Goal: Task Accomplishment & Management: Manage account settings

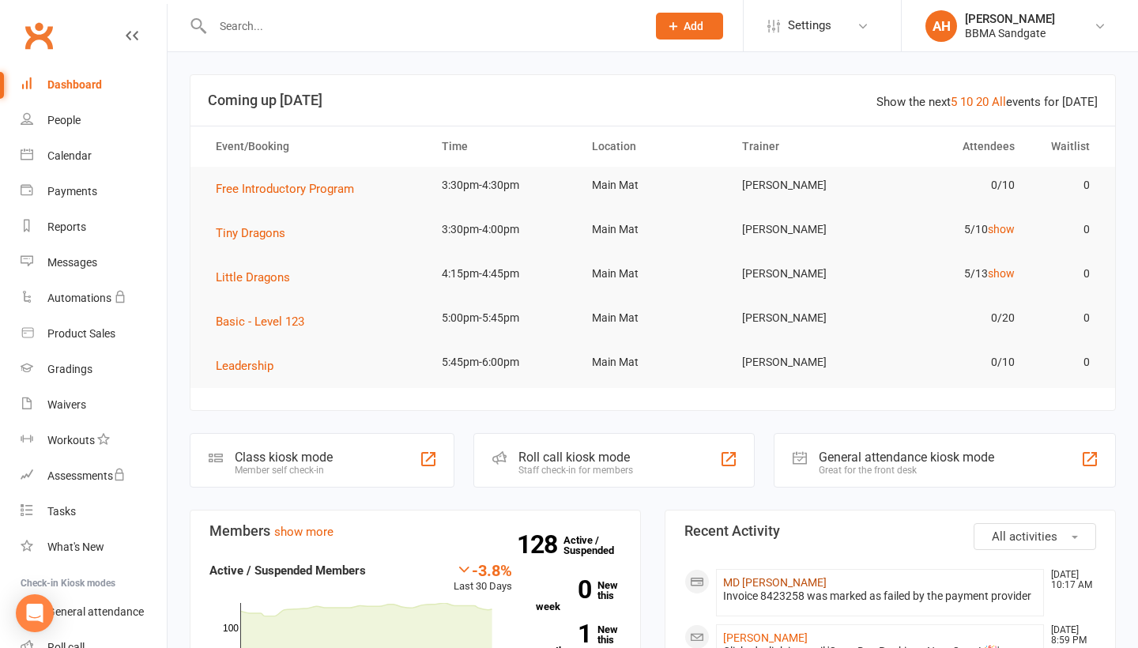
click at [794, 581] on link "MD [PERSON_NAME]" at bounding box center [775, 582] width 104 height 13
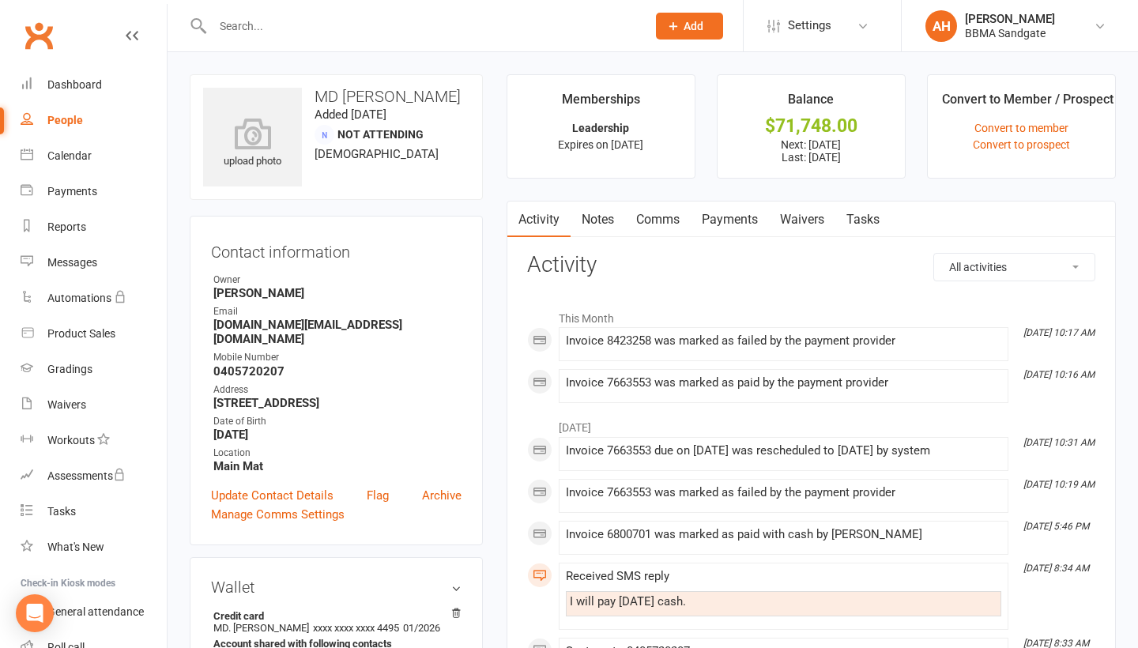
click at [731, 236] on link "Payments" at bounding box center [730, 220] width 78 height 36
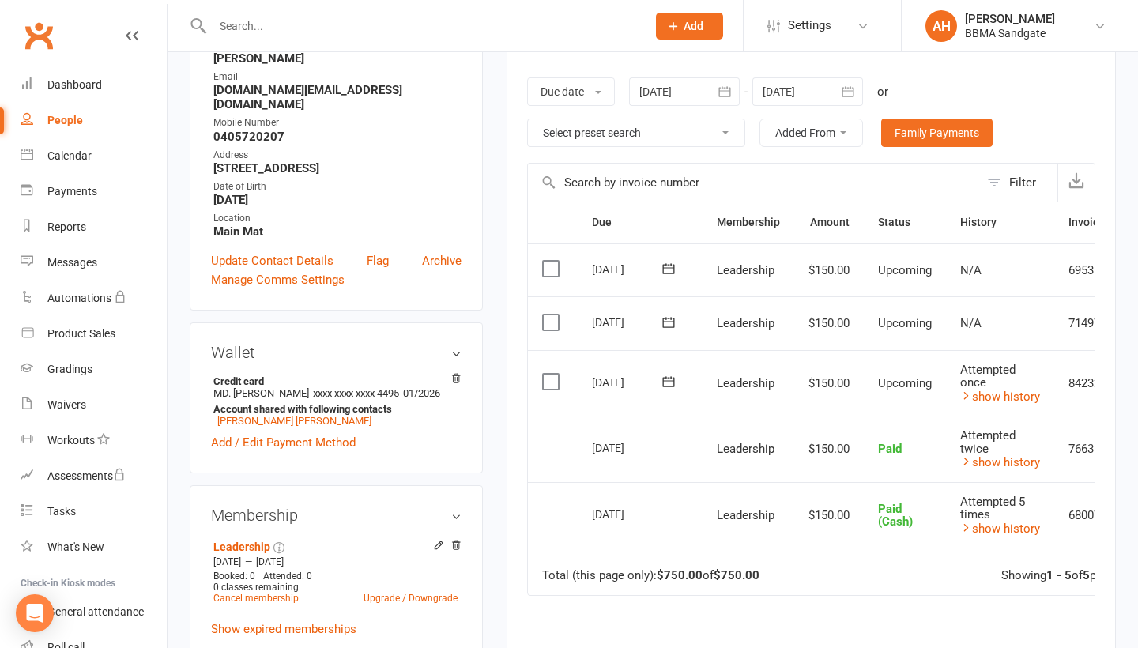
scroll to position [235, 0]
click at [23, 81] on icon at bounding box center [27, 83] width 13 height 13
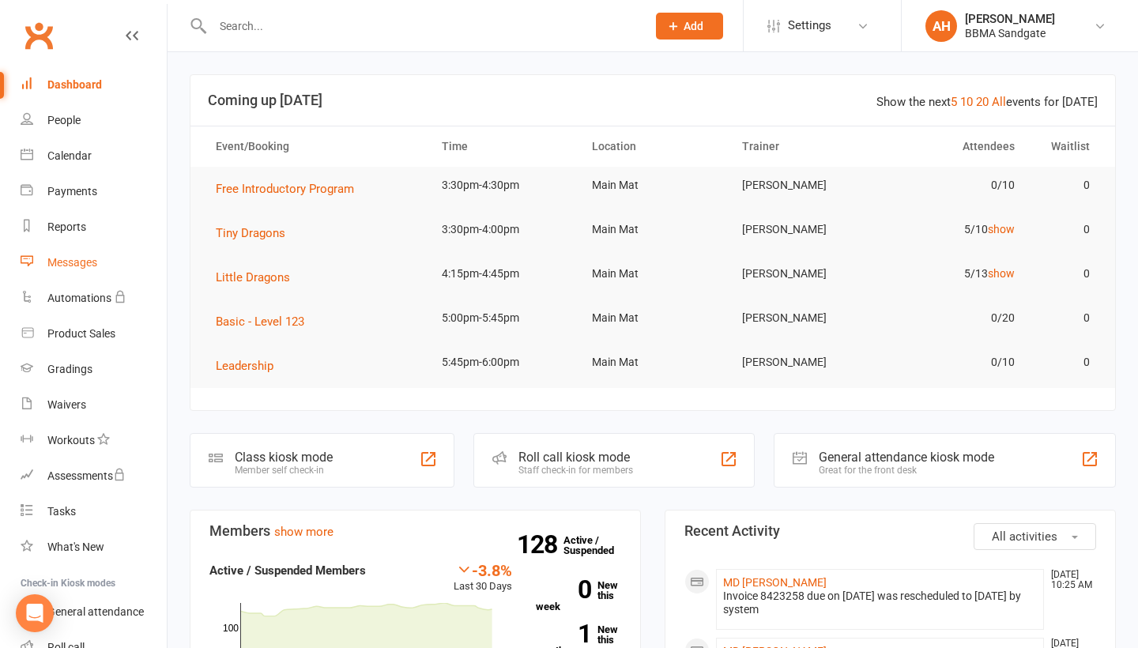
click at [116, 258] on link "Messages" at bounding box center [94, 263] width 146 height 36
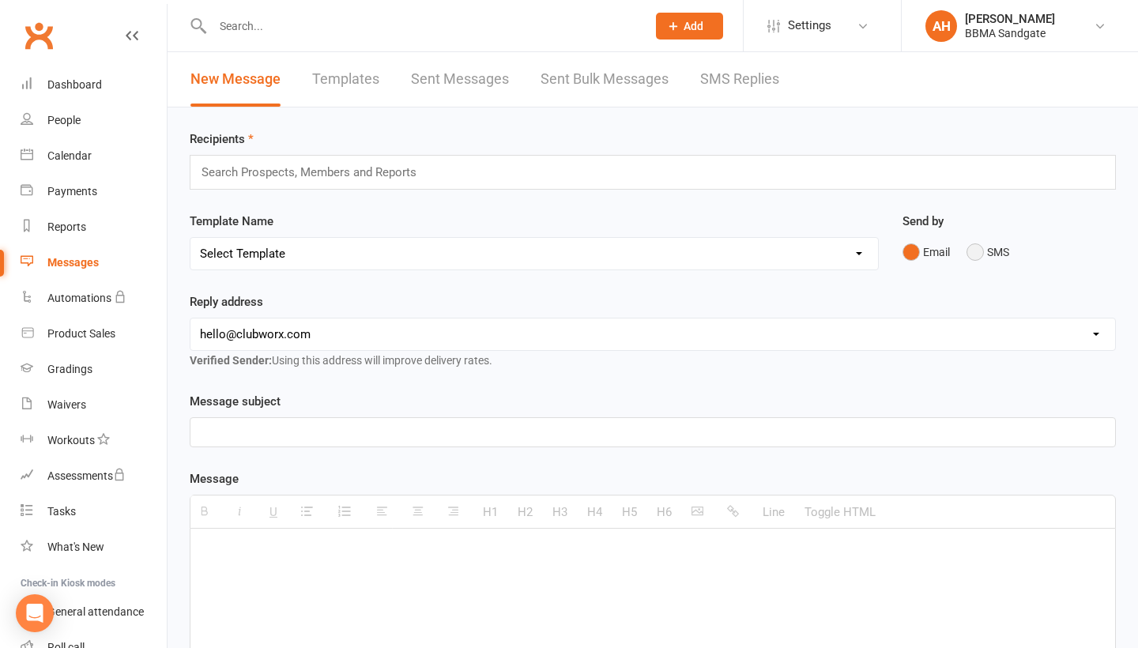
click at [980, 255] on button "SMS" at bounding box center [988, 252] width 43 height 30
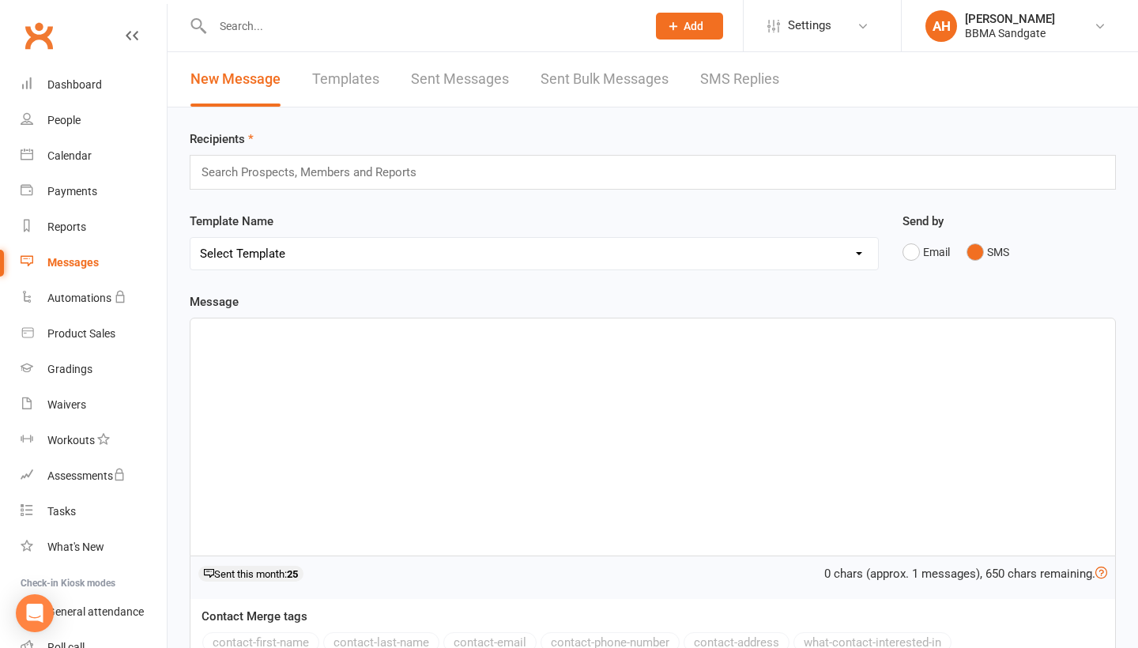
click at [586, 182] on div "Search Prospects, Members and Reports" at bounding box center [653, 172] width 927 height 35
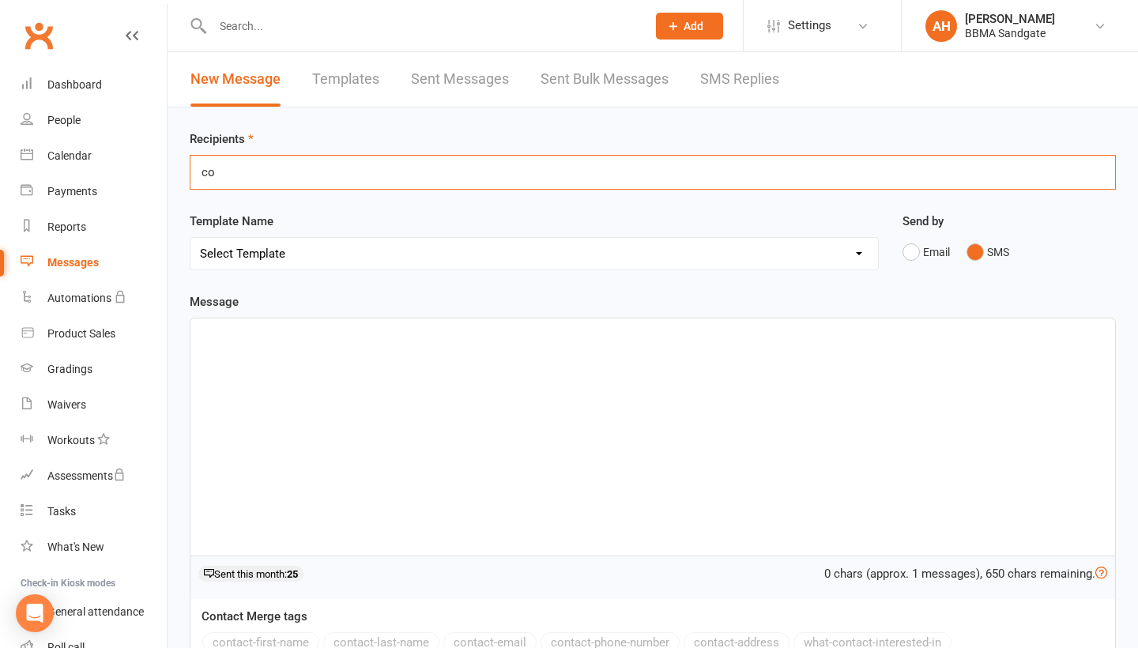
type input "c"
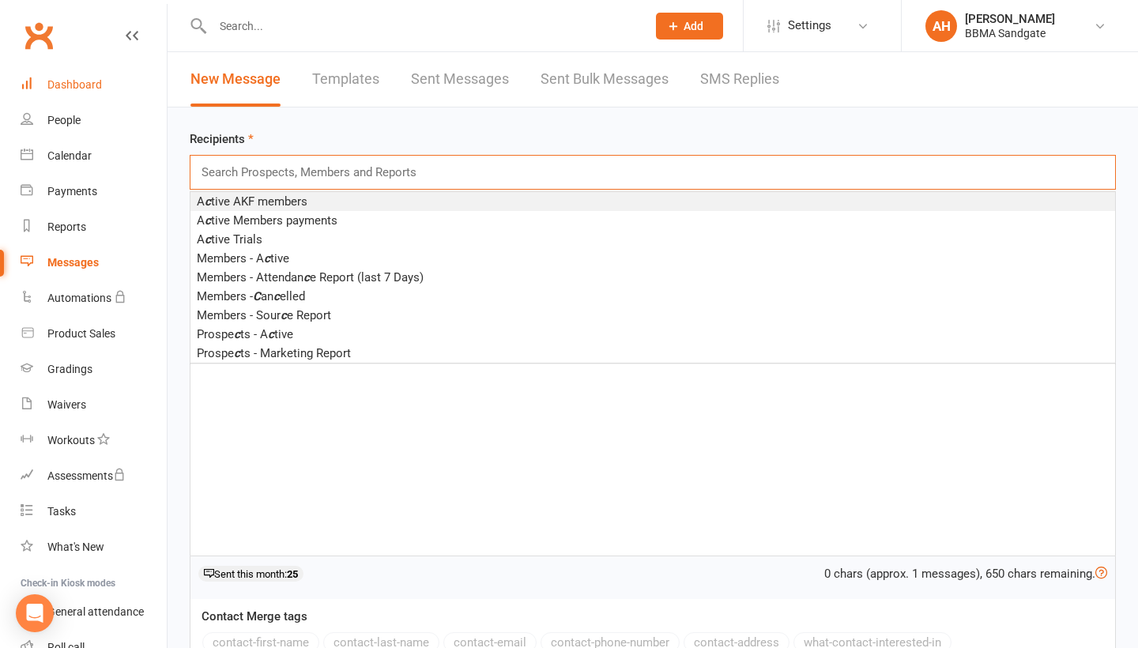
click at [124, 93] on link "Dashboard" at bounding box center [94, 85] width 146 height 36
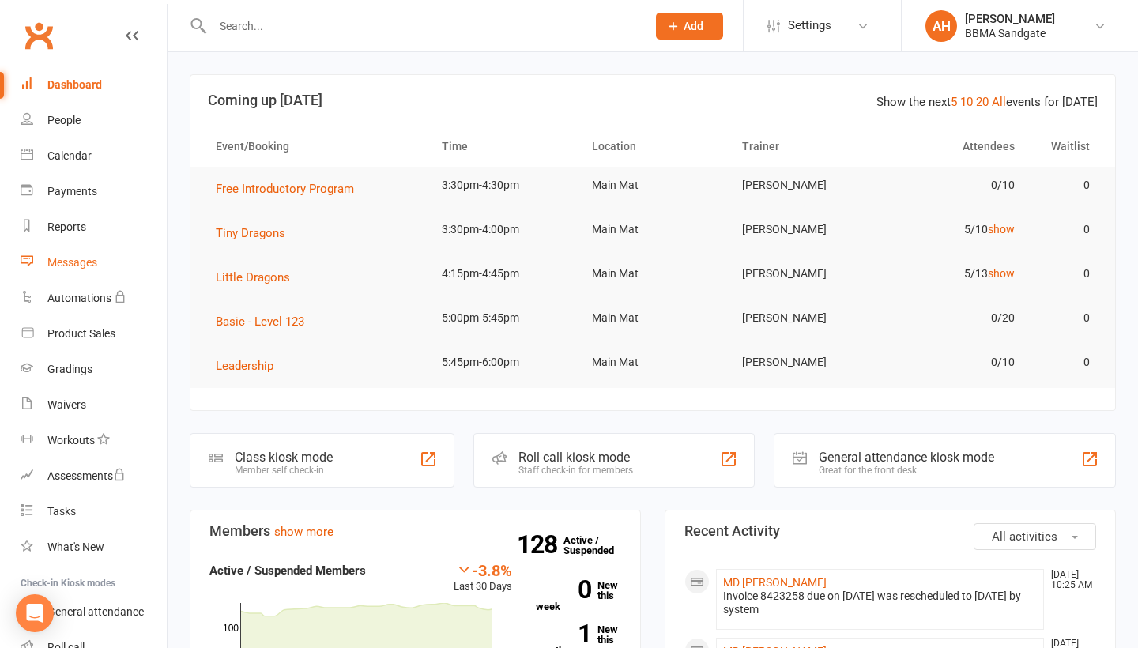
click at [117, 274] on link "Messages" at bounding box center [94, 263] width 146 height 36
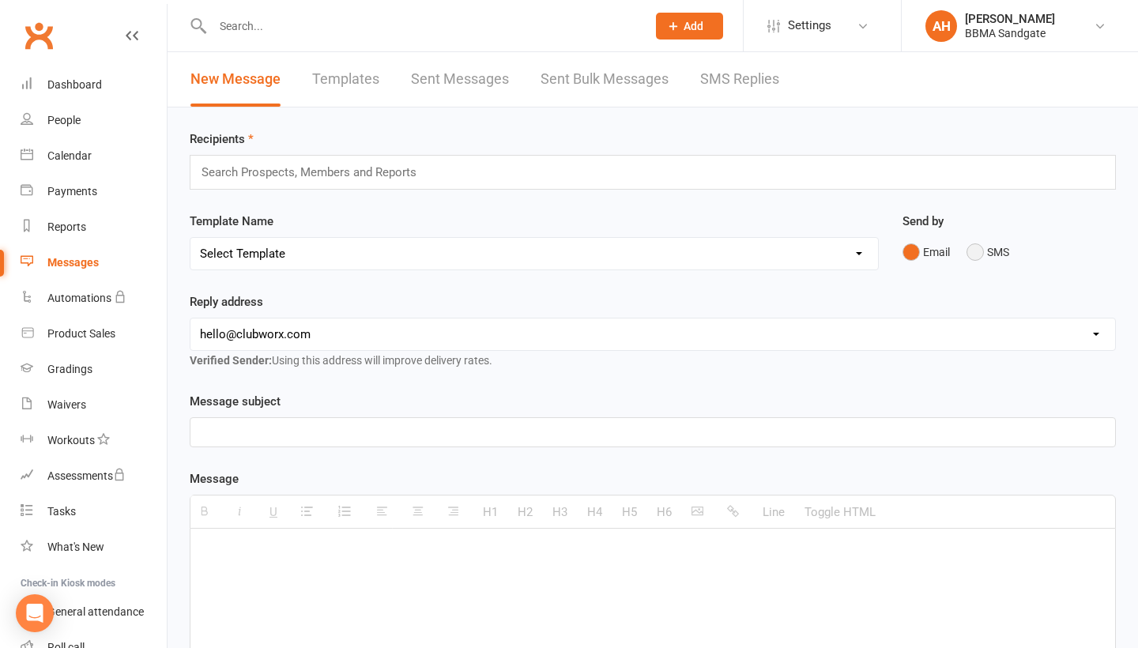
click at [976, 258] on button "SMS" at bounding box center [988, 252] width 43 height 30
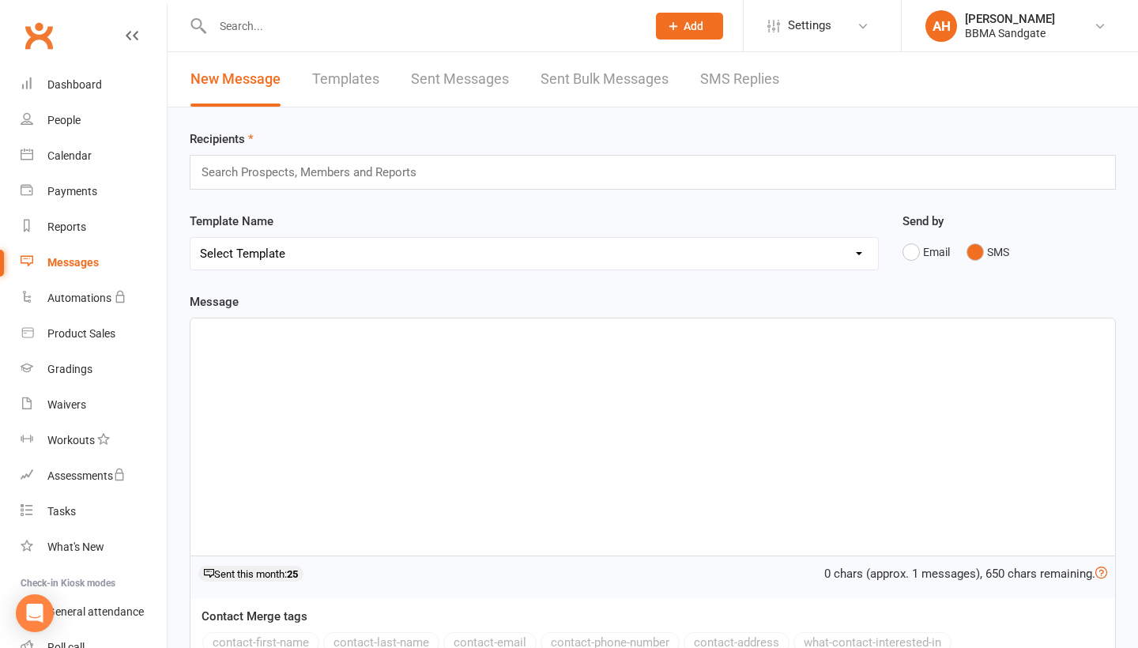
click at [378, 176] on input "text" at bounding box center [316, 172] width 232 height 21
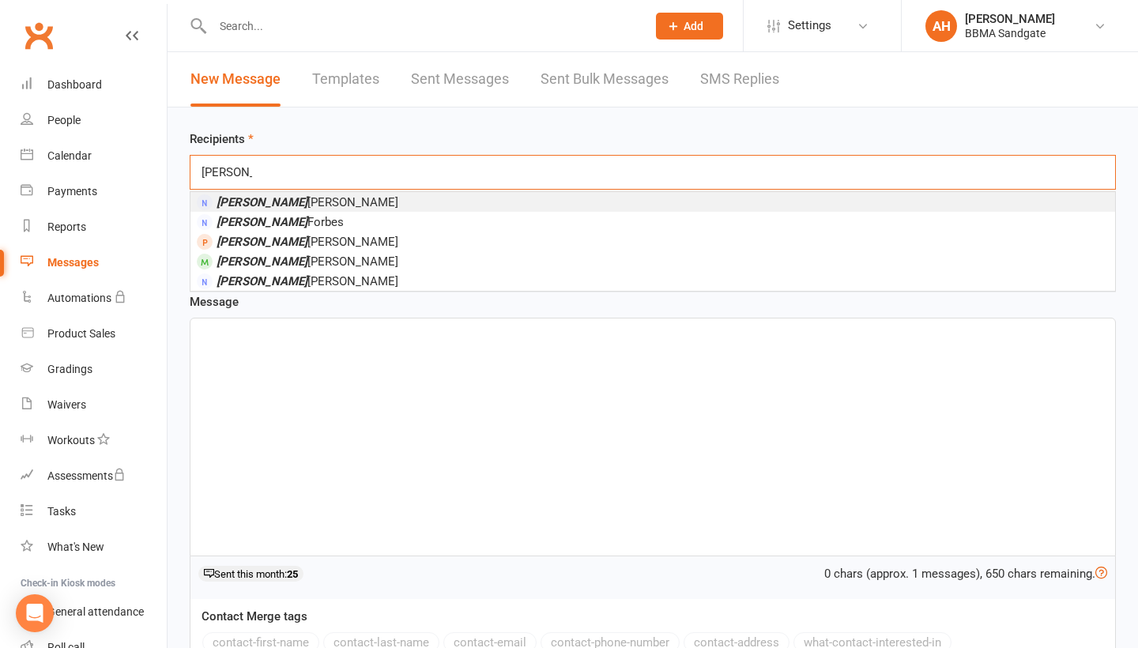
type input "Jessica"
drag, startPoint x: 379, startPoint y: 176, endPoint x: 323, endPoint y: 265, distance: 105.3
click at [323, 265] on li "Jessica Wilson" at bounding box center [653, 261] width 925 height 20
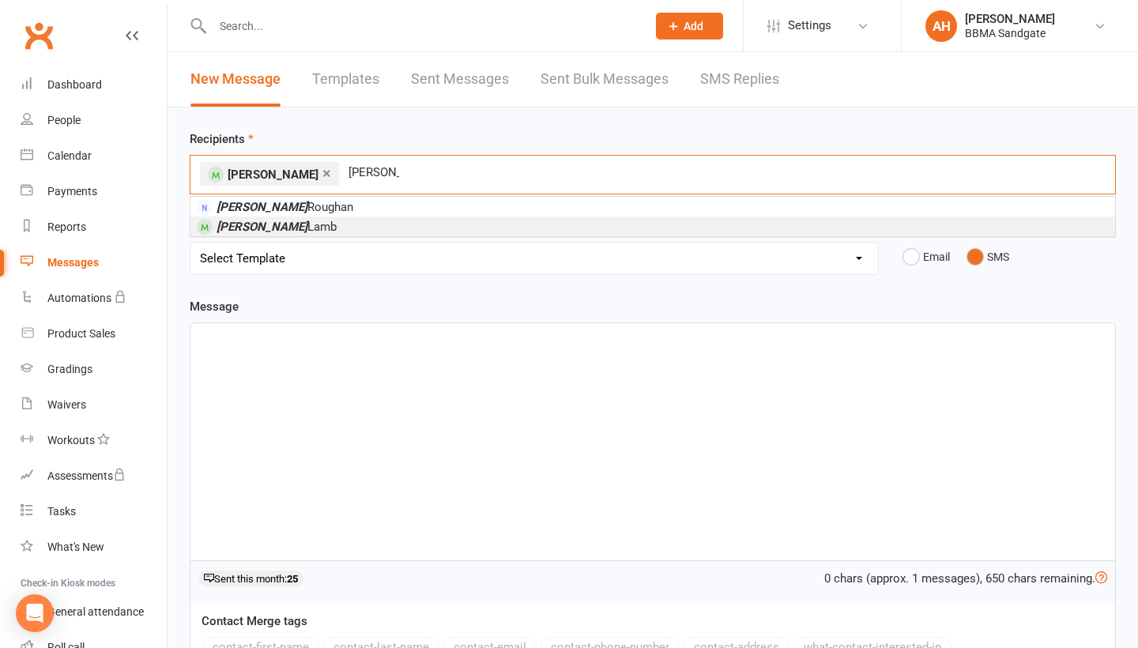
type input "Courtney"
click at [286, 228] on span "Courtney Lamb" at bounding box center [277, 227] width 120 height 14
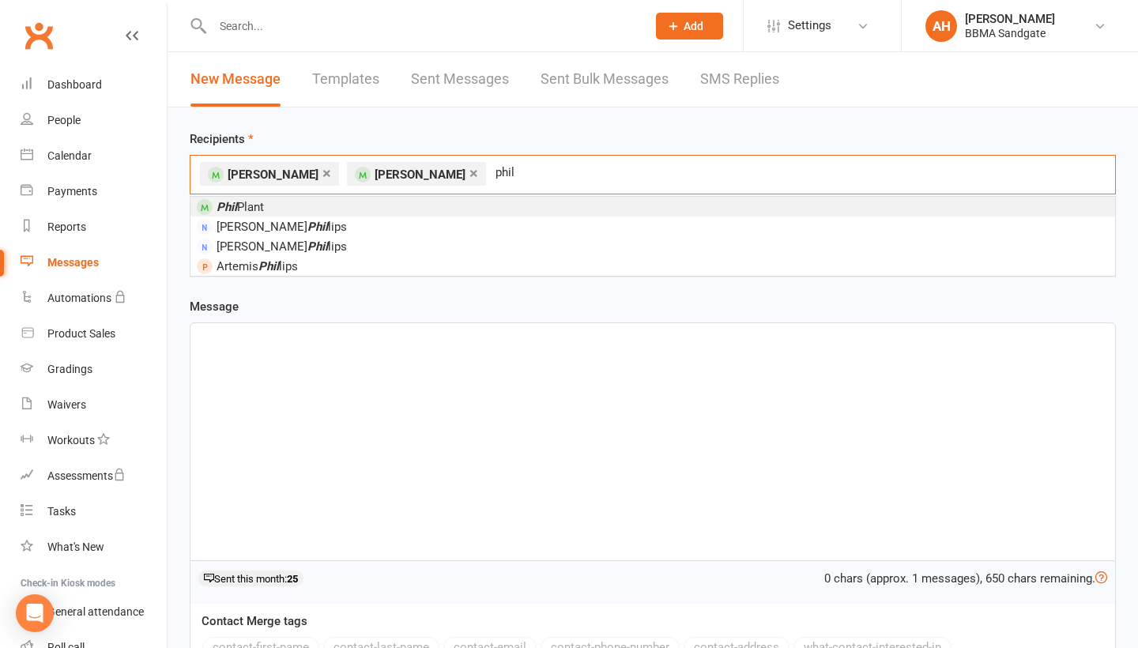
type input "Phil"
drag, startPoint x: 418, startPoint y: 243, endPoint x: 375, endPoint y: 214, distance: 52.0
click at [375, 214] on li "Phil Plant" at bounding box center [653, 207] width 925 height 20
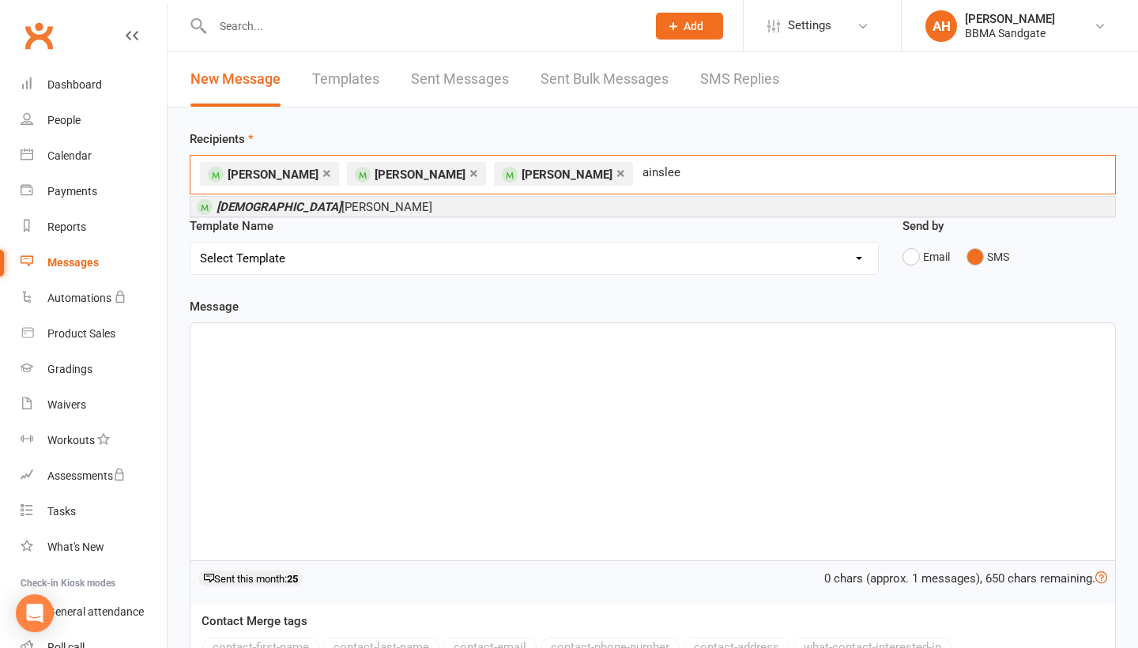
type input "Ainslee"
drag, startPoint x: 375, startPoint y: 214, endPoint x: 313, endPoint y: 215, distance: 61.7
click at [313, 215] on li "Ainslee Russell" at bounding box center [653, 207] width 925 height 20
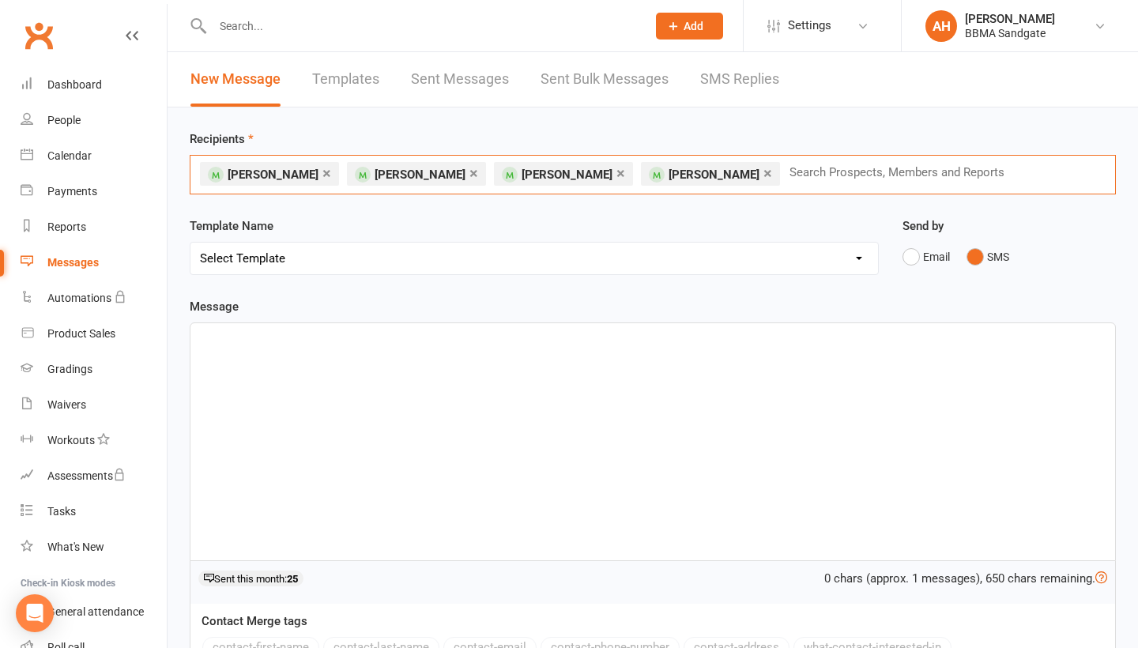
click at [617, 183] on link "×" at bounding box center [621, 172] width 9 height 25
click at [432, 361] on div at bounding box center [653, 441] width 925 height 237
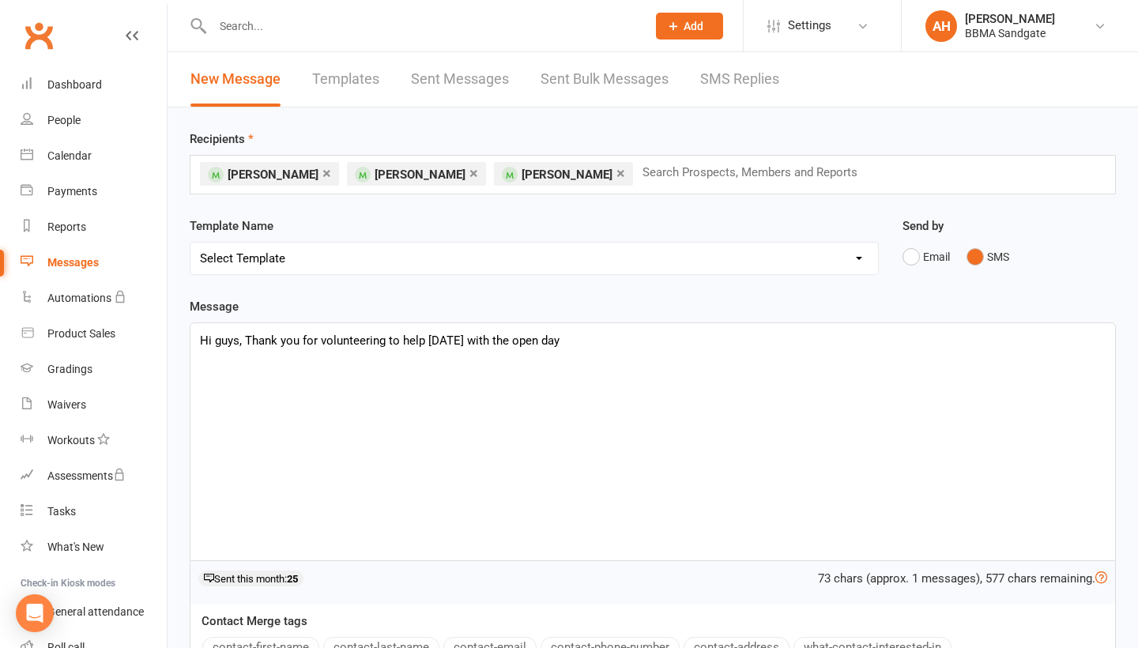
click at [542, 350] on p "Hi guys, Thank you for volunteering to help on Saturday with the open day" at bounding box center [653, 340] width 906 height 19
click at [573, 350] on p "Hi guys, Thank you for volunteering to help on Saturday with the Open day" at bounding box center [653, 340] width 906 height 19
click at [600, 350] on p "Hi guys, Thank you for volunteering to help on Saturday with the Open Day" at bounding box center [653, 340] width 906 height 19
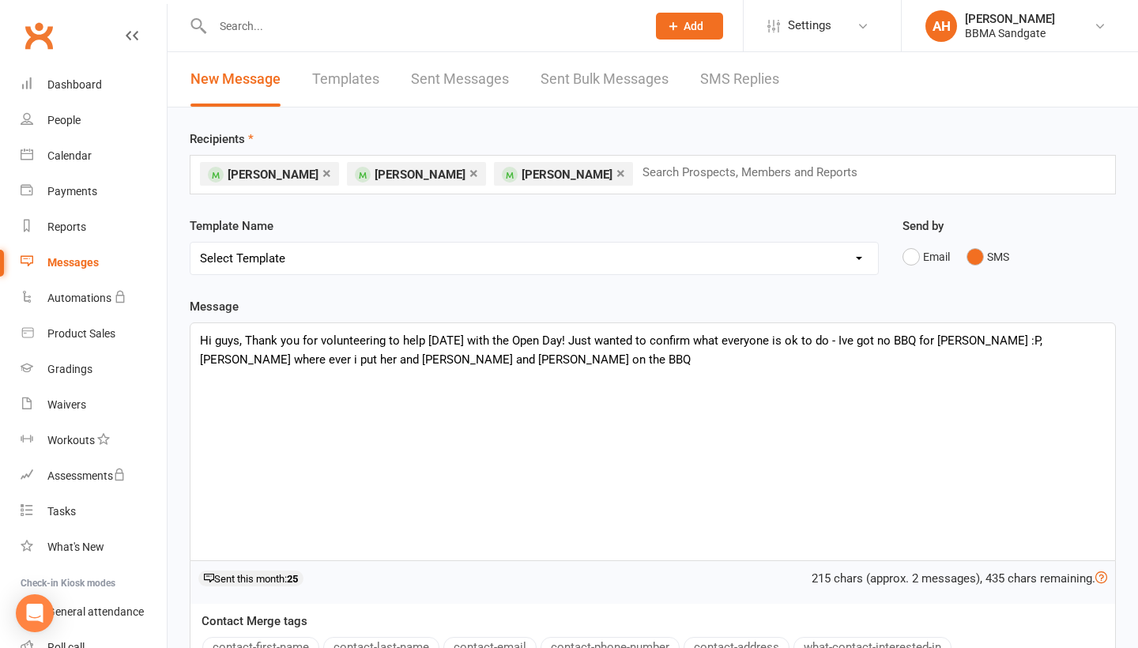
click at [228, 369] on p "Hi guys, Thank you for volunteering to help on Saturday with the Open Day! Just…" at bounding box center [653, 350] width 906 height 38
click at [482, 369] on p "Hi guys, Thank you for volunteering to help on Saturday with the Open Day! Just…" at bounding box center [653, 350] width 906 height 38
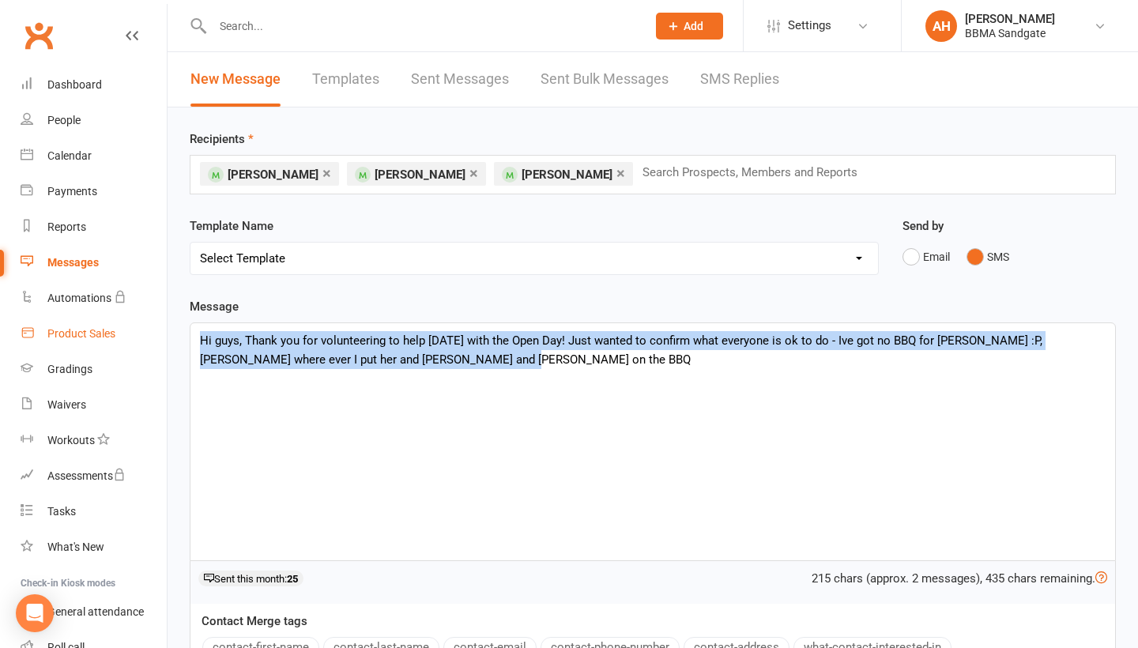
drag, startPoint x: 482, startPoint y: 372, endPoint x: 158, endPoint y: 348, distance: 325.1
click at [158, 348] on ui-view "Prospect Member Non-attending contact Class / event Appointment Grading event T…" at bounding box center [569, 423] width 1138 height 838
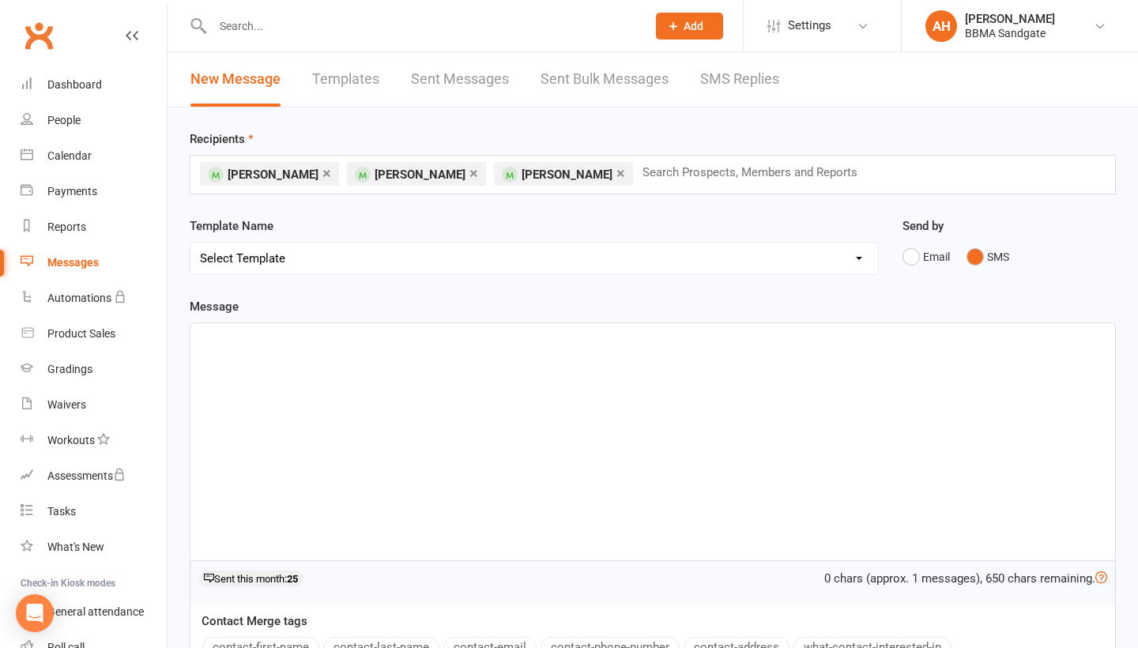
click at [323, 176] on link "×" at bounding box center [327, 172] width 9 height 25
click at [323, 177] on link "×" at bounding box center [327, 172] width 9 height 25
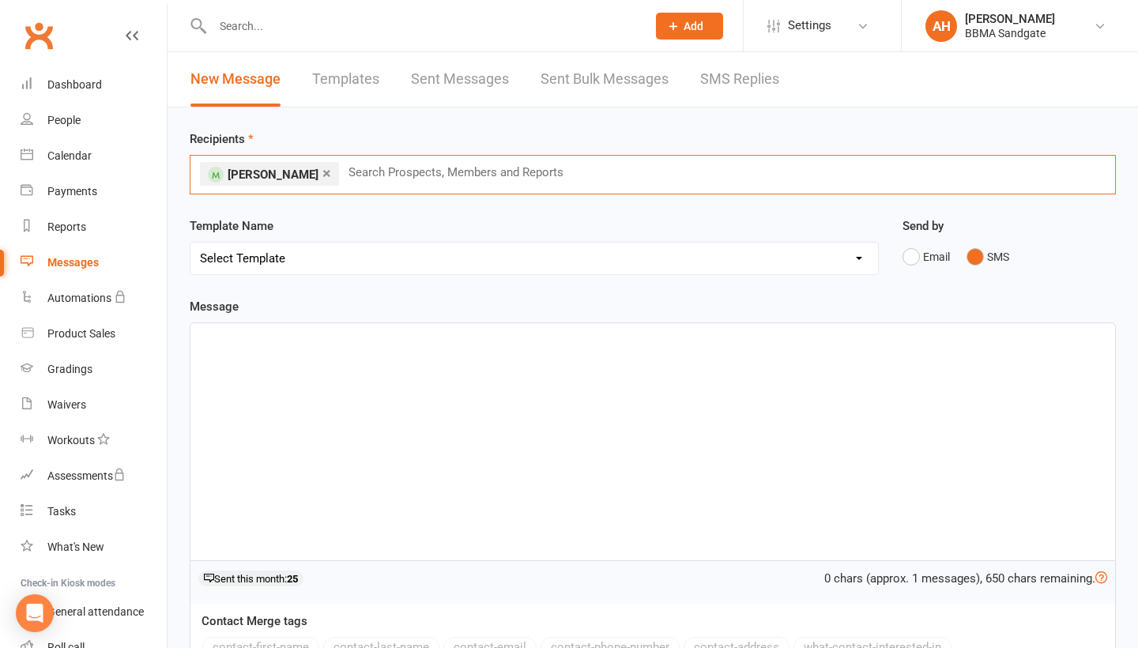
click at [269, 398] on div at bounding box center [653, 441] width 925 height 237
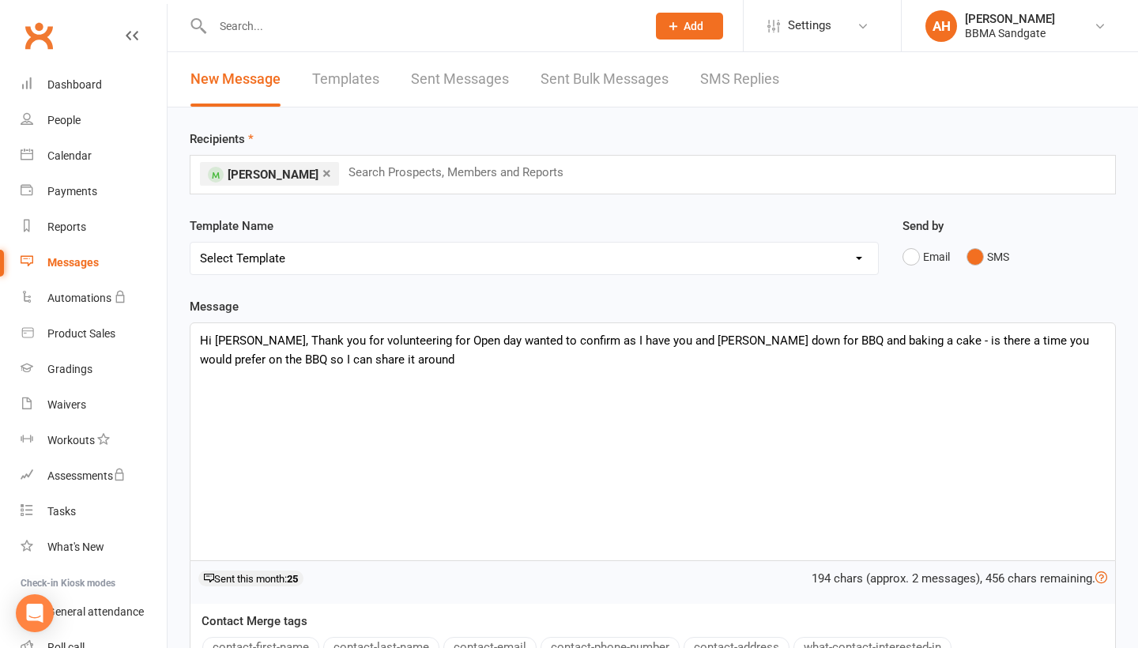
click at [1093, 350] on p "Hi Ainslee, Thank you for volunteering for Open day wanted to confirm as I have…" at bounding box center [653, 350] width 906 height 38
click at [476, 365] on p "Hi Ainslee, Thank you for volunteering for Open day wanted to confirm as I have…" at bounding box center [653, 350] width 906 height 38
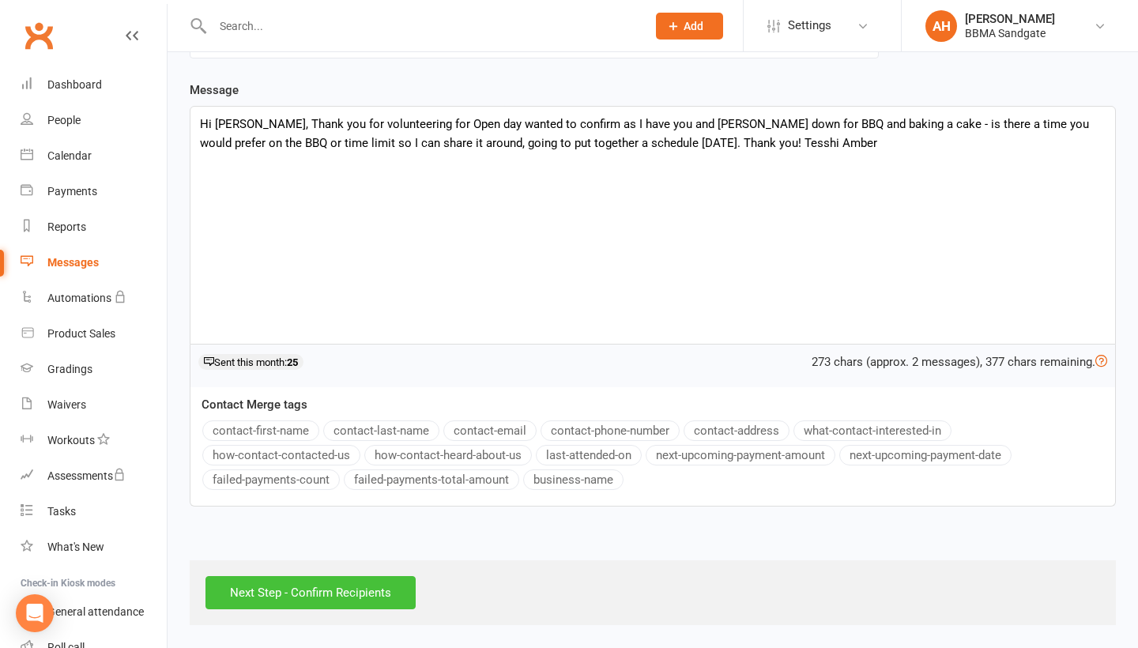
scroll to position [224, 0]
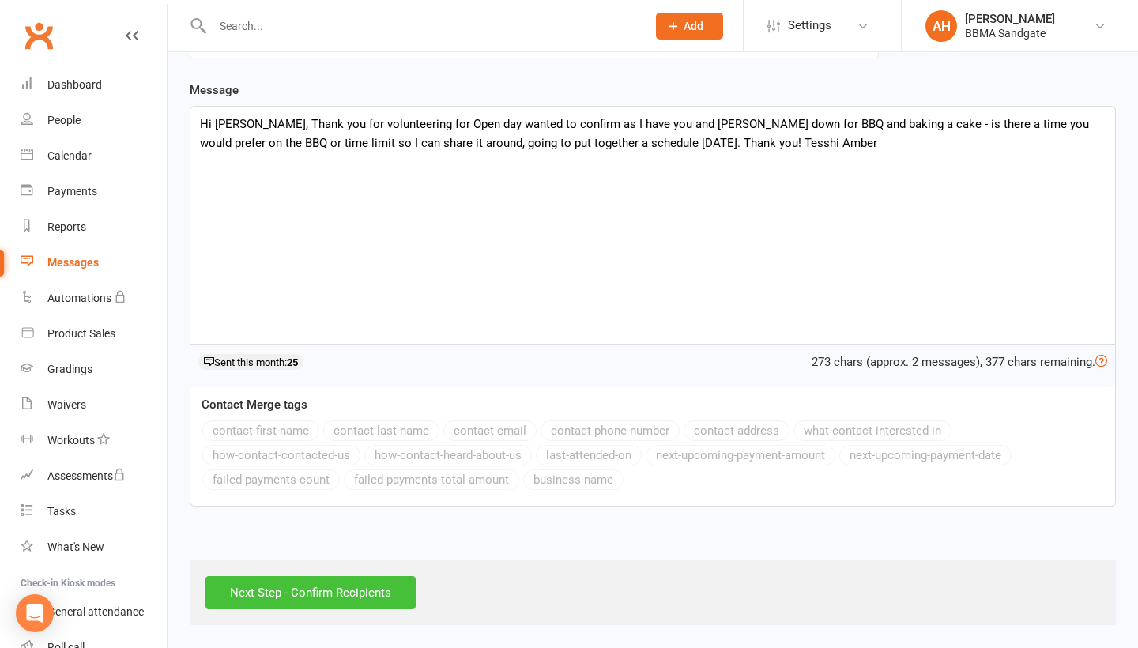
click at [350, 594] on input "Next Step - Confirm Recipients" at bounding box center [311, 592] width 210 height 33
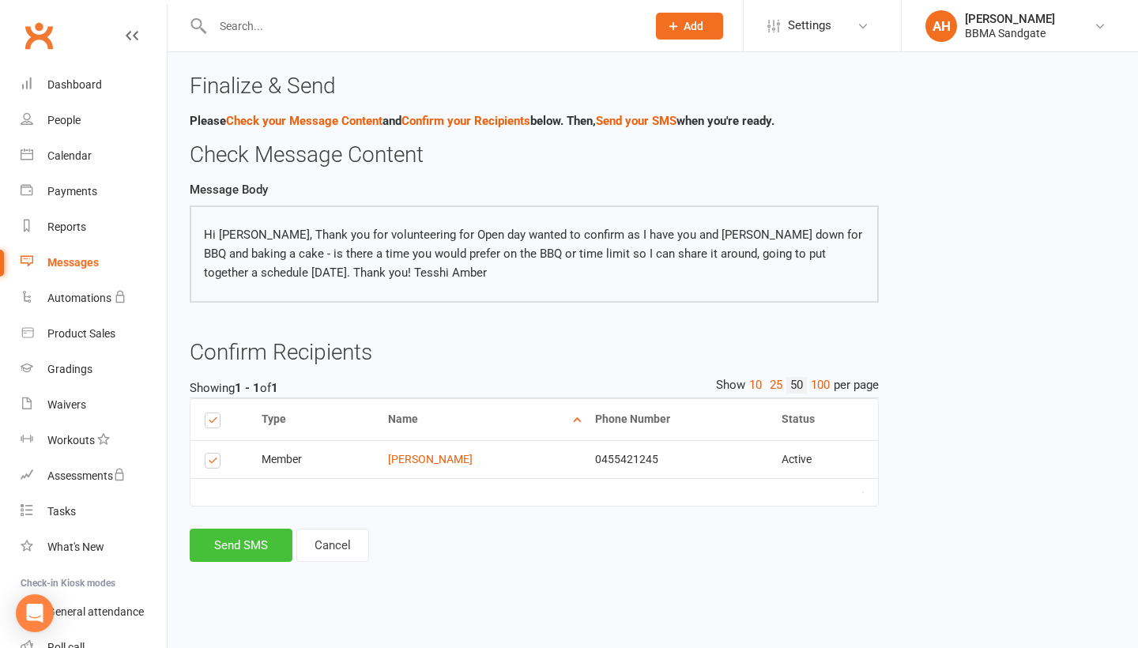
click at [270, 546] on button "Send SMS" at bounding box center [241, 545] width 103 height 33
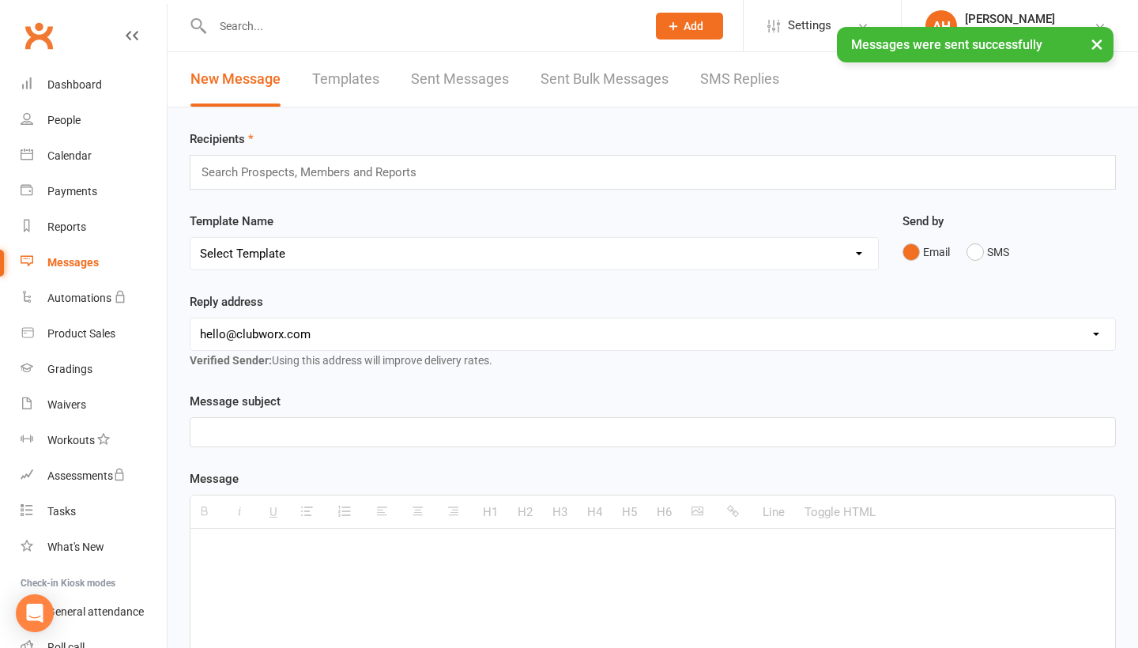
click at [281, 174] on input "text" at bounding box center [316, 172] width 232 height 21
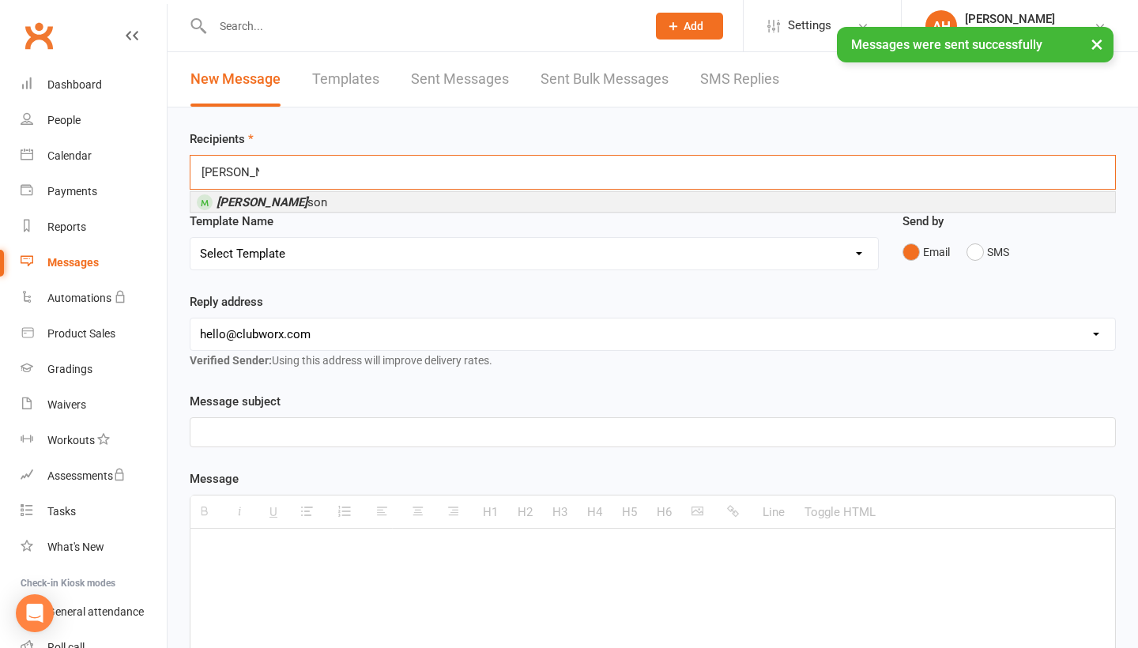
type input "jessica wil"
click at [285, 210] on span "Jessica Wil son" at bounding box center [272, 202] width 111 height 14
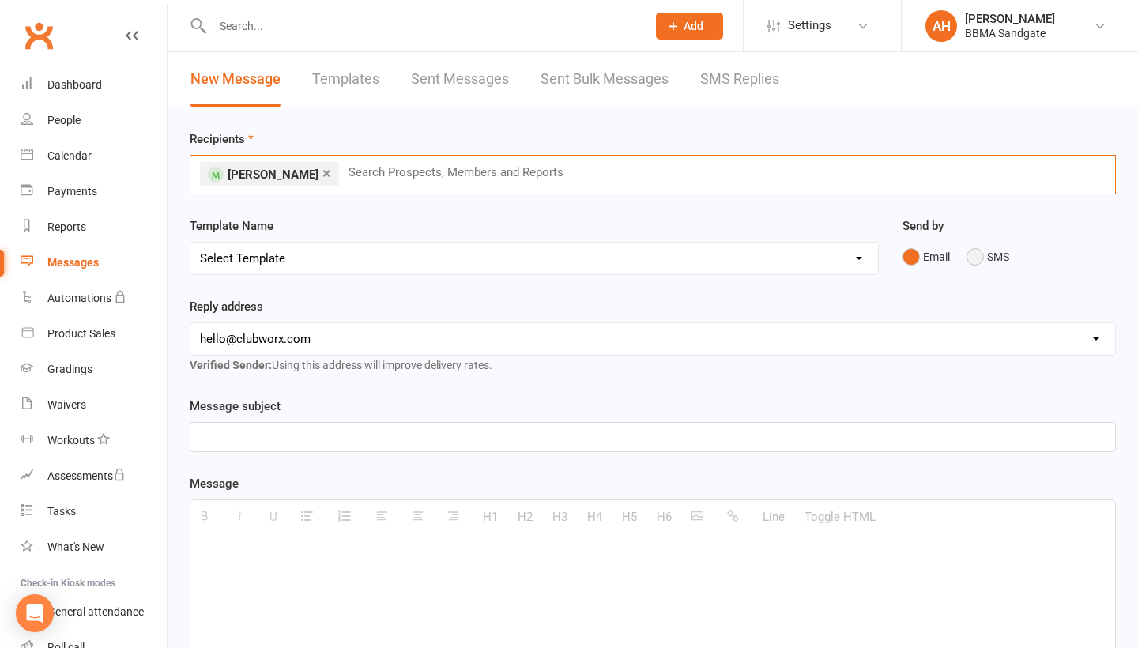
click at [973, 261] on button "SMS" at bounding box center [988, 257] width 43 height 30
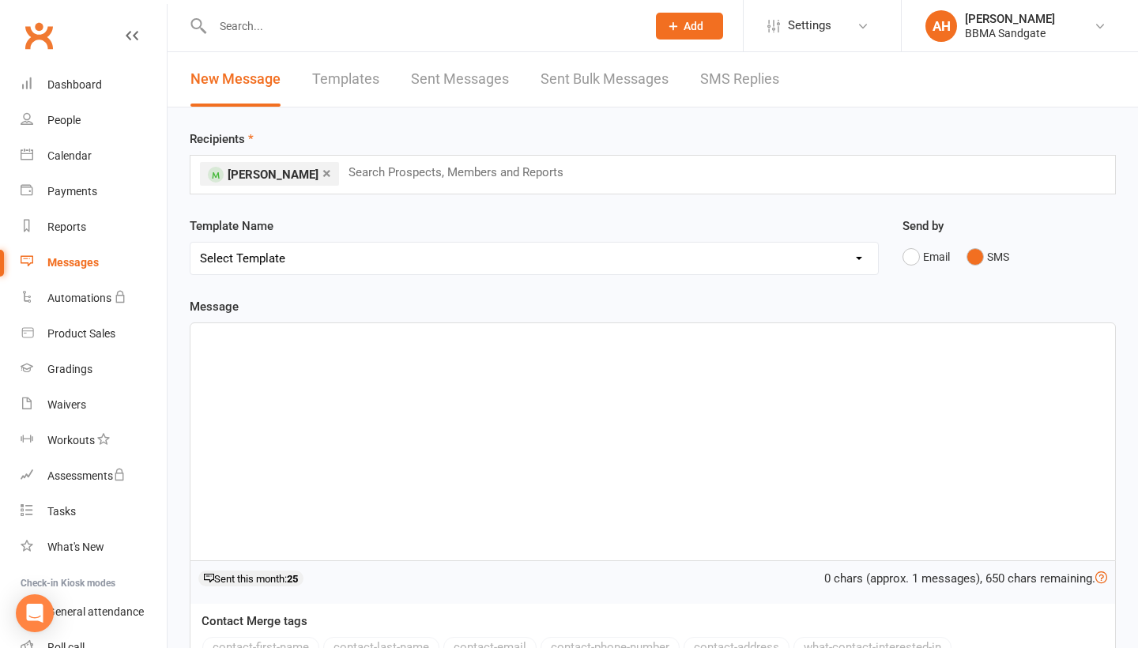
click at [576, 470] on div at bounding box center [653, 441] width 925 height 237
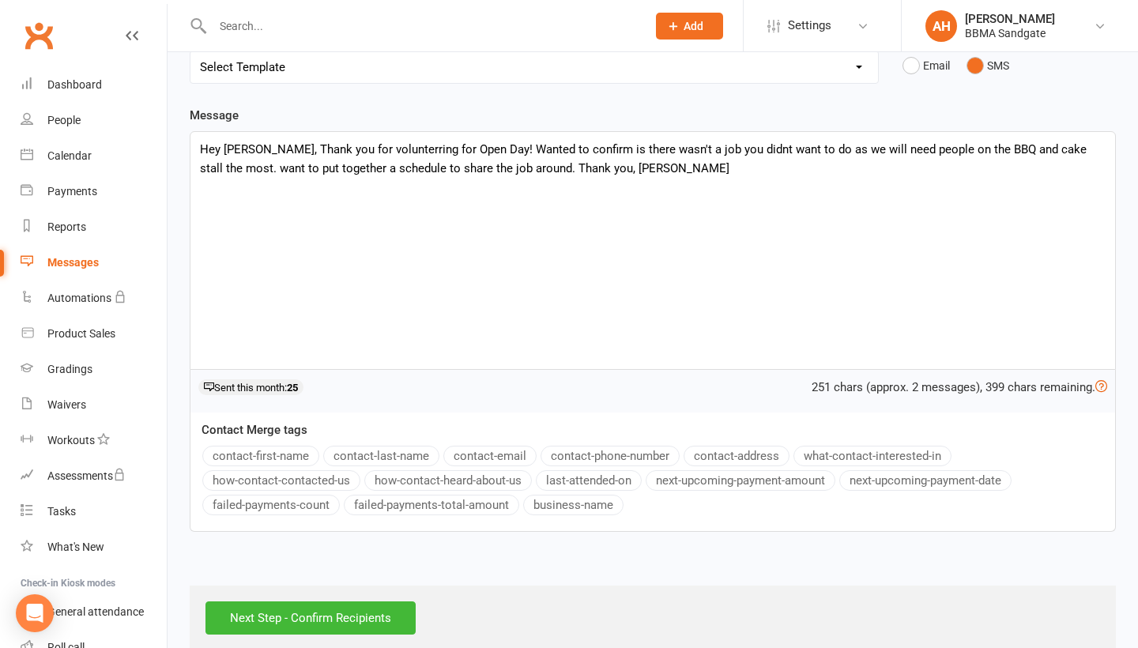
scroll to position [224, 0]
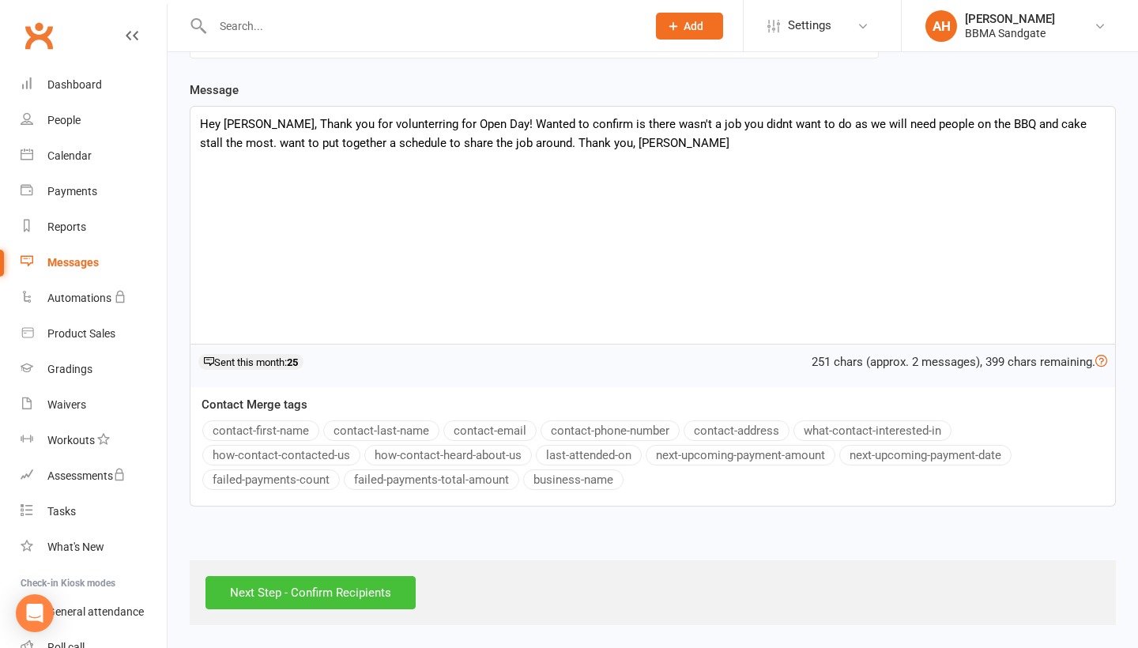
click at [304, 597] on input "Next Step - Confirm Recipients" at bounding box center [311, 592] width 210 height 33
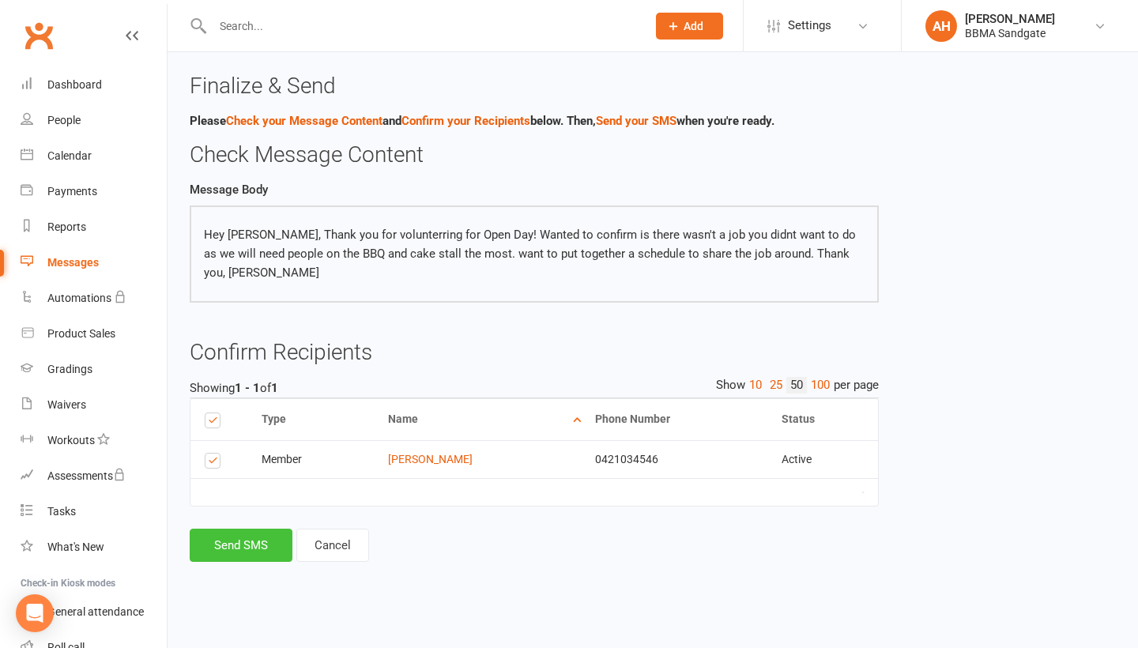
click at [272, 549] on button "Send SMS" at bounding box center [241, 545] width 103 height 33
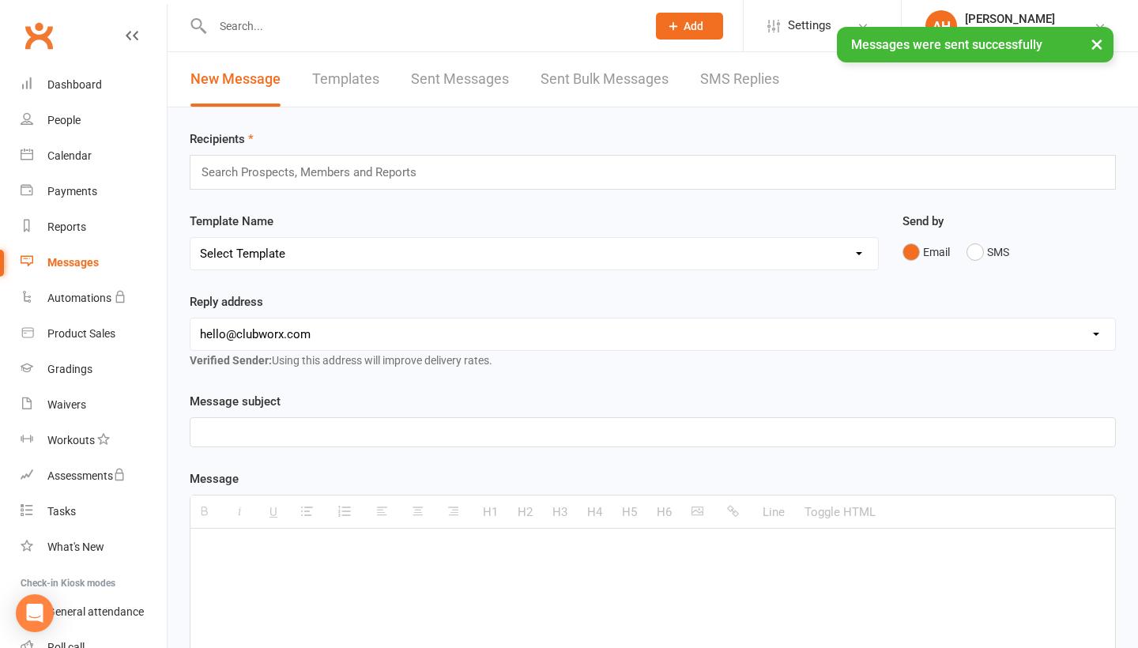
click at [285, 182] on input "text" at bounding box center [316, 172] width 232 height 21
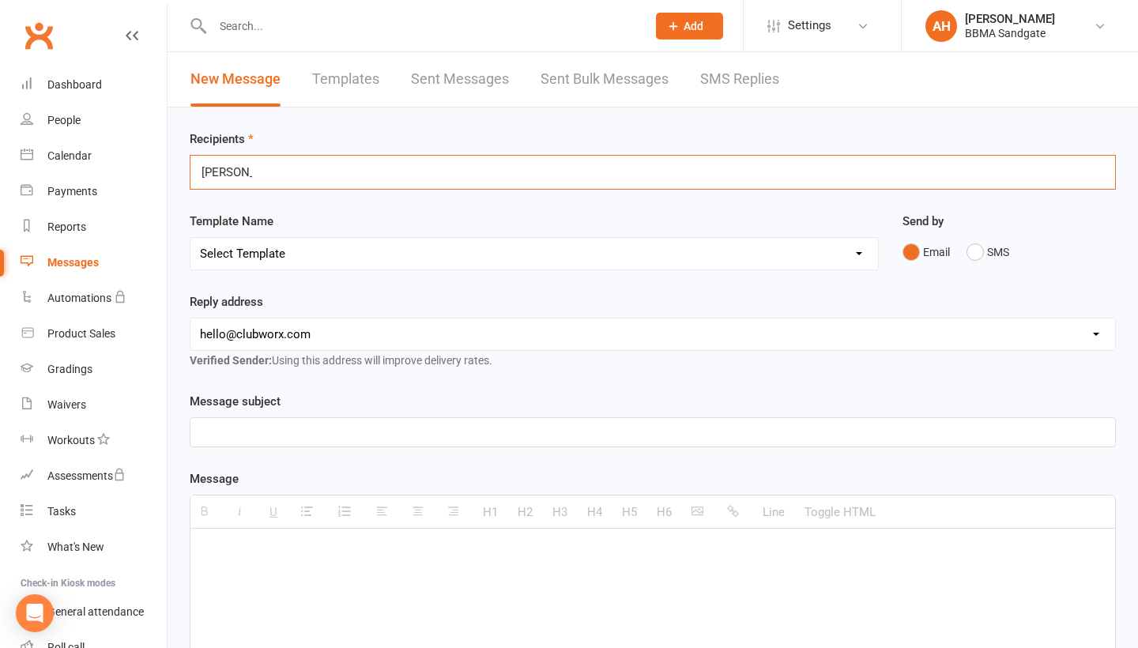
drag, startPoint x: 248, startPoint y: 179, endPoint x: 187, endPoint y: 180, distance: 60.9
click at [187, 180] on div "Recipients Cortney Cortney Template Name Select Template [SMS] Absent from clas…" at bounding box center [653, 556] width 971 height 897
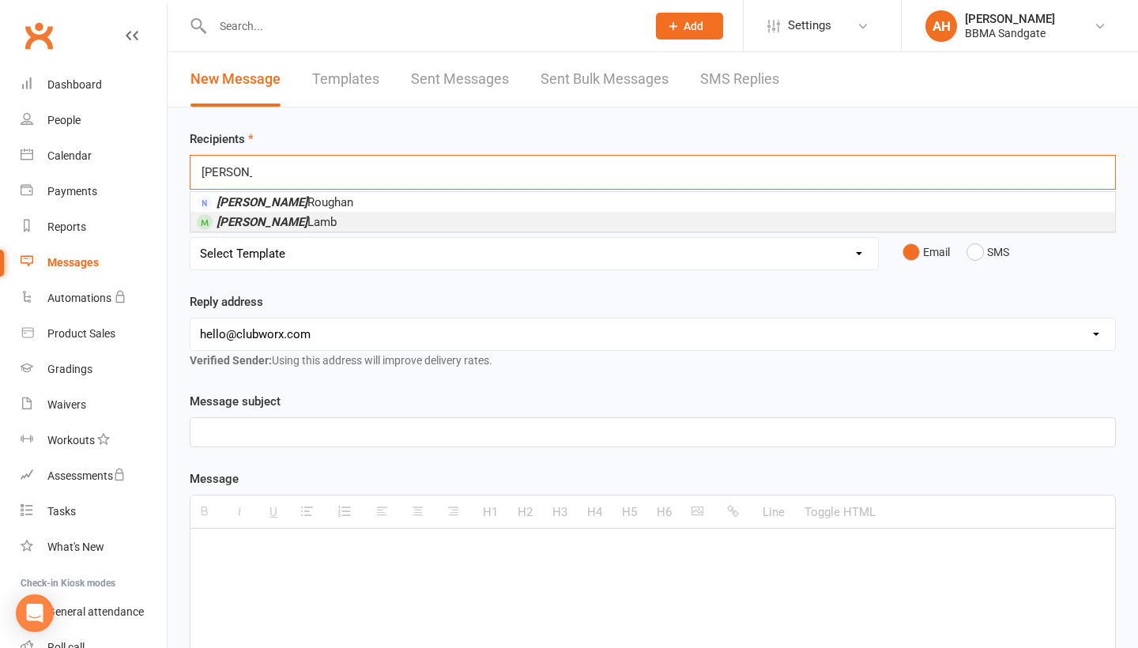
type input "Courtney"
click at [249, 222] on em "Courtney" at bounding box center [262, 222] width 91 height 14
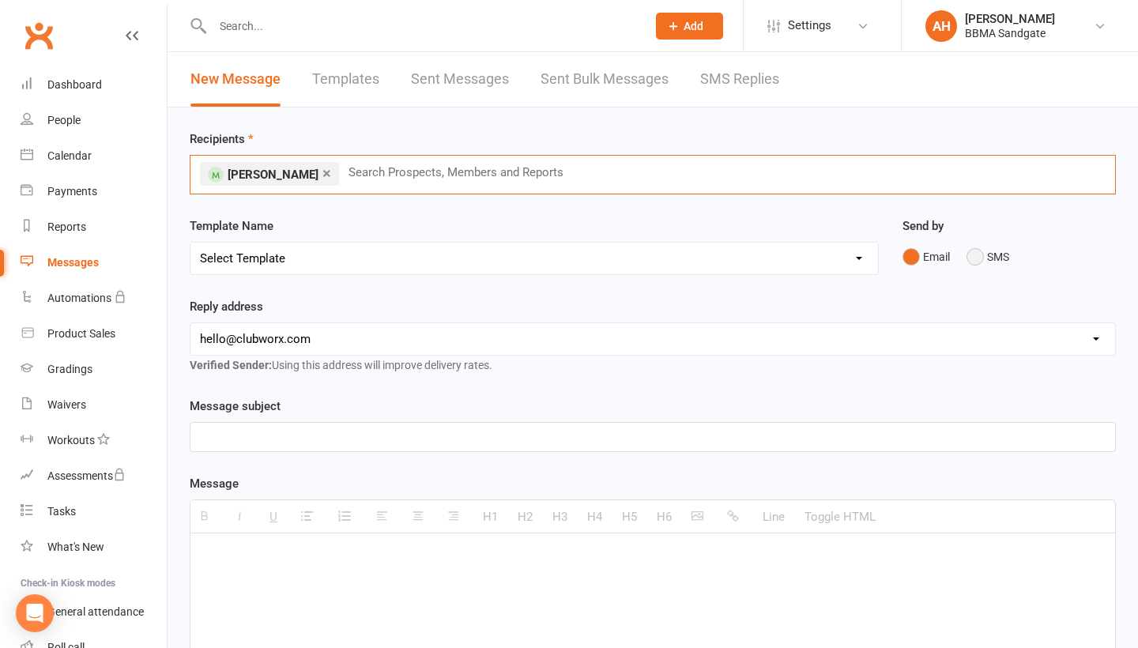
click at [985, 269] on button "SMS" at bounding box center [988, 257] width 43 height 30
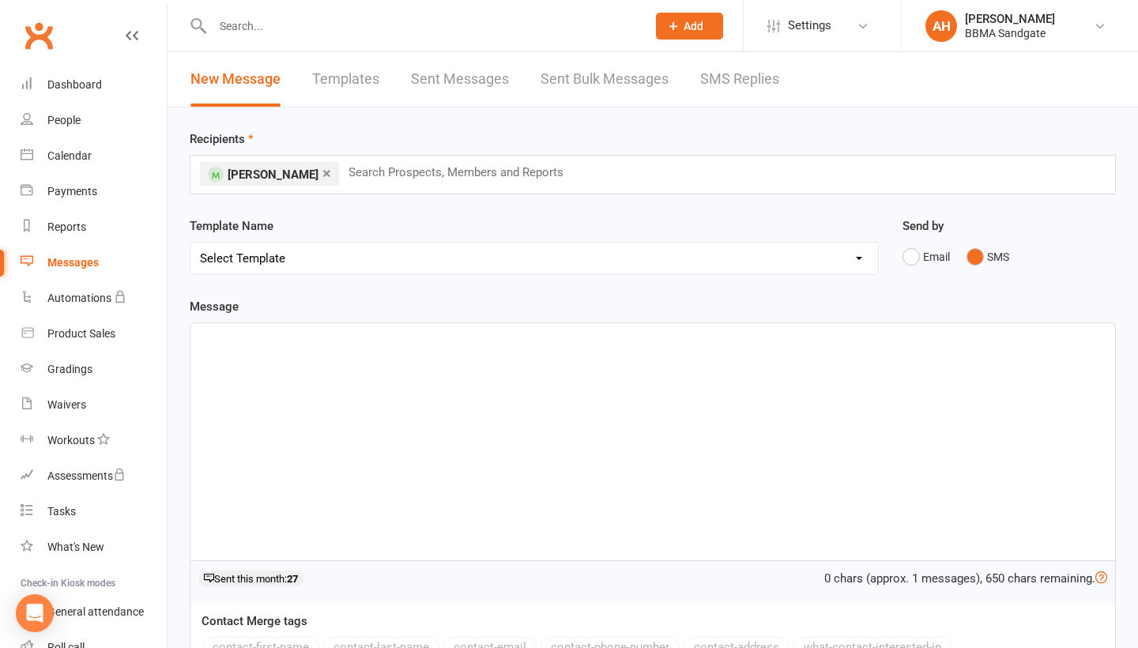
click at [431, 512] on div at bounding box center [653, 441] width 925 height 237
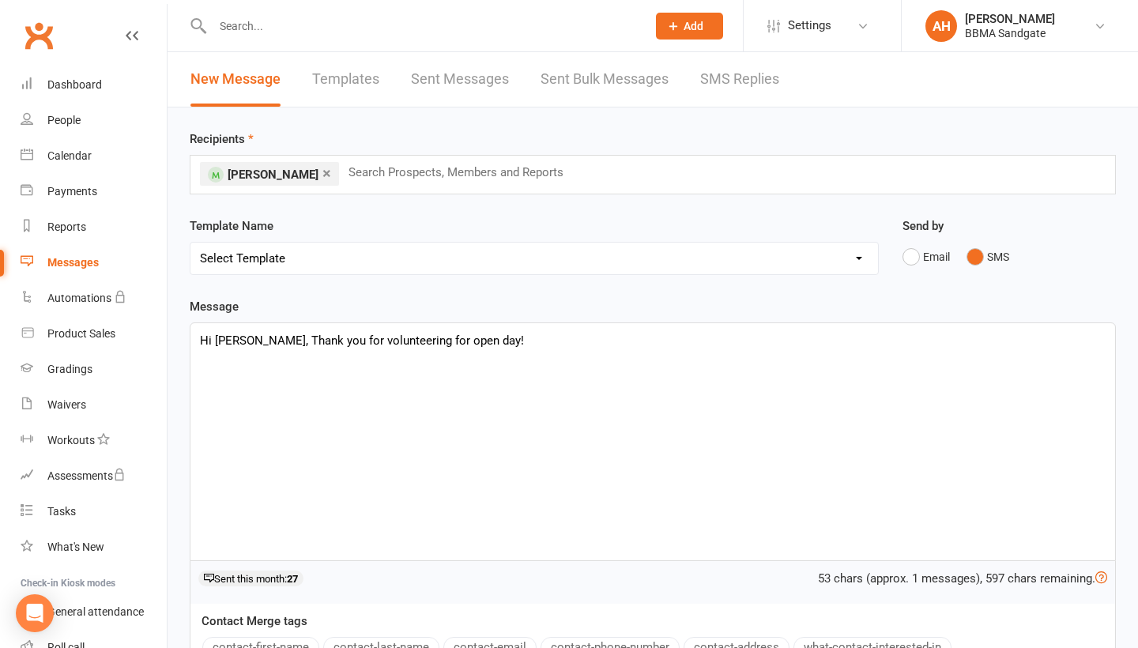
click at [432, 349] on p "Hi Courtney, Thank you for volunteering for open day!" at bounding box center [653, 340] width 906 height 19
click at [499, 349] on p "Hi Courtney, Thank you for volunteering for Open day!" at bounding box center [653, 340] width 906 height 19
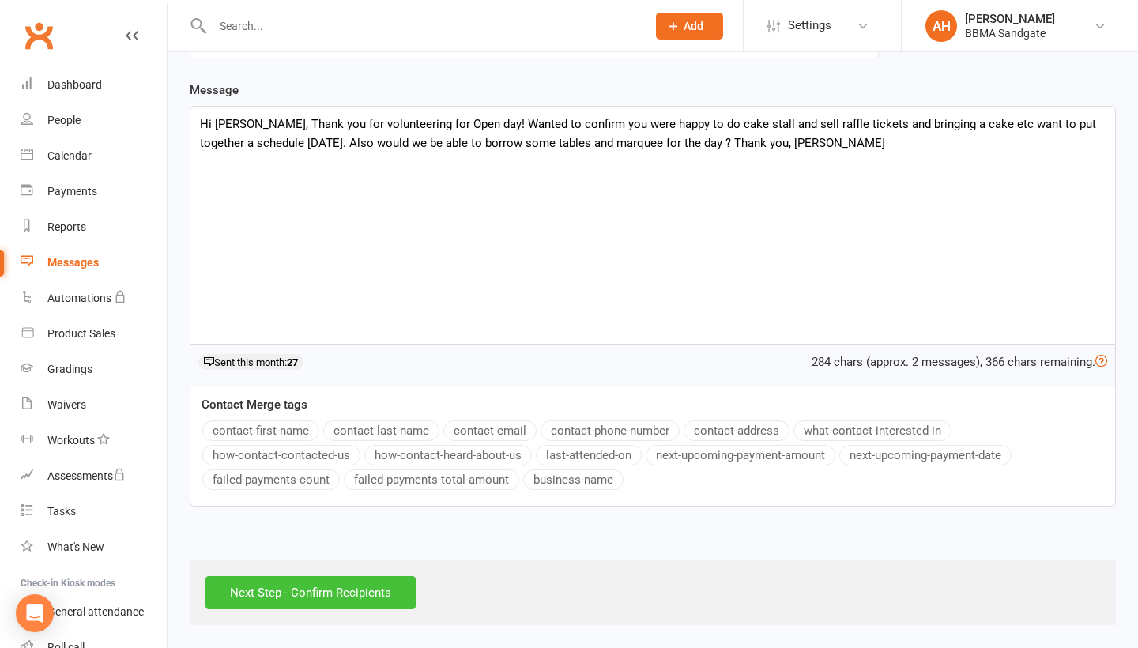
scroll to position [224, 0]
click at [304, 585] on input "Next Step - Confirm Recipients" at bounding box center [311, 592] width 210 height 33
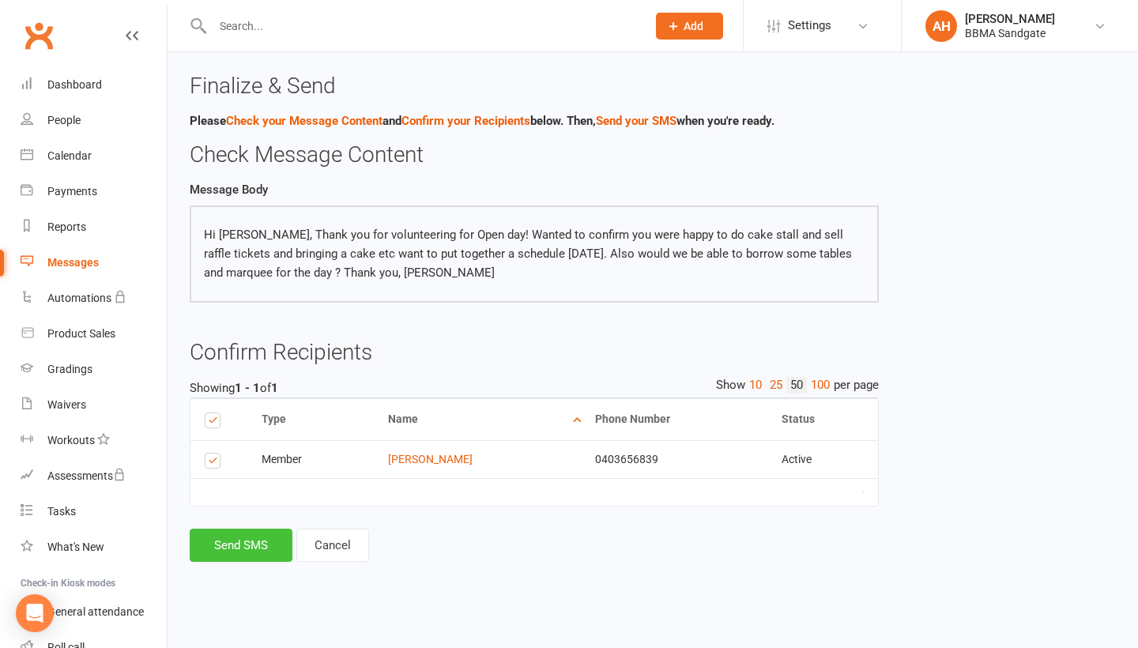
click at [266, 546] on button "Send SMS" at bounding box center [241, 545] width 103 height 33
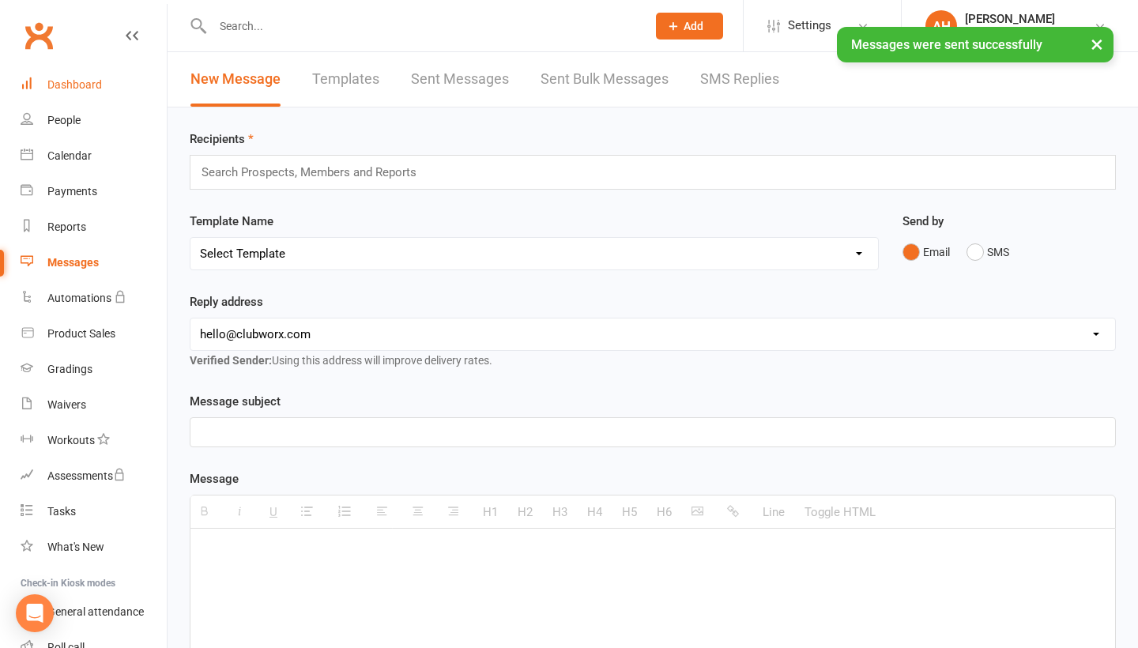
click at [123, 86] on link "Dashboard" at bounding box center [94, 85] width 146 height 36
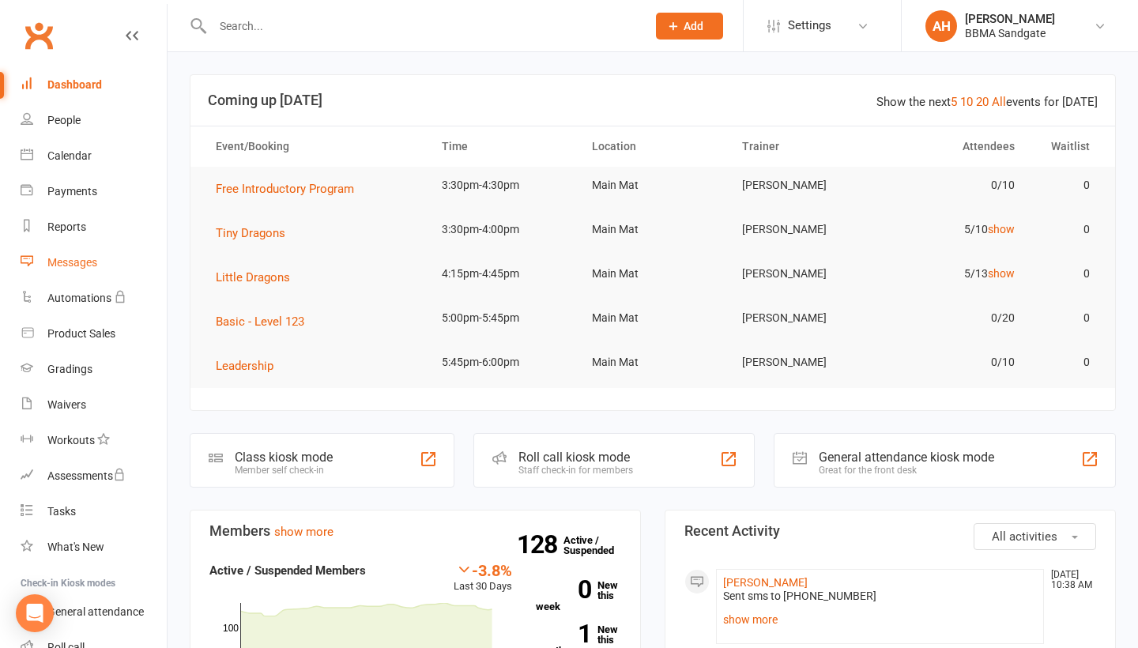
click at [81, 262] on div "Messages" at bounding box center [72, 262] width 50 height 13
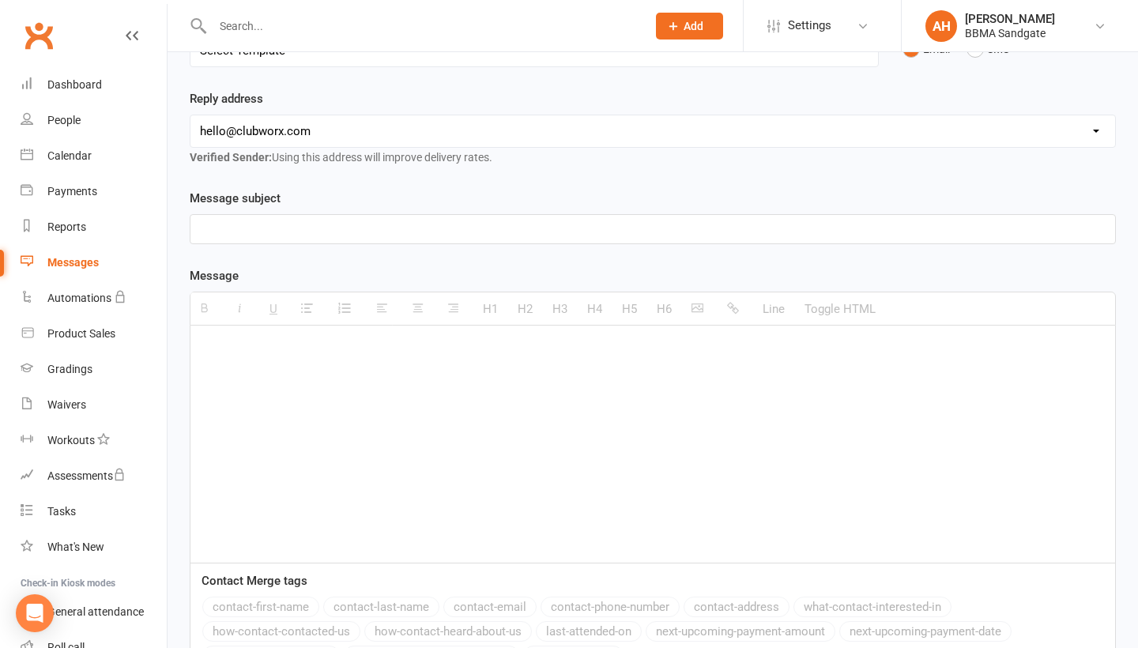
scroll to position [219, 0]
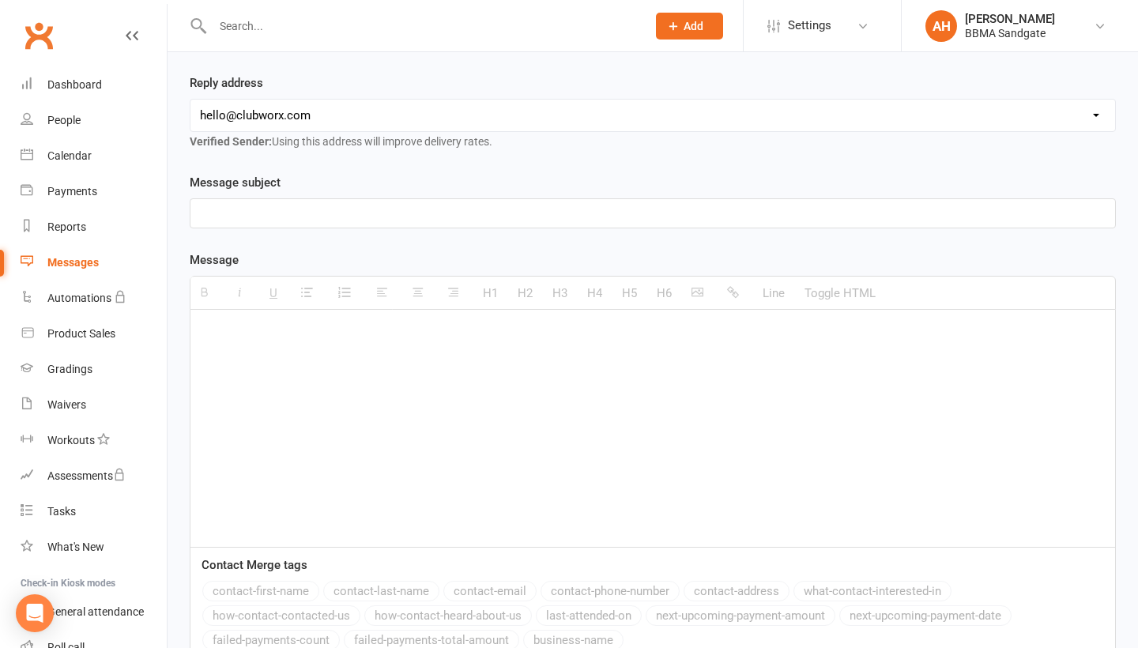
paste div
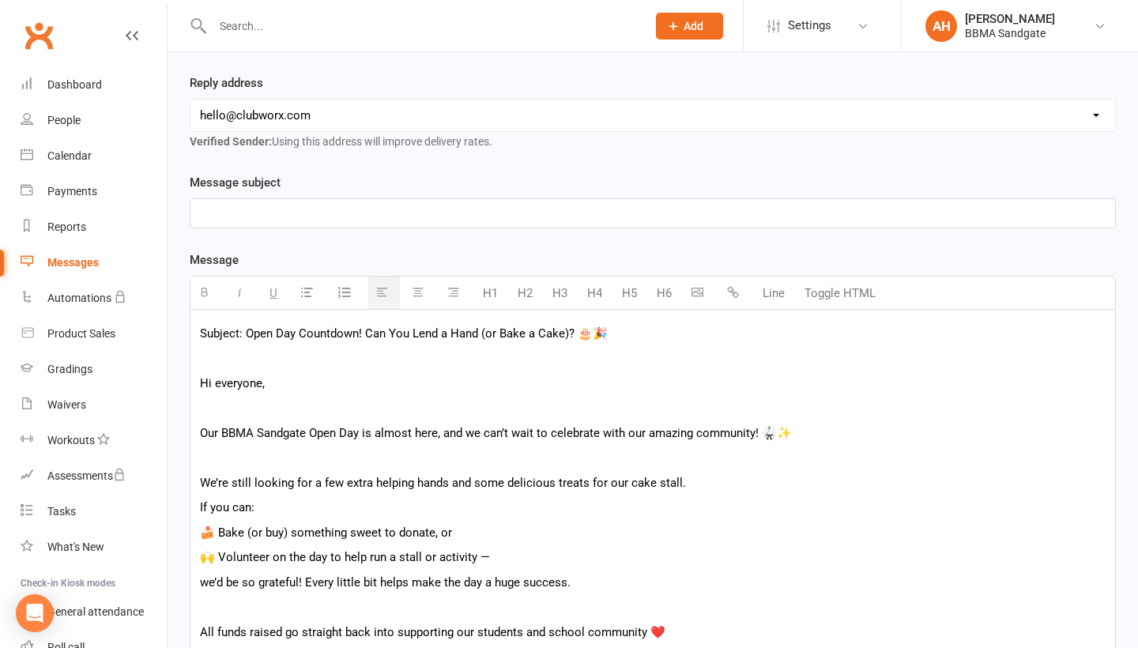
click at [366, 463] on div "Subject: Open Day Countdown! Can You Lend a Hand (or Bake a Cake)? 🎂🎉 Hi everyo…" at bounding box center [653, 568] width 925 height 517
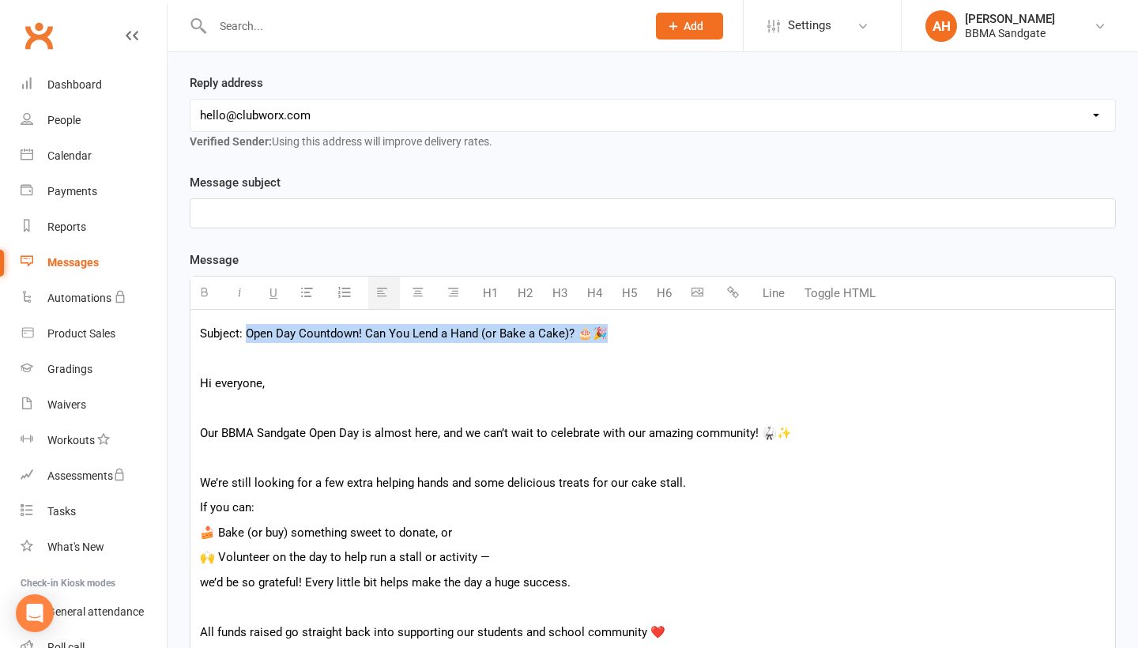
drag, startPoint x: 614, startPoint y: 346, endPoint x: 247, endPoint y: 345, distance: 366.9
click at [247, 343] on p "Subject: Open Day Countdown! Can You Lend a Hand (or Bake a Cake)? 🎂🎉" at bounding box center [653, 333] width 906 height 19
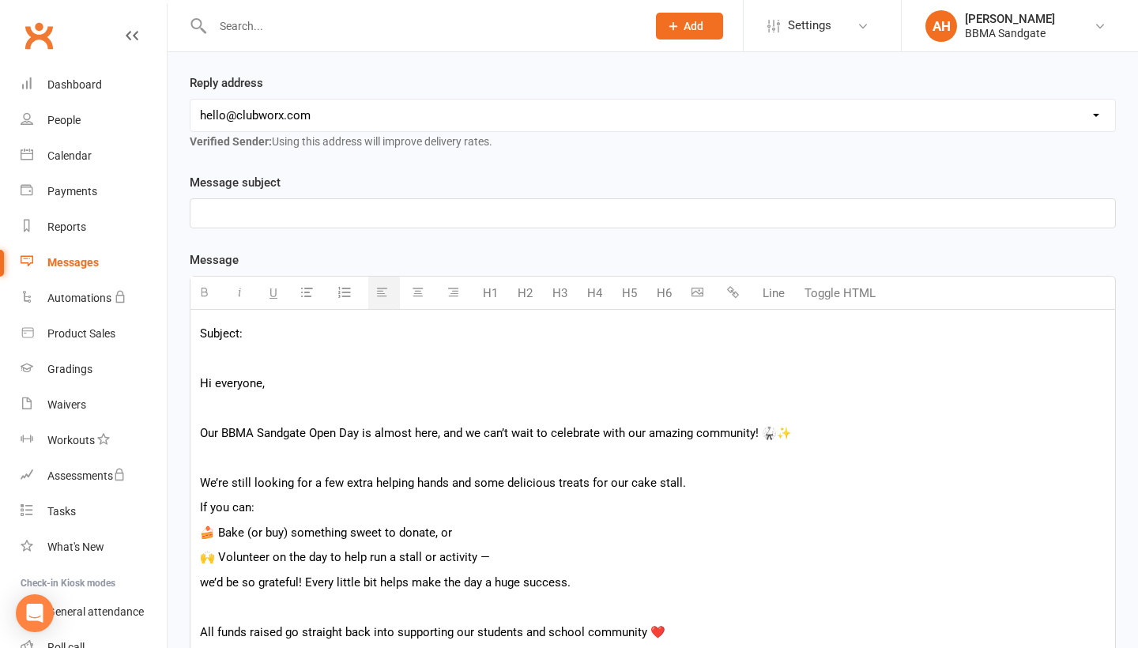
click at [247, 221] on p at bounding box center [653, 213] width 906 height 19
paste div
drag, startPoint x: 259, startPoint y: 349, endPoint x: 191, endPoint y: 349, distance: 68.8
click at [191, 349] on div "Subject: Hi everyone, Our BBMA Sandgate Open Day is almost here, and we can’t w…" at bounding box center [653, 568] width 925 height 517
click at [201, 391] on p "Hi everyone," at bounding box center [653, 383] width 906 height 19
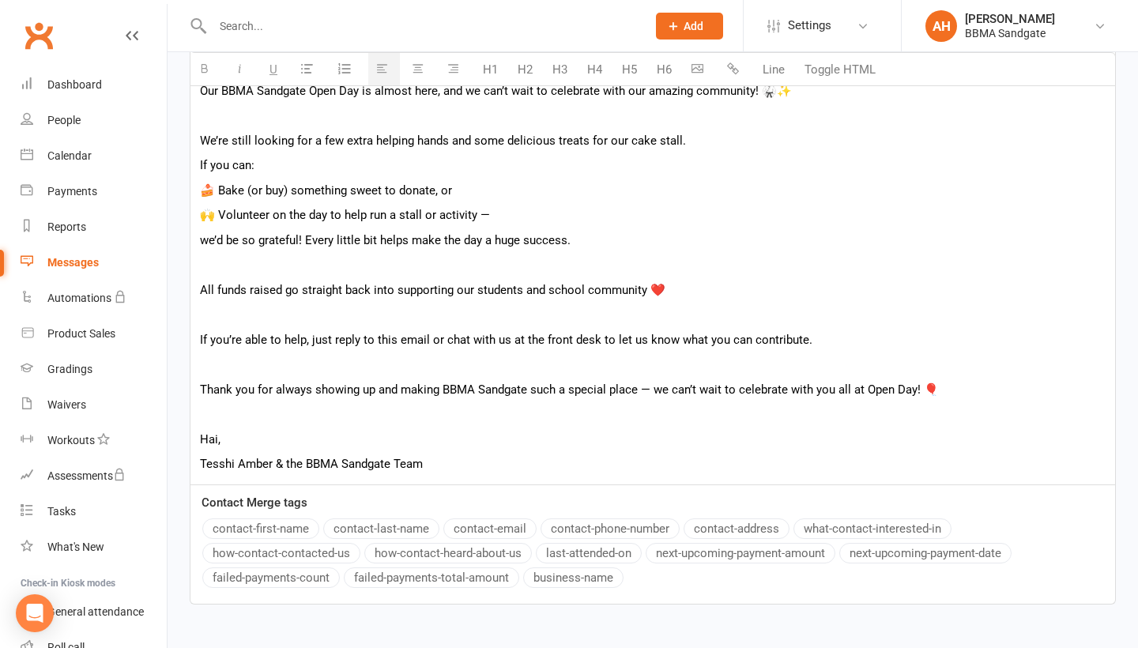
scroll to position [510, 0]
drag, startPoint x: 236, startPoint y: 454, endPoint x: 189, endPoint y: 452, distance: 47.5
click at [188, 452] on div "Template Name Send by Email SMS Message subject Open Day Countdown! Can You Len…" at bounding box center [653, 255] width 950 height 746
click at [198, 449] on div "Hi everyone, Our BBMA Sandgate Open Day is almost here, and we can’t wait to ce…" at bounding box center [653, 252] width 925 height 467
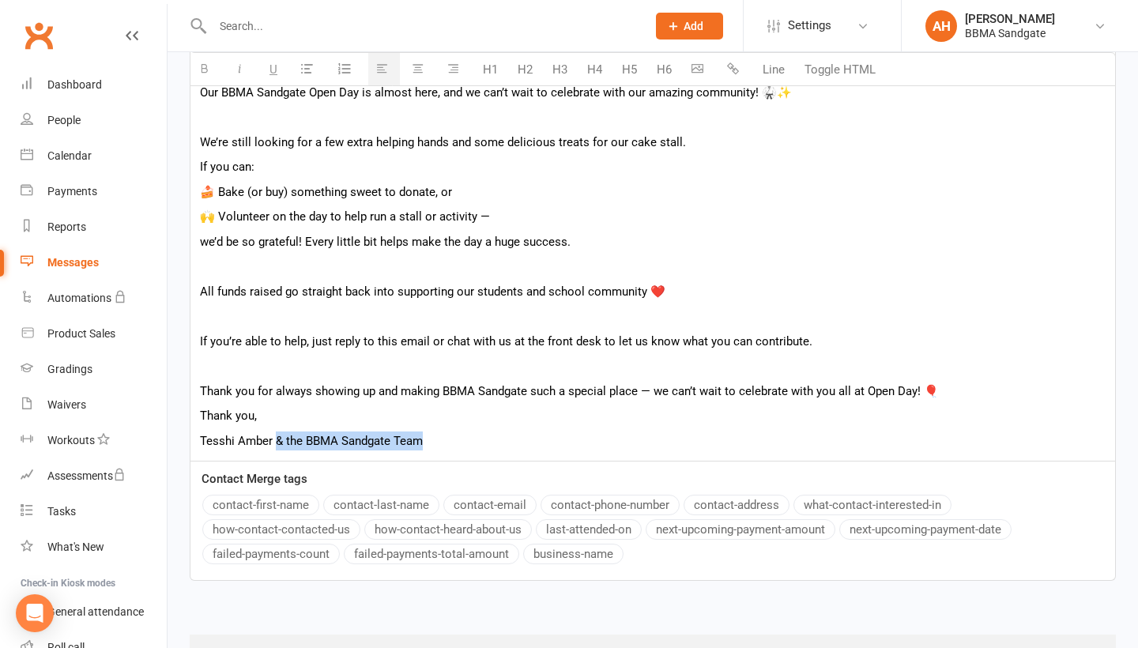
drag, startPoint x: 398, startPoint y: 451, endPoint x: 274, endPoint y: 451, distance: 124.1
click at [274, 451] on p "Tesshi Amber & the BBMA Sandgate Team" at bounding box center [653, 441] width 906 height 19
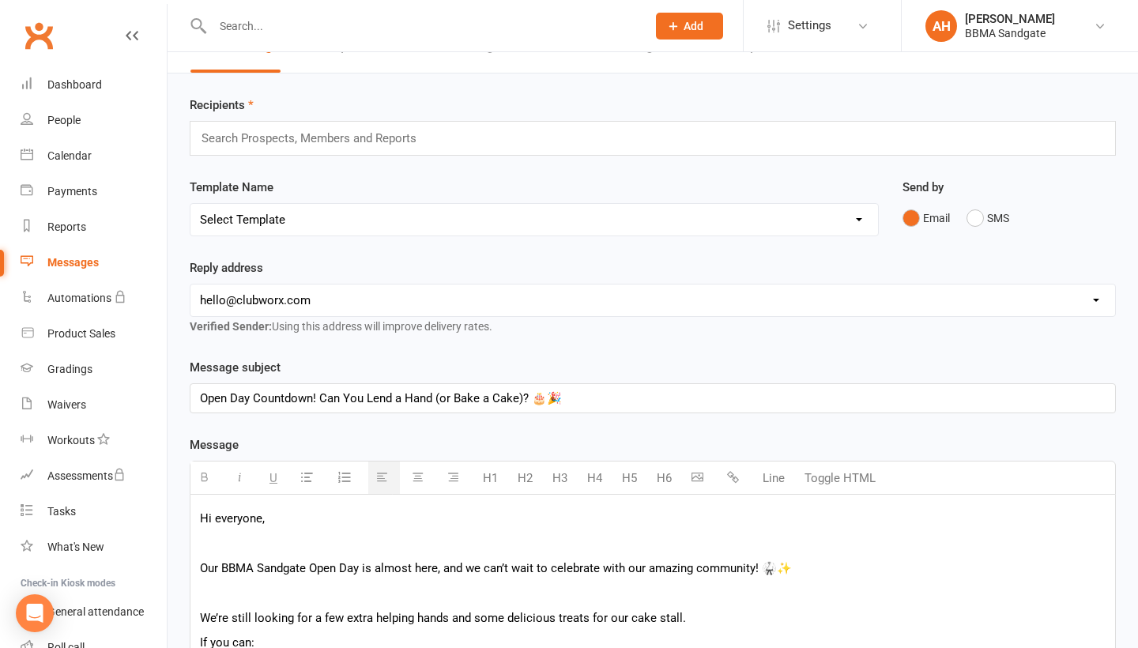
scroll to position [24, 0]
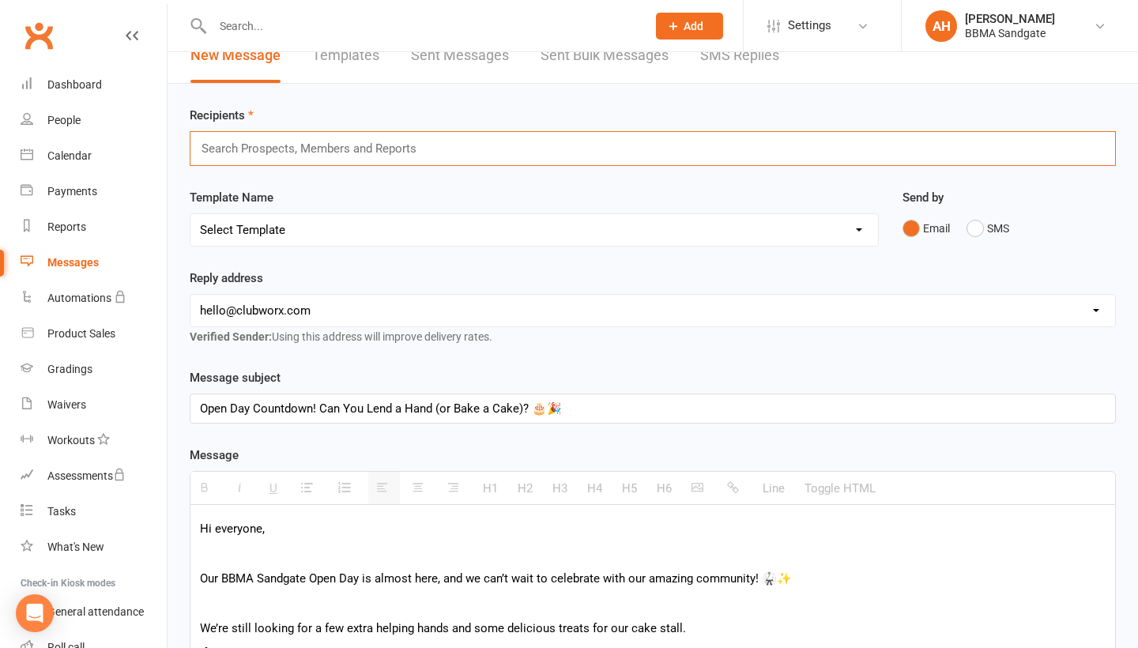
click at [288, 157] on input "text" at bounding box center [316, 148] width 232 height 21
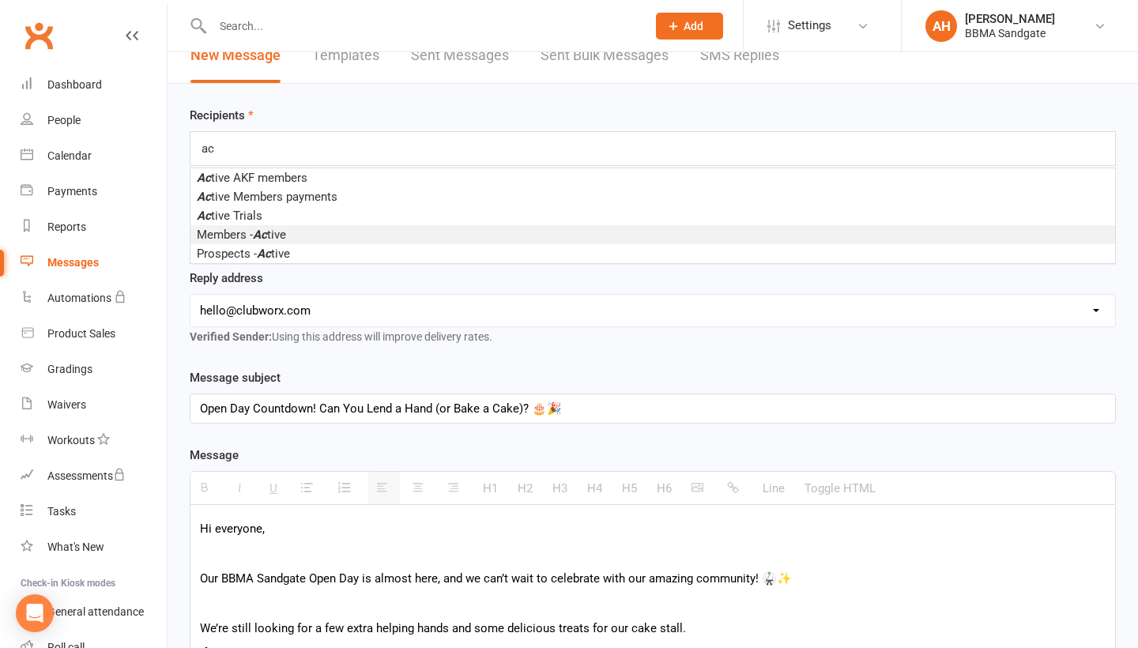
type input "ac"
click at [266, 242] on em "Ac" at bounding box center [260, 235] width 14 height 14
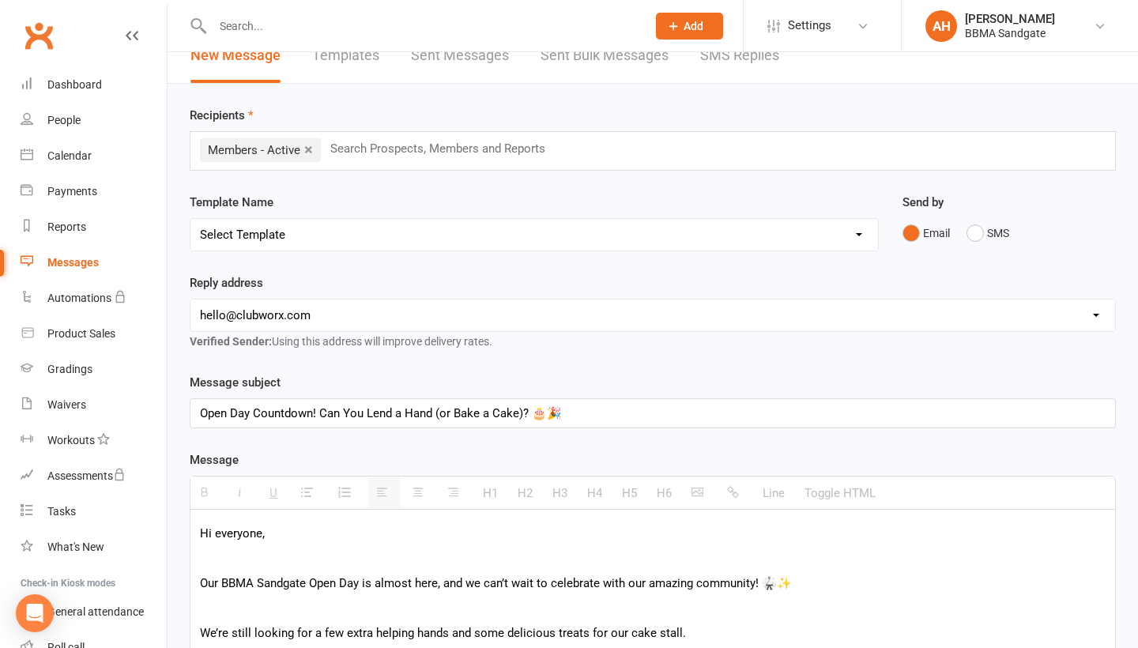
select select "1"
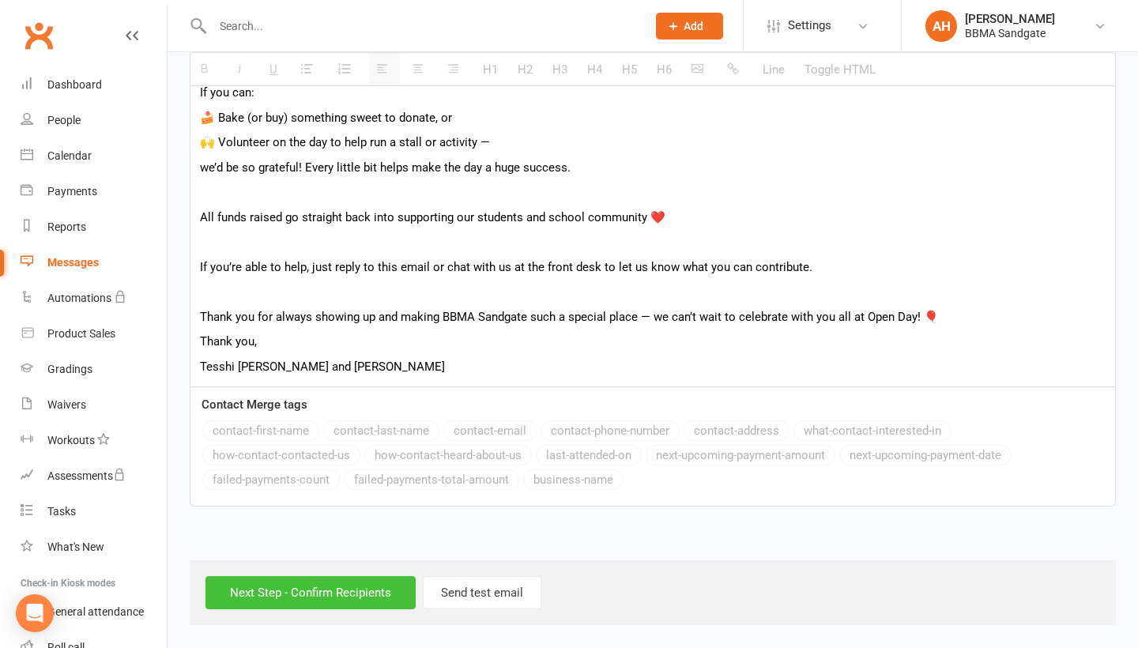
scroll to position [610, 0]
click at [303, 578] on input "Next Step - Confirm Recipients" at bounding box center [311, 592] width 210 height 33
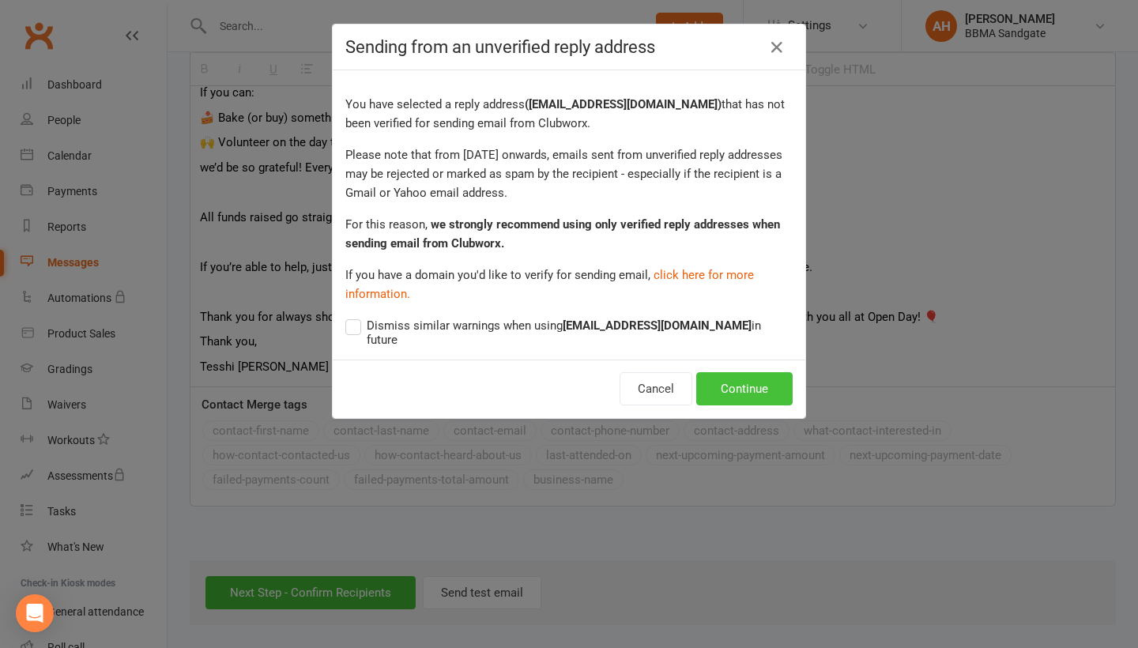
click at [763, 378] on button "Continue" at bounding box center [745, 388] width 96 height 33
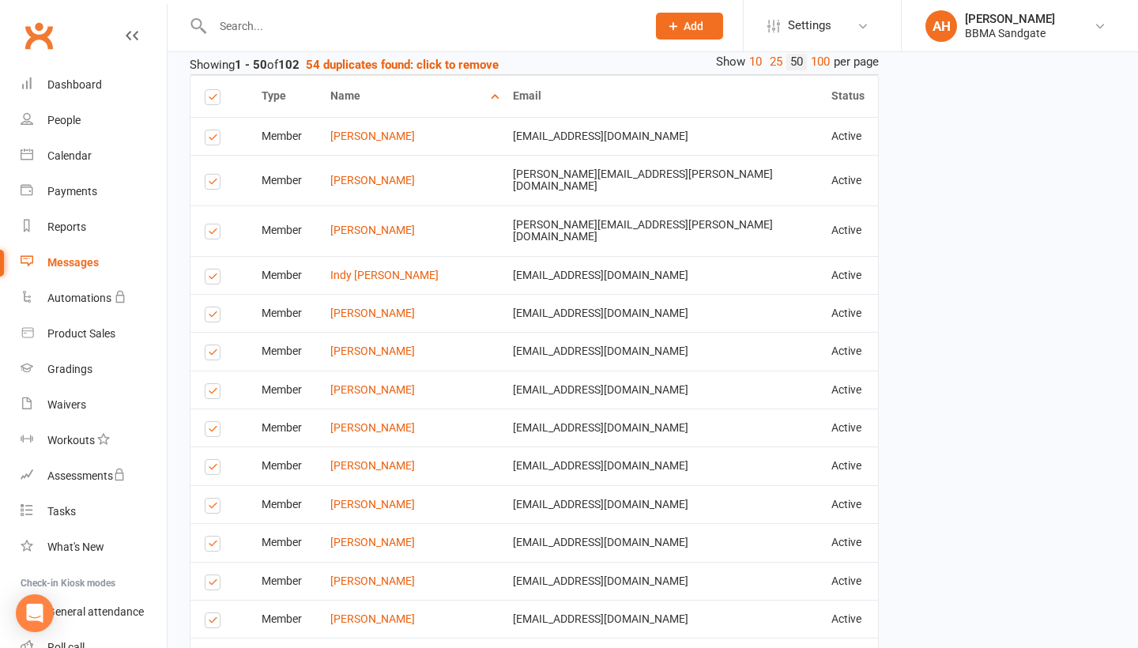
scroll to position [728, 0]
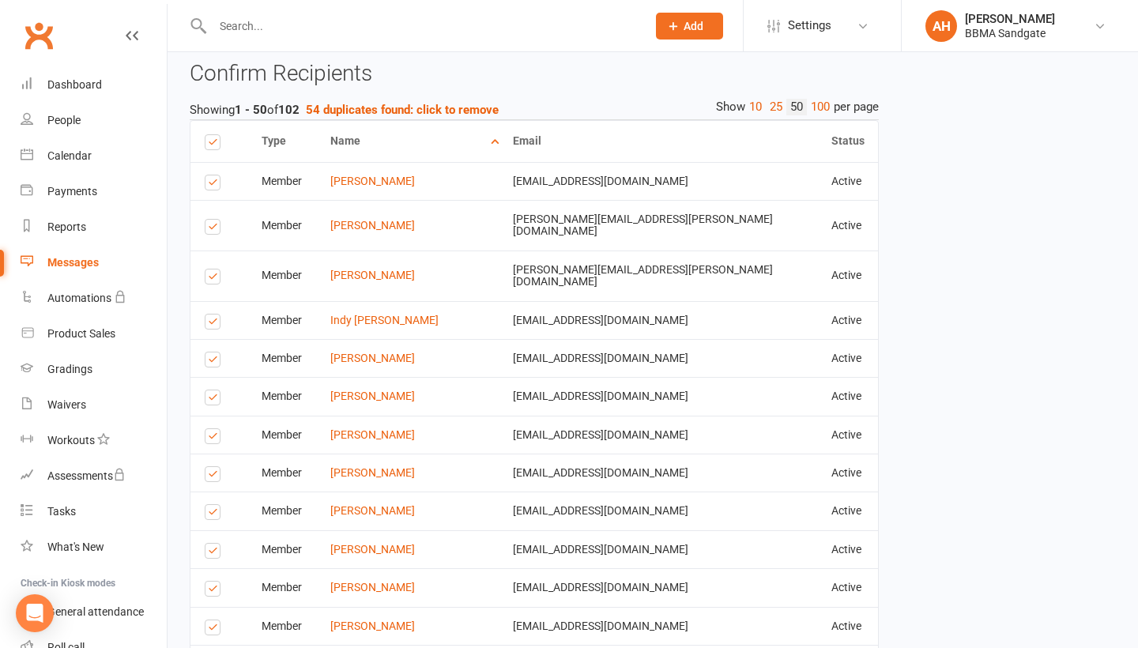
click at [214, 301] on td "Select this" at bounding box center [219, 320] width 57 height 38
click at [214, 279] on label at bounding box center [215, 279] width 21 height 0
click at [214, 270] on input "checkbox" at bounding box center [210, 270] width 10 height 0
click at [214, 324] on label at bounding box center [215, 324] width 21 height 0
click at [214, 315] on input "checkbox" at bounding box center [210, 315] width 10 height 0
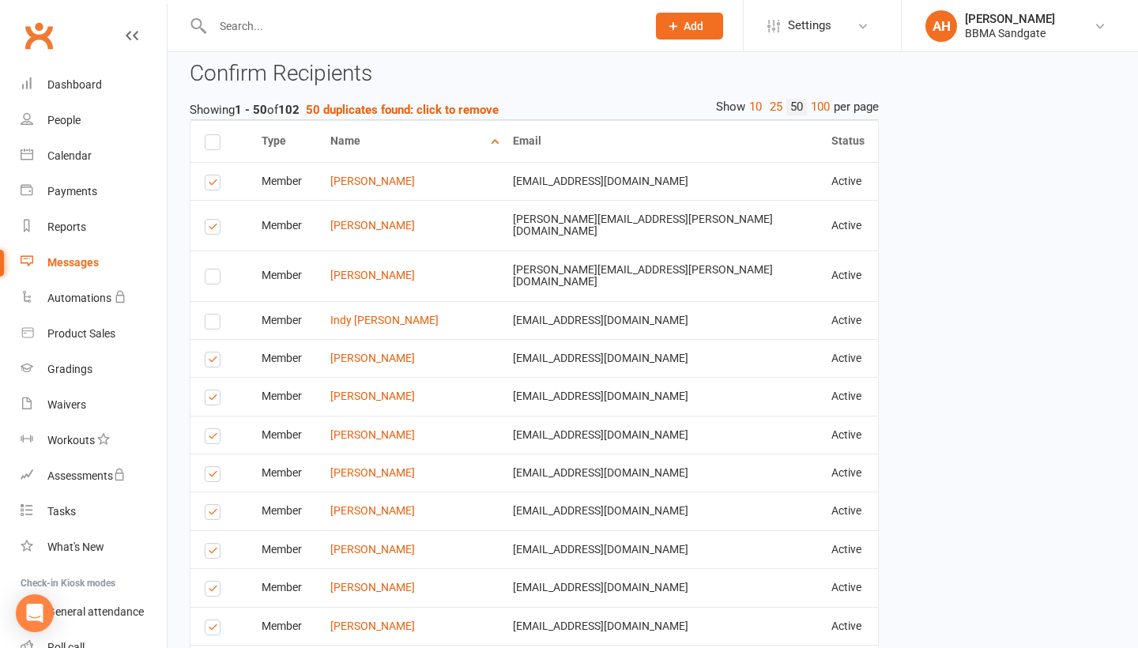
click at [213, 229] on label at bounding box center [215, 229] width 21 height 0
click at [213, 220] on input "checkbox" at bounding box center [210, 220] width 10 height 0
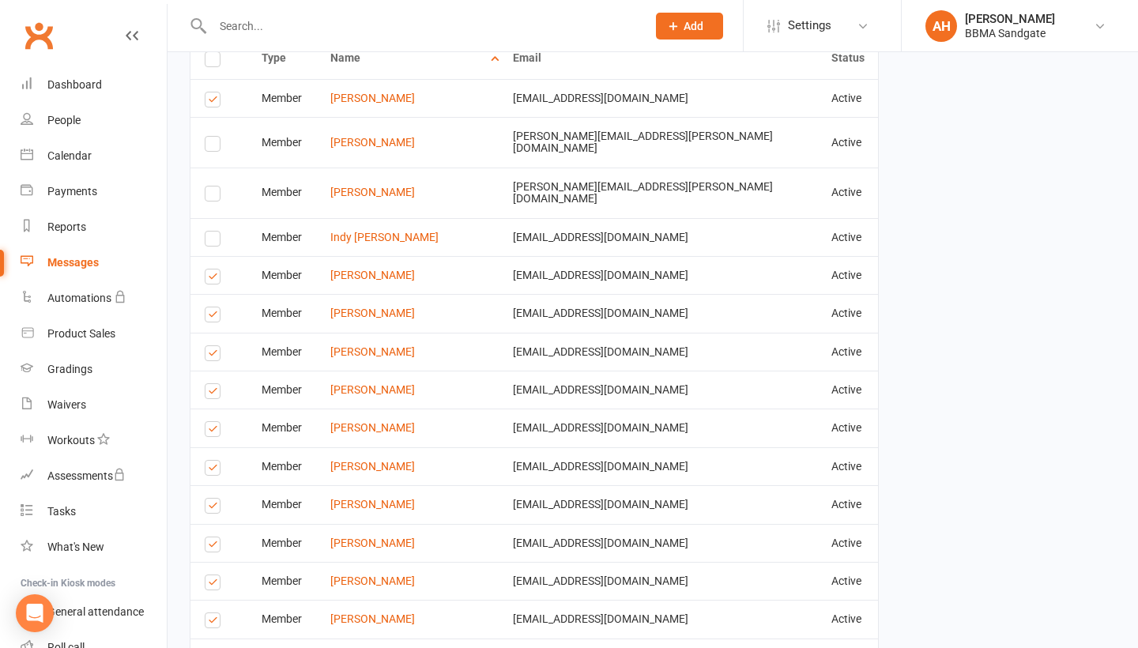
scroll to position [811, 0]
click at [215, 317] on label at bounding box center [215, 317] width 21 height 0
click at [215, 308] on input "checkbox" at bounding box center [210, 308] width 10 height 0
click at [211, 279] on label at bounding box center [215, 279] width 21 height 0
click at [211, 270] on input "checkbox" at bounding box center [210, 270] width 10 height 0
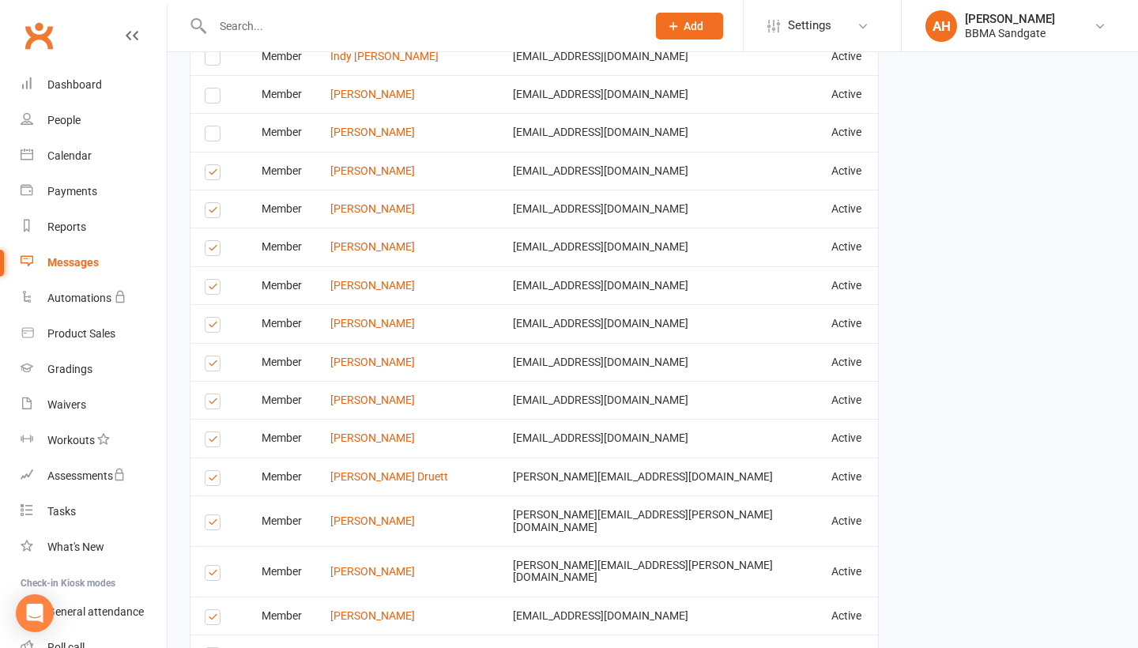
scroll to position [1022, 0]
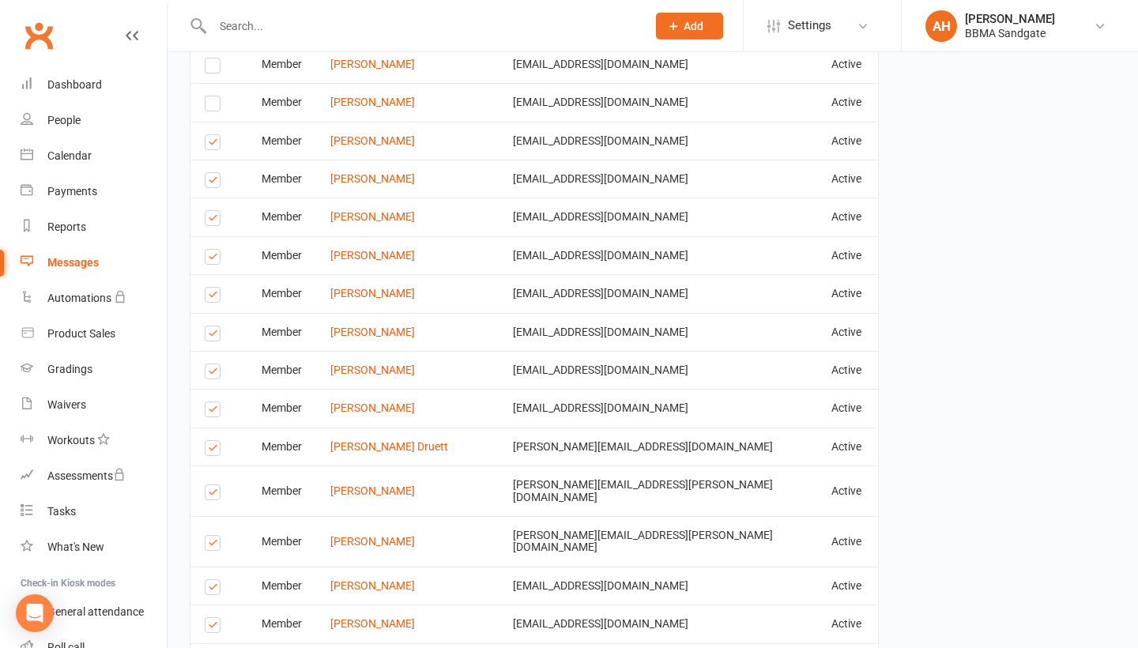
click at [213, 297] on label at bounding box center [215, 297] width 21 height 0
click at [213, 288] on input "checkbox" at bounding box center [210, 288] width 10 height 0
click at [212, 259] on label at bounding box center [215, 259] width 21 height 0
click at [212, 250] on input "checkbox" at bounding box center [210, 250] width 10 height 0
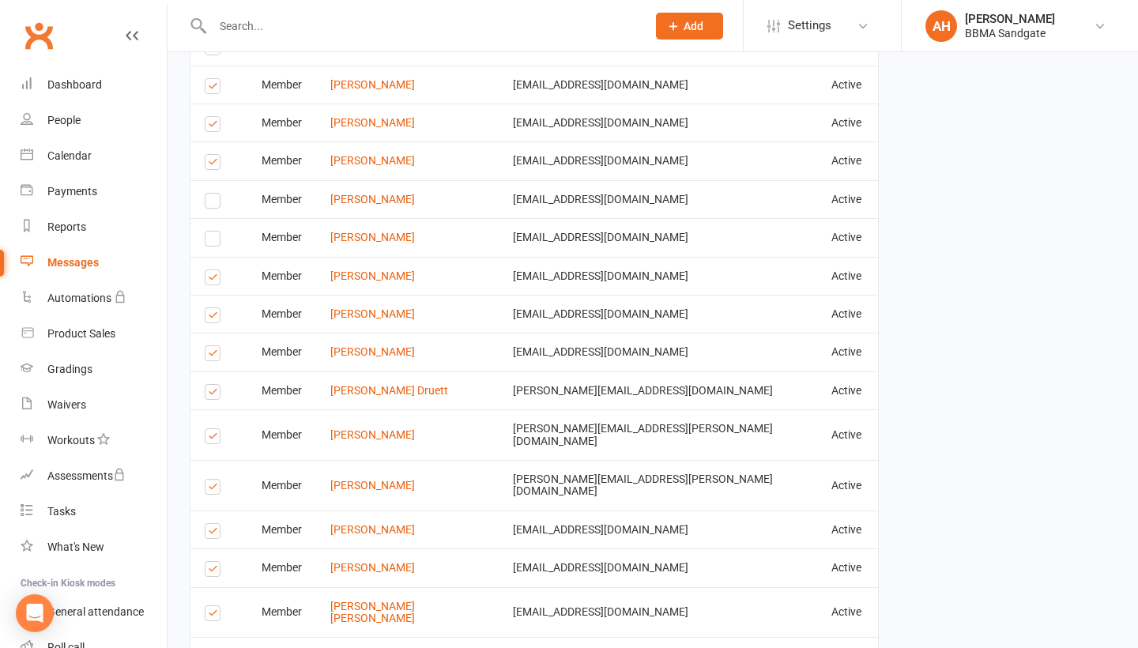
scroll to position [1078, 0]
click at [218, 318] on label at bounding box center [215, 318] width 21 height 0
click at [215, 308] on input "checkbox" at bounding box center [210, 308] width 10 height 0
click at [217, 280] on label at bounding box center [215, 280] width 21 height 0
click at [215, 270] on input "checkbox" at bounding box center [210, 270] width 10 height 0
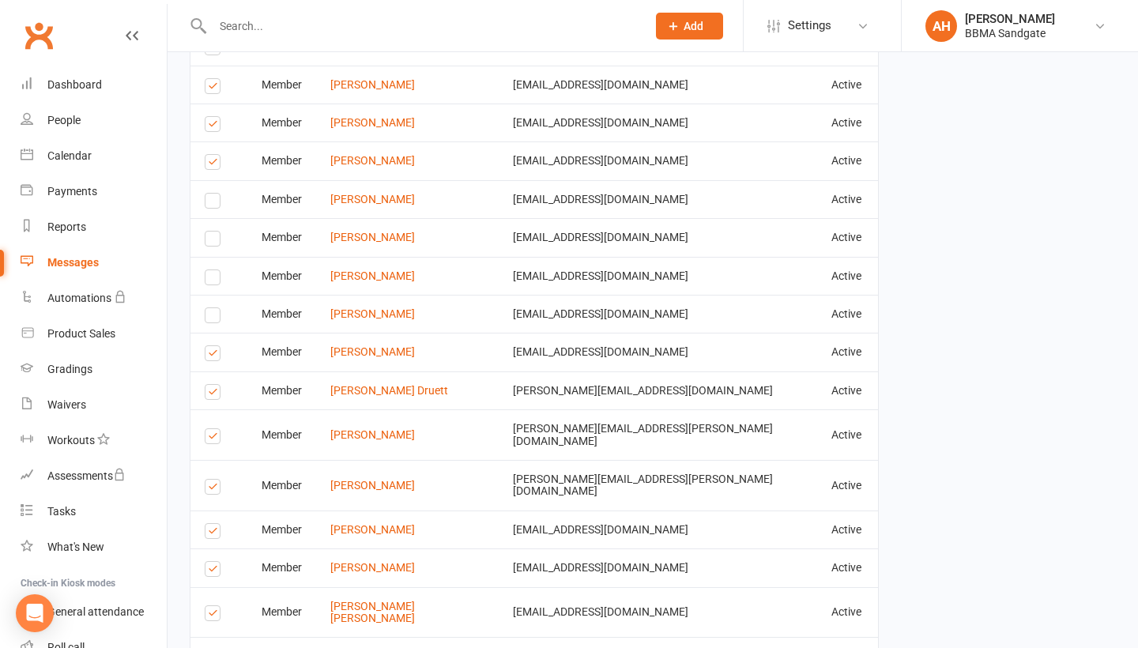
click at [216, 356] on label at bounding box center [215, 356] width 21 height 0
click at [215, 346] on input "checkbox" at bounding box center [210, 346] width 10 height 0
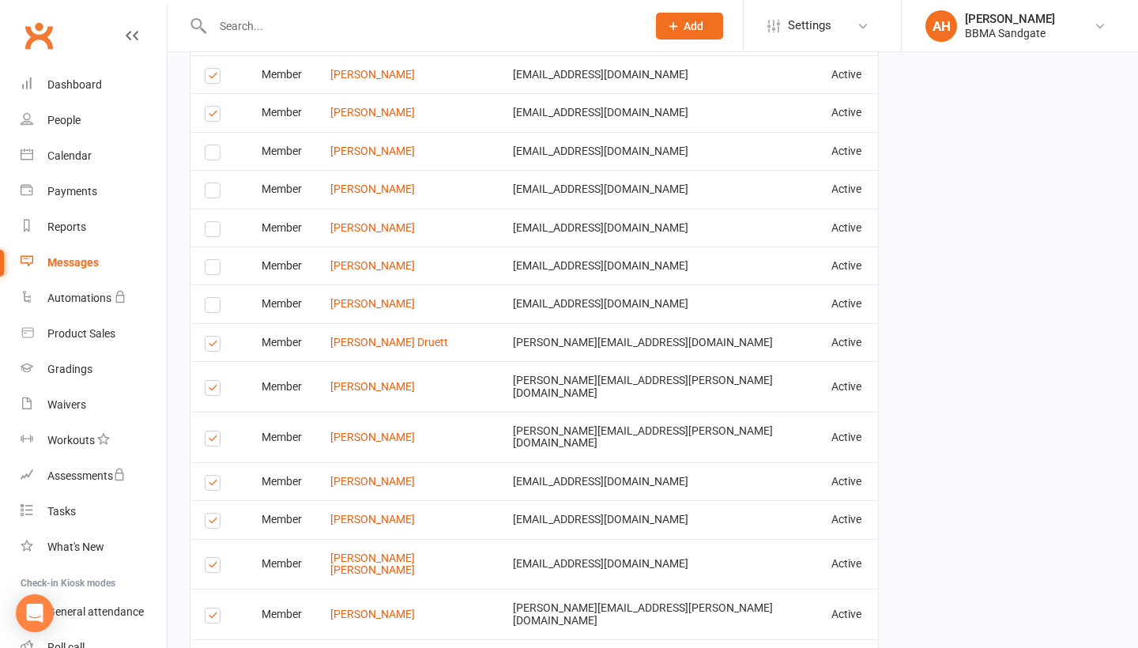
scroll to position [1131, 0]
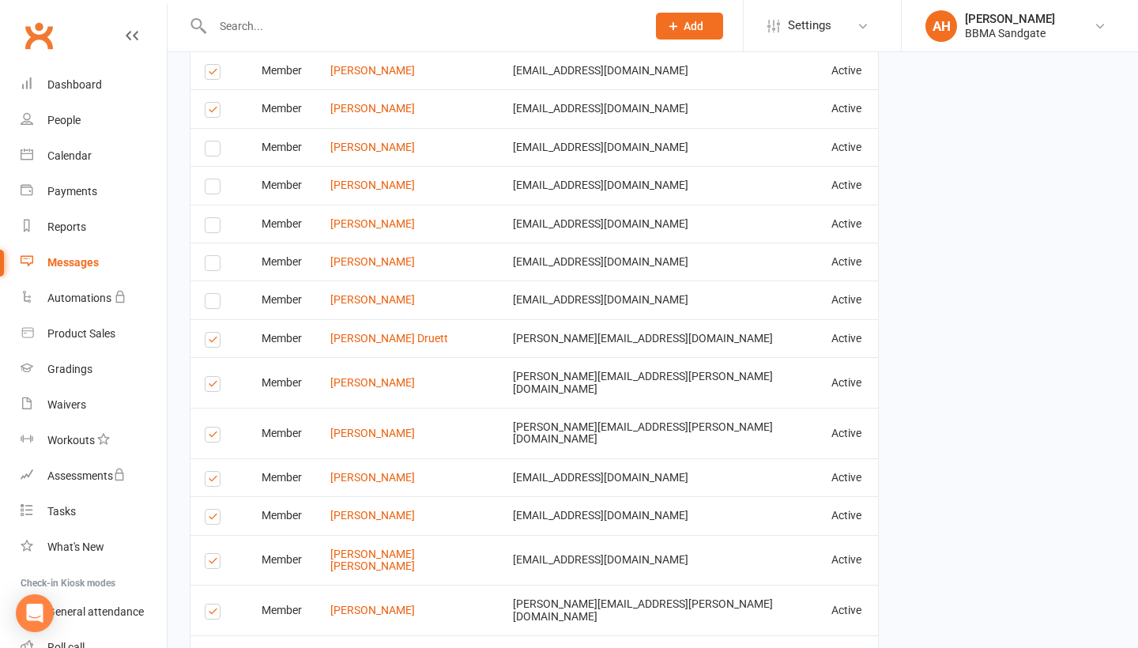
click at [213, 342] on label at bounding box center [215, 342] width 21 height 0
click at [213, 333] on input "checkbox" at bounding box center [210, 333] width 10 height 0
click at [214, 437] on label at bounding box center [215, 437] width 21 height 0
click at [214, 428] on input "checkbox" at bounding box center [210, 428] width 10 height 0
click at [215, 387] on label at bounding box center [215, 387] width 21 height 0
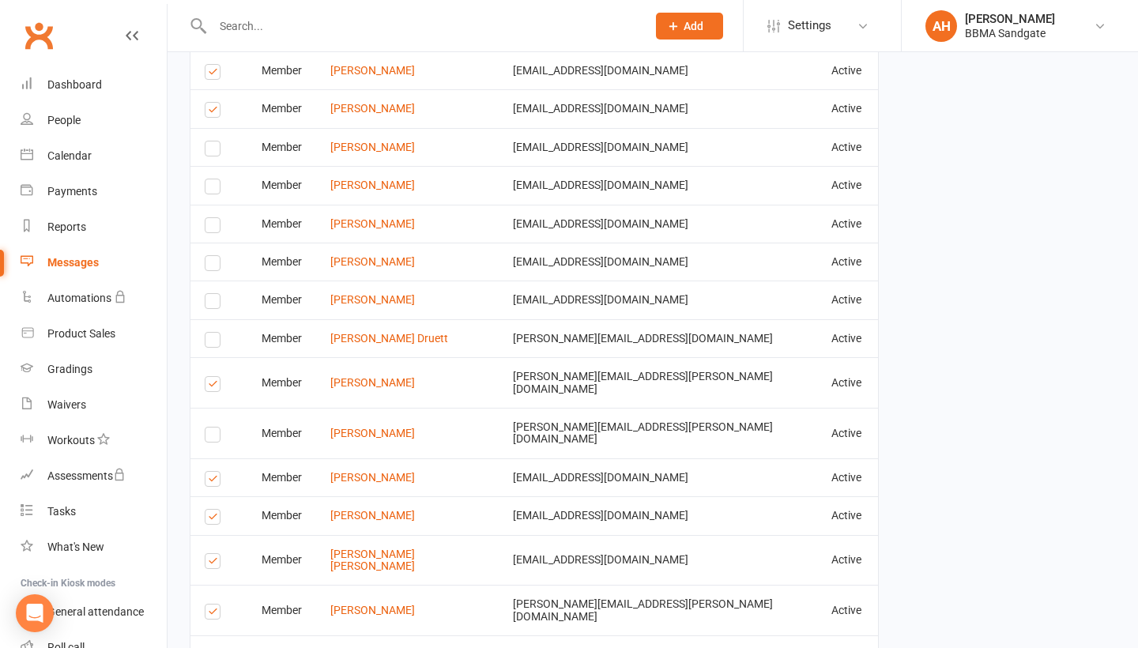
click at [215, 377] on input "checkbox" at bounding box center [210, 377] width 10 height 0
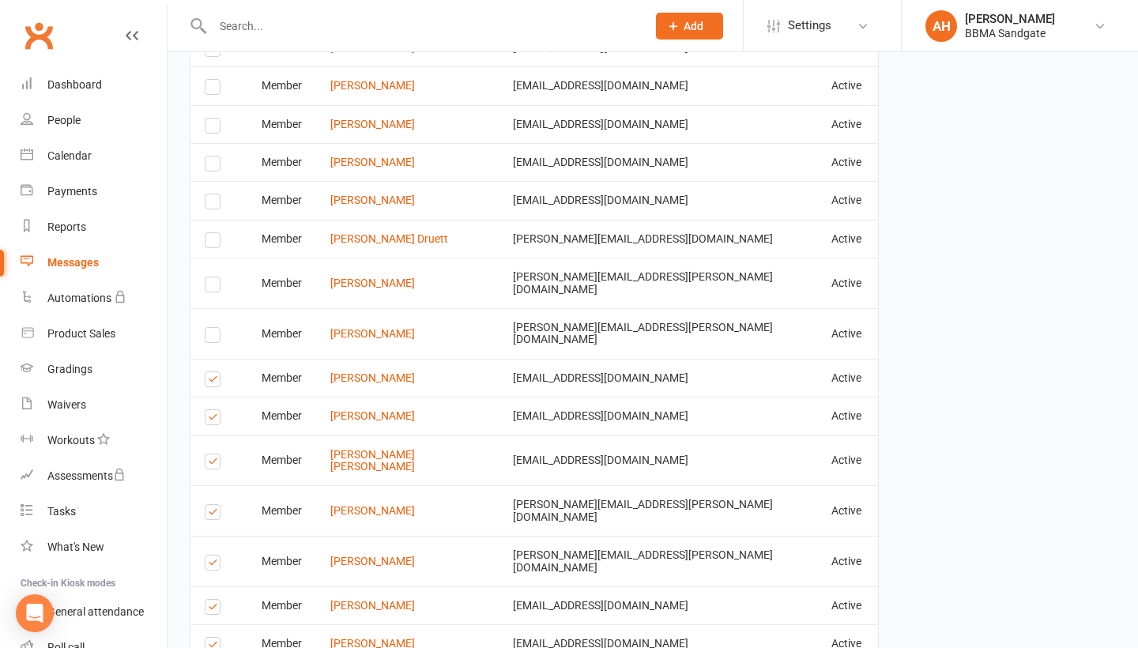
click at [215, 382] on label at bounding box center [215, 382] width 21 height 0
click at [215, 372] on input "checkbox" at bounding box center [210, 372] width 10 height 0
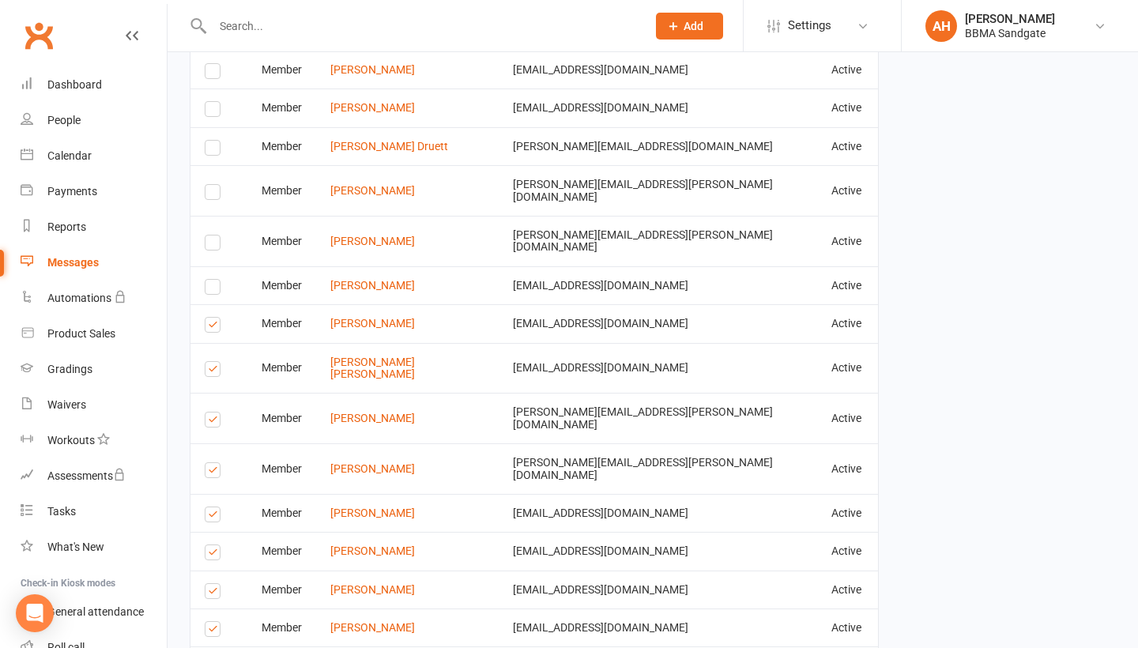
click at [215, 372] on label at bounding box center [215, 372] width 21 height 0
click at [215, 362] on input "checkbox" at bounding box center [210, 362] width 10 height 0
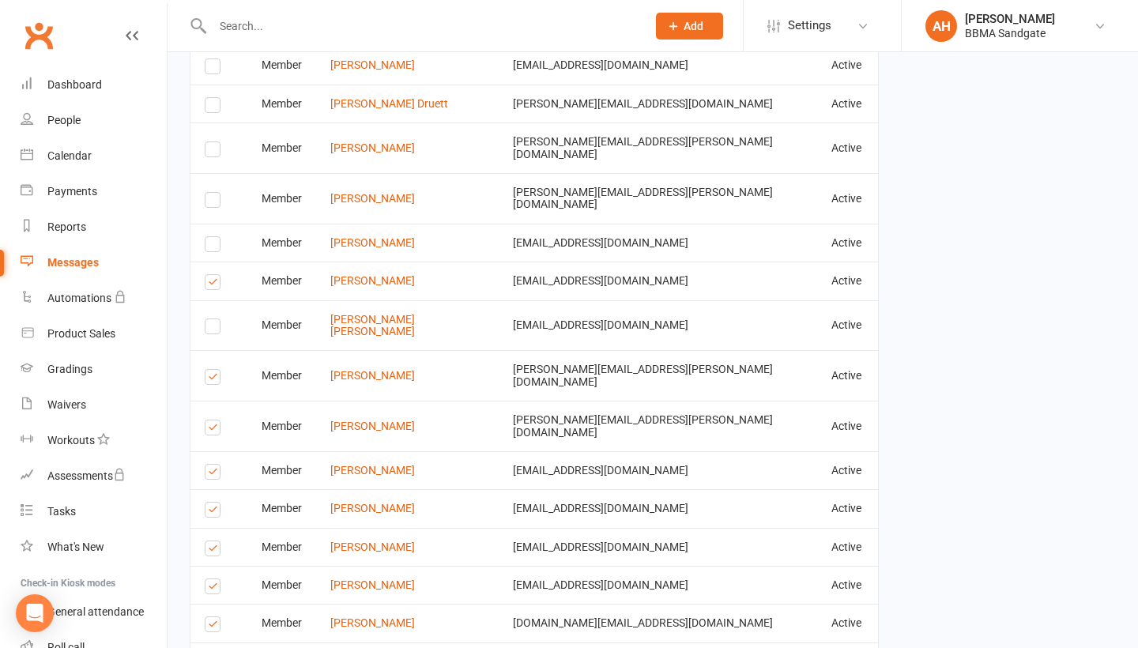
scroll to position [1391, 0]
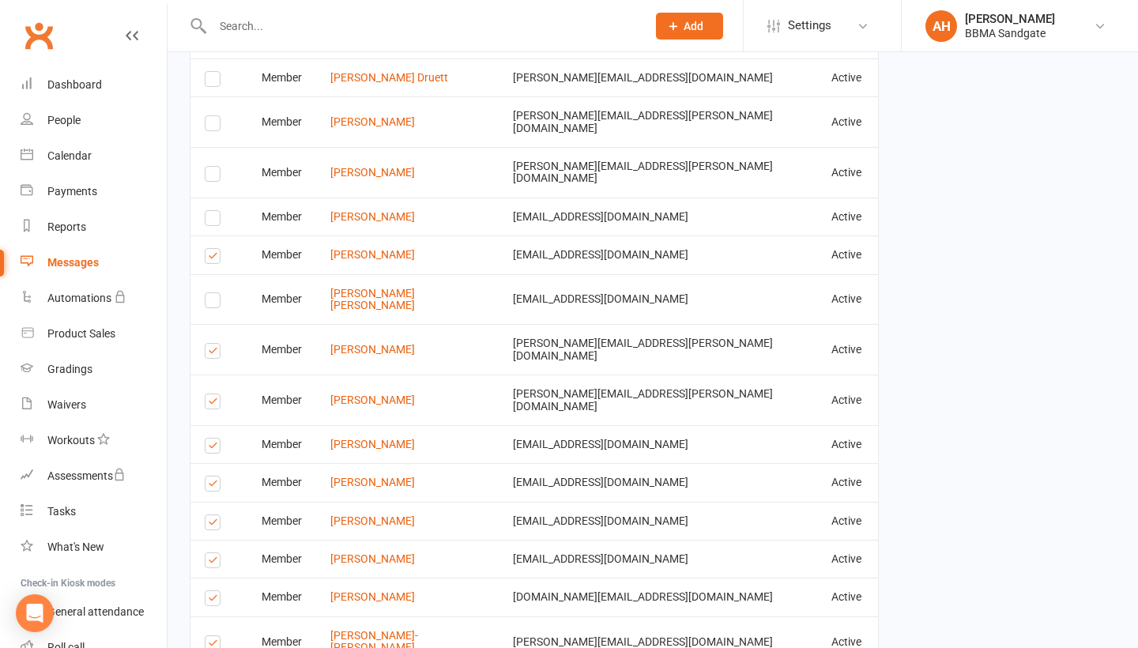
click at [213, 404] on label at bounding box center [215, 404] width 21 height 0
click at [213, 395] on input "checkbox" at bounding box center [210, 395] width 10 height 0
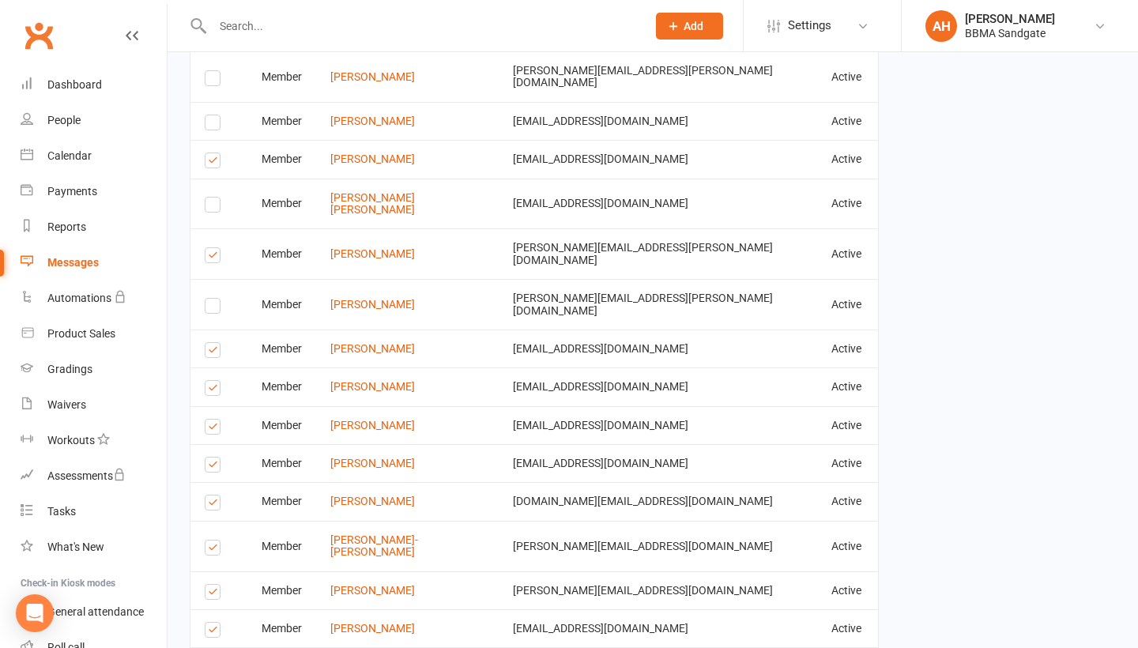
scroll to position [1490, 0]
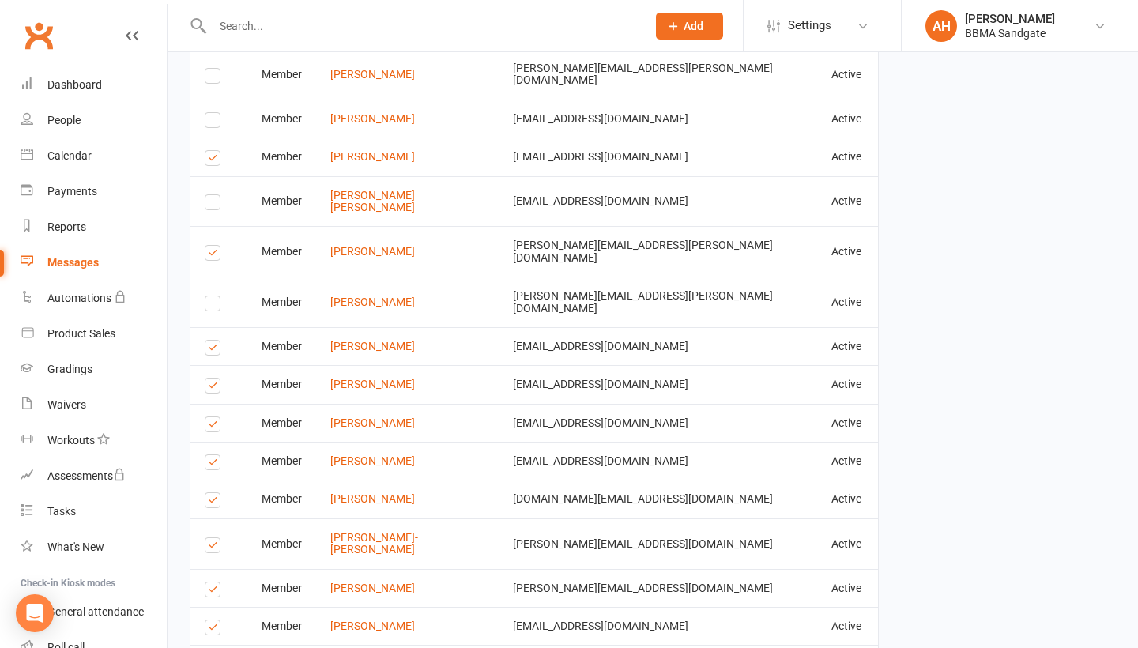
click at [209, 350] on label at bounding box center [215, 350] width 21 height 0
click at [209, 341] on input "checkbox" at bounding box center [210, 341] width 10 height 0
click at [213, 388] on label at bounding box center [215, 388] width 21 height 0
click at [213, 379] on input "checkbox" at bounding box center [210, 379] width 10 height 0
click at [211, 427] on label at bounding box center [215, 427] width 21 height 0
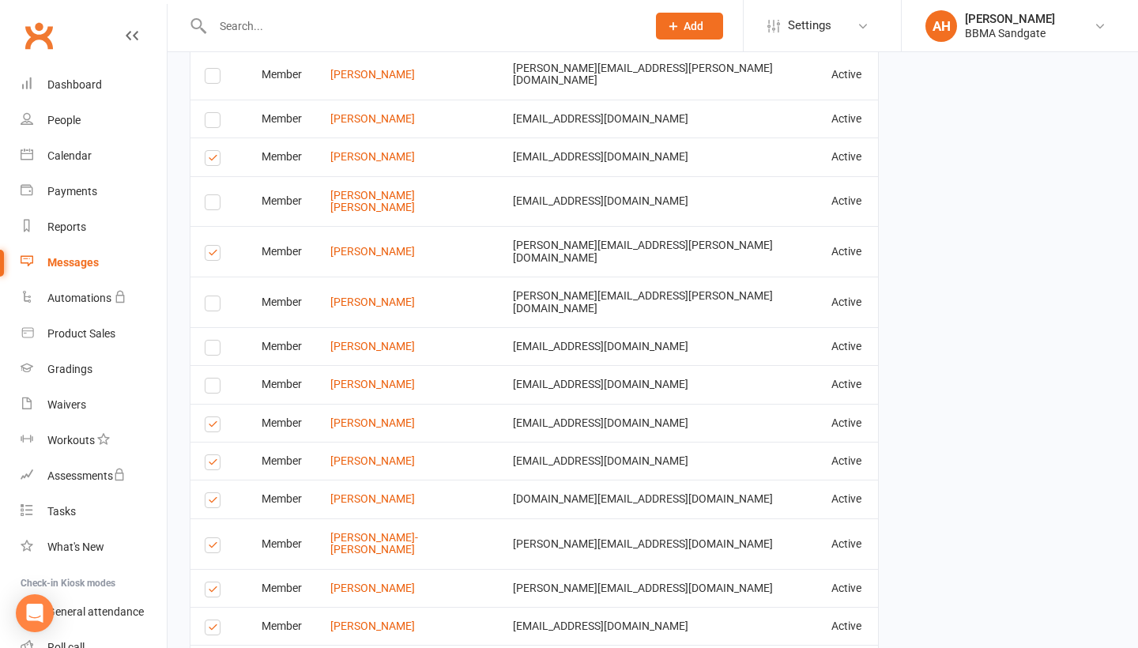
click at [211, 417] on input "checkbox" at bounding box center [210, 417] width 10 height 0
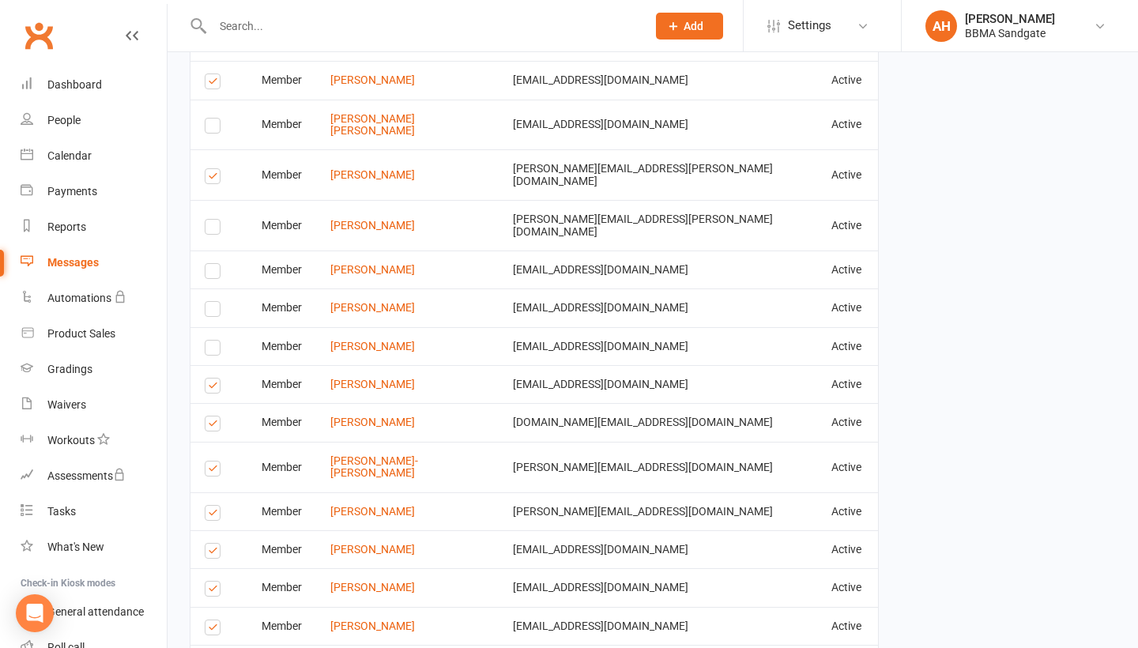
click at [213, 388] on label at bounding box center [215, 388] width 21 height 0
click at [213, 379] on input "checkbox" at bounding box center [210, 379] width 10 height 0
click at [213, 426] on label at bounding box center [215, 426] width 21 height 0
click at [213, 417] on input "checkbox" at bounding box center [210, 417] width 10 height 0
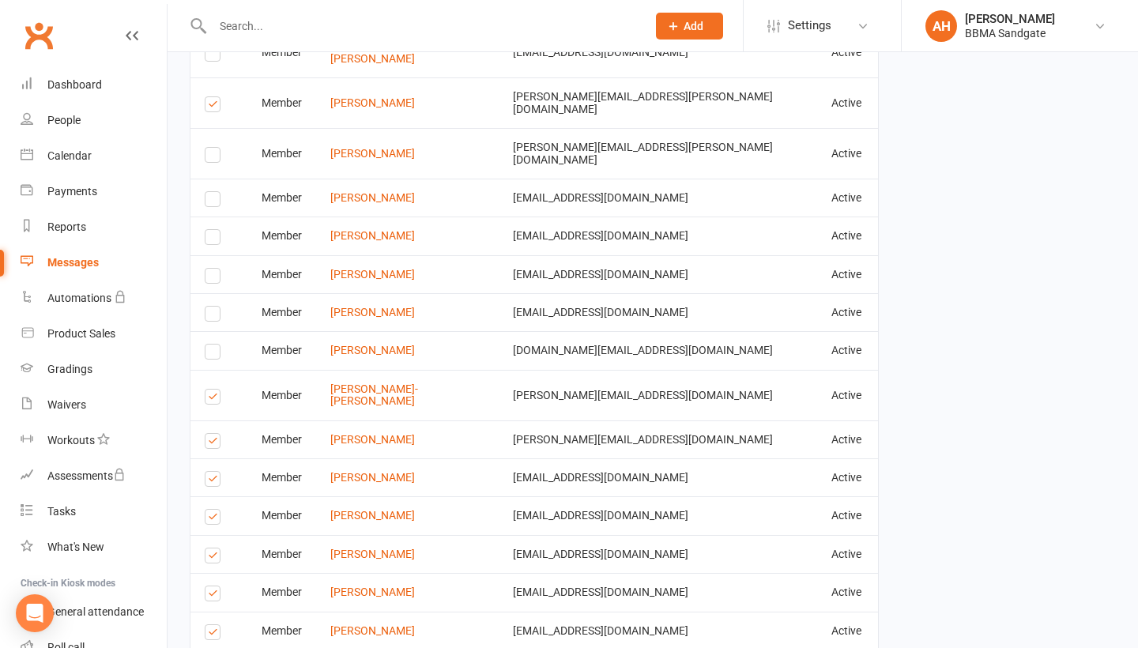
scroll to position [1655, 0]
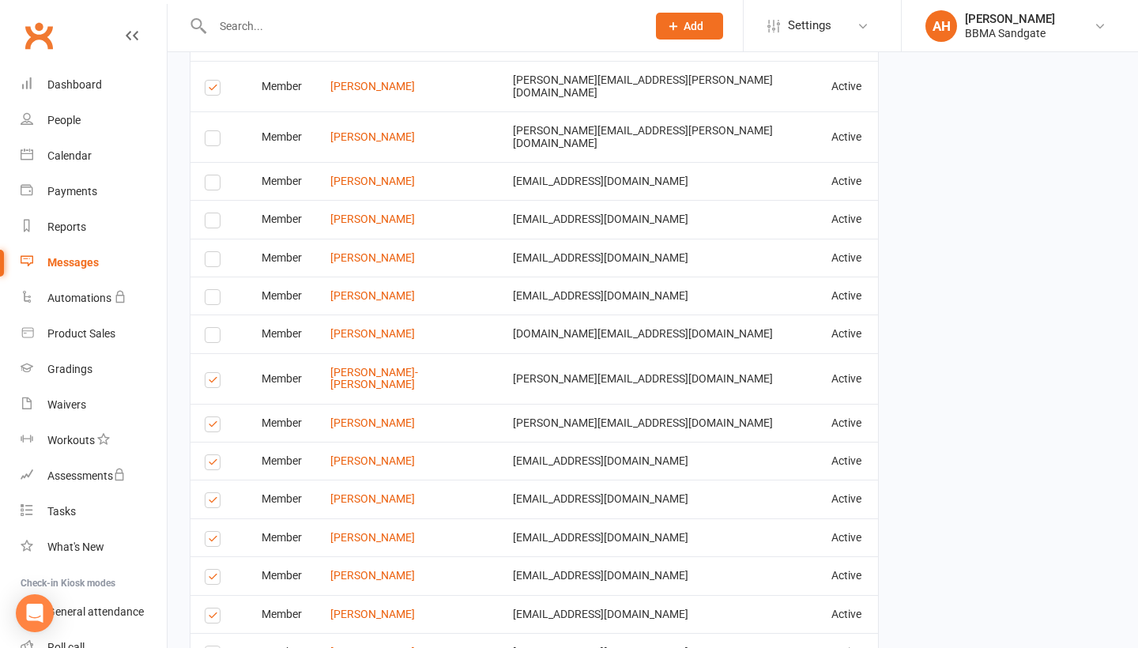
click at [213, 383] on label at bounding box center [215, 383] width 21 height 0
click at [213, 373] on input "checkbox" at bounding box center [210, 373] width 10 height 0
click at [212, 427] on label at bounding box center [215, 427] width 21 height 0
click at [212, 417] on input "checkbox" at bounding box center [210, 417] width 10 height 0
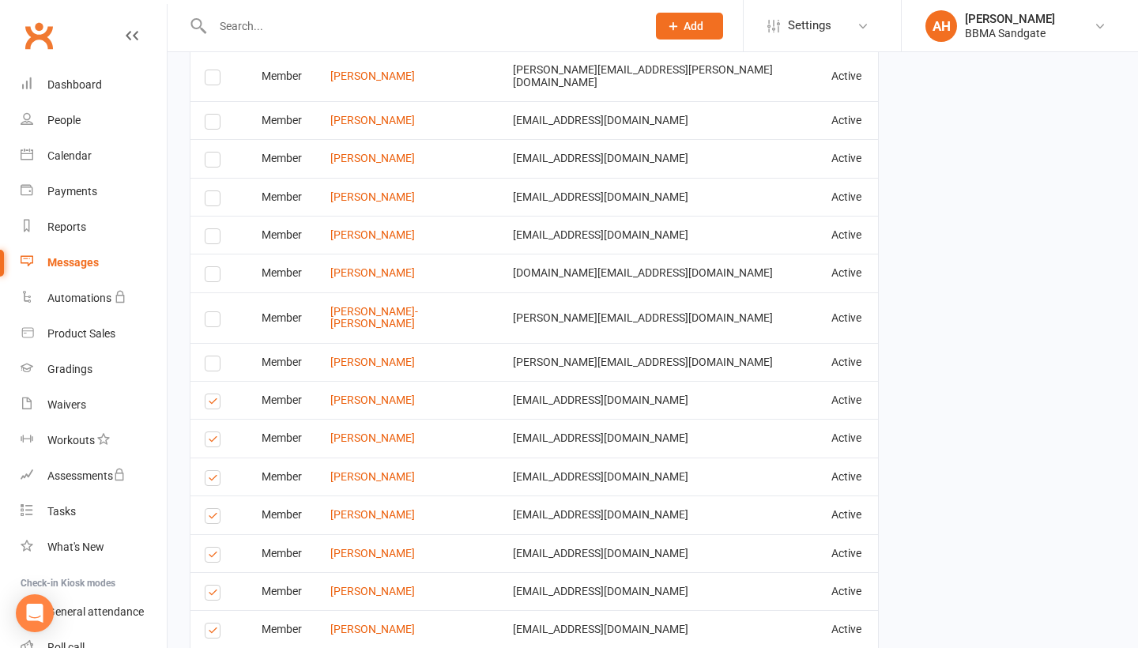
click at [218, 404] on label at bounding box center [215, 404] width 21 height 0
click at [215, 395] on input "checkbox" at bounding box center [210, 395] width 10 height 0
click at [217, 442] on label at bounding box center [215, 442] width 21 height 0
click at [215, 432] on input "checkbox" at bounding box center [210, 432] width 10 height 0
click at [215, 481] on label at bounding box center [215, 481] width 21 height 0
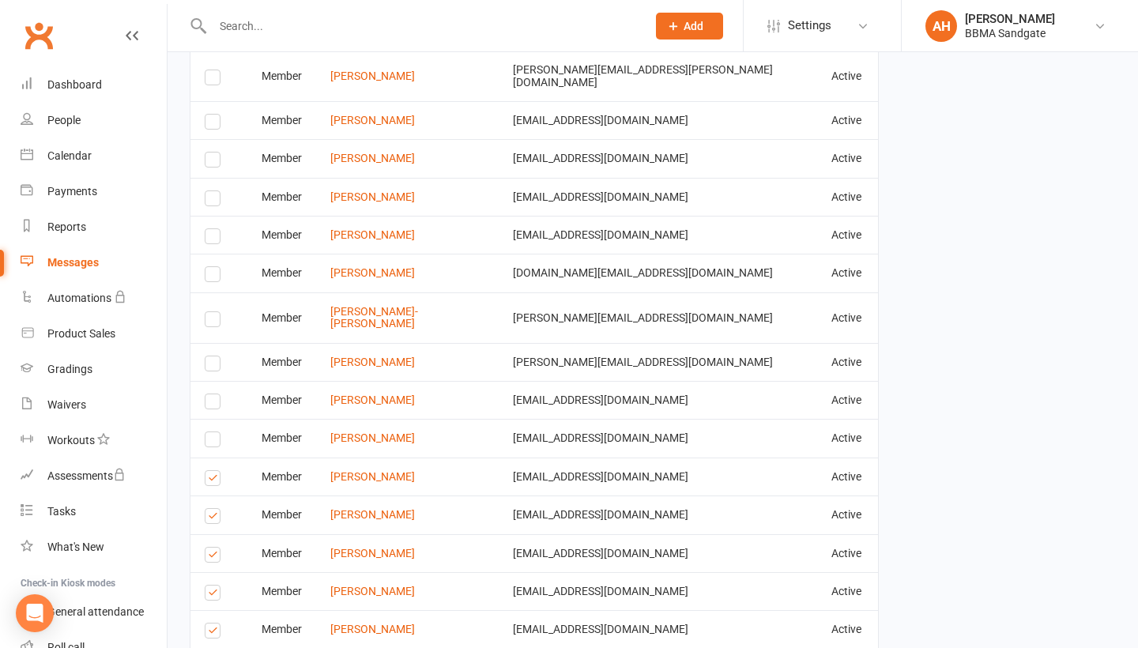
click at [215, 471] on input "checkbox" at bounding box center [210, 471] width 10 height 0
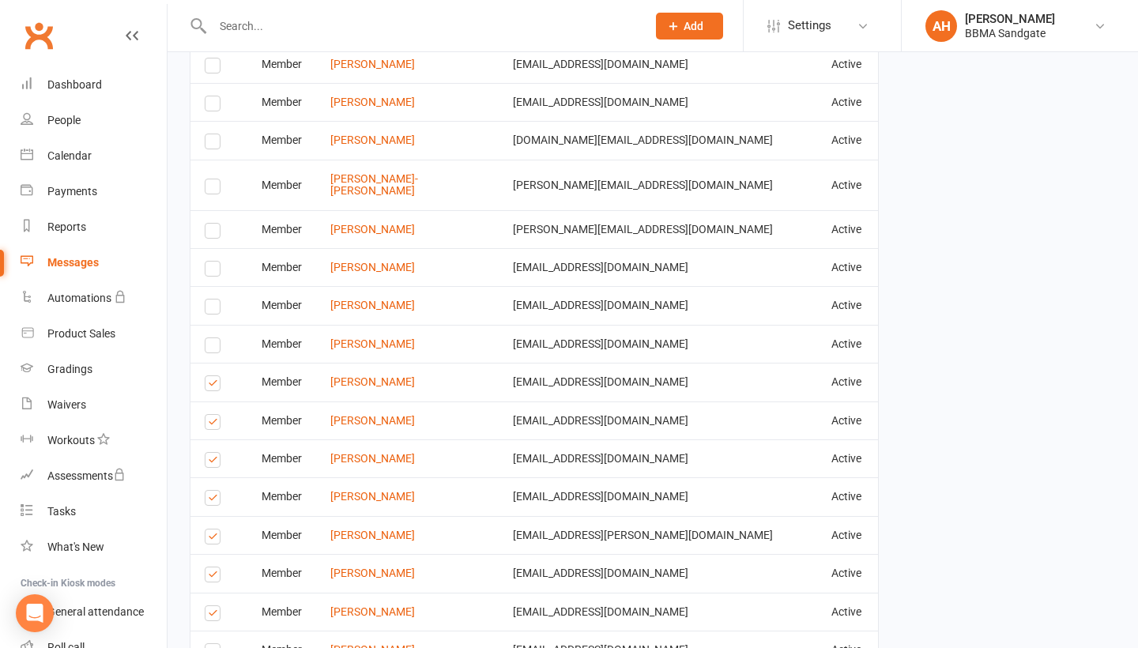
scroll to position [1869, 0]
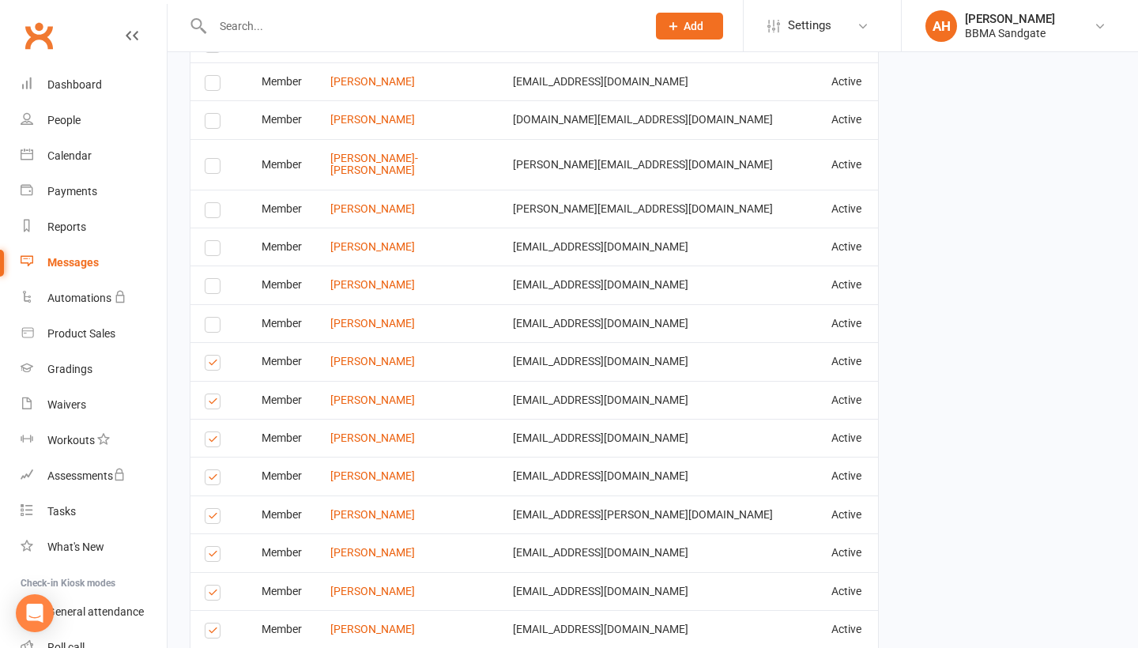
click at [212, 442] on label at bounding box center [215, 442] width 21 height 0
click at [212, 432] on input "checkbox" at bounding box center [210, 432] width 10 height 0
click at [212, 404] on label at bounding box center [215, 404] width 21 height 0
click at [212, 395] on input "checkbox" at bounding box center [210, 395] width 10 height 0
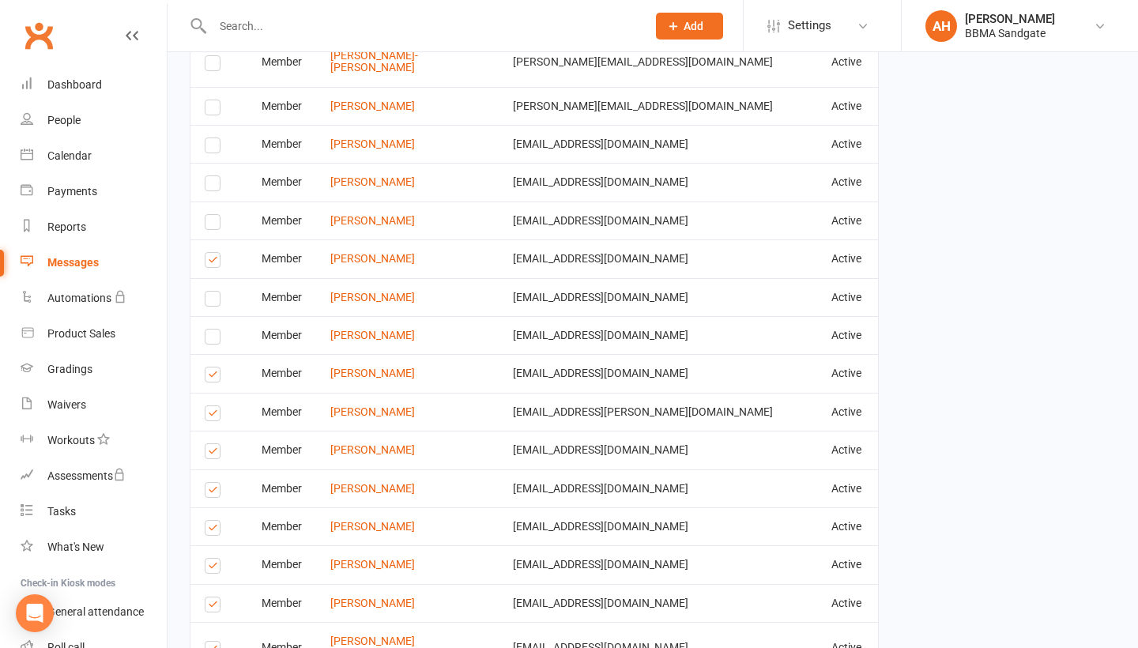
scroll to position [1976, 0]
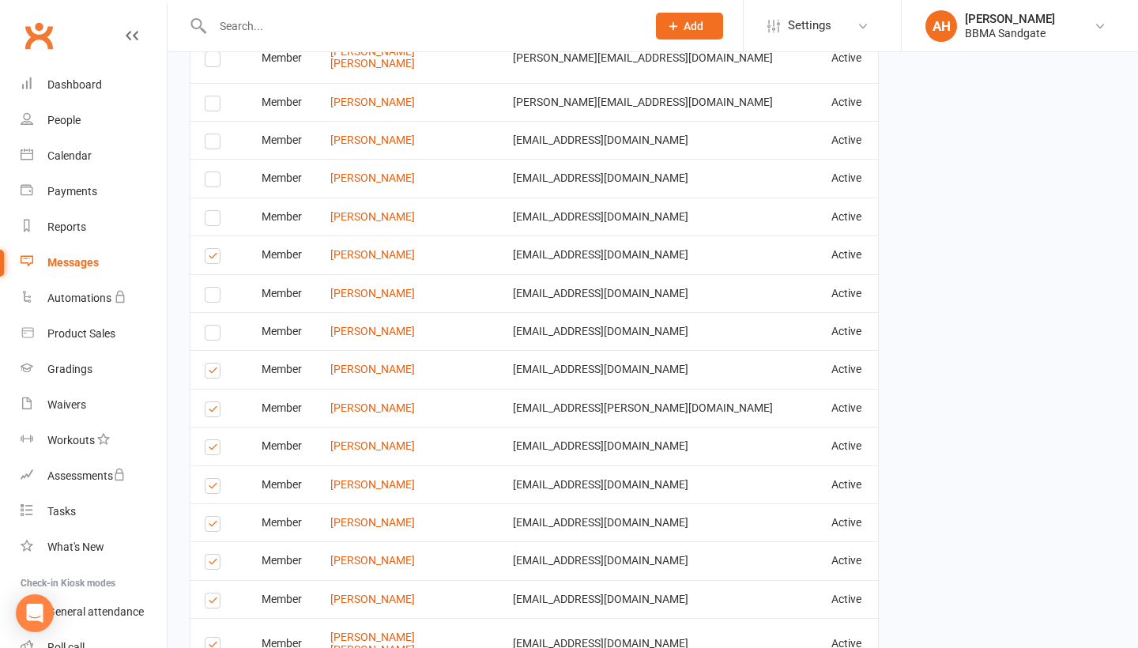
click at [210, 373] on label at bounding box center [215, 373] width 21 height 0
click at [210, 364] on input "checkbox" at bounding box center [210, 364] width 10 height 0
click at [212, 450] on label at bounding box center [215, 450] width 21 height 0
click at [212, 440] on input "checkbox" at bounding box center [210, 440] width 10 height 0
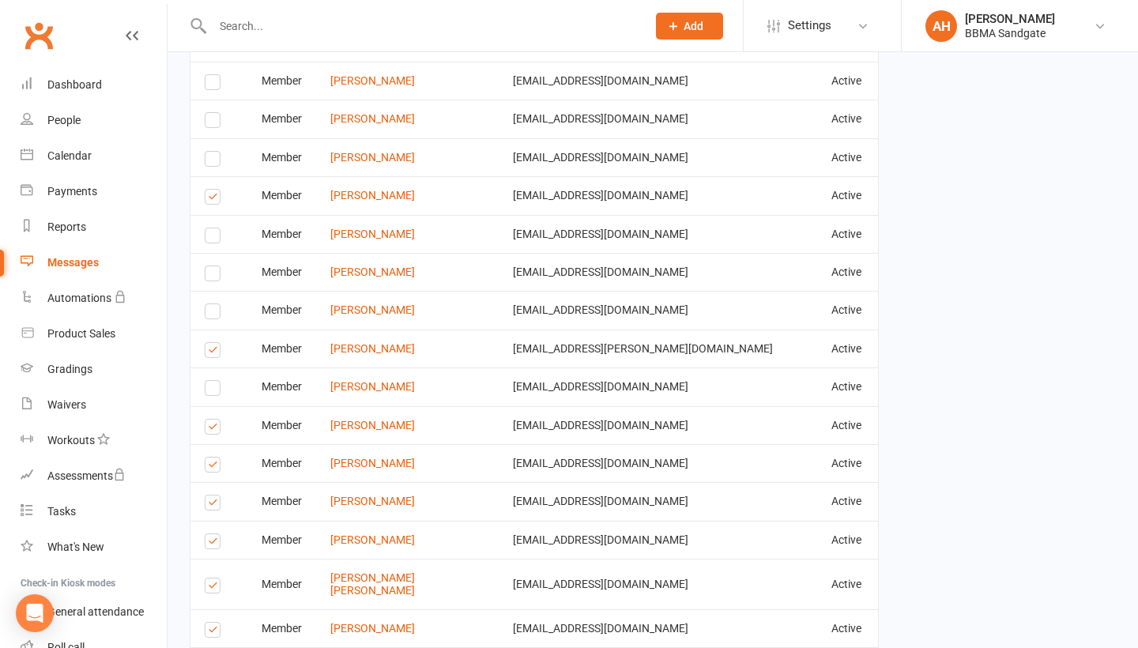
scroll to position [2051, 0]
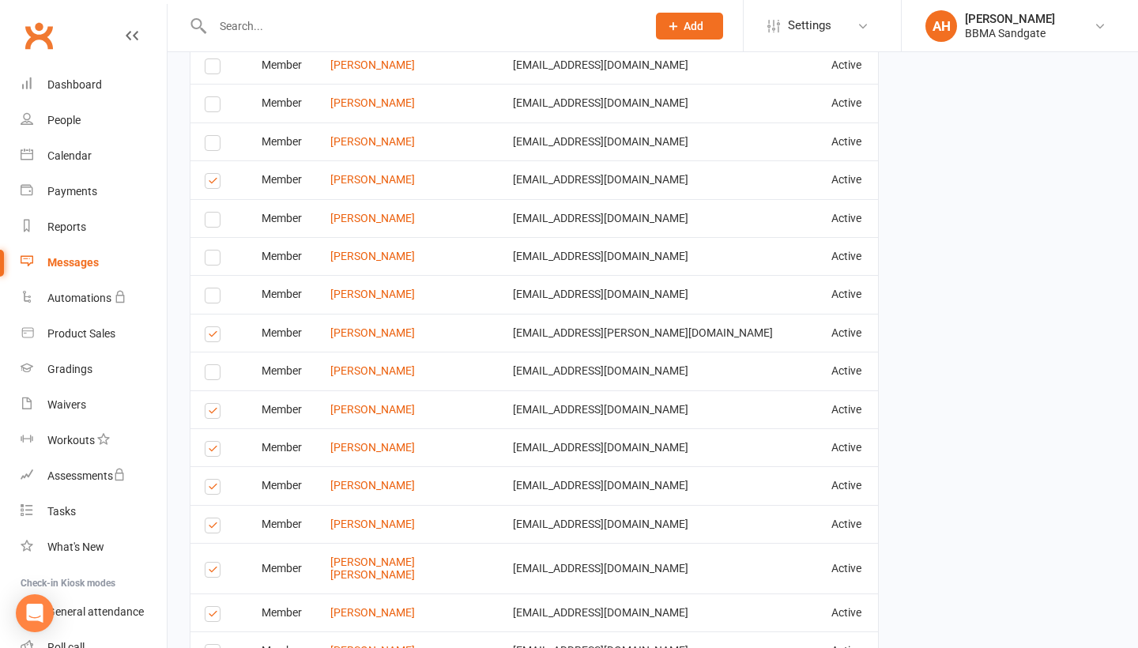
click at [210, 451] on label at bounding box center [215, 451] width 21 height 0
click at [210, 442] on input "checkbox" at bounding box center [210, 442] width 10 height 0
click at [209, 572] on label at bounding box center [215, 572] width 21 height 0
click at [209, 563] on input "checkbox" at bounding box center [210, 563] width 10 height 0
click at [210, 528] on label at bounding box center [215, 528] width 21 height 0
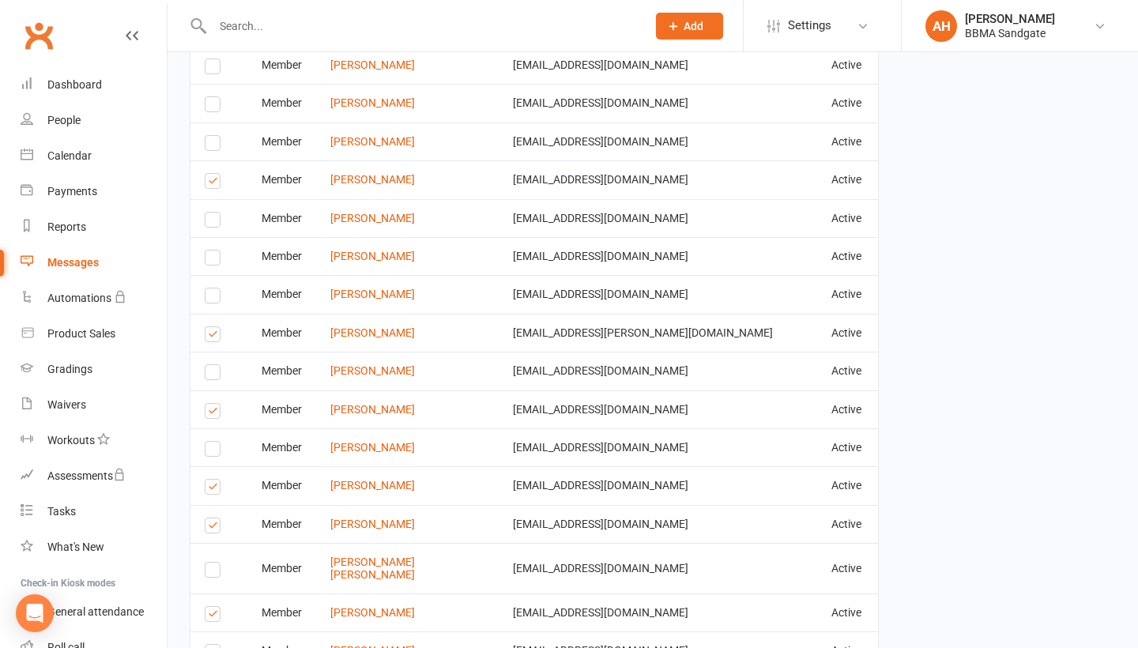
click at [210, 519] on input "checkbox" at bounding box center [210, 519] width 10 height 0
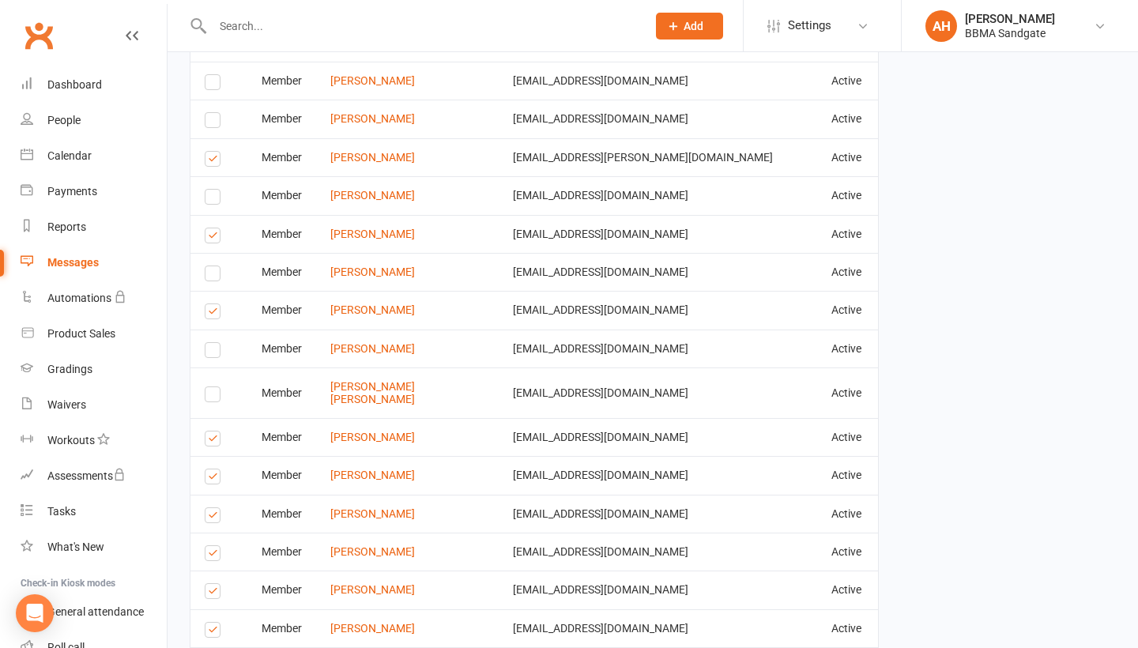
scroll to position [2264, 0]
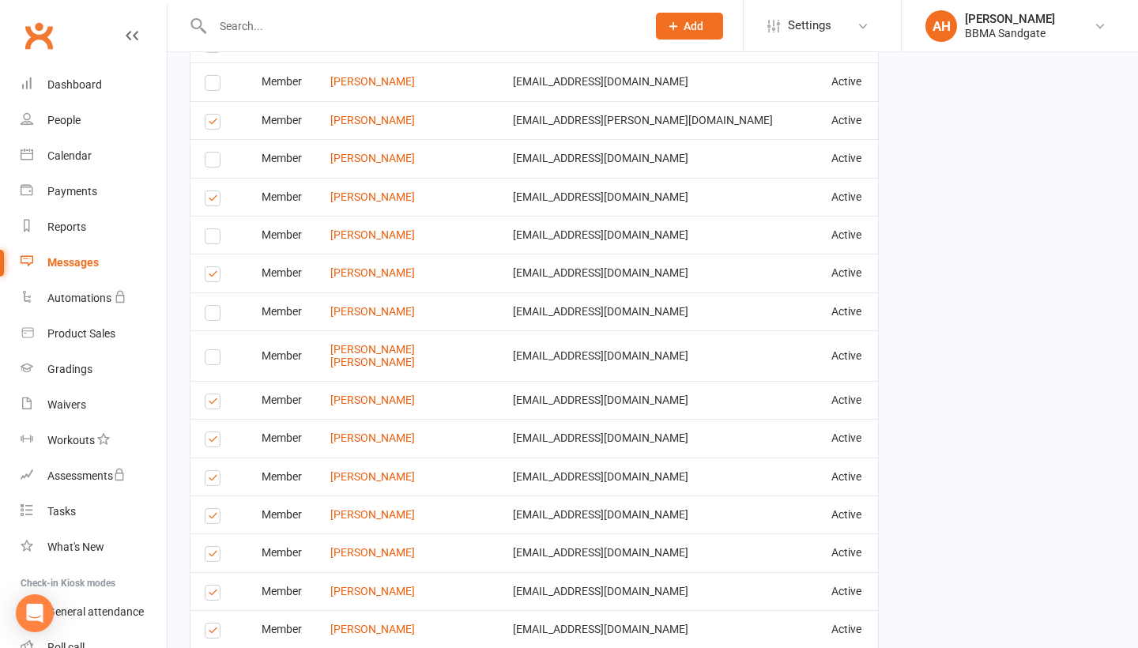
click at [207, 481] on label at bounding box center [215, 481] width 21 height 0
click at [207, 471] on input "checkbox" at bounding box center [210, 471] width 10 height 0
click at [208, 595] on label at bounding box center [215, 595] width 21 height 0
click at [208, 586] on input "checkbox" at bounding box center [210, 586] width 10 height 0
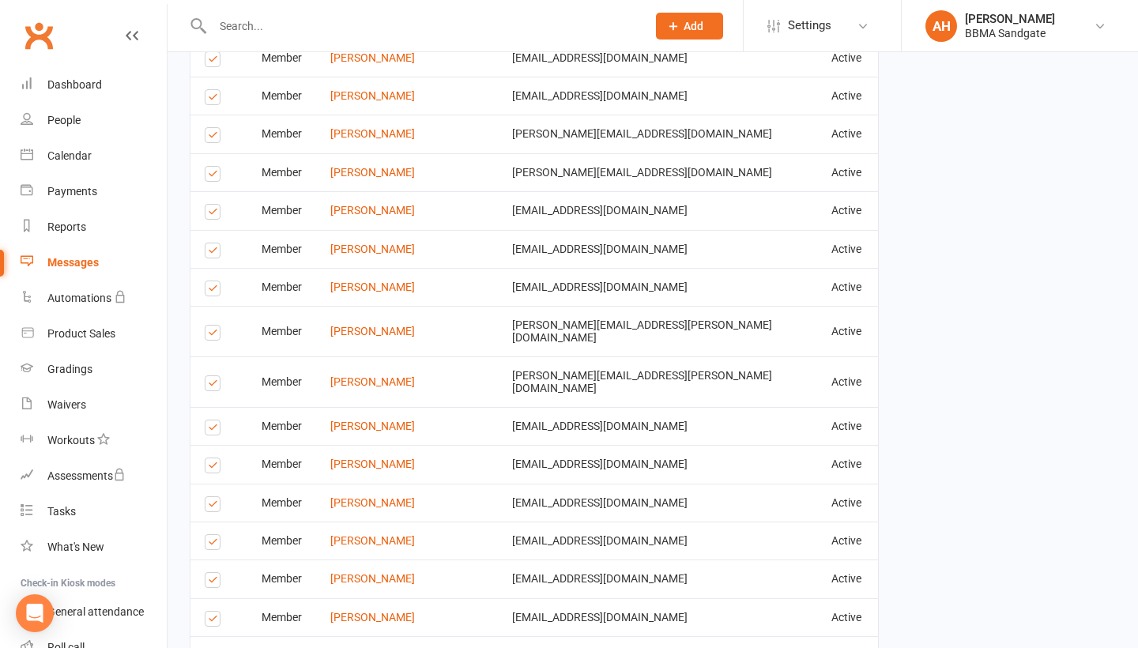
click at [215, 545] on label at bounding box center [215, 545] width 21 height 0
click at [215, 535] on input "checkbox" at bounding box center [210, 535] width 10 height 0
click at [214, 507] on label at bounding box center [215, 507] width 21 height 0
click at [214, 497] on input "checkbox" at bounding box center [210, 497] width 10 height 0
click at [214, 468] on label at bounding box center [215, 468] width 21 height 0
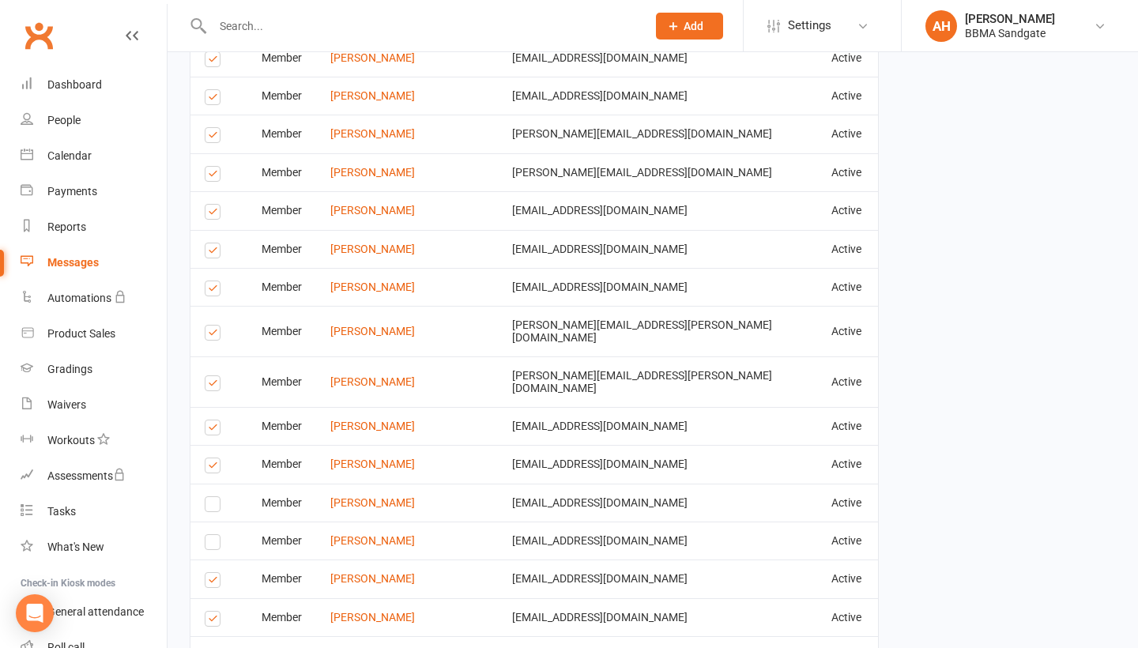
click at [214, 459] on input "checkbox" at bounding box center [210, 459] width 10 height 0
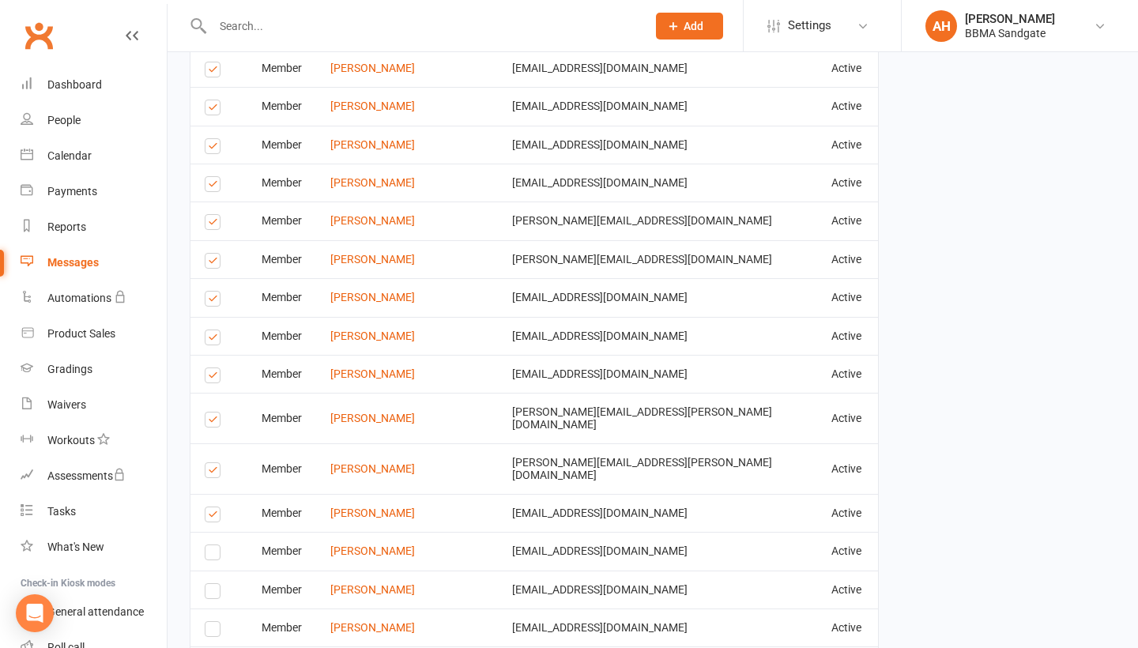
scroll to position [2171, 0]
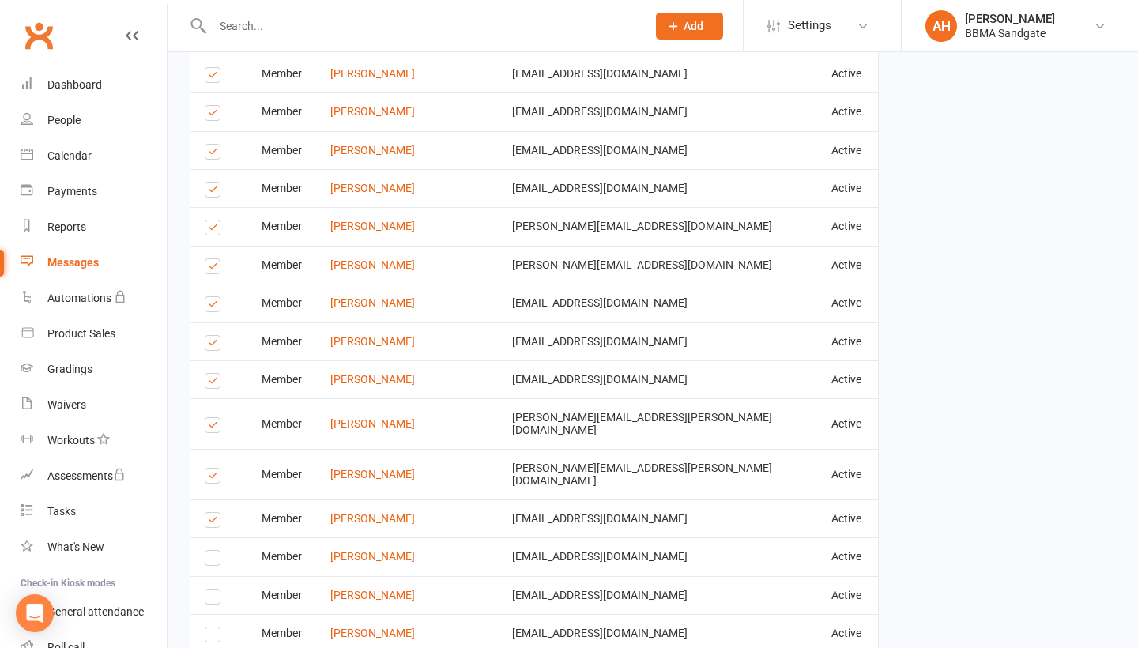
click at [214, 523] on label at bounding box center [215, 523] width 21 height 0
click at [214, 513] on input "checkbox" at bounding box center [210, 513] width 10 height 0
click at [214, 478] on label at bounding box center [215, 478] width 21 height 0
click at [214, 469] on input "checkbox" at bounding box center [210, 469] width 10 height 0
click at [213, 383] on label at bounding box center [215, 383] width 21 height 0
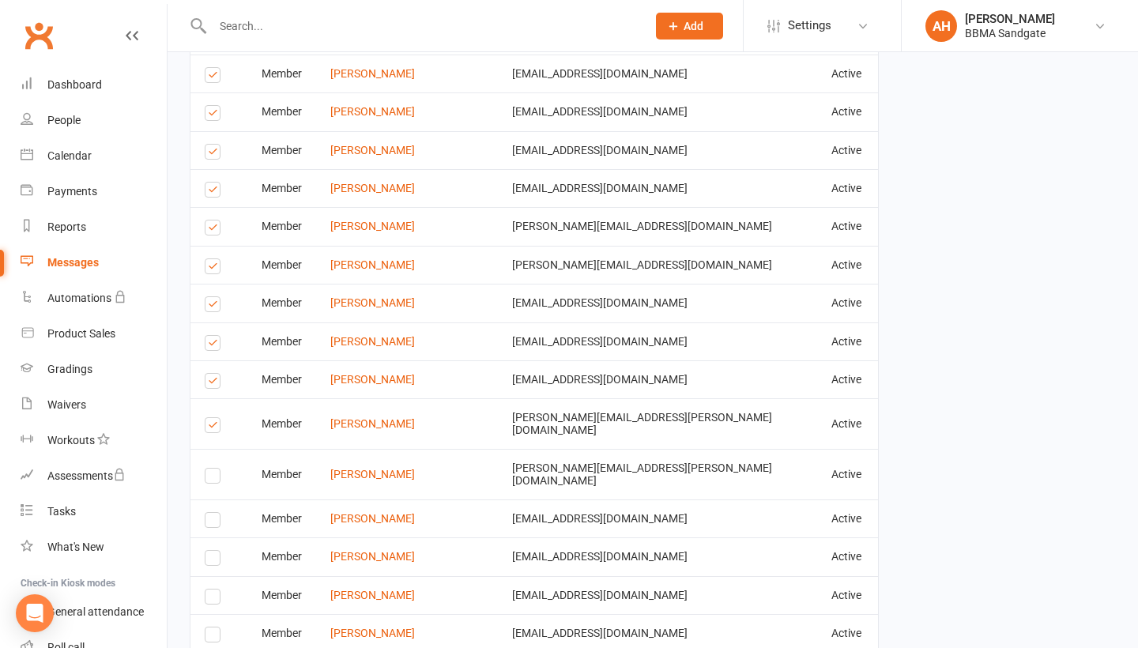
click at [213, 374] on input "checkbox" at bounding box center [210, 374] width 10 height 0
click at [215, 346] on label at bounding box center [215, 346] width 21 height 0
click at [215, 336] on input "checkbox" at bounding box center [210, 336] width 10 height 0
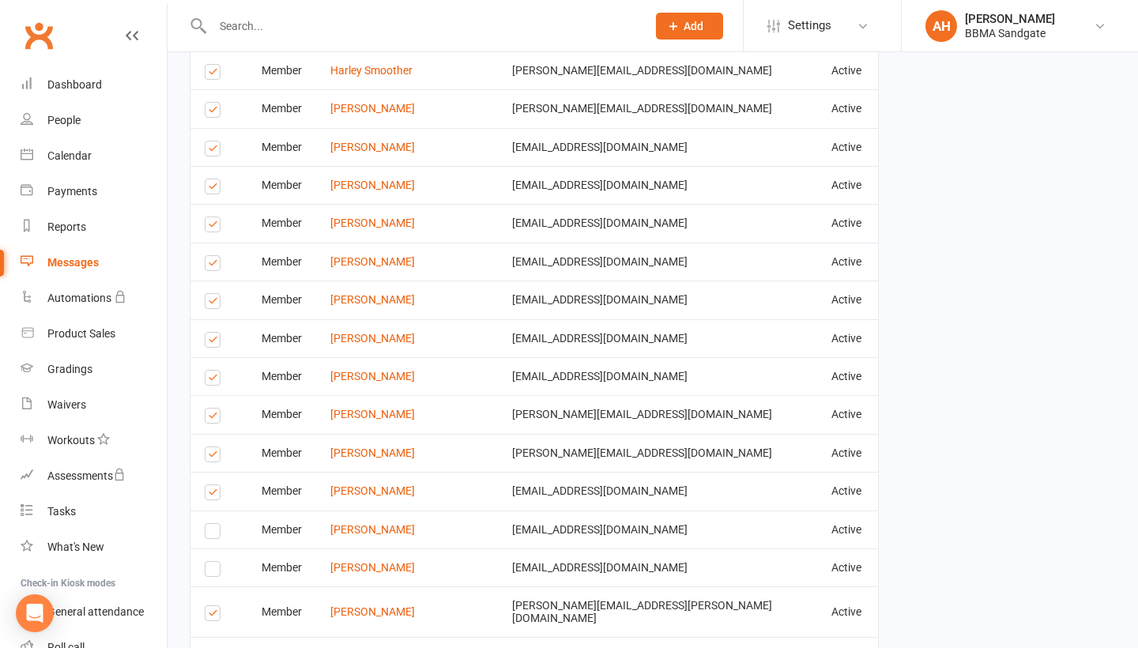
scroll to position [1981, 0]
click at [211, 382] on label at bounding box center [215, 382] width 21 height 0
click at [211, 372] on input "checkbox" at bounding box center [210, 372] width 10 height 0
click at [213, 344] on label at bounding box center [215, 344] width 21 height 0
click at [213, 334] on input "checkbox" at bounding box center [210, 334] width 10 height 0
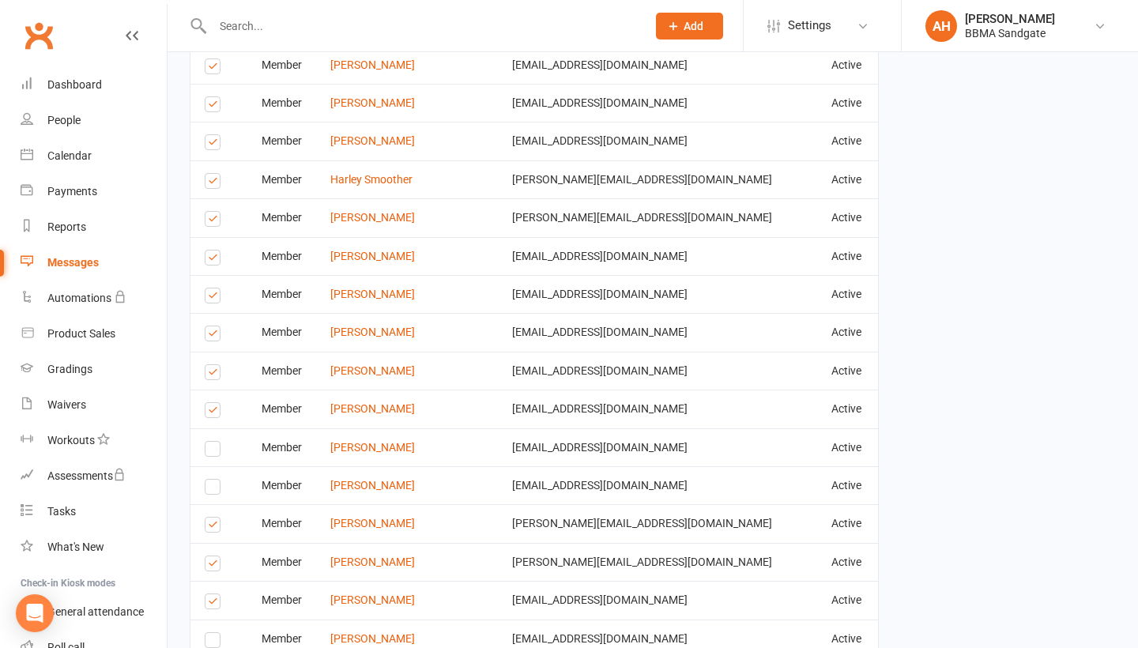
scroll to position [1871, 0]
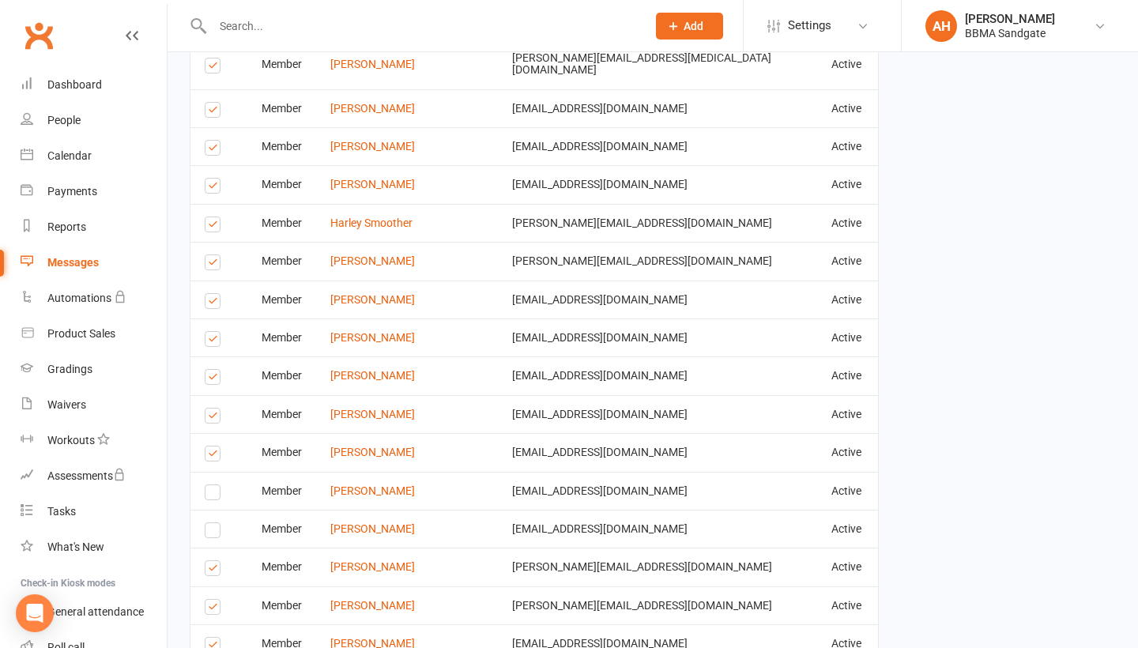
click at [206, 342] on label at bounding box center [215, 342] width 21 height 0
click at [206, 332] on input "checkbox" at bounding box center [210, 332] width 10 height 0
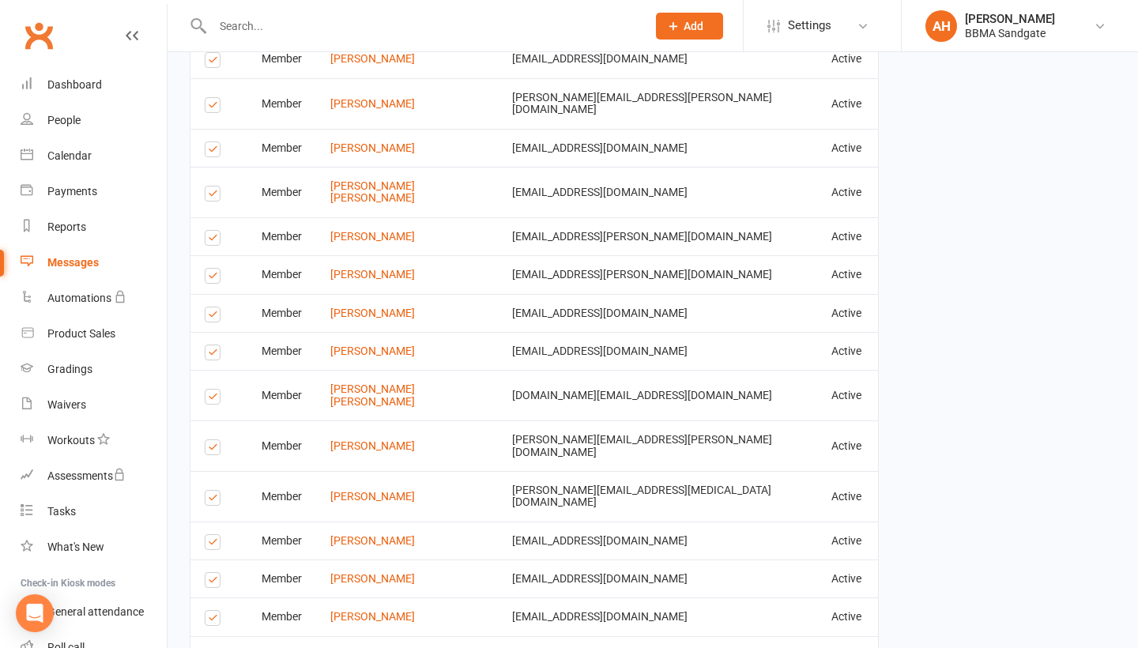
scroll to position [1393, 0]
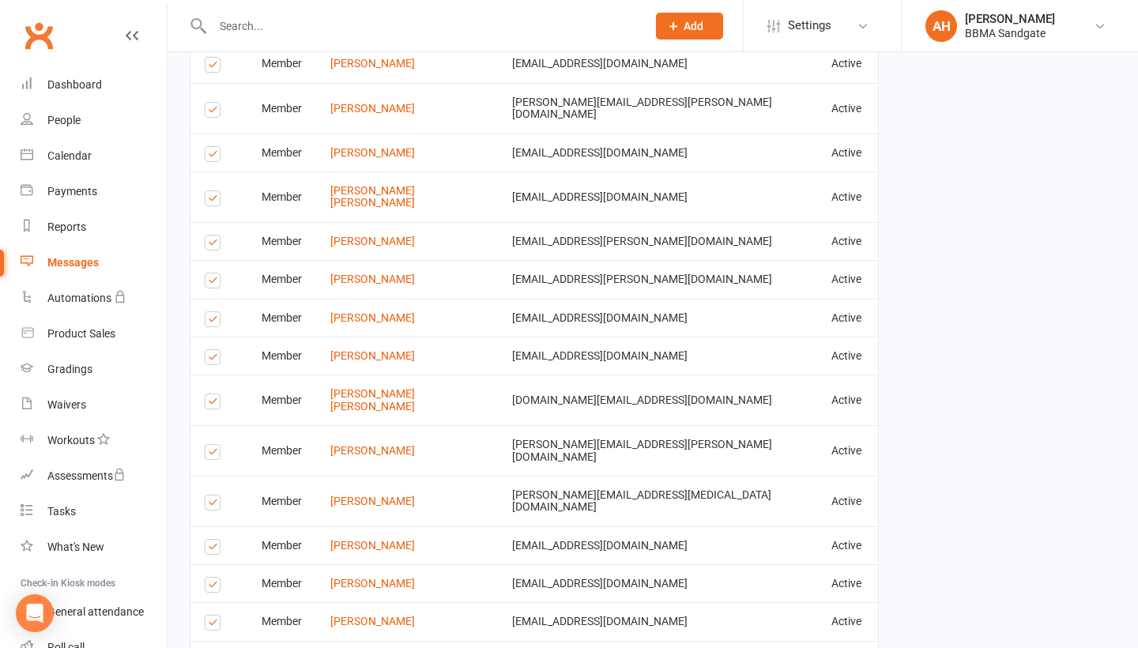
click at [211, 404] on label at bounding box center [215, 404] width 21 height 0
click at [211, 395] on input "checkbox" at bounding box center [210, 395] width 10 height 0
click at [215, 360] on label at bounding box center [215, 360] width 21 height 0
click at [215, 350] on input "checkbox" at bounding box center [210, 350] width 10 height 0
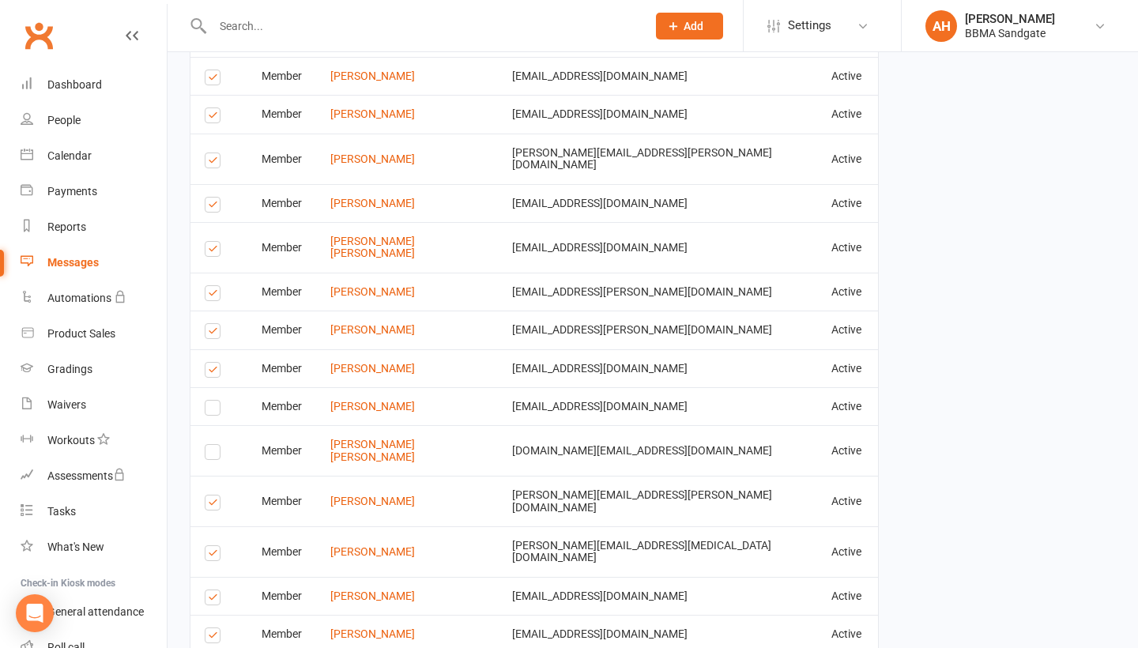
scroll to position [1343, 0]
click at [212, 372] on label at bounding box center [215, 372] width 21 height 0
click at [212, 362] on input "checkbox" at bounding box center [210, 362] width 10 height 0
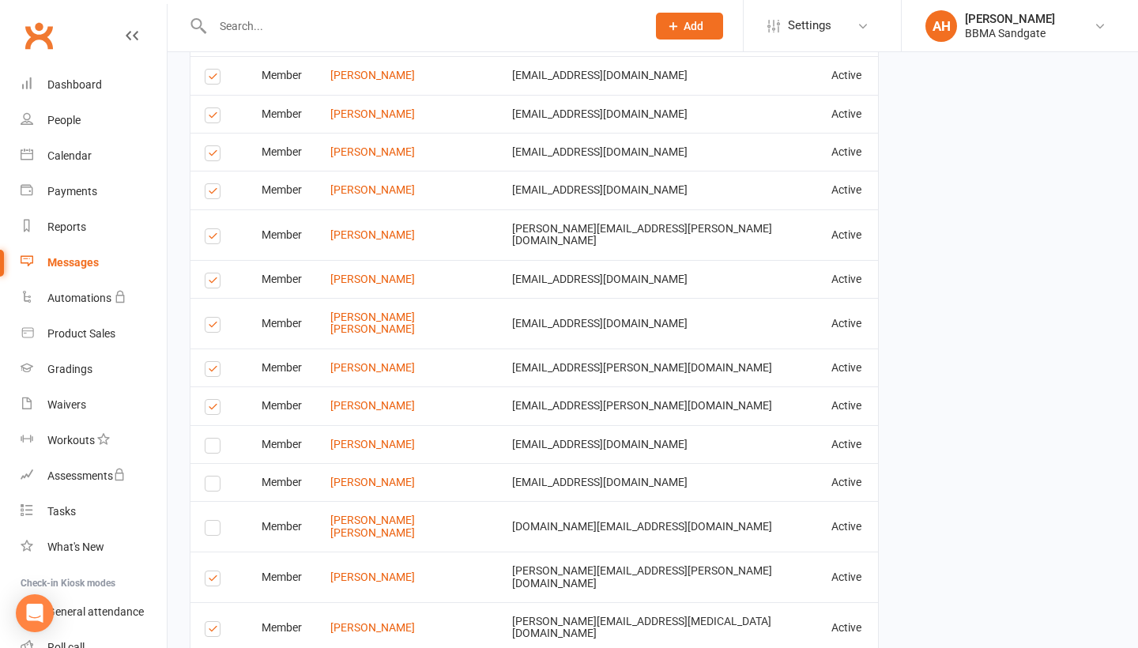
scroll to position [1256, 0]
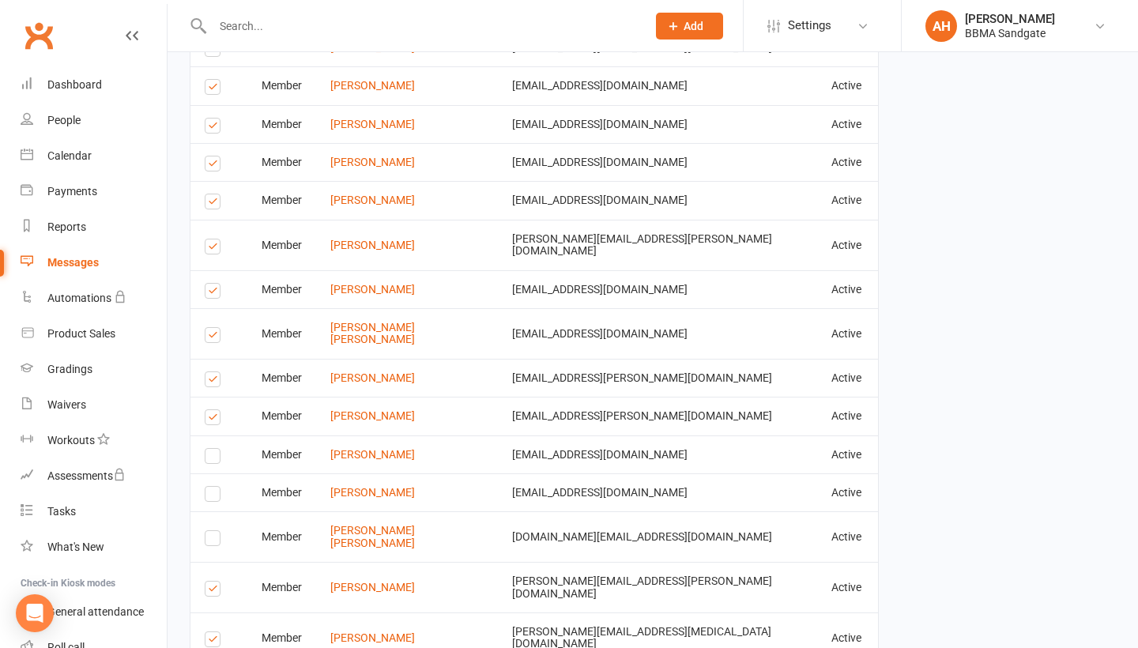
click at [212, 420] on label at bounding box center [215, 420] width 21 height 0
click at [212, 410] on input "checkbox" at bounding box center [210, 410] width 10 height 0
click at [213, 382] on label at bounding box center [215, 382] width 21 height 0
click at [213, 372] on input "checkbox" at bounding box center [210, 372] width 10 height 0
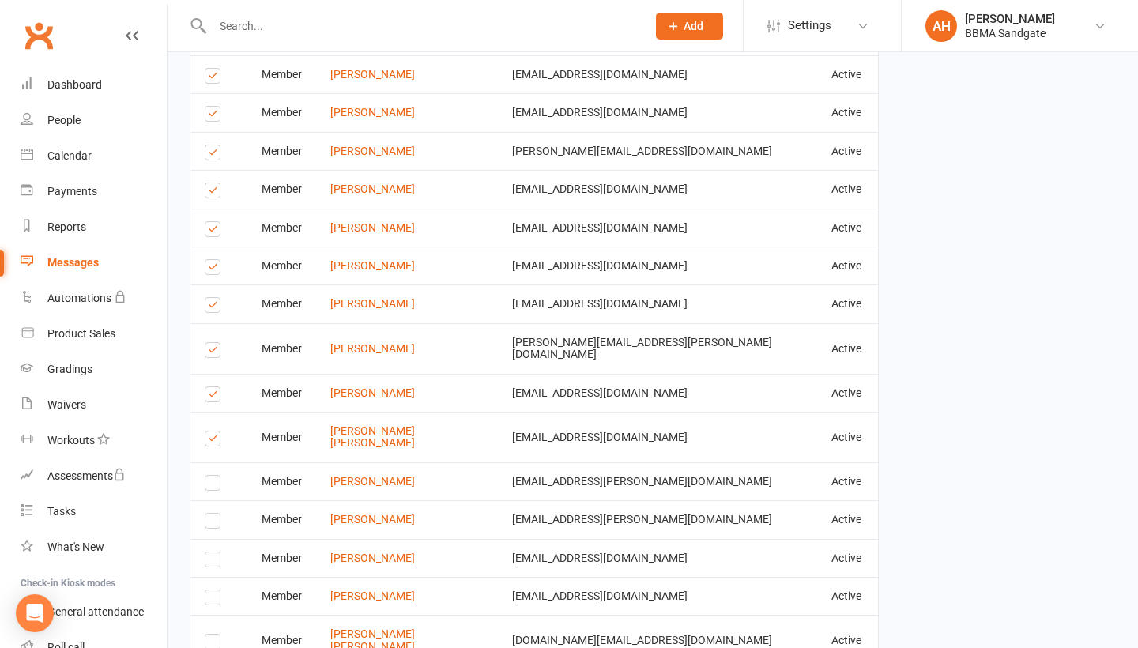
scroll to position [1141, 0]
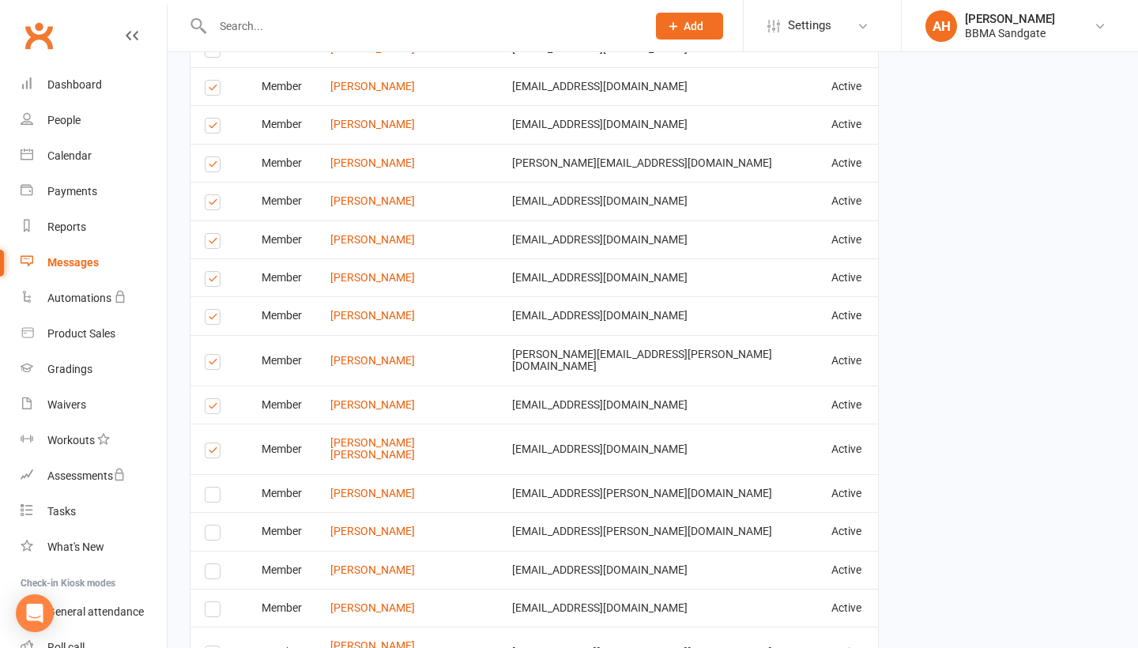
click at [218, 319] on label at bounding box center [215, 319] width 21 height 0
click at [215, 310] on input "checkbox" at bounding box center [210, 310] width 10 height 0
click at [217, 281] on label at bounding box center [215, 281] width 21 height 0
click at [215, 272] on input "checkbox" at bounding box center [210, 272] width 10 height 0
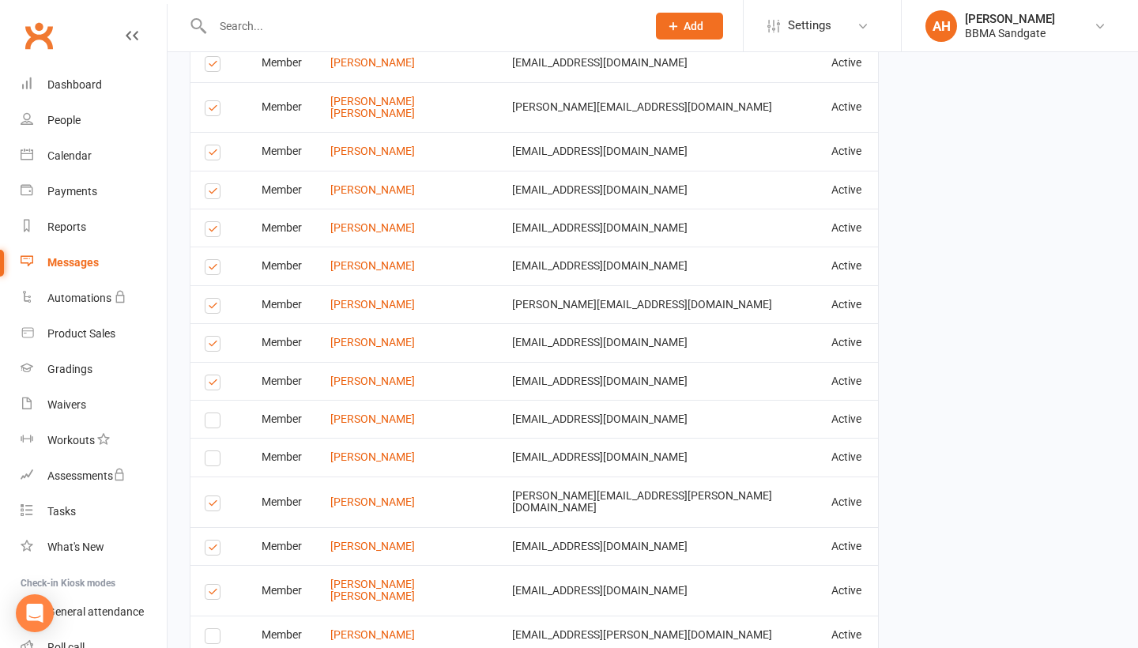
scroll to position [980, 0]
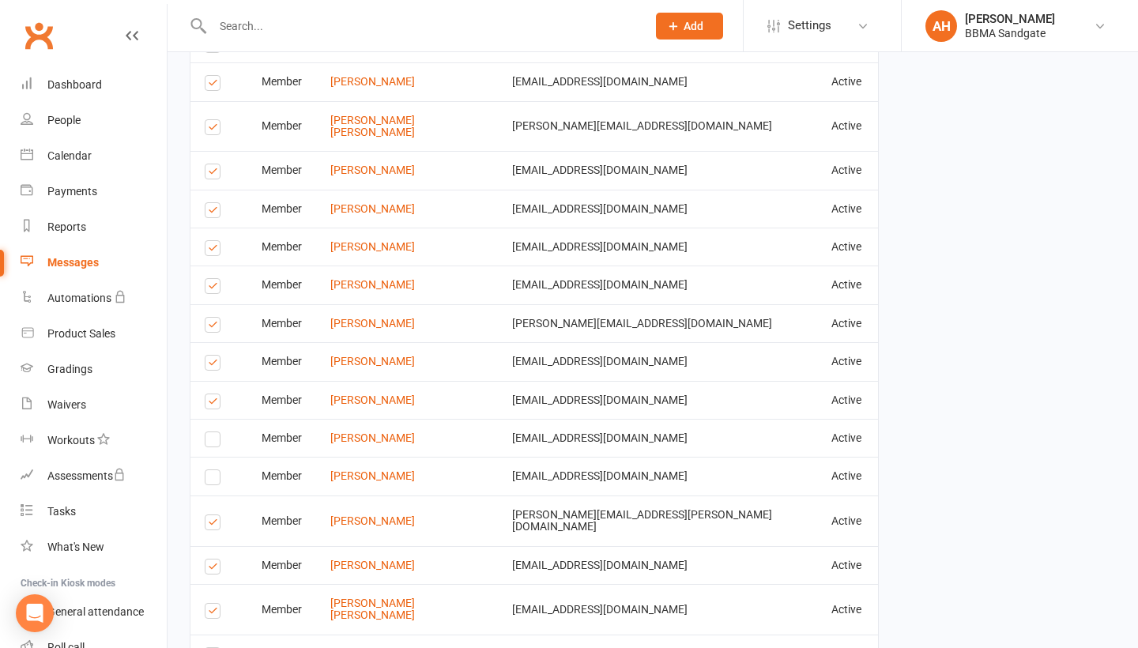
click at [210, 286] on td "Select this" at bounding box center [219, 285] width 57 height 38
click at [210, 283] on td "Select this" at bounding box center [219, 285] width 57 height 38
click at [213, 266] on td "Select this" at bounding box center [219, 285] width 57 height 38
click at [213, 289] on label at bounding box center [215, 289] width 21 height 0
click at [213, 279] on input "checkbox" at bounding box center [210, 279] width 10 height 0
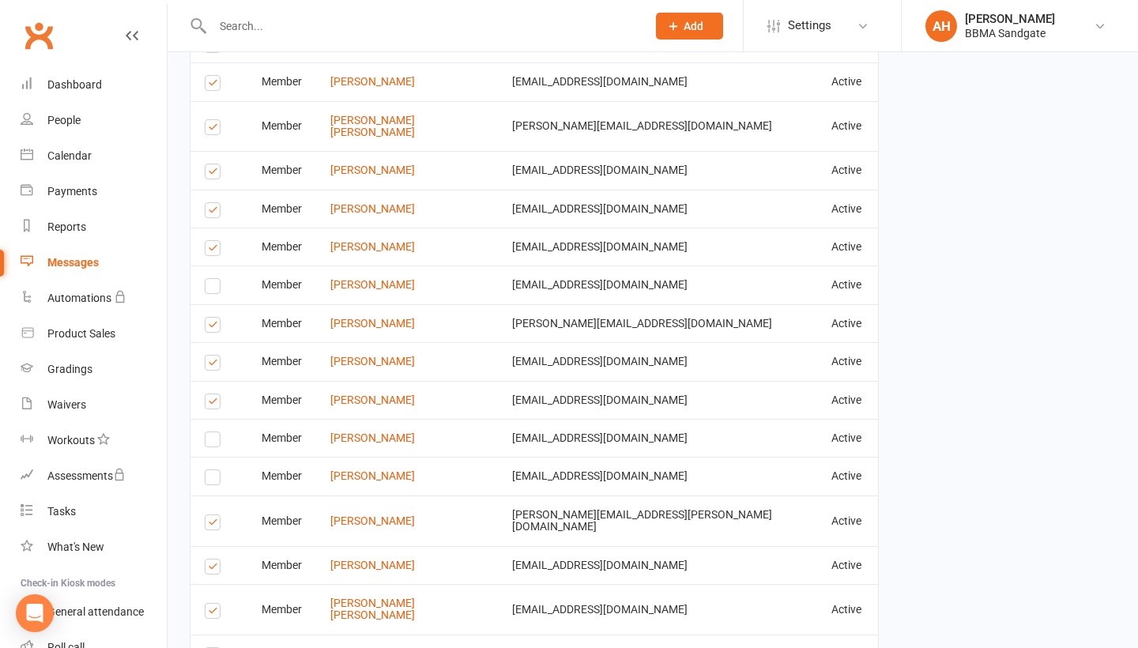
click at [213, 251] on label at bounding box center [215, 251] width 21 height 0
click at [213, 241] on input "checkbox" at bounding box center [210, 241] width 10 height 0
click at [213, 213] on label at bounding box center [215, 213] width 21 height 0
click at [213, 203] on input "checkbox" at bounding box center [210, 203] width 10 height 0
click at [216, 174] on label at bounding box center [215, 174] width 21 height 0
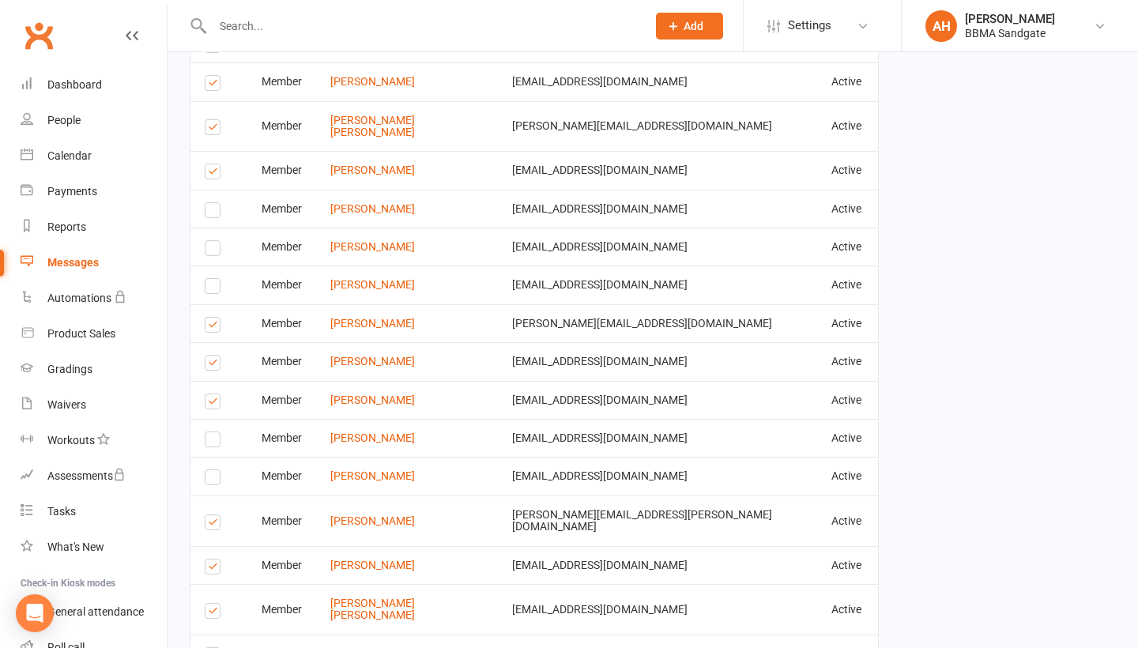
click at [215, 164] on input "checkbox" at bounding box center [210, 164] width 10 height 0
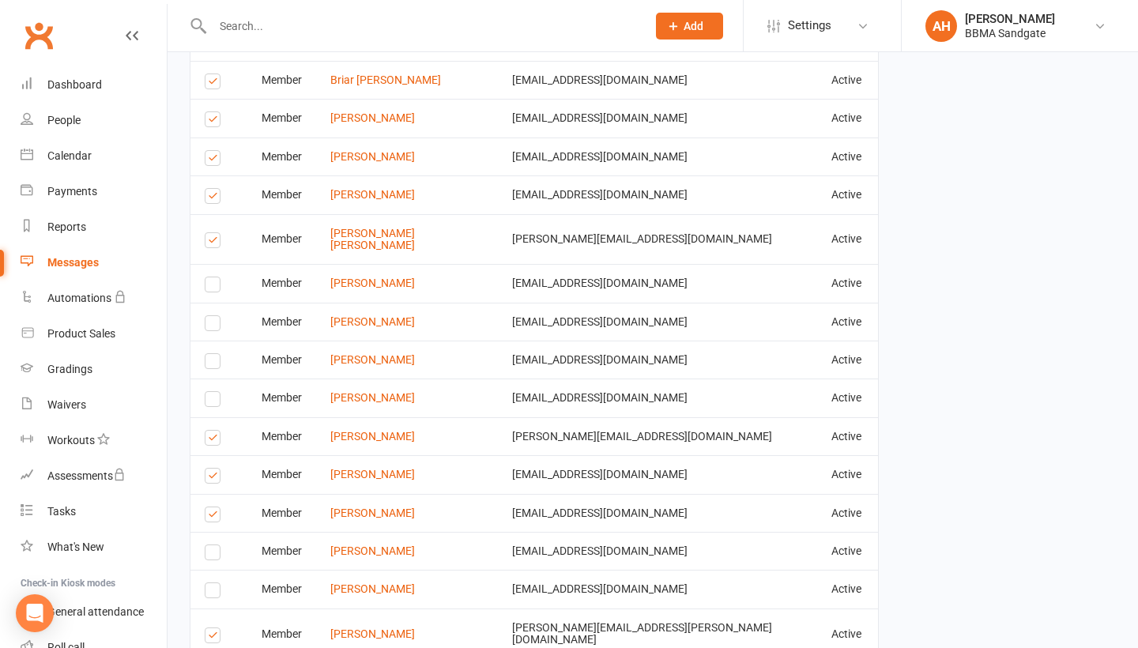
scroll to position [859, 0]
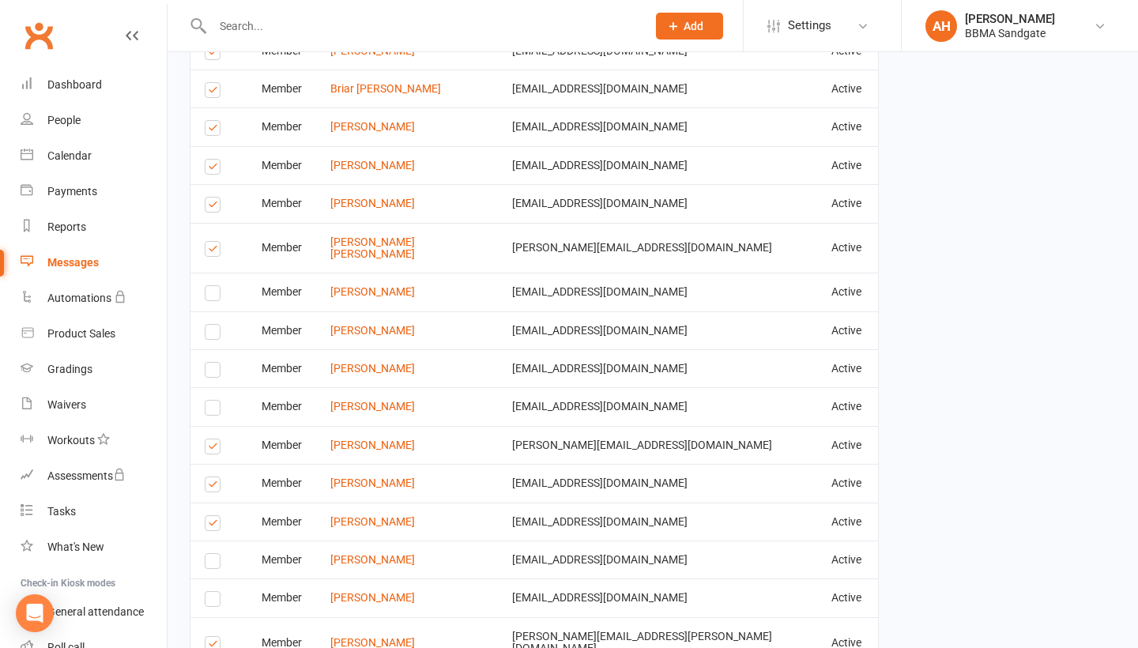
click at [214, 251] on label at bounding box center [215, 251] width 21 height 0
click at [214, 242] on input "checkbox" at bounding box center [210, 242] width 10 height 0
click at [215, 207] on label at bounding box center [215, 207] width 21 height 0
click at [215, 198] on input "checkbox" at bounding box center [210, 198] width 10 height 0
click at [215, 169] on label at bounding box center [215, 169] width 21 height 0
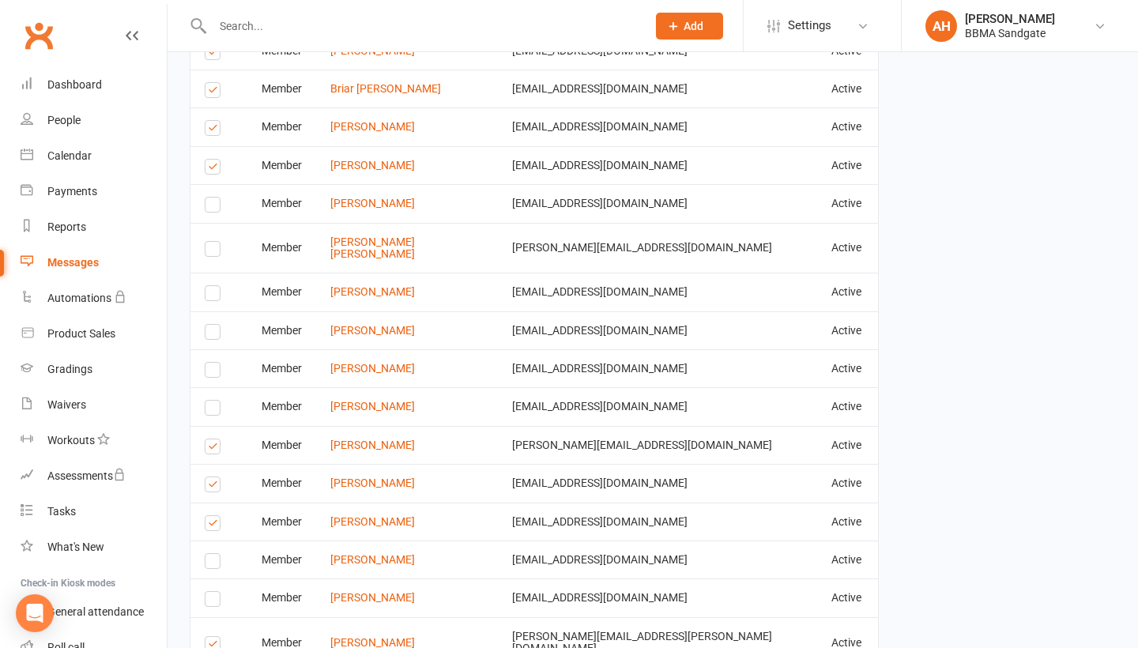
click at [215, 160] on input "checkbox" at bounding box center [210, 160] width 10 height 0
click at [214, 130] on label at bounding box center [215, 130] width 21 height 0
click at [214, 121] on input "checkbox" at bounding box center [210, 121] width 10 height 0
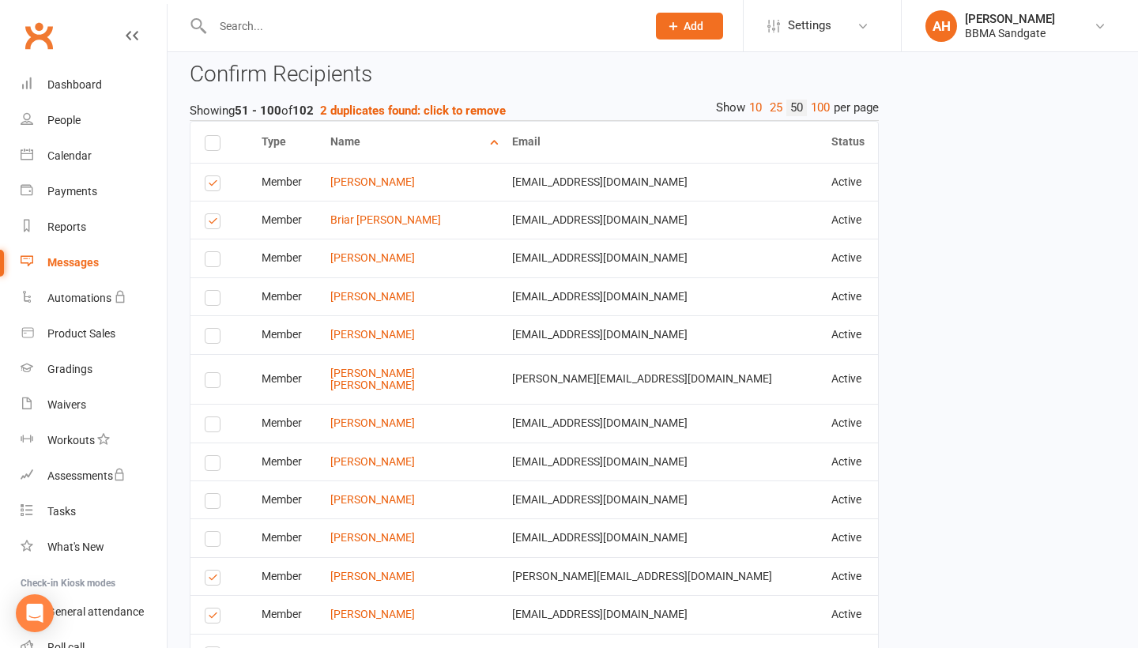
scroll to position [697, 0]
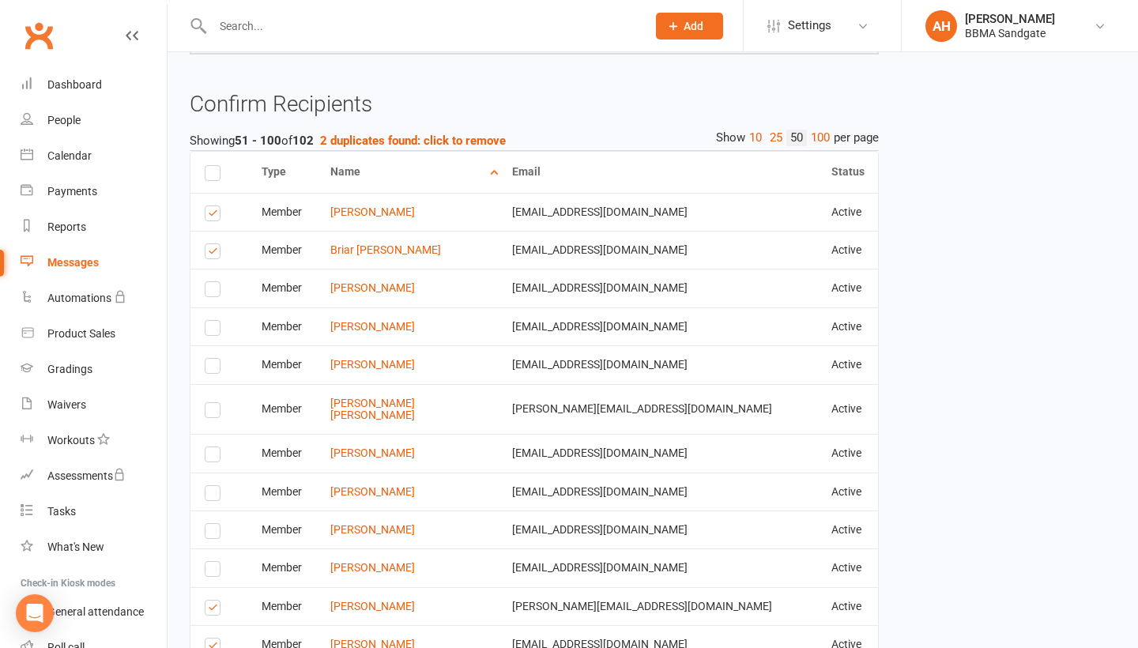
click at [216, 216] on label at bounding box center [215, 216] width 21 height 0
click at [215, 206] on input "checkbox" at bounding box center [210, 206] width 10 height 0
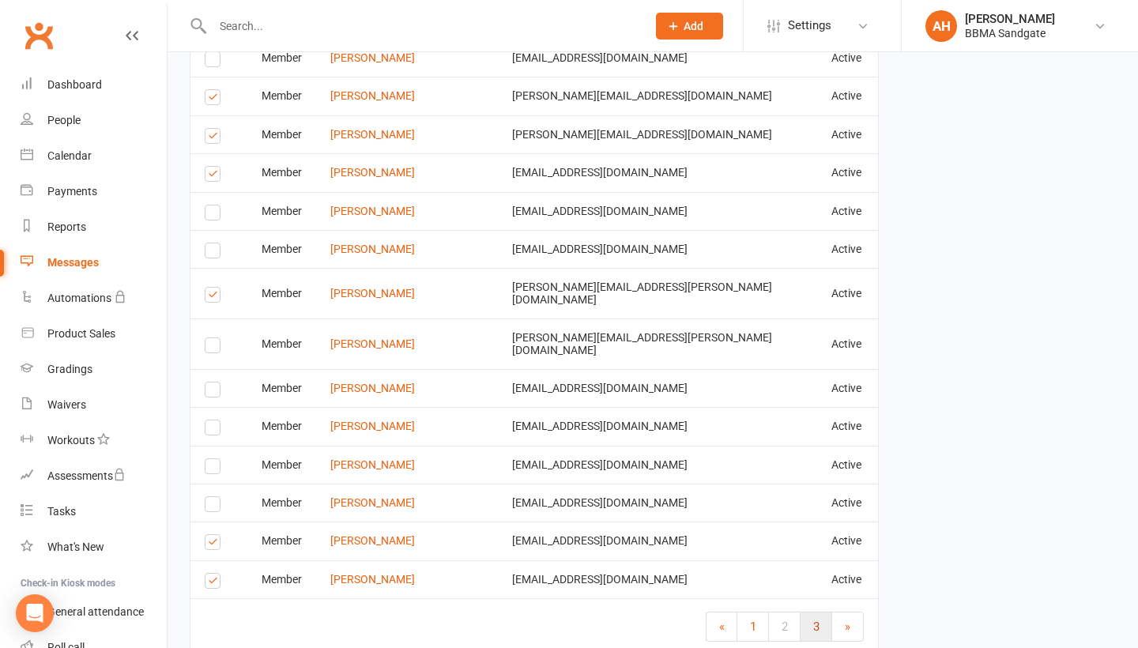
click at [818, 620] on span "3" at bounding box center [817, 627] width 6 height 14
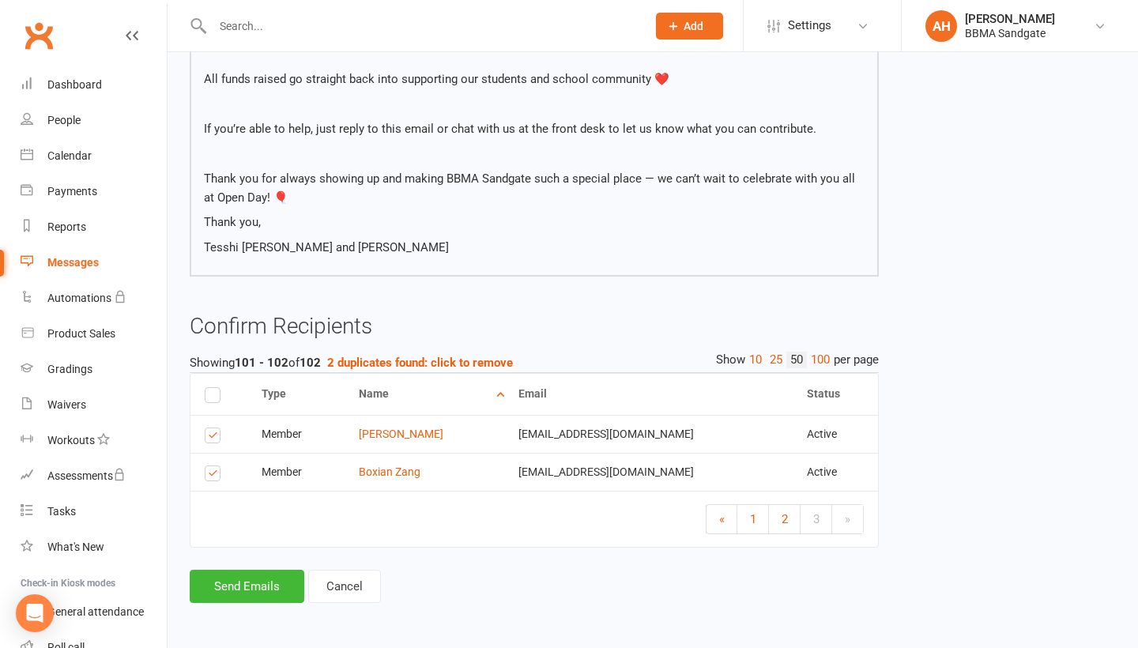
click at [213, 438] on label at bounding box center [215, 438] width 21 height 0
click at [213, 429] on input "checkbox" at bounding box center [210, 429] width 10 height 0
click at [261, 576] on button "Send Emails" at bounding box center [247, 586] width 115 height 33
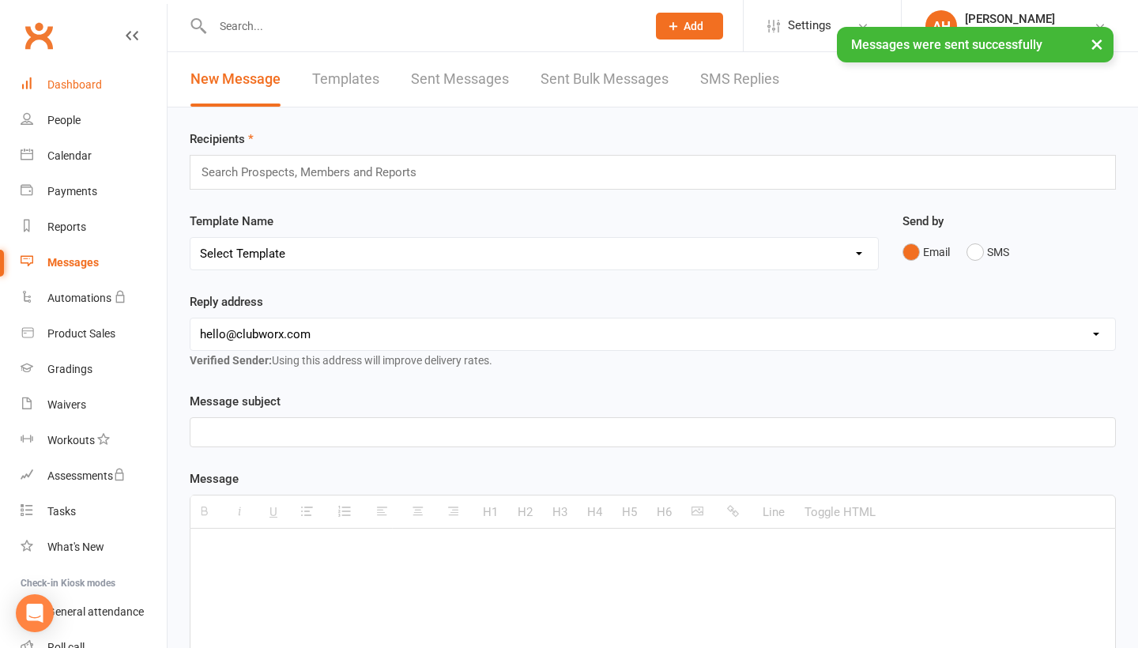
click at [128, 89] on link "Dashboard" at bounding box center [94, 85] width 146 height 36
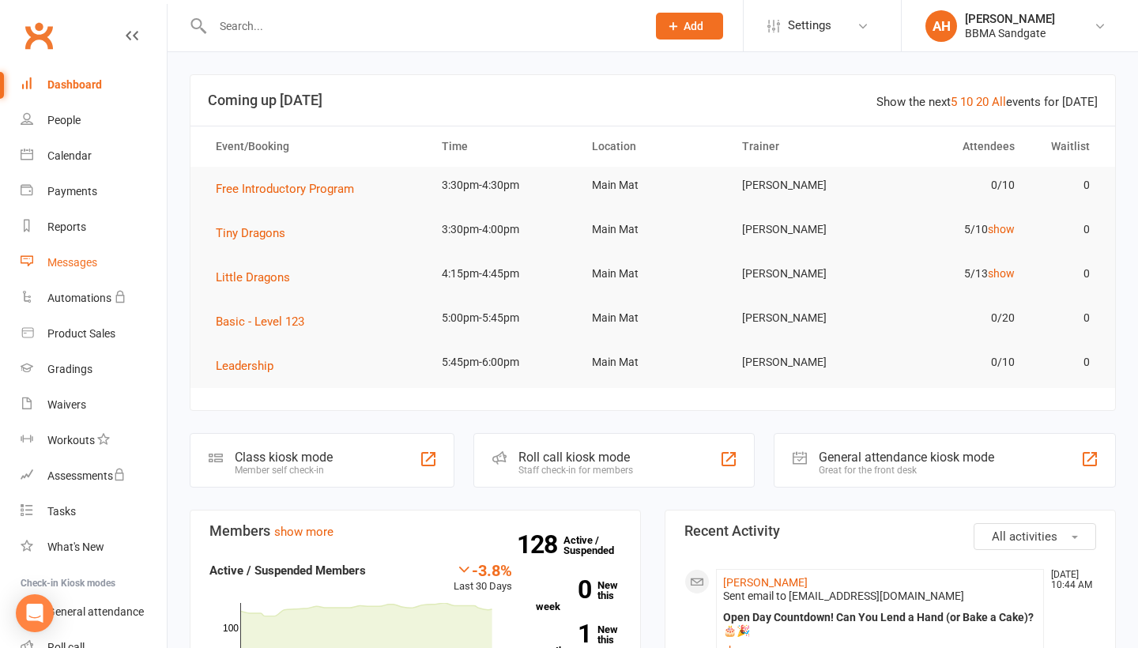
click at [132, 252] on link "Messages" at bounding box center [94, 263] width 146 height 36
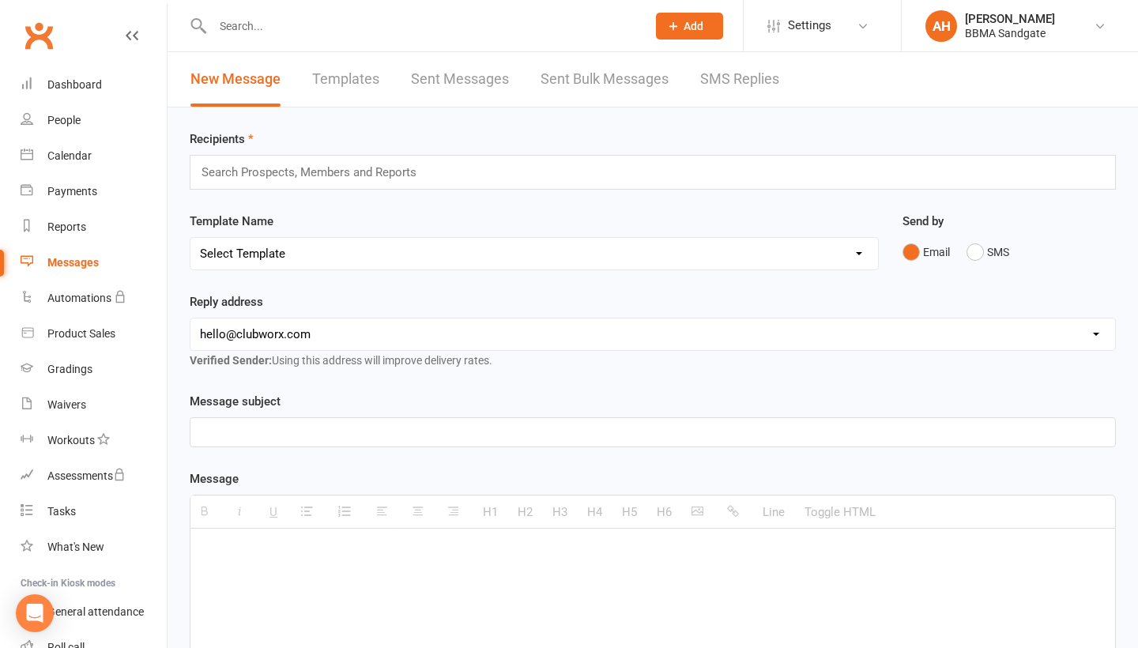
click at [712, 81] on link "SMS Replies" at bounding box center [739, 79] width 79 height 55
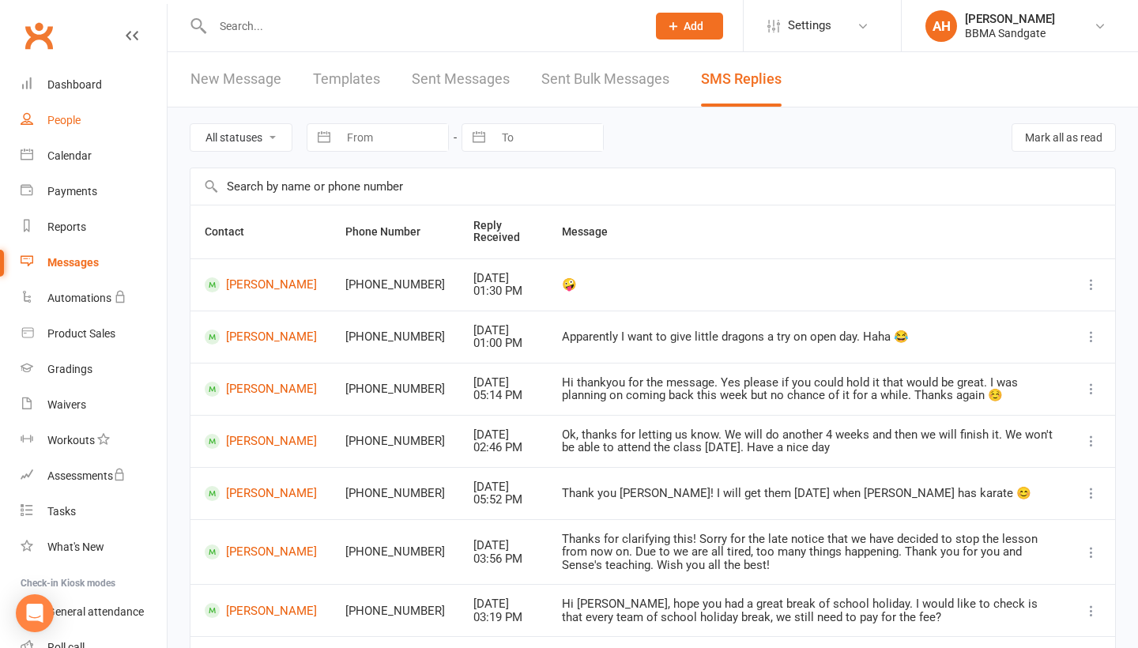
click at [121, 105] on link "People" at bounding box center [94, 121] width 146 height 36
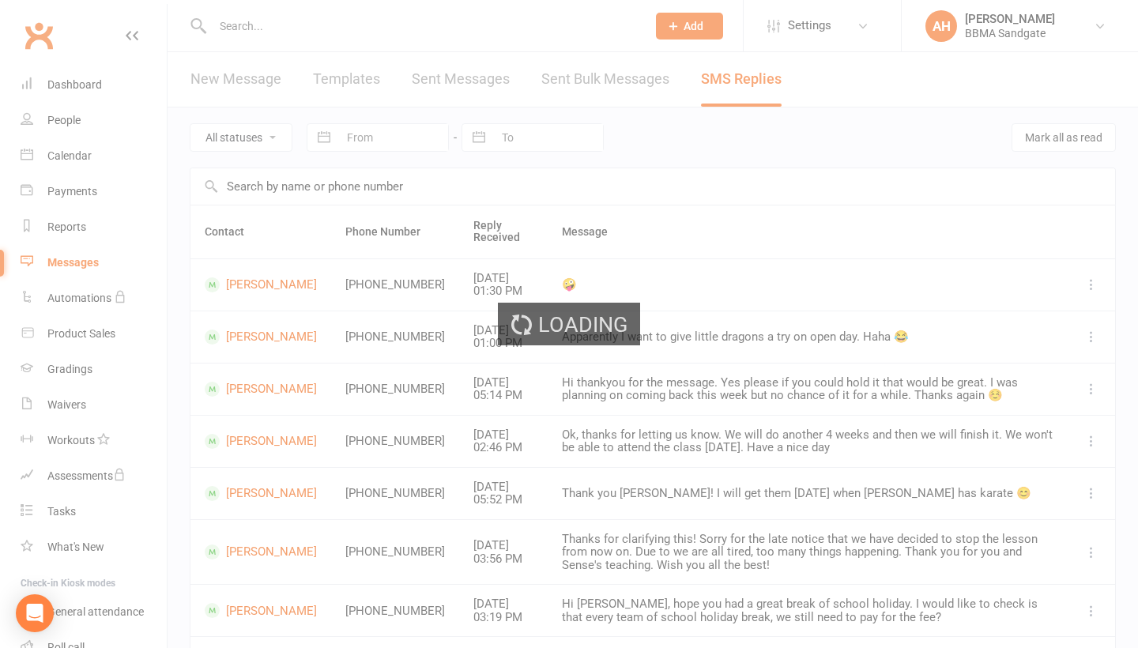
select select "100"
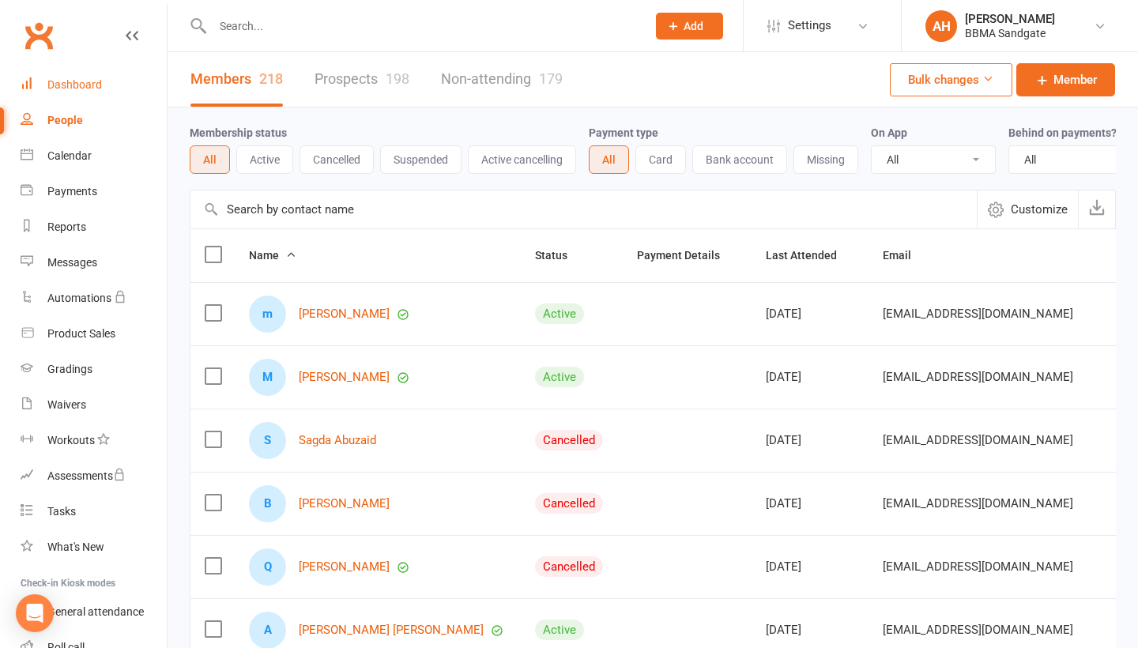
click at [89, 85] on div "Dashboard" at bounding box center [74, 84] width 55 height 13
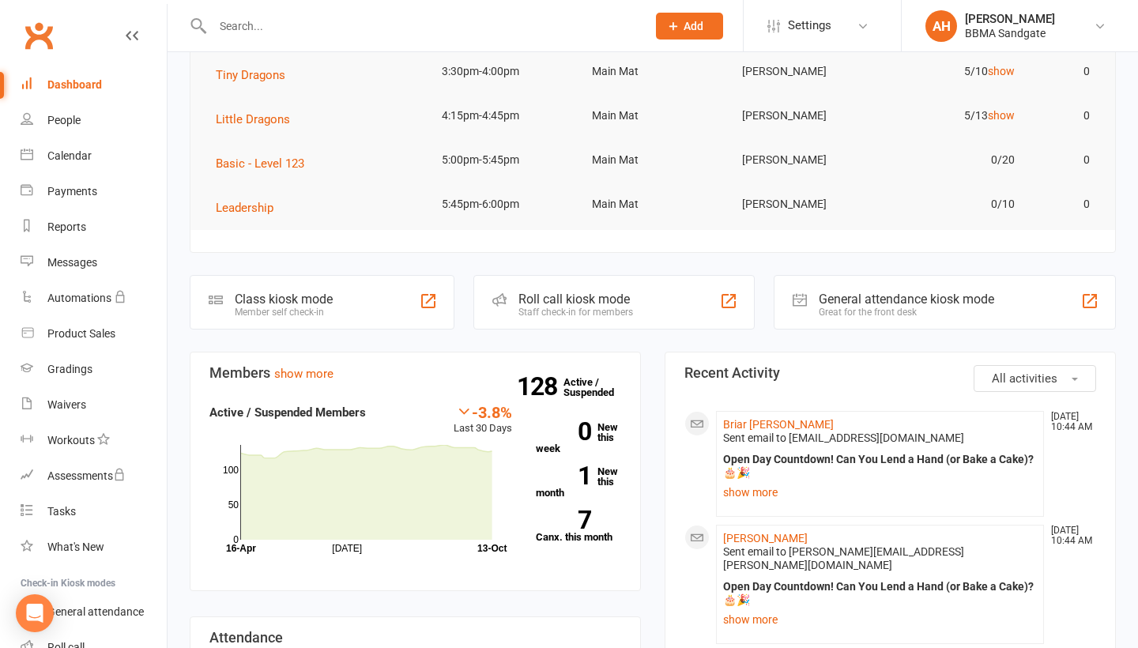
scroll to position [164, 0]
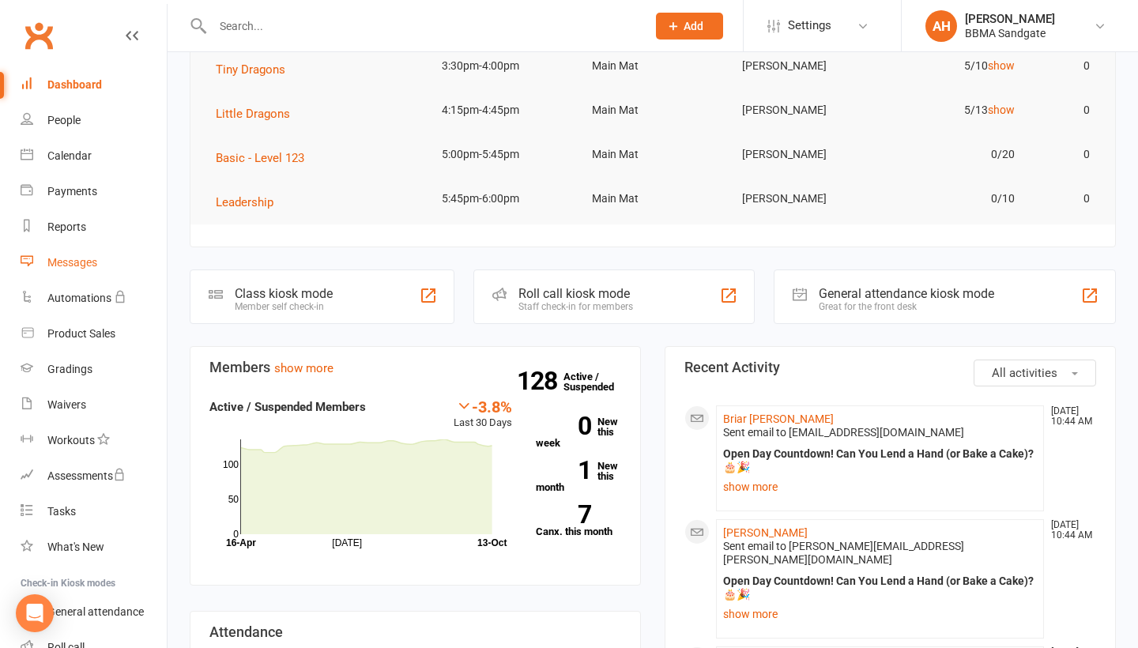
click at [74, 260] on div "Messages" at bounding box center [72, 262] width 50 height 13
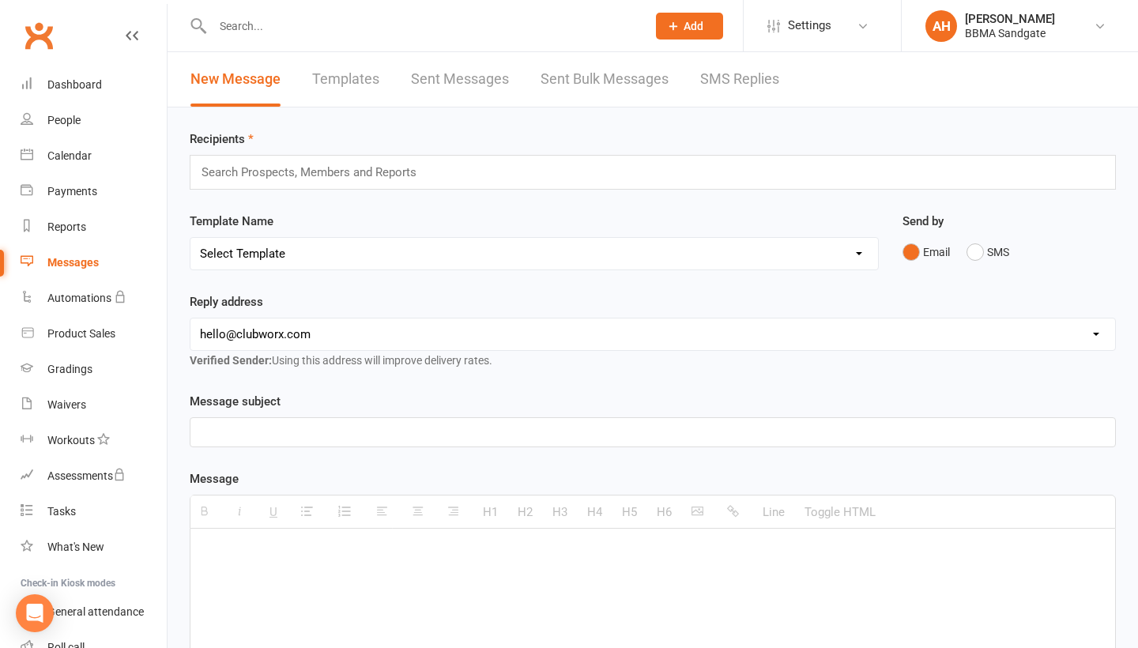
click at [738, 77] on link "SMS Replies" at bounding box center [739, 79] width 79 height 55
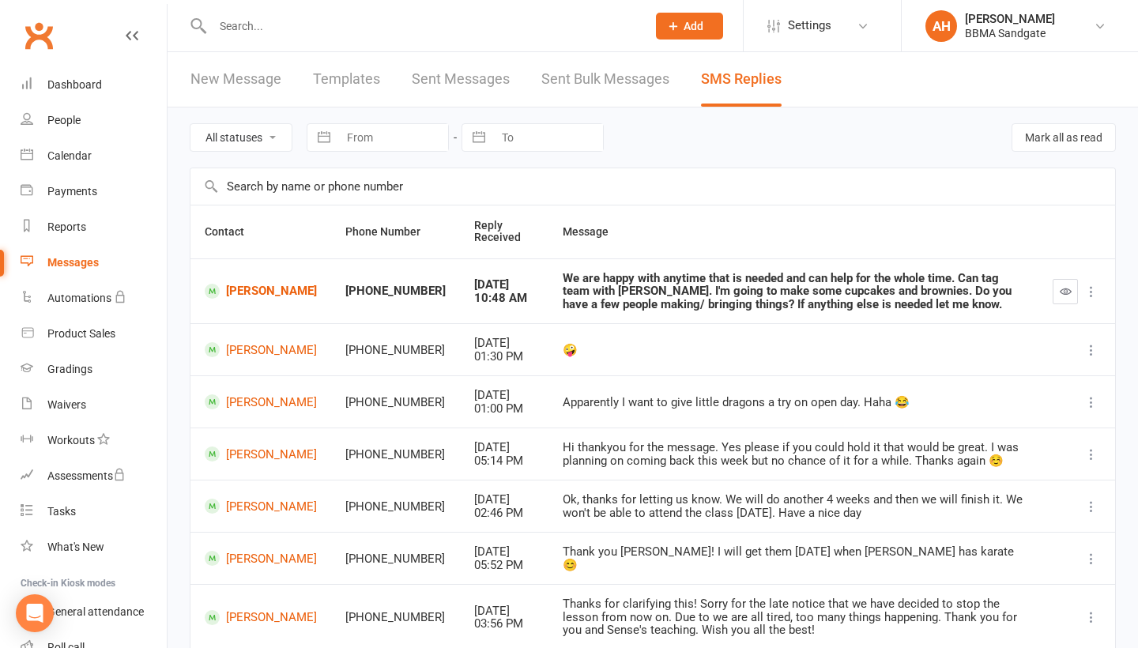
click at [1078, 163] on div "All statuses Read only Unread only Navigate forward to interact with the calend…" at bounding box center [653, 138] width 927 height 60
click at [1077, 151] on button "Mark all as read" at bounding box center [1064, 137] width 104 height 28
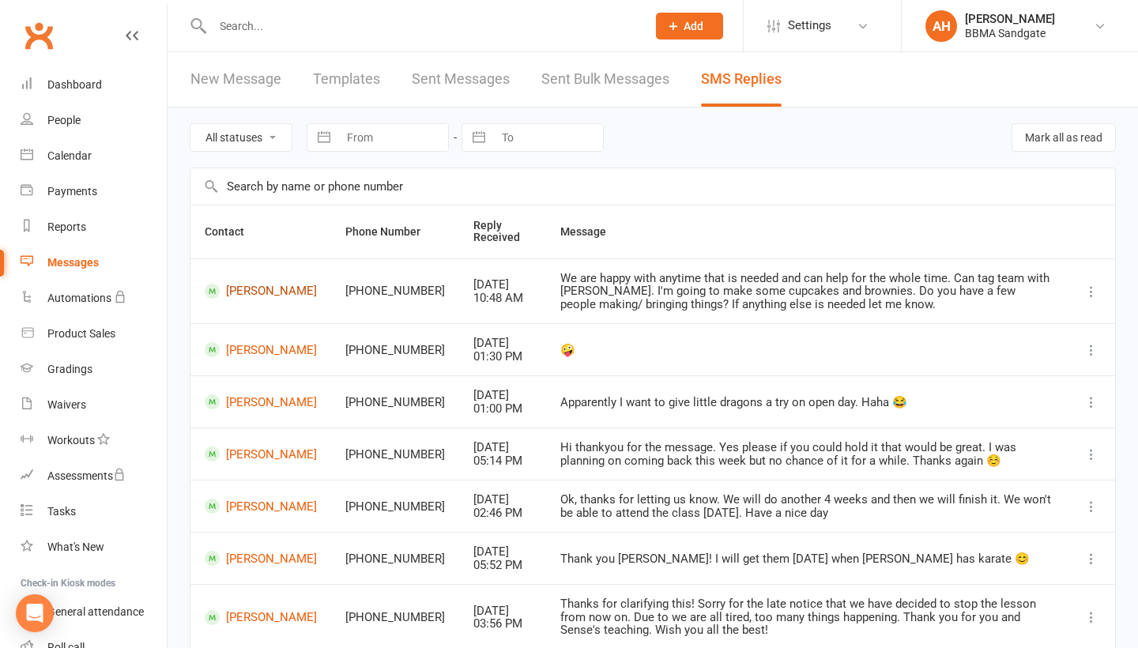
click at [241, 299] on link "[PERSON_NAME]" at bounding box center [261, 291] width 112 height 15
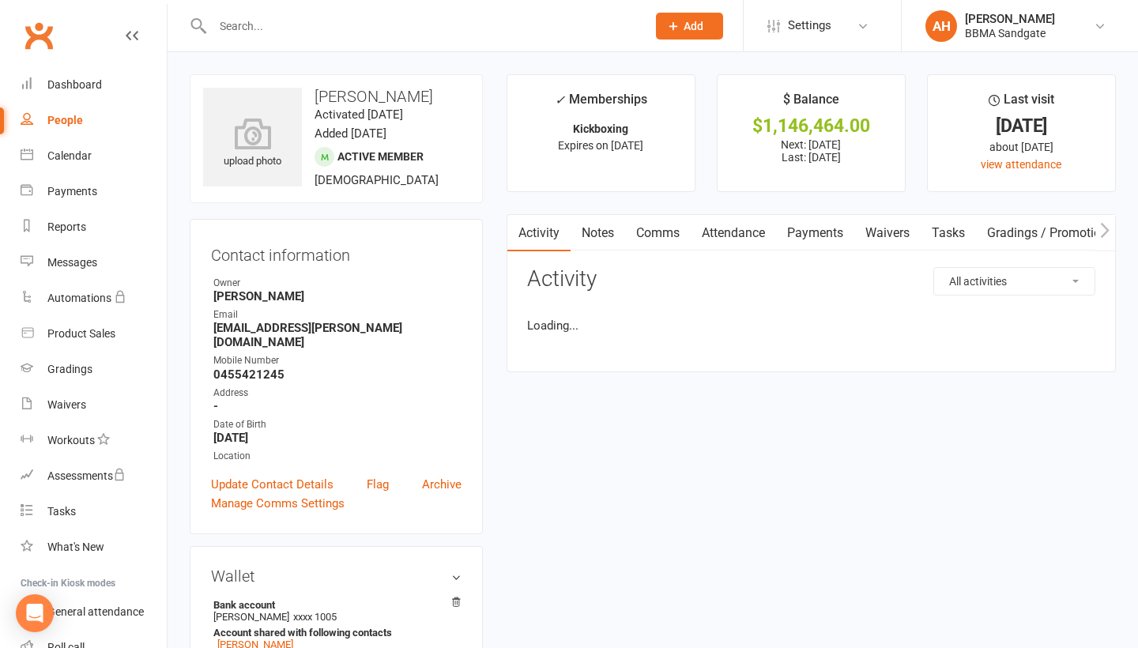
click at [664, 233] on link "Comms" at bounding box center [658, 233] width 66 height 36
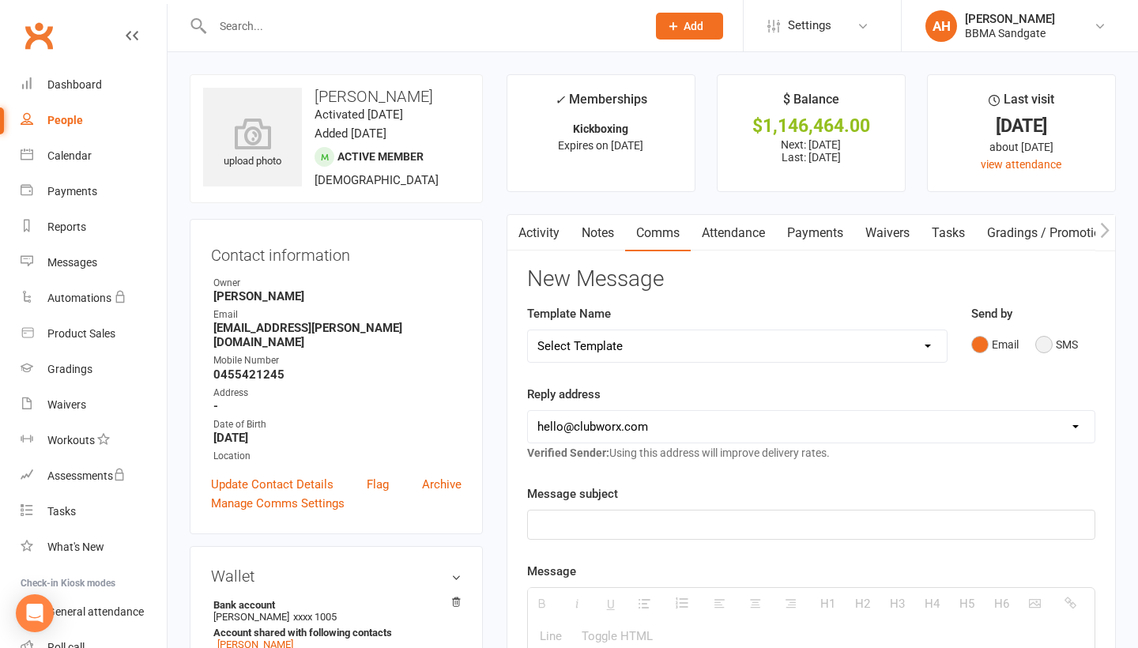
click at [1055, 349] on button "SMS" at bounding box center [1057, 345] width 43 height 30
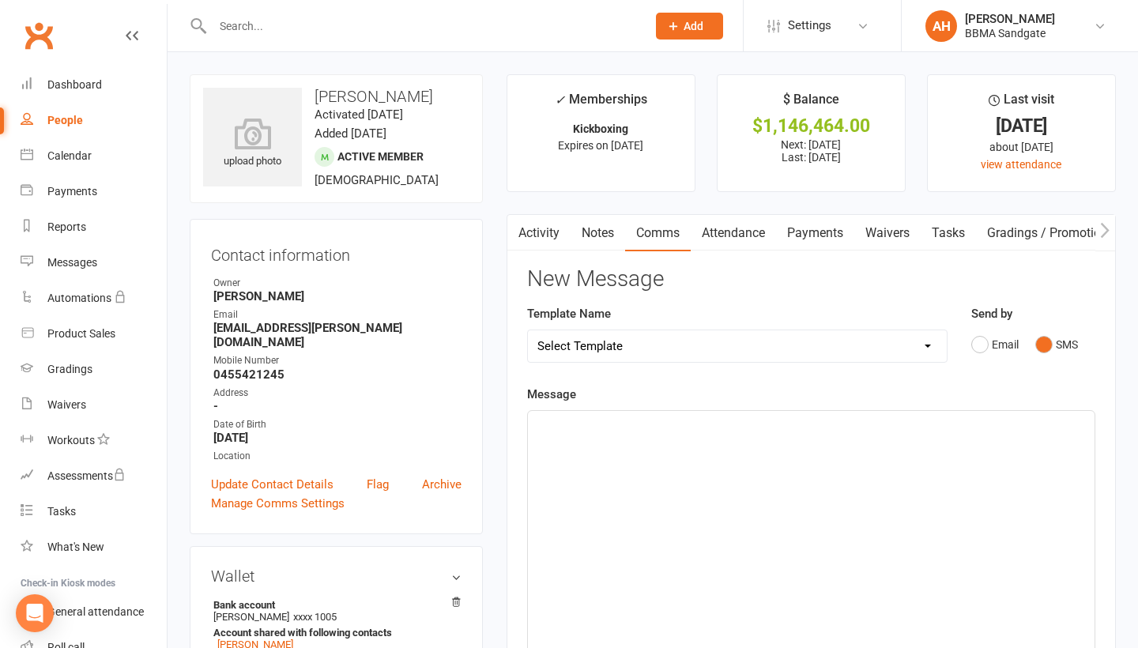
click at [877, 499] on div at bounding box center [811, 529] width 567 height 237
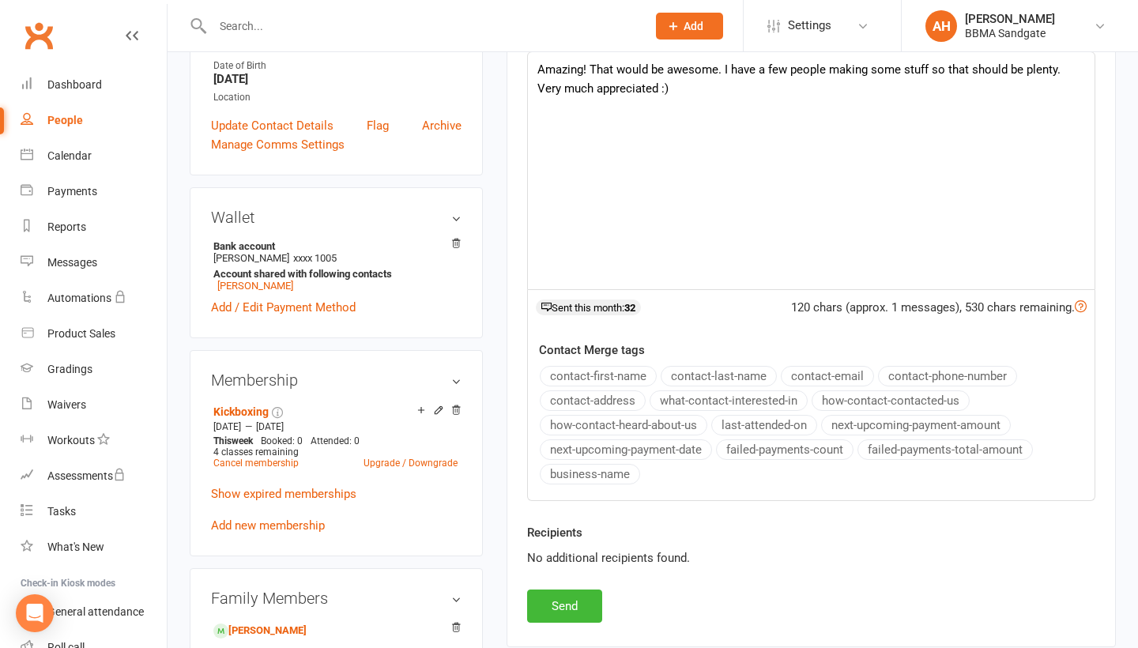
scroll to position [395, 0]
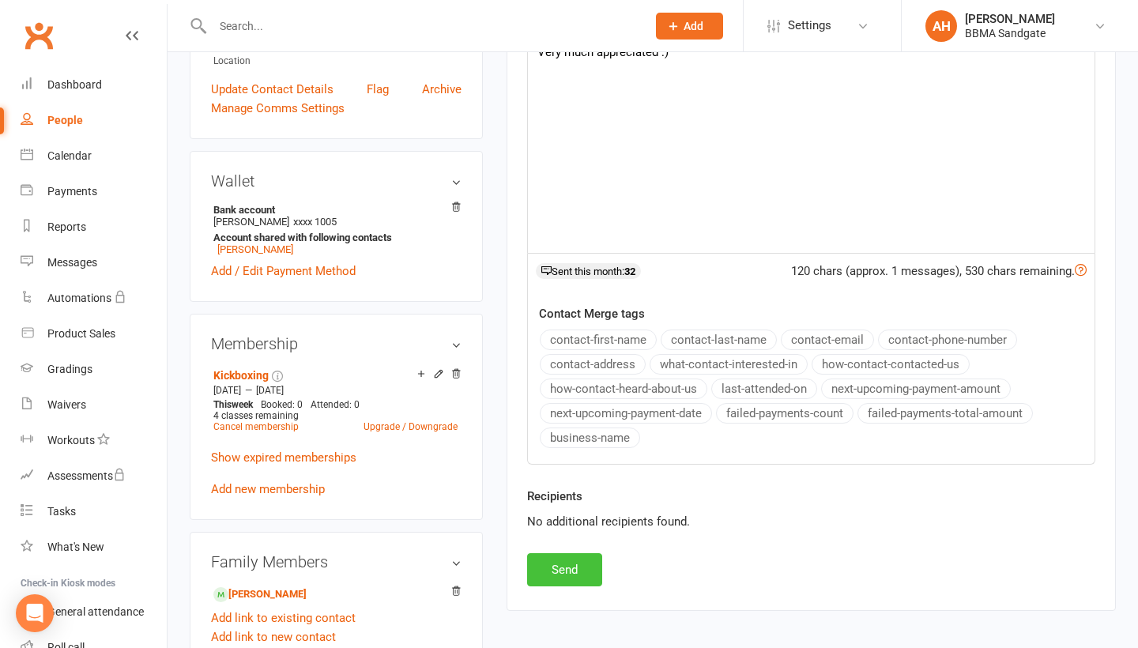
click at [568, 574] on button "Send" at bounding box center [564, 569] width 75 height 33
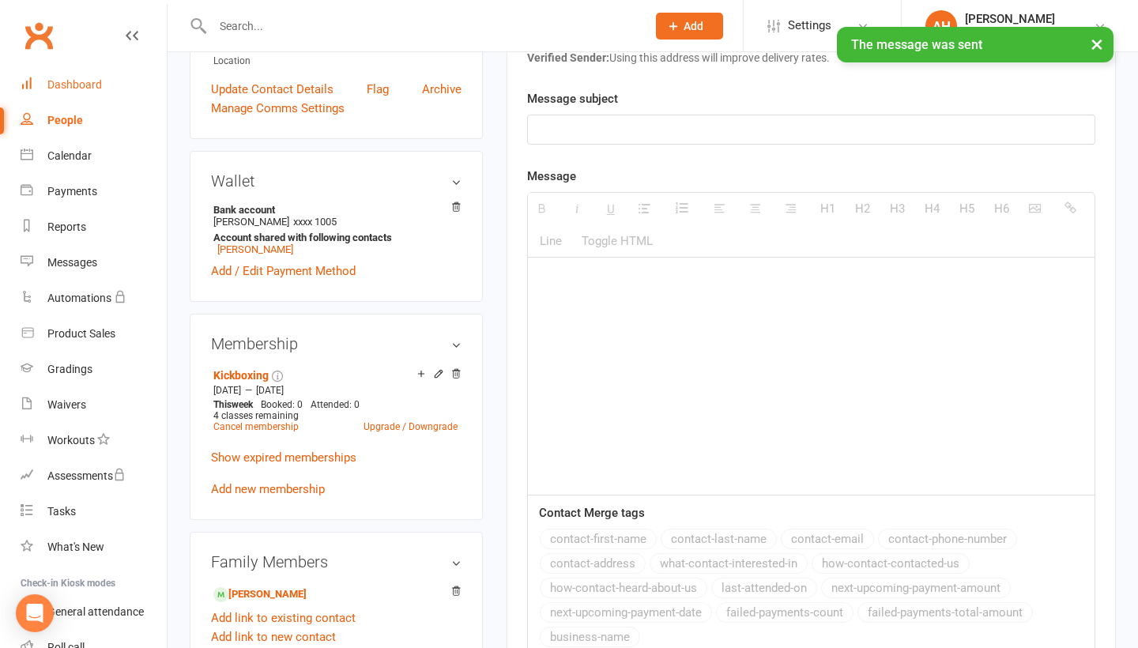
click at [71, 77] on link "Dashboard" at bounding box center [94, 85] width 146 height 36
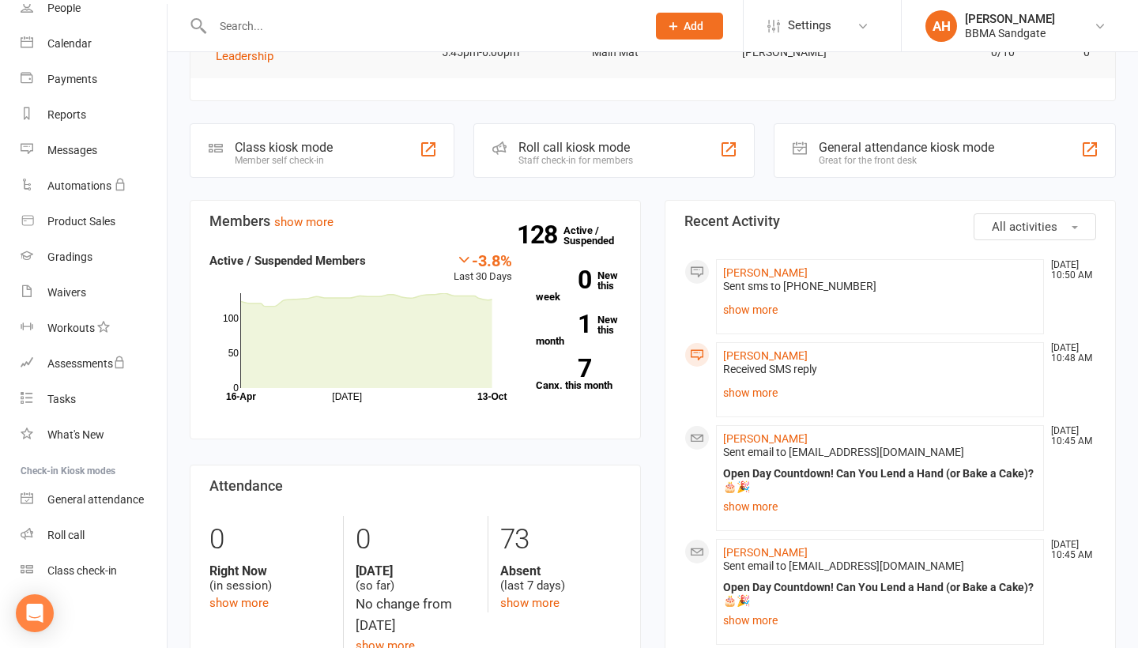
scroll to position [340, 0]
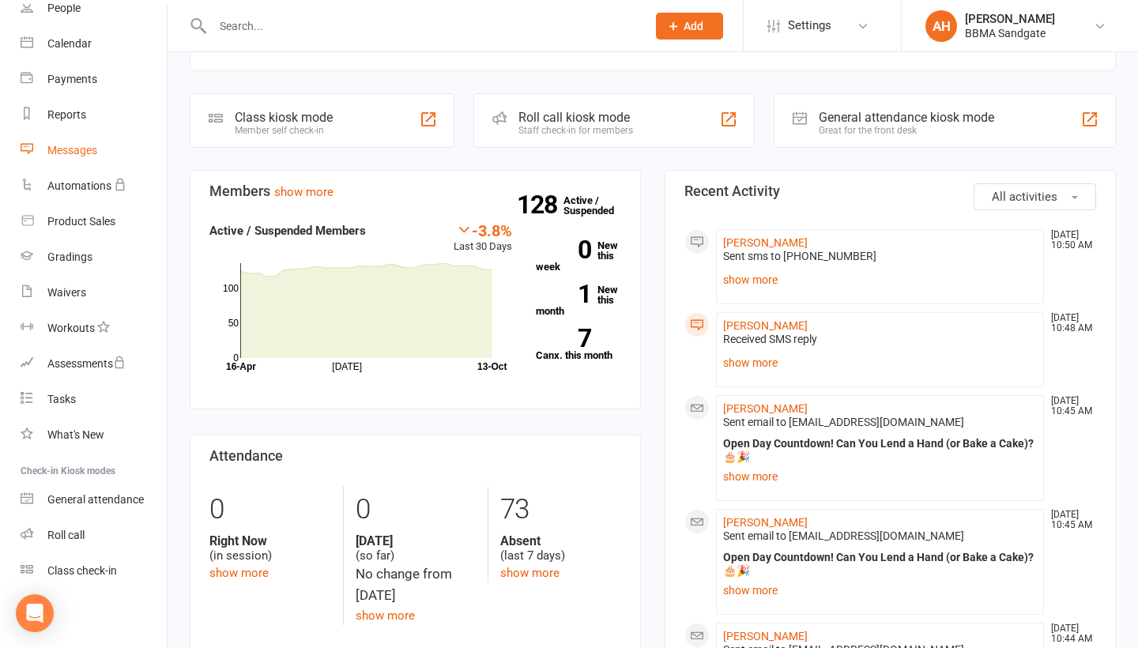
click at [103, 158] on link "Messages" at bounding box center [94, 151] width 146 height 36
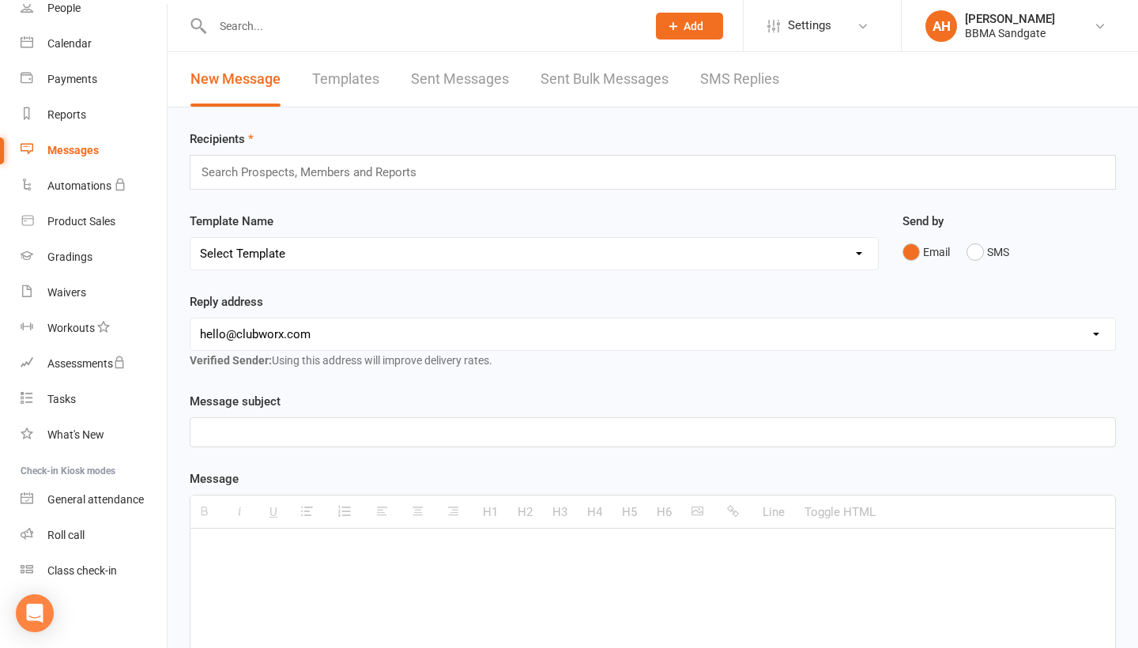
click at [745, 87] on link "SMS Replies" at bounding box center [739, 79] width 79 height 55
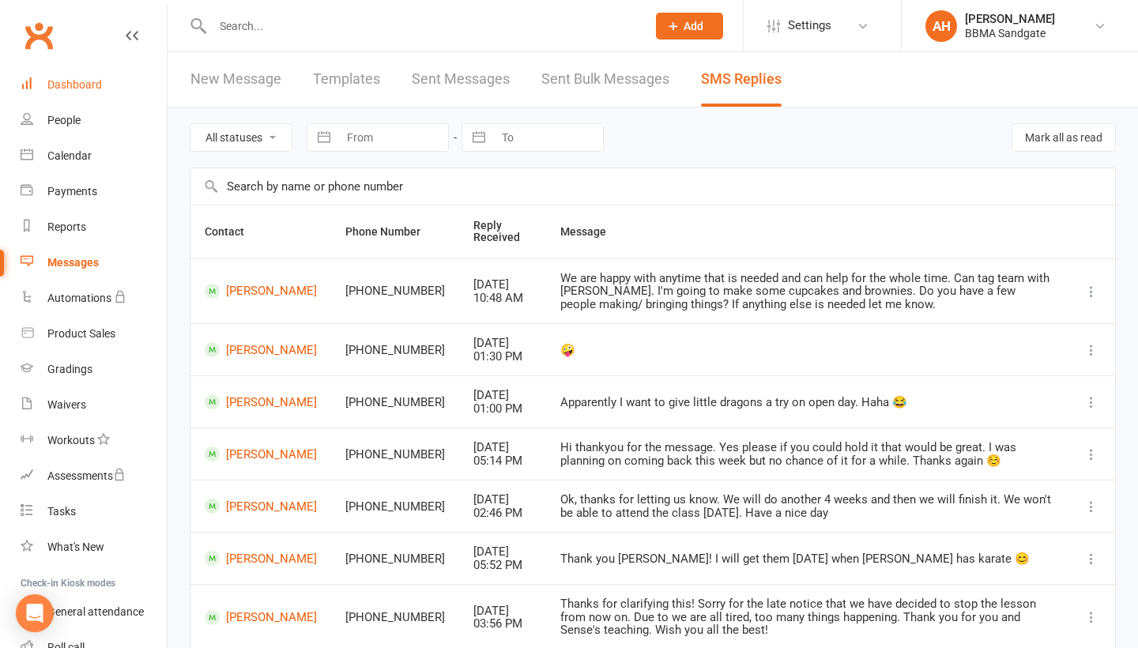
click at [103, 89] on link "Dashboard" at bounding box center [94, 85] width 146 height 36
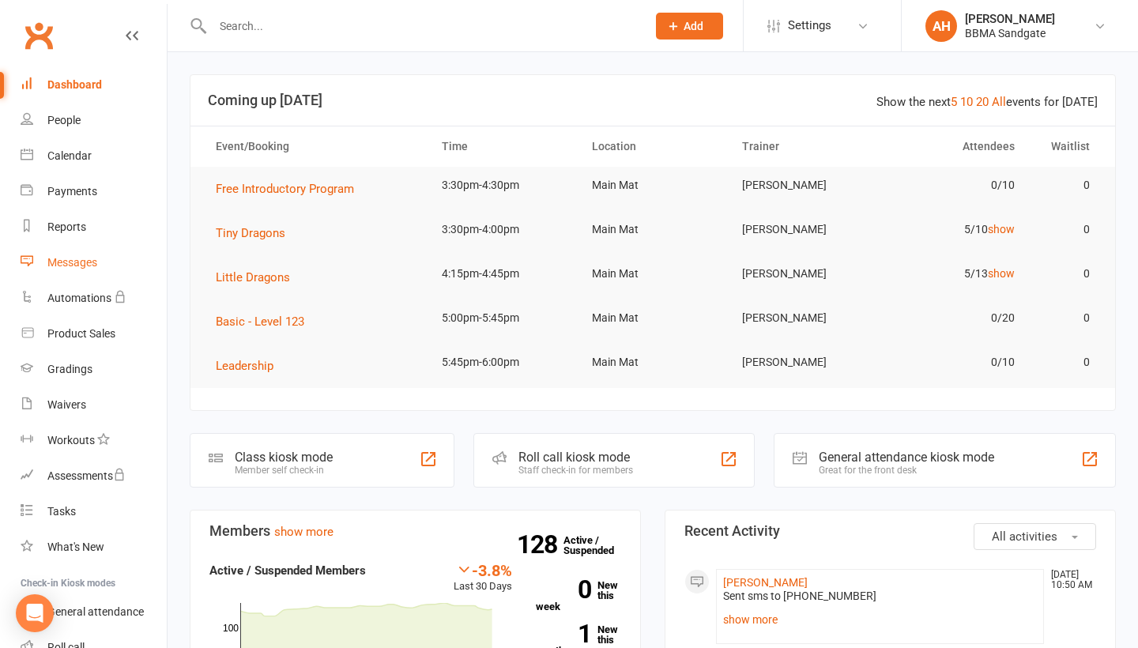
click at [103, 260] on link "Messages" at bounding box center [94, 263] width 146 height 36
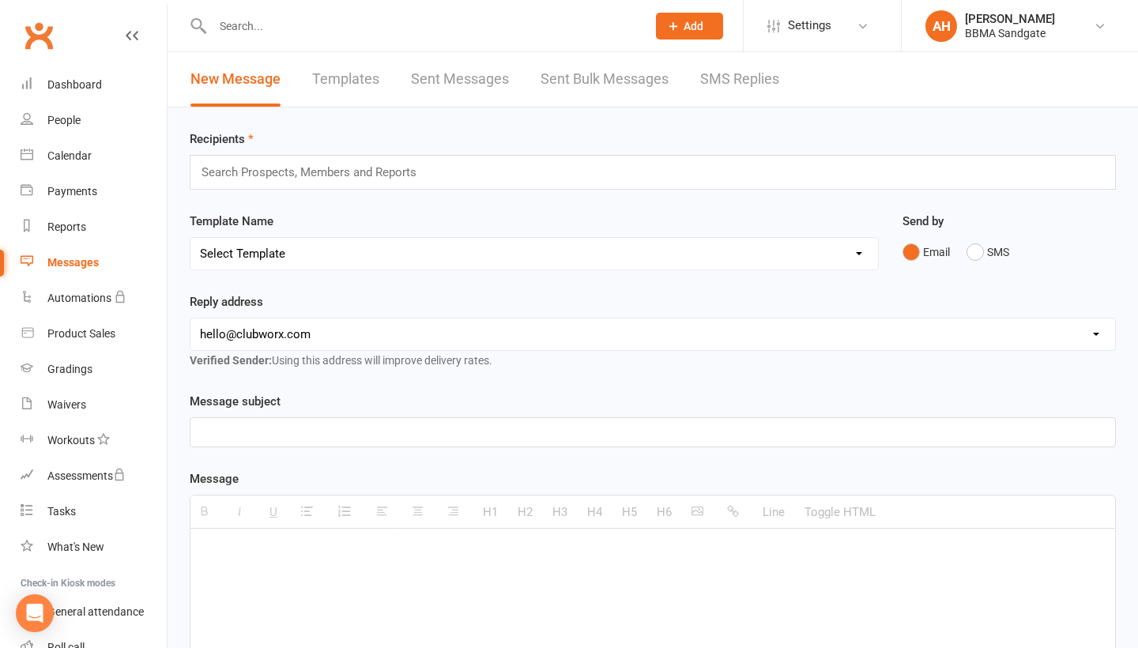
click at [756, 85] on link "SMS Replies" at bounding box center [739, 79] width 79 height 55
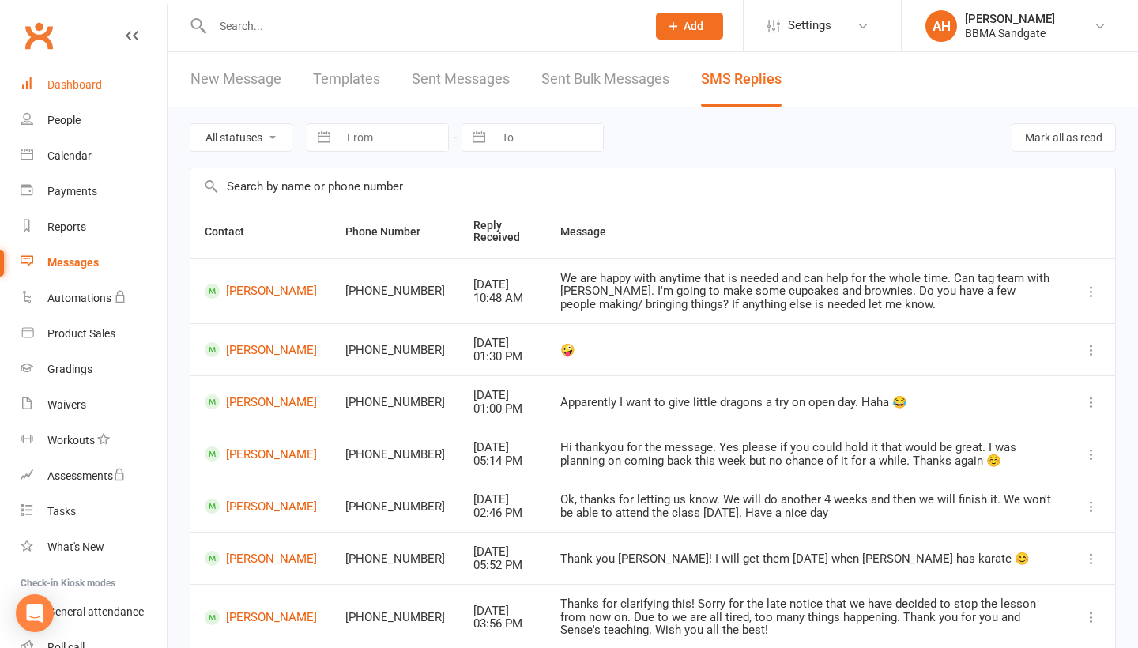
click at [92, 89] on div "Dashboard" at bounding box center [74, 84] width 55 height 13
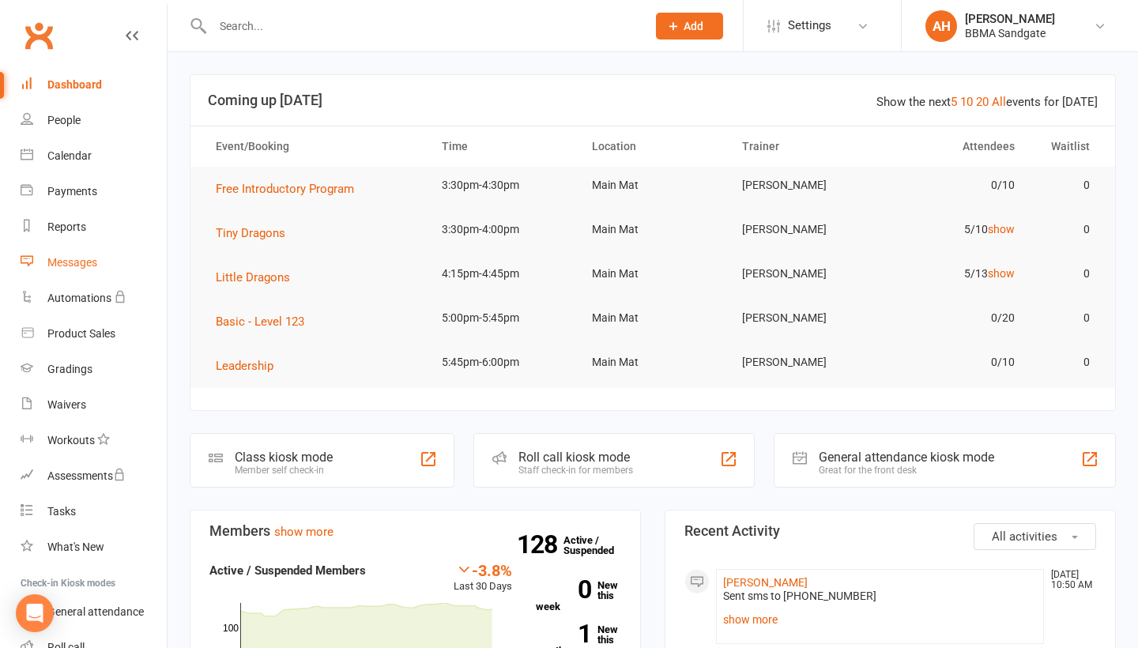
click at [114, 271] on link "Messages" at bounding box center [94, 263] width 146 height 36
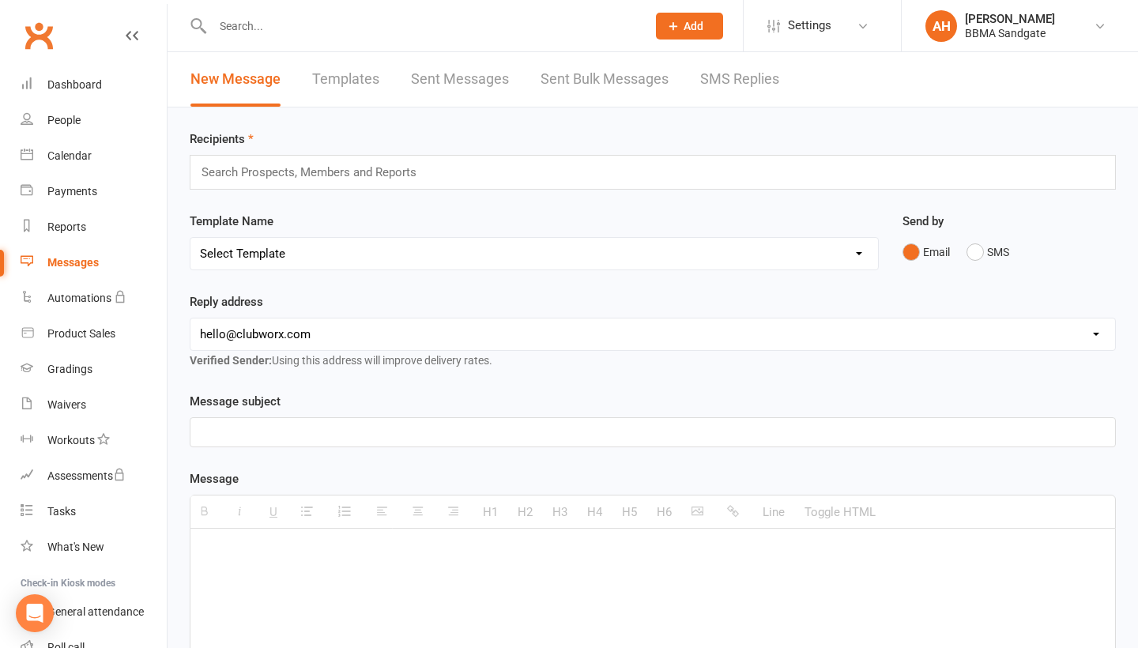
click at [750, 88] on link "SMS Replies" at bounding box center [739, 79] width 79 height 55
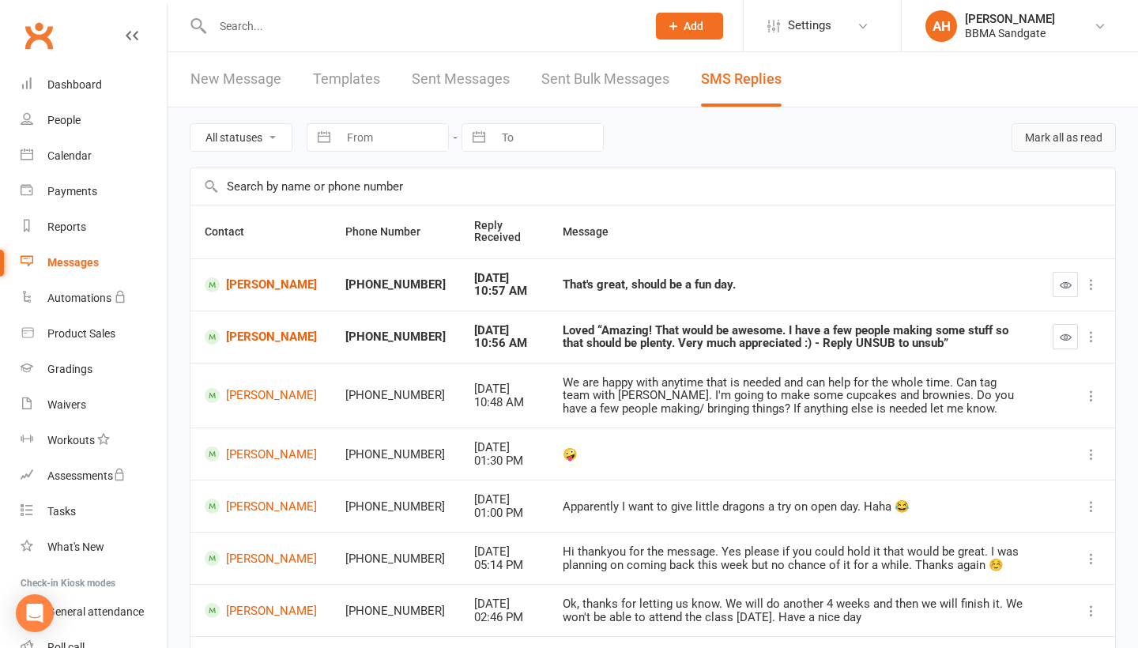
click at [1047, 152] on button "Mark all as read" at bounding box center [1064, 137] width 104 height 28
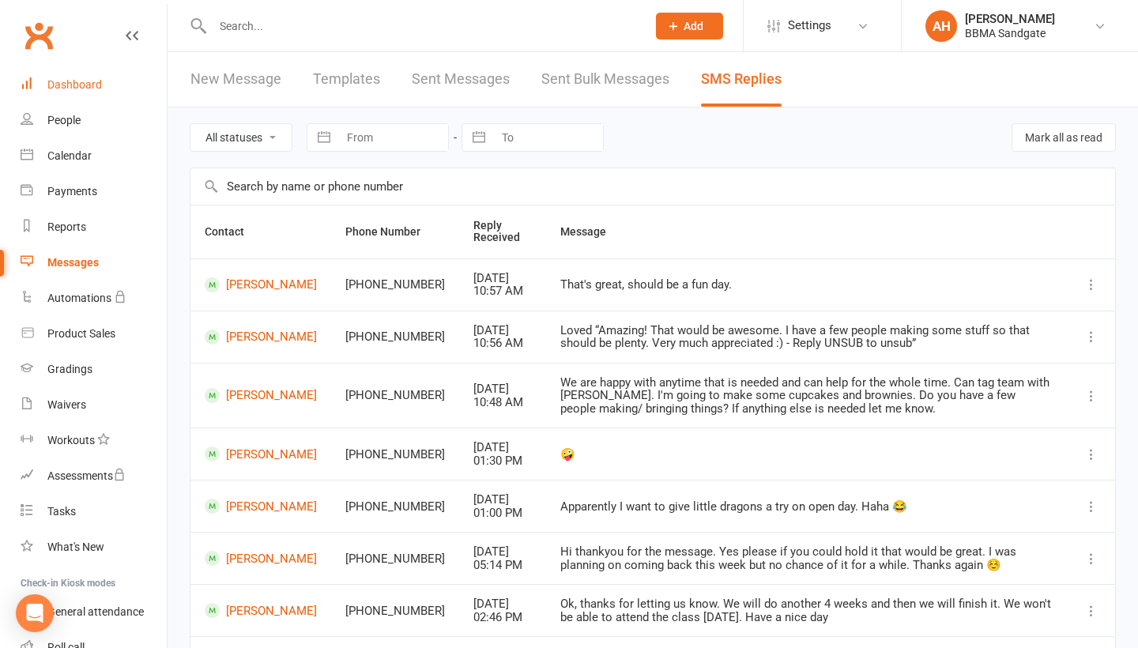
click at [87, 92] on link "Dashboard" at bounding box center [94, 85] width 146 height 36
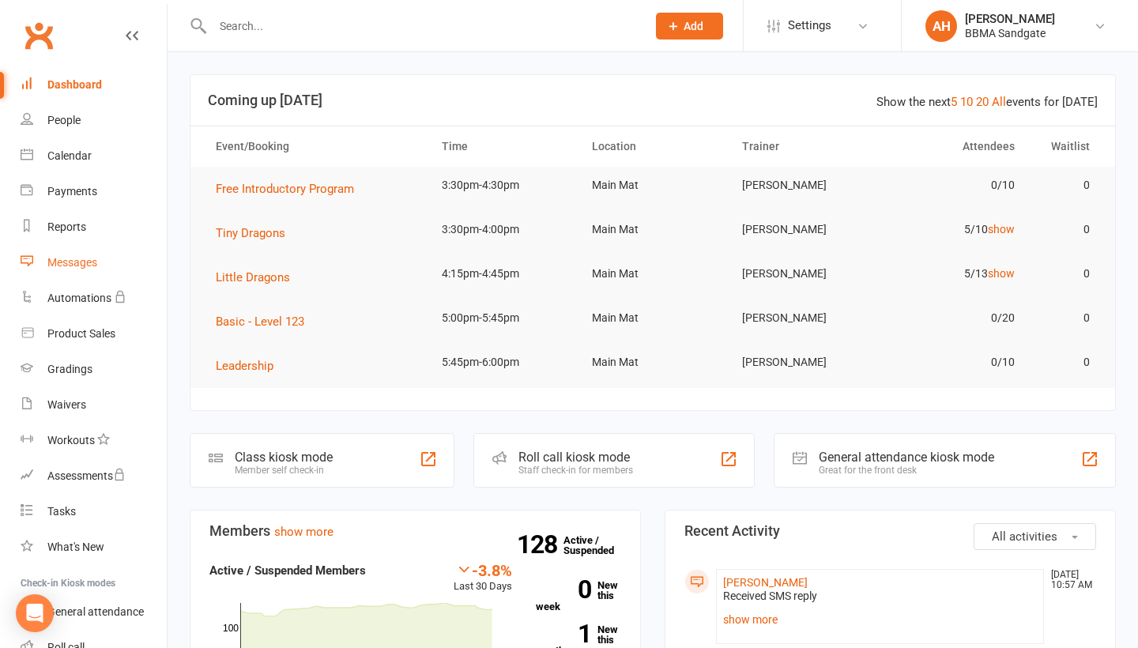
click at [105, 271] on link "Messages" at bounding box center [94, 263] width 146 height 36
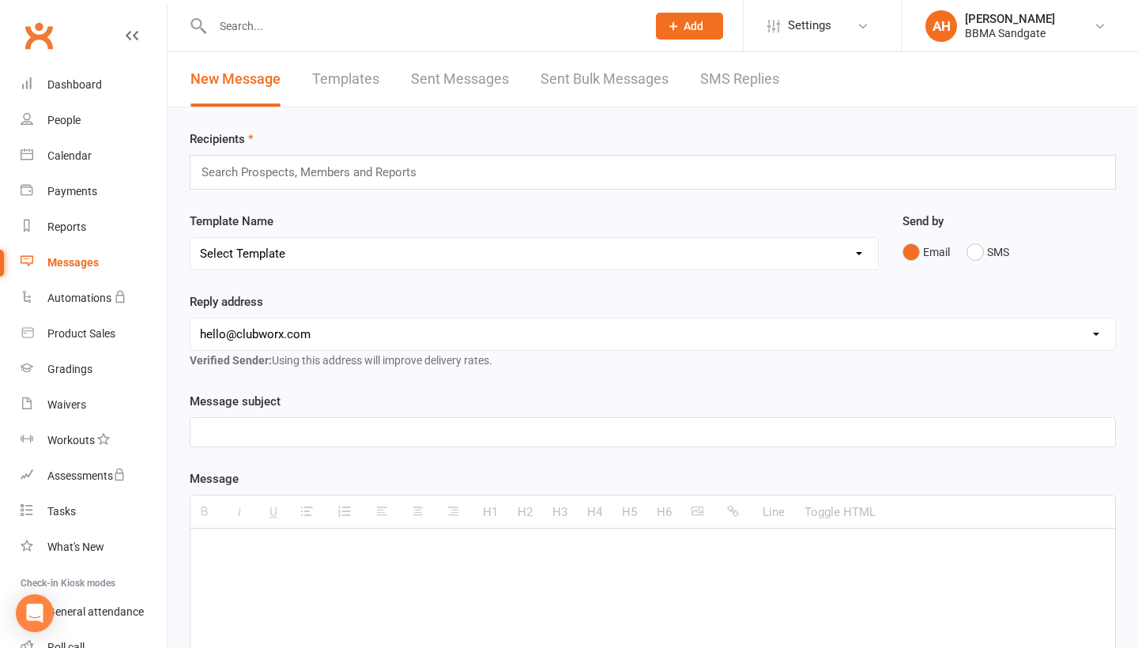
click at [729, 91] on link "SMS Replies" at bounding box center [739, 79] width 79 height 55
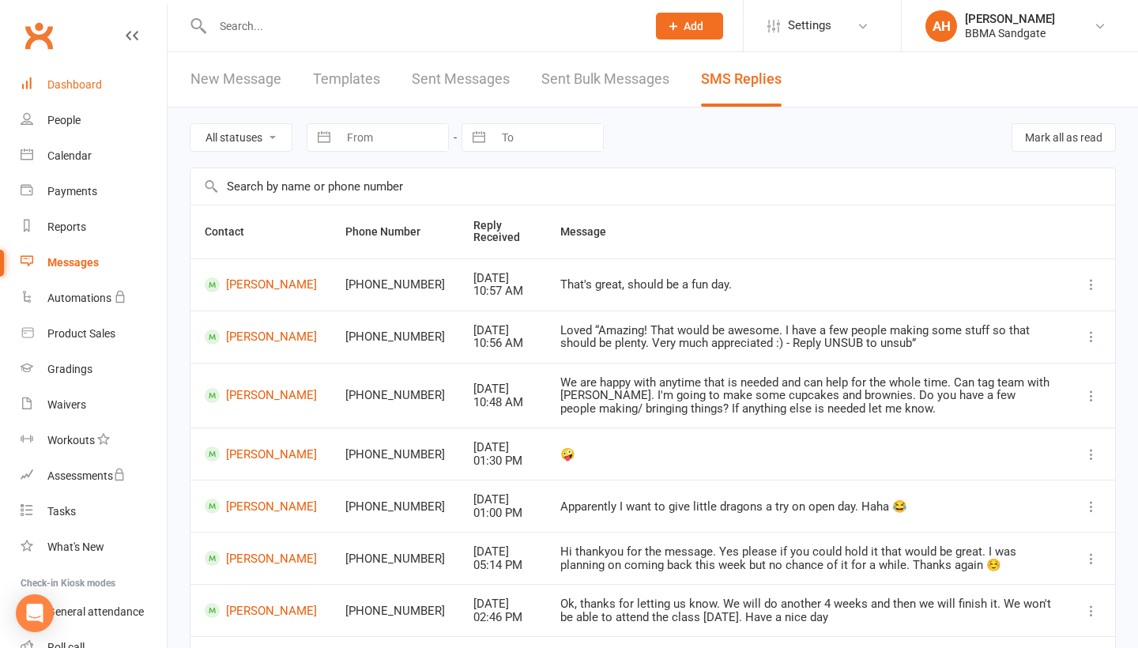
click at [88, 89] on div "Dashboard" at bounding box center [74, 84] width 55 height 13
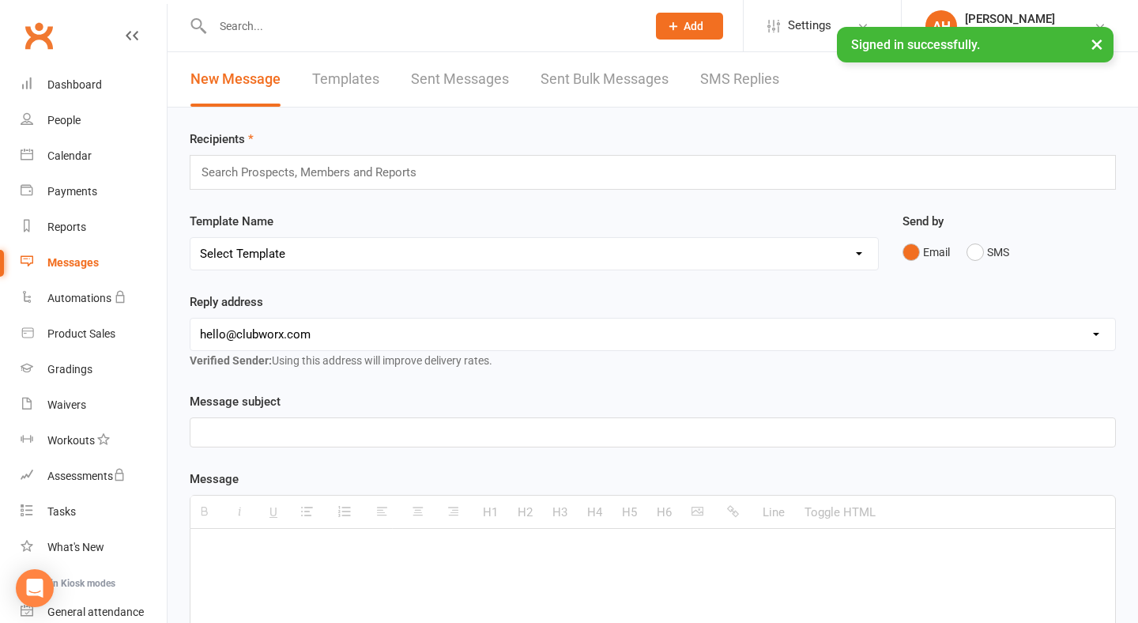
click at [717, 95] on link "SMS Replies" at bounding box center [739, 79] width 79 height 55
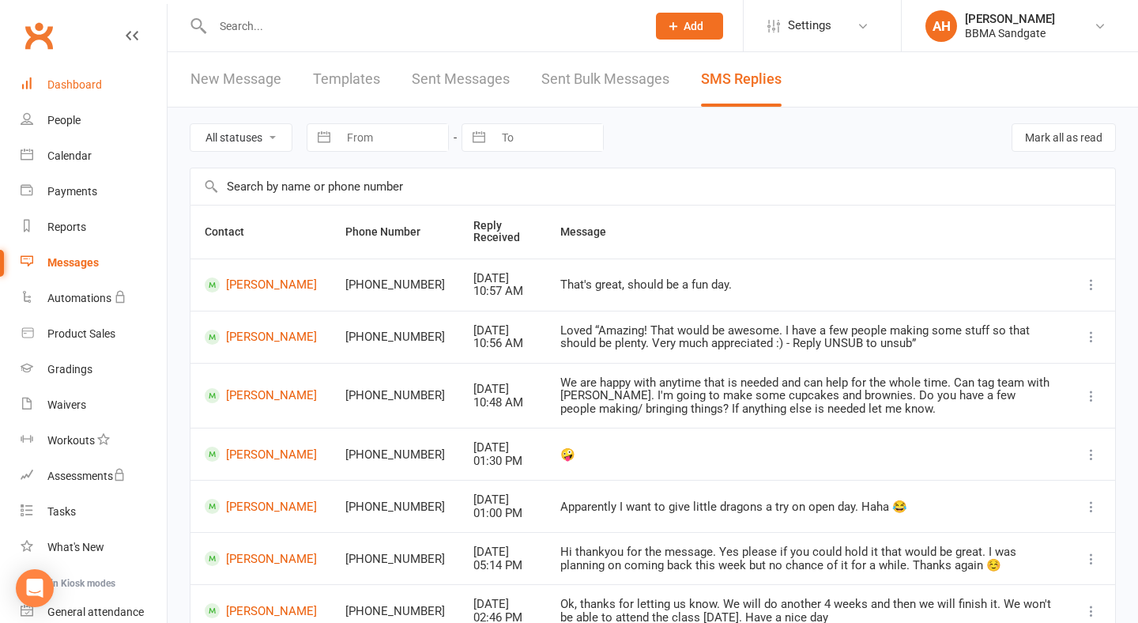
click at [119, 94] on link "Dashboard" at bounding box center [94, 85] width 146 height 36
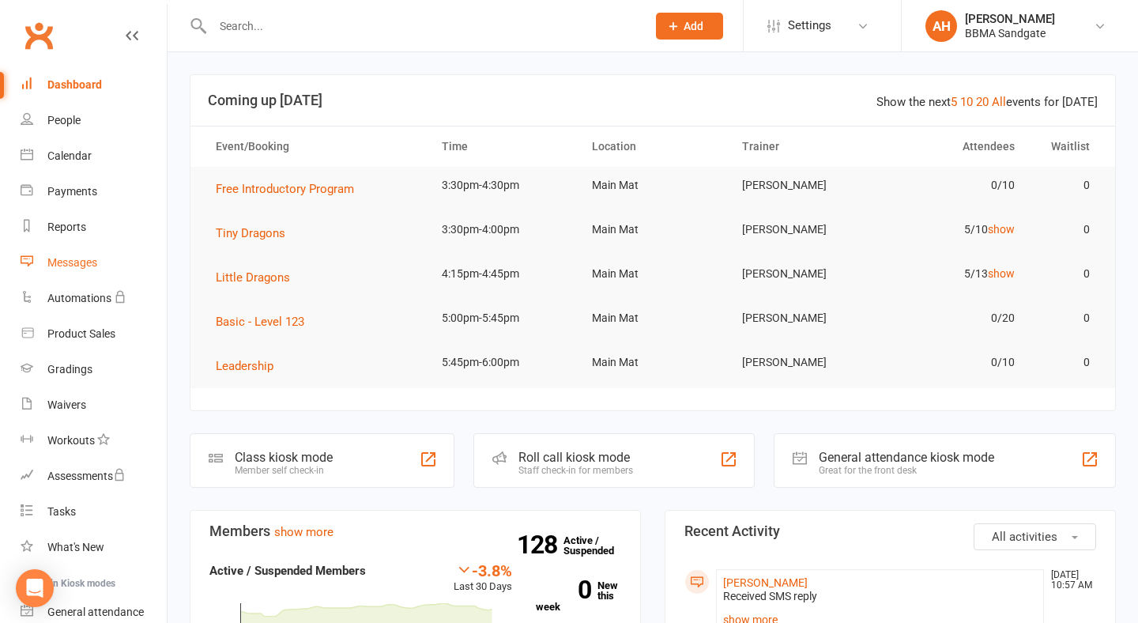
click at [130, 265] on link "Messages" at bounding box center [94, 263] width 146 height 36
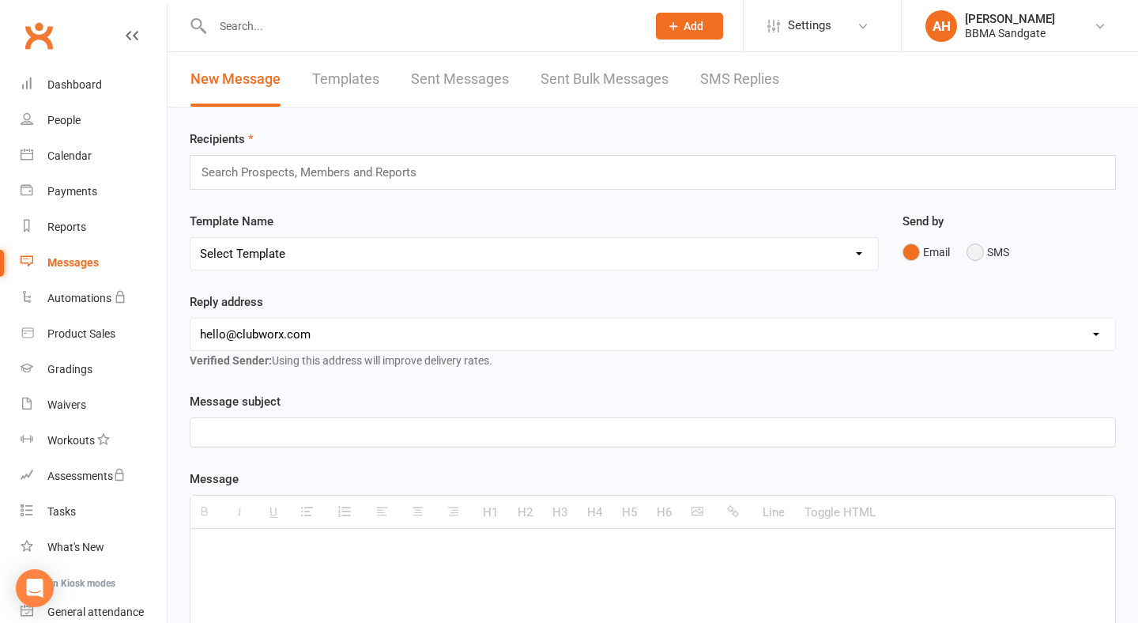
click at [980, 257] on button "SMS" at bounding box center [988, 252] width 43 height 30
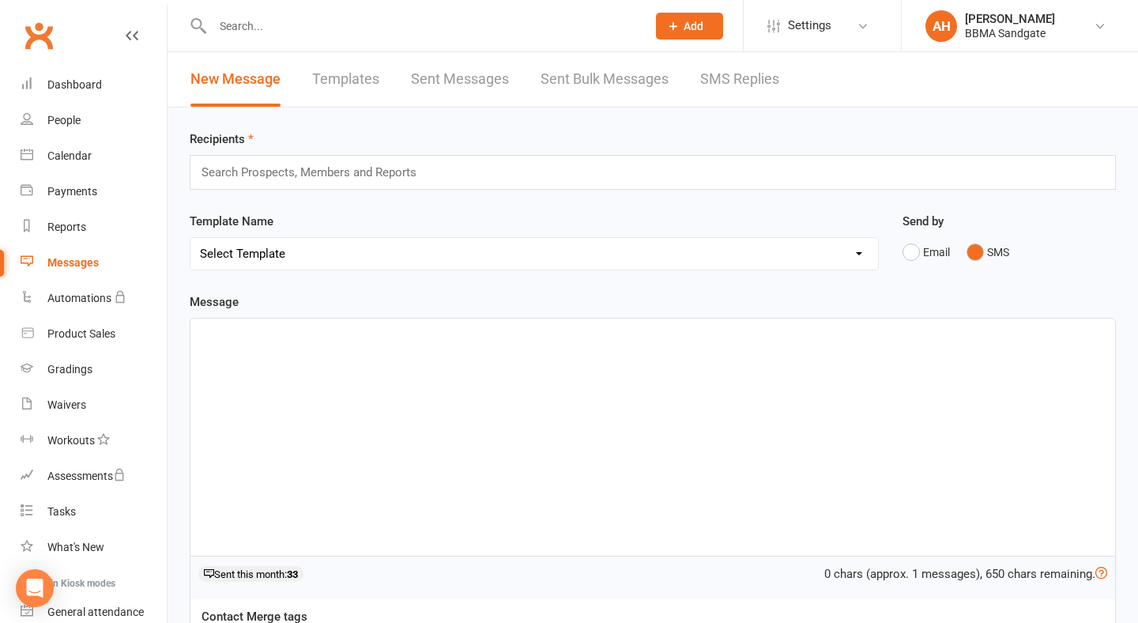
click at [612, 180] on div "Search Prospects, Members and Reports" at bounding box center [653, 172] width 927 height 35
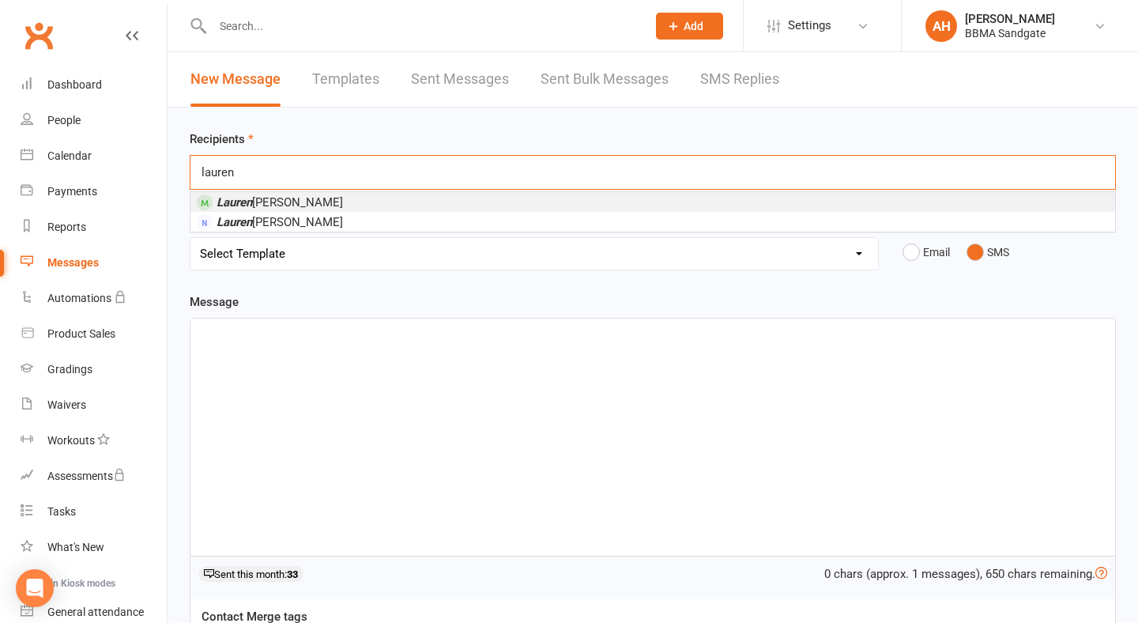
type input "Lauren"
drag, startPoint x: 612, startPoint y: 180, endPoint x: 266, endPoint y: 202, distance: 347.0
click at [266, 202] on span "[PERSON_NAME]" at bounding box center [280, 202] width 126 height 14
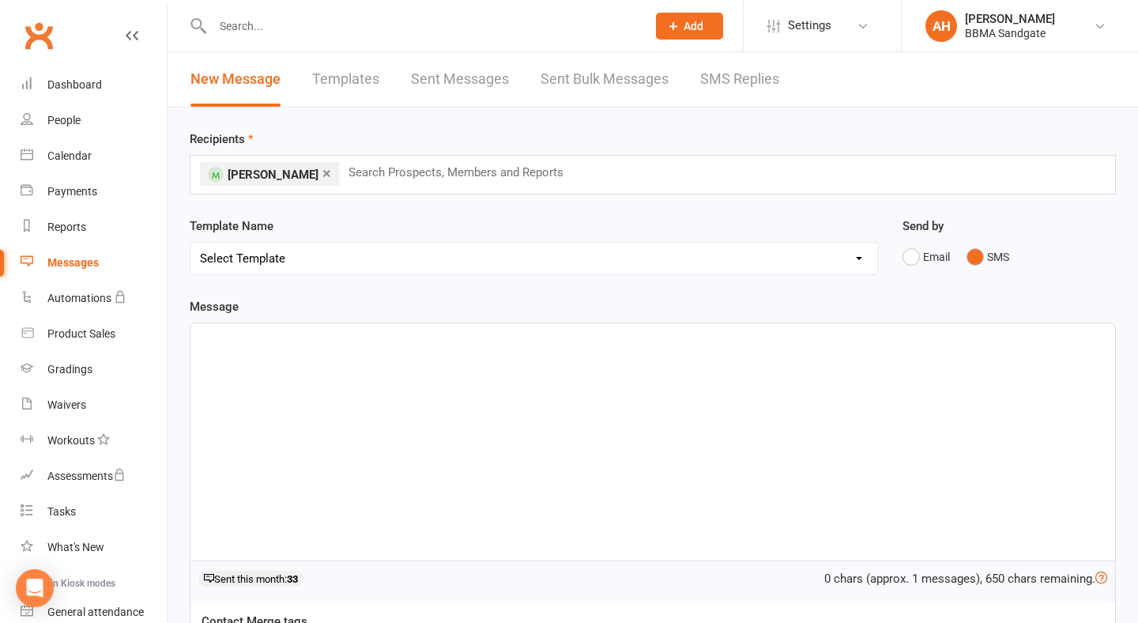
click at [289, 389] on div at bounding box center [653, 441] width 925 height 237
click at [362, 348] on p "Hi [PERSON_NAME], hope you are well. wanted to" at bounding box center [653, 340] width 906 height 19
click at [367, 348] on p "Hi [PERSON_NAME], hope you are well. w\Wanted to" at bounding box center [653, 340] width 906 height 19
click at [421, 349] on p "Hi [PERSON_NAME], hope you are well. Wanted to" at bounding box center [653, 340] width 906 height 19
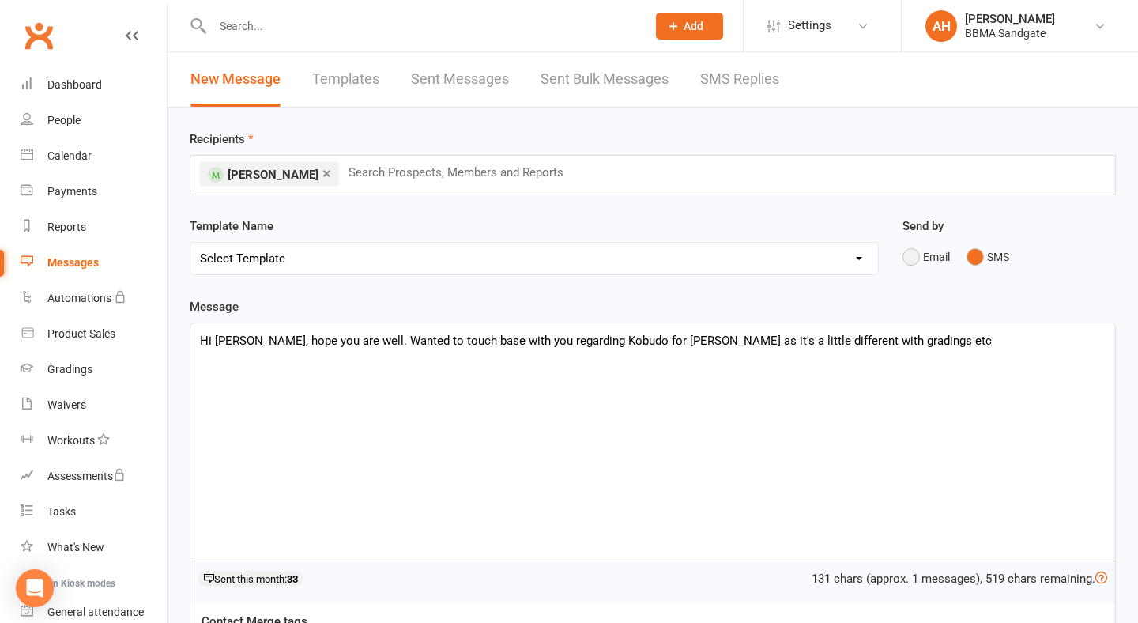
click at [908, 267] on button "Email" at bounding box center [926, 257] width 47 height 30
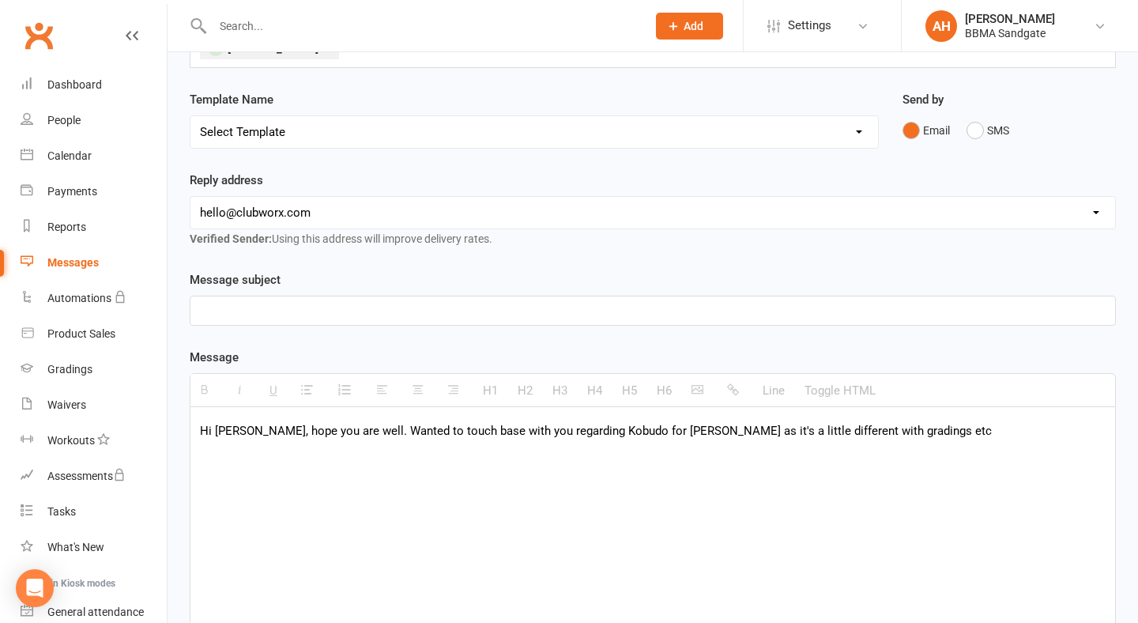
scroll to position [127, 0]
select select "1"
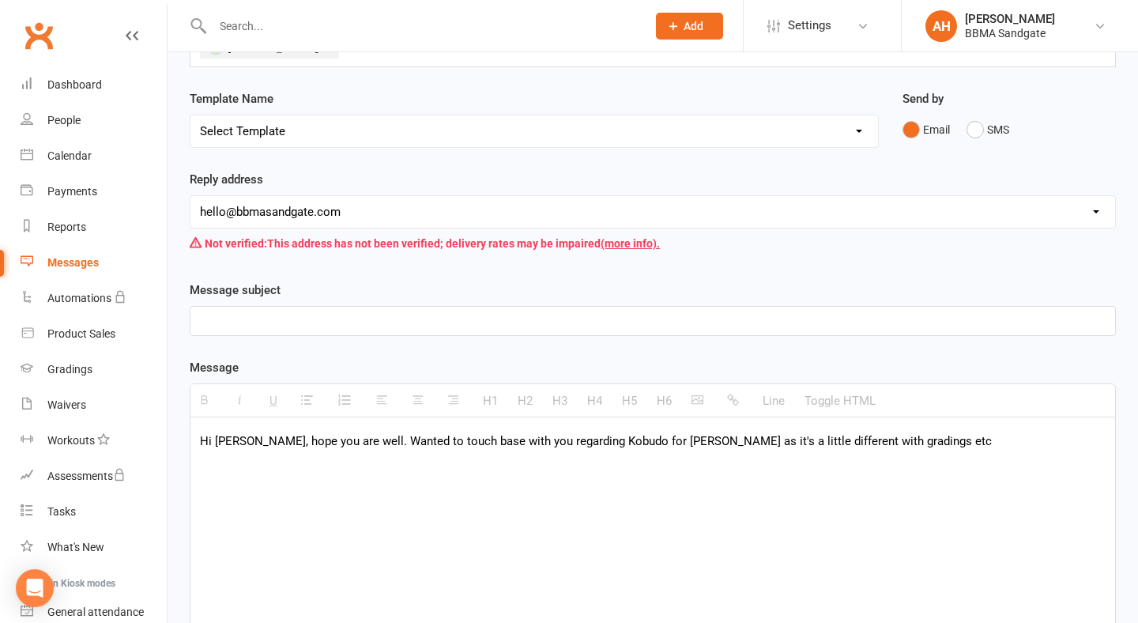
click at [281, 315] on div "Message subject" at bounding box center [653, 308] width 927 height 55
click at [266, 335] on div at bounding box center [653, 321] width 925 height 28
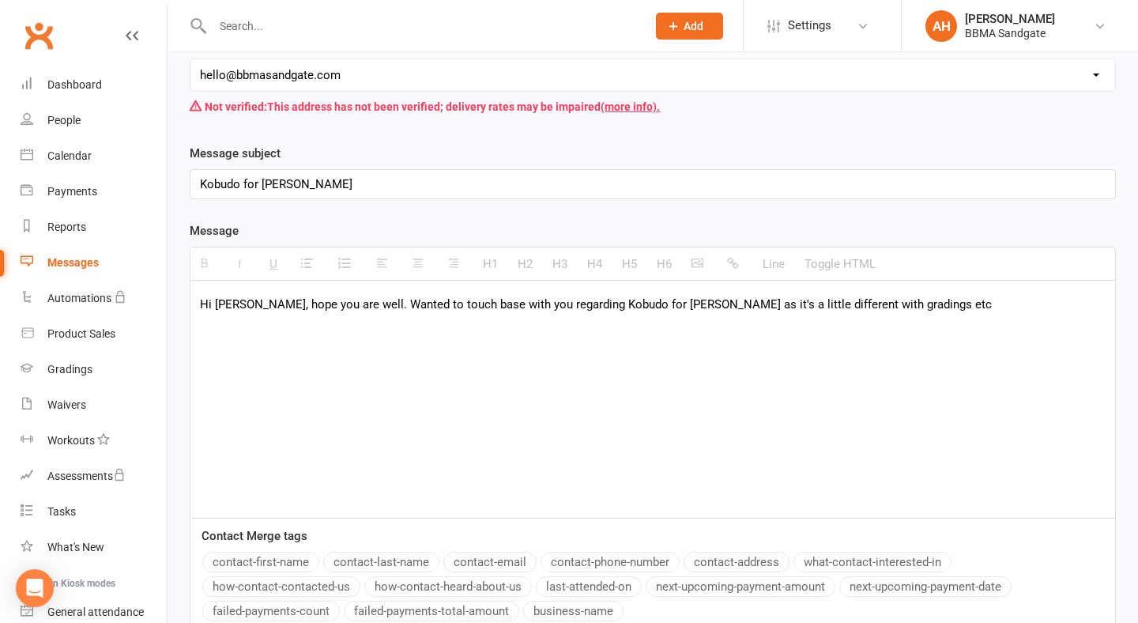
scroll to position [280, 0]
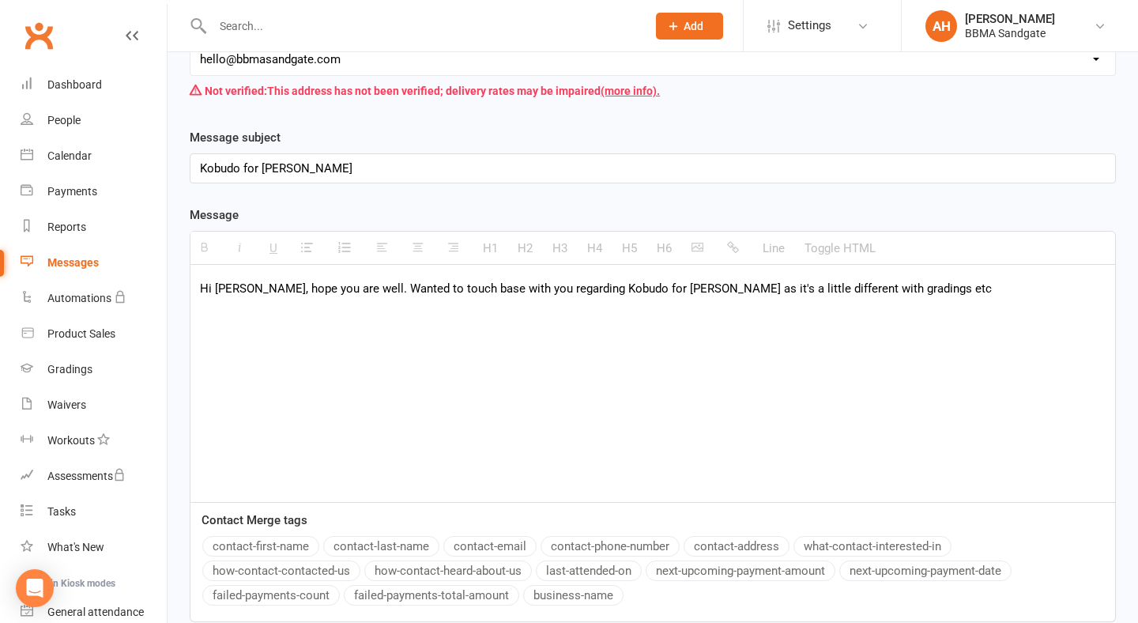
click at [446, 367] on div "Hi [PERSON_NAME], hope you are well. Wanted to touch base with you regarding Ko…" at bounding box center [653, 383] width 925 height 237
click at [353, 298] on p "Hi [PERSON_NAME], hope you are well. Wanted to touch base with you regarding Ko…" at bounding box center [653, 288] width 906 height 19
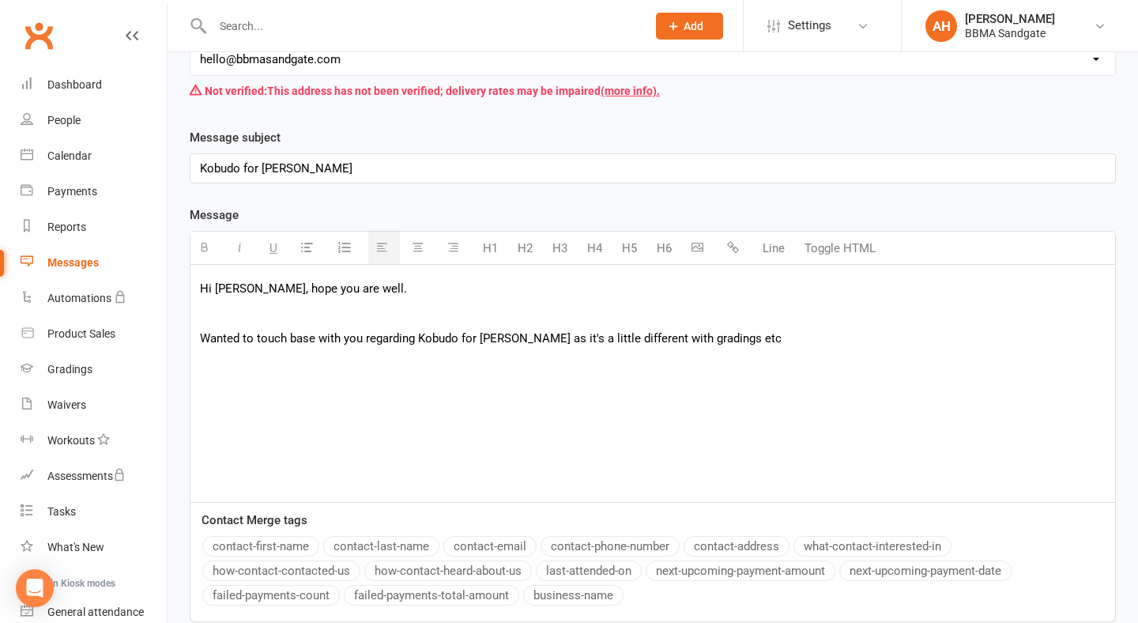
click at [257, 298] on p "Hi [PERSON_NAME], hope you are well." at bounding box center [653, 288] width 906 height 19
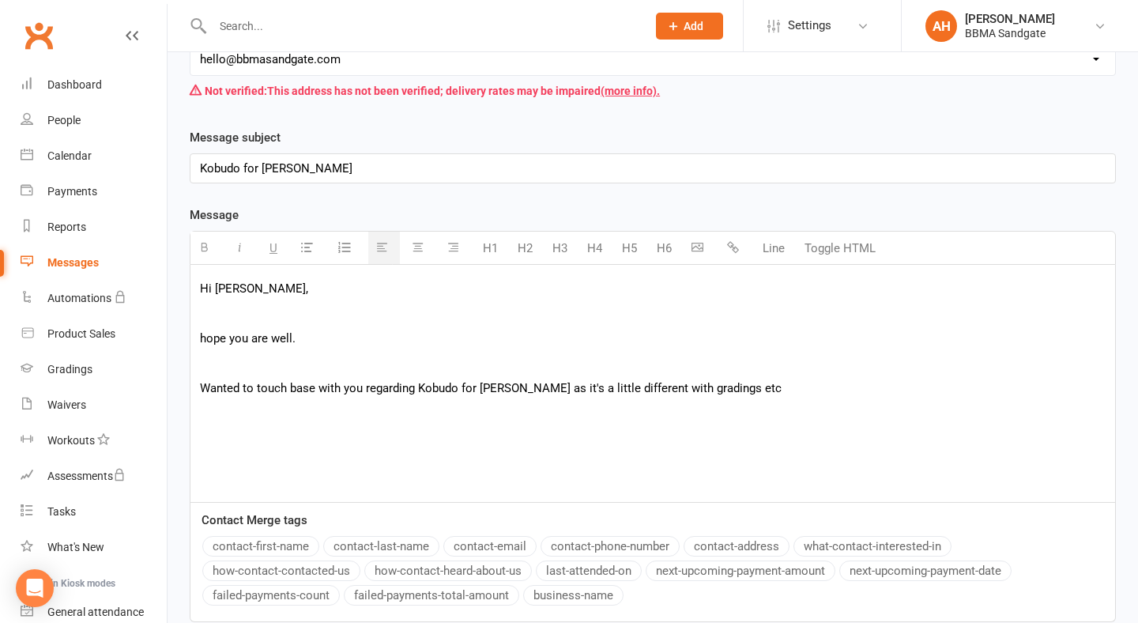
click at [248, 385] on div "Hi [PERSON_NAME], hope you are well. Wanted to touch base with you regarding Ko…" at bounding box center [653, 383] width 925 height 237
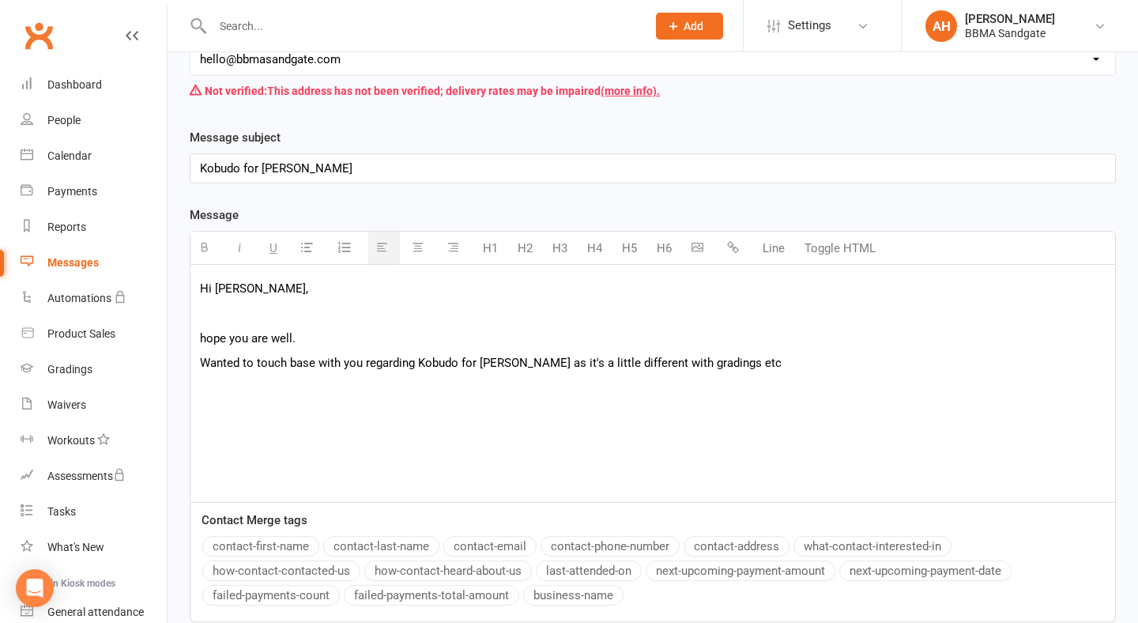
click at [198, 344] on div "Hi [PERSON_NAME], hope you are well. Wanted to touch base with you regarding Ko…" at bounding box center [653, 383] width 925 height 237
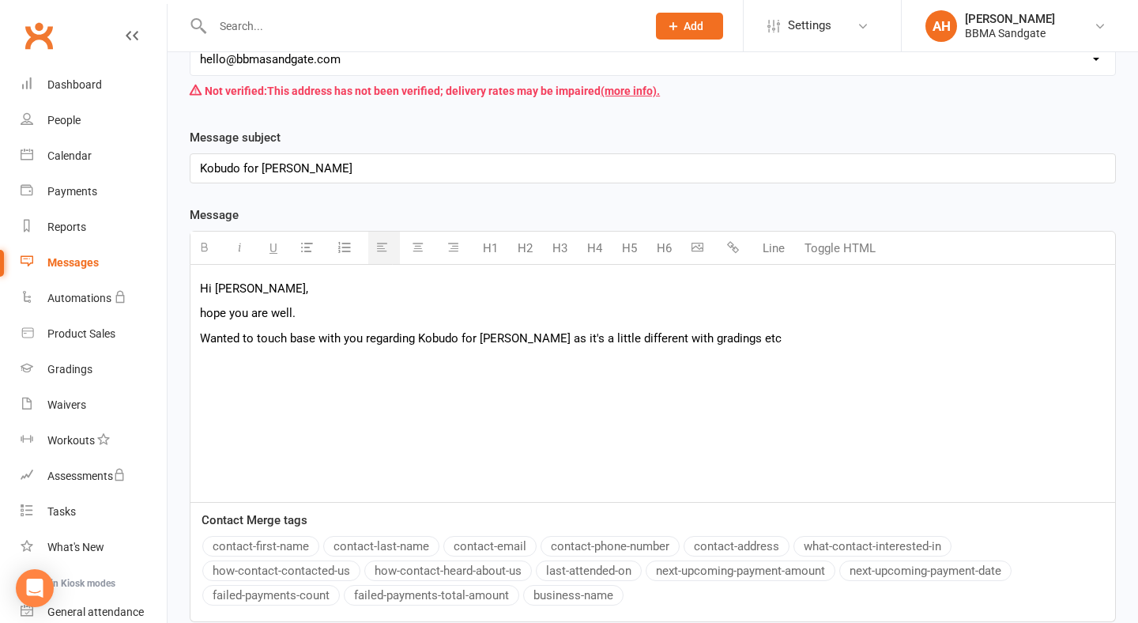
click at [206, 320] on span "hope you are well." at bounding box center [248, 313] width 96 height 14
click at [777, 348] on p "Wanted to touch base with you regarding Kobudo for [PERSON_NAME] as it's a litt…" at bounding box center [653, 338] width 906 height 19
click at [276, 380] on div "Hi [PERSON_NAME], Hope you are well. Wanted to touch base with you regarding Ko…" at bounding box center [653, 383] width 925 height 237
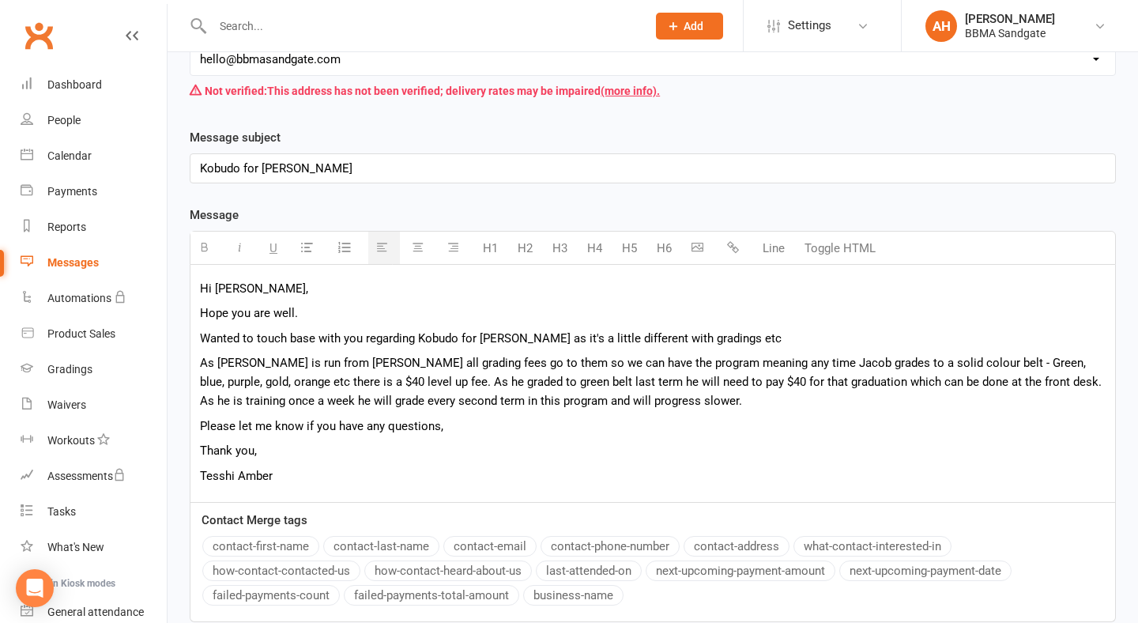
click at [703, 410] on p "As [PERSON_NAME] is run from [PERSON_NAME] all grading fees go to them so we ca…" at bounding box center [653, 381] width 906 height 57
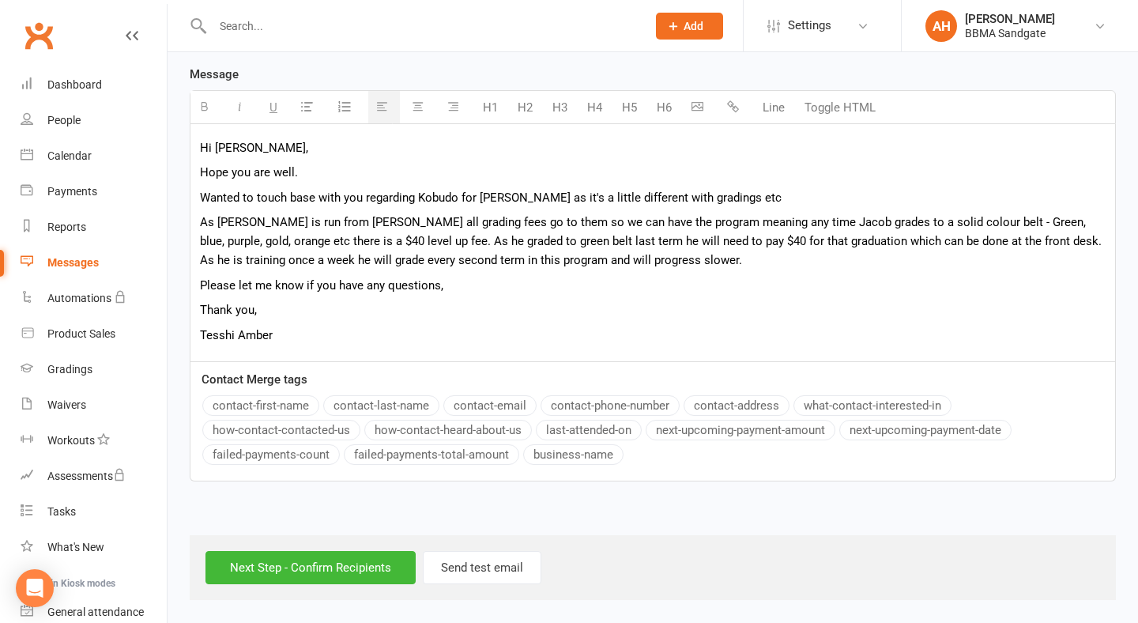
scroll to position [431, 0]
click at [350, 549] on div "Next Step - Confirm Recipients Send test email" at bounding box center [653, 567] width 927 height 65
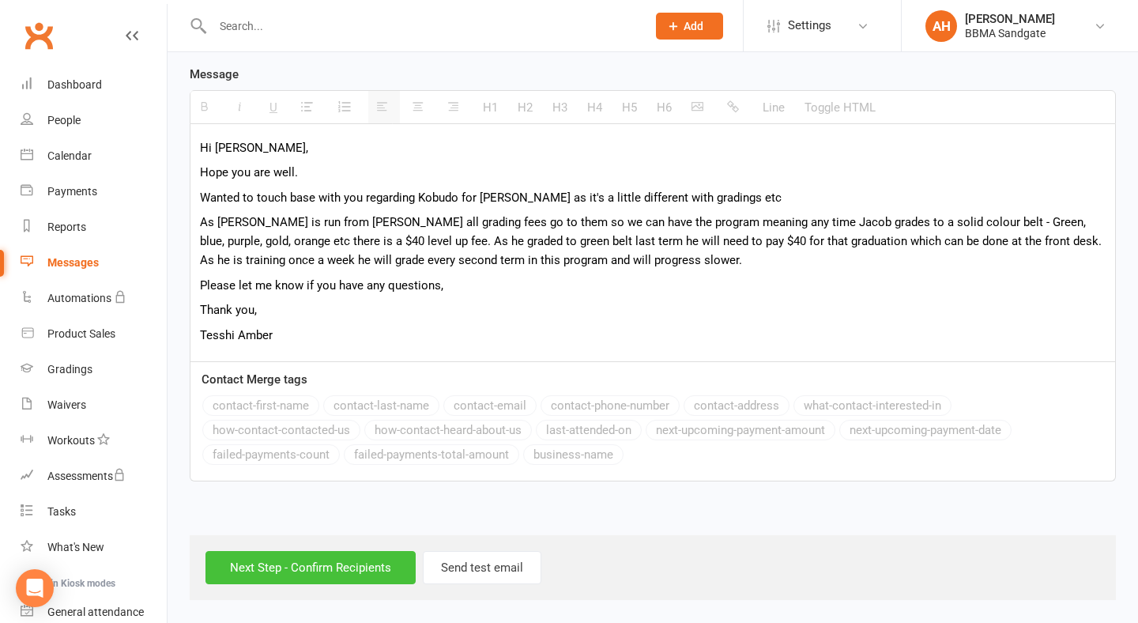
click at [345, 561] on input "Next Step - Confirm Recipients" at bounding box center [311, 567] width 210 height 33
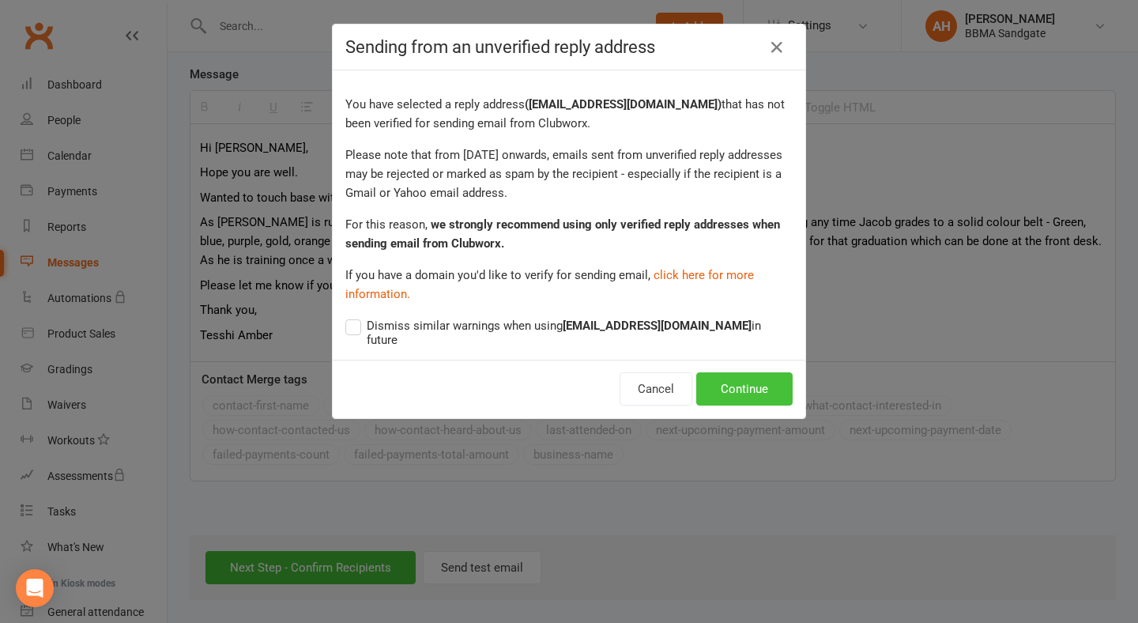
click at [728, 383] on button "Continue" at bounding box center [745, 388] width 96 height 33
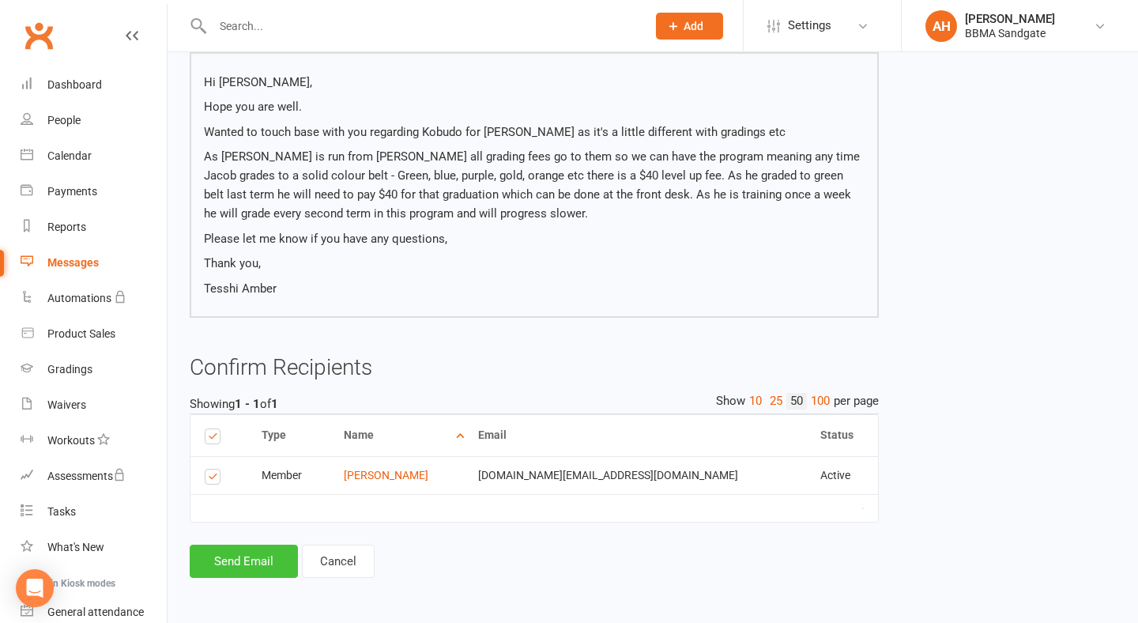
click at [257, 555] on button "Send Email" at bounding box center [244, 561] width 108 height 33
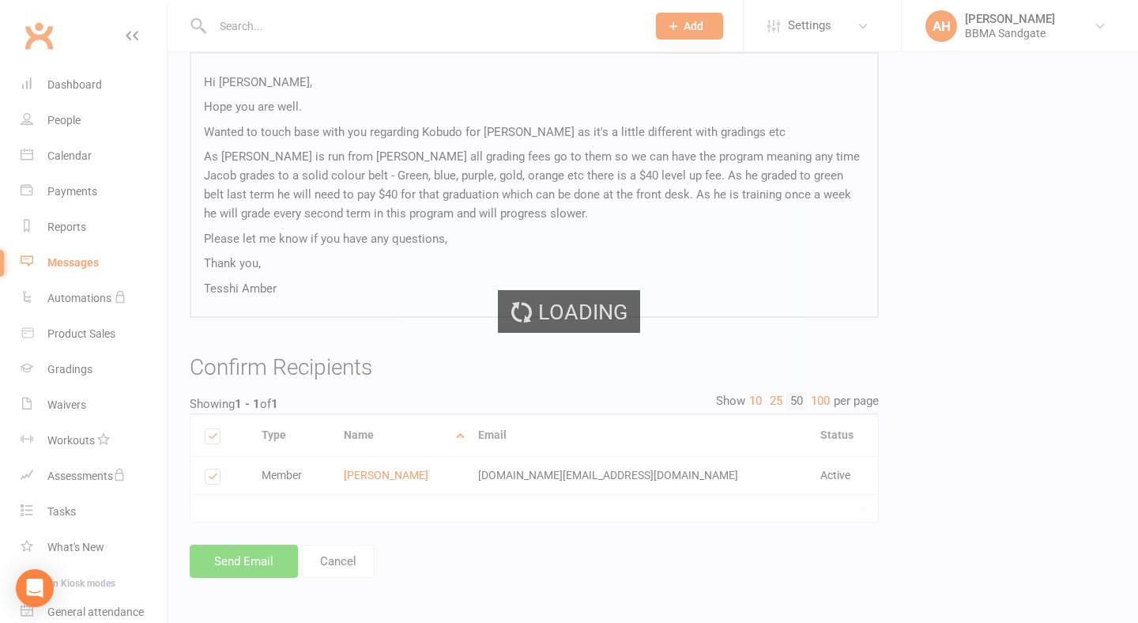
scroll to position [217, 0]
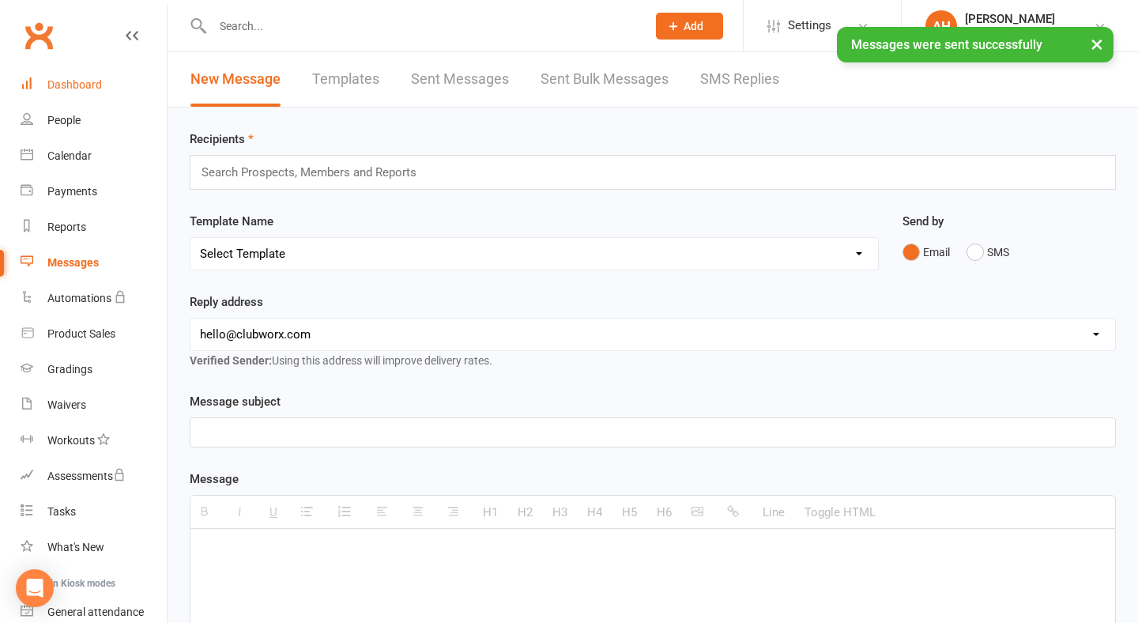
click at [119, 72] on link "Dashboard" at bounding box center [94, 85] width 146 height 36
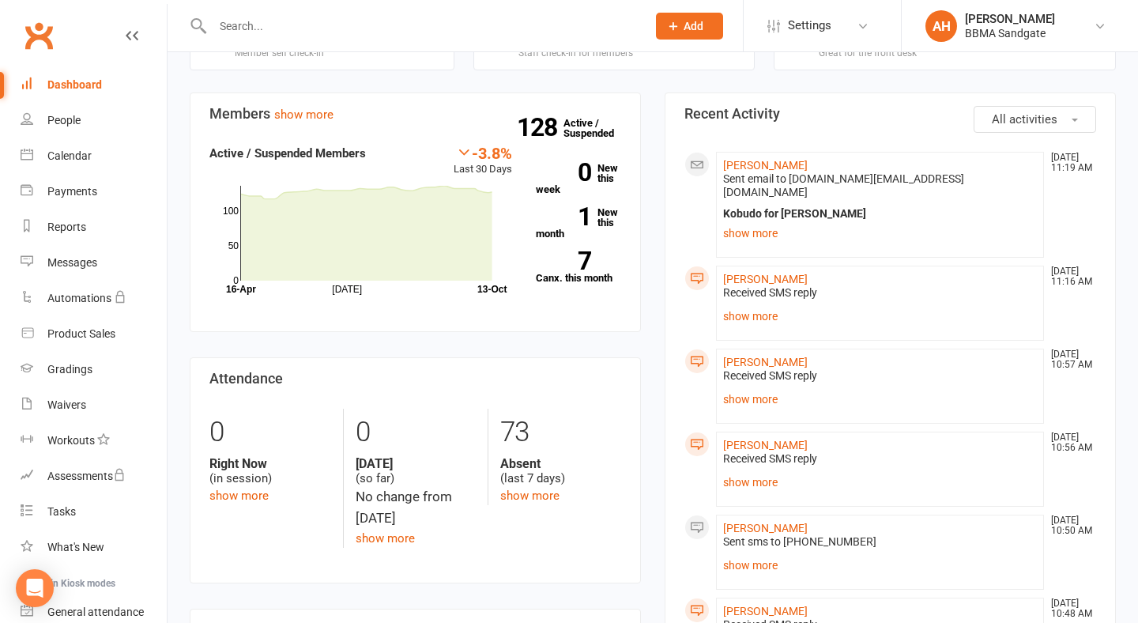
scroll to position [417, 0]
click at [121, 256] on link "Messages" at bounding box center [94, 263] width 146 height 36
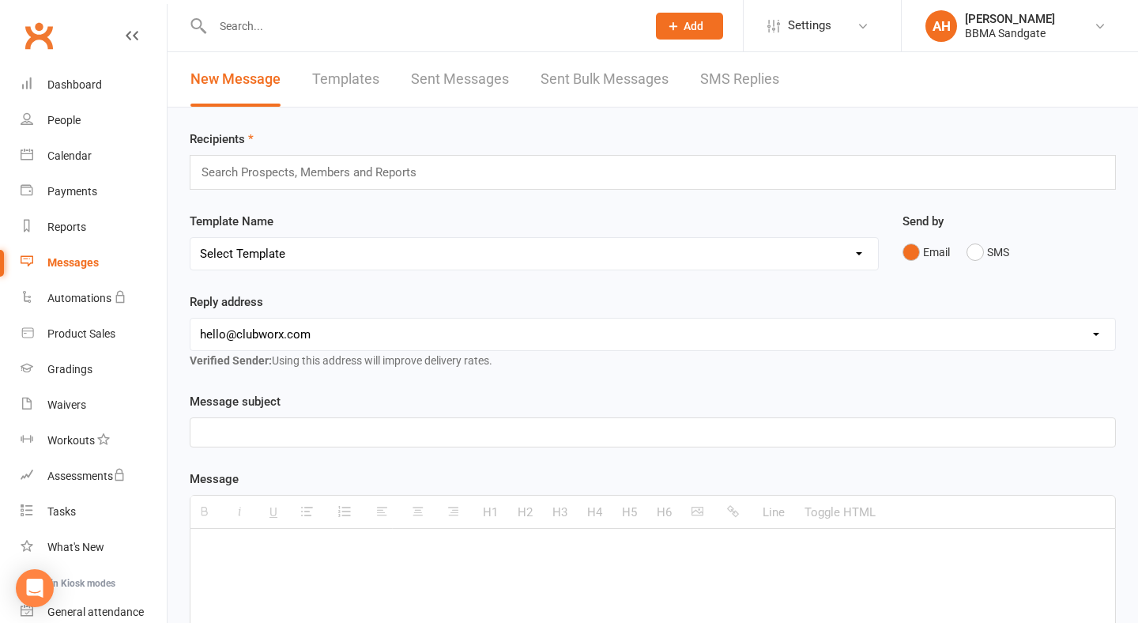
click at [764, 85] on link "SMS Replies" at bounding box center [739, 79] width 79 height 55
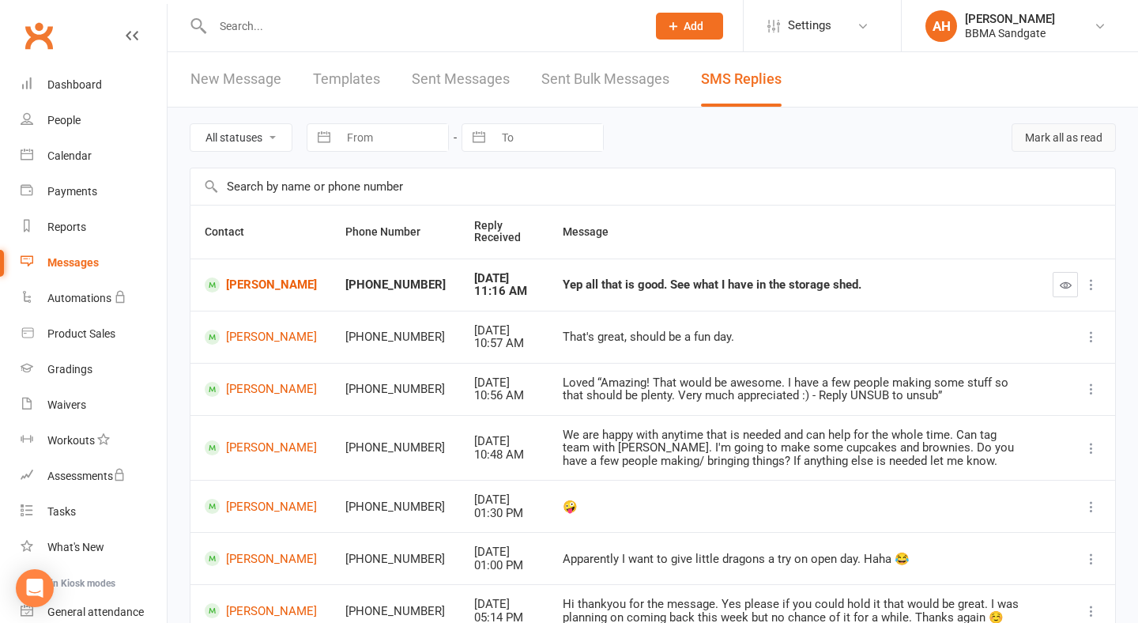
click at [1046, 152] on button "Mark all as read" at bounding box center [1064, 137] width 104 height 28
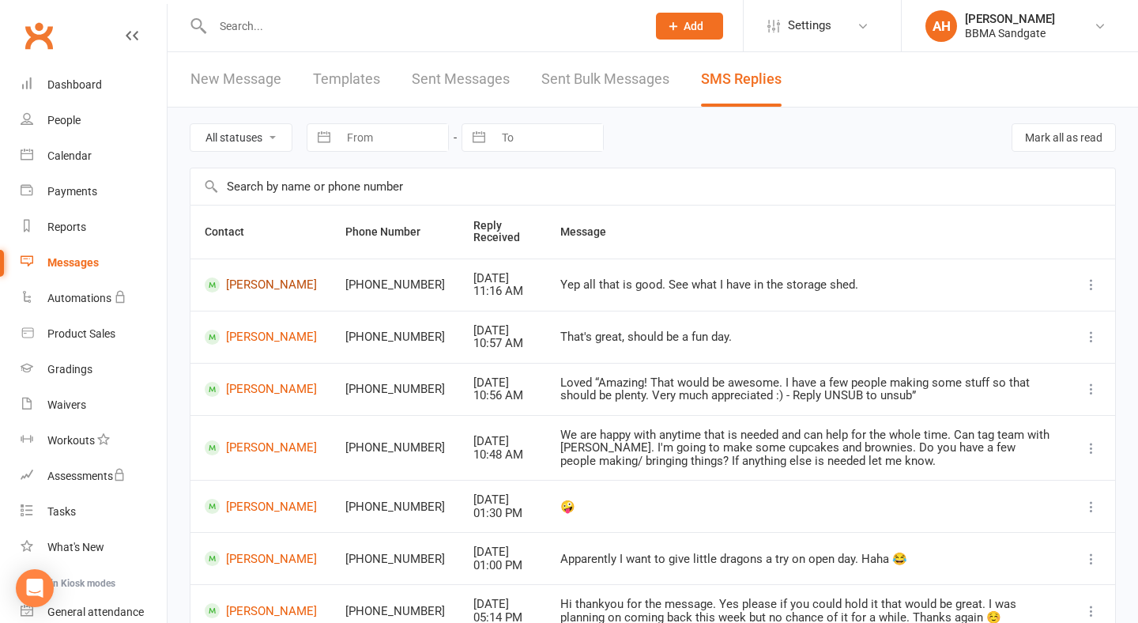
click at [256, 293] on link "[PERSON_NAME]" at bounding box center [261, 285] width 112 height 15
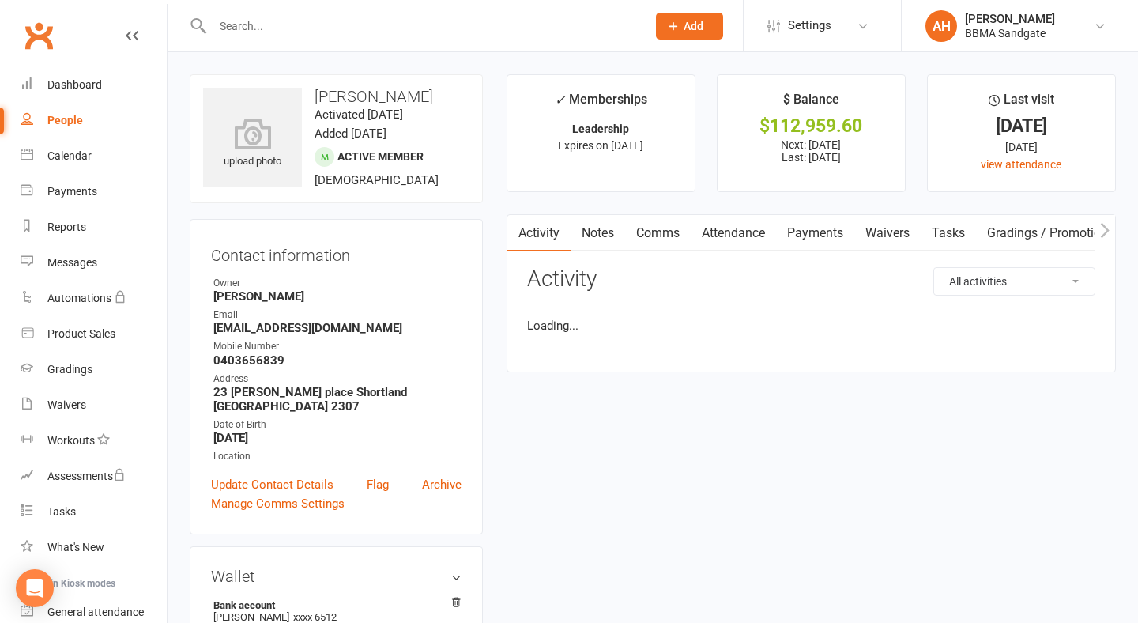
click at [655, 250] on link "Comms" at bounding box center [658, 233] width 66 height 36
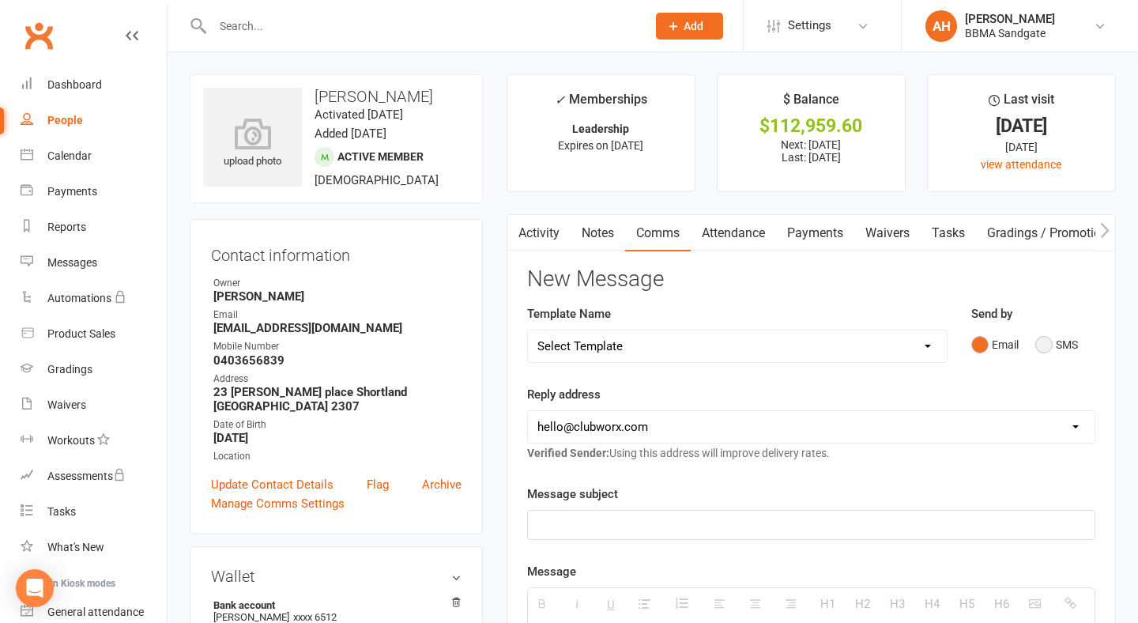
click at [1037, 341] on button "SMS" at bounding box center [1057, 345] width 43 height 30
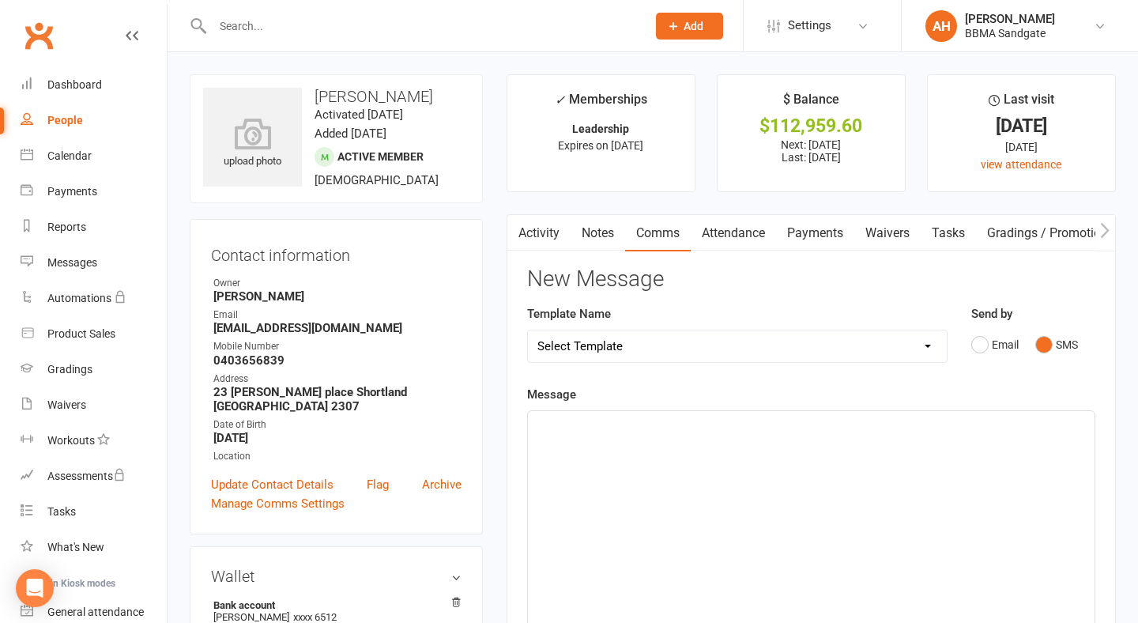
click at [739, 454] on div at bounding box center [811, 529] width 567 height 237
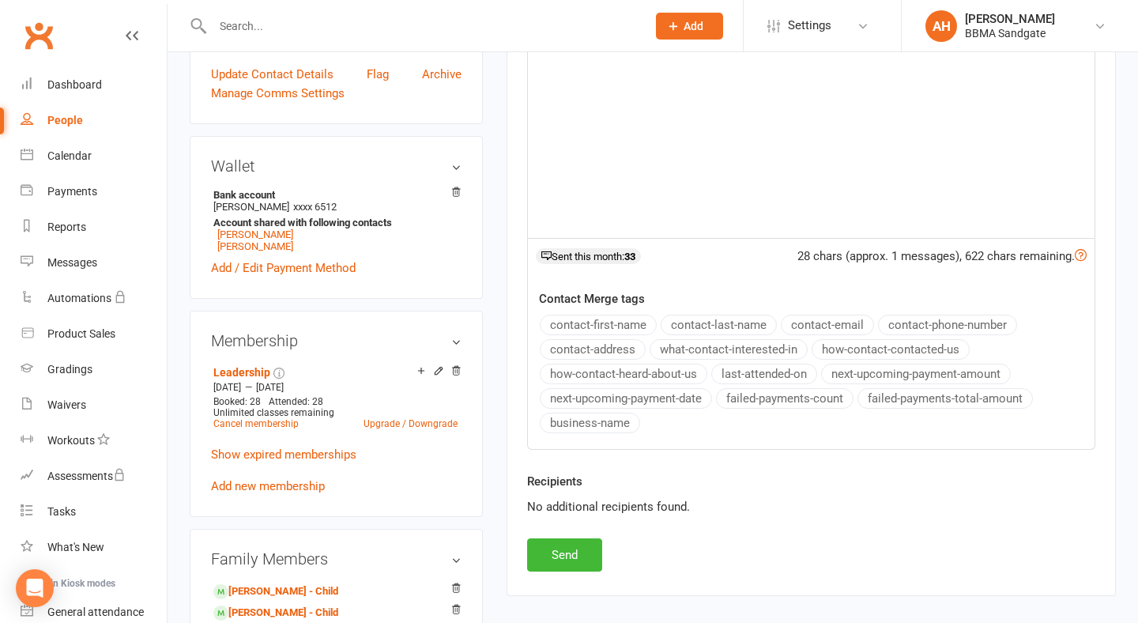
scroll to position [405, 0]
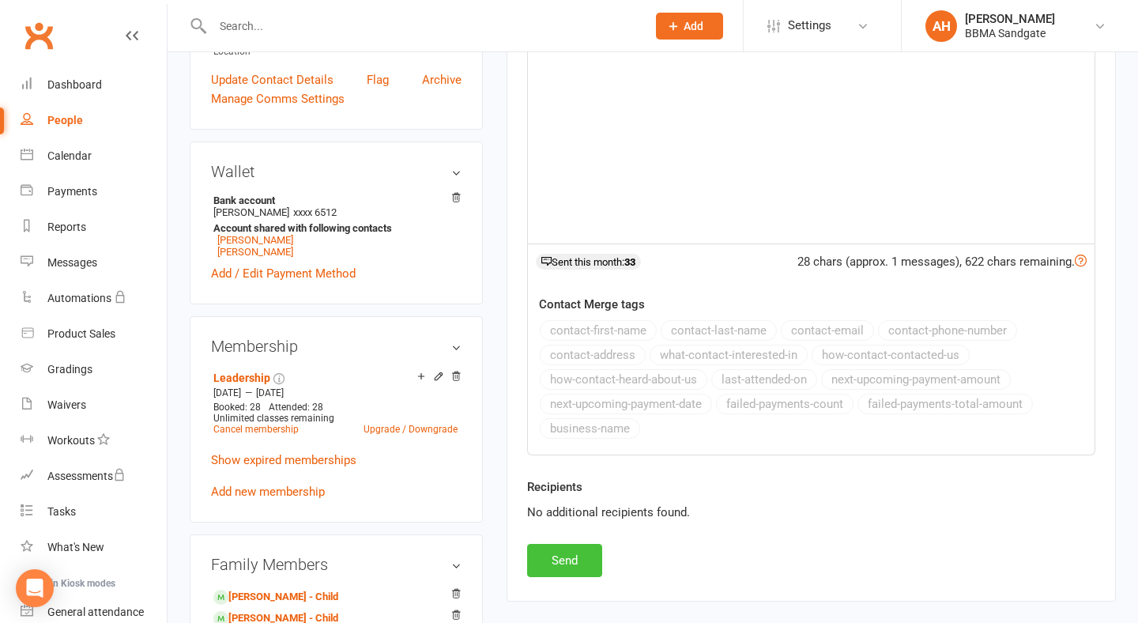
click at [582, 559] on button "Send" at bounding box center [564, 560] width 75 height 33
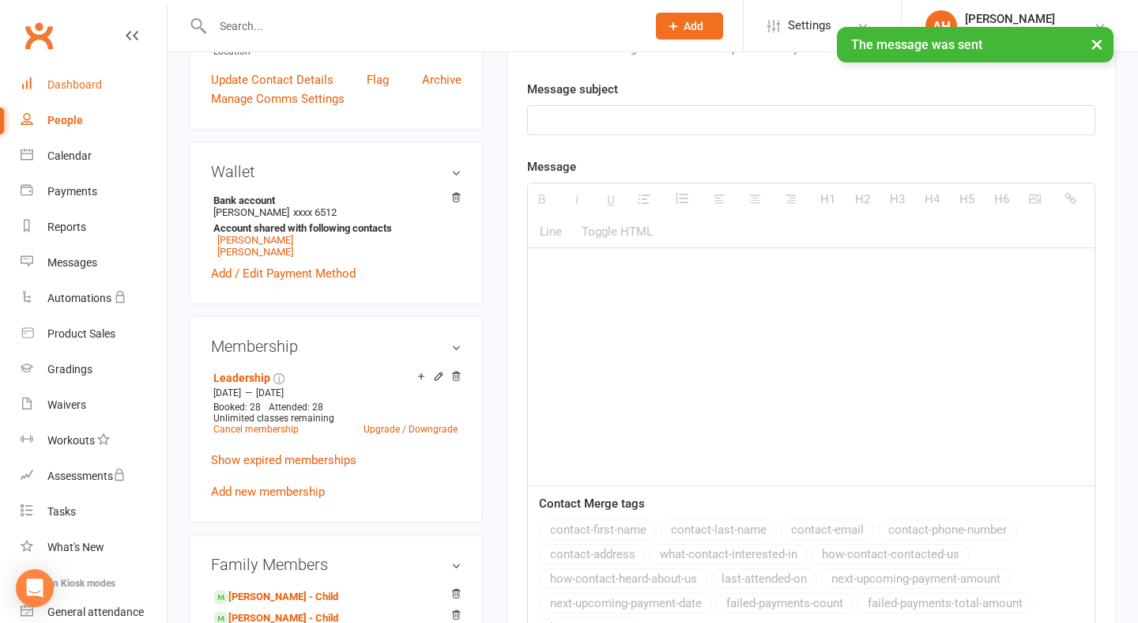
click at [97, 76] on link "Dashboard" at bounding box center [94, 85] width 146 height 36
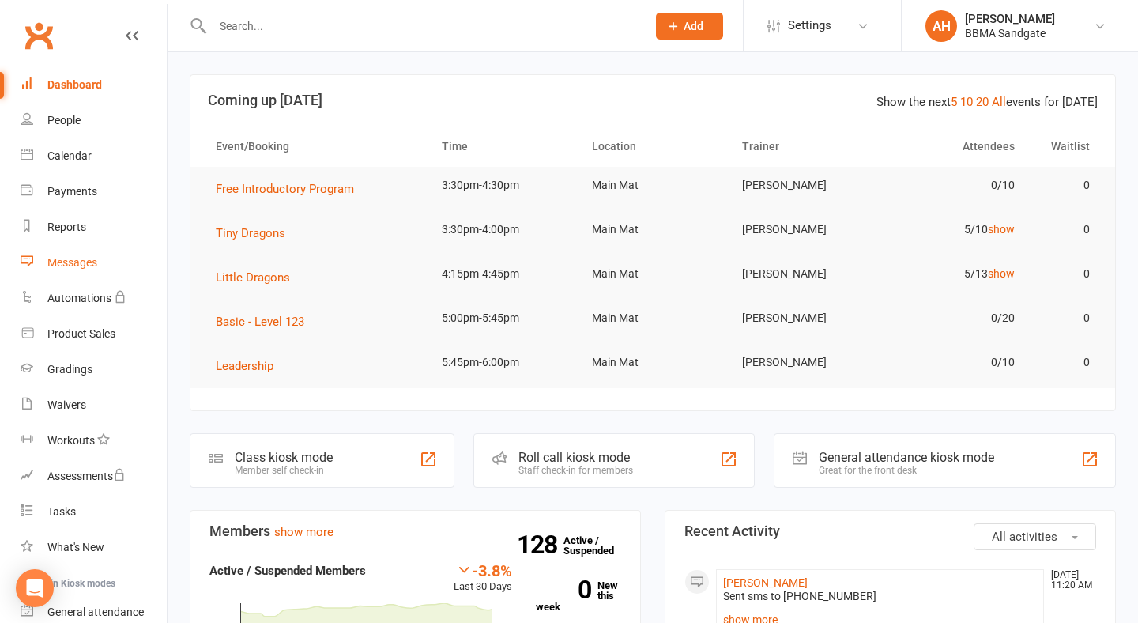
click at [95, 265] on div "Messages" at bounding box center [72, 262] width 50 height 13
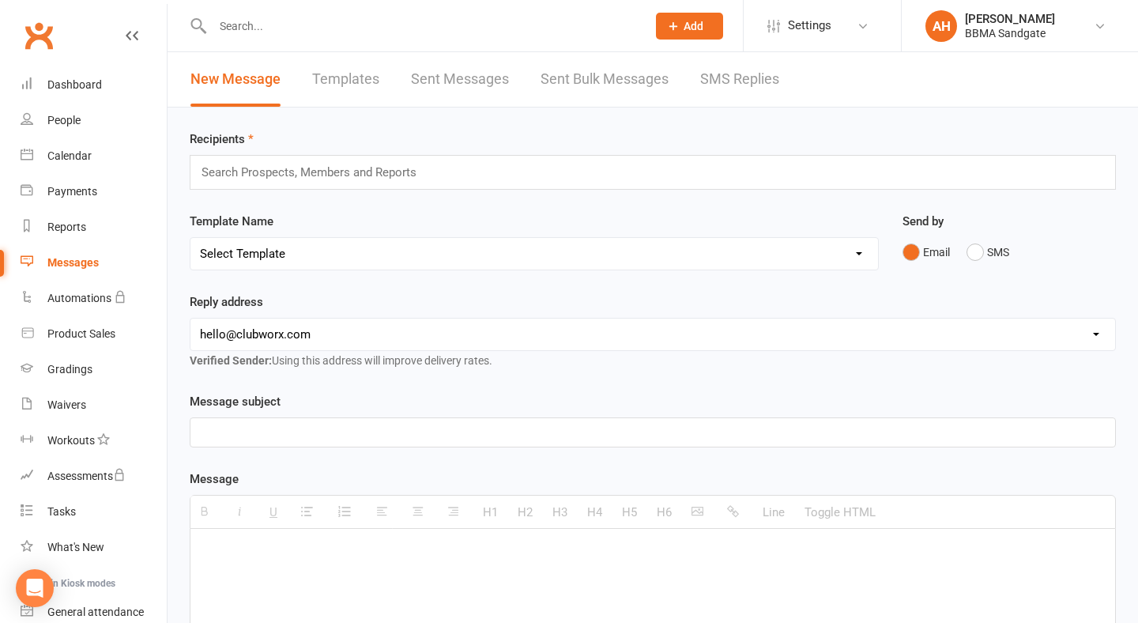
click at [746, 85] on link "SMS Replies" at bounding box center [739, 79] width 79 height 55
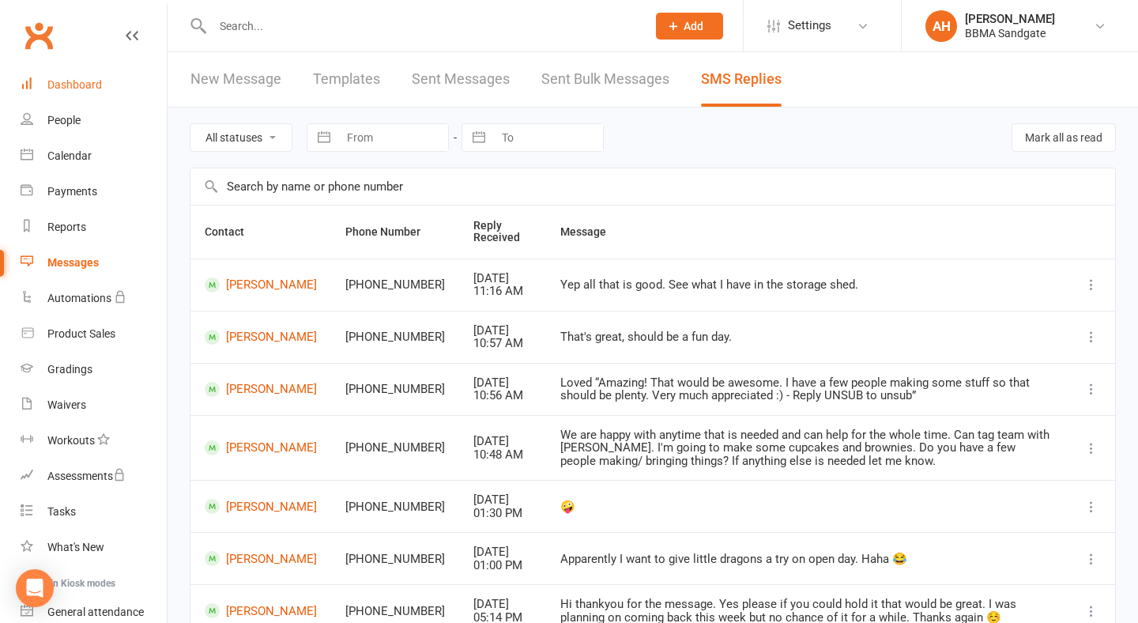
click at [98, 84] on div "Dashboard" at bounding box center [74, 84] width 55 height 13
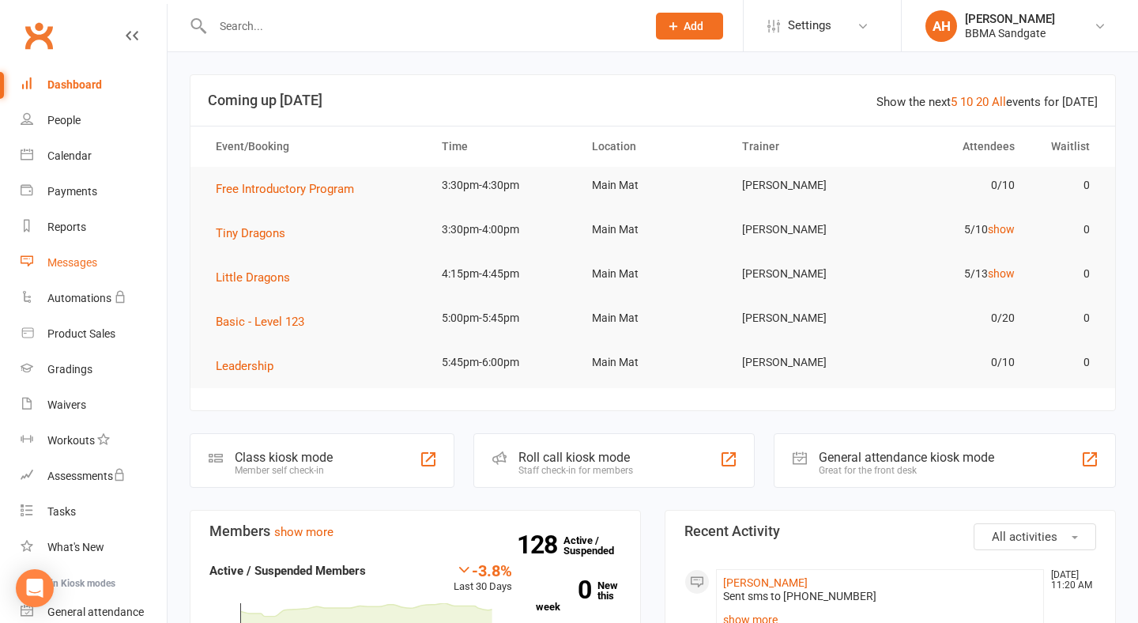
click at [84, 251] on link "Messages" at bounding box center [94, 263] width 146 height 36
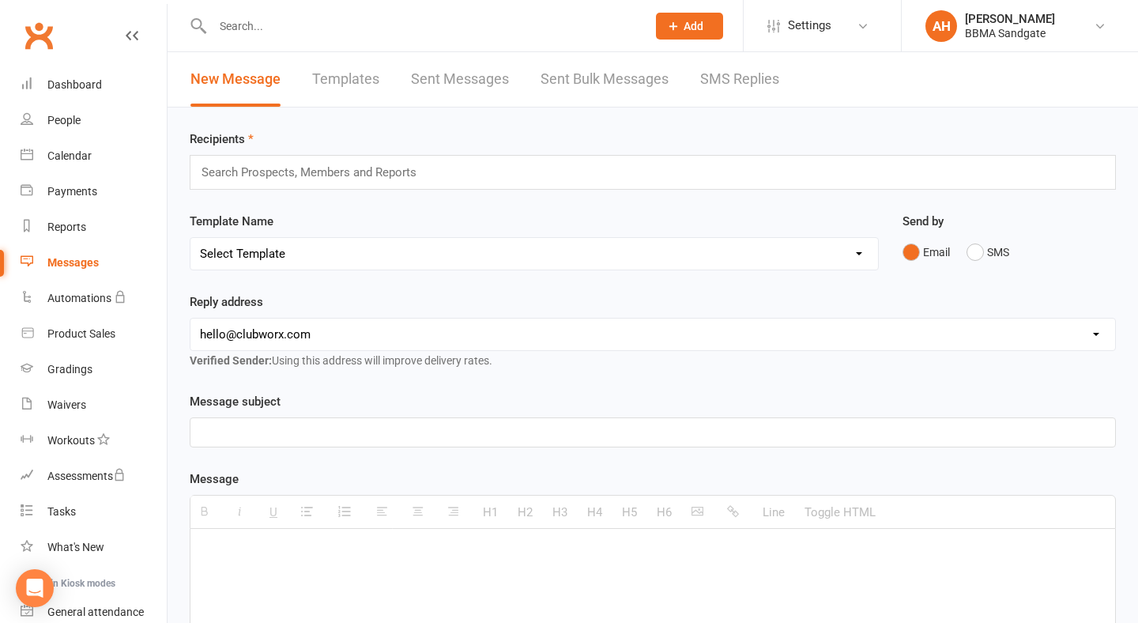
click at [723, 80] on link "SMS Replies" at bounding box center [739, 79] width 79 height 55
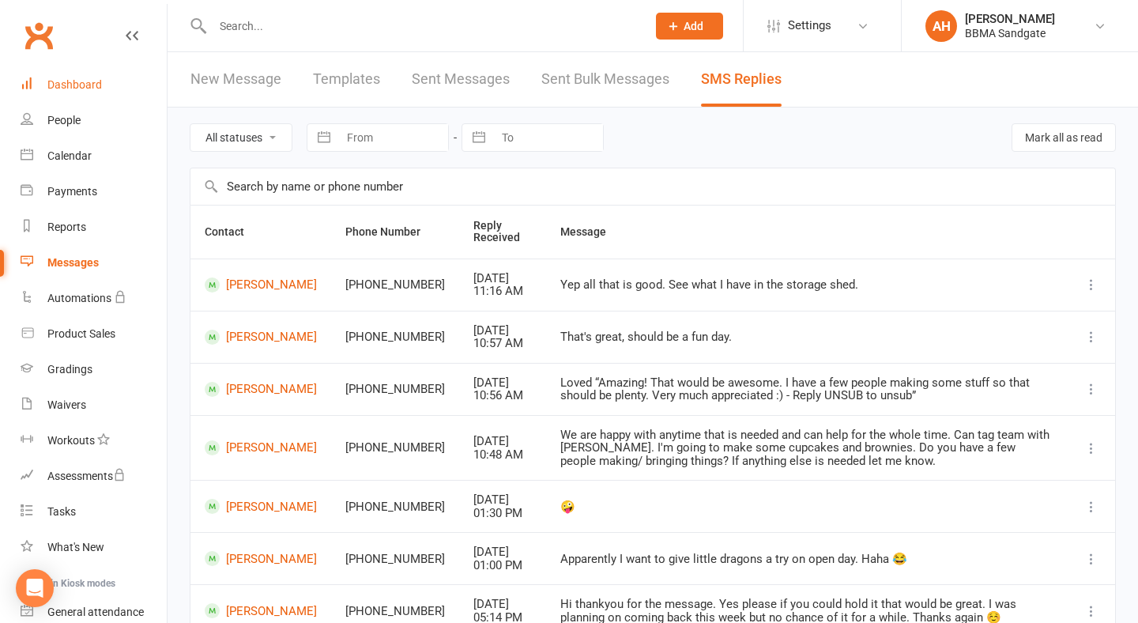
click at [61, 85] on div "Dashboard" at bounding box center [74, 84] width 55 height 13
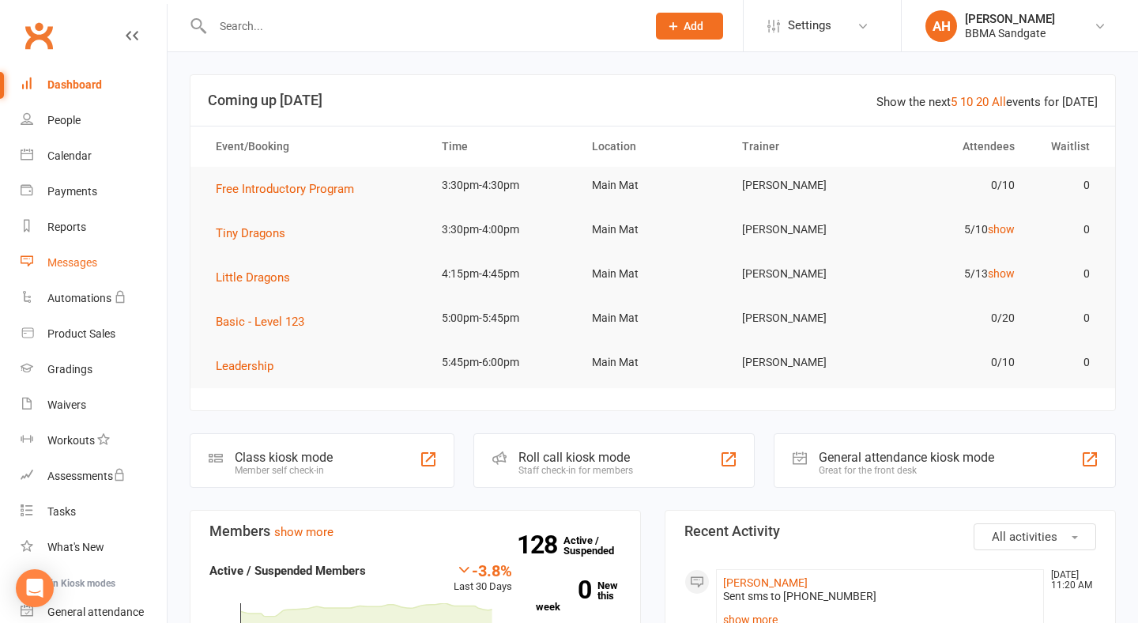
click at [72, 258] on div "Messages" at bounding box center [72, 262] width 50 height 13
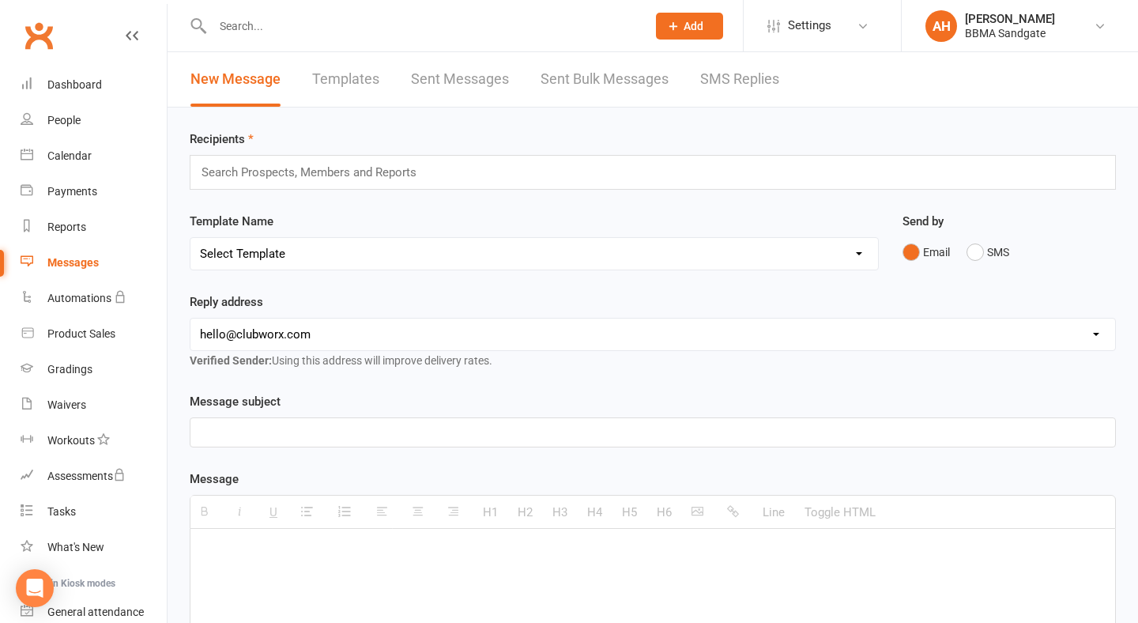
click at [727, 90] on link "SMS Replies" at bounding box center [739, 79] width 79 height 55
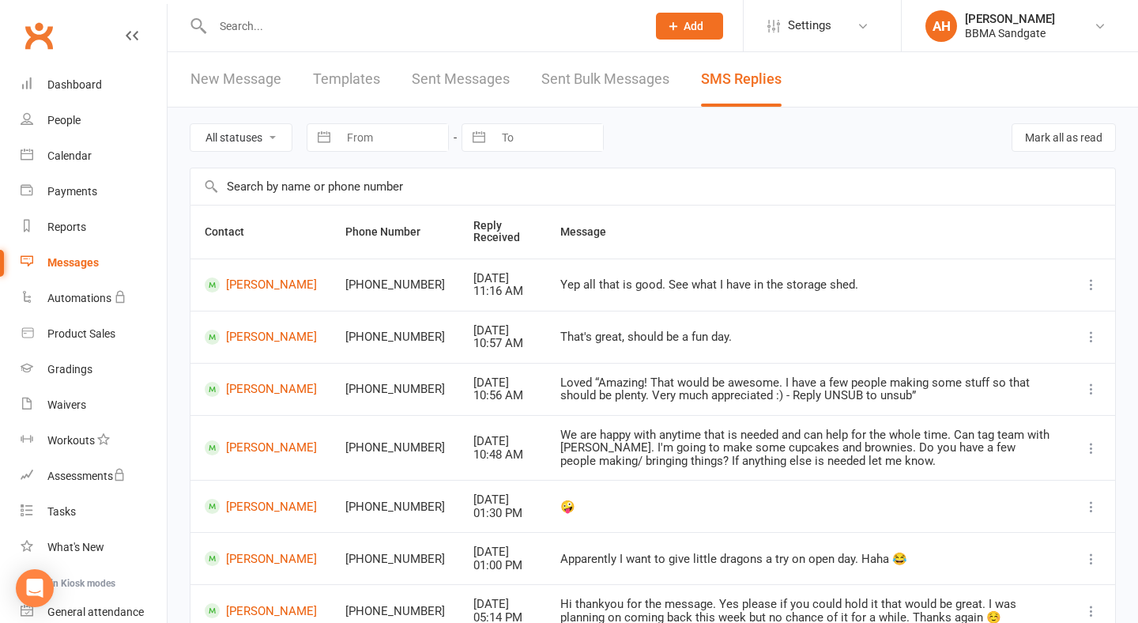
click at [123, 66] on div "Clubworx" at bounding box center [83, 45] width 167 height 59
click at [123, 81] on link "Dashboard" at bounding box center [94, 85] width 146 height 36
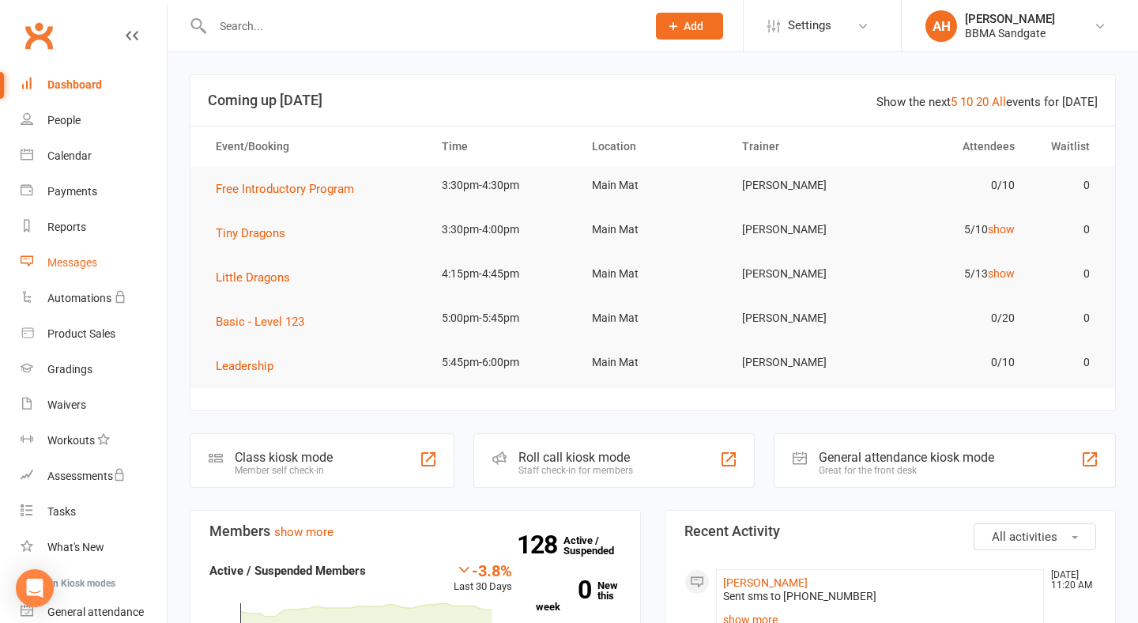
click at [105, 265] on link "Messages" at bounding box center [94, 263] width 146 height 36
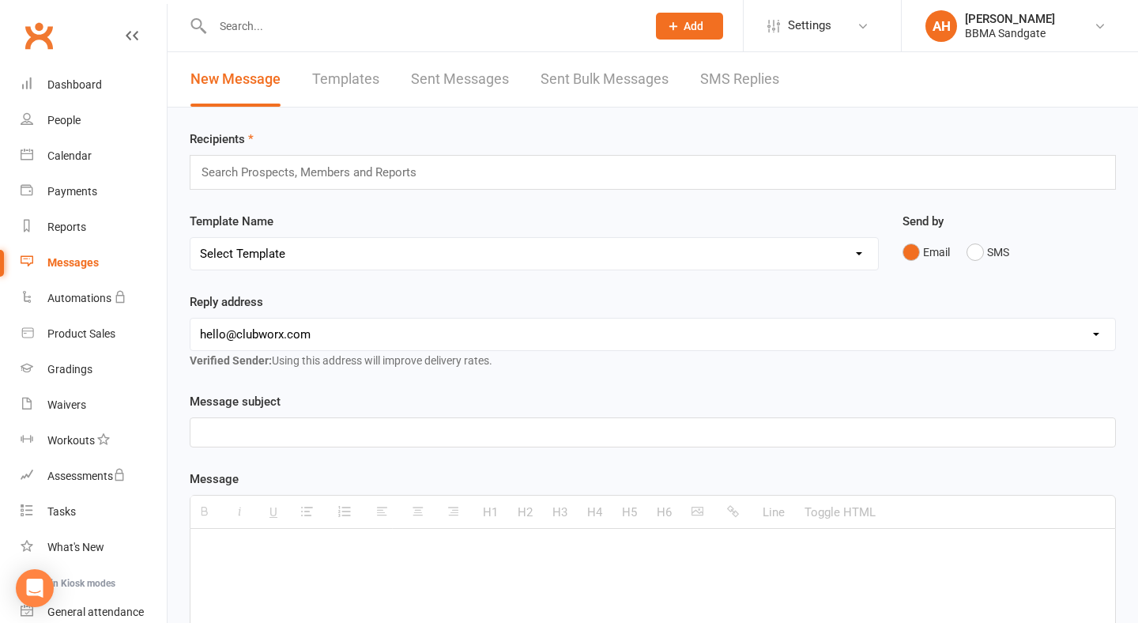
click at [747, 77] on link "SMS Replies" at bounding box center [739, 79] width 79 height 55
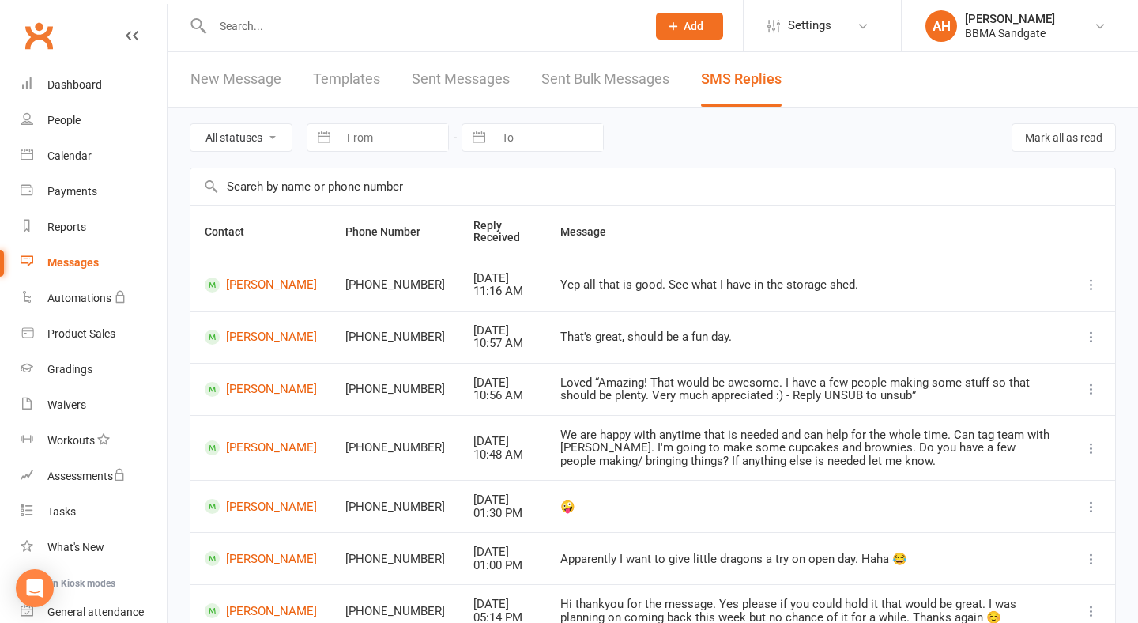
click at [138, 66] on link at bounding box center [132, 50] width 13 height 47
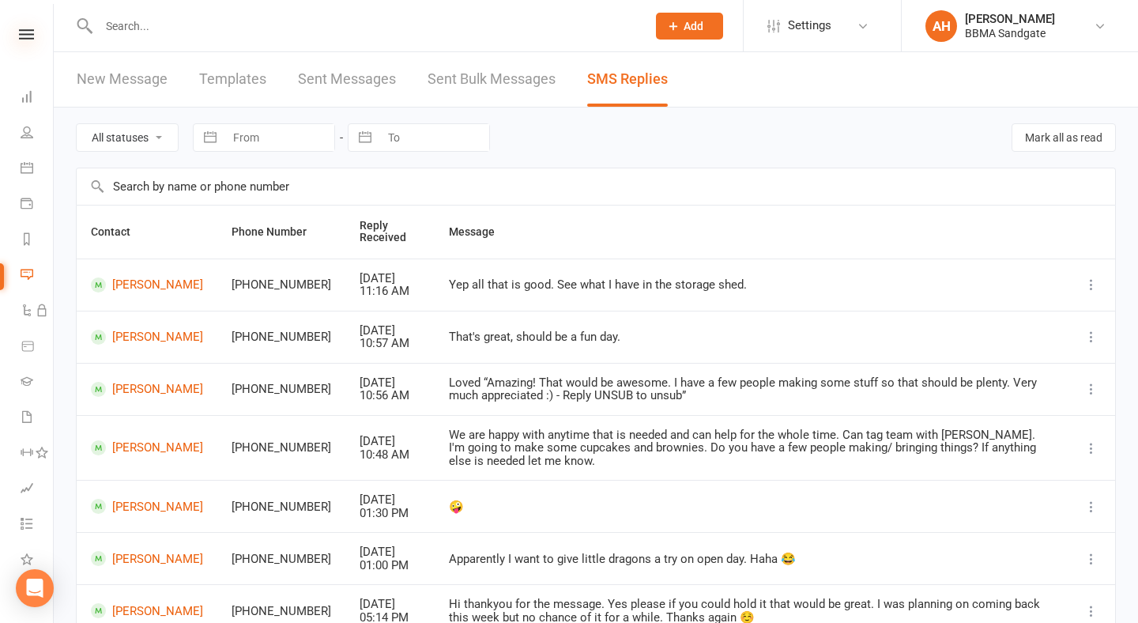
click at [32, 34] on icon at bounding box center [26, 34] width 15 height 10
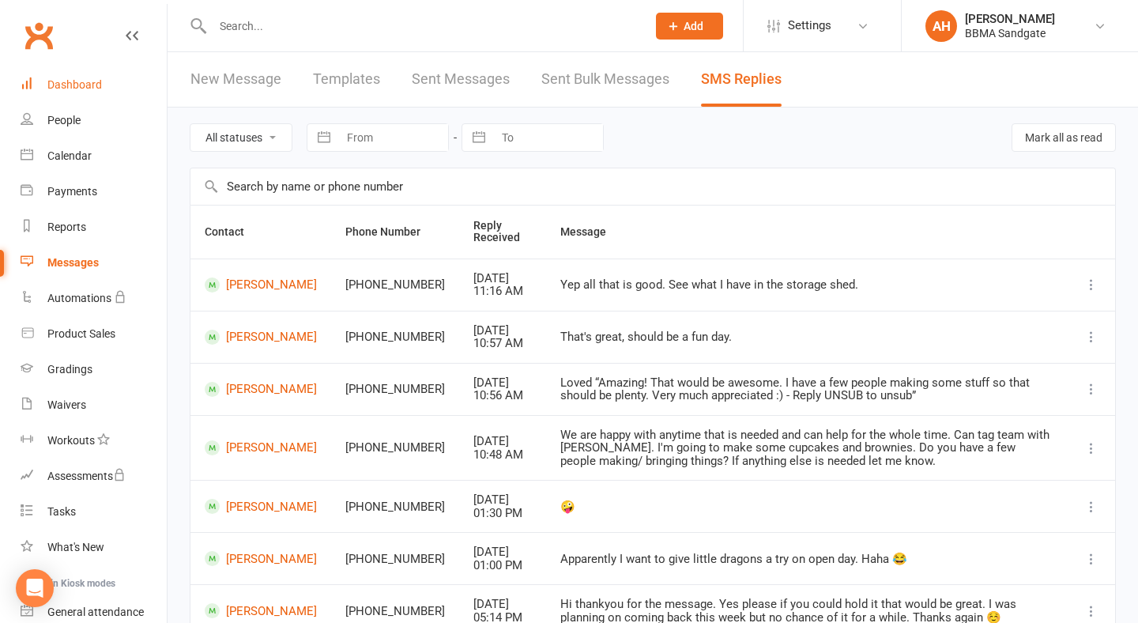
click at [66, 70] on link "Dashboard" at bounding box center [94, 85] width 146 height 36
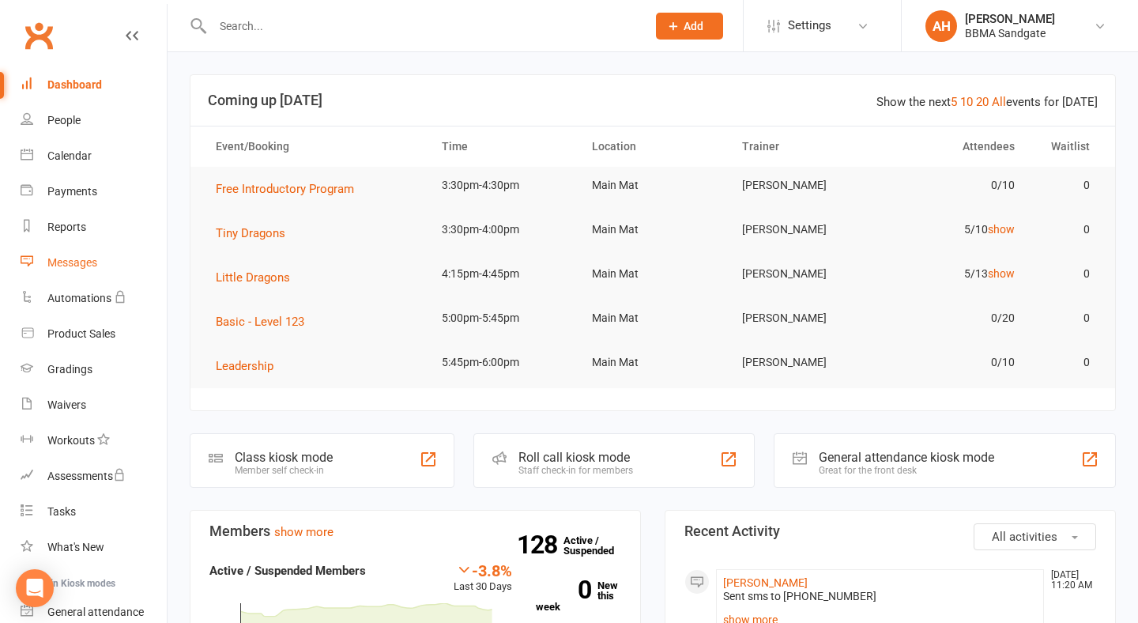
click at [95, 256] on div "Messages" at bounding box center [72, 262] width 50 height 13
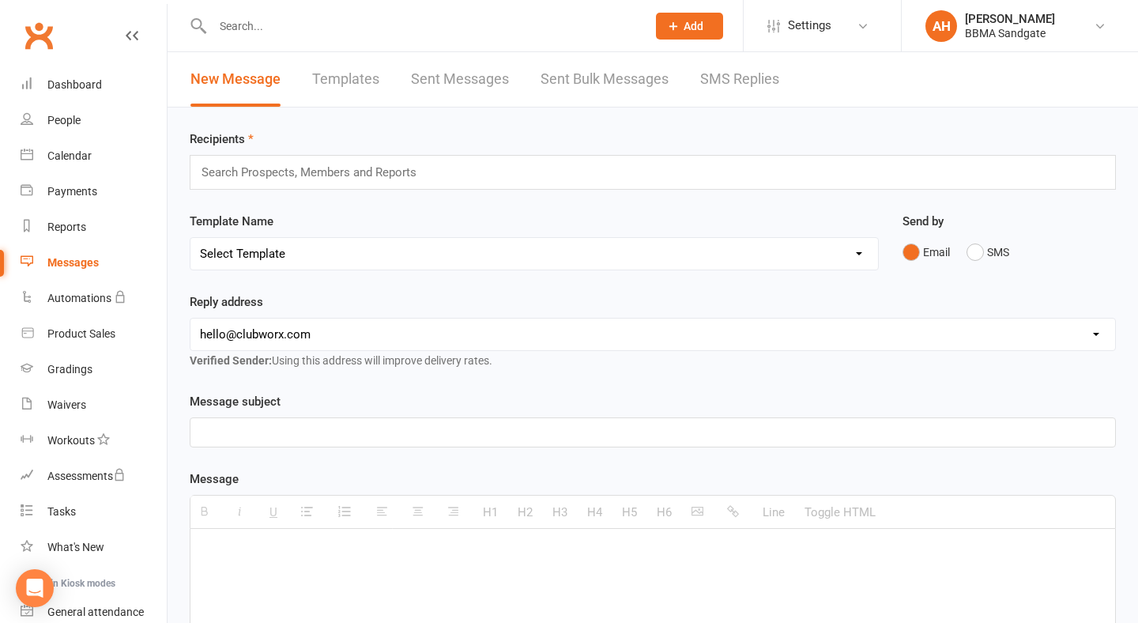
click at [730, 89] on link "SMS Replies" at bounding box center [739, 79] width 79 height 55
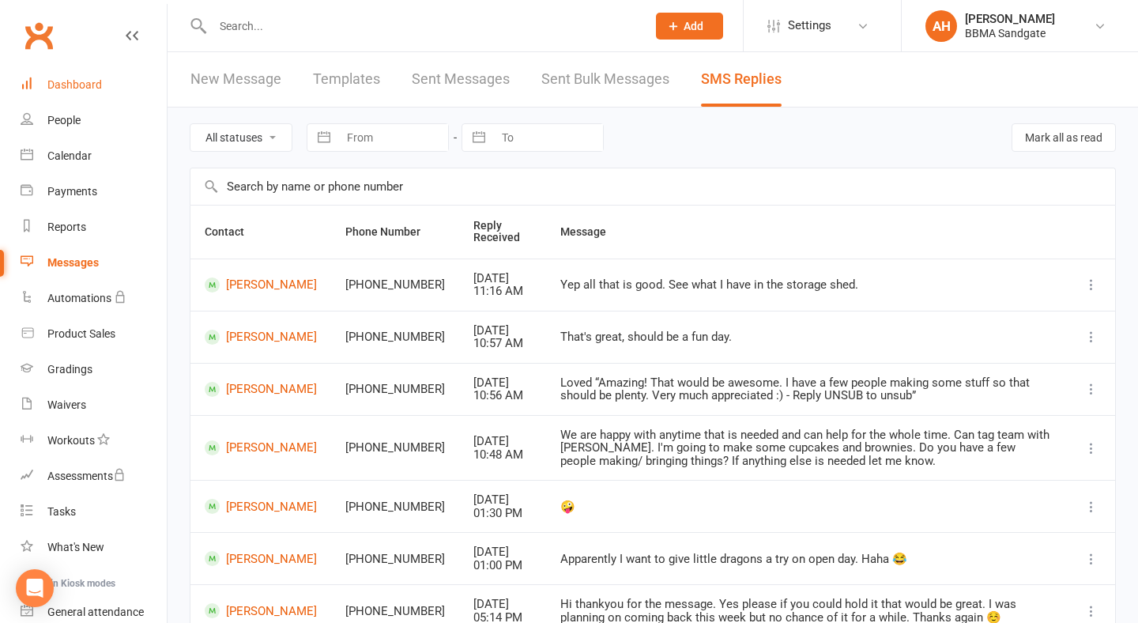
click at [72, 87] on div "Dashboard" at bounding box center [74, 84] width 55 height 13
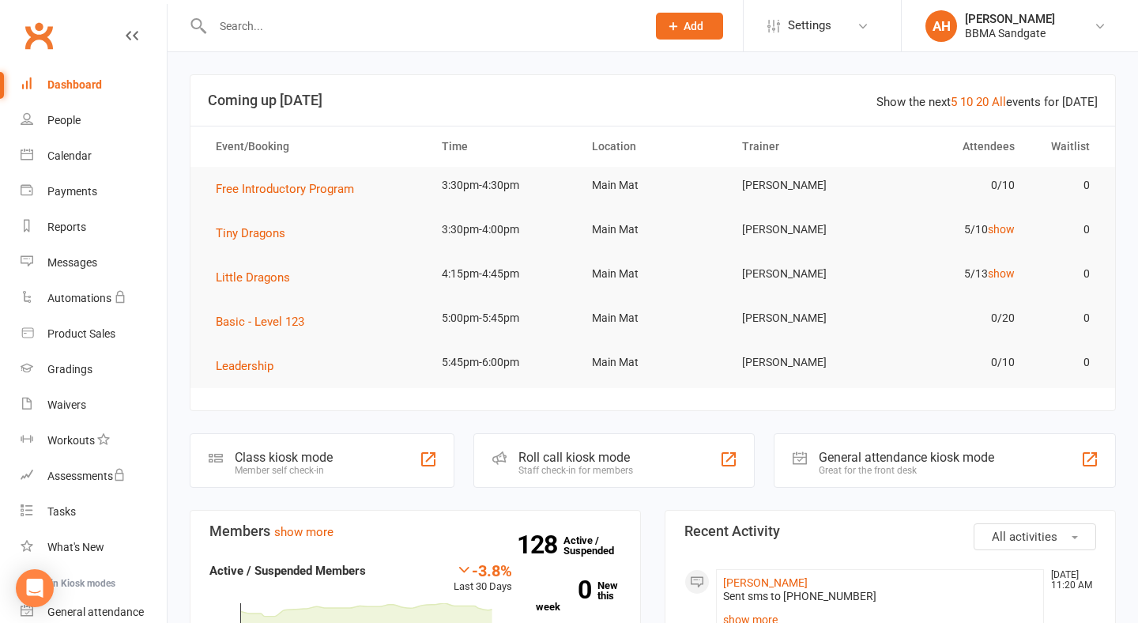
click at [240, 22] on input "text" at bounding box center [422, 26] width 428 height 22
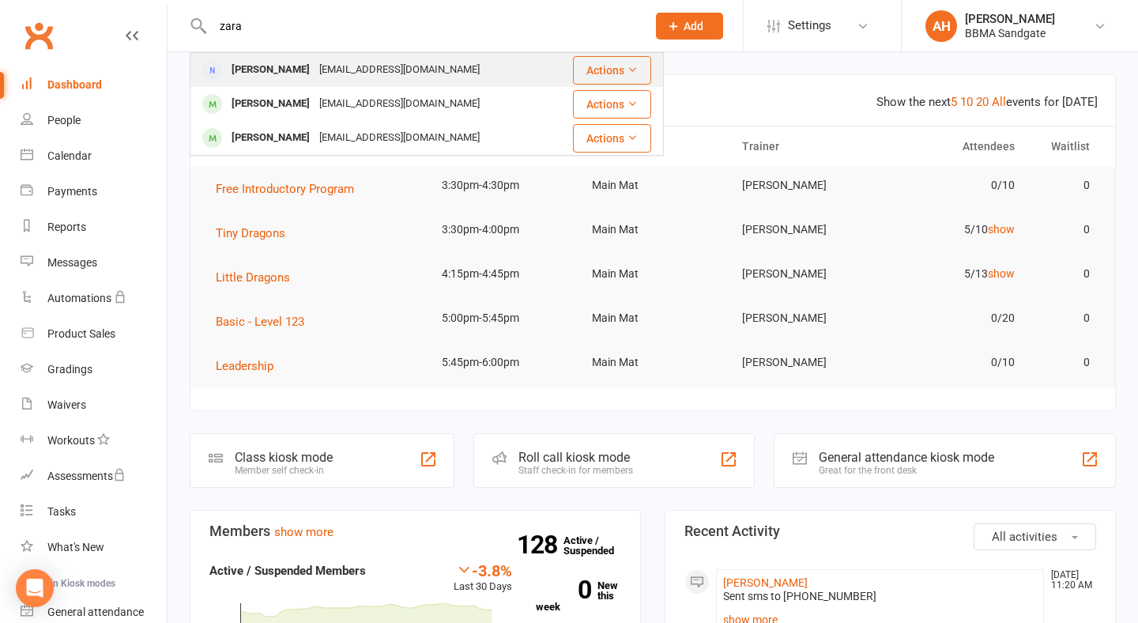
type input "zara"
click at [254, 65] on div "[PERSON_NAME]" at bounding box center [271, 70] width 88 height 23
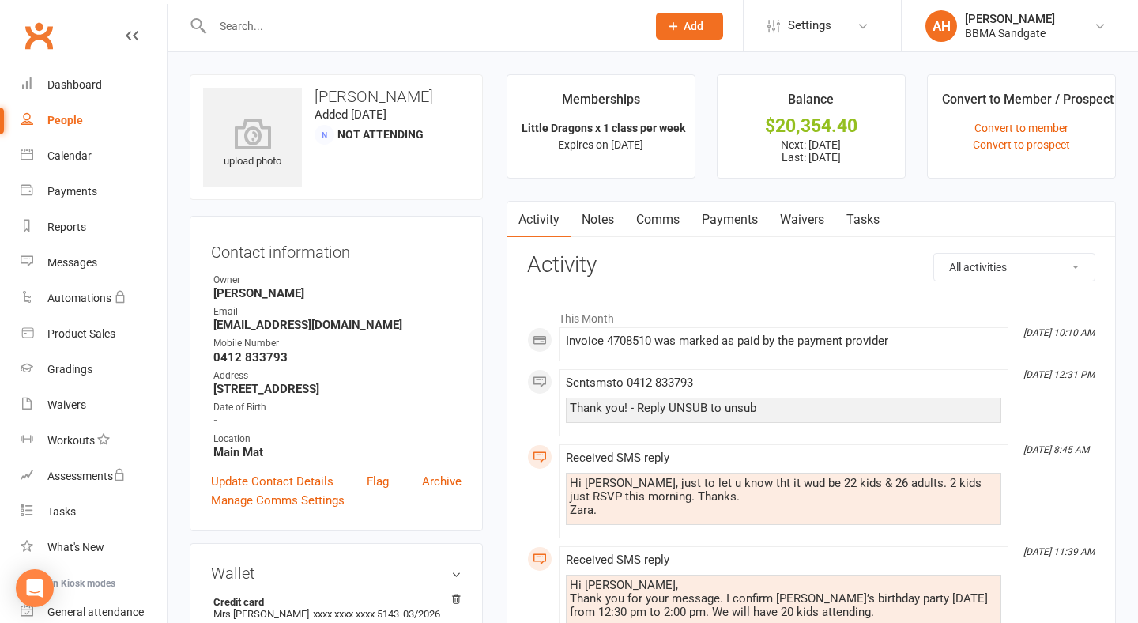
click at [668, 233] on link "Comms" at bounding box center [658, 220] width 66 height 36
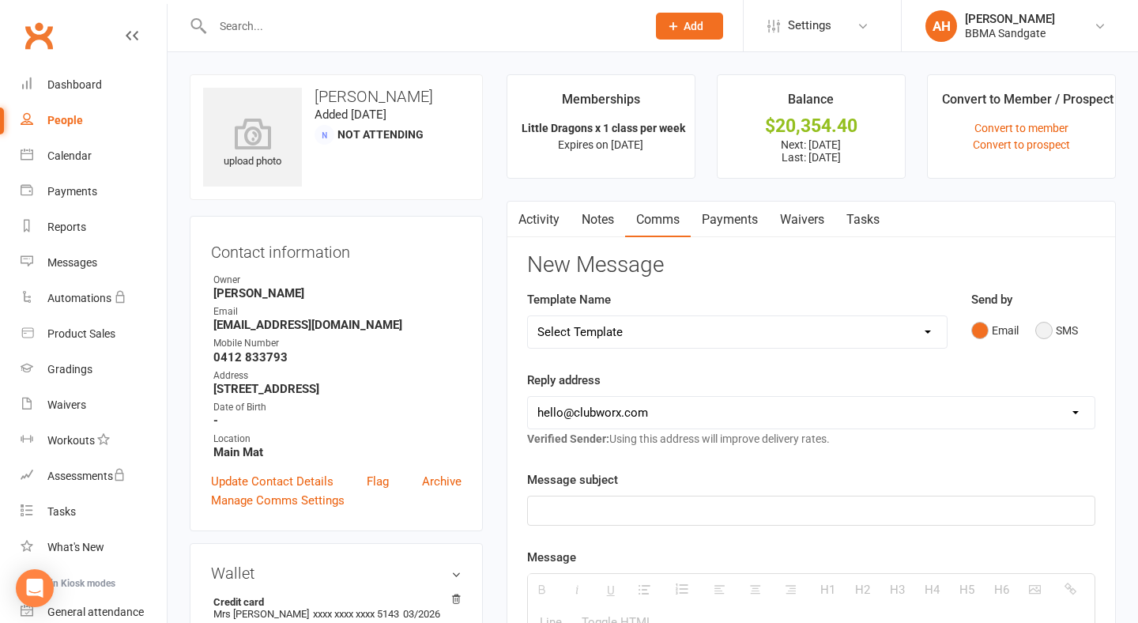
click at [1052, 338] on button "SMS" at bounding box center [1057, 330] width 43 height 30
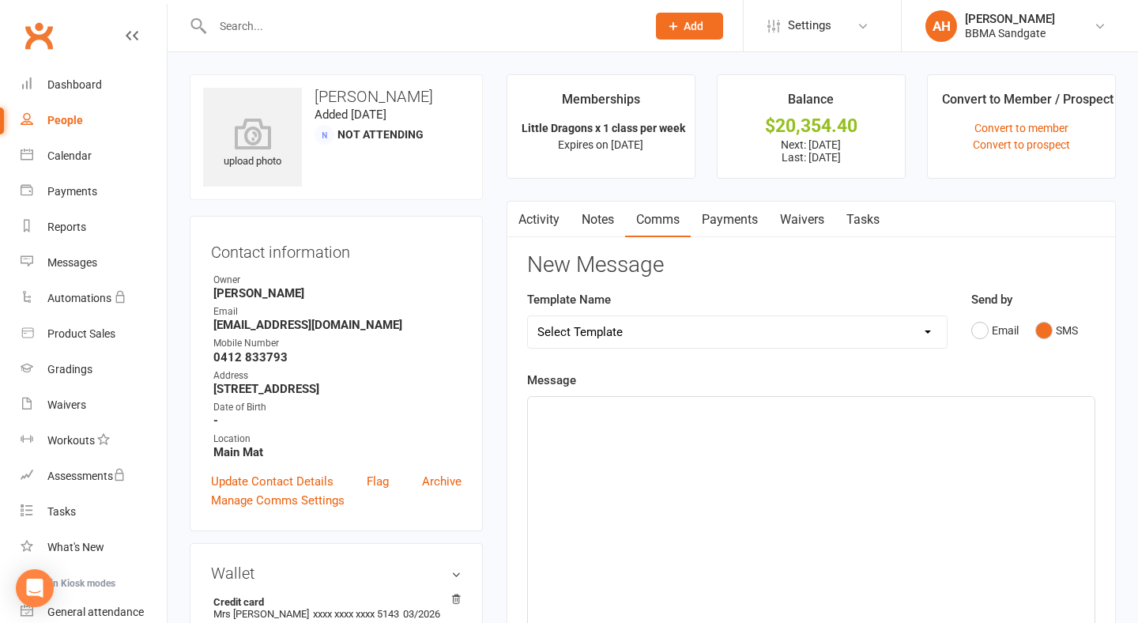
click at [800, 462] on div at bounding box center [811, 515] width 567 height 237
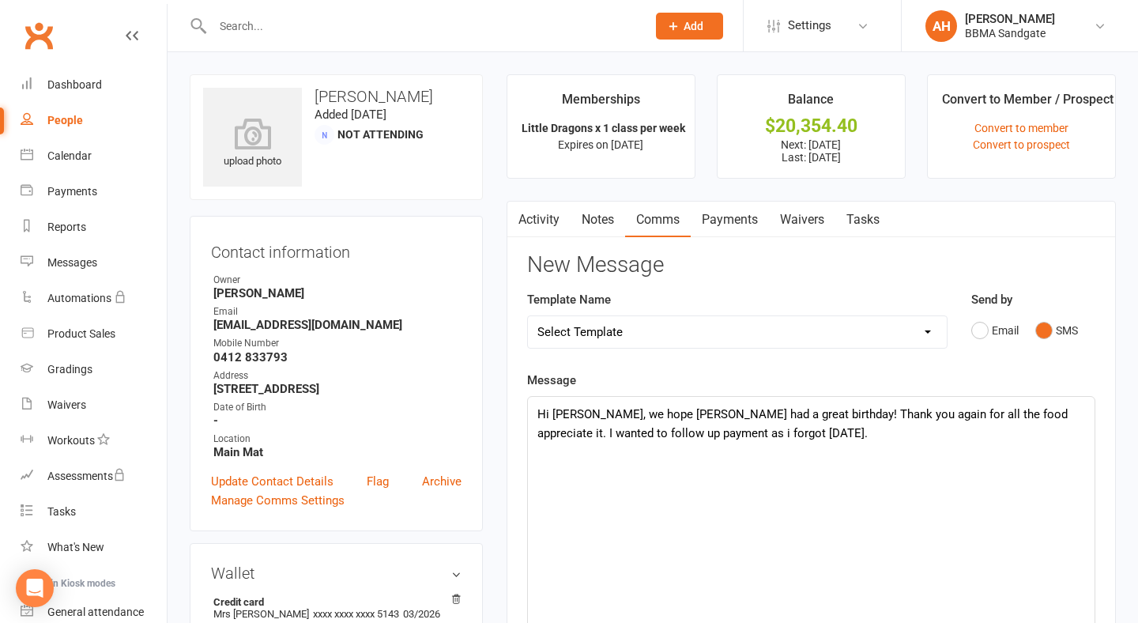
click at [656, 442] on p "Hi [PERSON_NAME], we hope [PERSON_NAME] had a great birthday! Thank you again f…" at bounding box center [812, 424] width 548 height 38
click at [778, 441] on p "Hi [PERSON_NAME], we hope [PERSON_NAME] had a great birthday! Thank you again f…" at bounding box center [812, 424] width 548 height 38
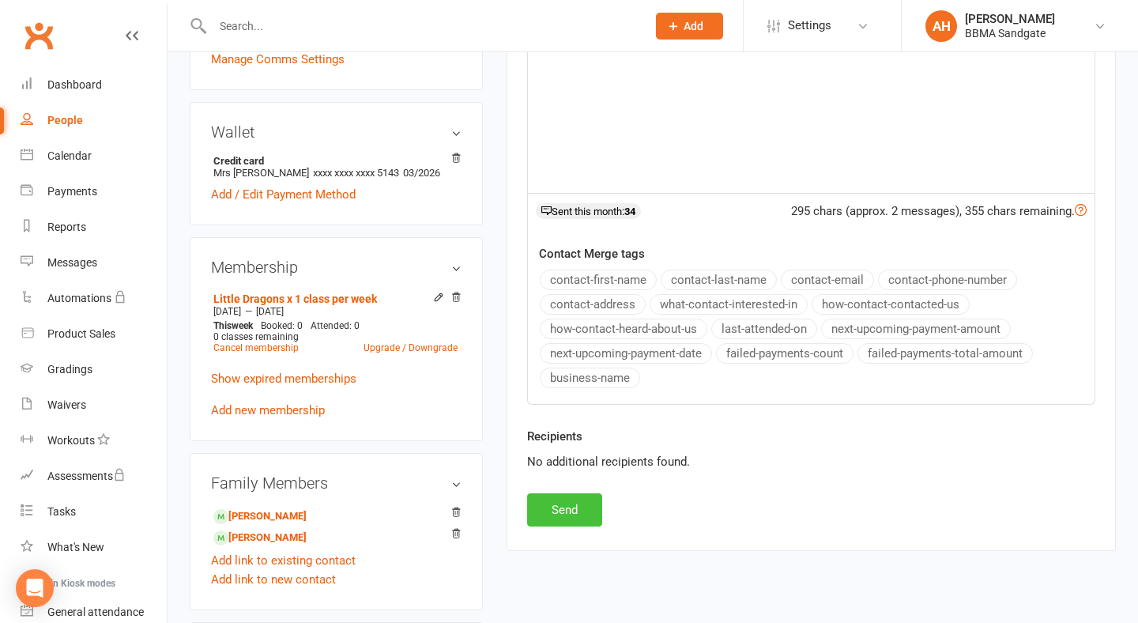
scroll to position [433, 0]
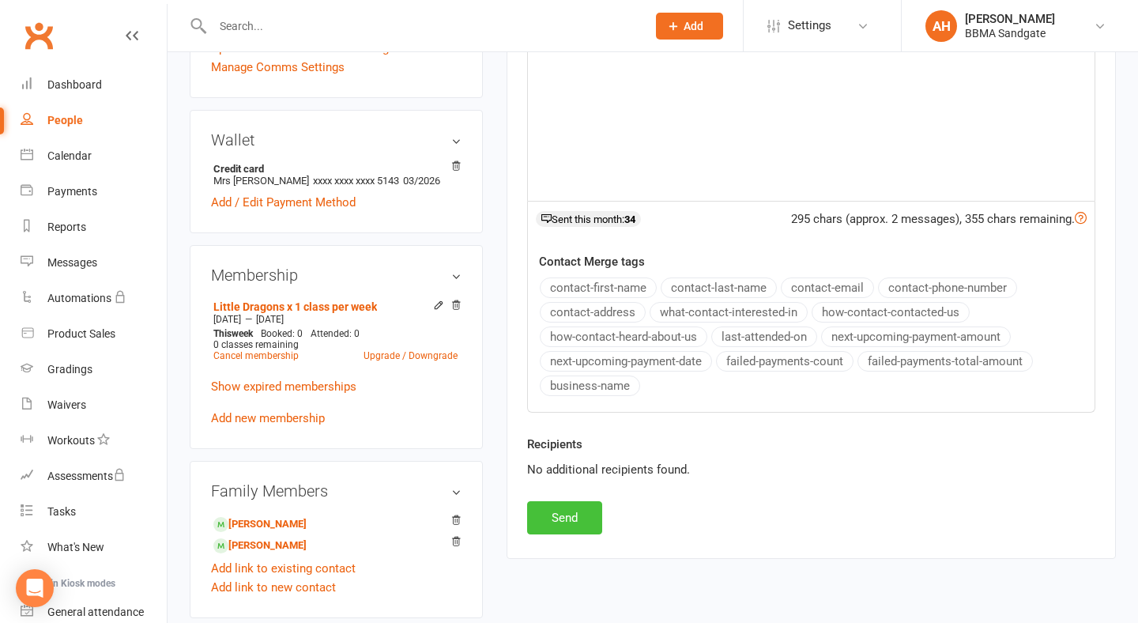
click at [595, 514] on button "Send" at bounding box center [564, 517] width 75 height 33
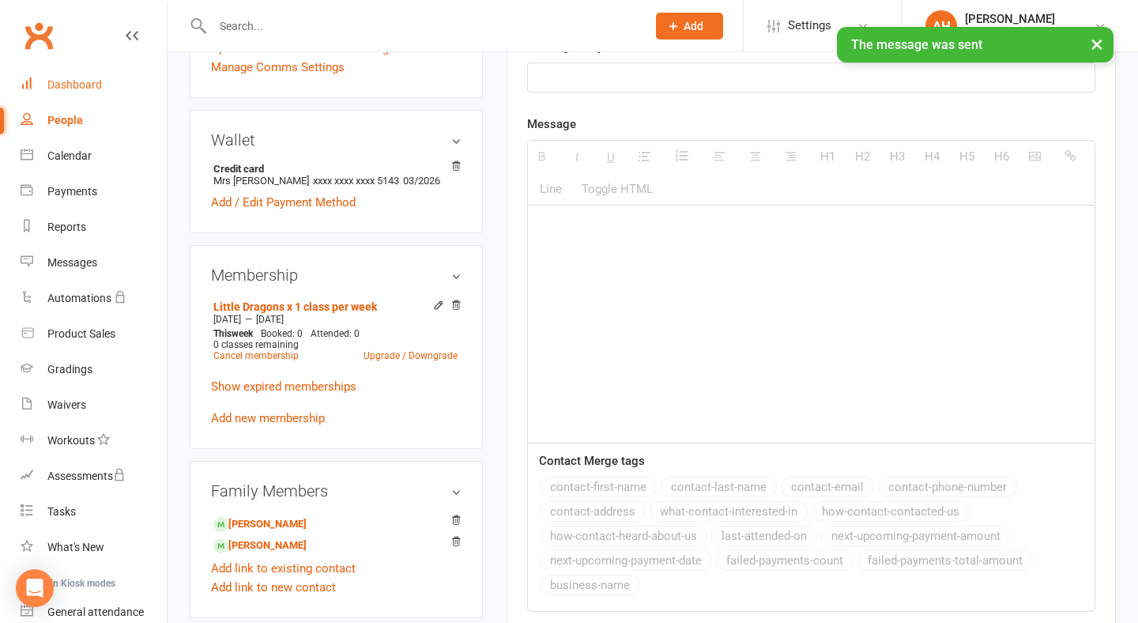
click at [89, 91] on link "Dashboard" at bounding box center [94, 85] width 146 height 36
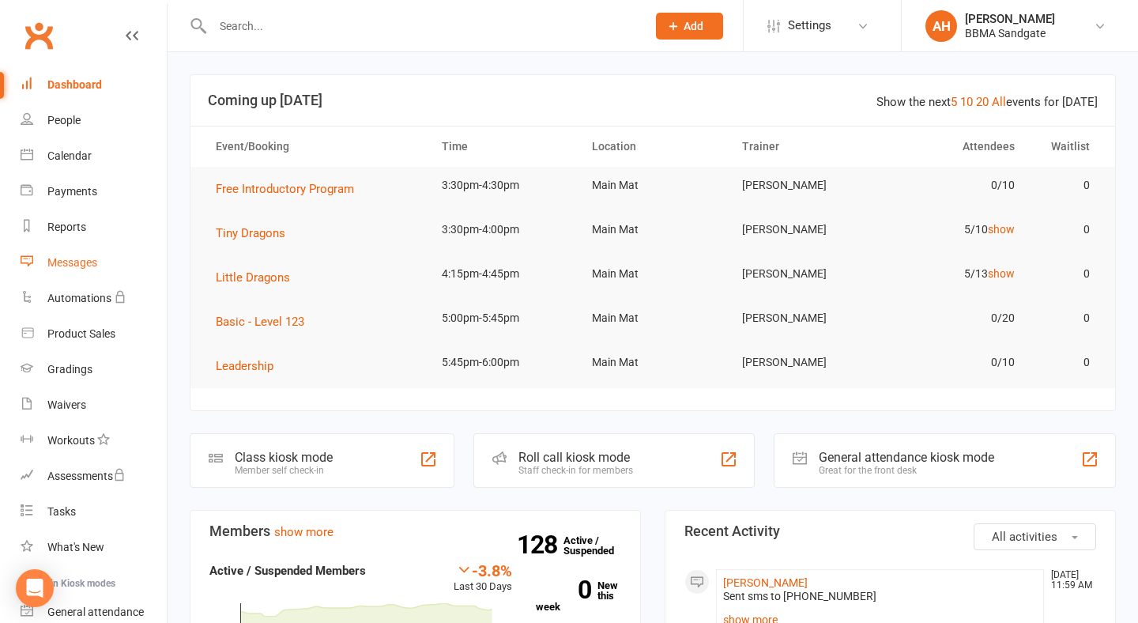
click at [94, 269] on link "Messages" at bounding box center [94, 263] width 146 height 36
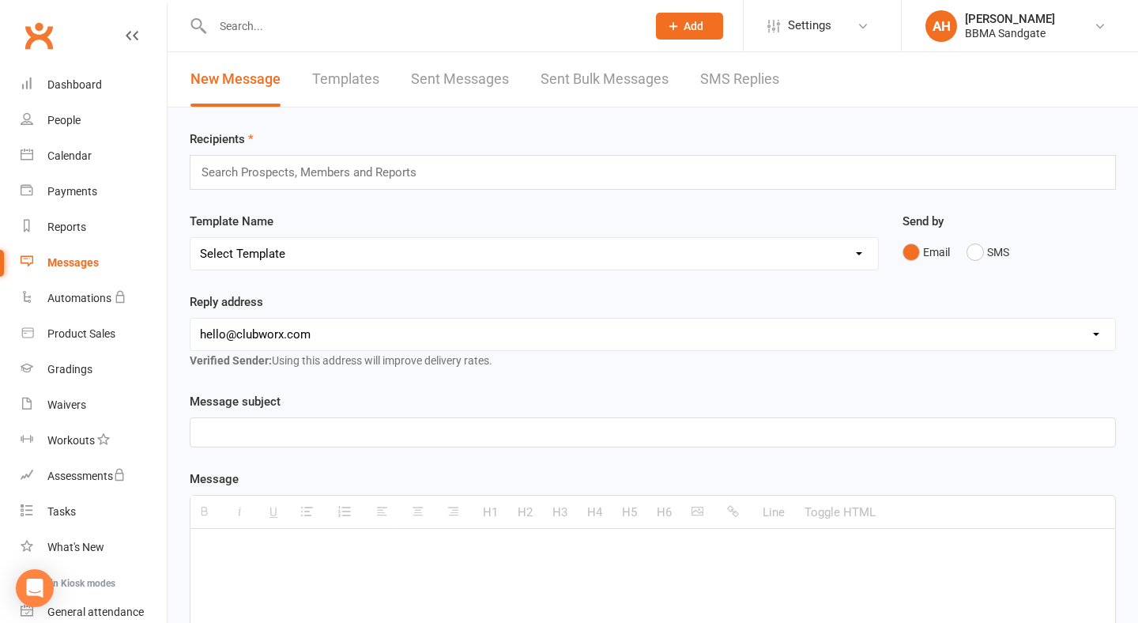
click at [724, 85] on link "SMS Replies" at bounding box center [739, 79] width 79 height 55
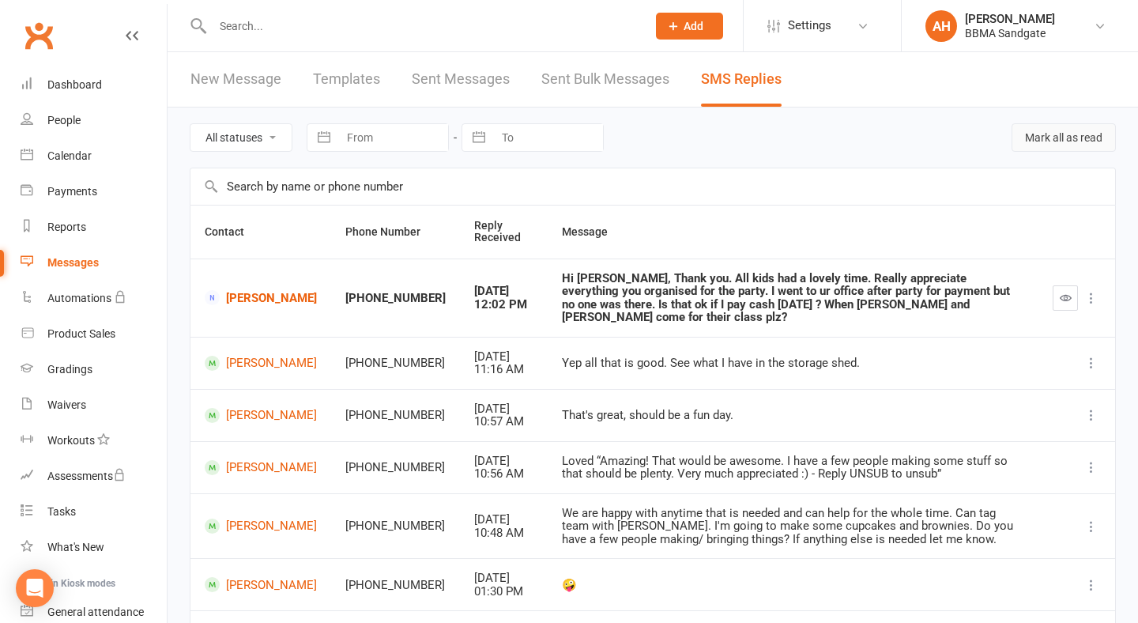
click at [1060, 139] on button "Mark all as read" at bounding box center [1064, 137] width 104 height 28
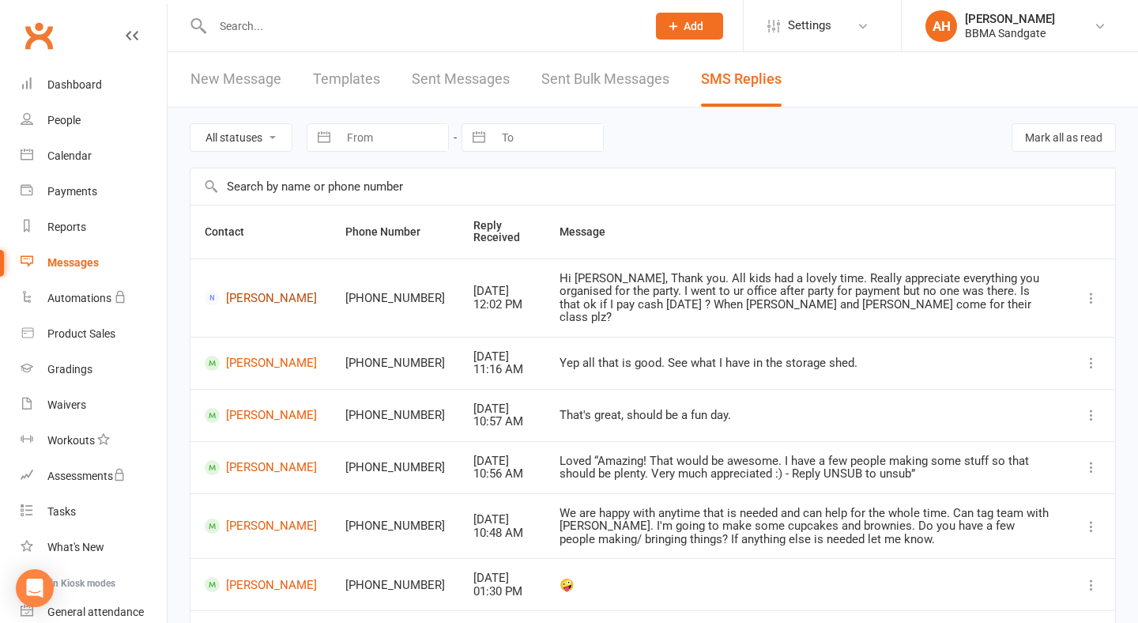
click at [251, 296] on link "[PERSON_NAME]" at bounding box center [261, 297] width 112 height 15
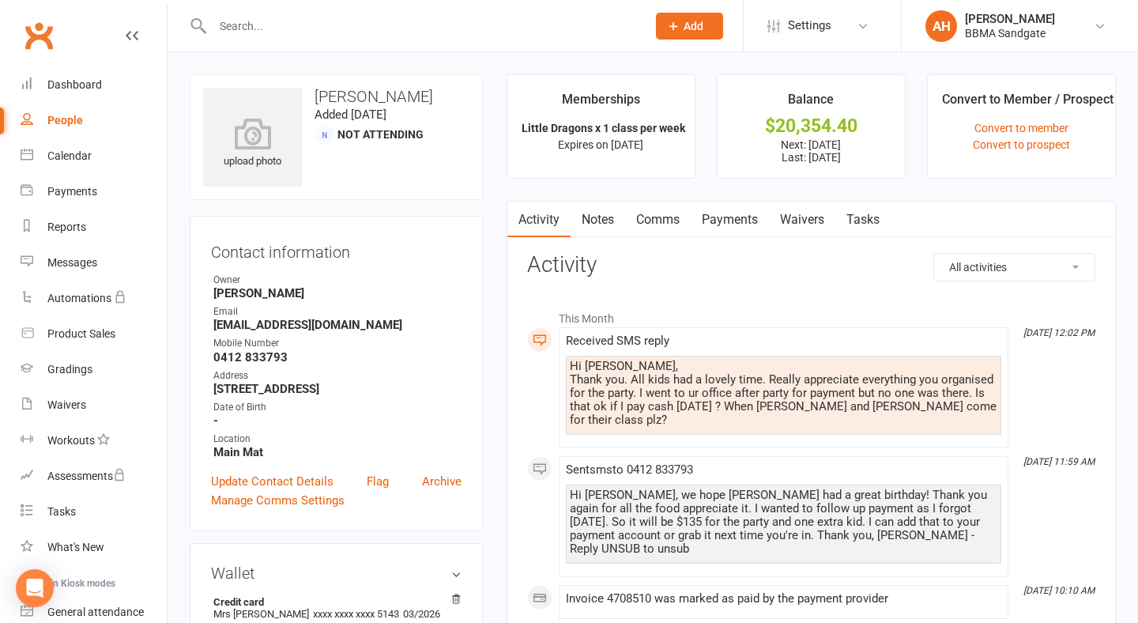
click at [651, 233] on link "Comms" at bounding box center [658, 220] width 66 height 36
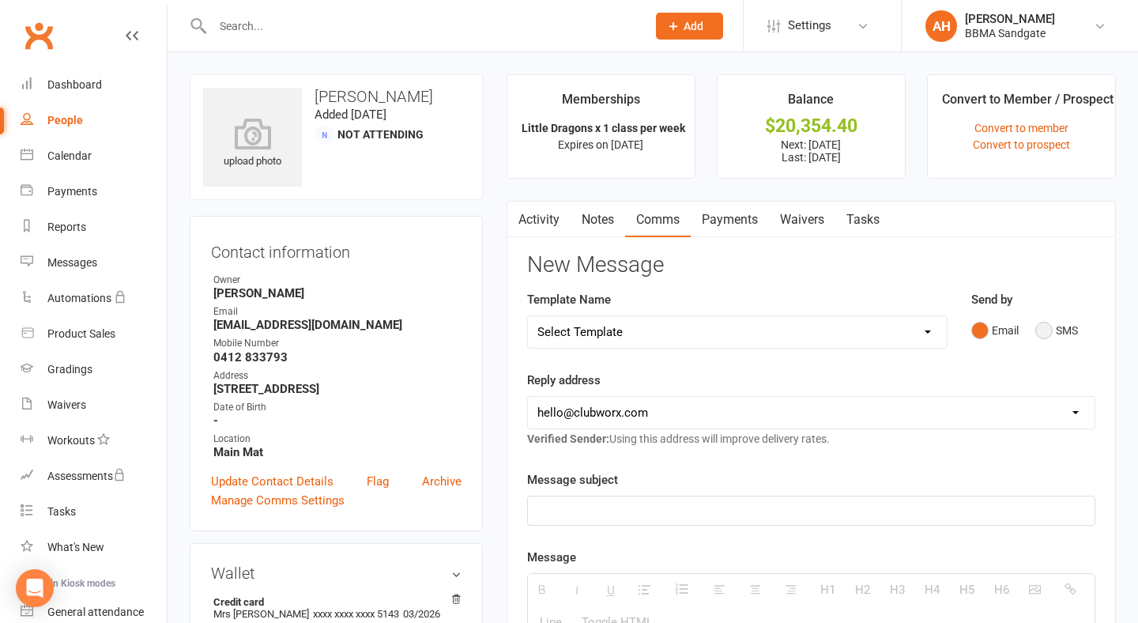
click at [1047, 345] on button "SMS" at bounding box center [1057, 330] width 43 height 30
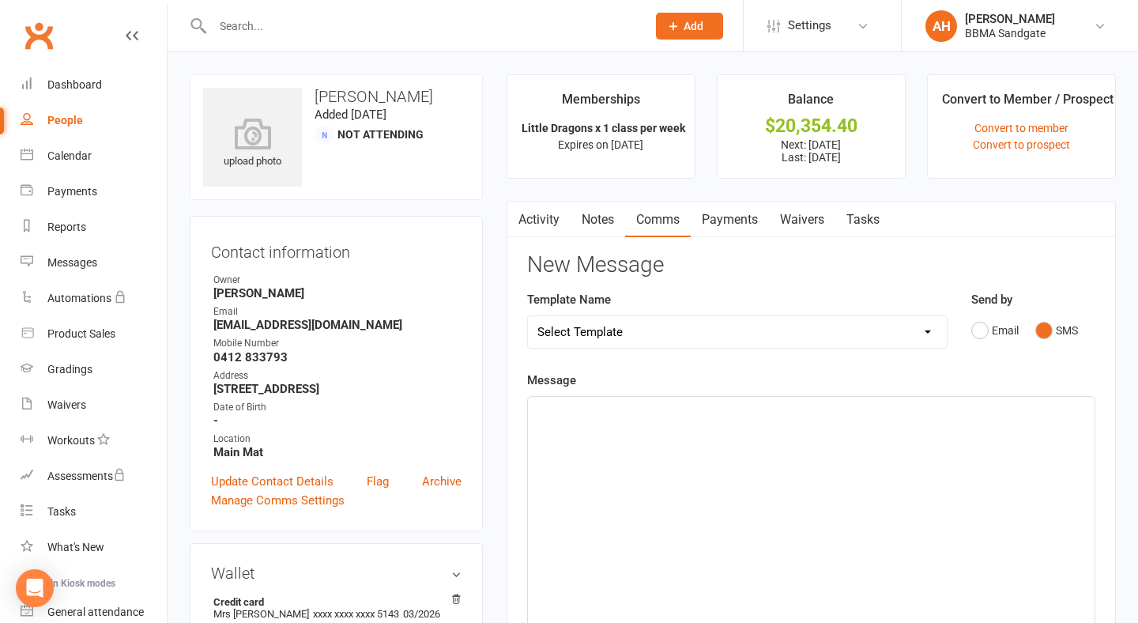
click at [787, 487] on div at bounding box center [811, 515] width 567 height 237
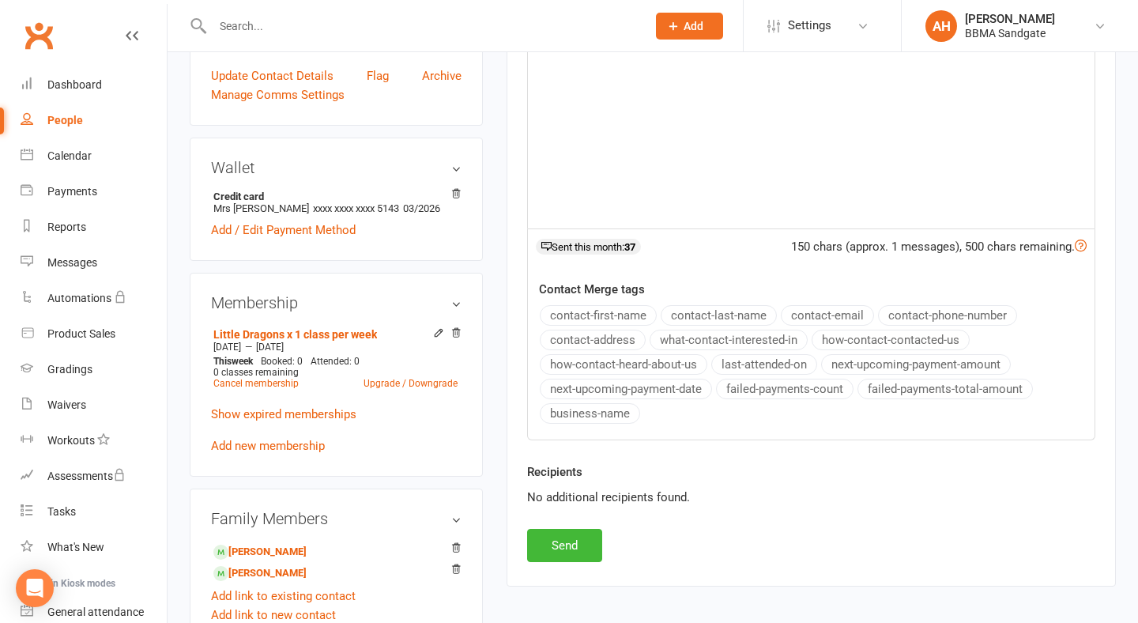
scroll to position [454, 0]
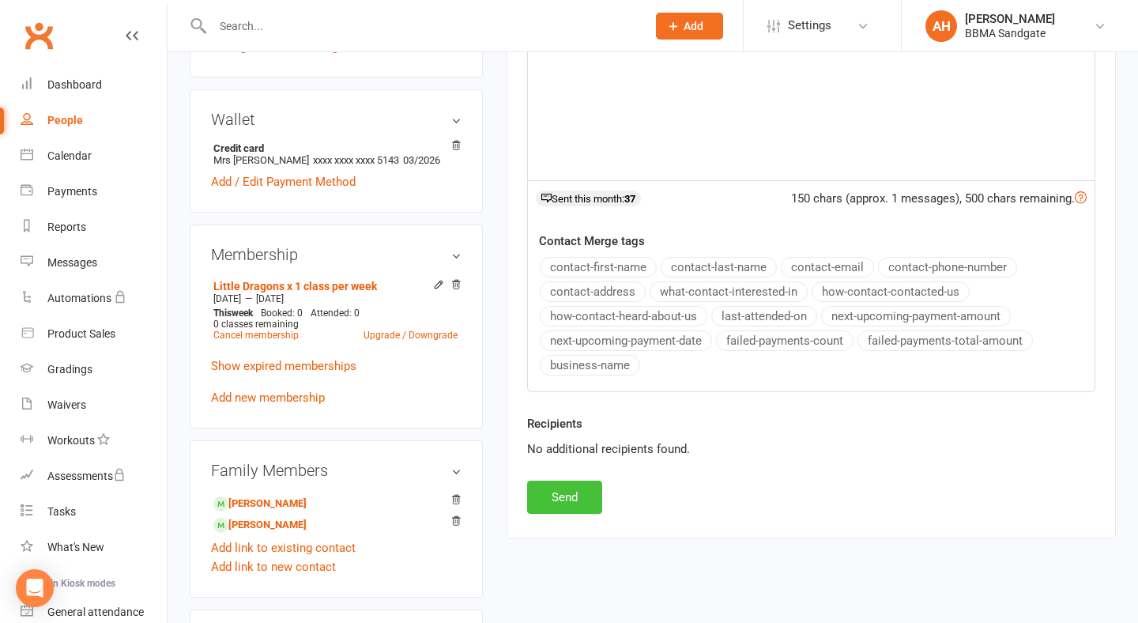
click at [574, 496] on button "Send" at bounding box center [564, 497] width 75 height 33
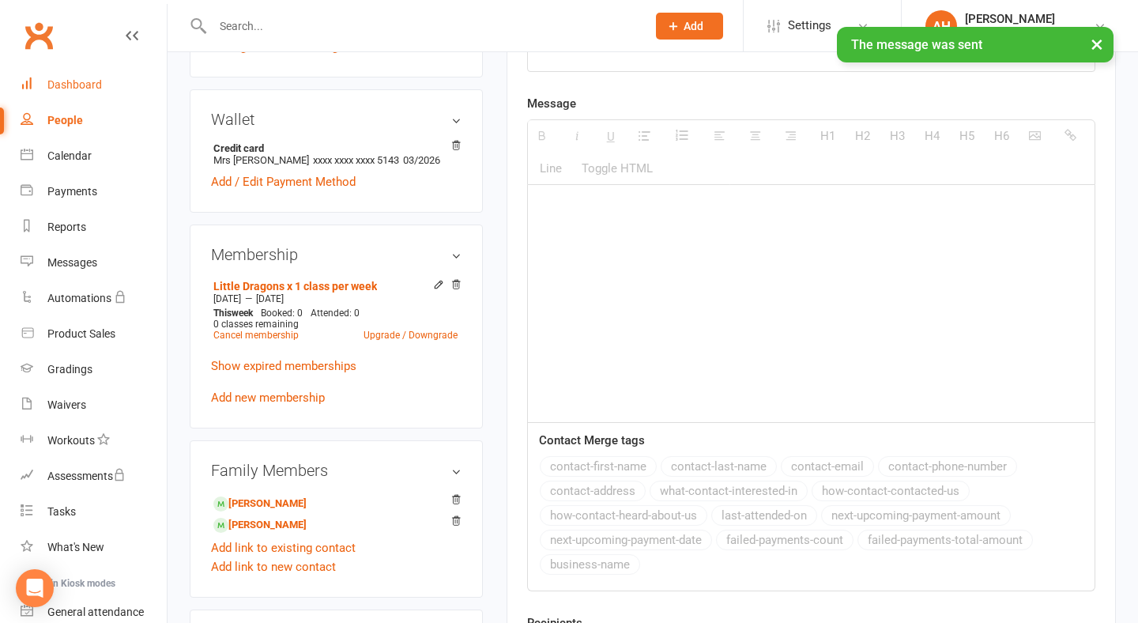
click at [125, 93] on link "Dashboard" at bounding box center [94, 85] width 146 height 36
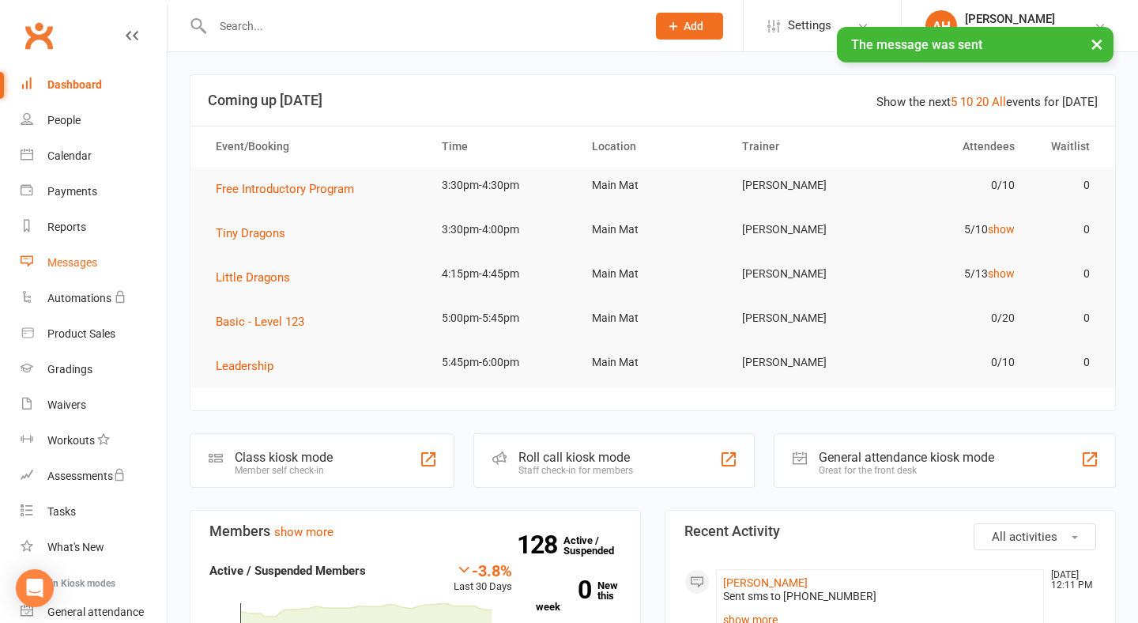
click at [63, 256] on div "Messages" at bounding box center [72, 262] width 50 height 13
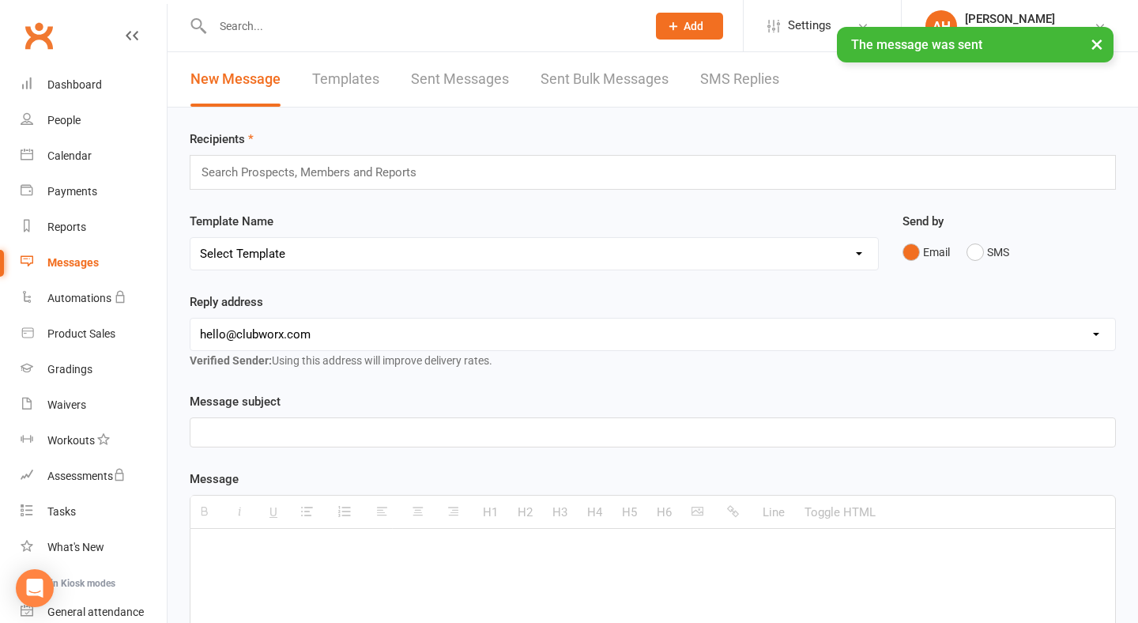
click at [745, 88] on link "SMS Replies" at bounding box center [739, 79] width 79 height 55
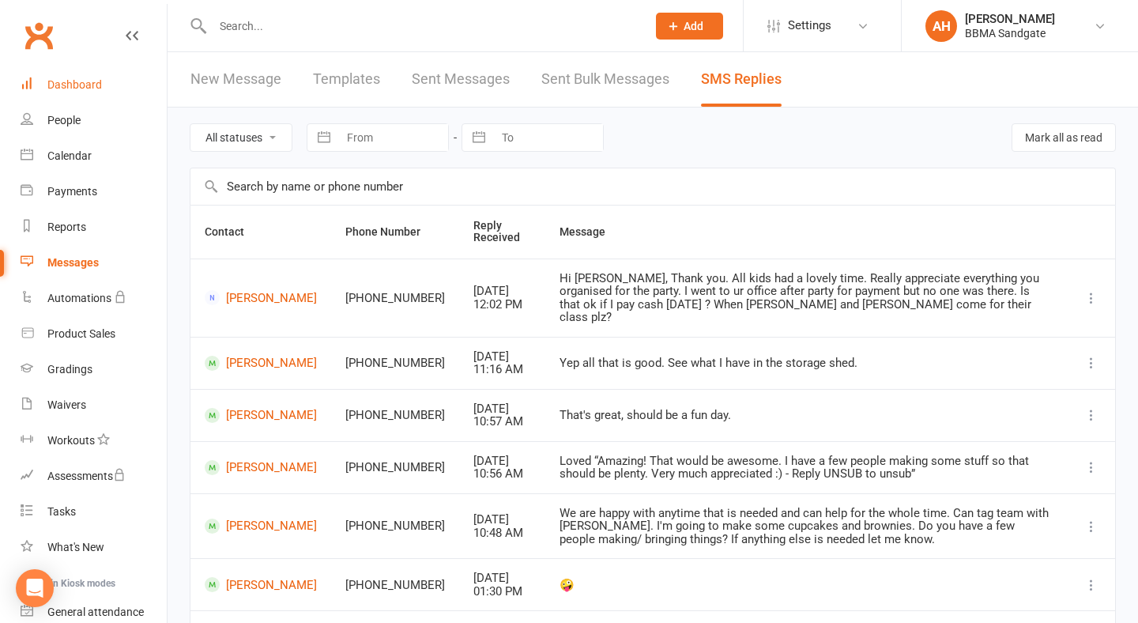
click at [78, 83] on div "Dashboard" at bounding box center [74, 84] width 55 height 13
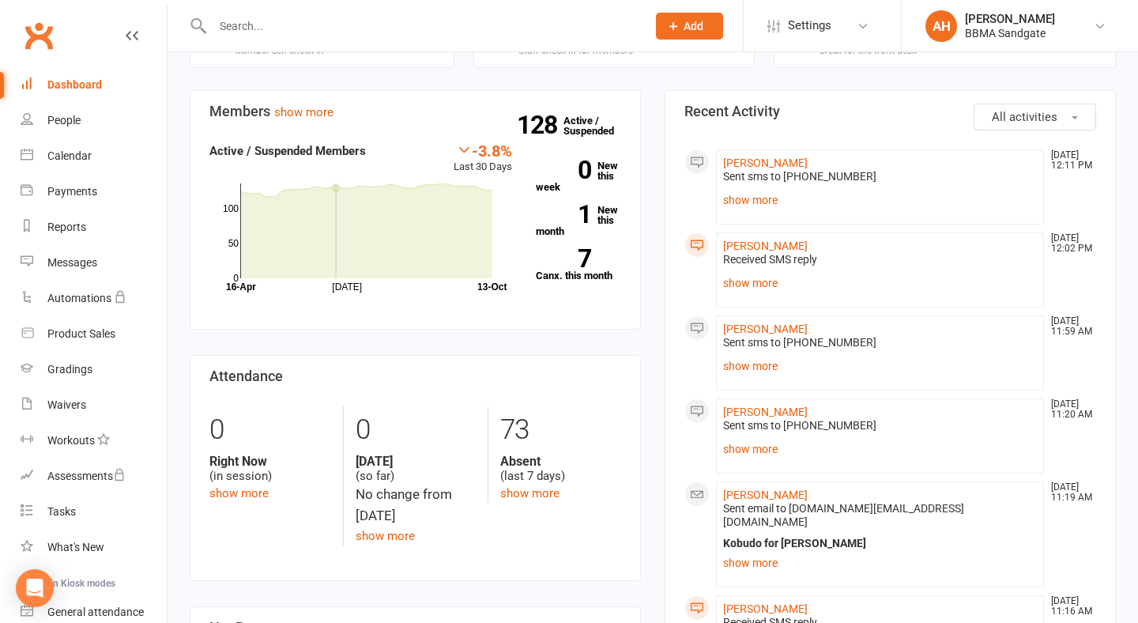
scroll to position [416, 0]
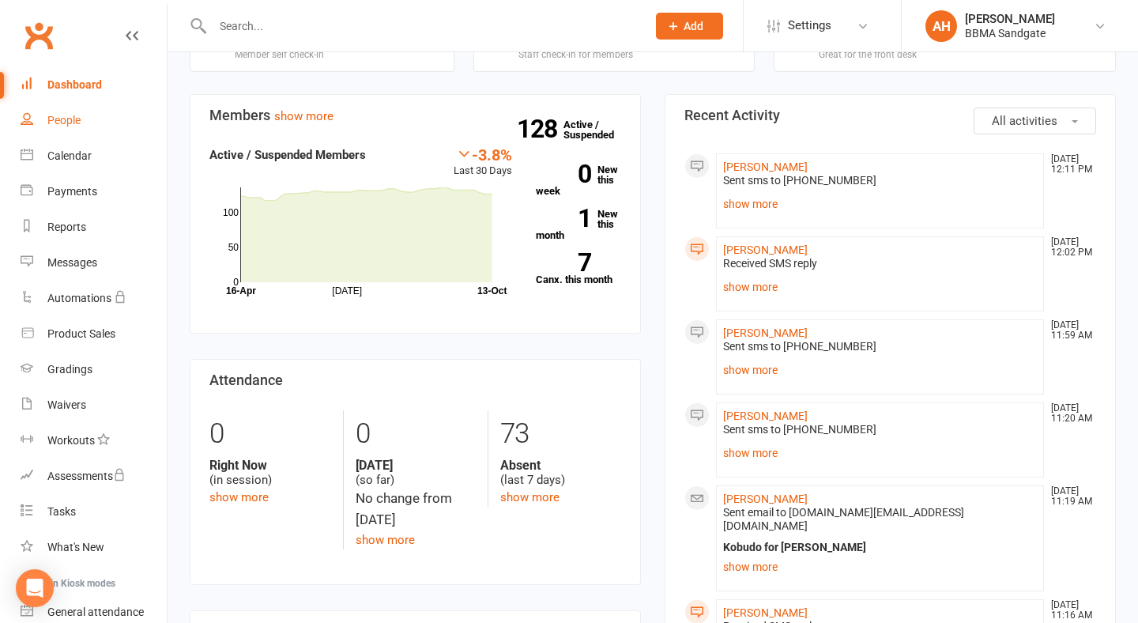
click at [85, 123] on link "People" at bounding box center [94, 121] width 146 height 36
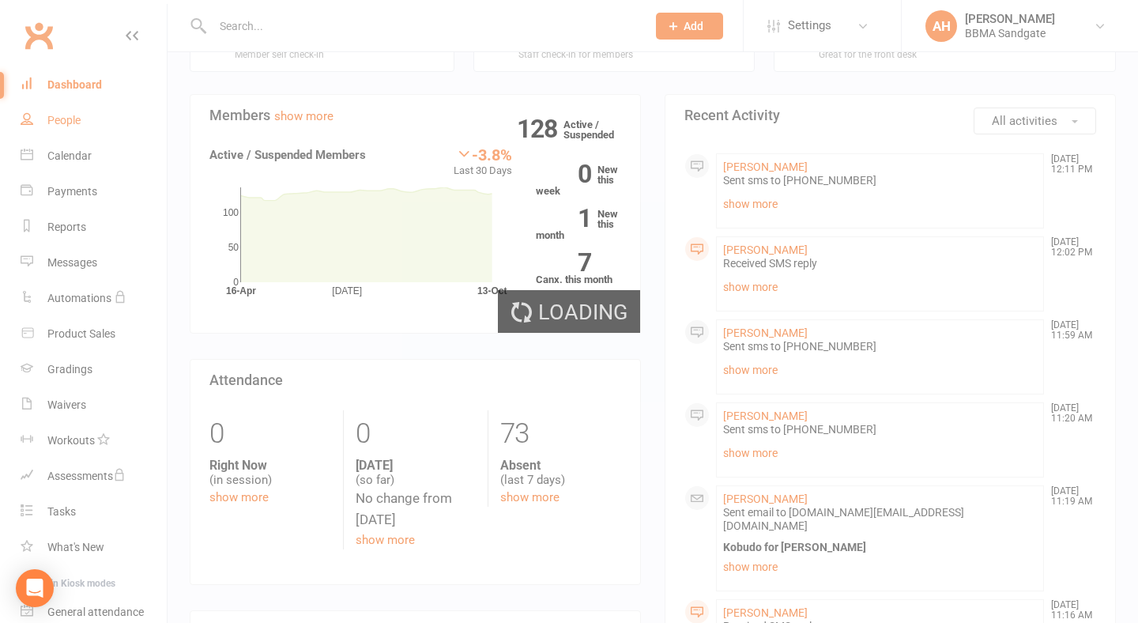
select select "100"
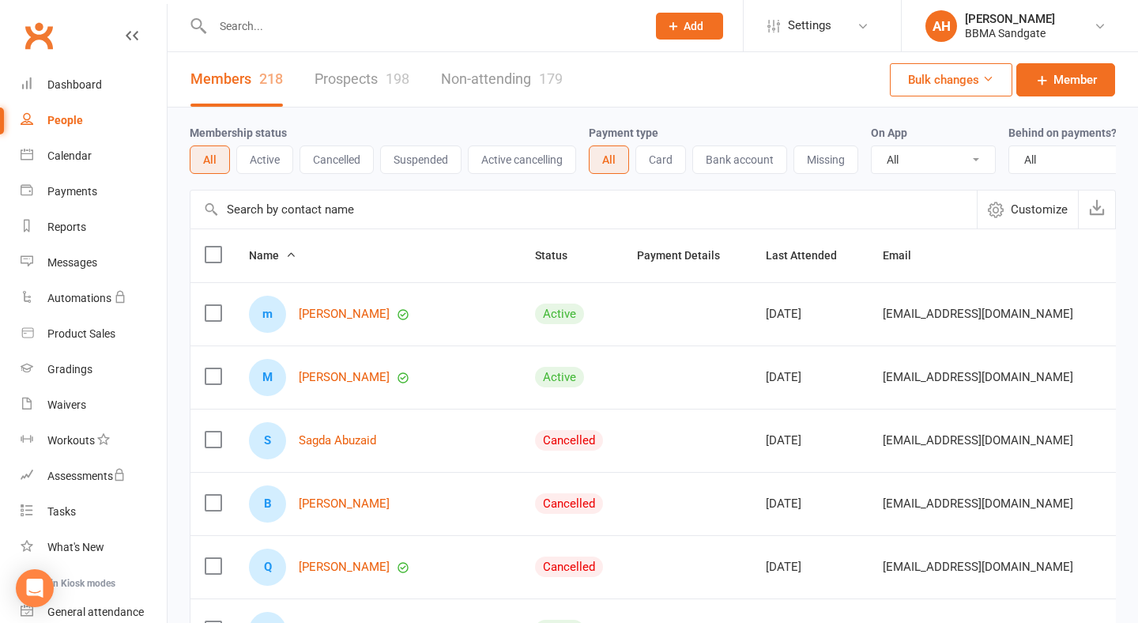
click at [357, 83] on link "Prospects 198" at bounding box center [362, 79] width 95 height 55
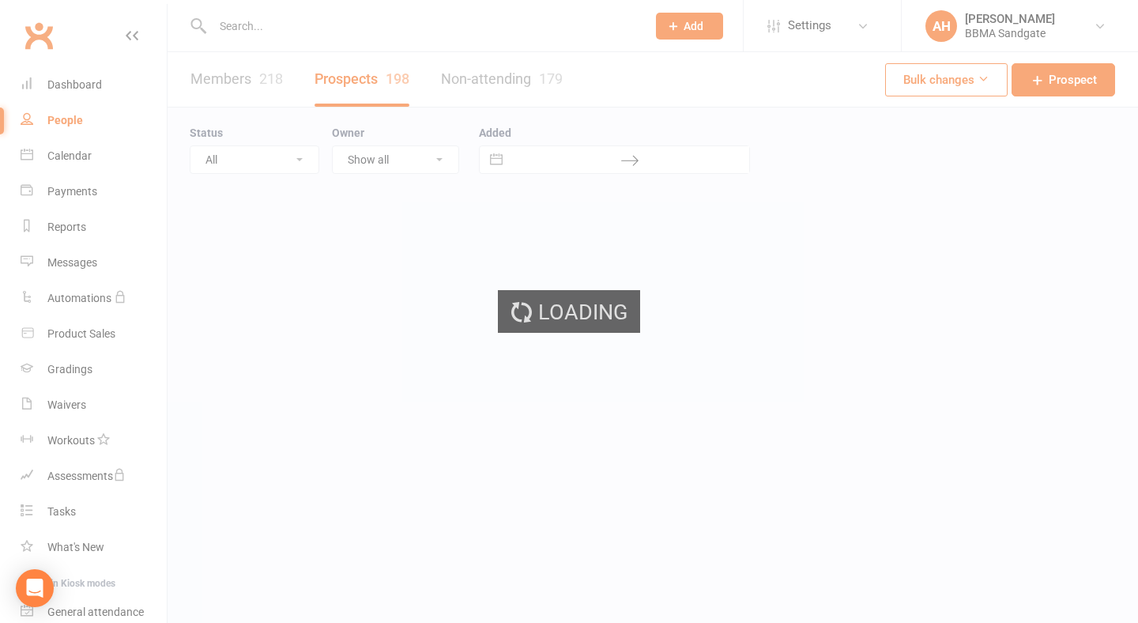
select select "100"
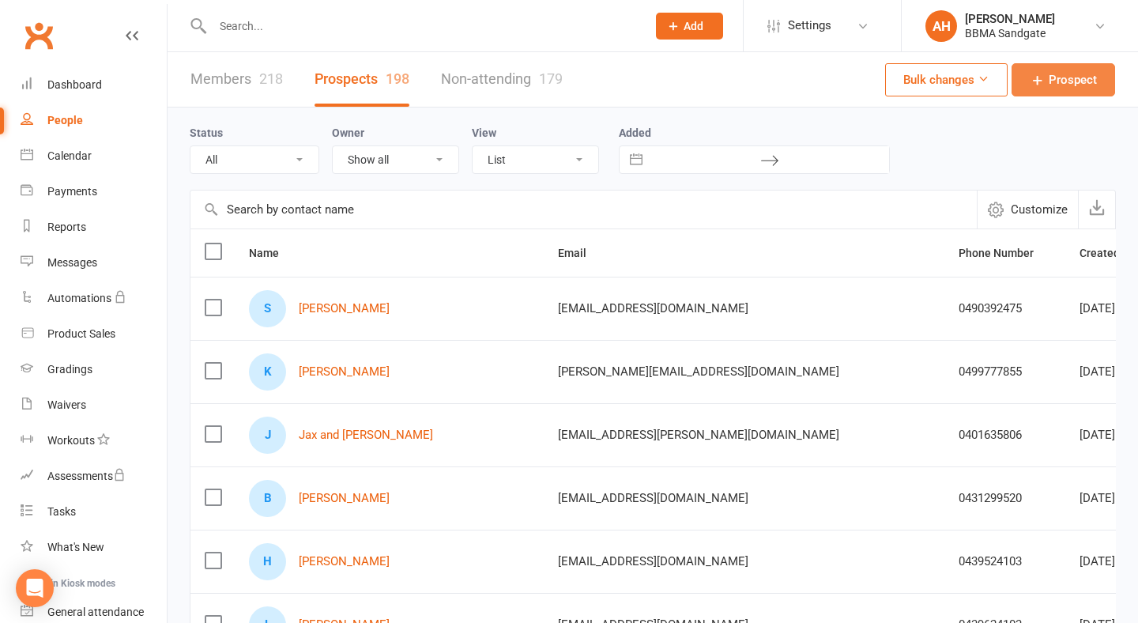
click at [1078, 82] on span "Prospect" at bounding box center [1073, 79] width 48 height 19
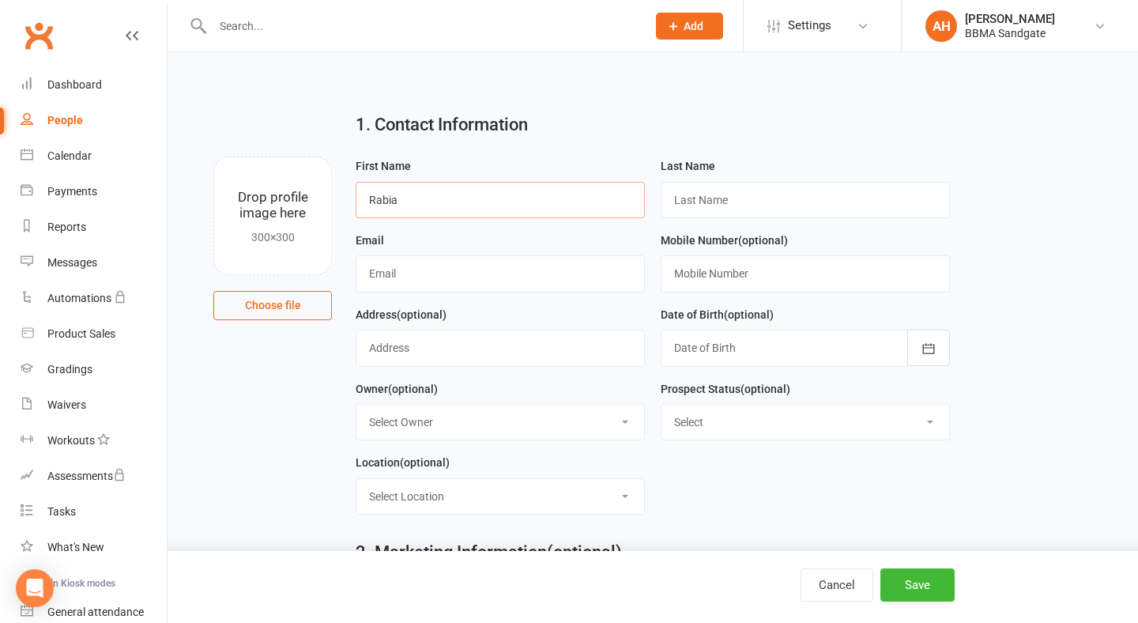
type input "Rabia"
type input "[PERSON_NAME]"
click at [447, 285] on input "text" at bounding box center [500, 273] width 289 height 36
type input "[EMAIL_ADDRESS][DOMAIN_NAME]"
click at [706, 280] on input "text" at bounding box center [805, 273] width 289 height 36
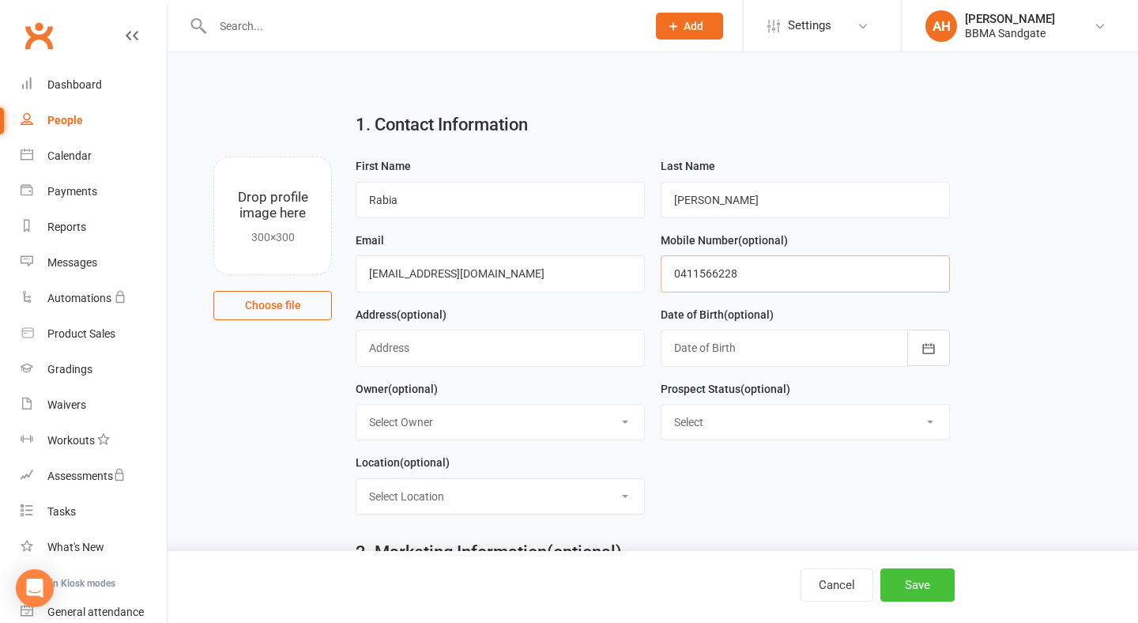
type input "0411566228"
click at [923, 595] on button "Save" at bounding box center [918, 584] width 74 height 33
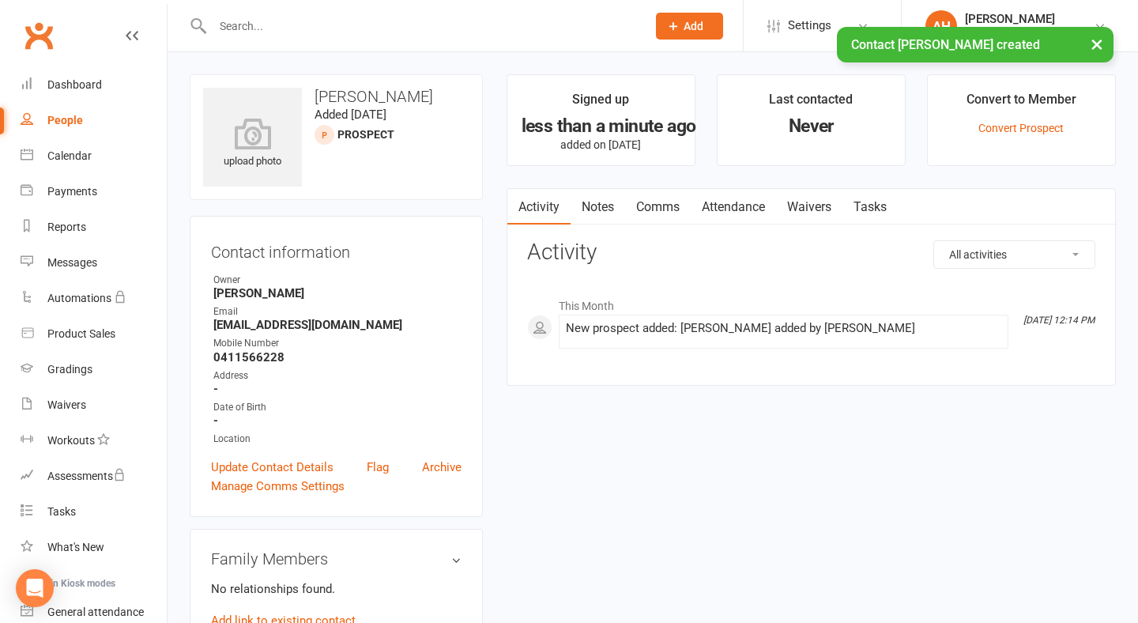
click at [105, 133] on link "People" at bounding box center [94, 121] width 146 height 36
select select "100"
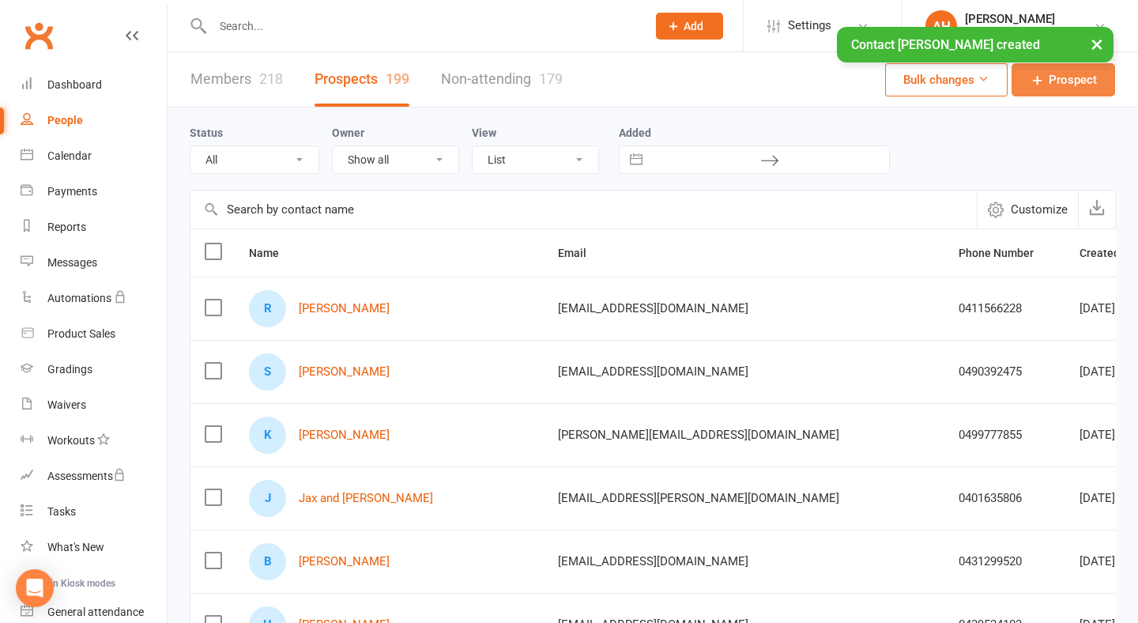
click at [1072, 89] on span "Prospect" at bounding box center [1073, 79] width 48 height 19
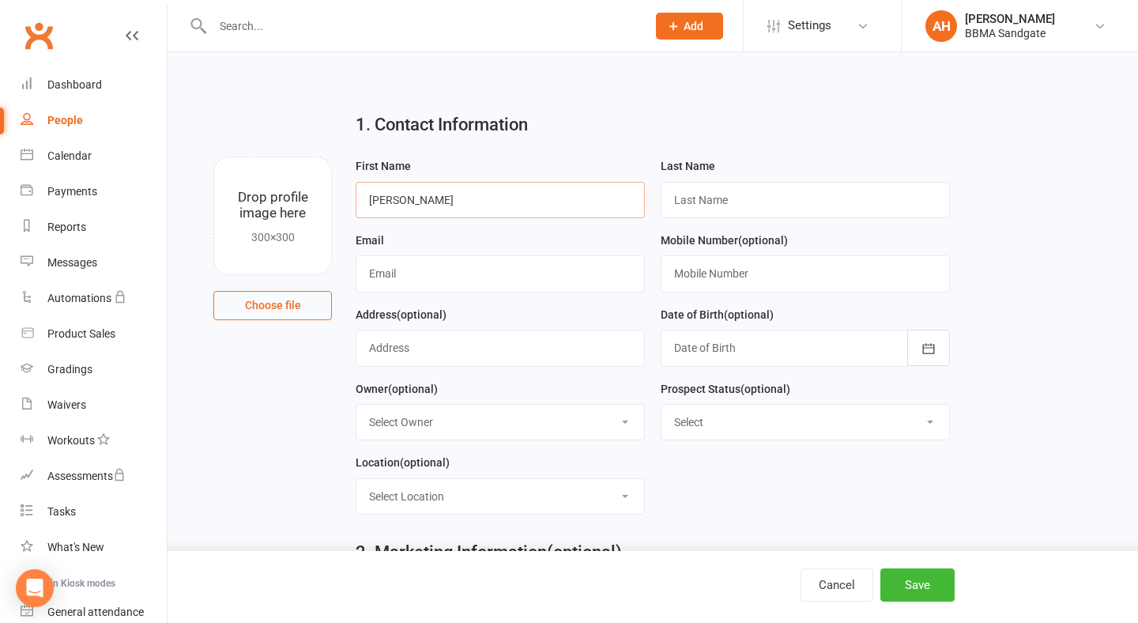
type input "[PERSON_NAME]"
type input "T"
click at [554, 289] on input "text" at bounding box center [500, 273] width 289 height 36
type input "[EMAIL_ADDRESS][DOMAIN_NAME]"
click at [785, 281] on input "text" at bounding box center [805, 273] width 289 height 36
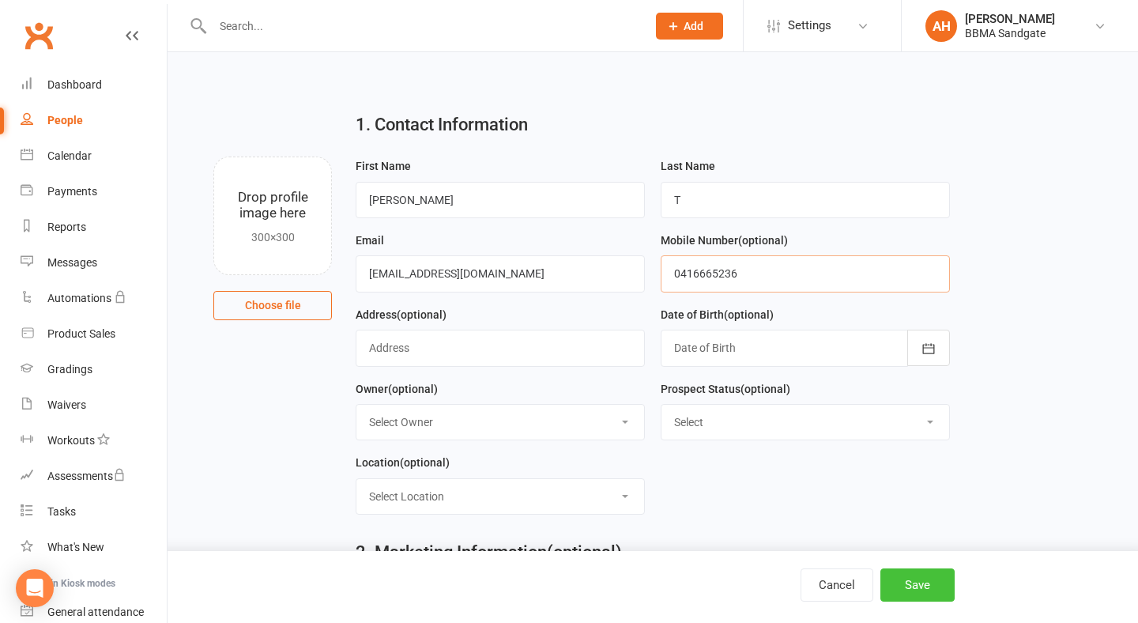
type input "0416665236"
click at [935, 590] on button "Save" at bounding box center [918, 584] width 74 height 33
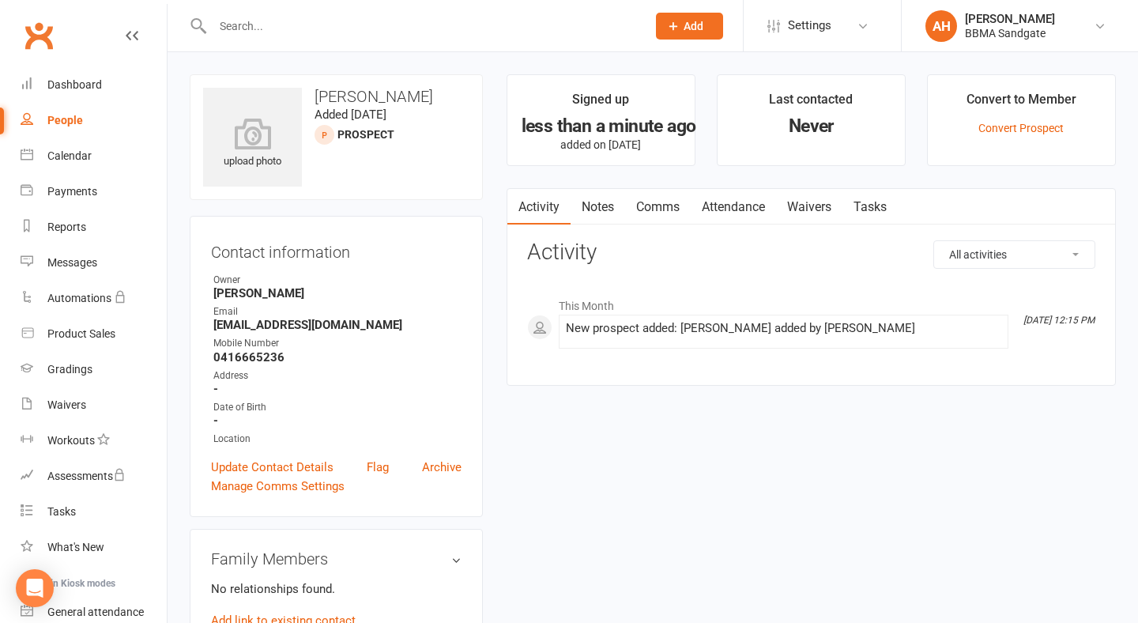
click at [79, 119] on div "People" at bounding box center [65, 120] width 36 height 13
select select "100"
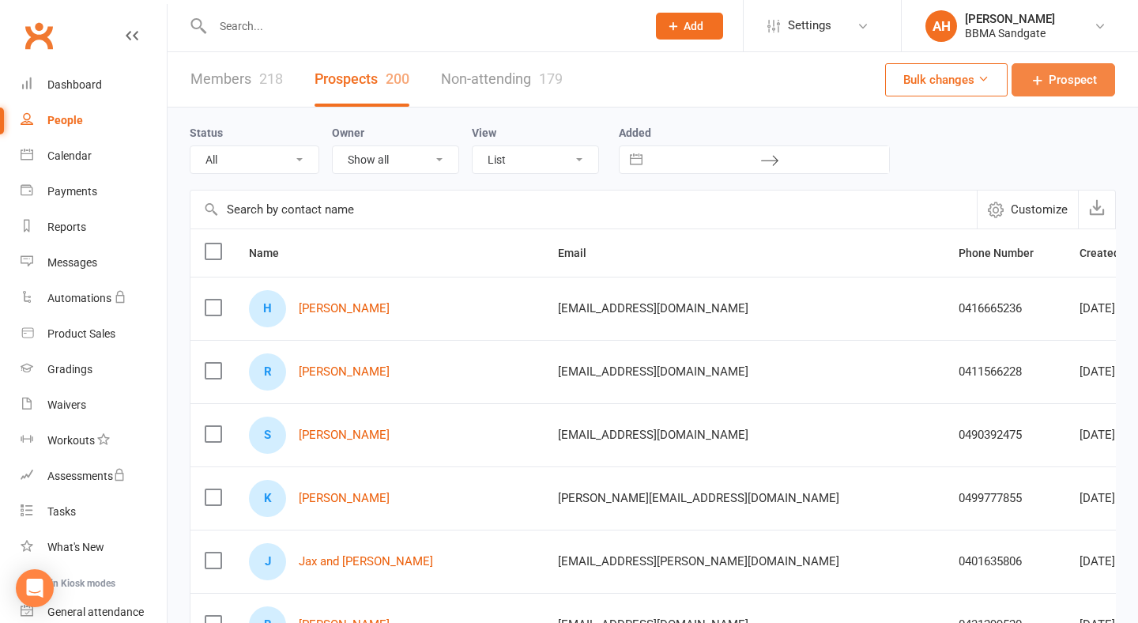
click at [1061, 81] on span "Prospect" at bounding box center [1073, 79] width 48 height 19
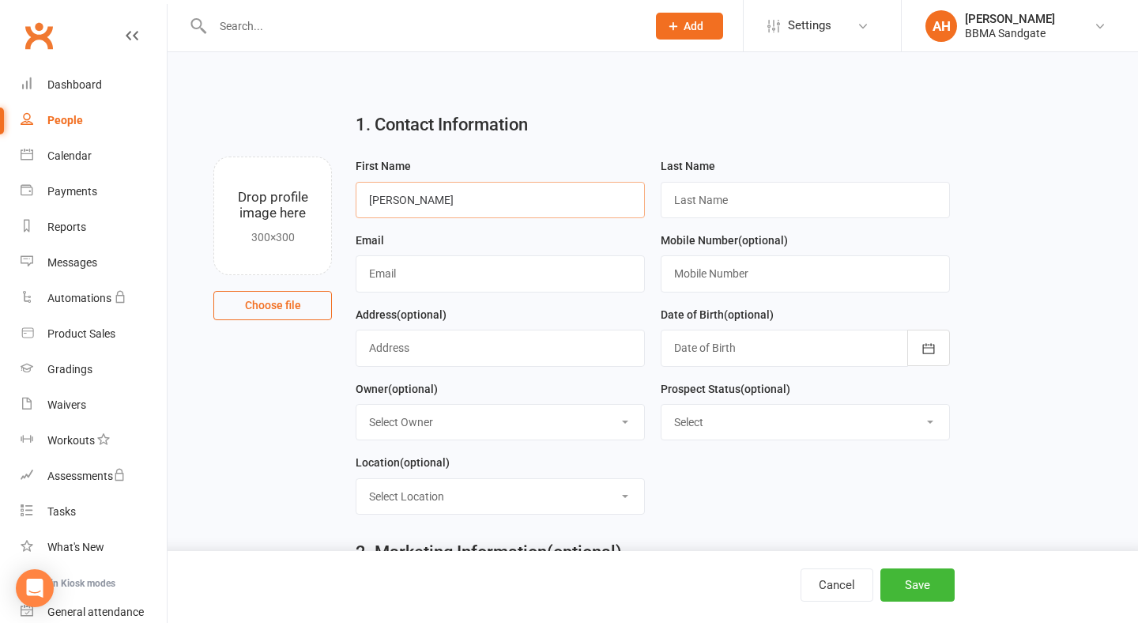
type input "[PERSON_NAME]"
type input "H"
type input "G"
click at [535, 282] on input "text" at bounding box center [500, 273] width 289 height 36
type input "[EMAIL_ADDRESS][DOMAIN_NAME]"
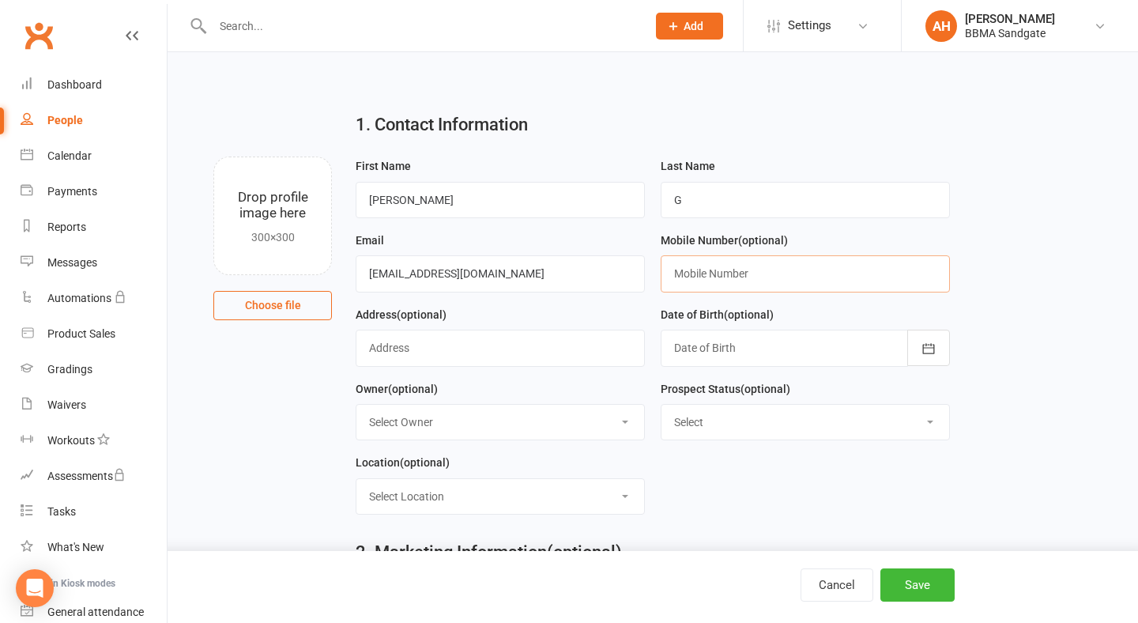
click at [768, 283] on input "text" at bounding box center [805, 273] width 289 height 36
type input "0481321615"
click at [919, 583] on button "Save" at bounding box center [918, 584] width 74 height 33
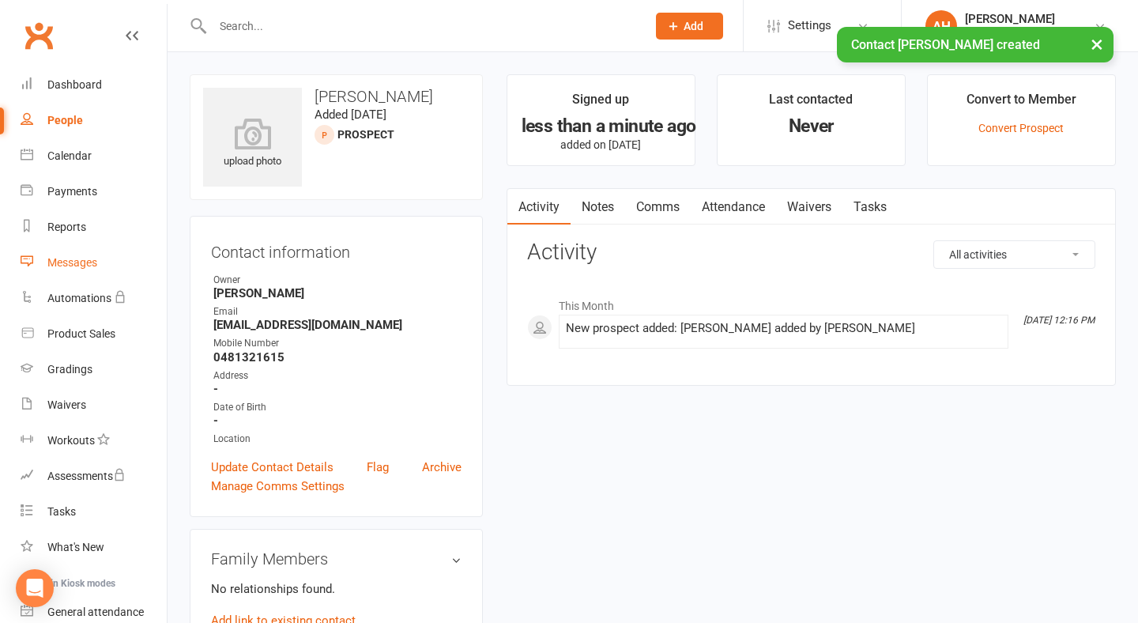
click at [139, 261] on link "Messages" at bounding box center [94, 263] width 146 height 36
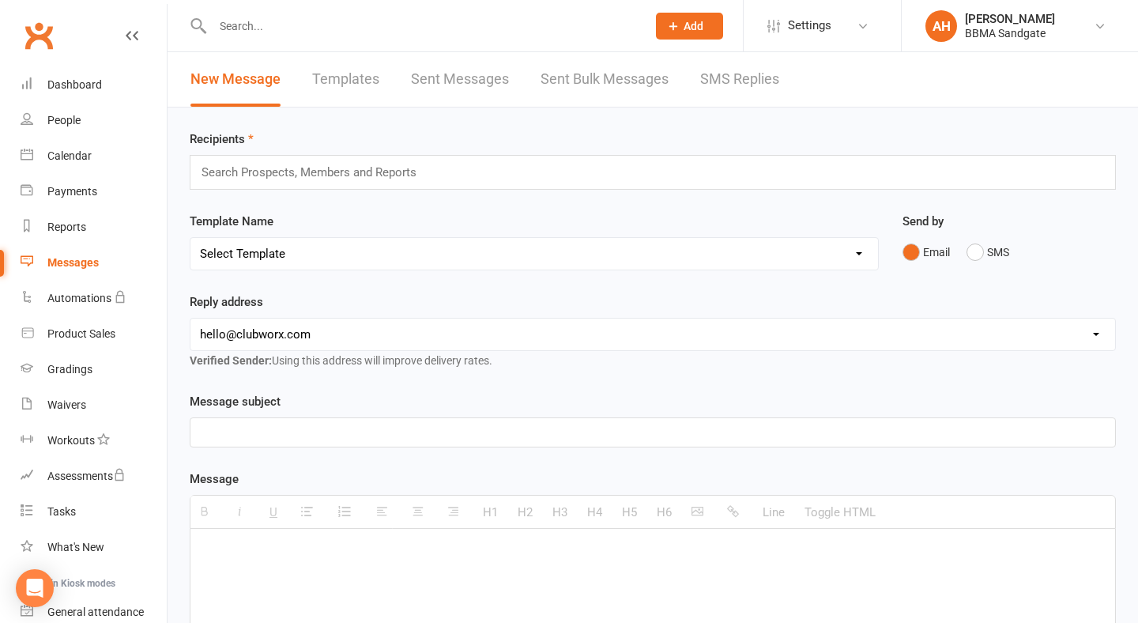
select select "2"
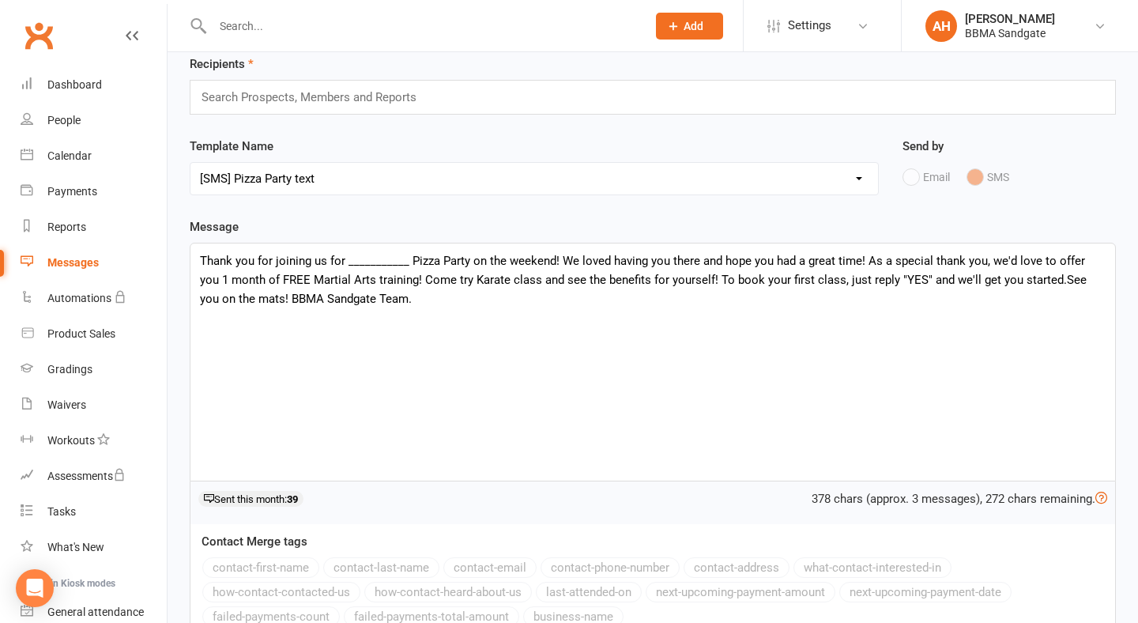
scroll to position [75, 0]
drag, startPoint x: 406, startPoint y: 274, endPoint x: 348, endPoint y: 274, distance: 58.5
click at [347, 274] on div "Thank you for joining us for ___________ Pizza Party on the weekend! We loved h…" at bounding box center [653, 362] width 925 height 237
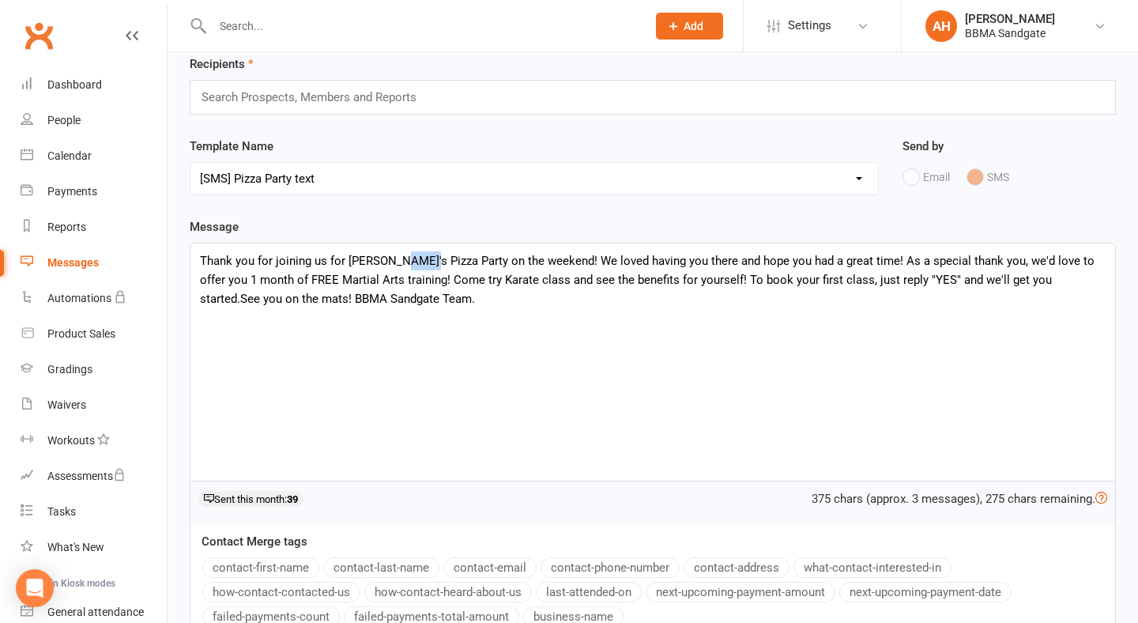
drag, startPoint x: 423, startPoint y: 271, endPoint x: 395, endPoint y: 271, distance: 28.5
click at [395, 271] on div "Thank you for joining us for [PERSON_NAME]'s Pizza Party on the weekend! We lov…" at bounding box center [653, 362] width 925 height 237
click at [389, 107] on input "text" at bounding box center [316, 97] width 232 height 21
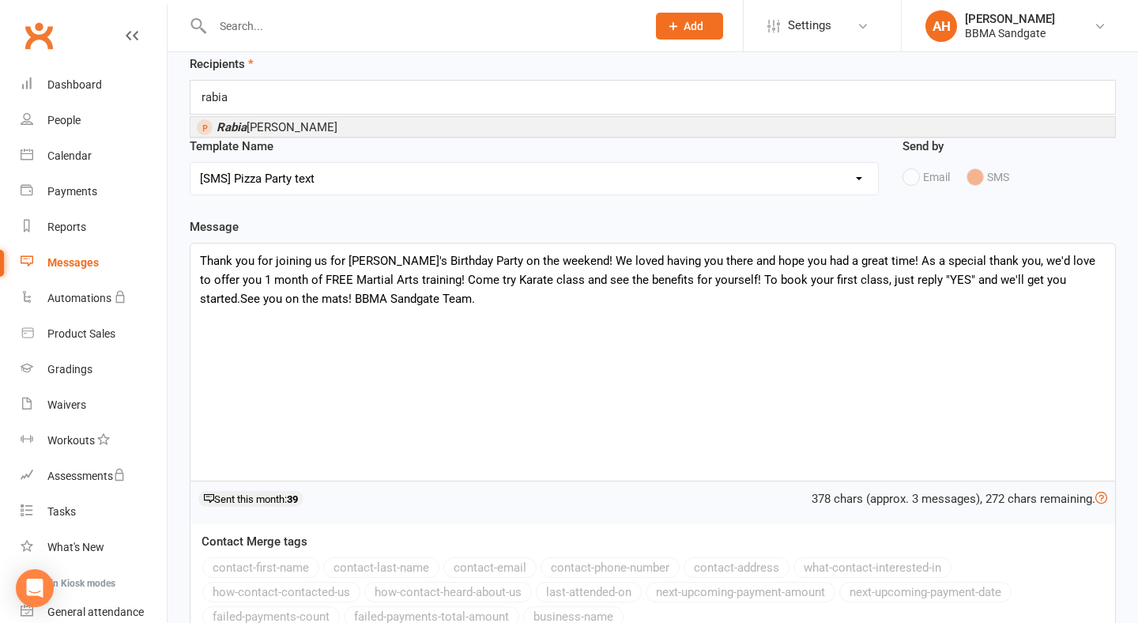
type input "rabia"
click at [389, 132] on li "[PERSON_NAME]" at bounding box center [653, 127] width 925 height 20
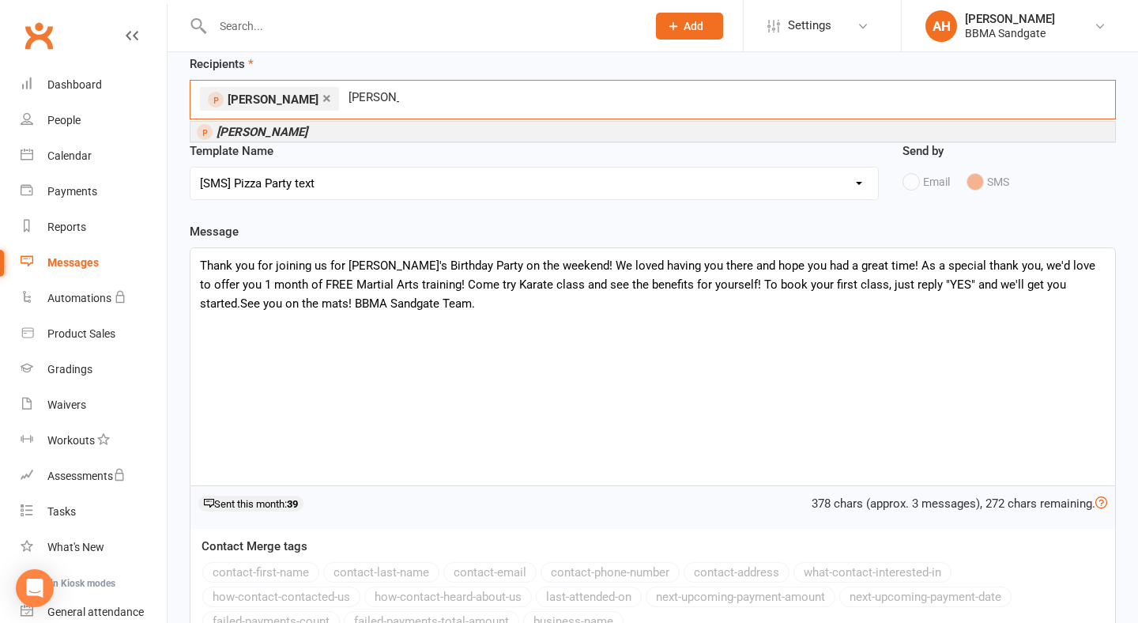
type input "[PERSON_NAME]"
click at [361, 140] on li "[PERSON_NAME]" at bounding box center [653, 132] width 925 height 20
type input "[PERSON_NAME]"
drag, startPoint x: 361, startPoint y: 140, endPoint x: 319, endPoint y: 140, distance: 41.9
click at [319, 140] on li "[PERSON_NAME]" at bounding box center [653, 132] width 925 height 20
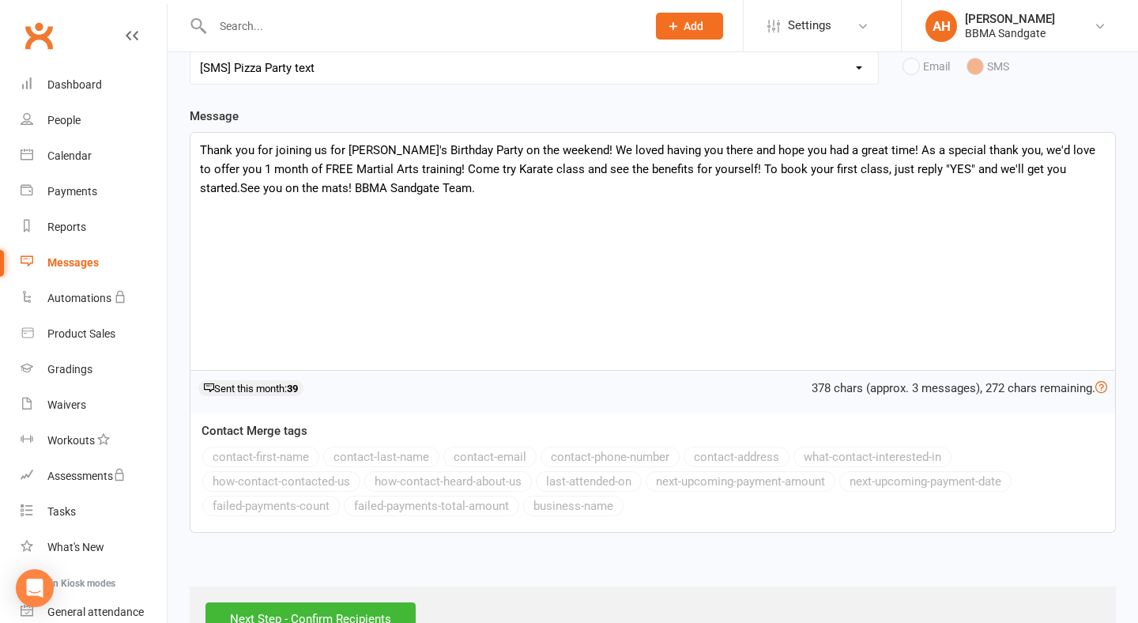
scroll to position [235, 0]
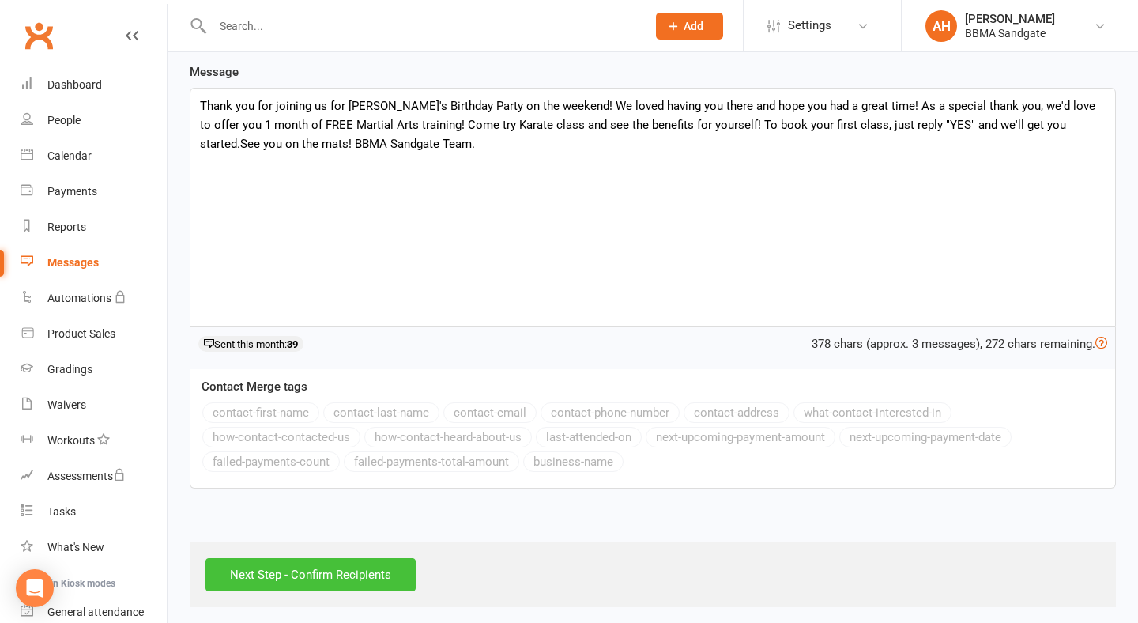
click at [319, 582] on input "Next Step - Confirm Recipients" at bounding box center [311, 574] width 210 height 33
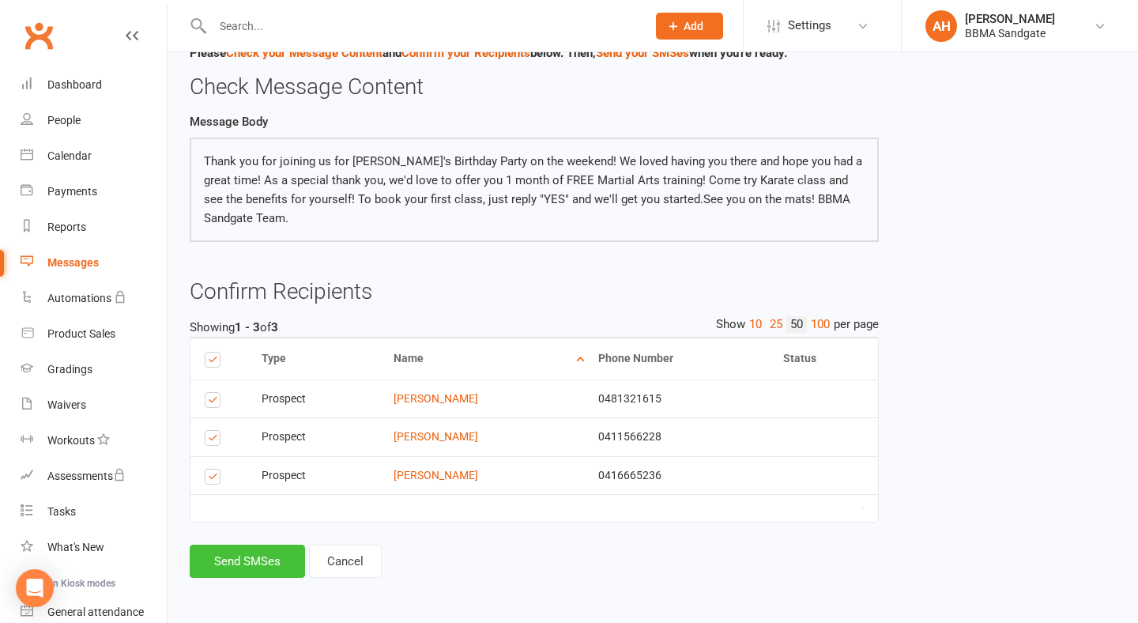
scroll to position [69, 0]
click at [269, 565] on button "Send SMSes" at bounding box center [247, 561] width 115 height 33
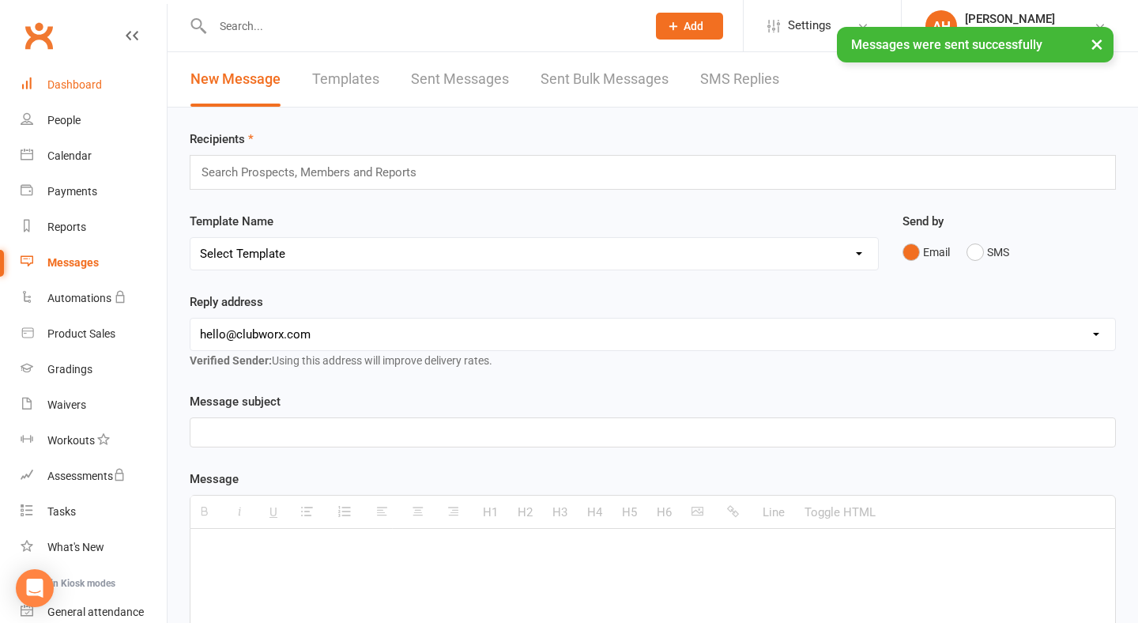
click at [115, 89] on link "Dashboard" at bounding box center [94, 85] width 146 height 36
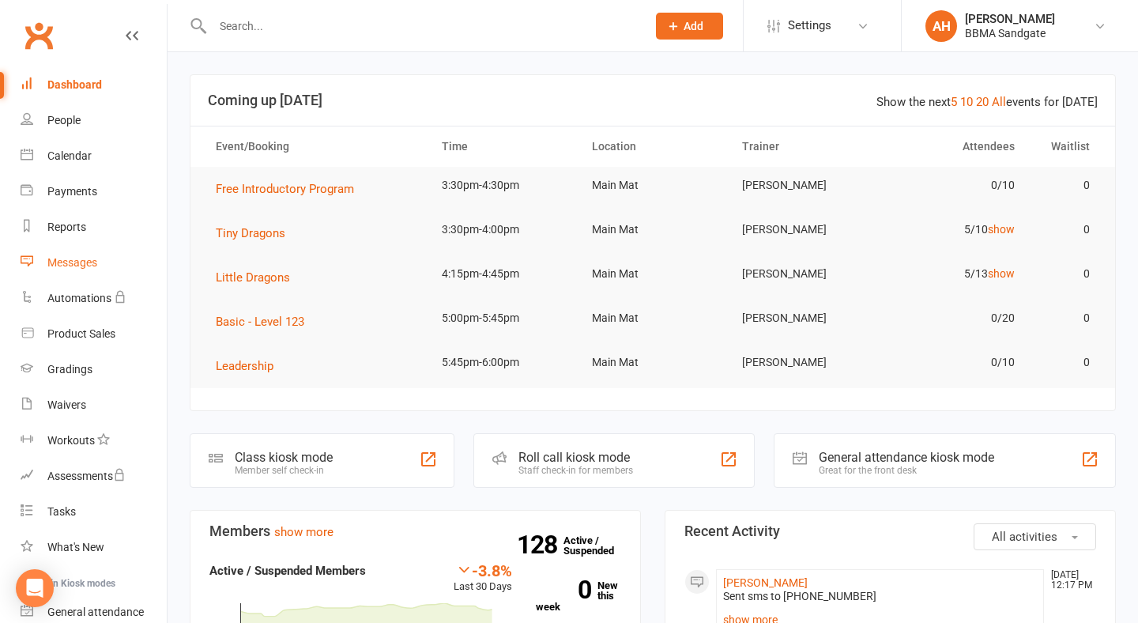
click at [108, 258] on link "Messages" at bounding box center [94, 263] width 146 height 36
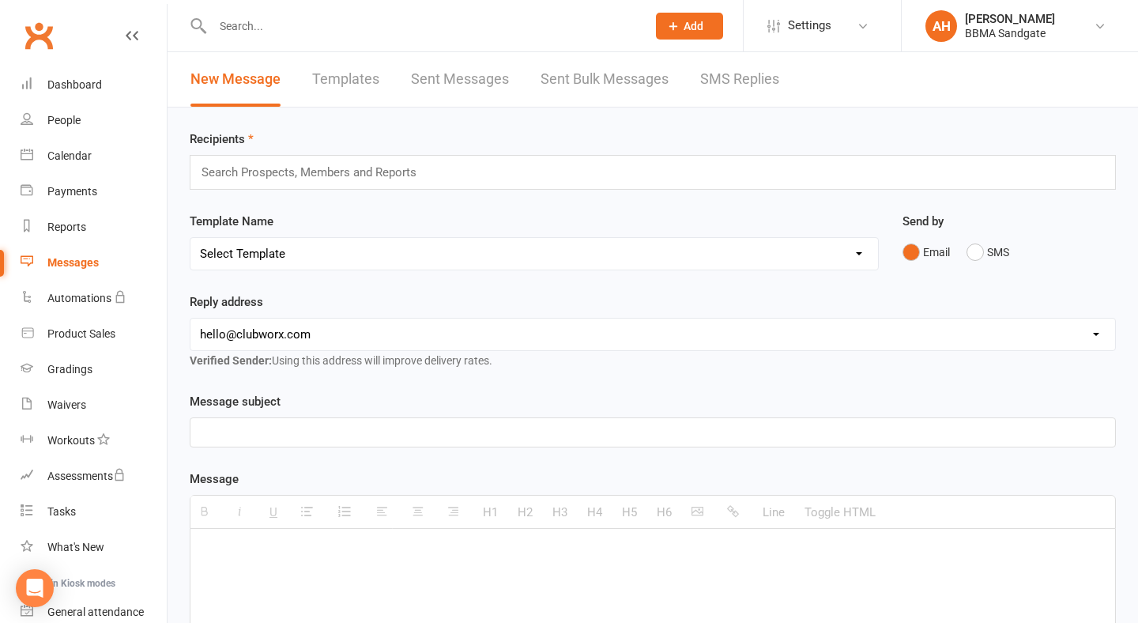
click at [738, 81] on link "SMS Replies" at bounding box center [739, 79] width 79 height 55
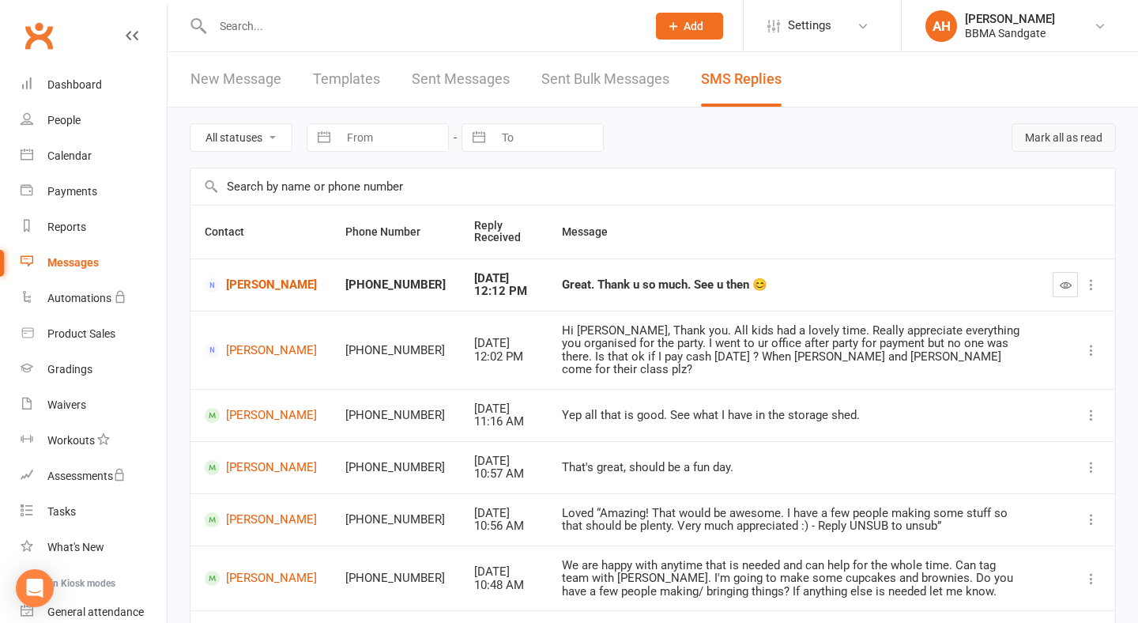
click at [1062, 134] on button "Mark all as read" at bounding box center [1064, 137] width 104 height 28
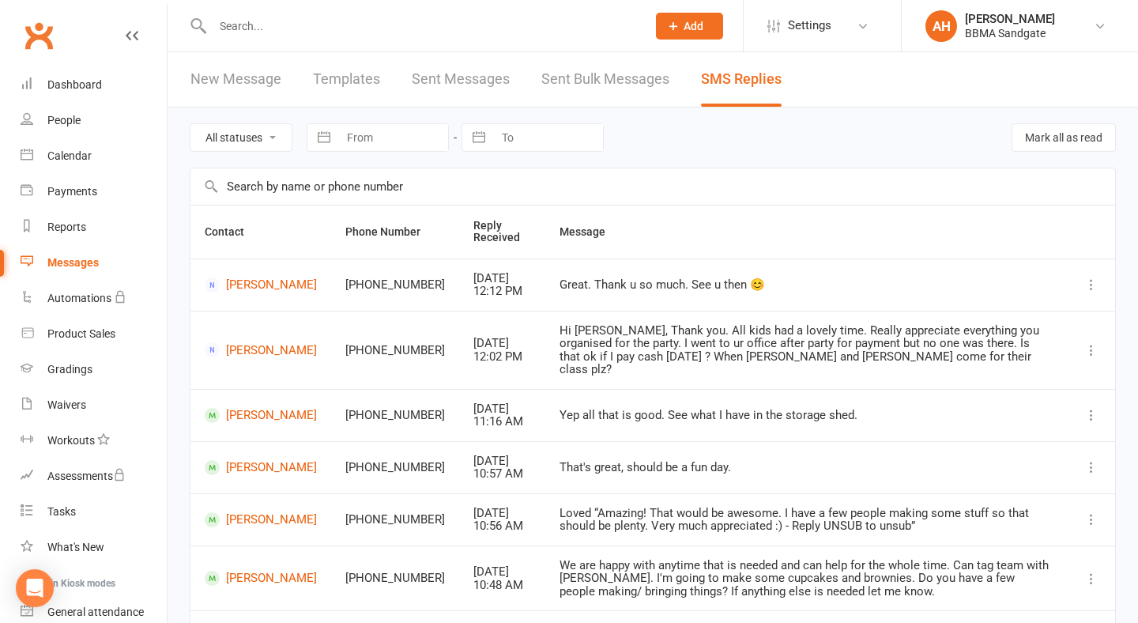
click at [143, 92] on link "Dashboard" at bounding box center [94, 85] width 146 height 36
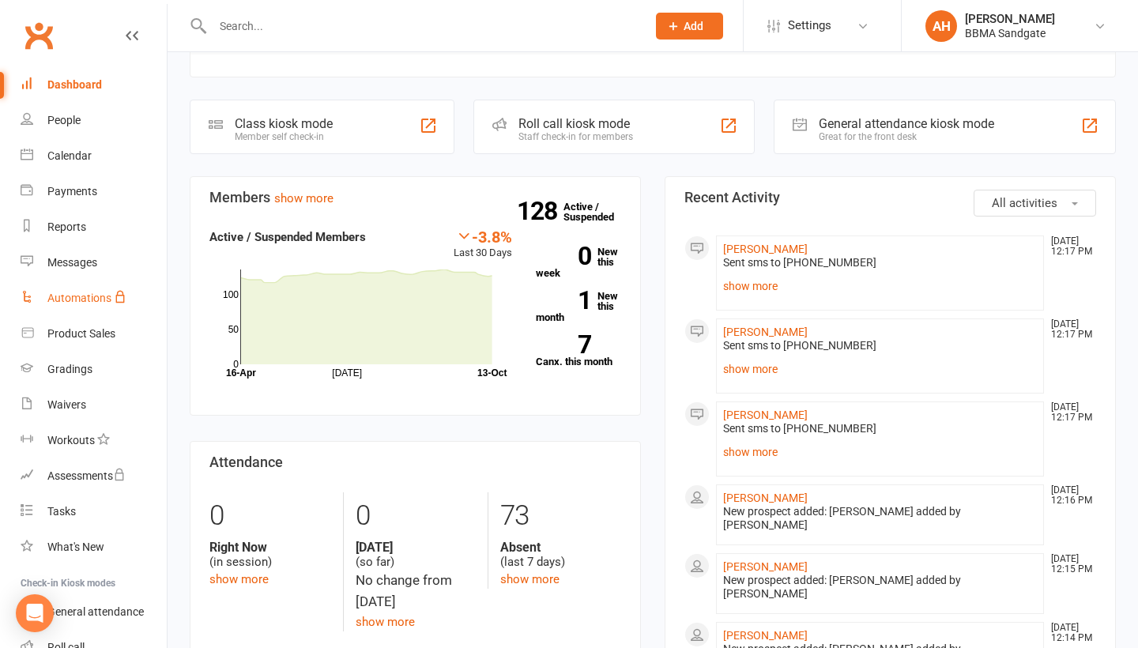
scroll to position [166, 0]
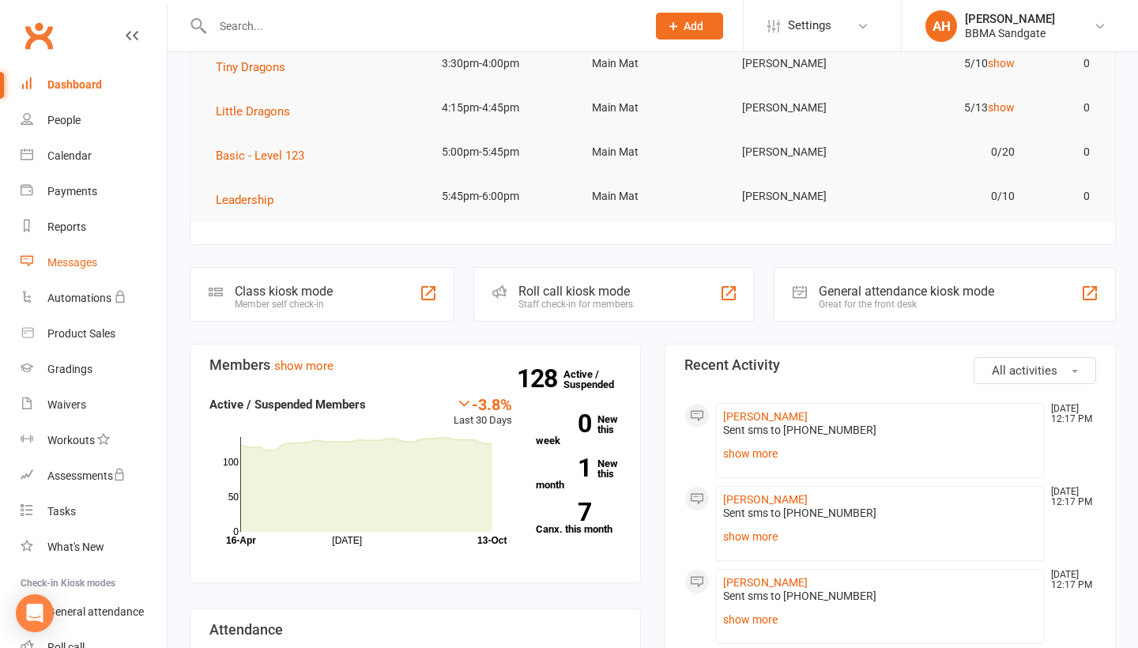
click at [71, 256] on div "Messages" at bounding box center [72, 262] width 50 height 13
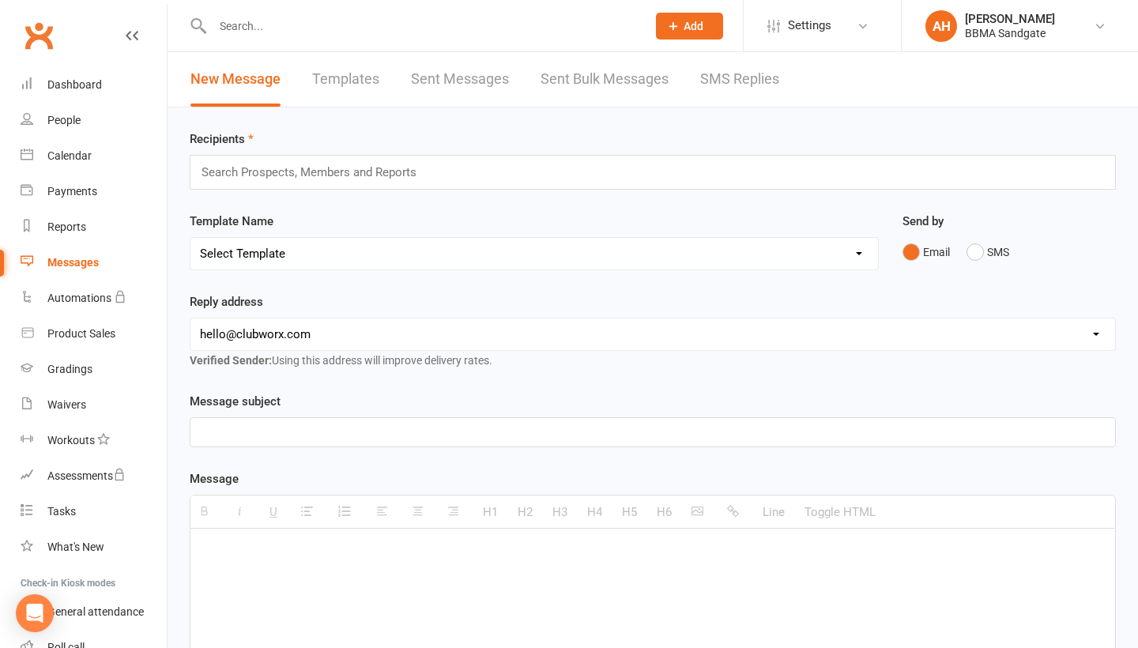
click at [753, 85] on link "SMS Replies" at bounding box center [739, 79] width 79 height 55
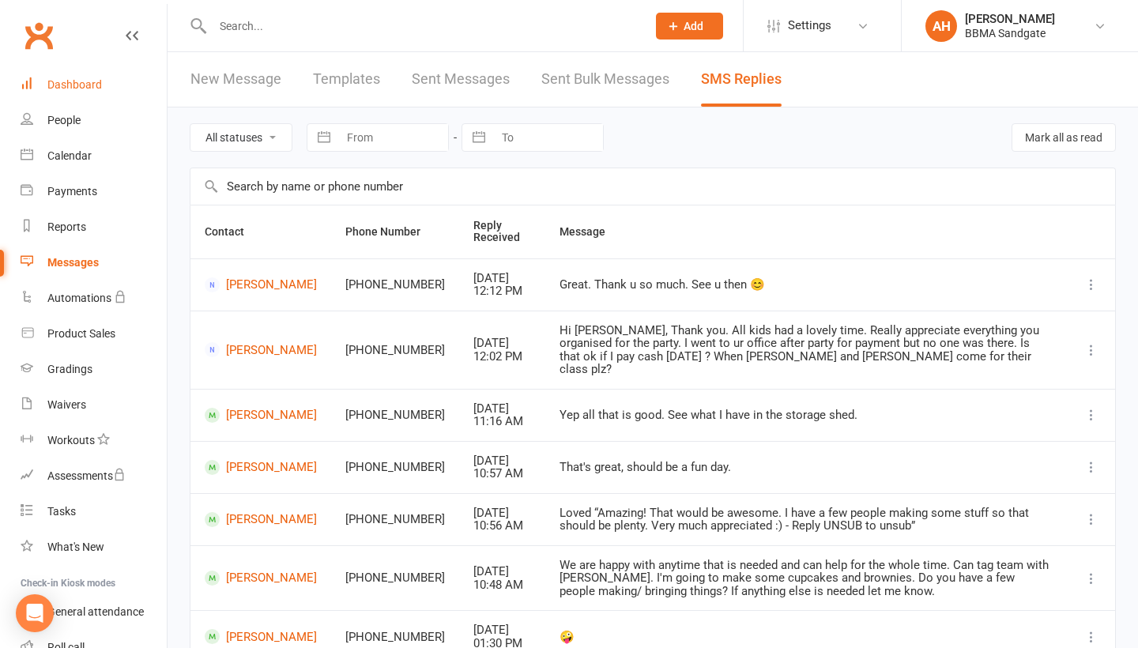
click at [44, 81] on link "Dashboard" at bounding box center [94, 85] width 146 height 36
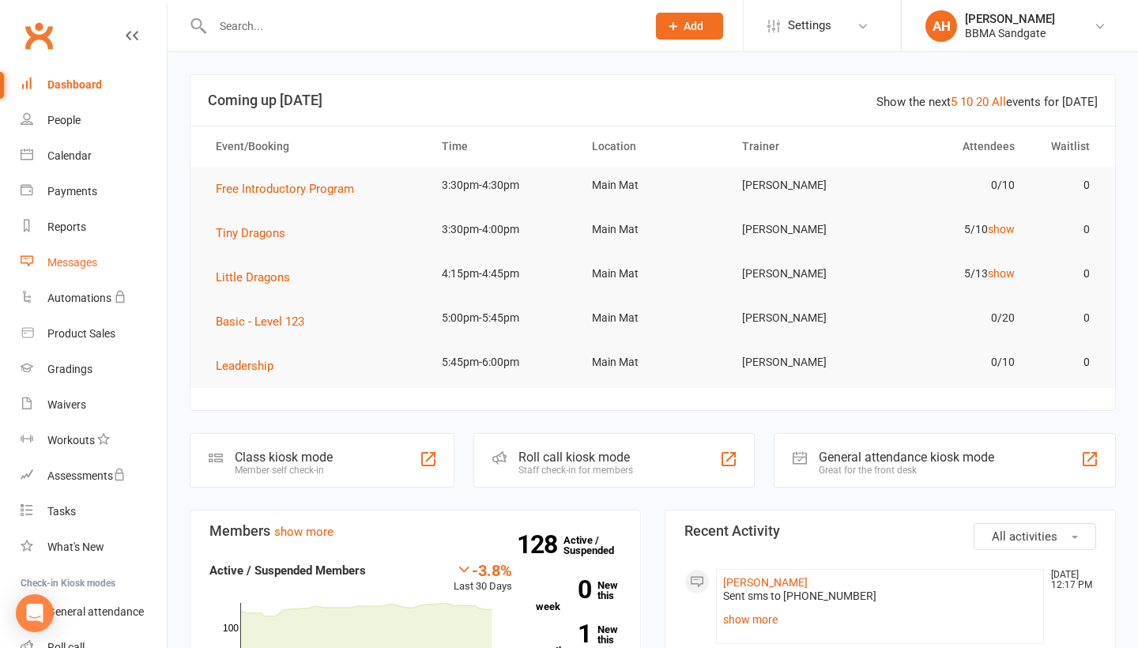
click at [127, 259] on link "Messages" at bounding box center [94, 263] width 146 height 36
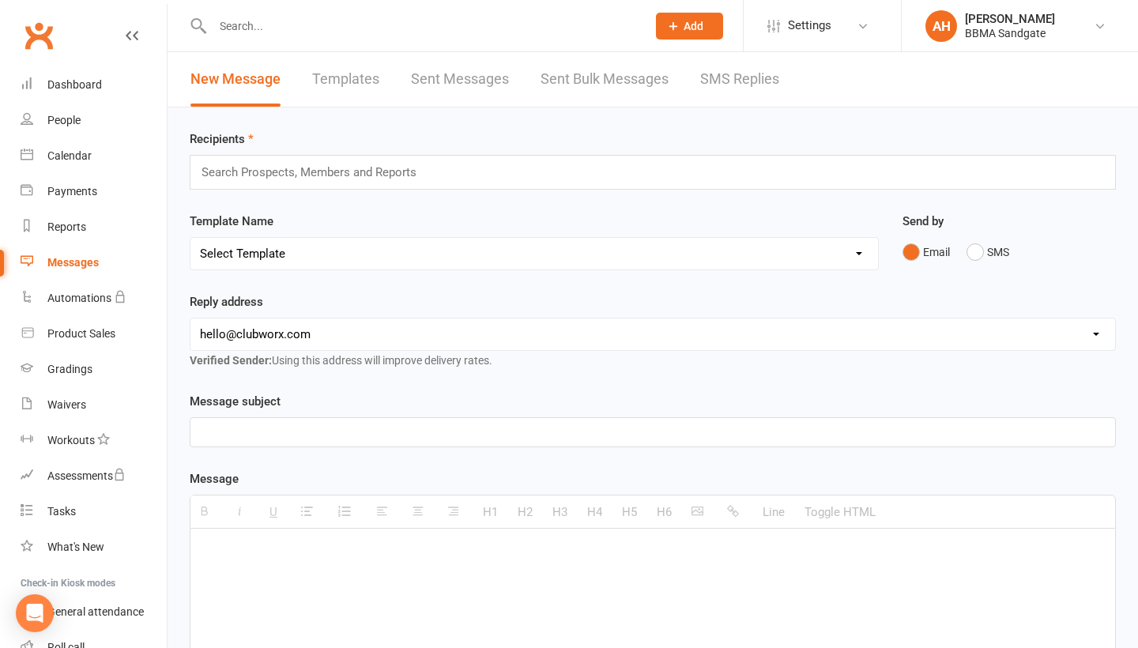
click at [765, 82] on link "SMS Replies" at bounding box center [739, 79] width 79 height 55
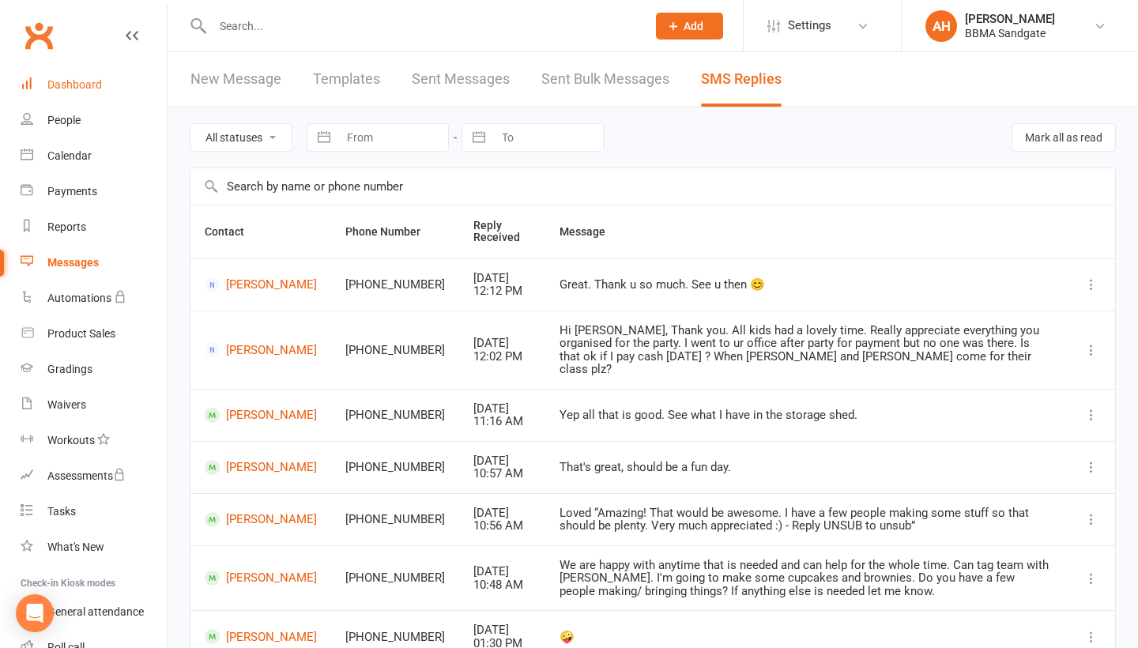
click at [130, 84] on link "Dashboard" at bounding box center [94, 85] width 146 height 36
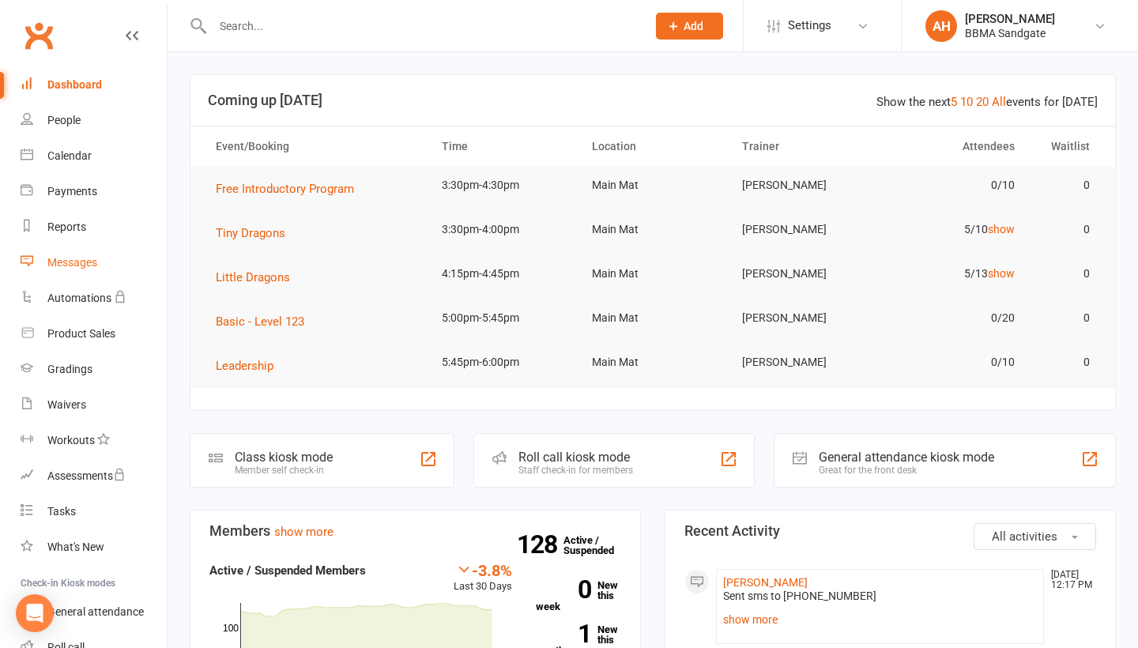
click at [34, 266] on link "Messages" at bounding box center [94, 263] width 146 height 36
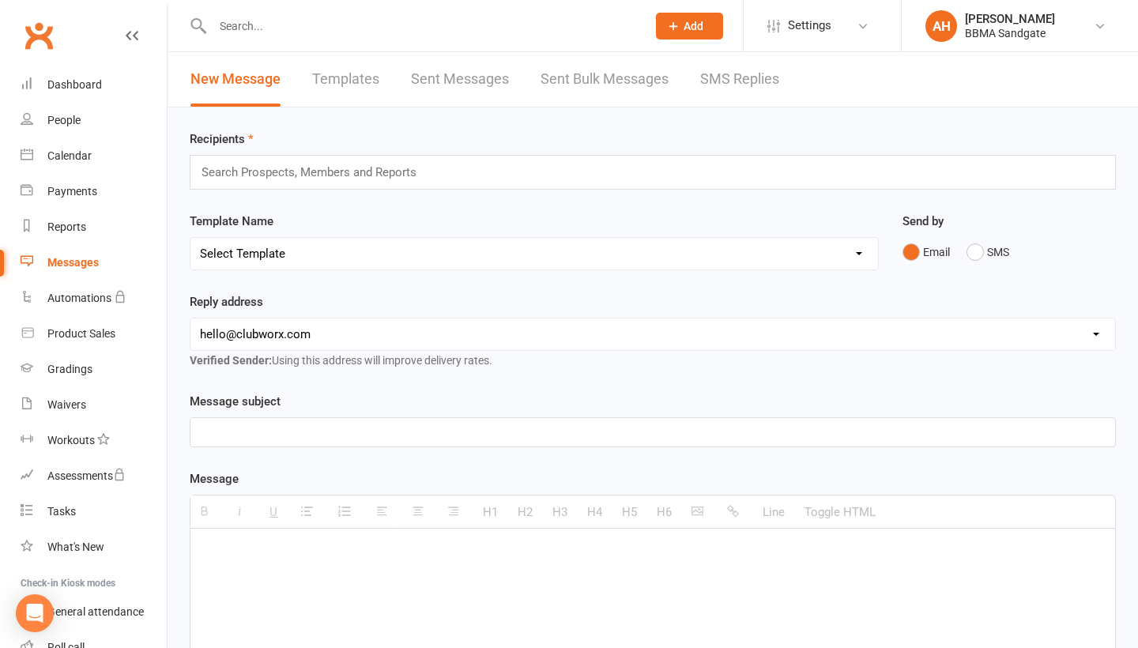
click at [772, 78] on link "SMS Replies" at bounding box center [739, 79] width 79 height 55
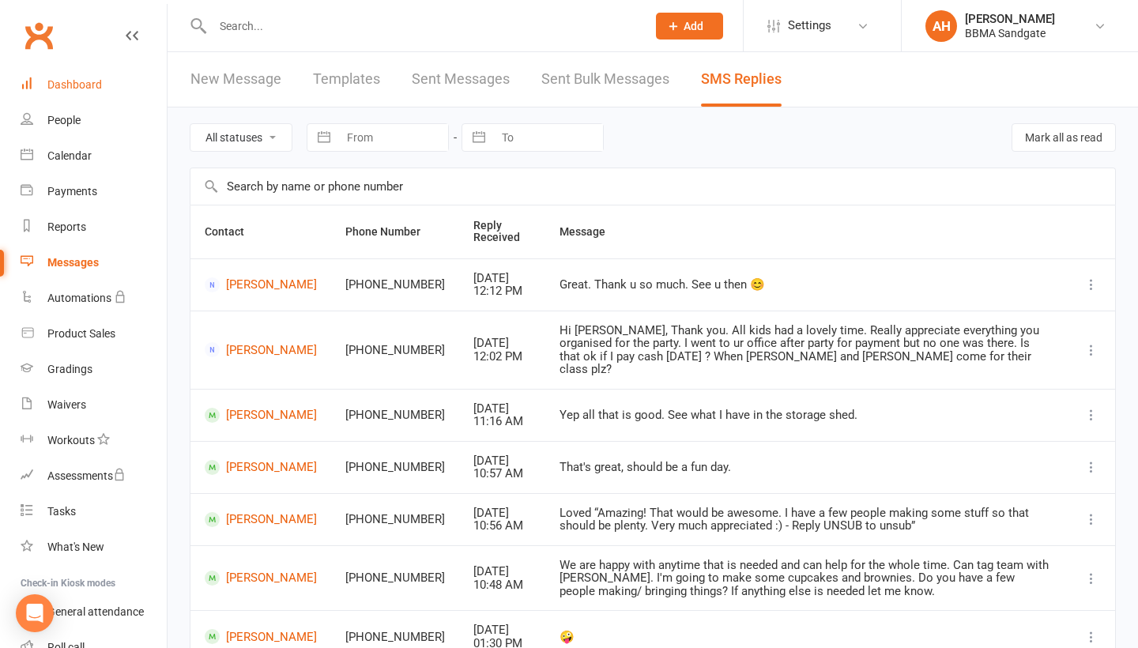
click at [135, 68] on link "Dashboard" at bounding box center [94, 85] width 146 height 36
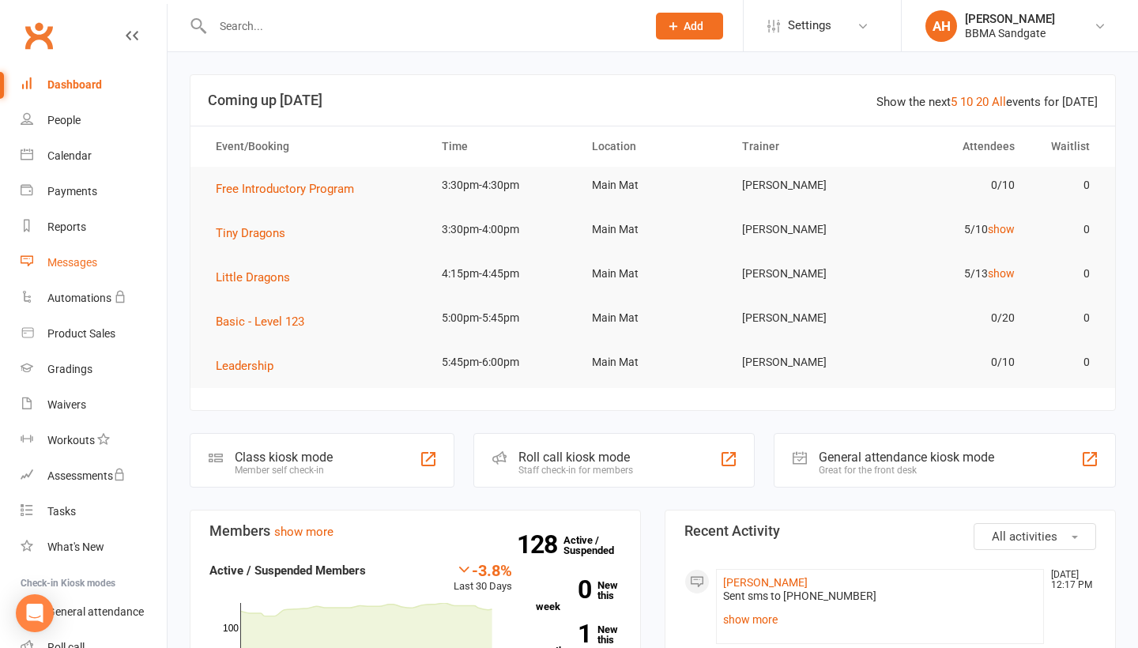
click at [95, 268] on div "Messages" at bounding box center [72, 262] width 50 height 13
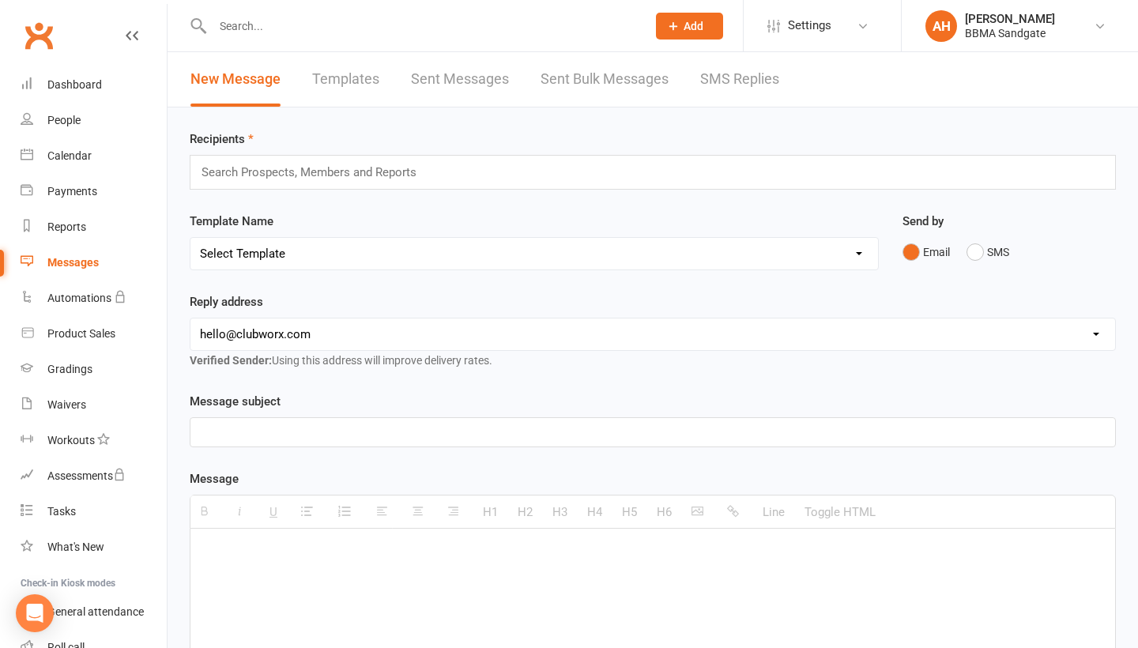
click at [765, 89] on link "SMS Replies" at bounding box center [739, 79] width 79 height 55
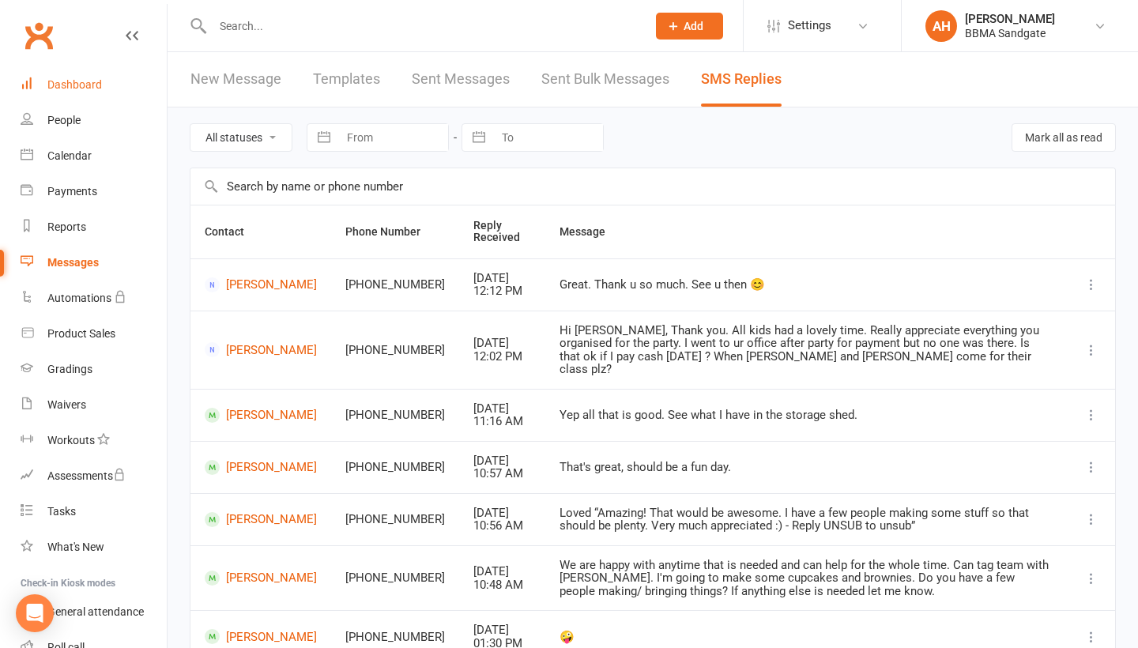
click at [119, 94] on link "Dashboard" at bounding box center [94, 85] width 146 height 36
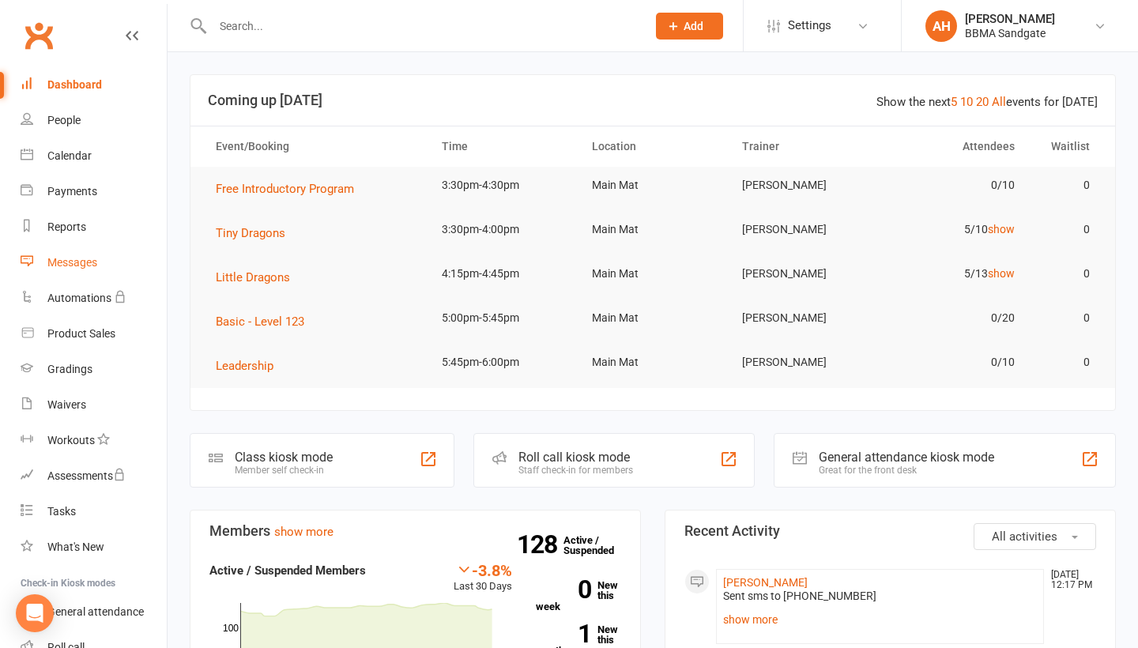
click at [62, 269] on link "Messages" at bounding box center [94, 263] width 146 height 36
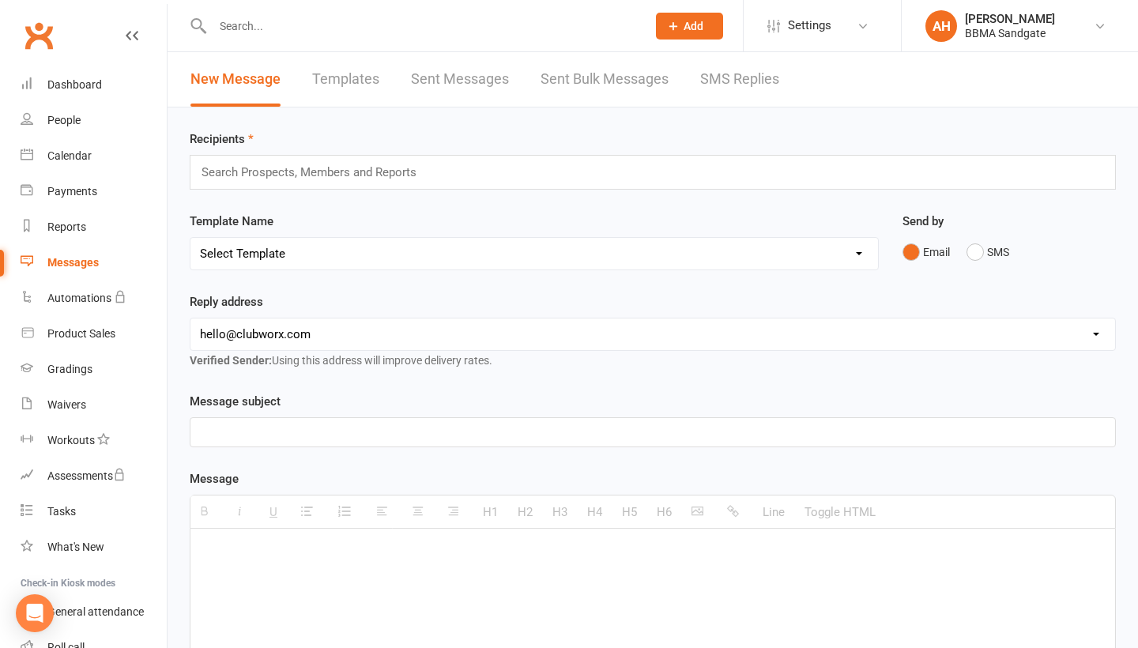
click at [734, 86] on link "SMS Replies" at bounding box center [739, 79] width 79 height 55
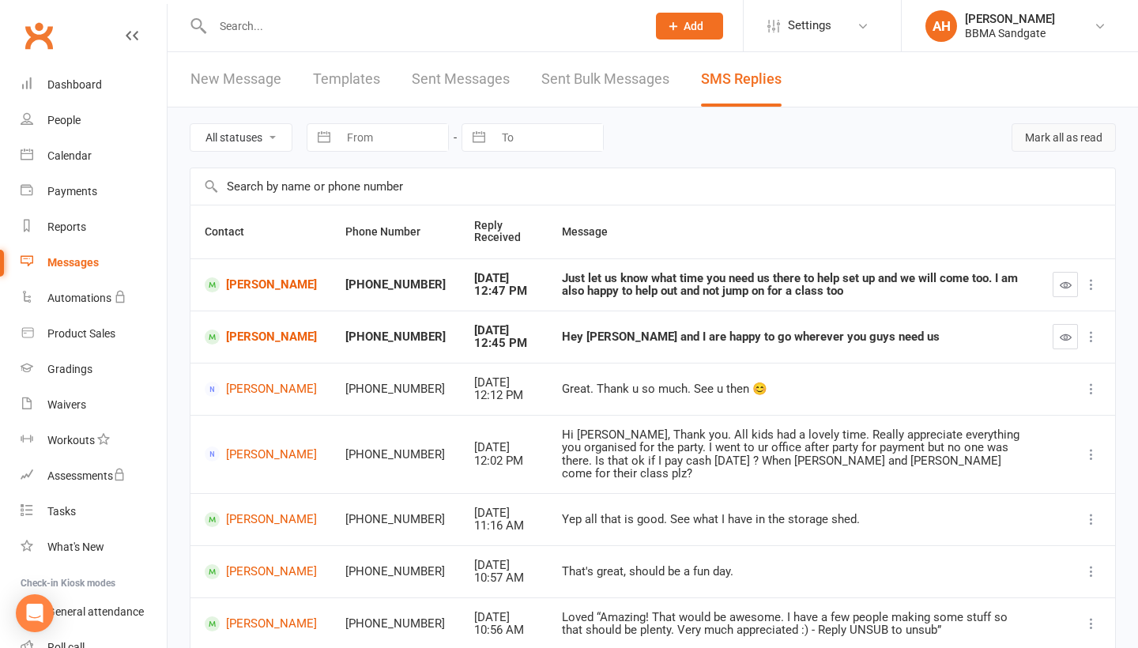
click at [1071, 142] on button "Mark all as read" at bounding box center [1064, 137] width 104 height 28
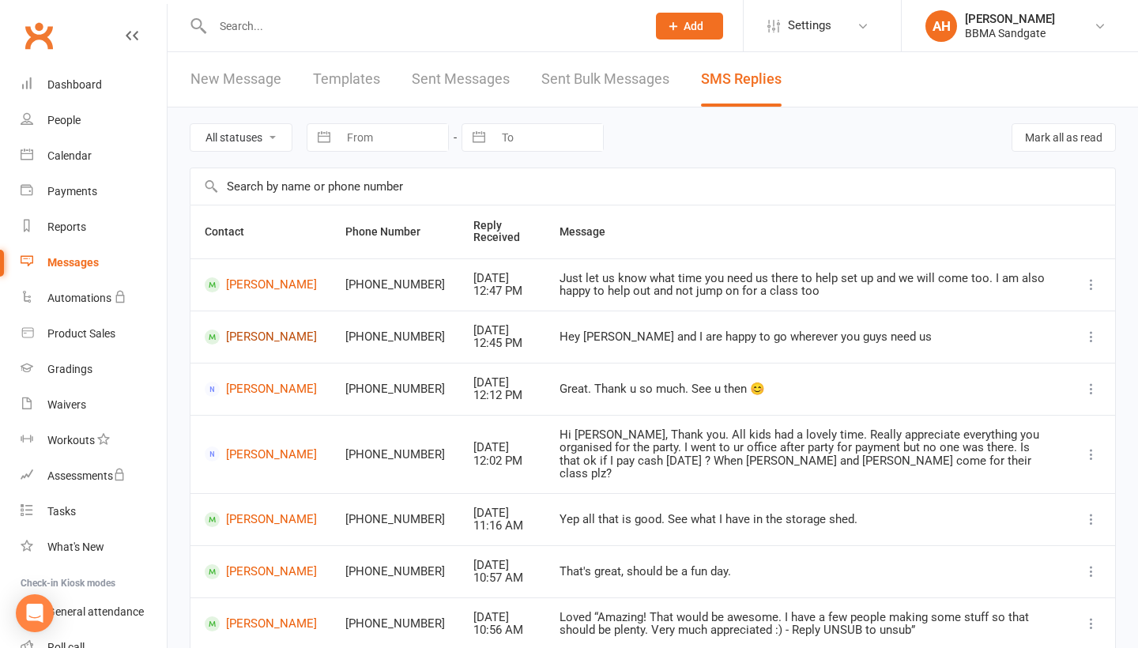
click at [244, 341] on link "[PERSON_NAME]" at bounding box center [261, 337] width 112 height 15
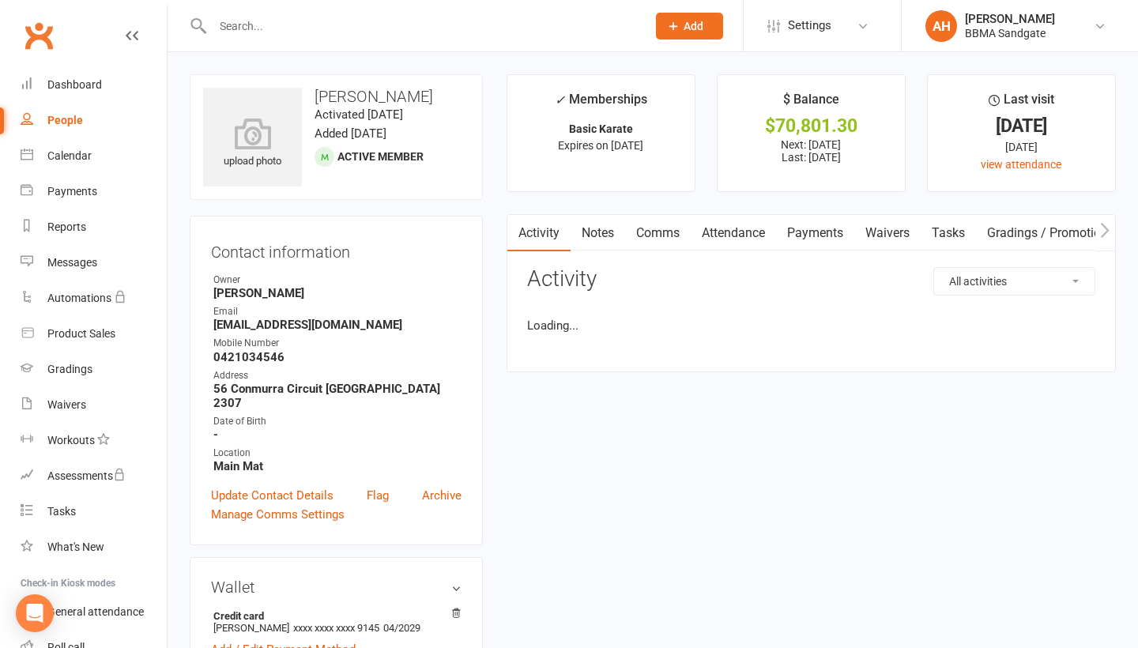
click at [656, 240] on link "Comms" at bounding box center [658, 233] width 66 height 36
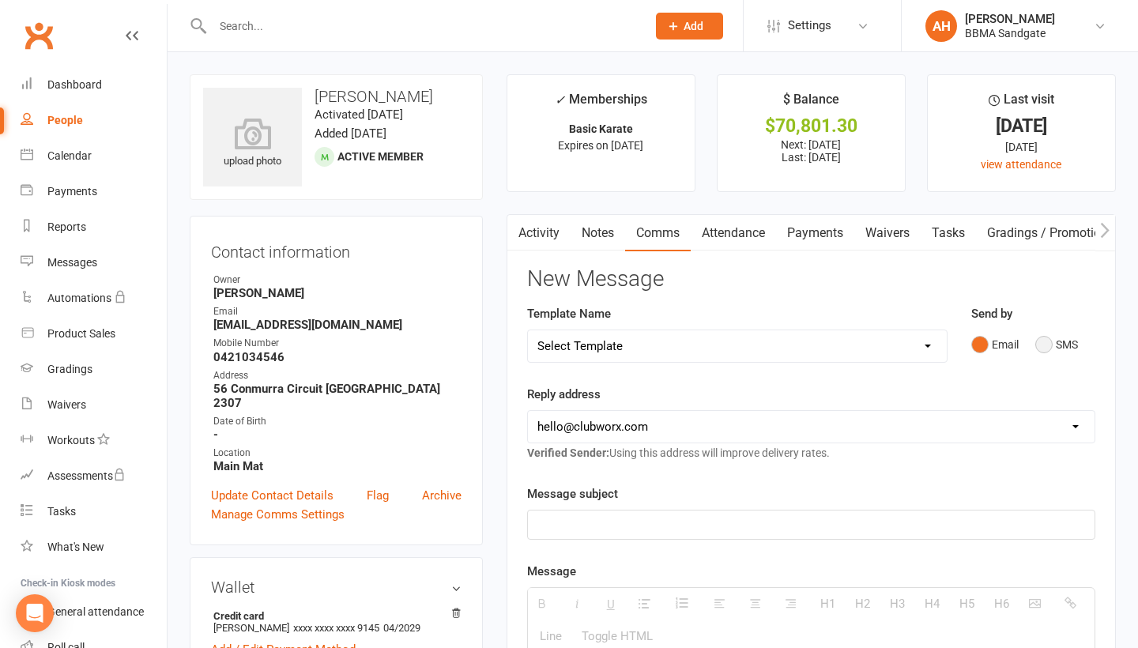
click at [1044, 345] on button "SMS" at bounding box center [1057, 345] width 43 height 30
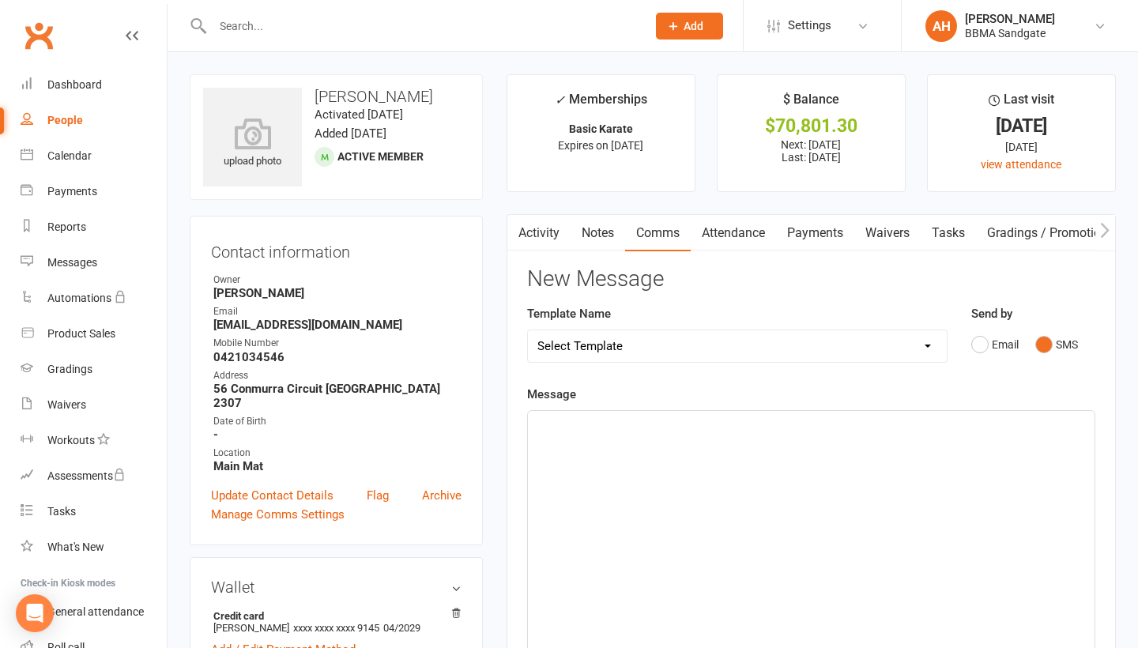
click at [702, 512] on div at bounding box center [811, 529] width 567 height 237
drag, startPoint x: 670, startPoint y: 434, endPoint x: 653, endPoint y: 433, distance: 16.6
click at [653, 433] on p "Awesome appreciate tou guys" at bounding box center [812, 428] width 548 height 19
click at [710, 437] on p "Awesome appreciate you guys" at bounding box center [812, 428] width 548 height 19
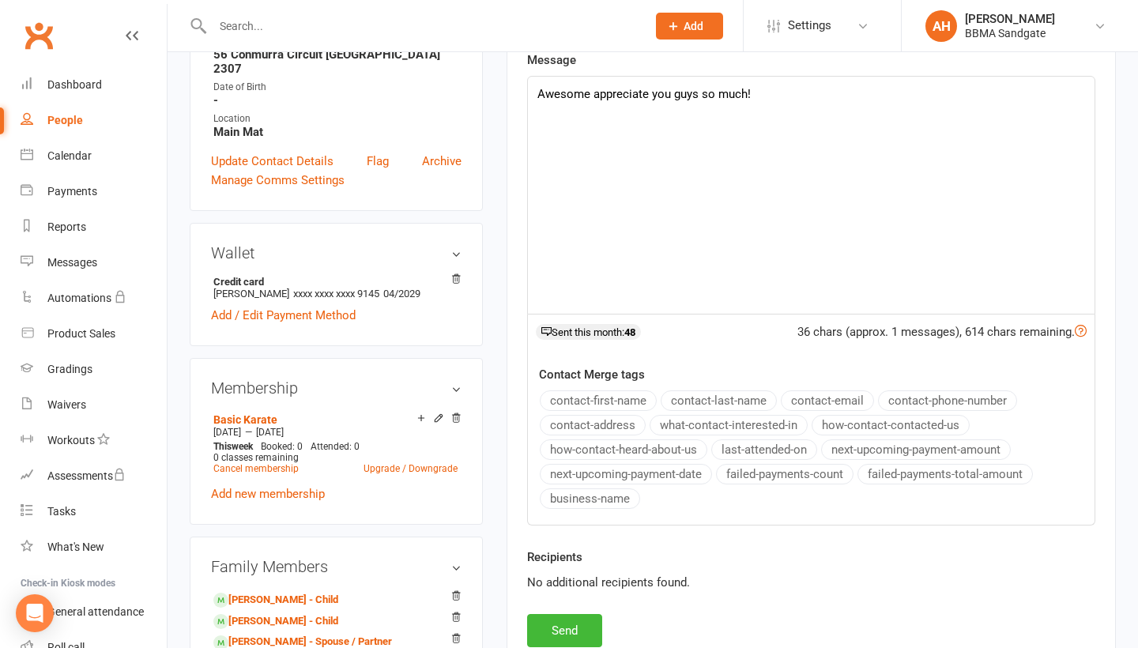
scroll to position [402, 0]
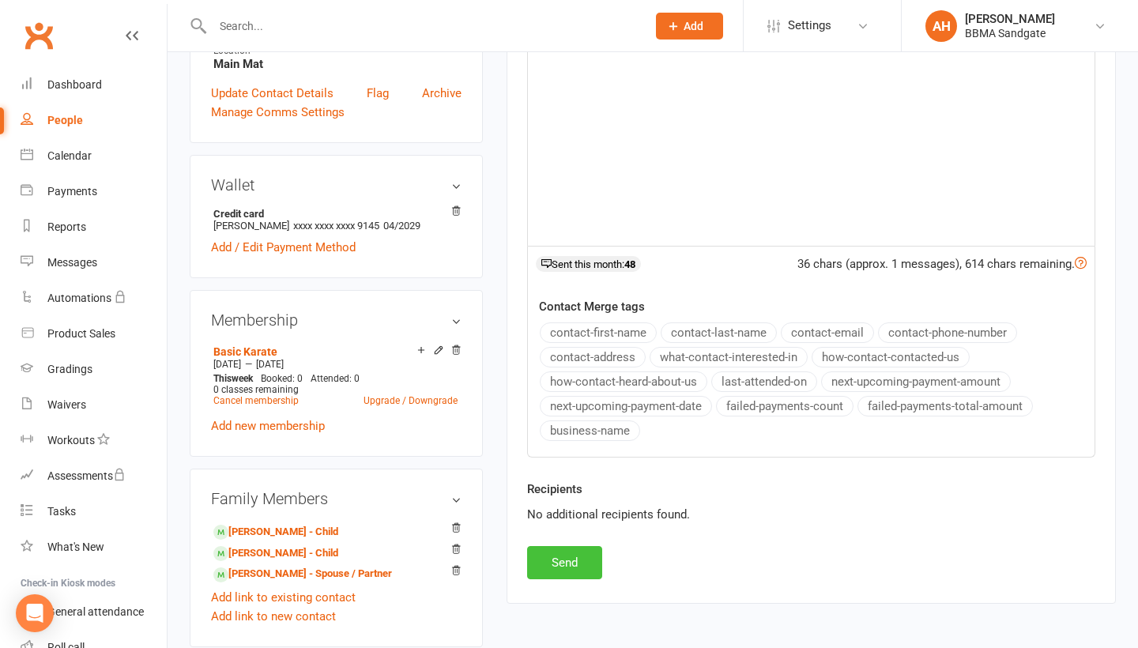
click at [580, 555] on button "Send" at bounding box center [564, 562] width 75 height 33
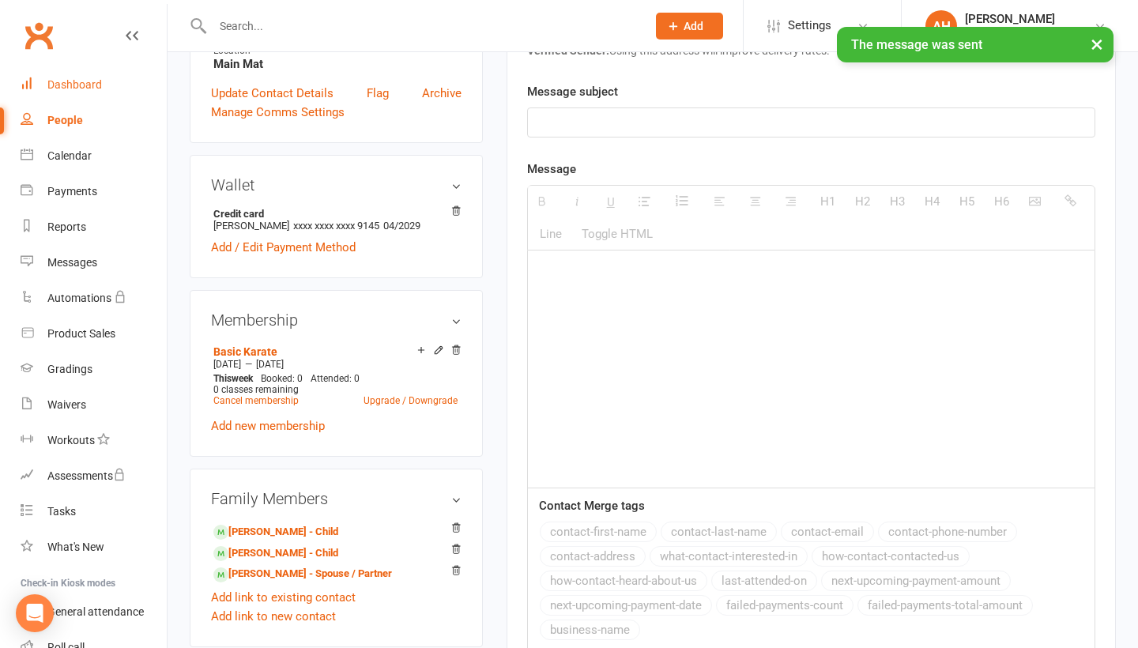
click at [114, 100] on link "Dashboard" at bounding box center [94, 85] width 146 height 36
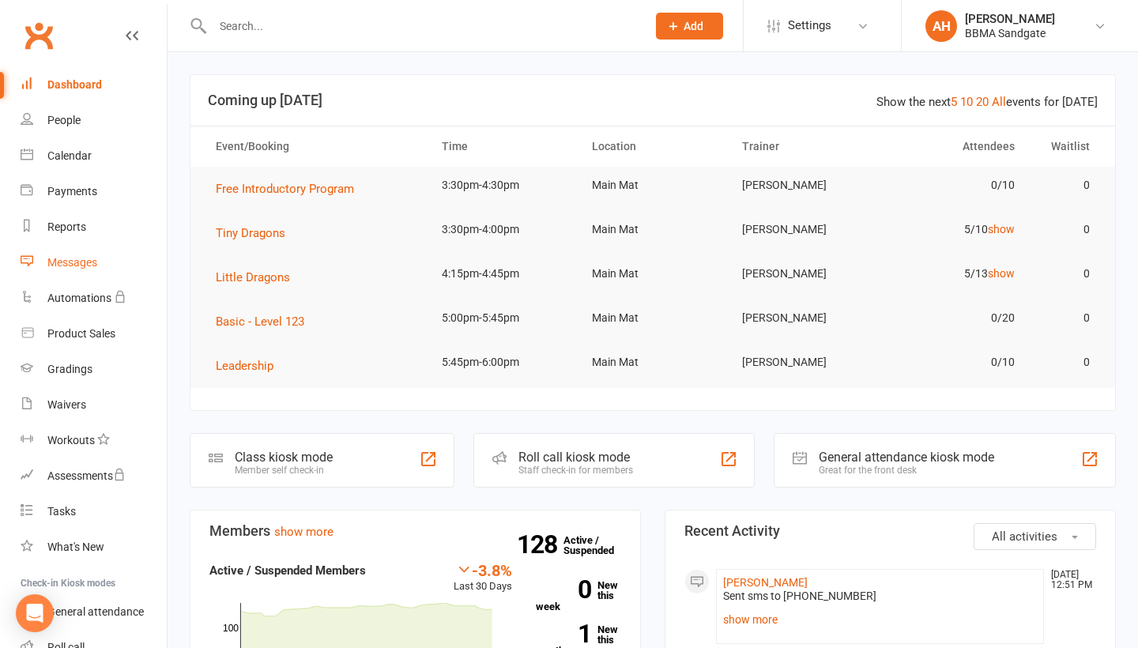
click at [97, 259] on div "Messages" at bounding box center [72, 262] width 50 height 13
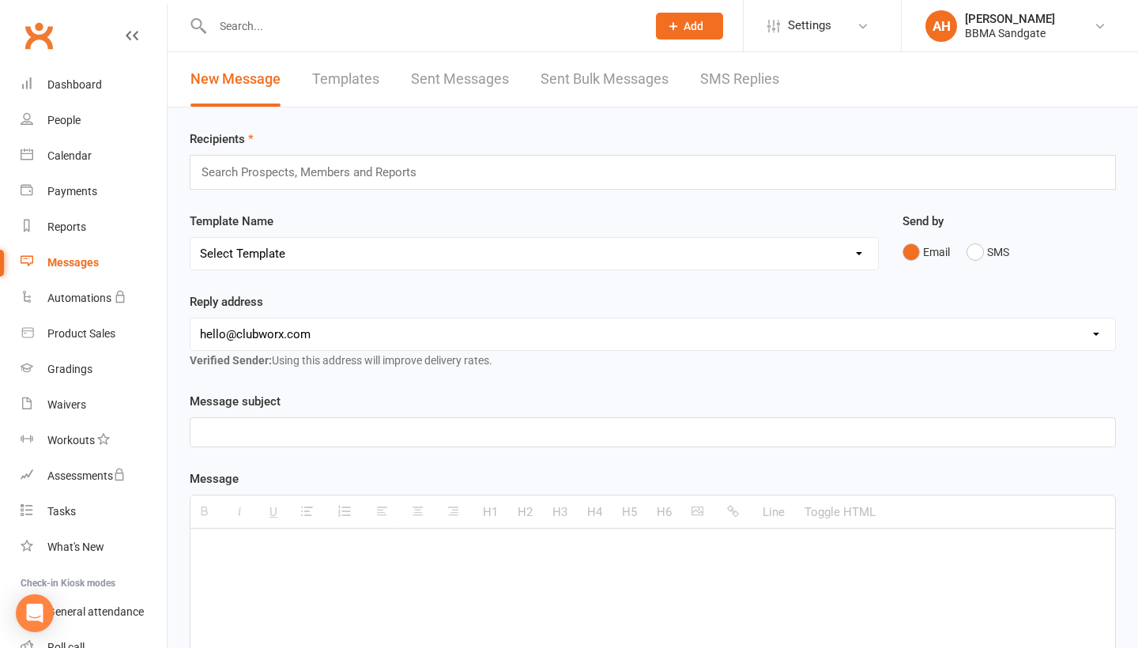
click at [729, 85] on link "SMS Replies" at bounding box center [739, 79] width 79 height 55
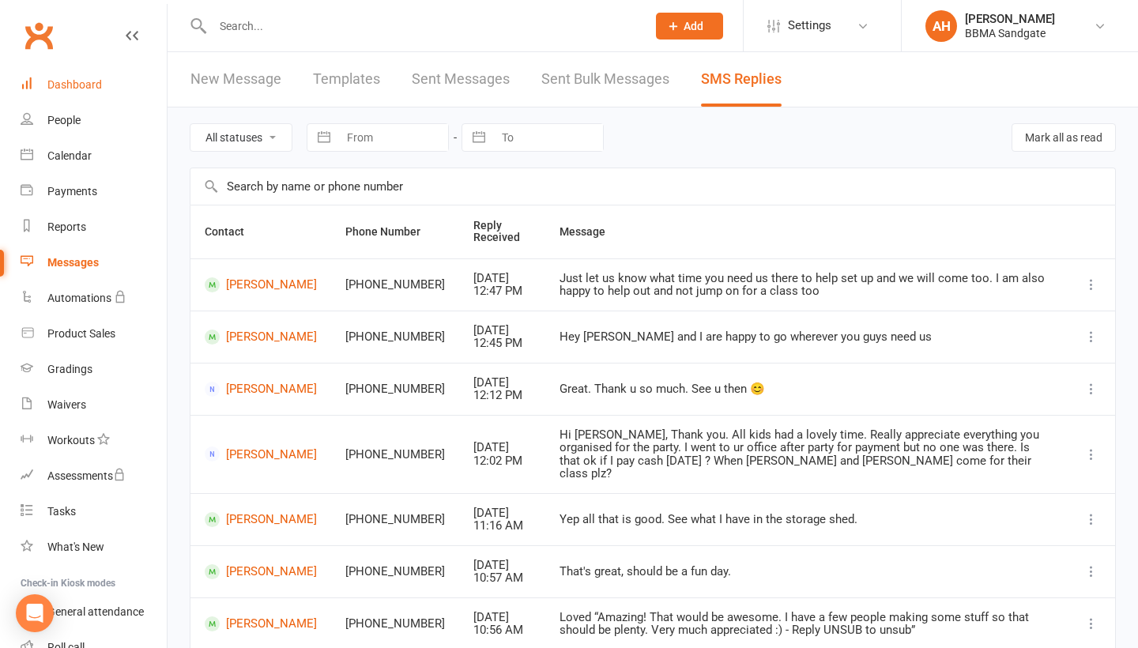
click at [127, 100] on link "Dashboard" at bounding box center [94, 85] width 146 height 36
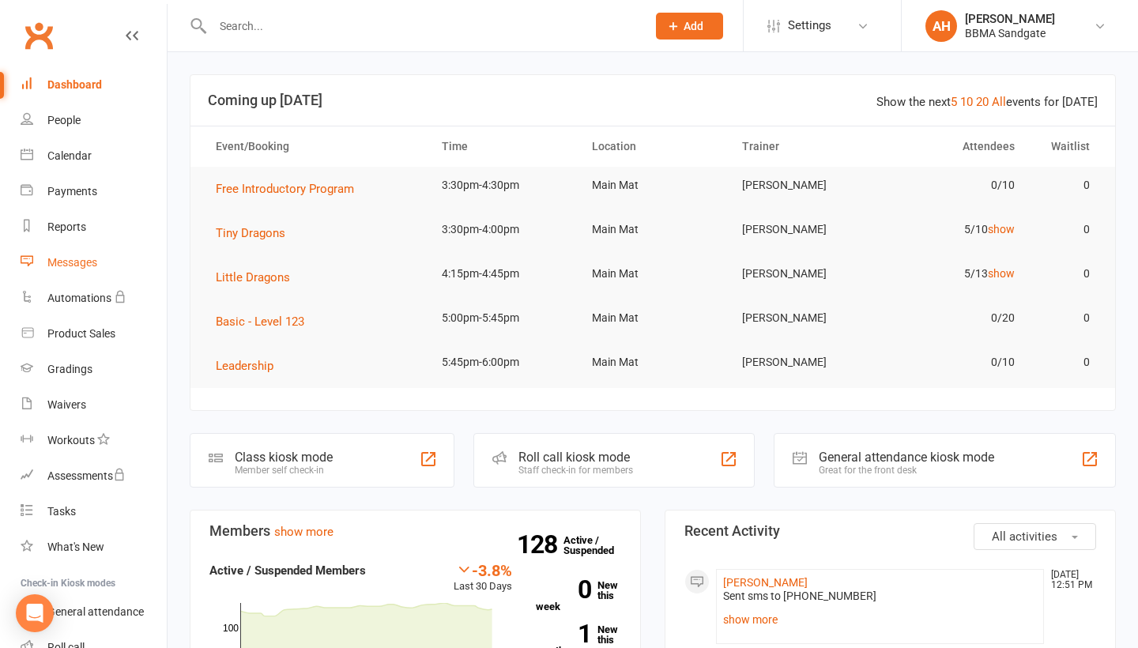
click at [103, 259] on link "Messages" at bounding box center [94, 263] width 146 height 36
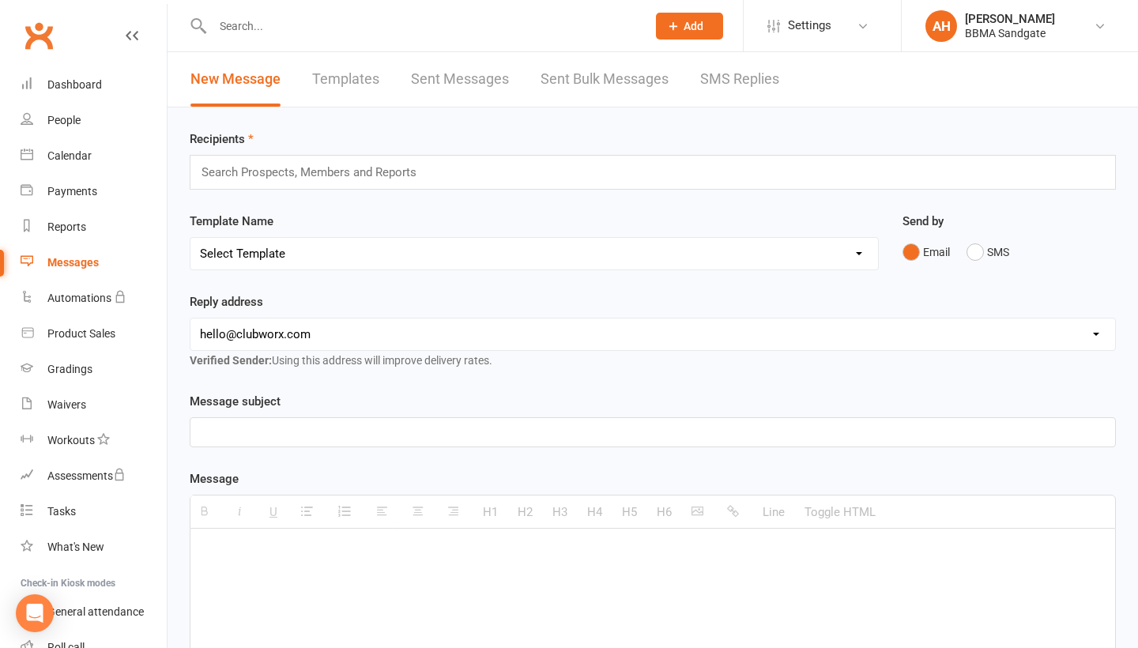
click at [765, 87] on link "SMS Replies" at bounding box center [739, 79] width 79 height 55
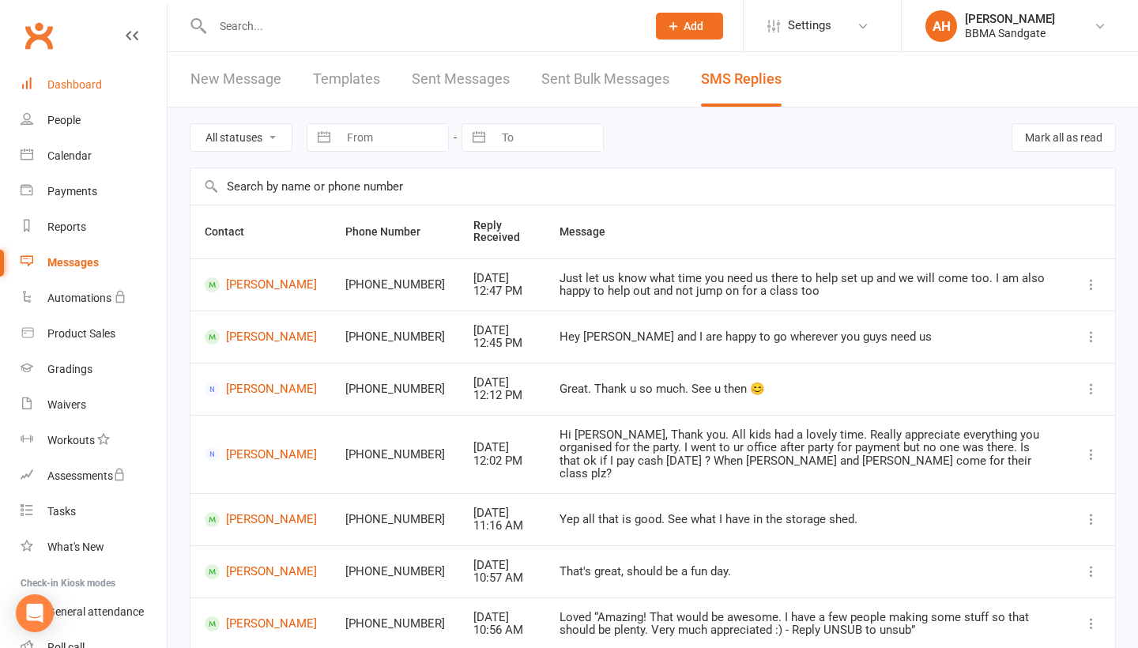
click at [103, 85] on link "Dashboard" at bounding box center [94, 85] width 146 height 36
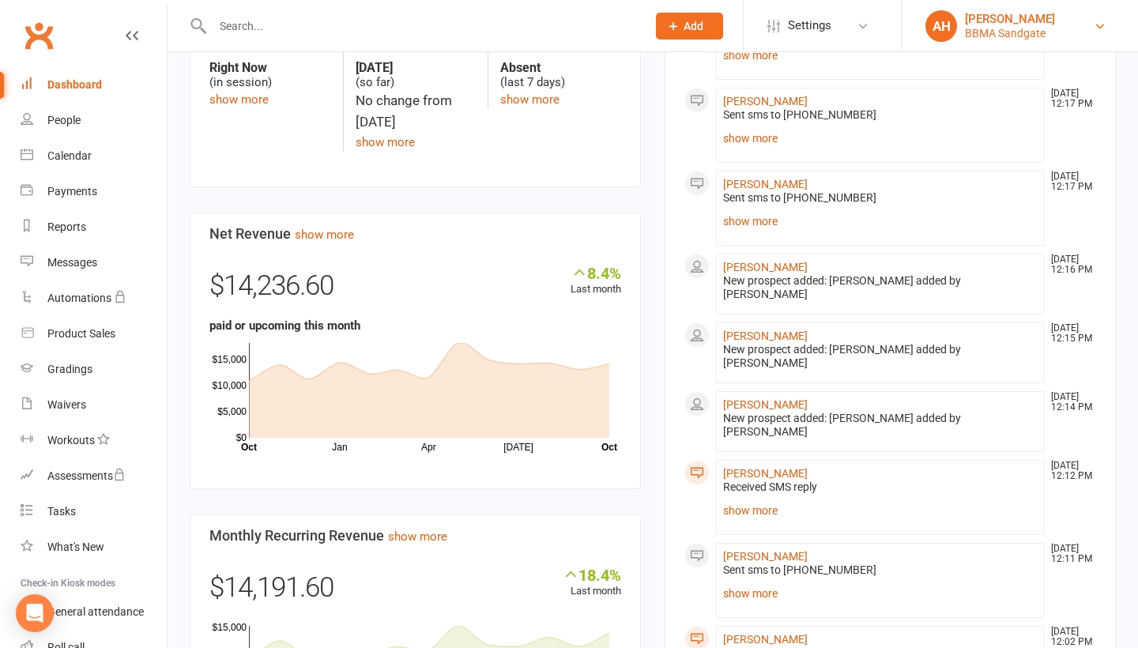
scroll to position [814, 0]
click at [103, 271] on link "Messages" at bounding box center [94, 263] width 146 height 36
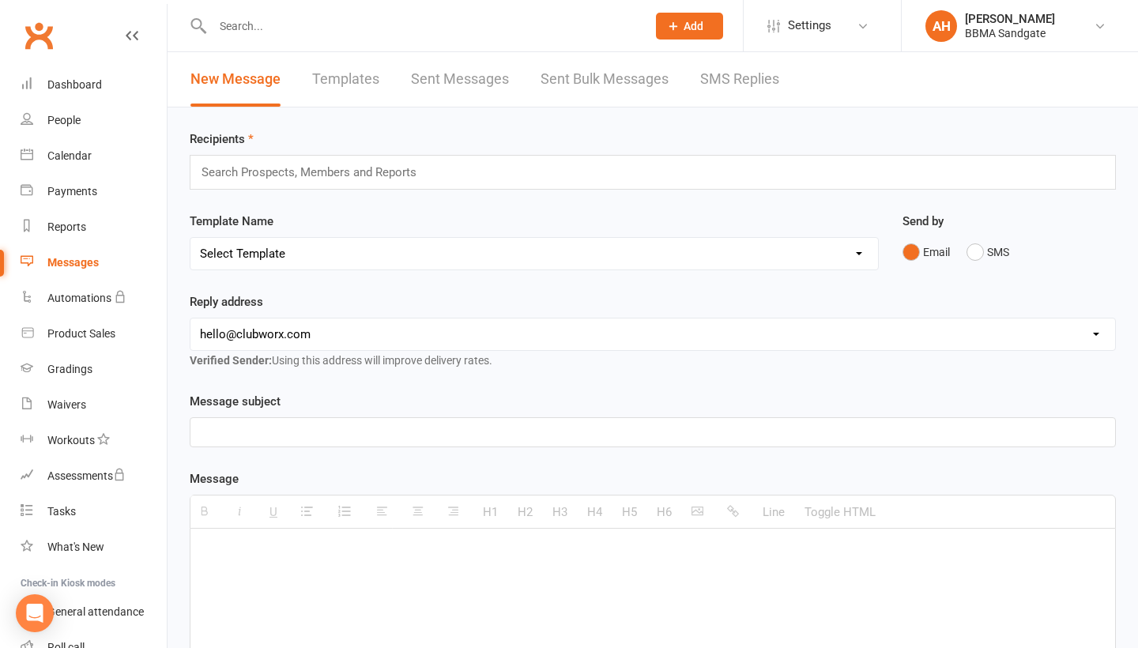
click at [773, 85] on link "SMS Replies" at bounding box center [739, 79] width 79 height 55
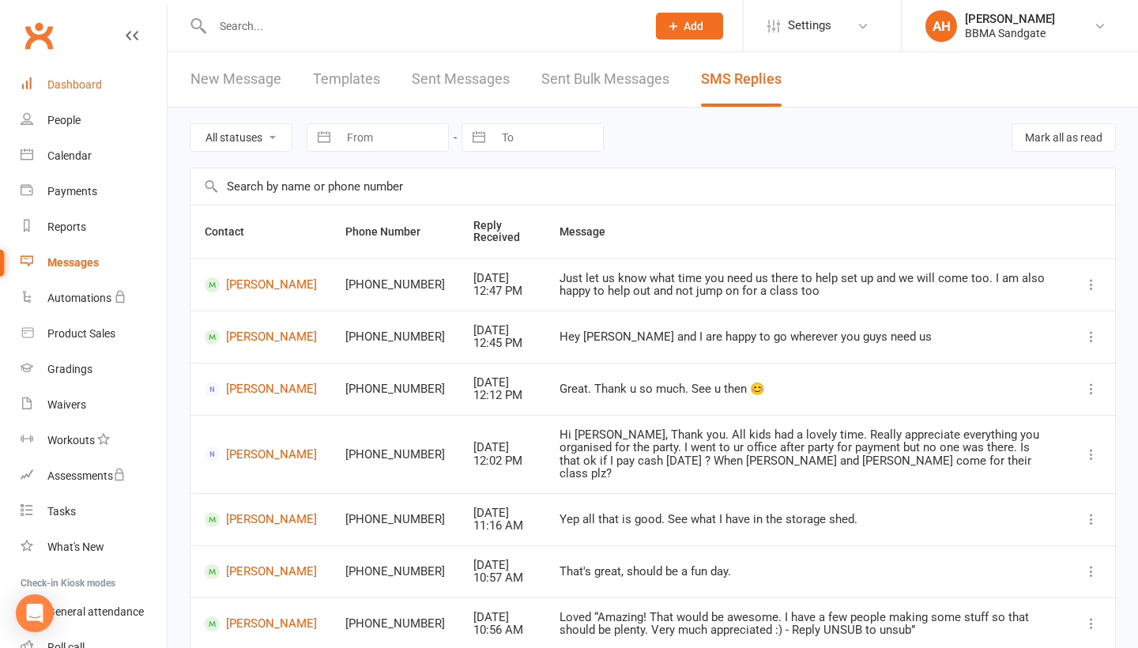
click at [149, 90] on link "Dashboard" at bounding box center [94, 85] width 146 height 36
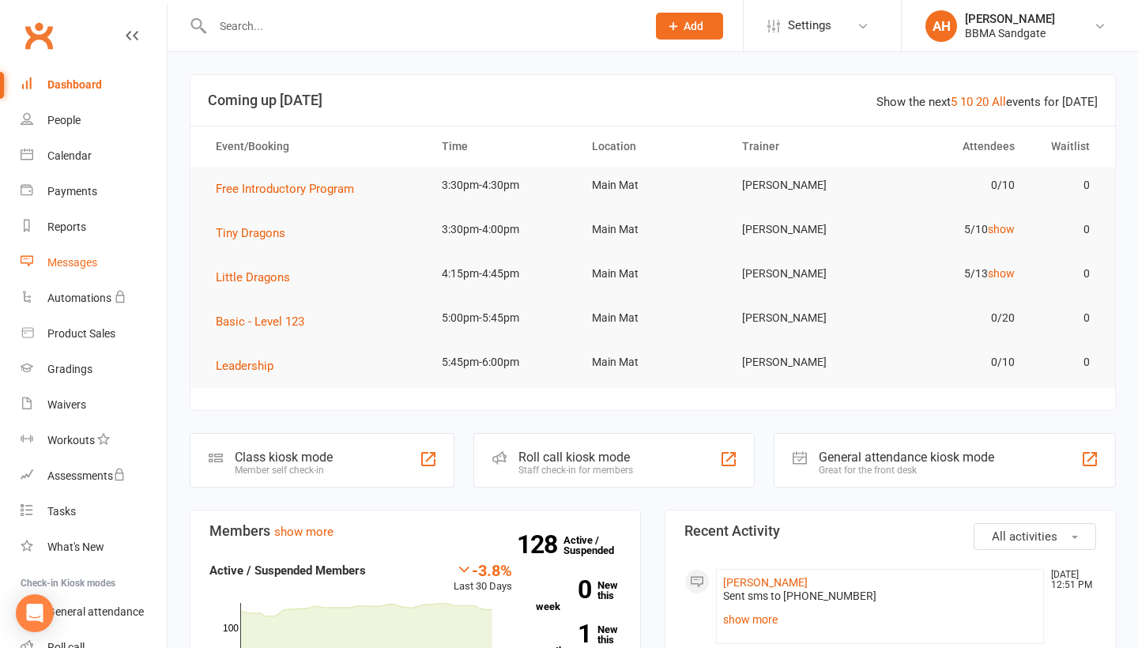
click at [77, 270] on link "Messages" at bounding box center [94, 263] width 146 height 36
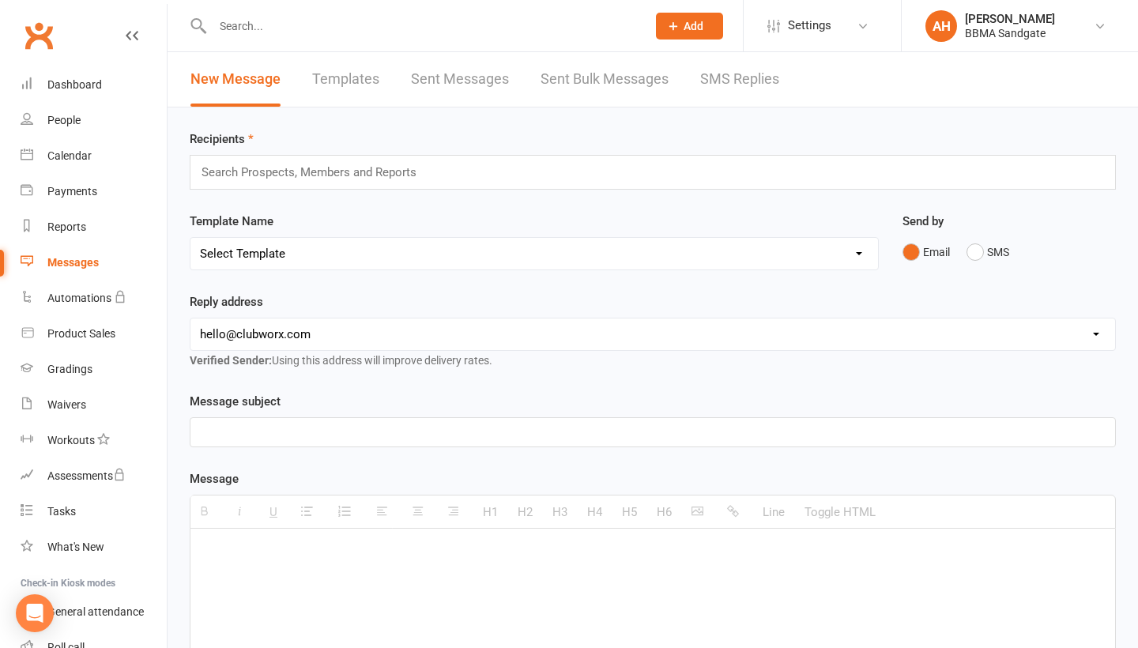
click at [765, 83] on link "SMS Replies" at bounding box center [739, 79] width 79 height 55
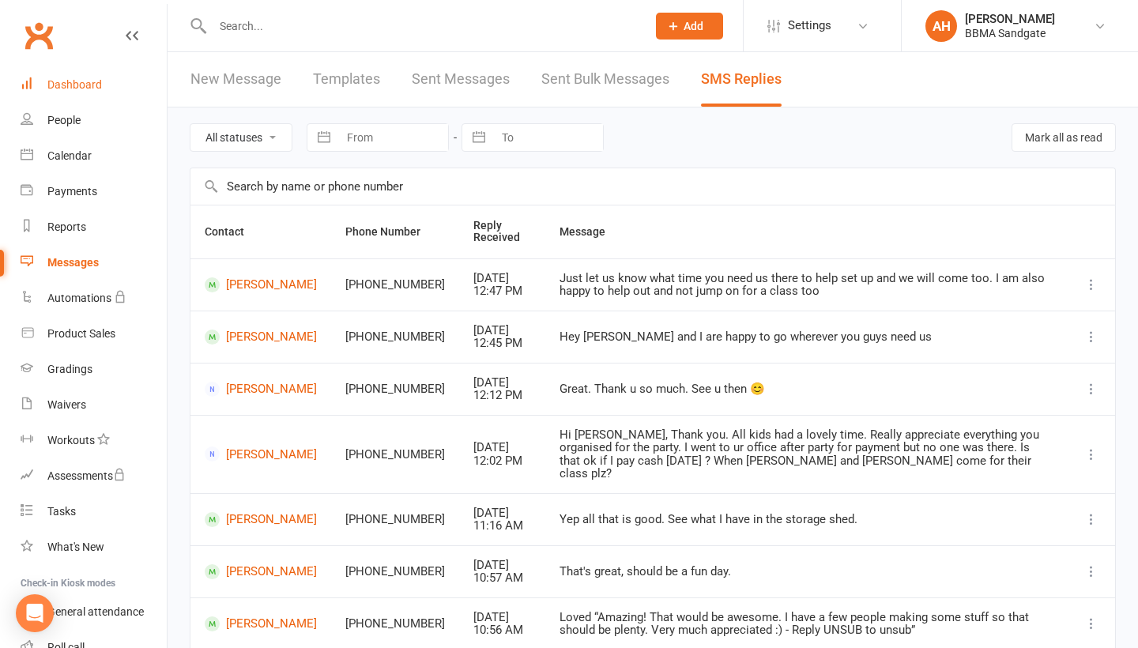
click at [105, 85] on link "Dashboard" at bounding box center [94, 85] width 146 height 36
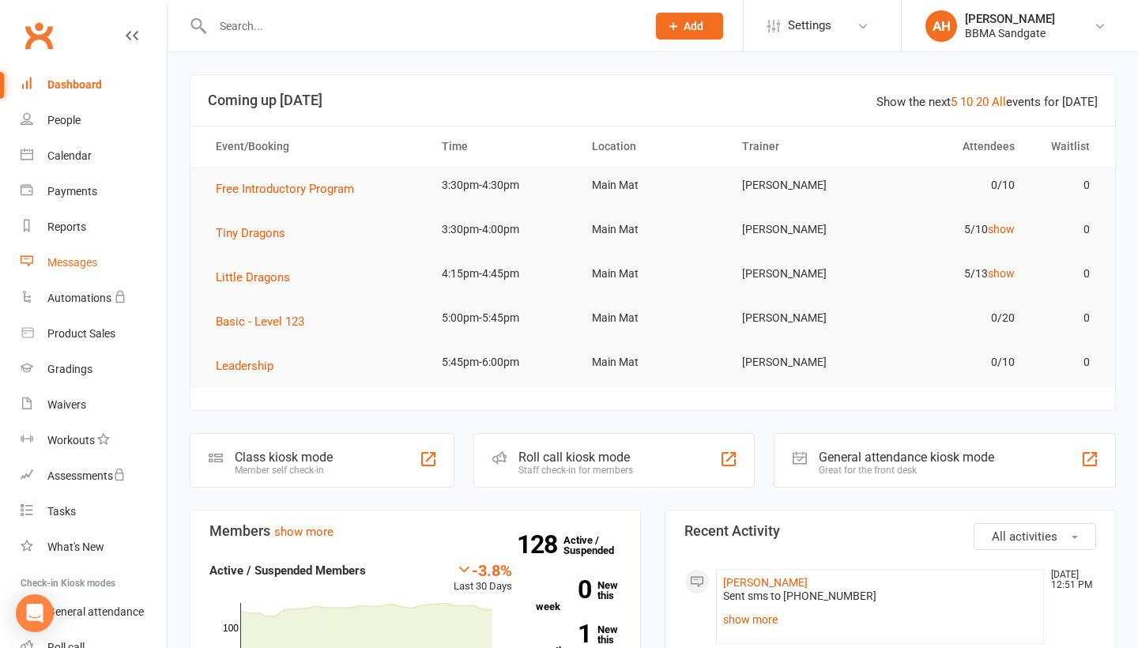
click at [135, 250] on link "Messages" at bounding box center [94, 263] width 146 height 36
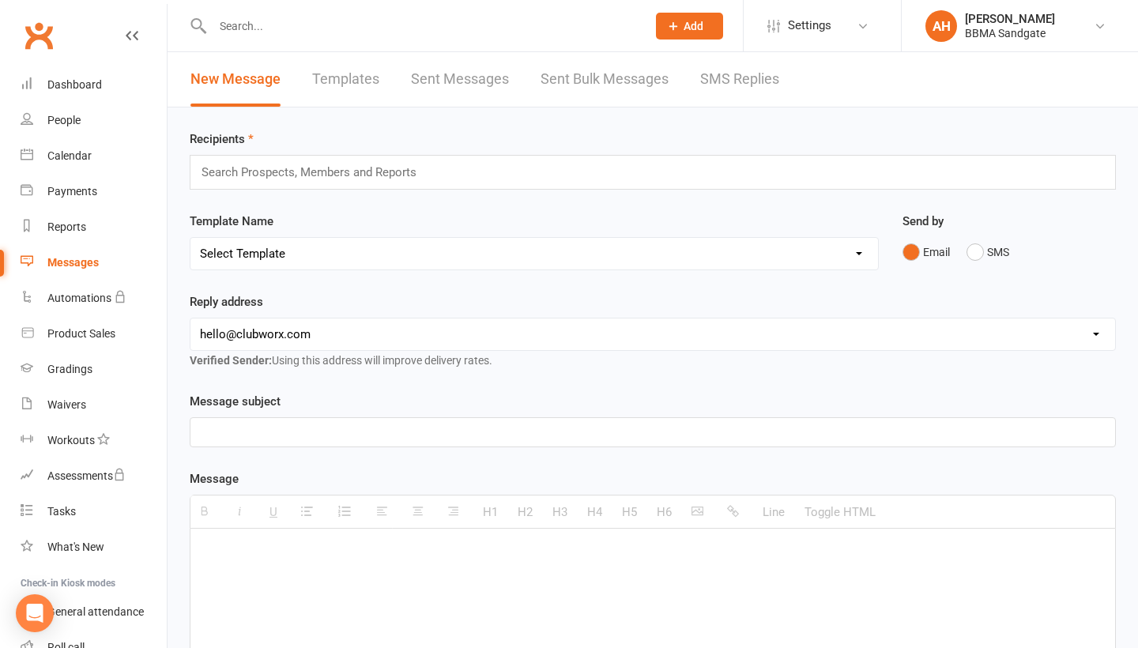
click at [737, 82] on link "SMS Replies" at bounding box center [739, 79] width 79 height 55
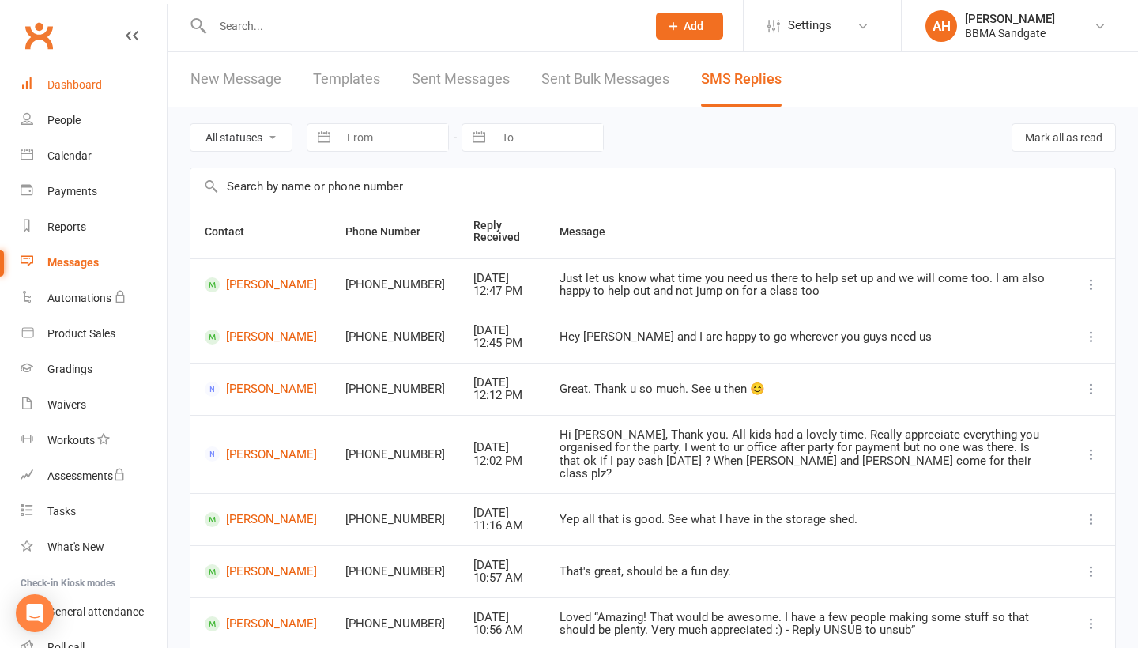
click at [105, 86] on link "Dashboard" at bounding box center [94, 85] width 146 height 36
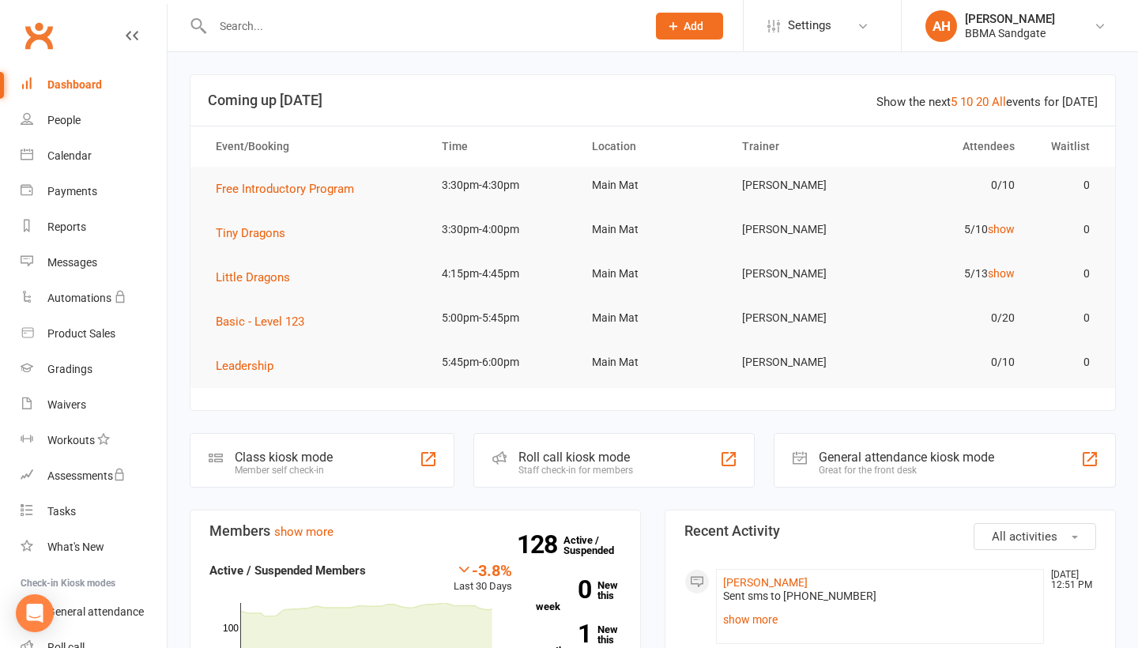
scroll to position [221, 0]
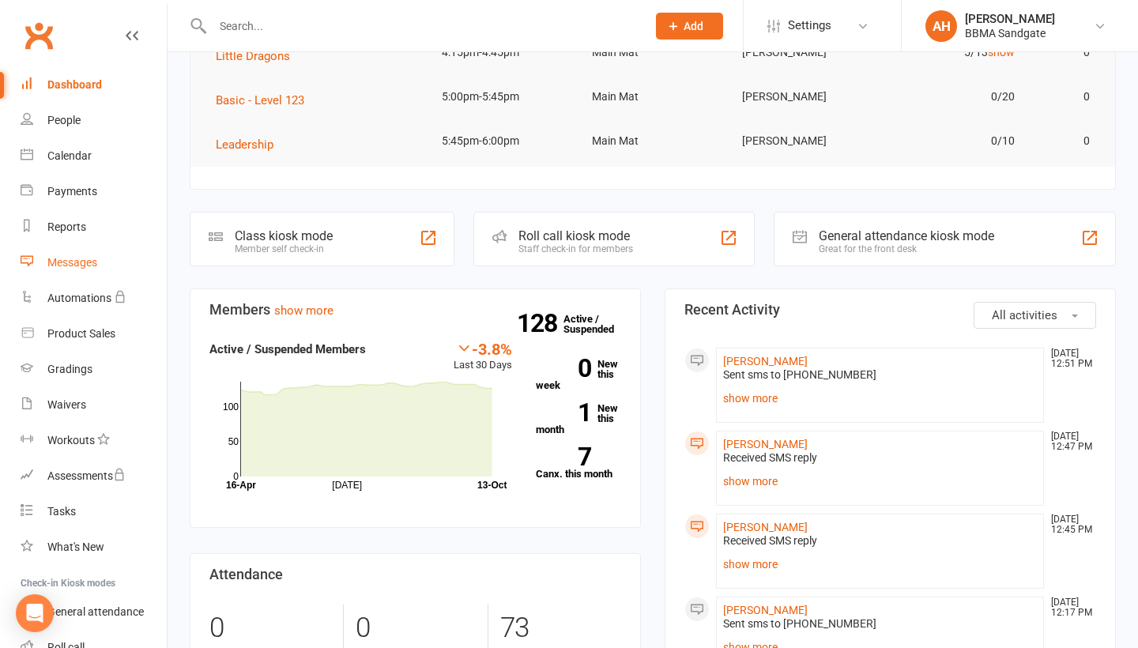
click at [80, 262] on div "Messages" at bounding box center [72, 262] width 50 height 13
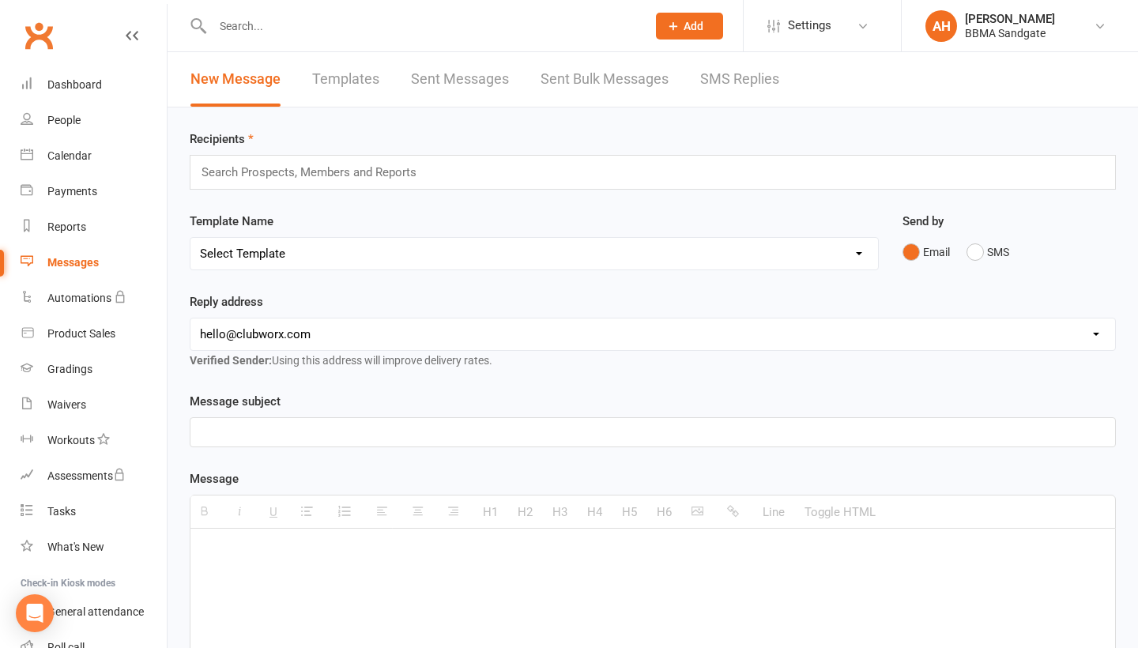
click at [766, 82] on link "SMS Replies" at bounding box center [739, 79] width 79 height 55
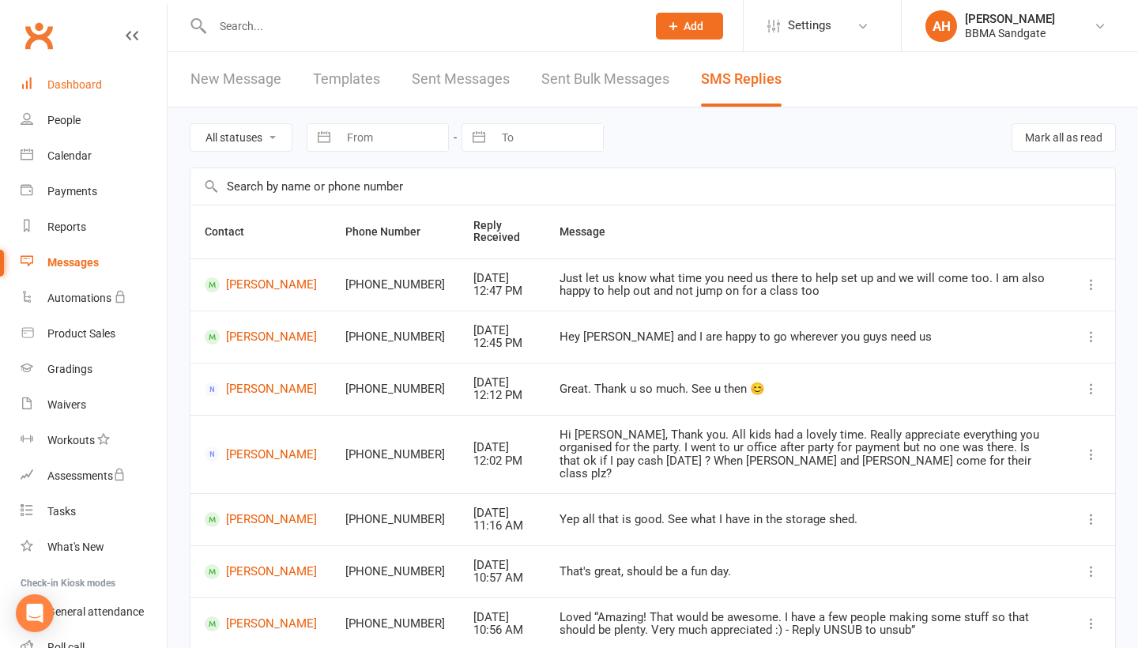
click at [116, 93] on link "Dashboard" at bounding box center [94, 85] width 146 height 36
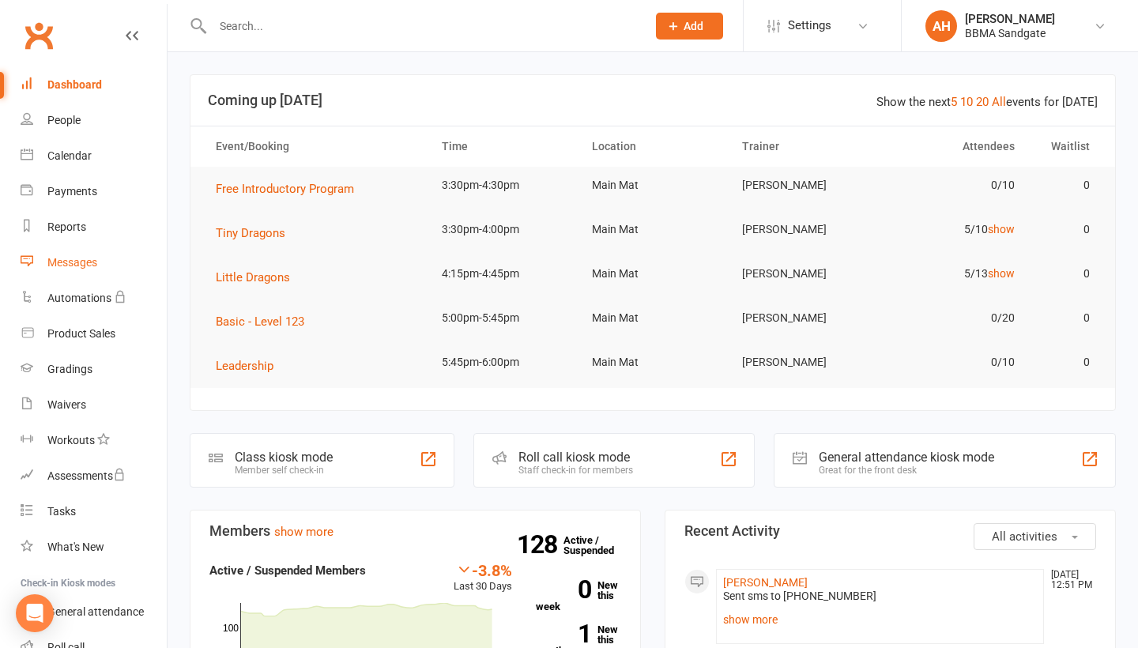
click at [65, 266] on div "Messages" at bounding box center [72, 262] width 50 height 13
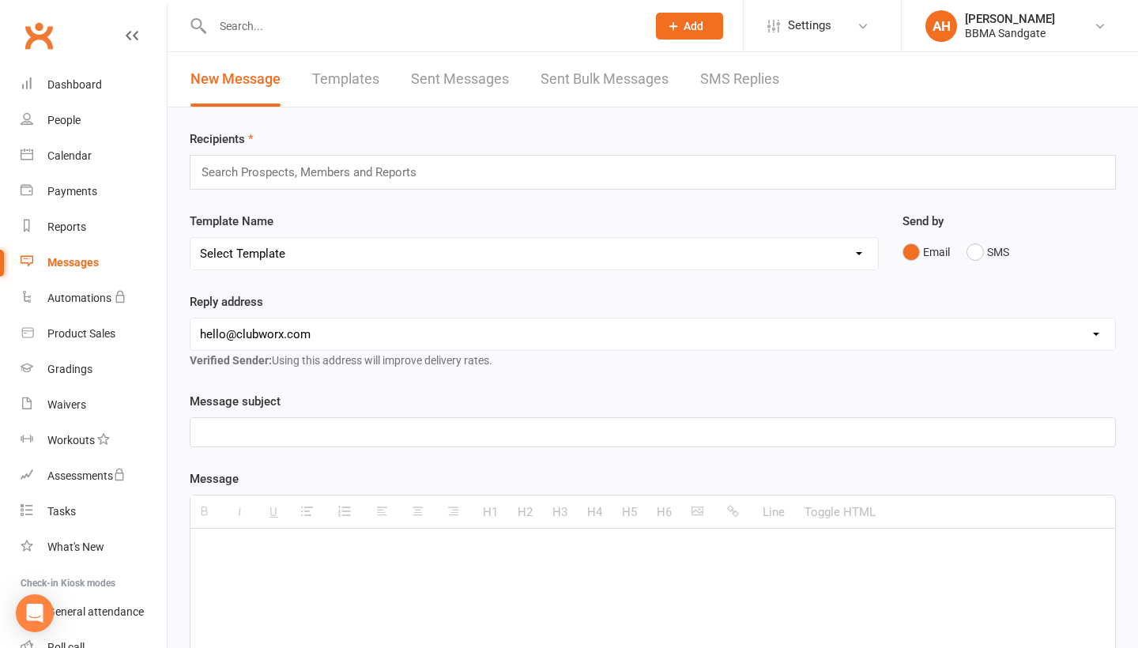
click at [715, 77] on link "SMS Replies" at bounding box center [739, 79] width 79 height 55
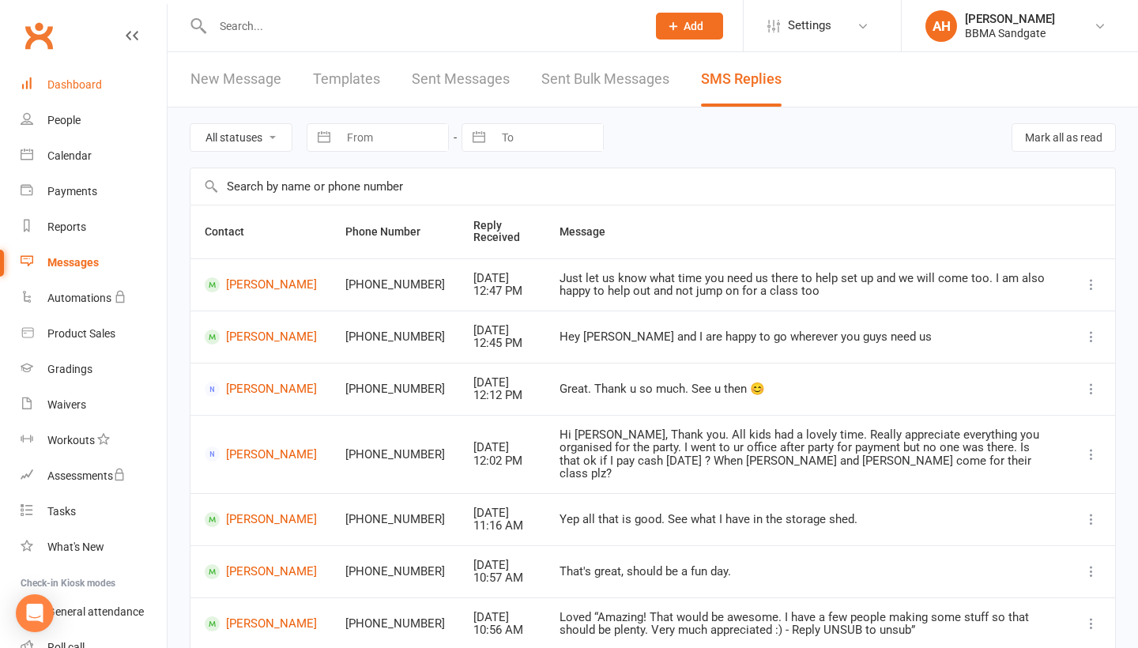
click at [125, 97] on link "Dashboard" at bounding box center [94, 85] width 146 height 36
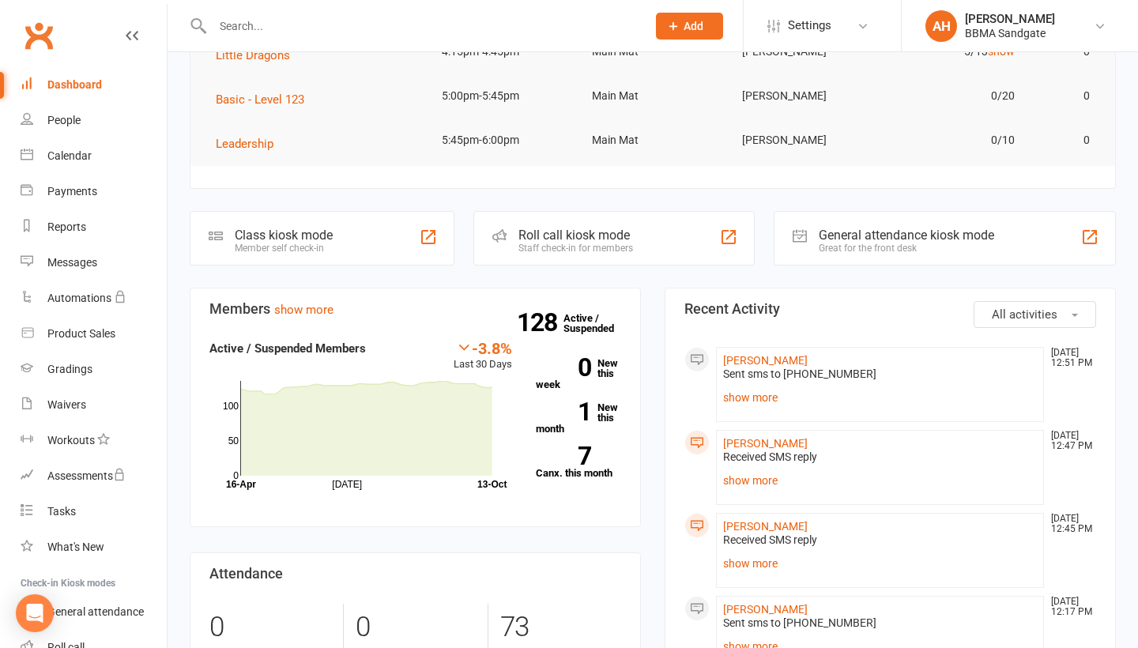
scroll to position [221, 0]
click at [92, 255] on link "Messages" at bounding box center [94, 263] width 146 height 36
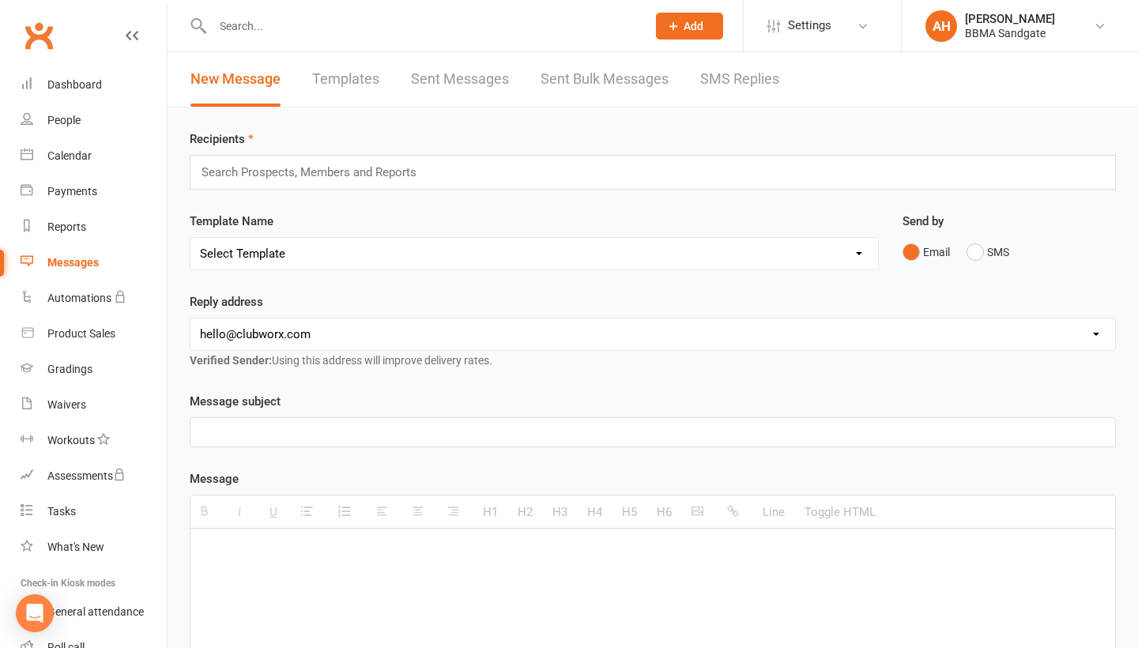
click at [757, 82] on link "SMS Replies" at bounding box center [739, 79] width 79 height 55
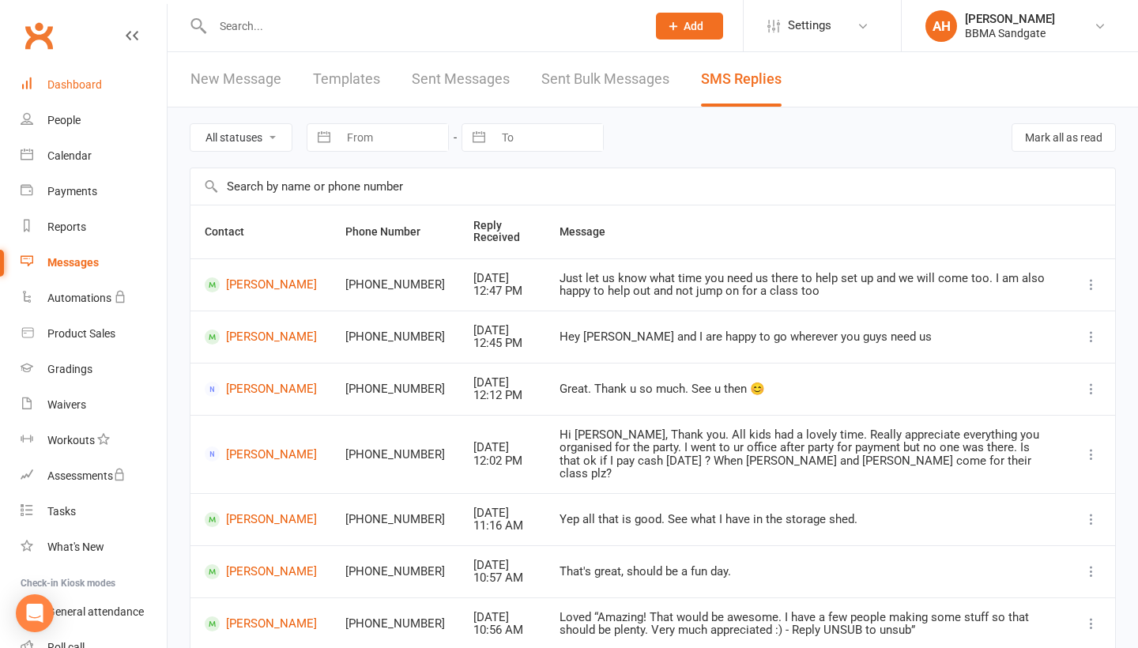
click at [110, 81] on link "Dashboard" at bounding box center [94, 85] width 146 height 36
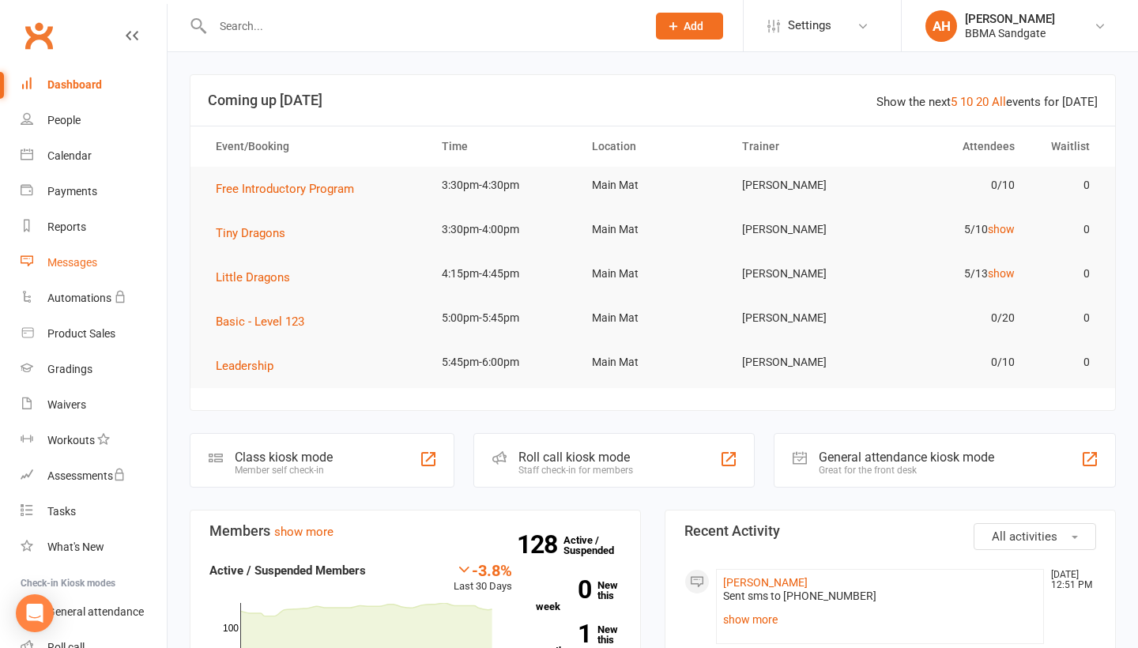
click at [100, 274] on link "Messages" at bounding box center [94, 263] width 146 height 36
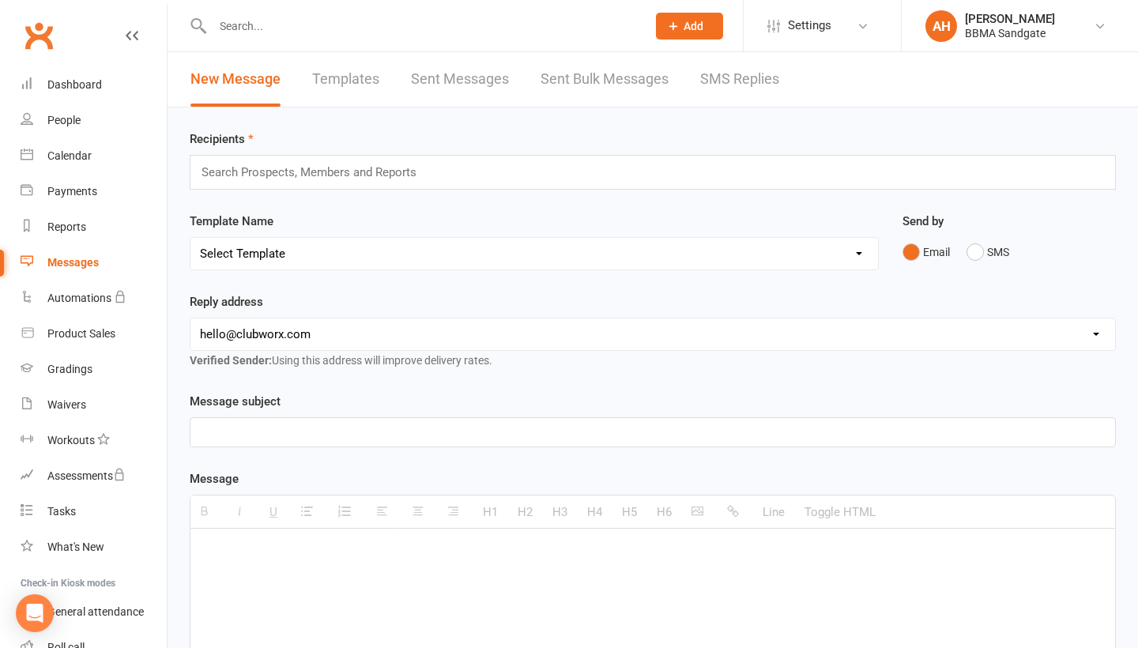
click at [755, 71] on link "SMS Replies" at bounding box center [739, 79] width 79 height 55
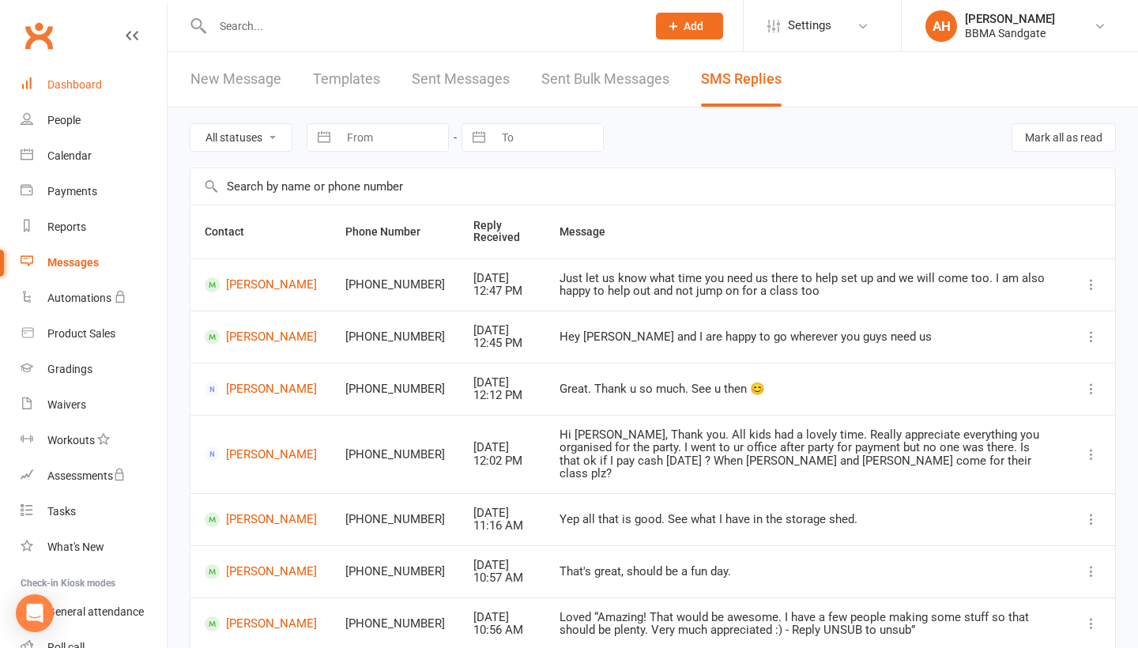
click at [130, 97] on link "Dashboard" at bounding box center [94, 85] width 146 height 36
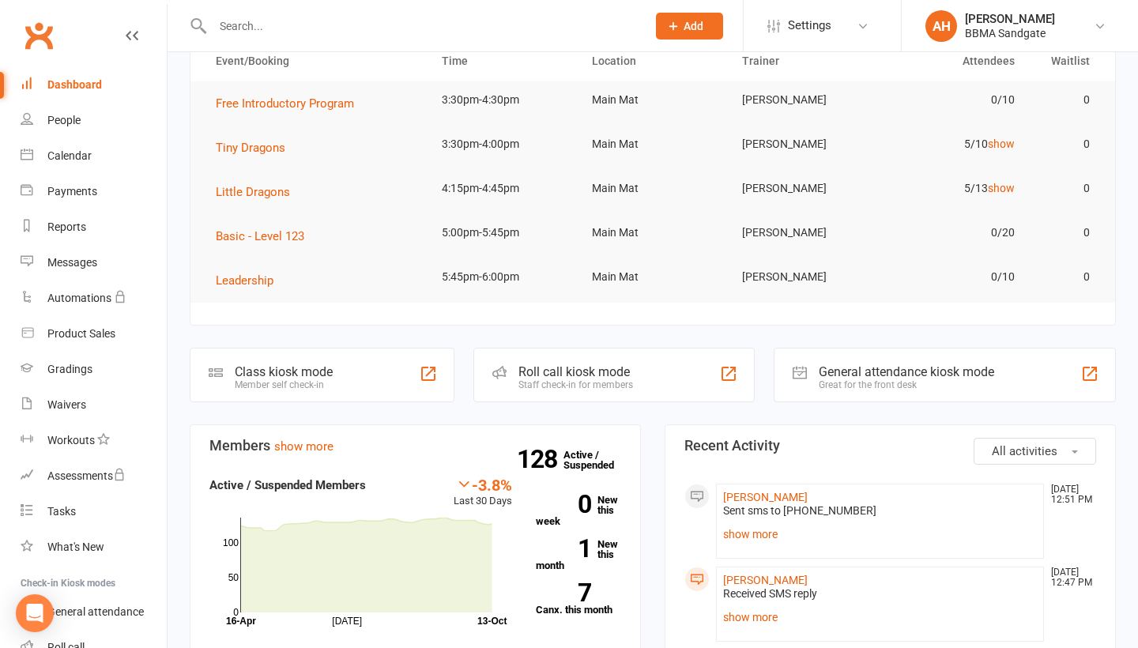
scroll to position [85, 0]
click at [72, 261] on div "Messages" at bounding box center [72, 262] width 50 height 13
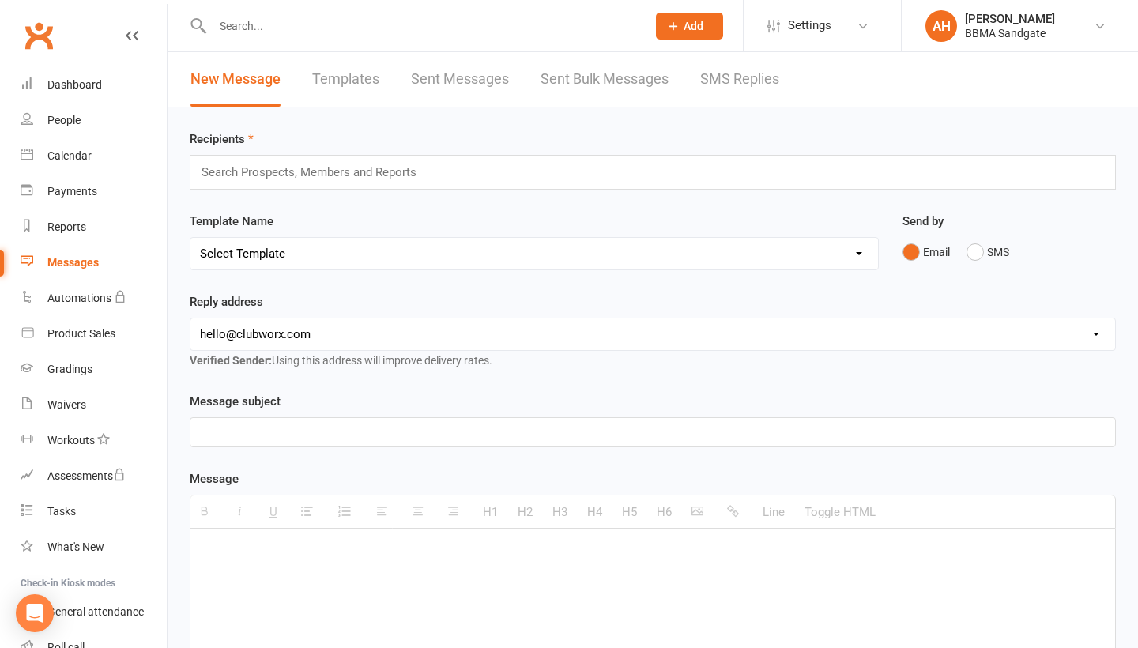
click at [755, 81] on link "SMS Replies" at bounding box center [739, 79] width 79 height 55
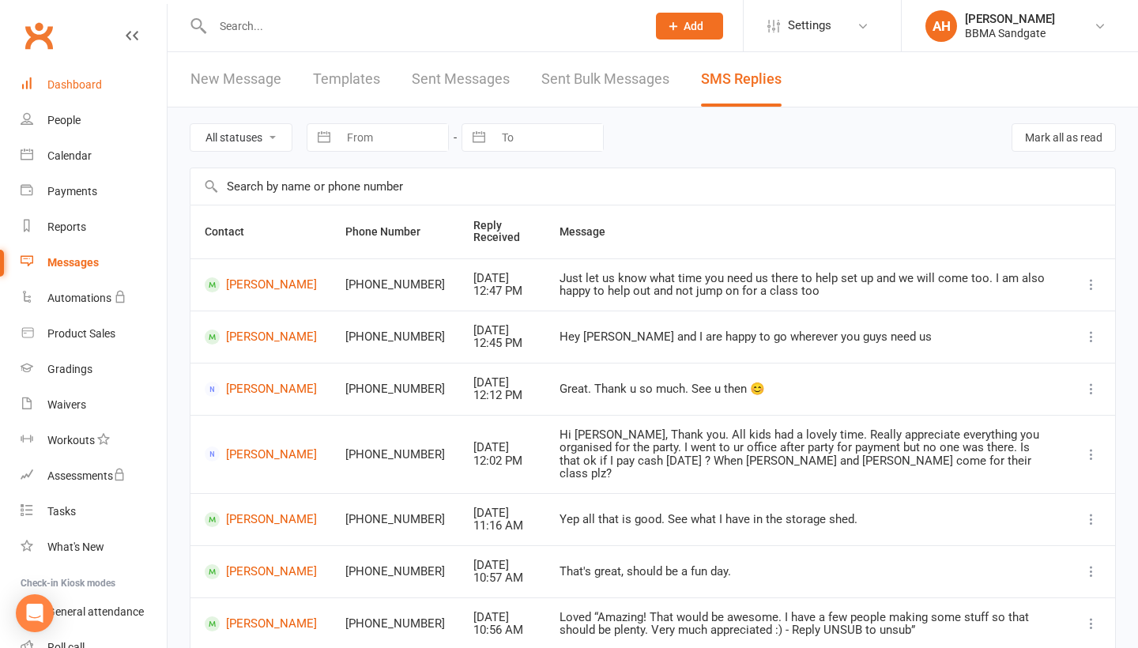
click at [123, 93] on link "Dashboard" at bounding box center [94, 85] width 146 height 36
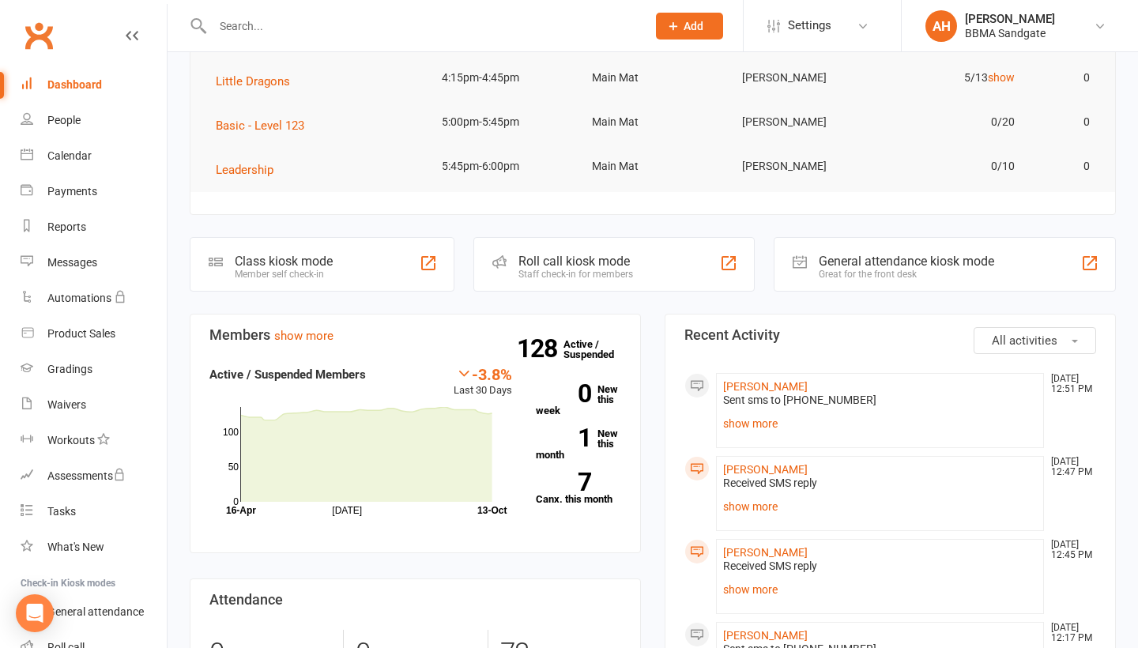
scroll to position [71, 0]
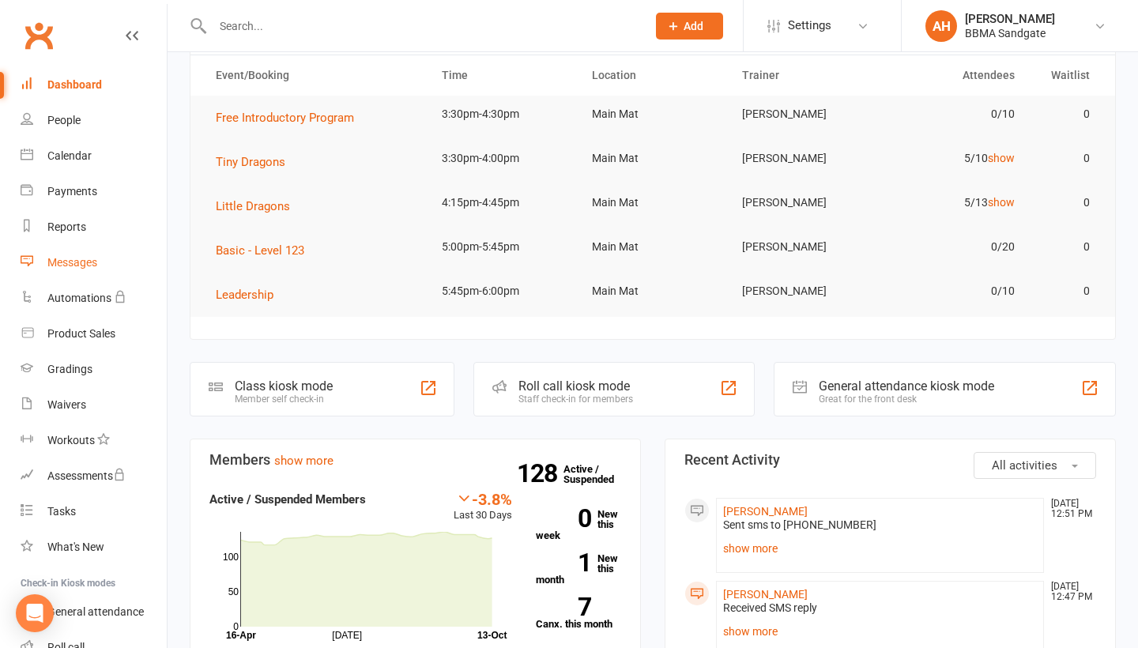
click at [100, 259] on link "Messages" at bounding box center [94, 263] width 146 height 36
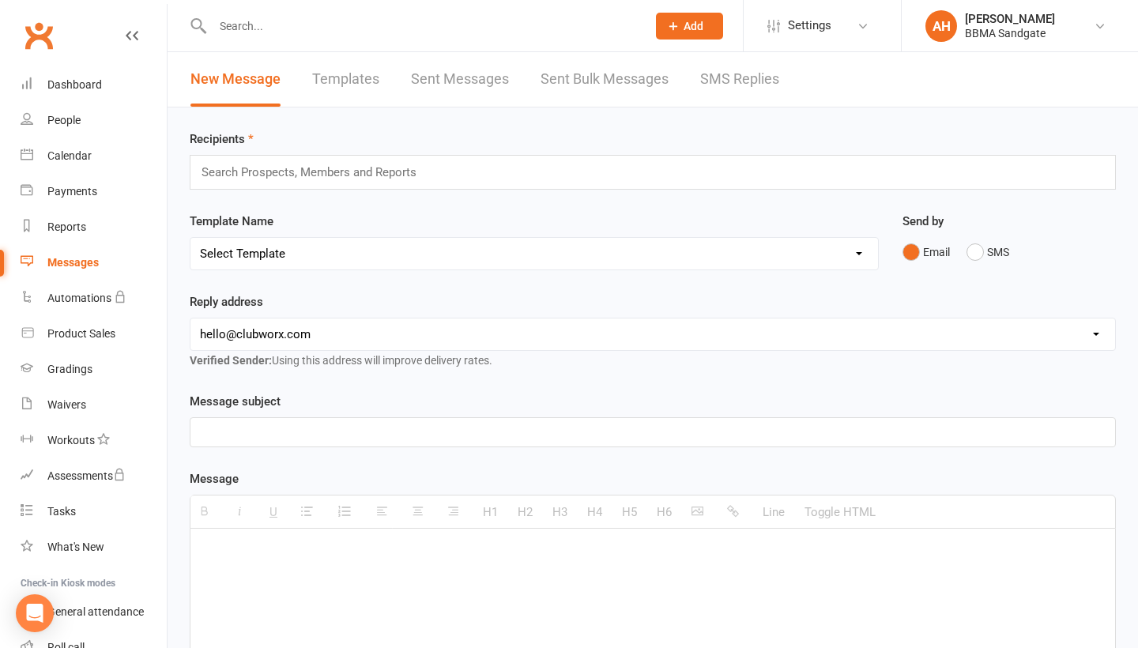
click at [726, 82] on link "SMS Replies" at bounding box center [739, 79] width 79 height 55
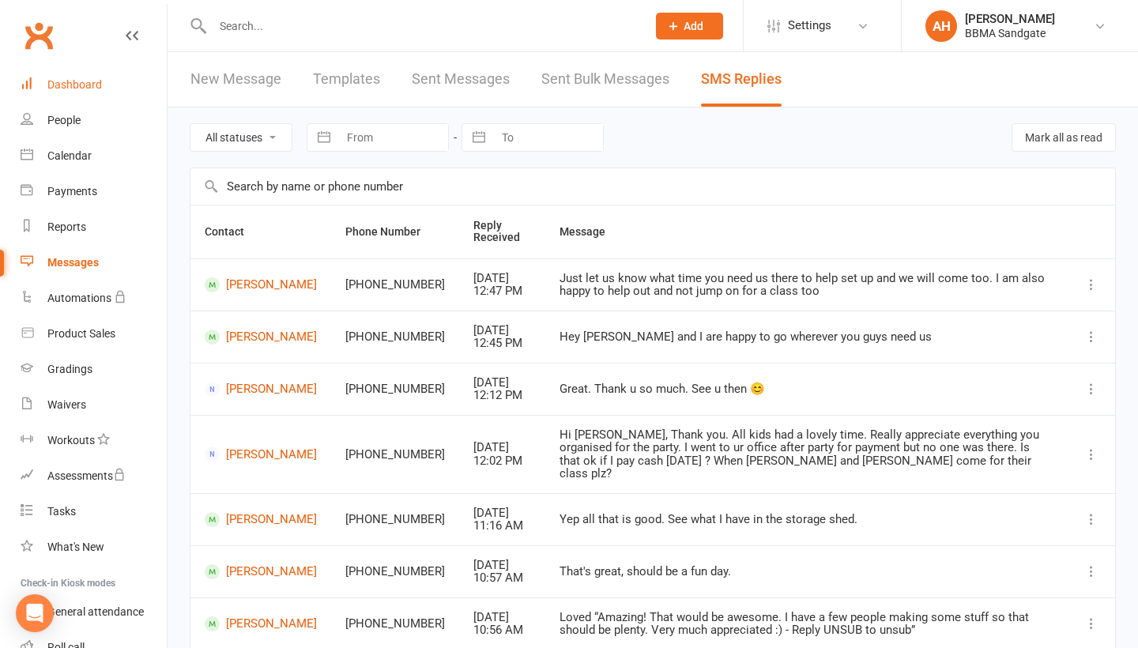
click at [141, 89] on link "Dashboard" at bounding box center [94, 85] width 146 height 36
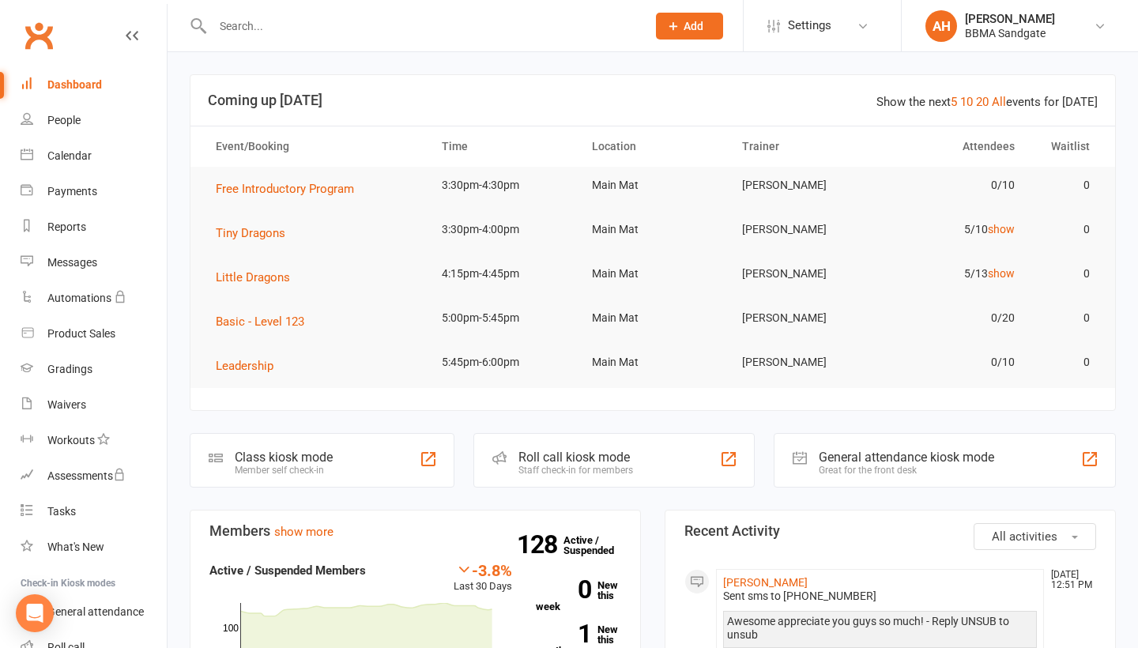
scroll to position [142, 0]
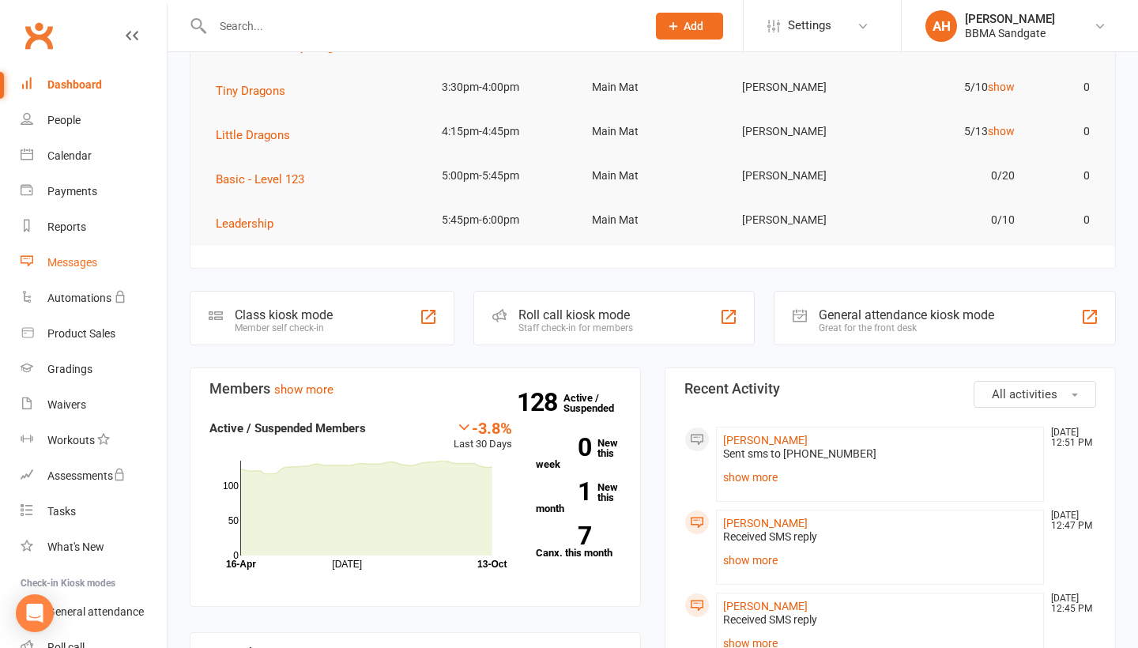
click at [101, 255] on link "Messages" at bounding box center [94, 263] width 146 height 36
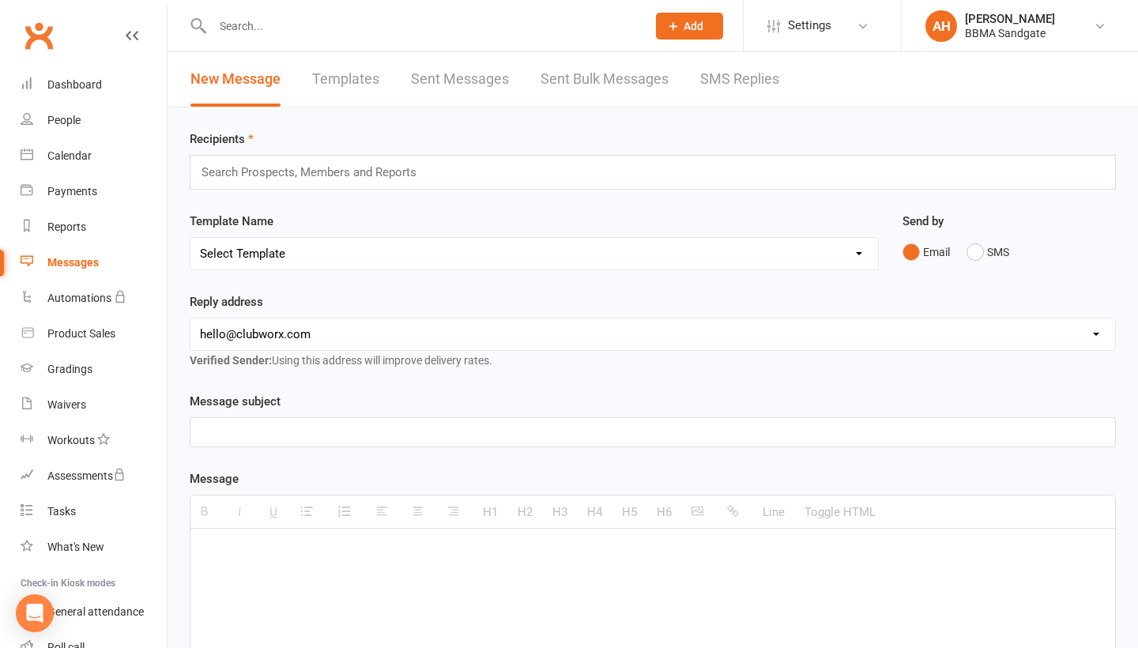
click at [714, 81] on link "SMS Replies" at bounding box center [739, 79] width 79 height 55
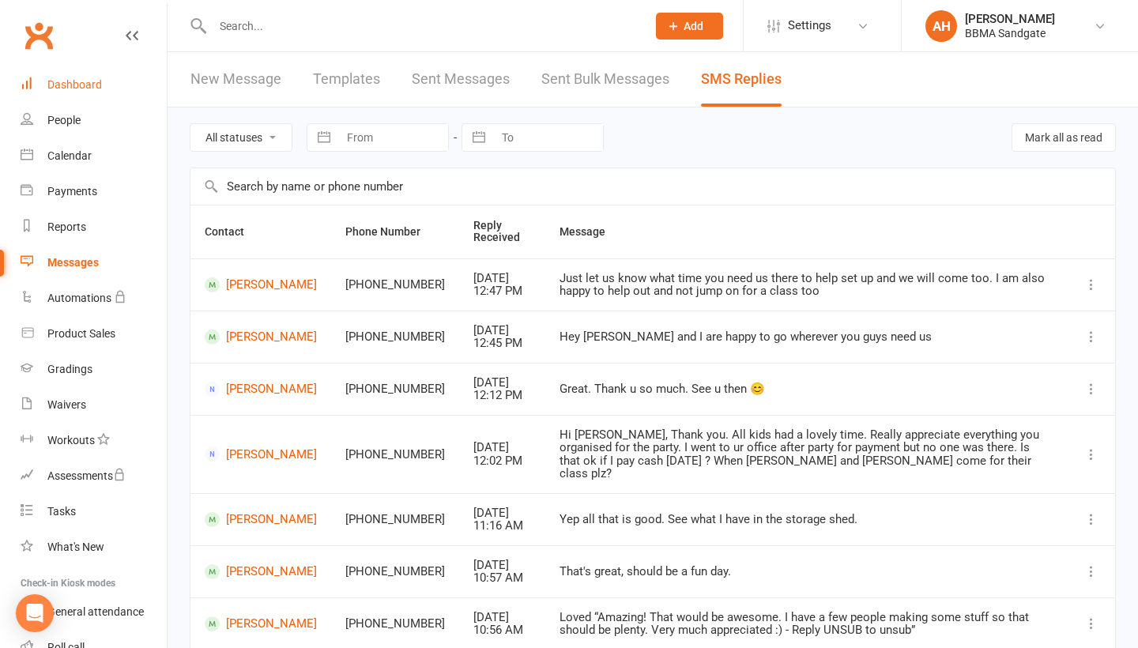
click at [130, 98] on link "Dashboard" at bounding box center [94, 85] width 146 height 36
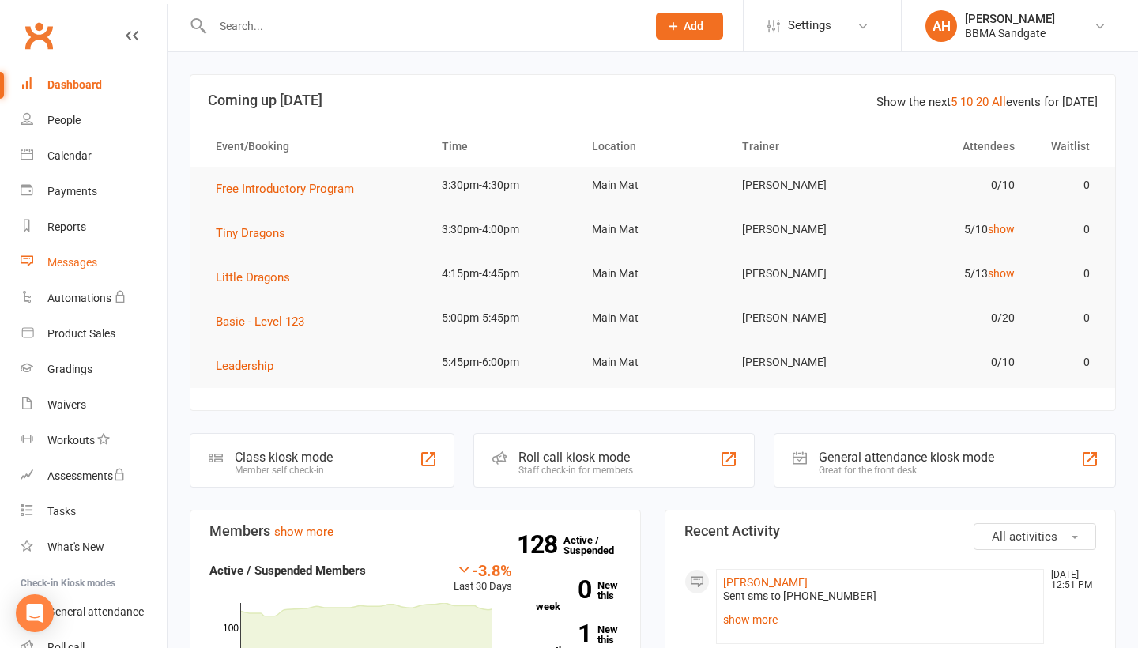
click at [102, 261] on link "Messages" at bounding box center [94, 263] width 146 height 36
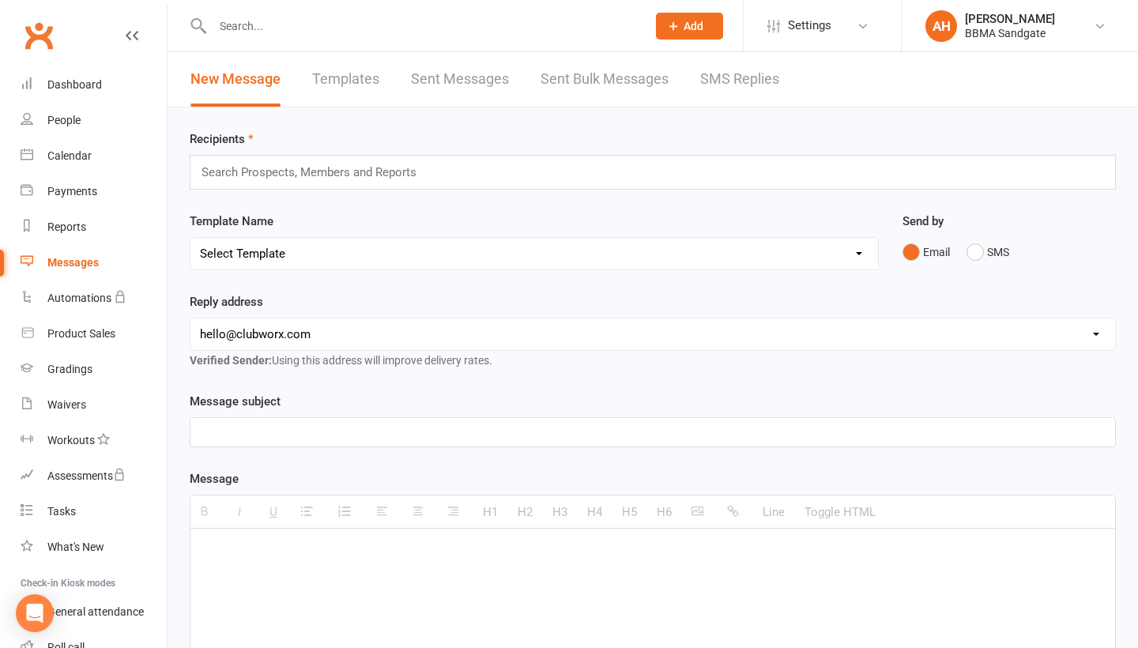
click at [722, 81] on link "SMS Replies" at bounding box center [739, 79] width 79 height 55
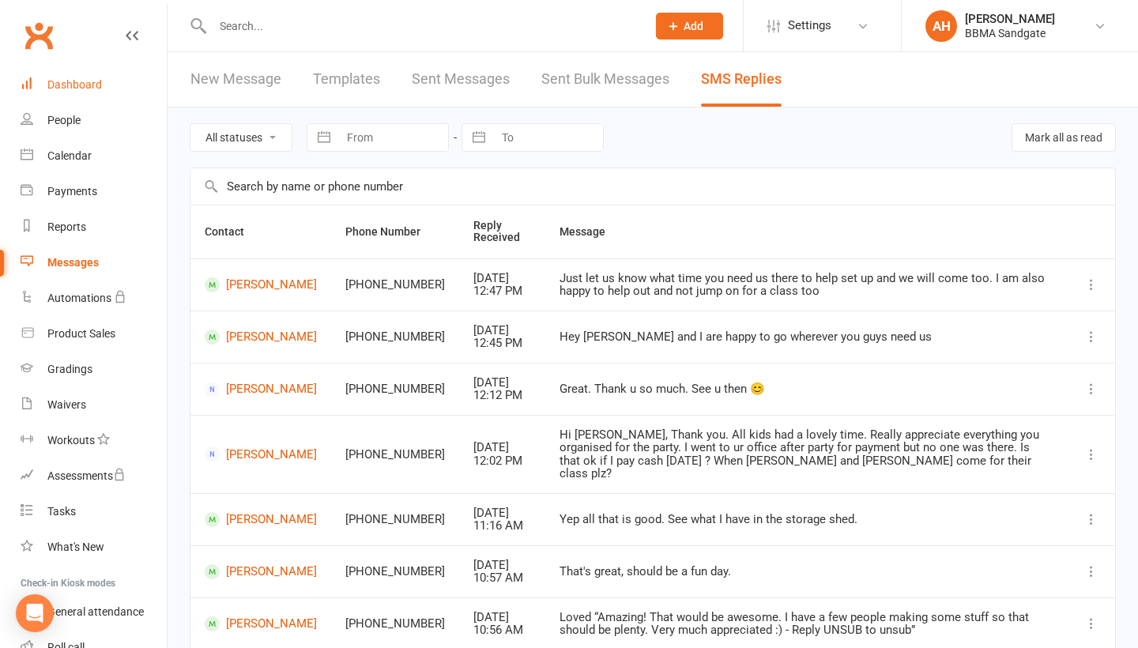
click at [67, 89] on div "Dashboard" at bounding box center [74, 84] width 55 height 13
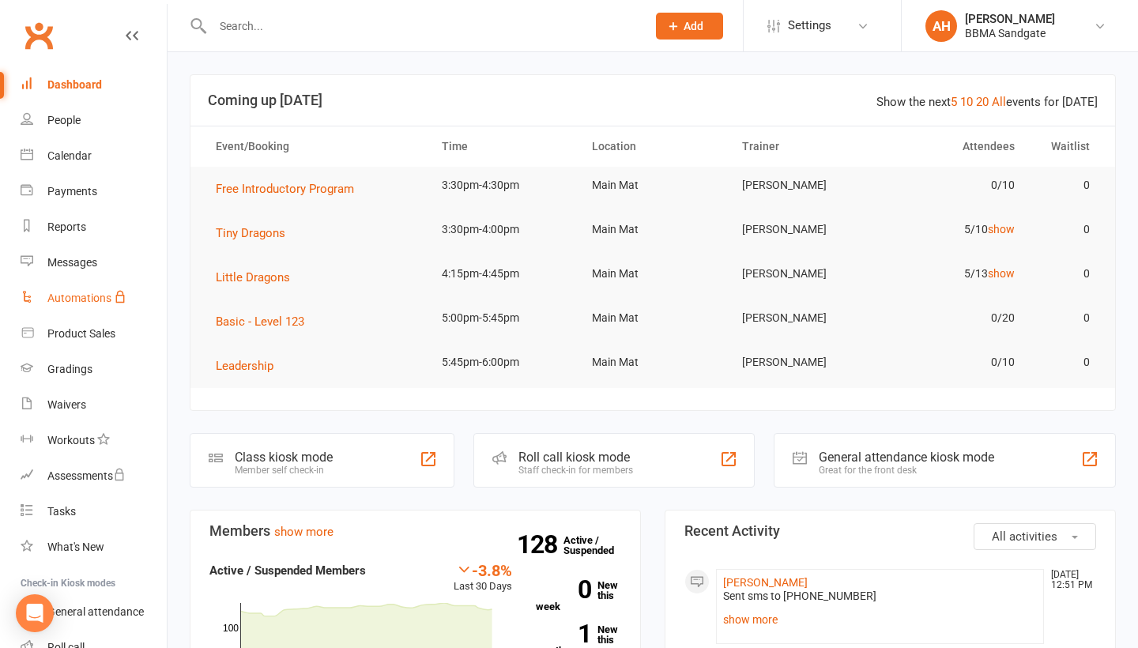
click at [101, 285] on link "Automations" at bounding box center [94, 299] width 146 height 36
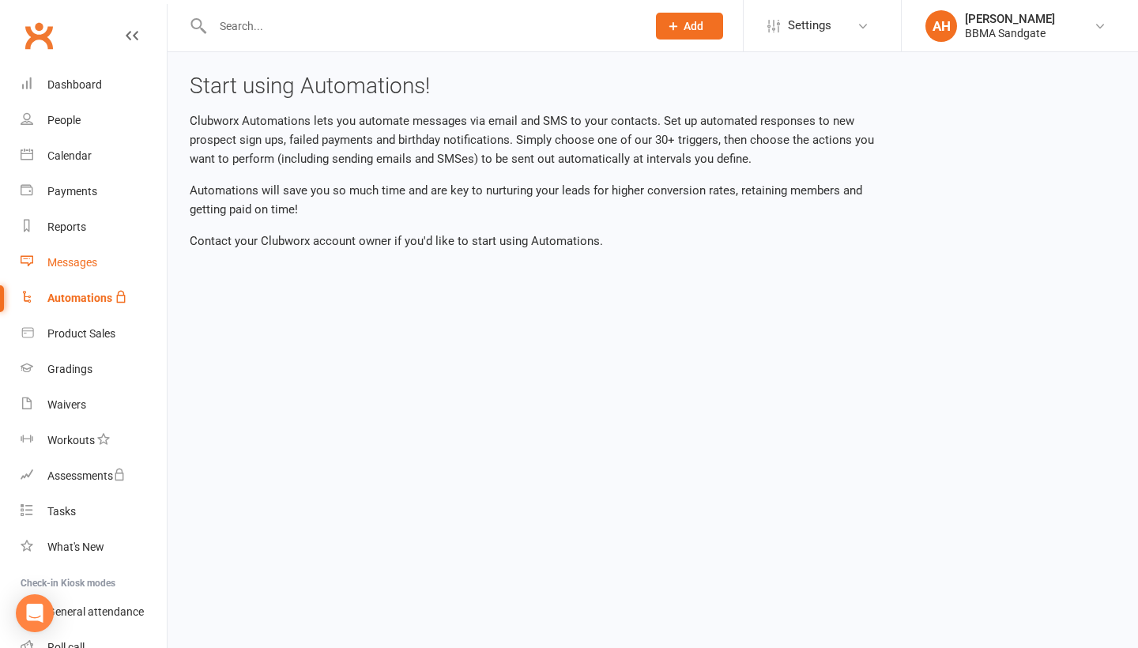
click at [99, 263] on link "Messages" at bounding box center [94, 263] width 146 height 36
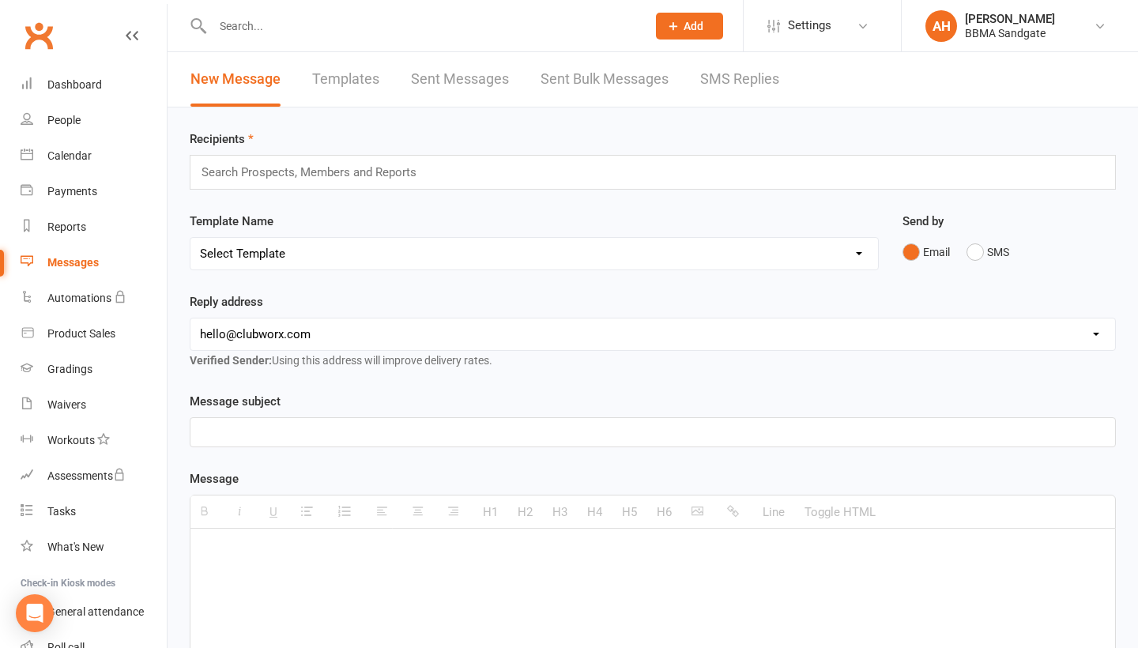
click at [746, 90] on link "SMS Replies" at bounding box center [739, 79] width 79 height 55
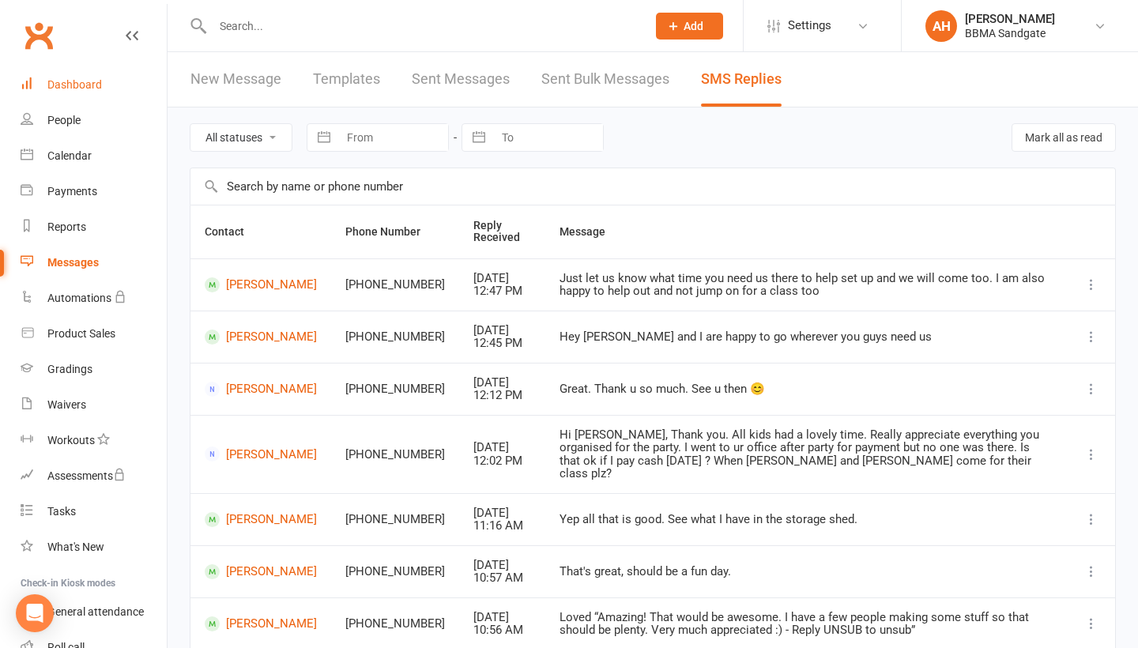
click at [103, 93] on link "Dashboard" at bounding box center [94, 85] width 146 height 36
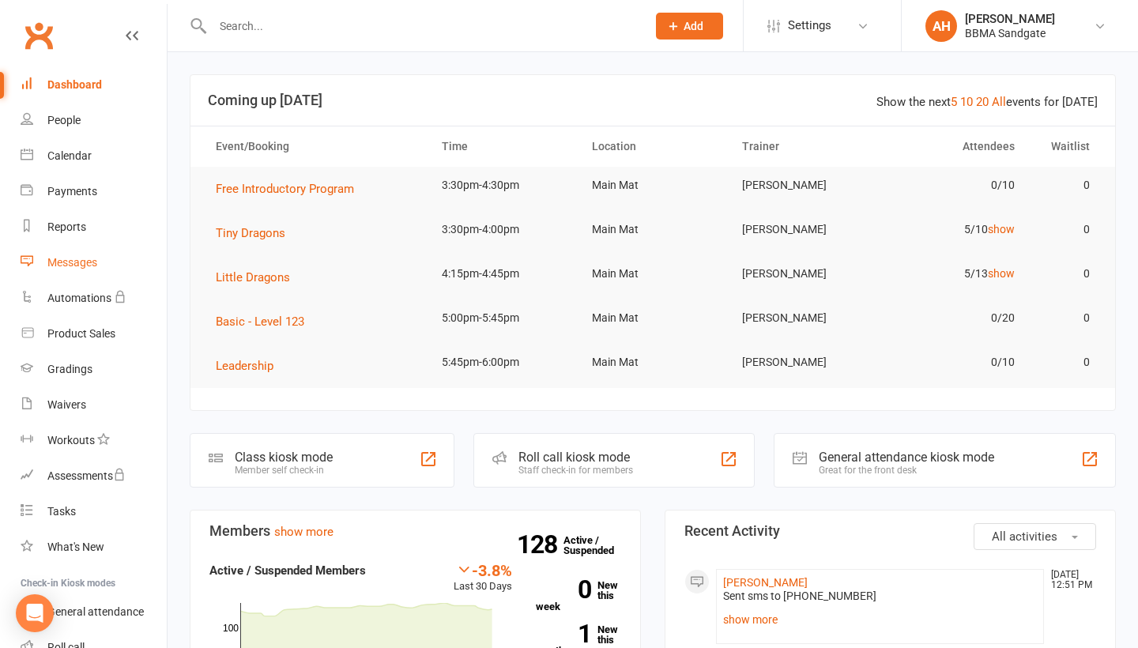
click at [64, 261] on div "Messages" at bounding box center [72, 262] width 50 height 13
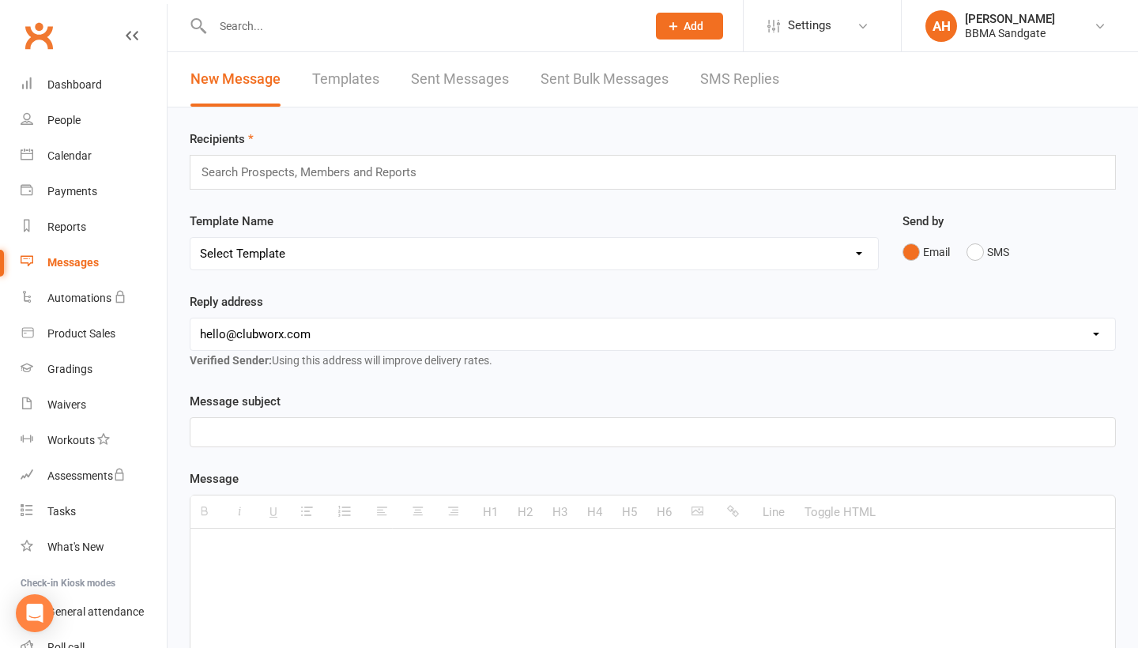
click at [734, 86] on link "SMS Replies" at bounding box center [739, 79] width 79 height 55
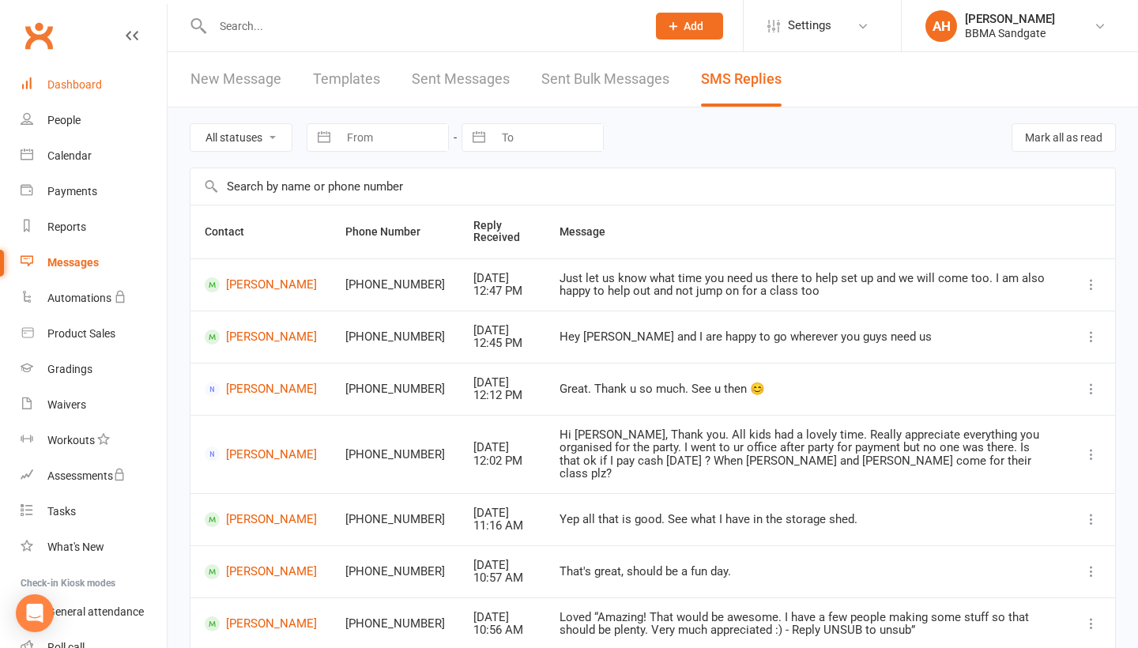
click at [73, 81] on div "Dashboard" at bounding box center [74, 84] width 55 height 13
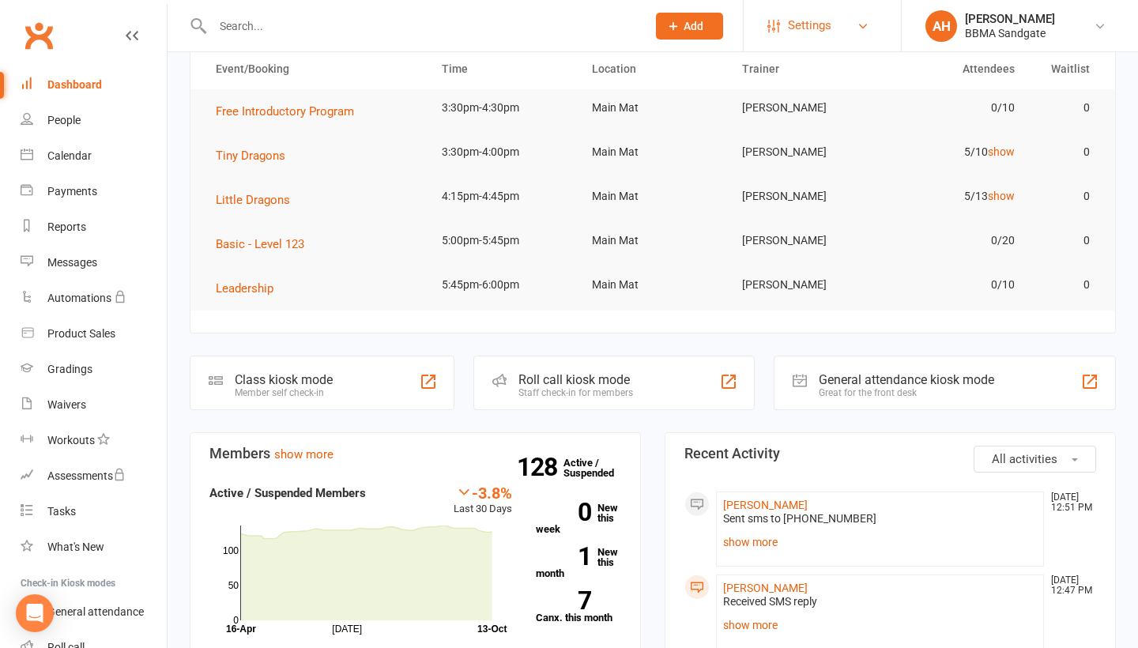
scroll to position [5, 0]
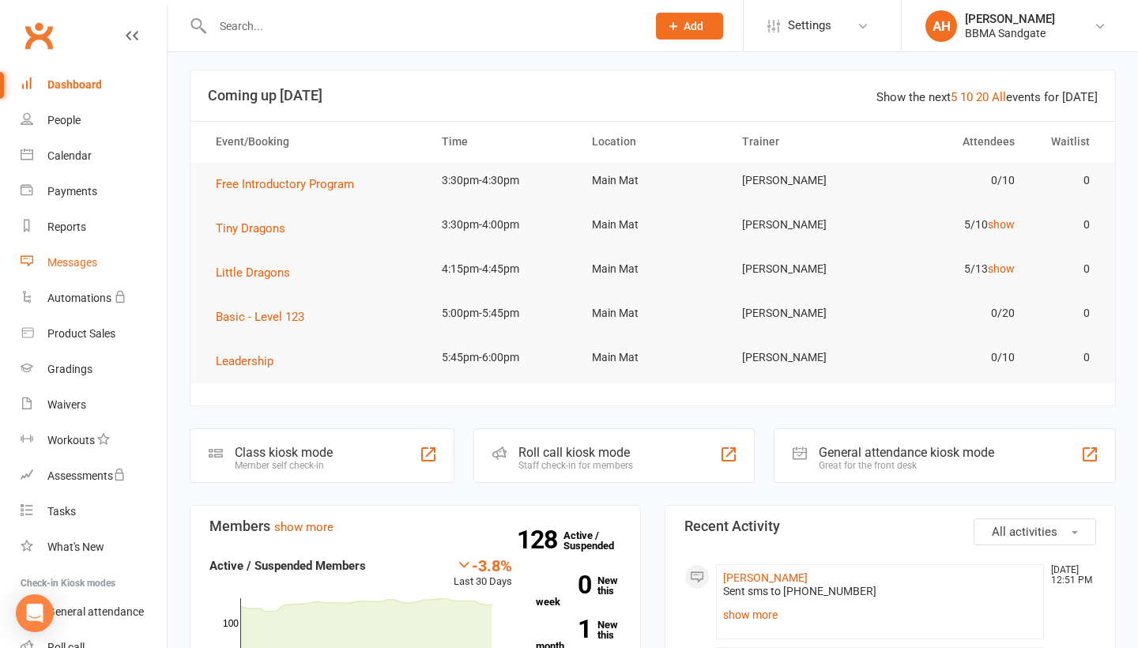
click at [130, 257] on link "Messages" at bounding box center [94, 263] width 146 height 36
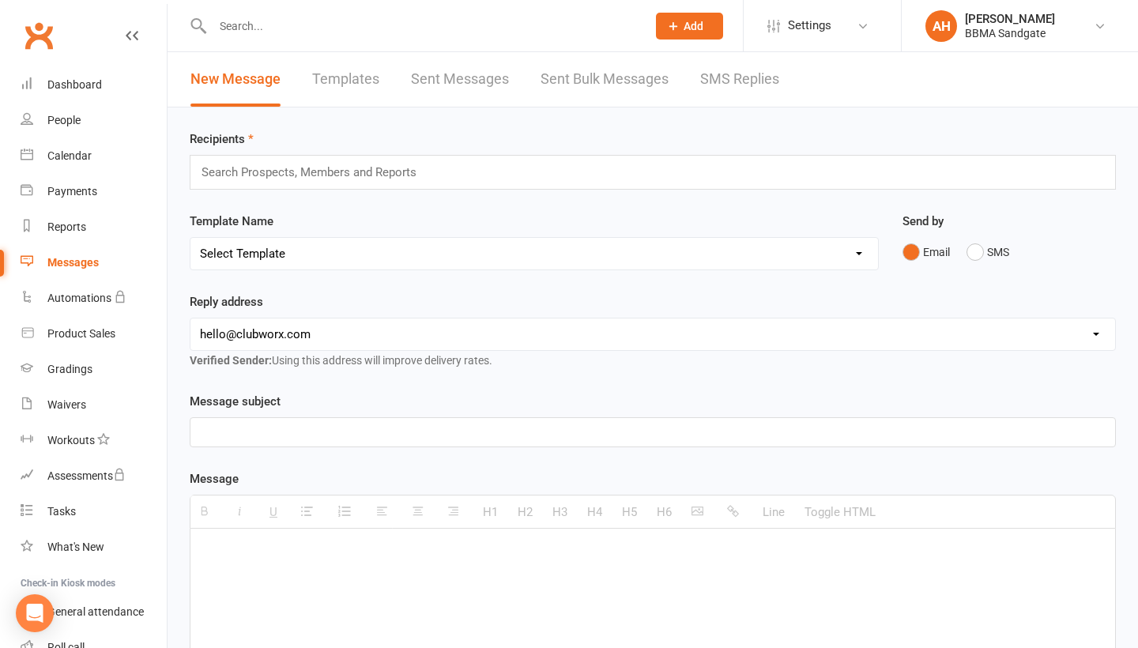
click at [731, 78] on link "SMS Replies" at bounding box center [739, 79] width 79 height 55
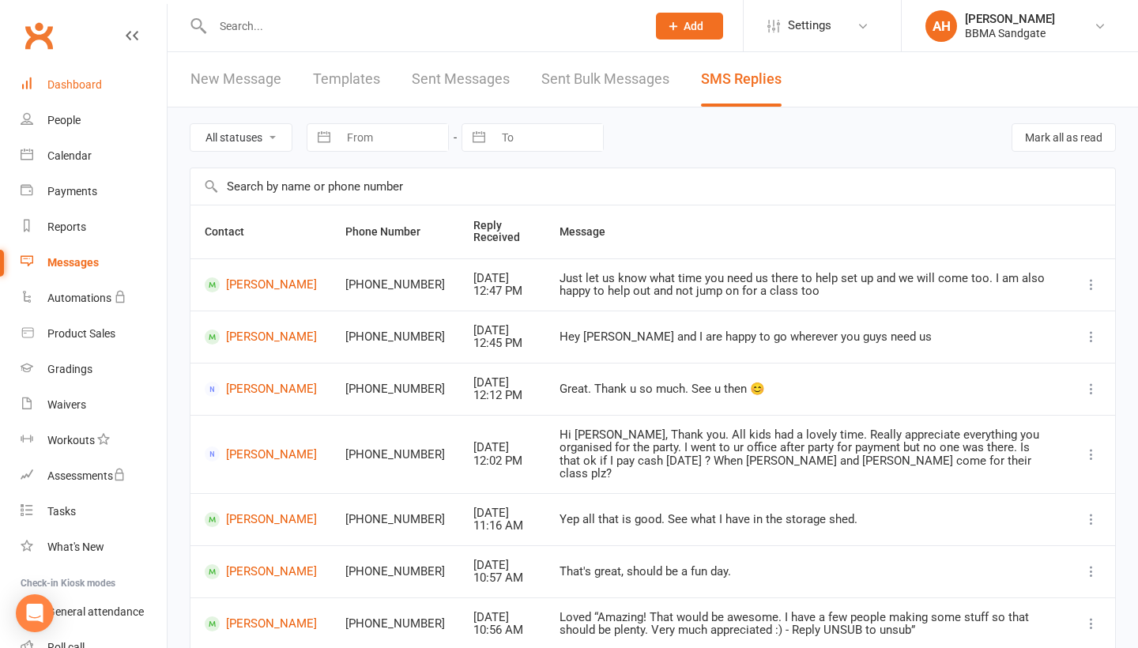
click at [147, 77] on link "Dashboard" at bounding box center [94, 85] width 146 height 36
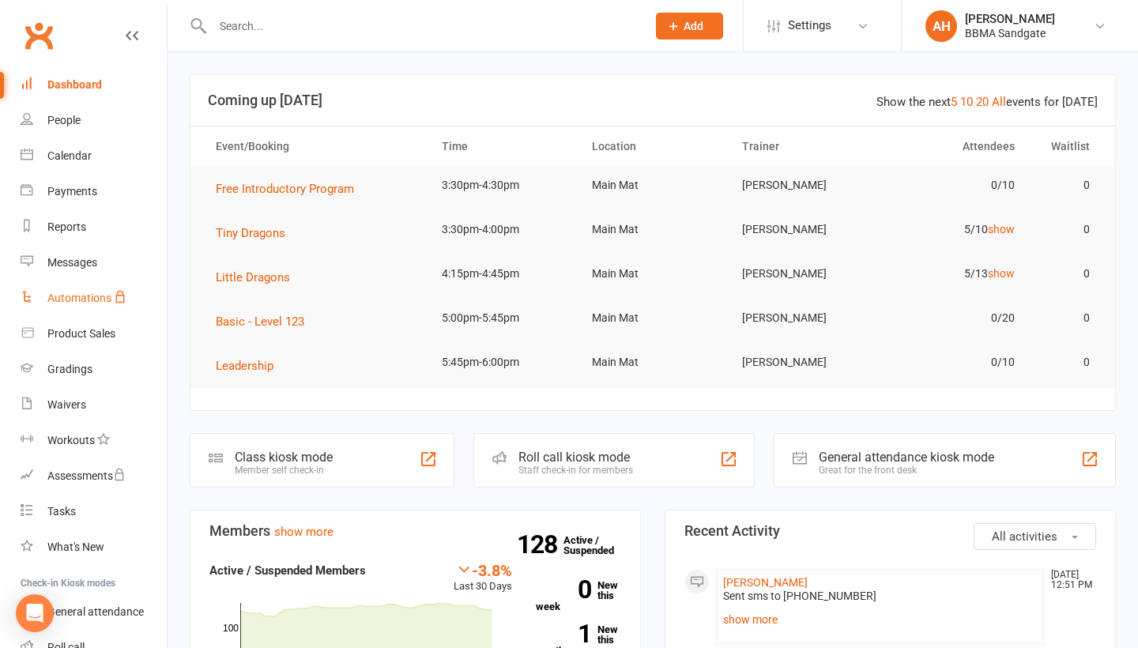
click at [112, 282] on link "Automations" at bounding box center [94, 299] width 146 height 36
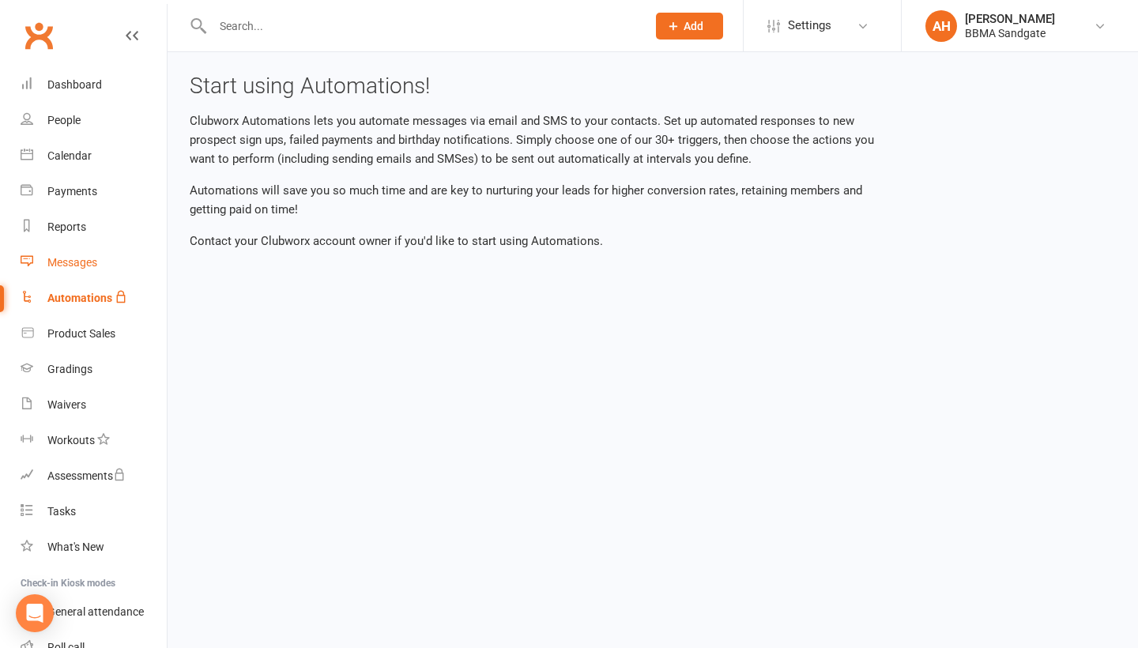
click at [102, 270] on link "Messages" at bounding box center [94, 263] width 146 height 36
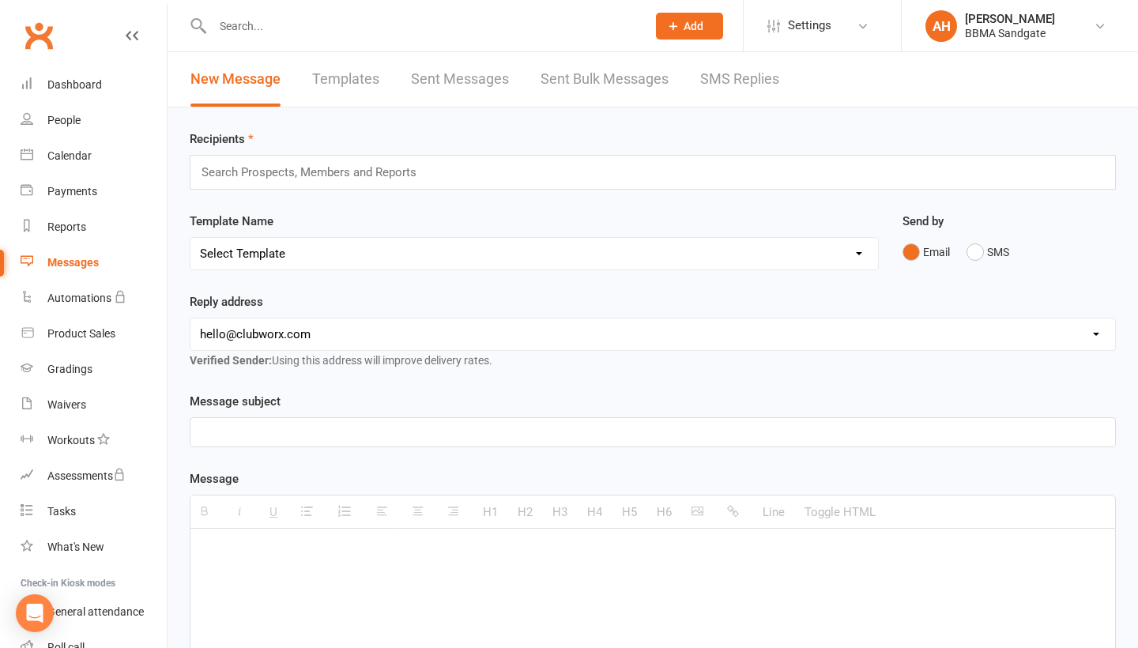
click at [726, 81] on link "SMS Replies" at bounding box center [739, 79] width 79 height 55
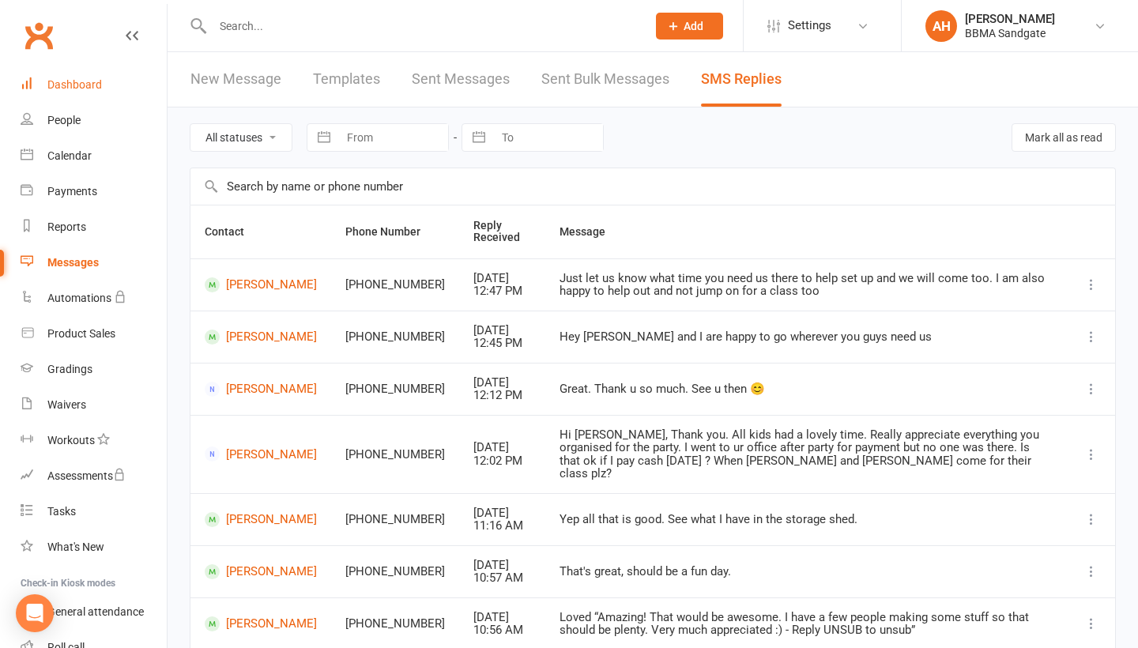
click at [144, 86] on link "Dashboard" at bounding box center [94, 85] width 146 height 36
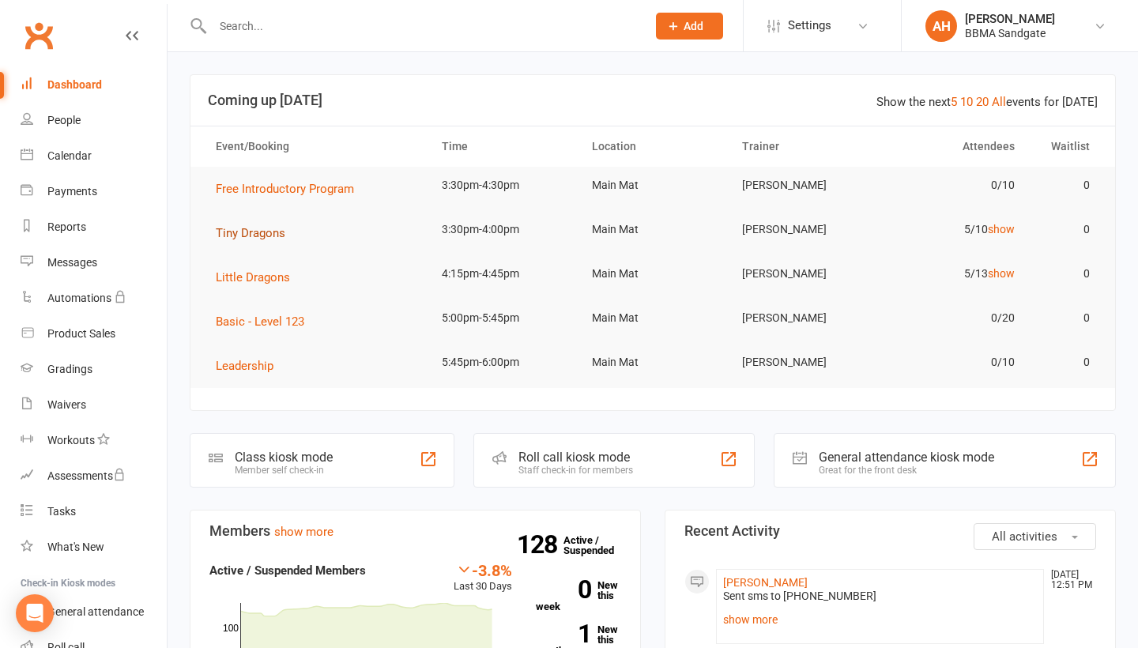
click at [263, 240] on span "Tiny Dragons" at bounding box center [251, 233] width 70 height 14
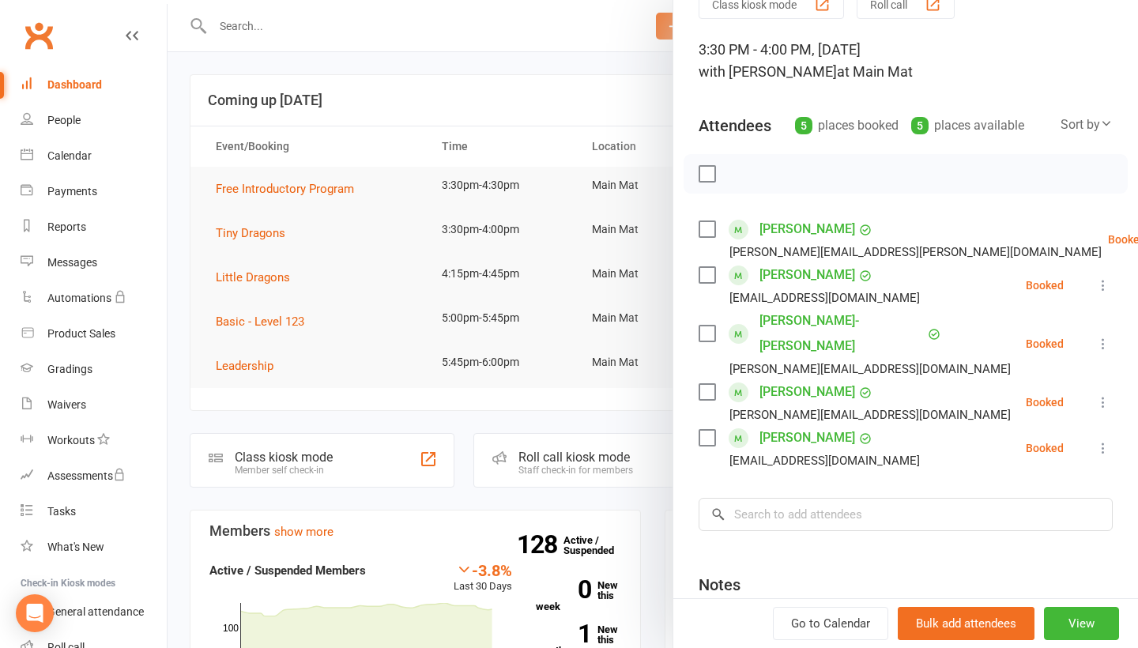
scroll to position [75, 0]
click at [861, 508] on input "search" at bounding box center [906, 516] width 414 height 33
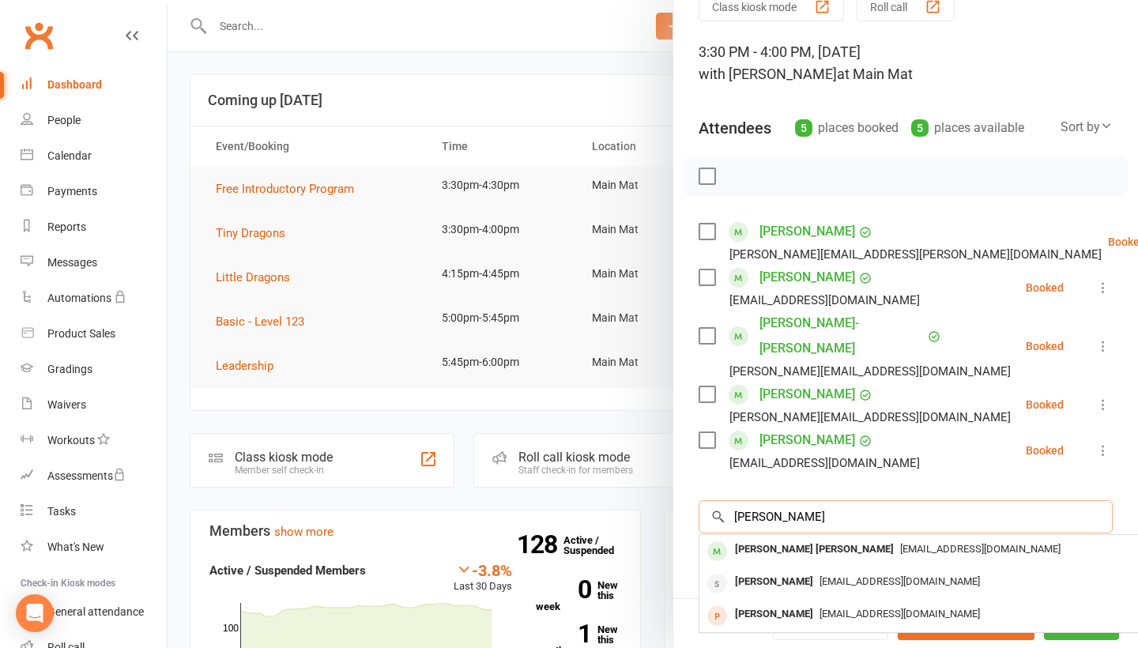
type input "[PERSON_NAME]"
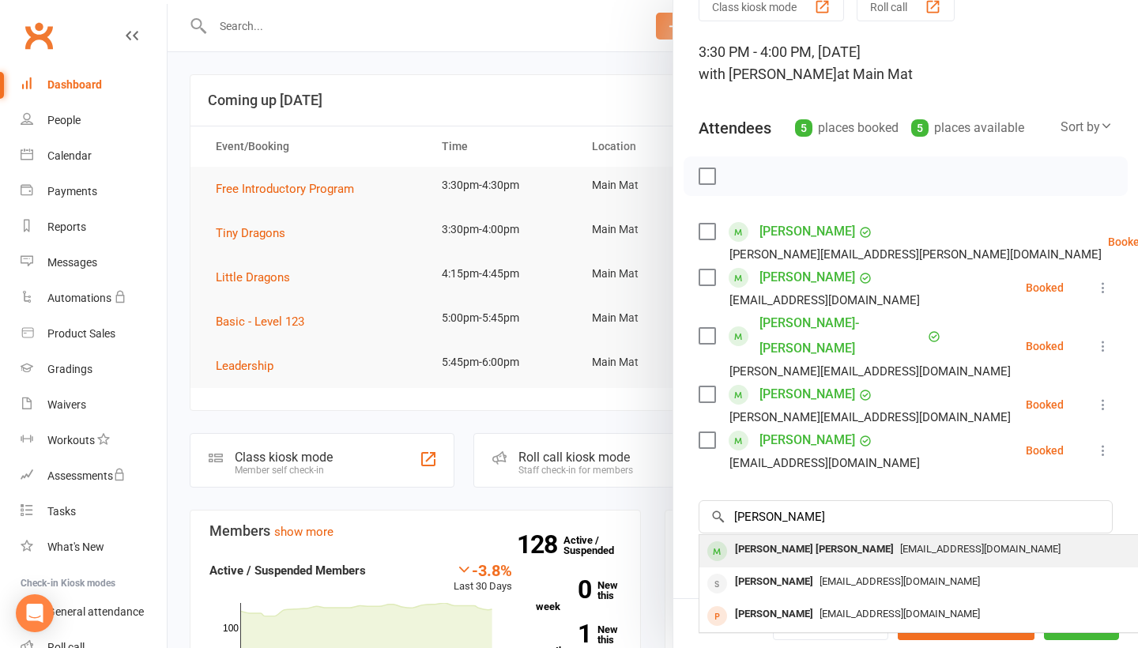
drag, startPoint x: 861, startPoint y: 508, endPoint x: 824, endPoint y: 529, distance: 42.9
click at [901, 543] on span "[EMAIL_ADDRESS][DOMAIN_NAME]" at bounding box center [981, 549] width 160 height 12
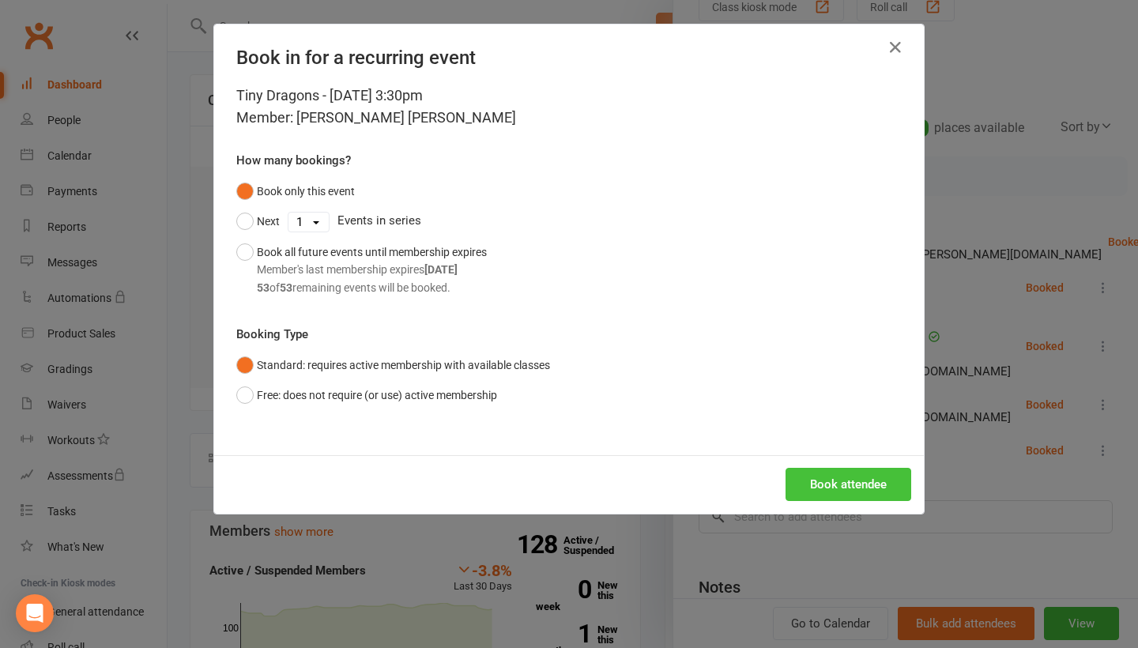
click at [864, 481] on button "Book attendee" at bounding box center [849, 484] width 126 height 33
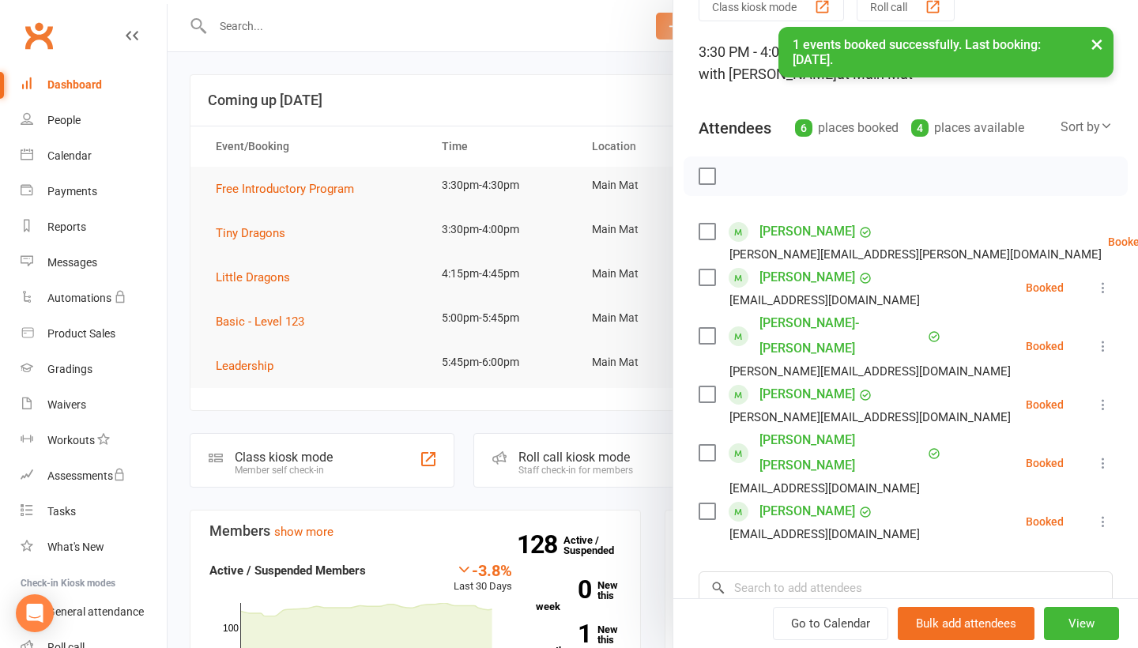
click at [1108, 342] on icon at bounding box center [1104, 346] width 16 height 16
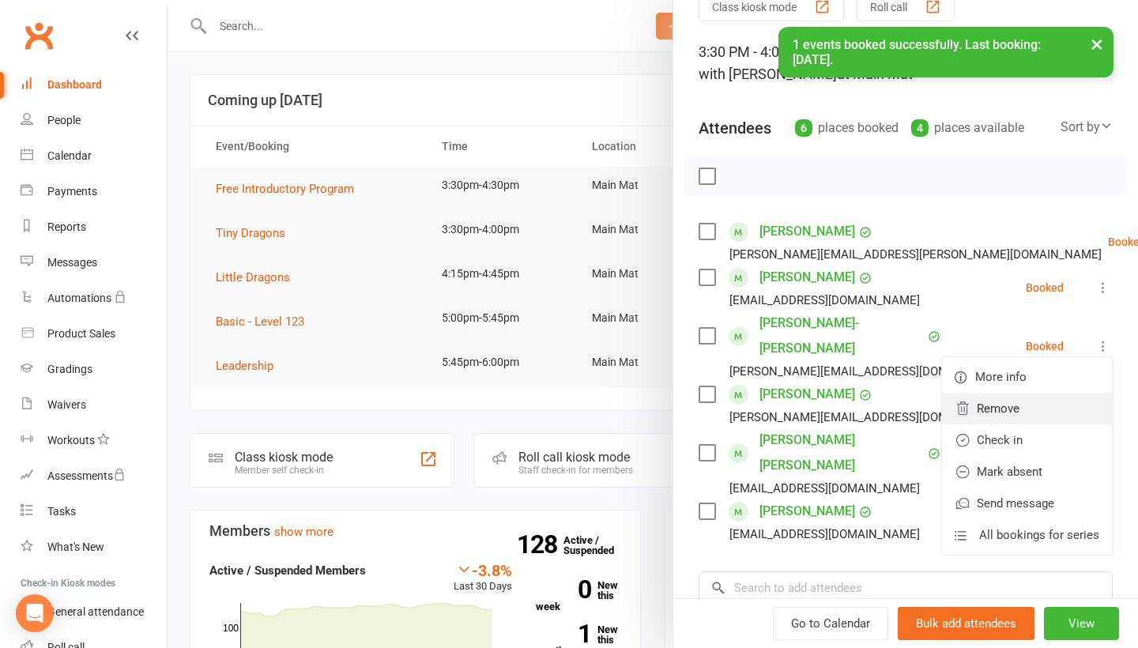
click at [1033, 405] on link "Remove" at bounding box center [1027, 409] width 170 height 32
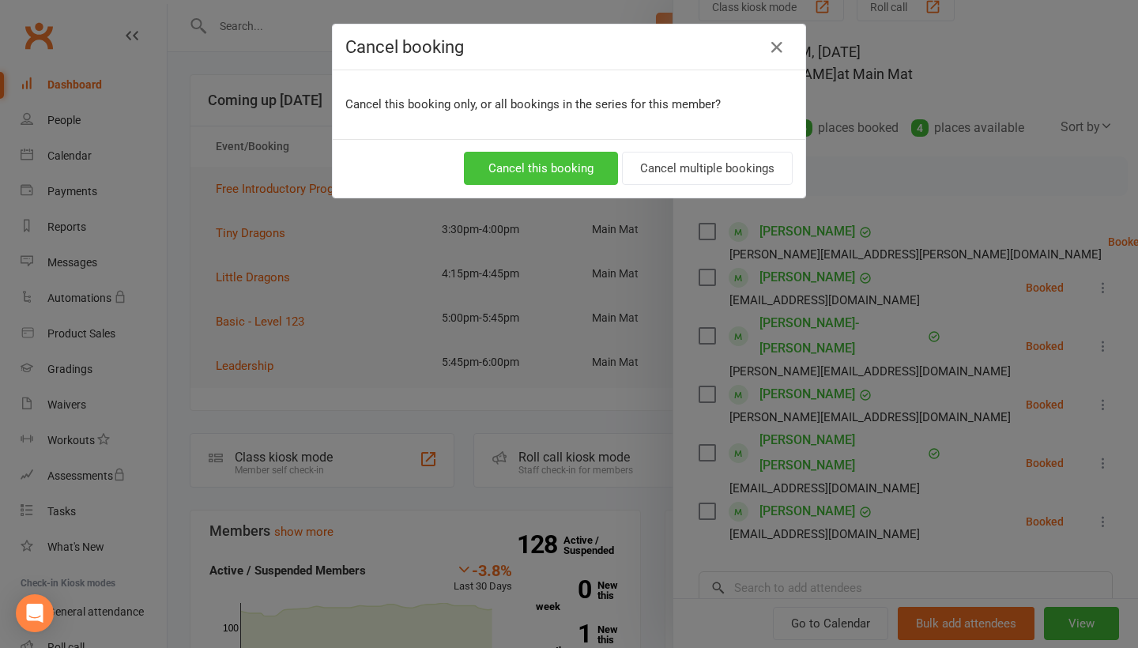
click at [546, 176] on button "Cancel this booking" at bounding box center [541, 168] width 154 height 33
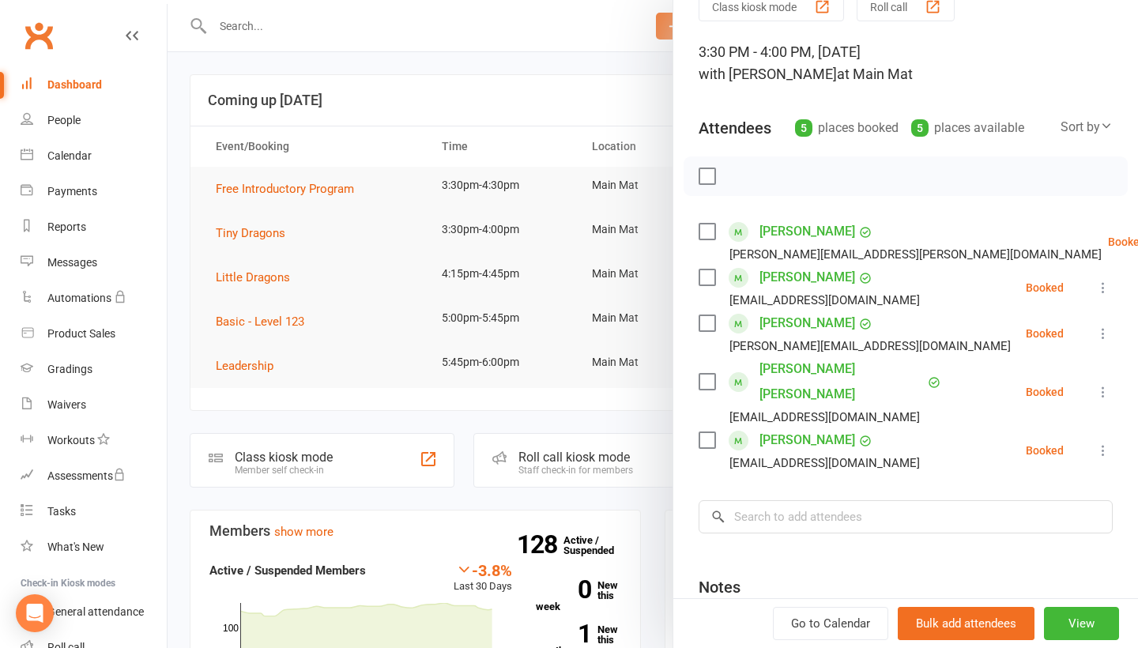
click at [1104, 337] on icon at bounding box center [1104, 334] width 16 height 16
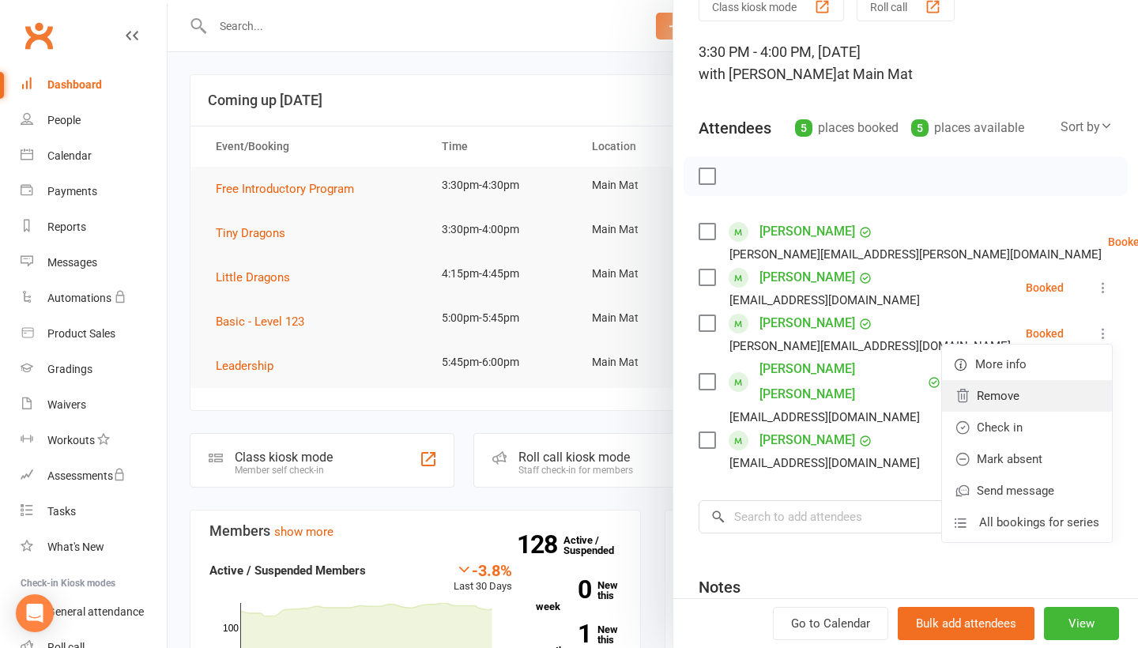
click at [968, 410] on link "Remove" at bounding box center [1027, 396] width 170 height 32
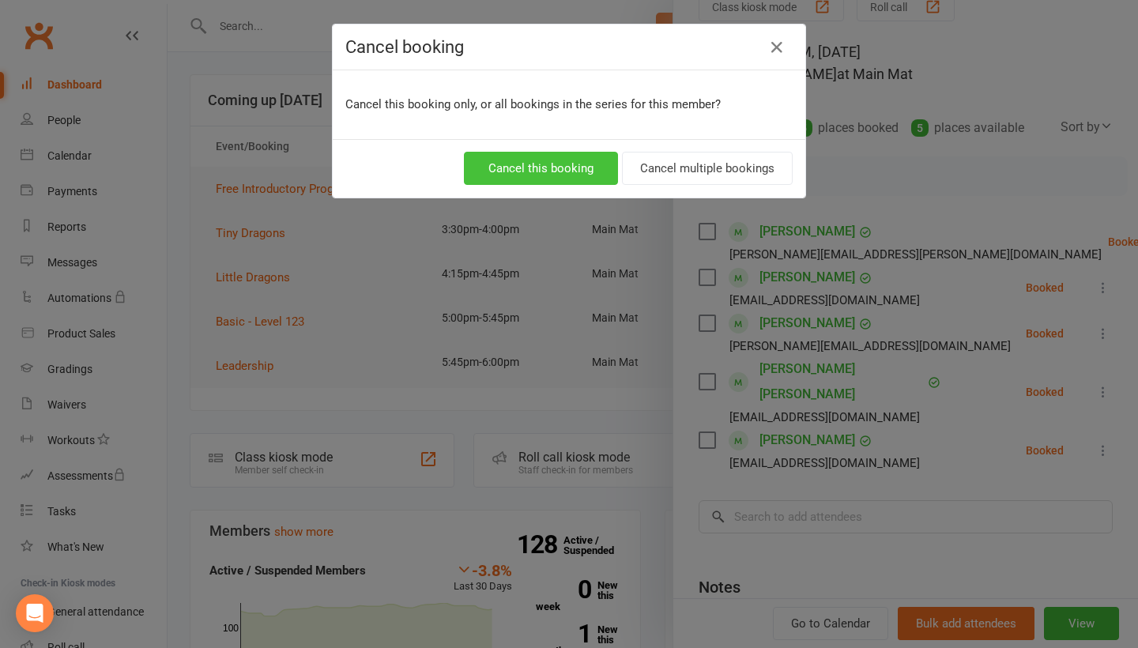
click at [585, 174] on button "Cancel this booking" at bounding box center [541, 168] width 154 height 33
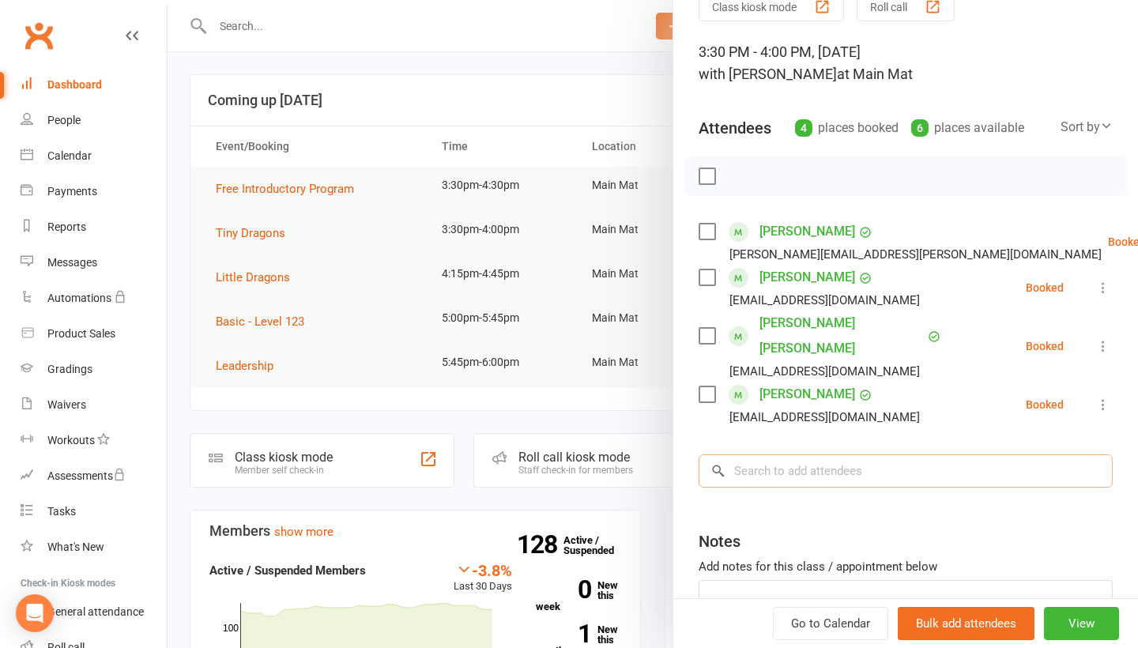
click at [777, 455] on input "search" at bounding box center [906, 471] width 414 height 33
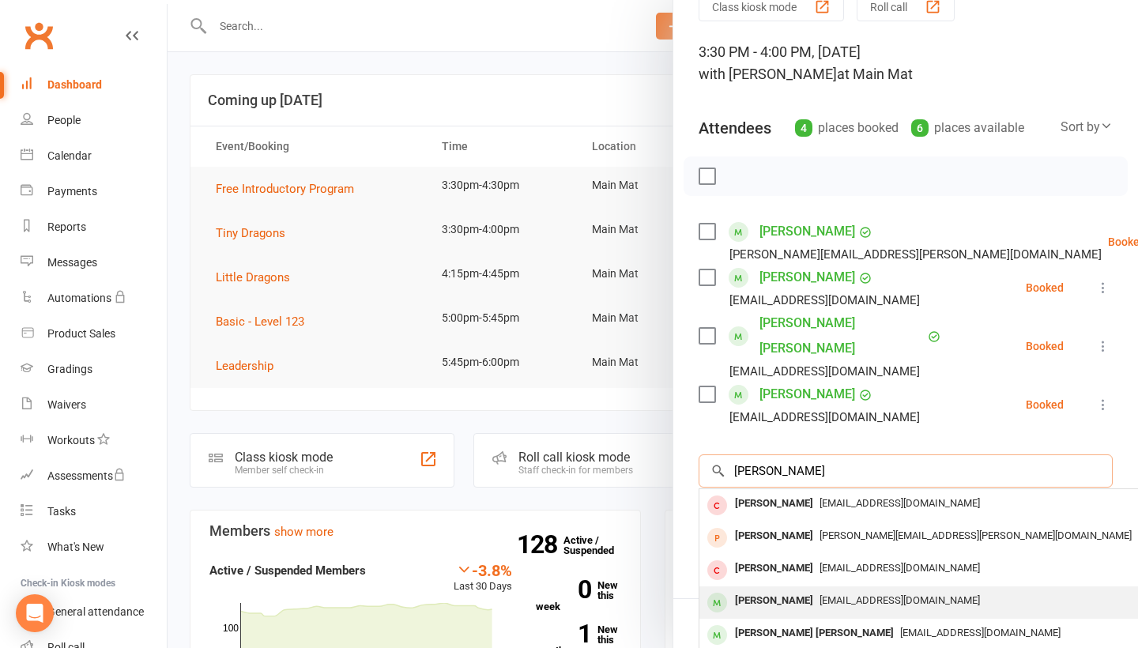
type input "[PERSON_NAME]"
click at [758, 590] on div "[PERSON_NAME]" at bounding box center [774, 601] width 91 height 23
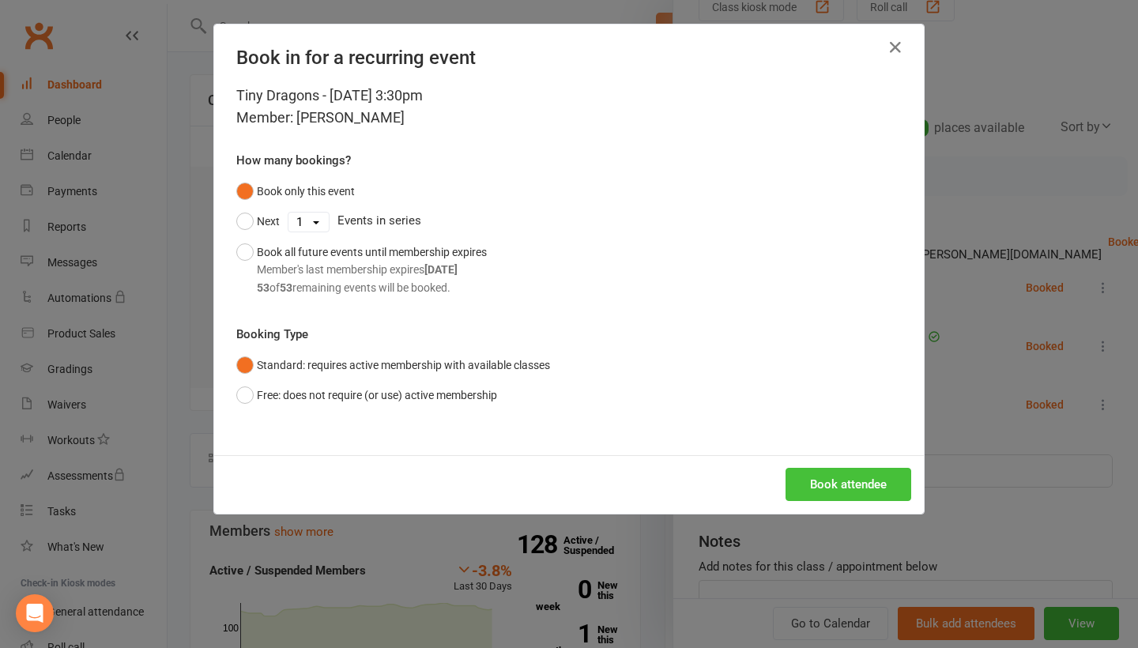
click at [836, 481] on button "Book attendee" at bounding box center [849, 484] width 126 height 33
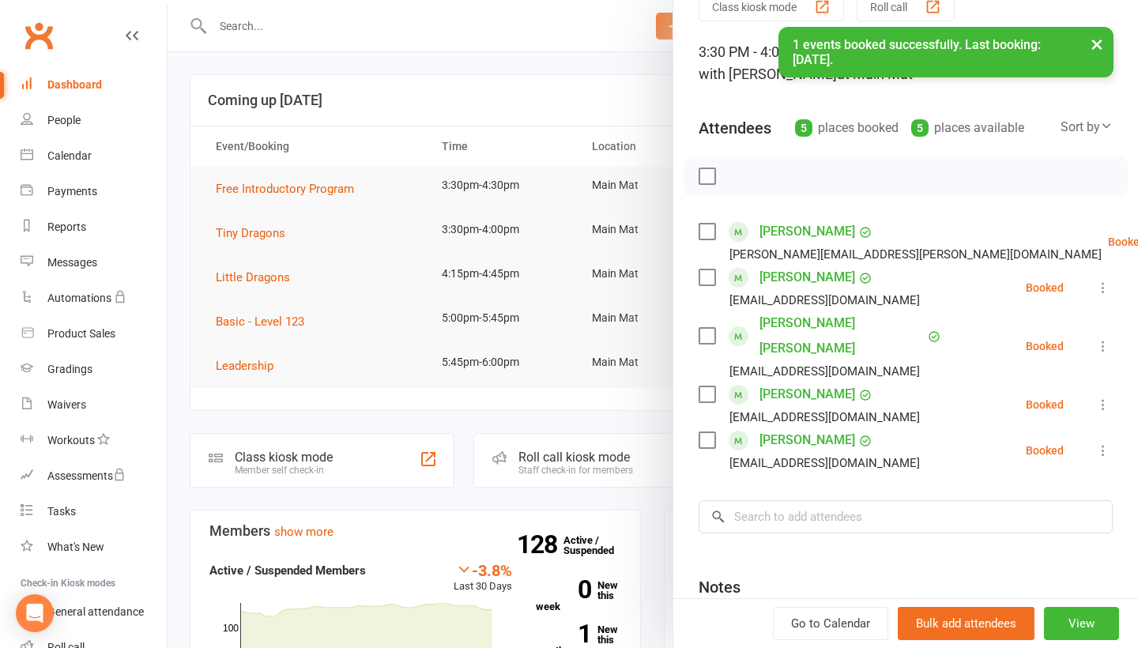
click at [556, 100] on div at bounding box center [653, 324] width 971 height 648
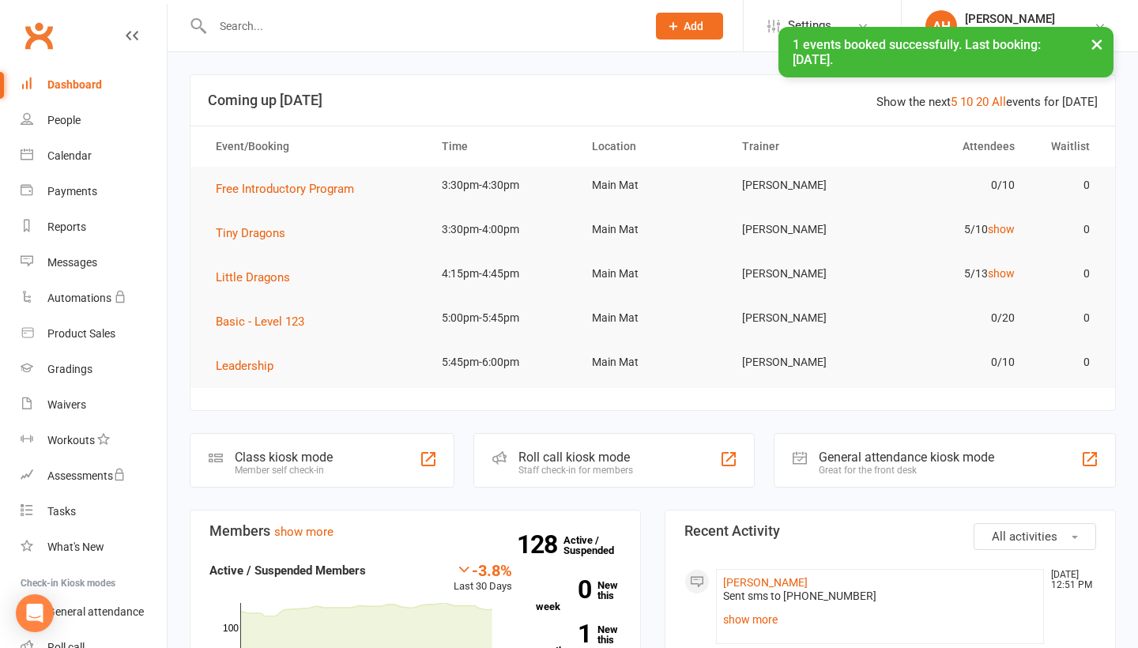
click at [230, 291] on td "Little Dragons" at bounding box center [315, 277] width 226 height 44
click at [245, 278] on span "Little Dragons" at bounding box center [253, 277] width 74 height 14
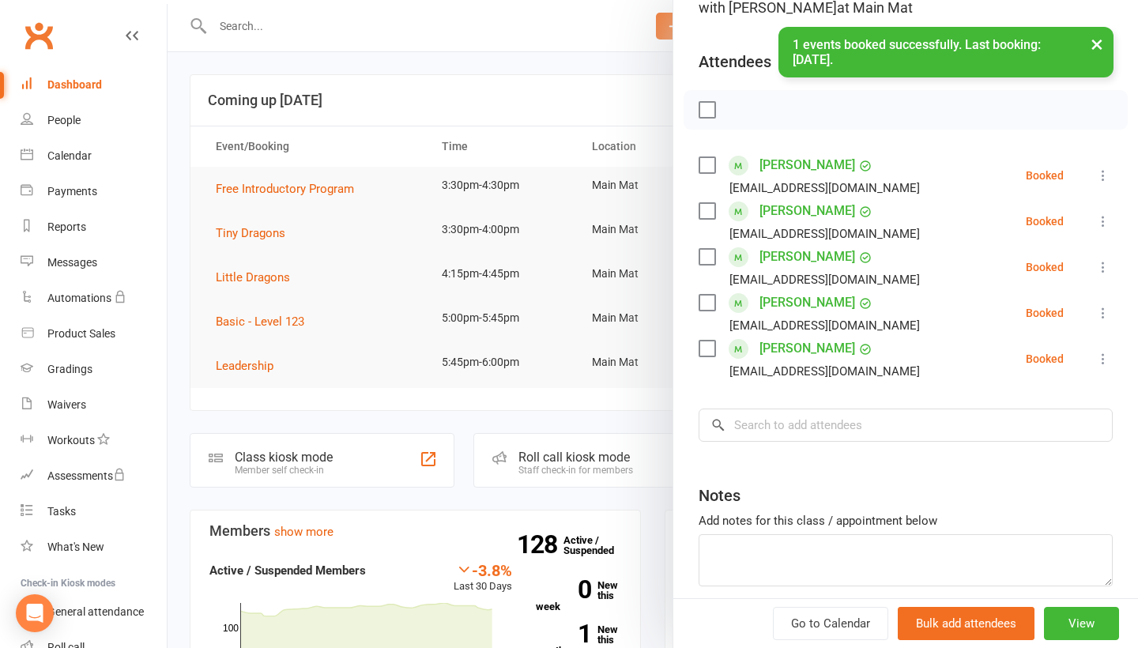
scroll to position [142, 0]
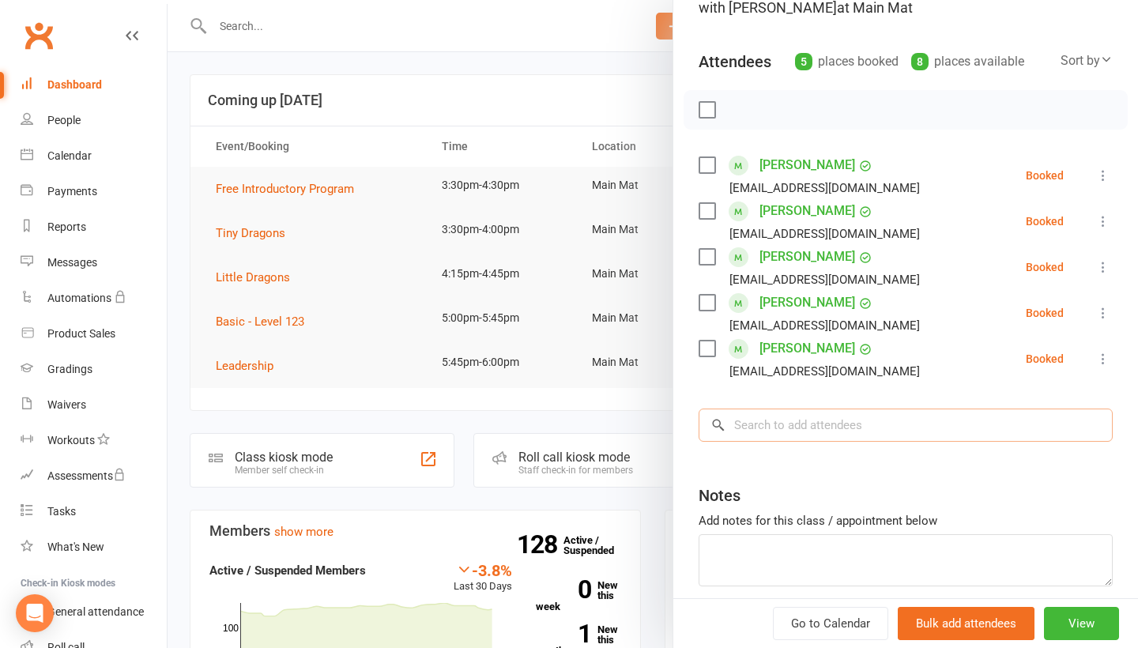
click at [837, 422] on input "search" at bounding box center [906, 425] width 414 height 33
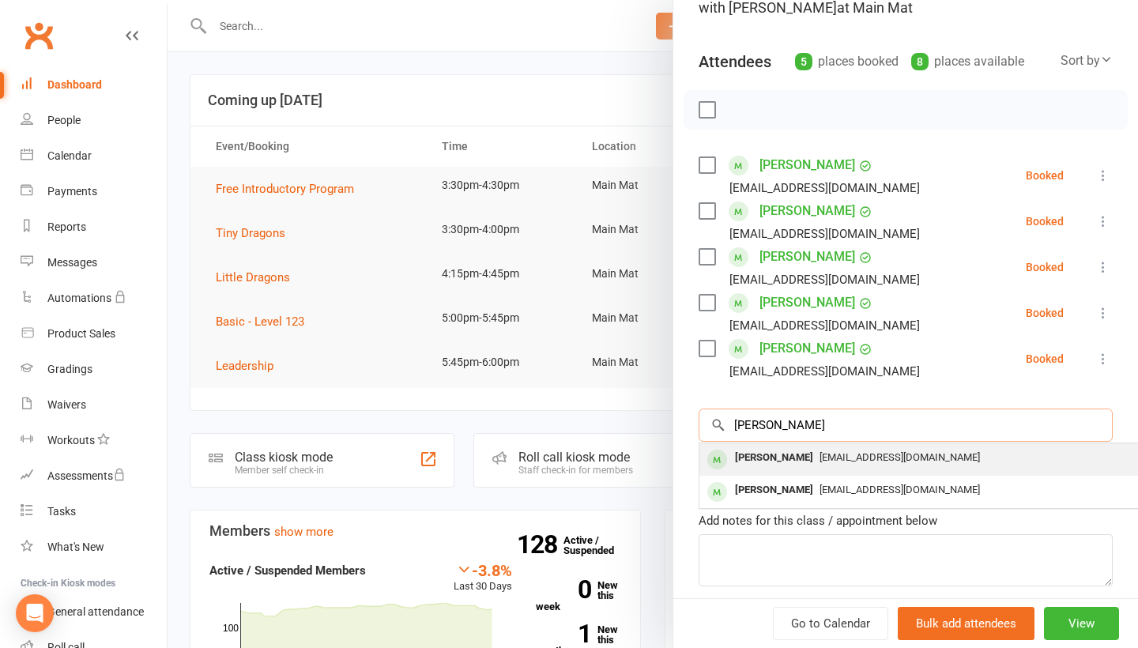
type input "[PERSON_NAME]"
click at [809, 458] on div "[PERSON_NAME]" at bounding box center [774, 458] width 91 height 23
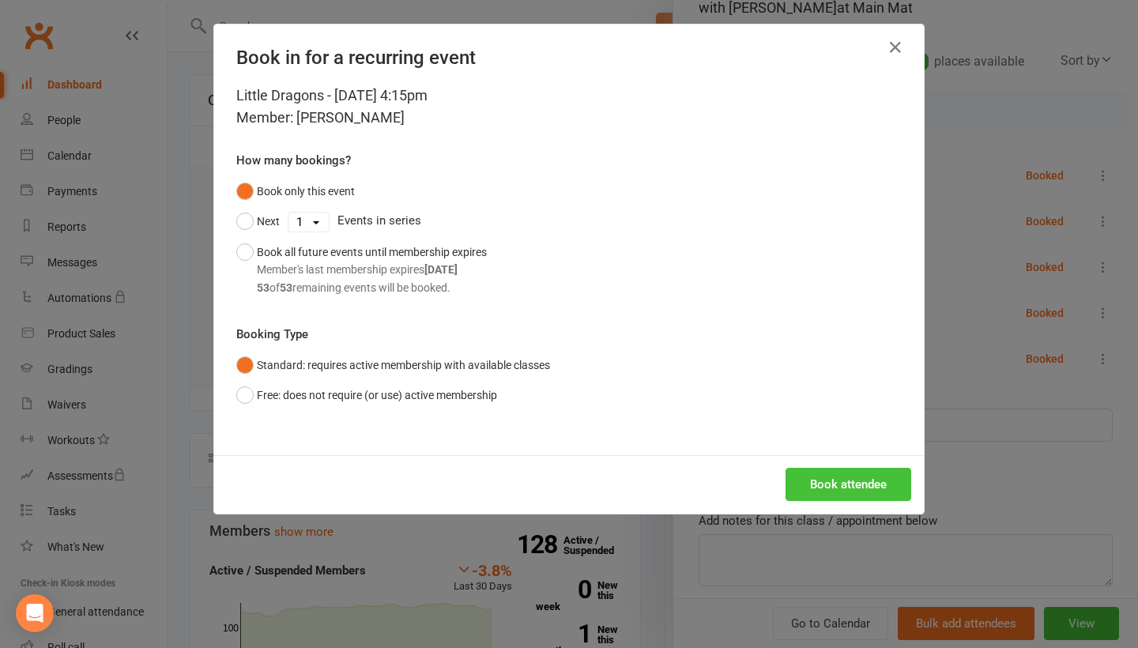
click at [840, 487] on button "Book attendee" at bounding box center [849, 484] width 126 height 33
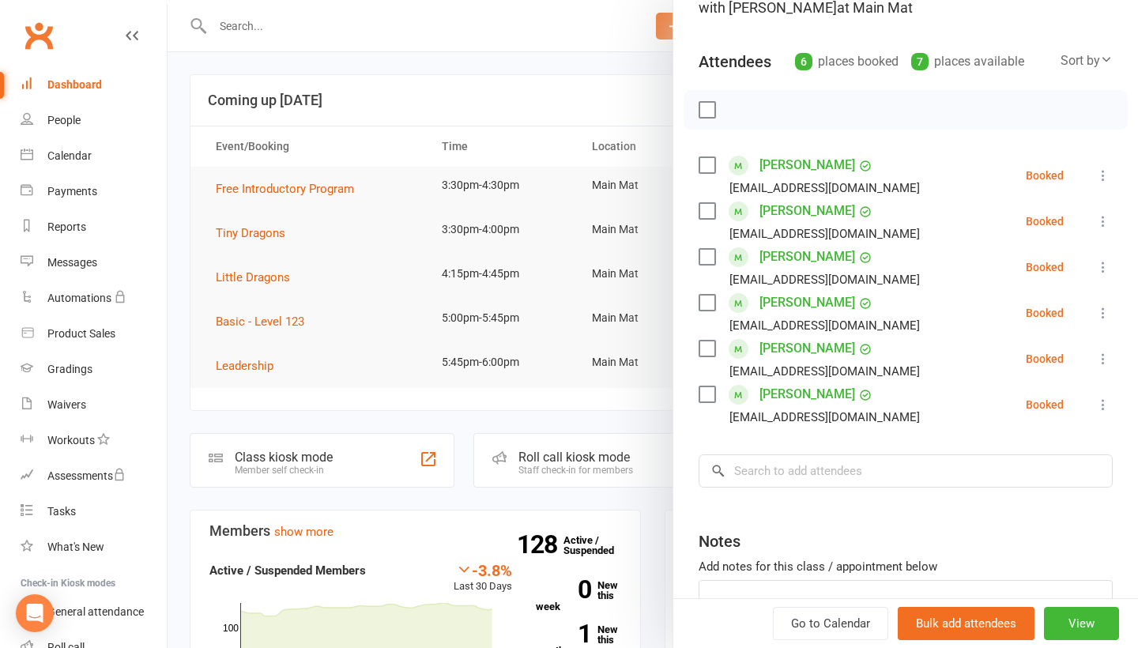
click at [549, 66] on div at bounding box center [653, 324] width 971 height 648
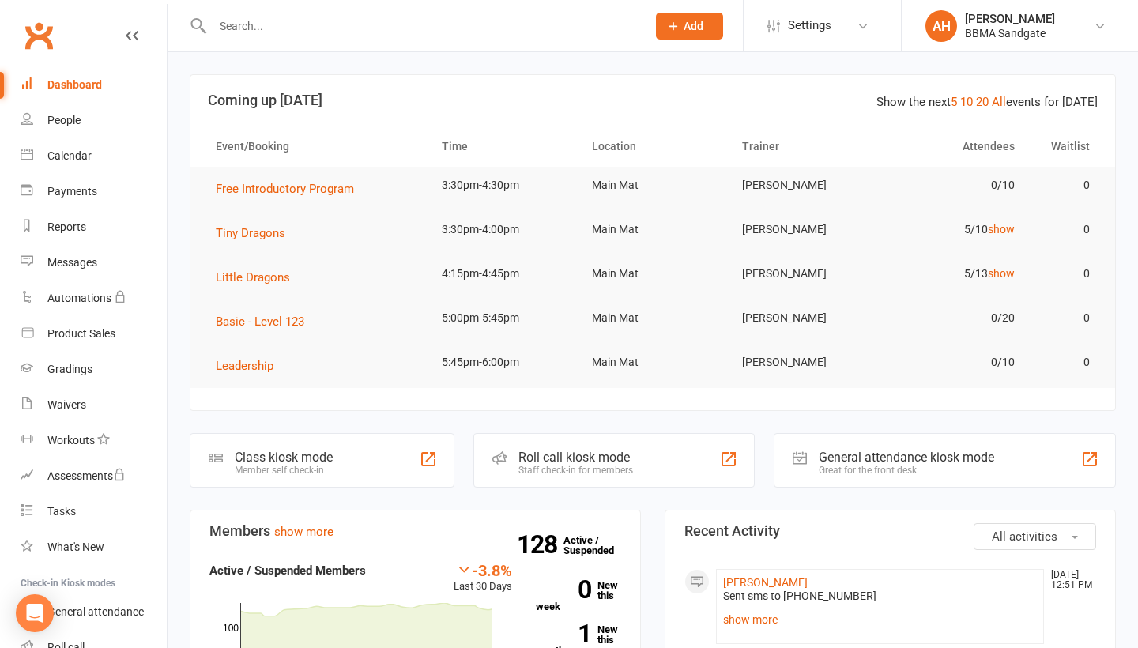
scroll to position [3, 0]
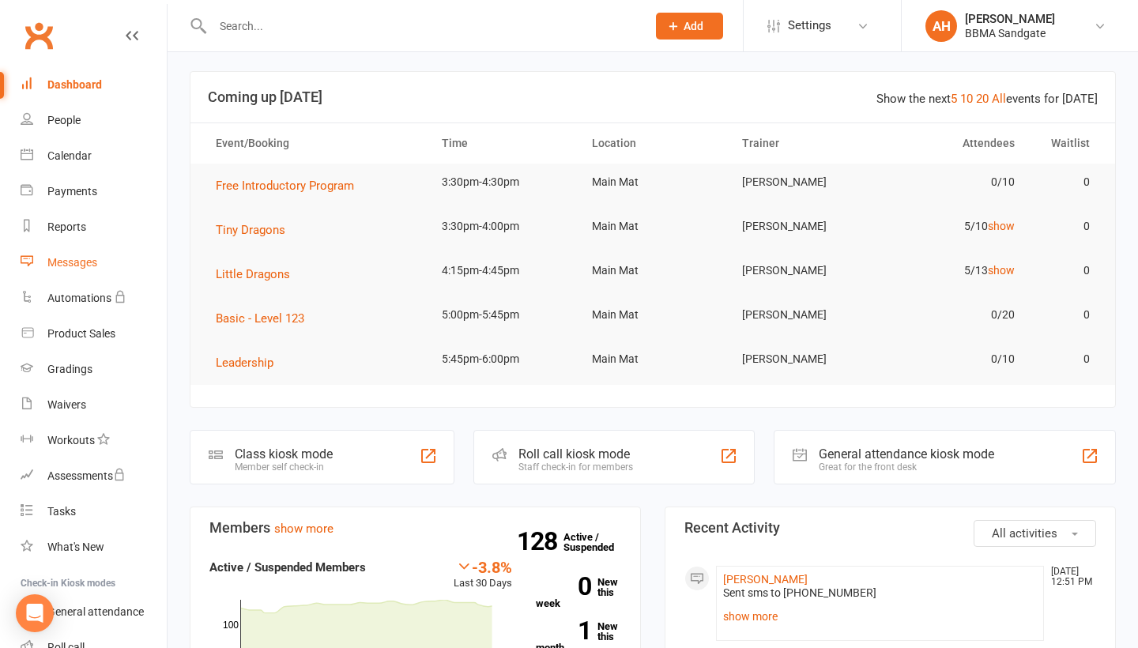
click at [87, 259] on div "Messages" at bounding box center [72, 262] width 50 height 13
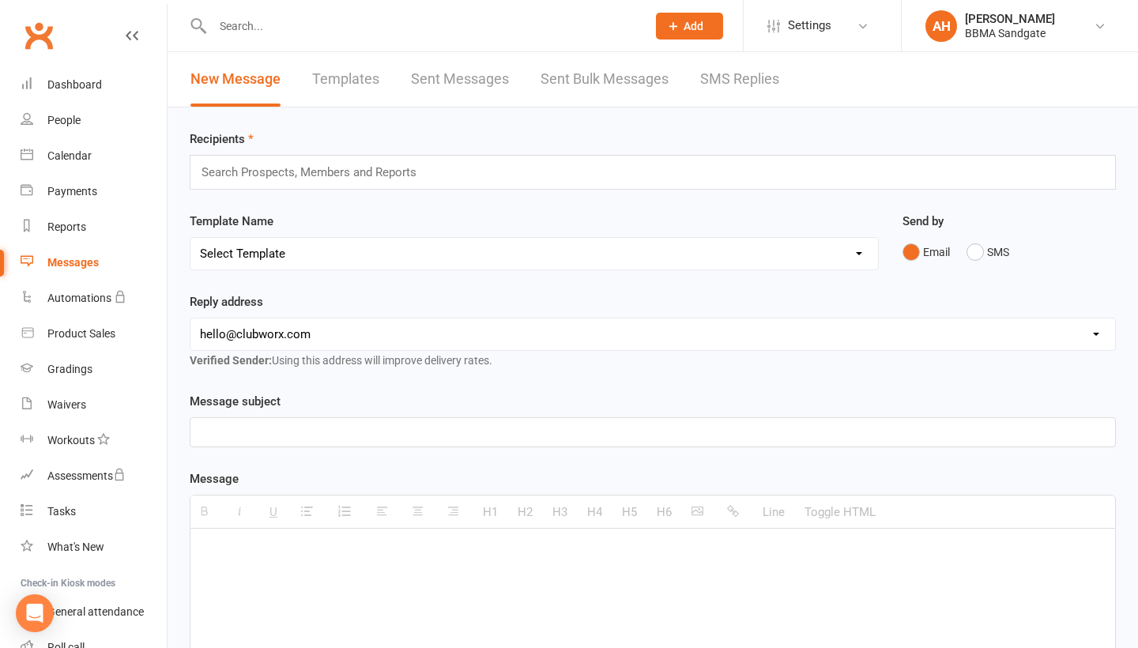
click at [741, 79] on link "SMS Replies" at bounding box center [739, 79] width 79 height 55
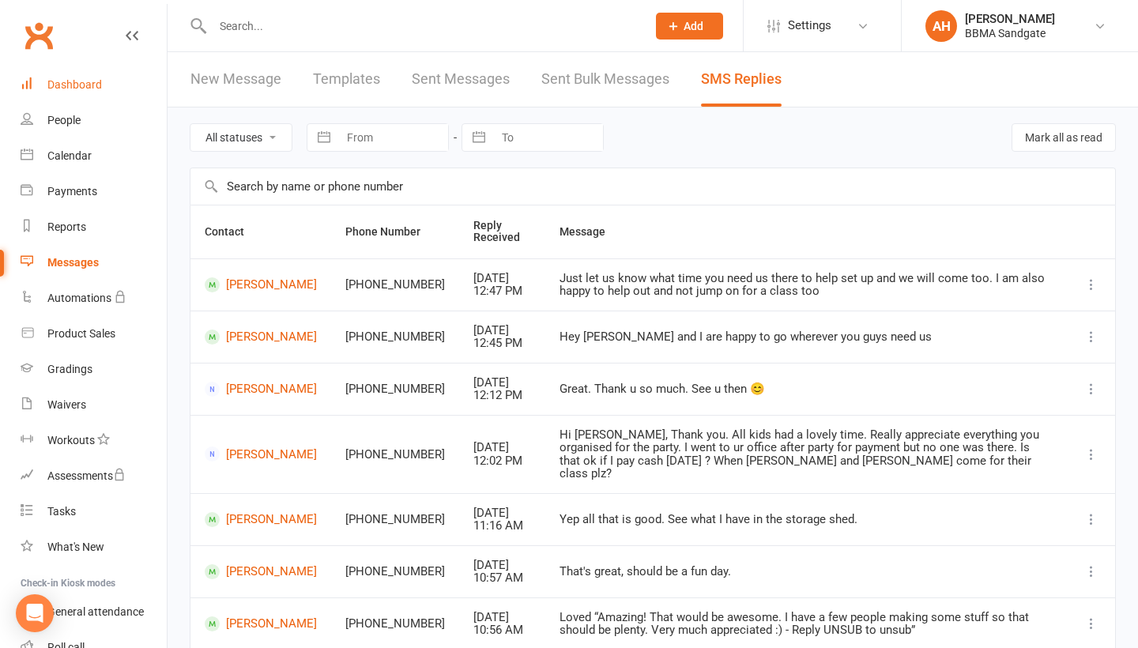
click at [68, 83] on div "Dashboard" at bounding box center [74, 84] width 55 height 13
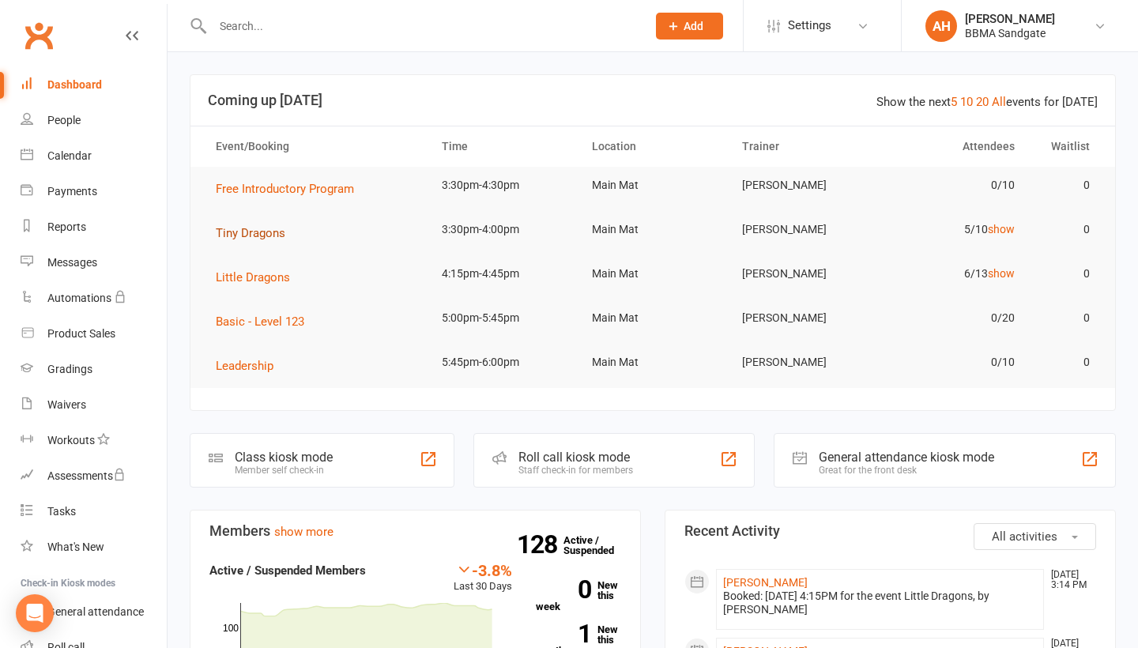
click at [274, 236] on span "Tiny Dragons" at bounding box center [251, 233] width 70 height 14
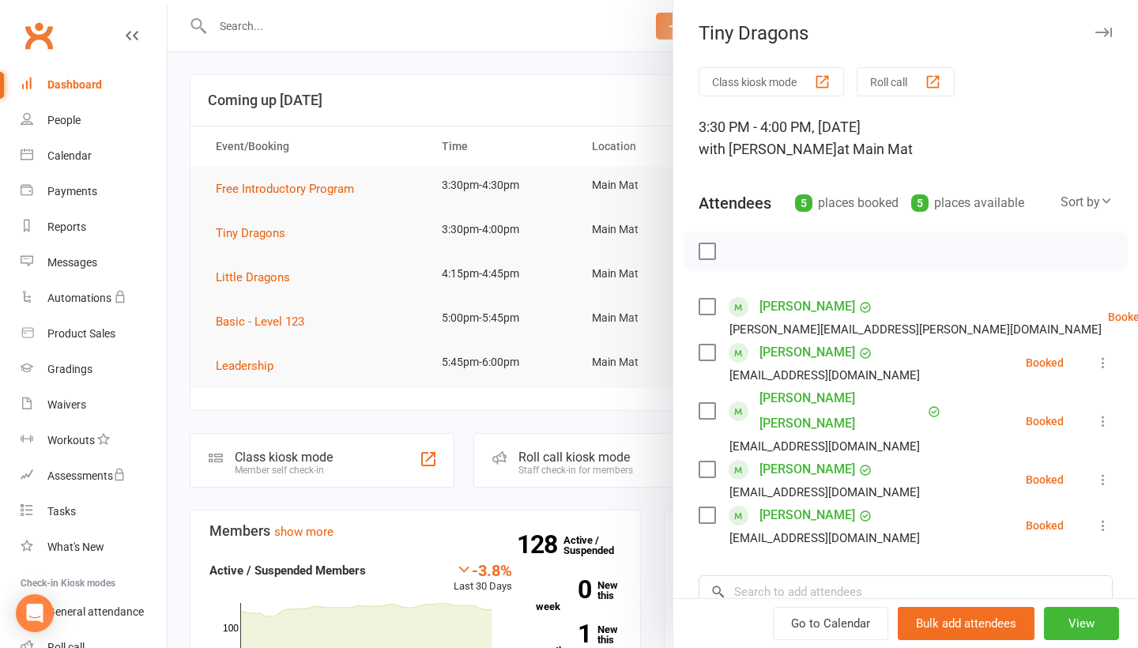
scroll to position [101, 0]
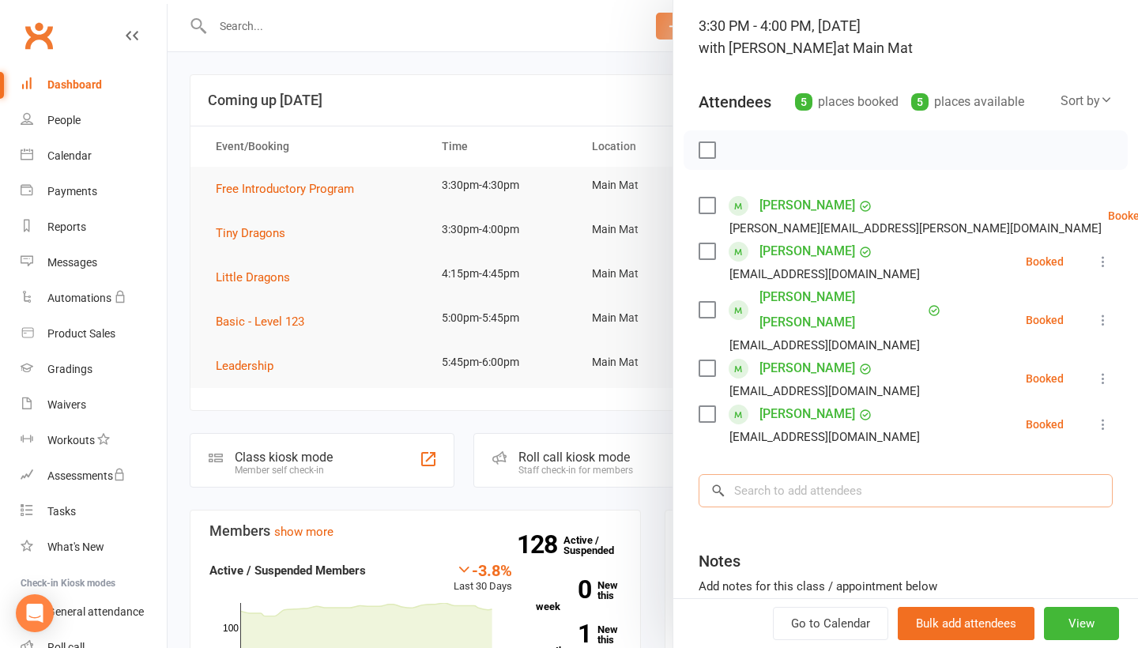
click at [873, 474] on input "search" at bounding box center [906, 490] width 414 height 33
type input "Amira"
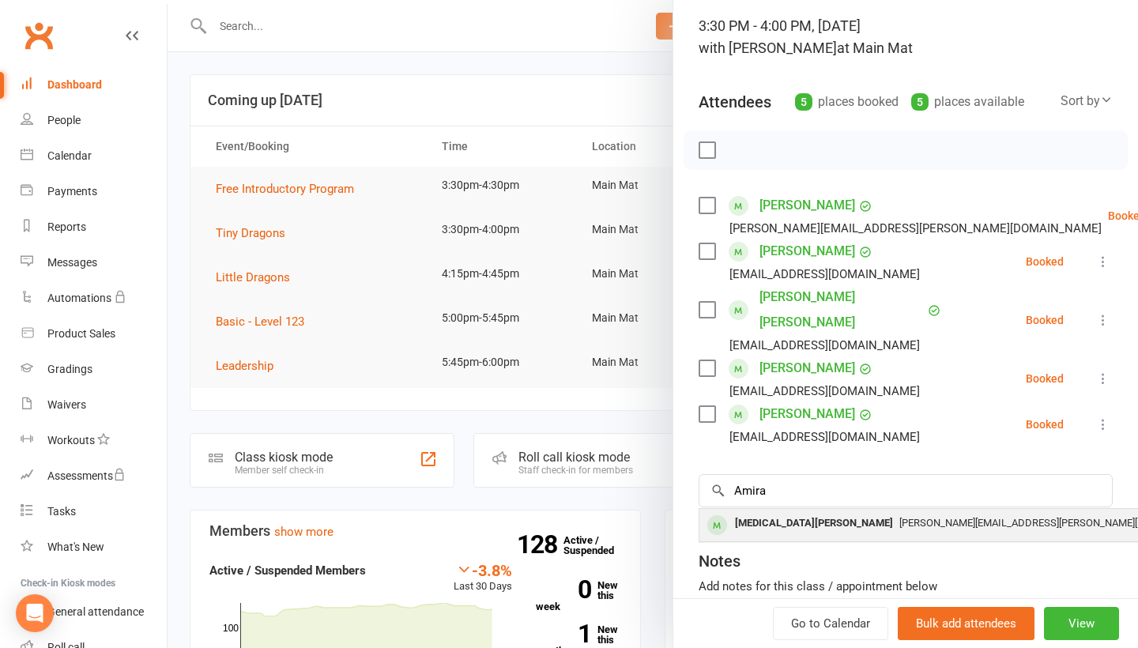
drag, startPoint x: 873, startPoint y: 470, endPoint x: 846, endPoint y: 498, distance: 38.6
click at [900, 517] on span "[PERSON_NAME][EMAIL_ADDRESS][PERSON_NAME][DOMAIN_NAME]" at bounding box center [1056, 523] width 312 height 12
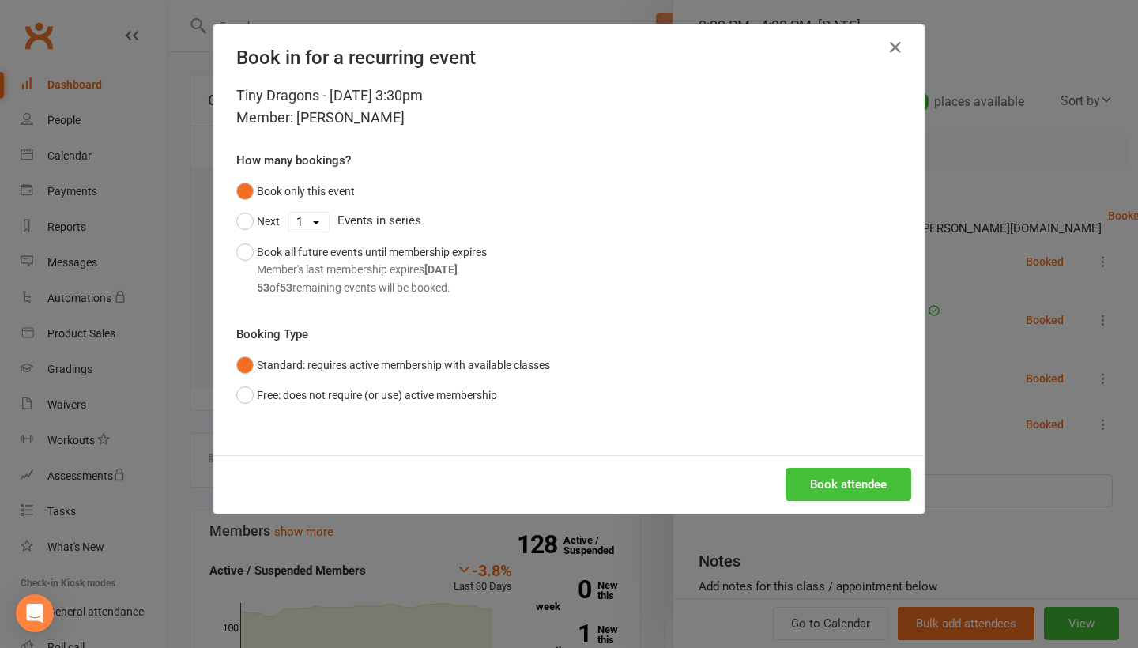
click at [848, 486] on button "Book attendee" at bounding box center [849, 484] width 126 height 33
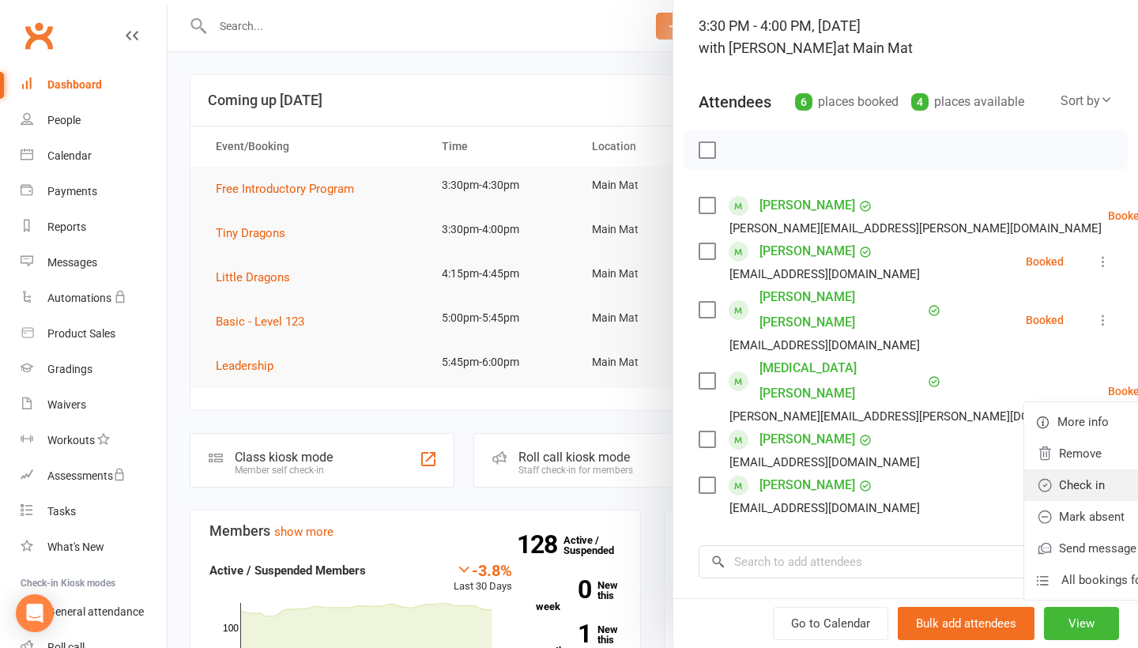
click at [1037, 470] on link "Check in" at bounding box center [1110, 486] width 170 height 32
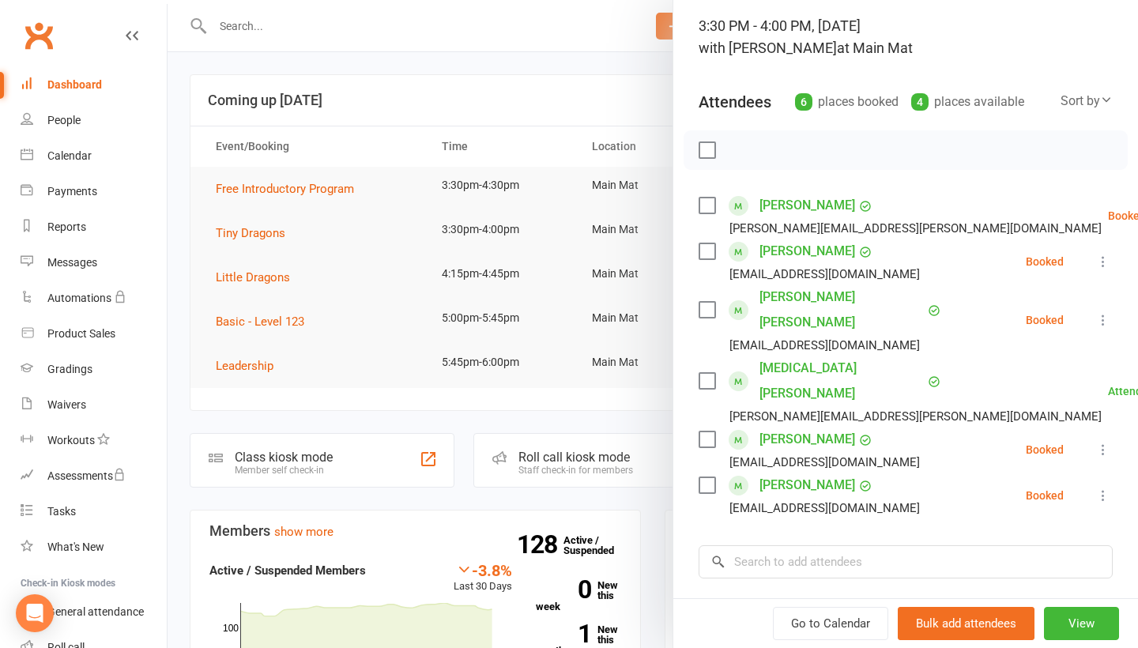
click at [1097, 267] on icon at bounding box center [1104, 262] width 16 height 16
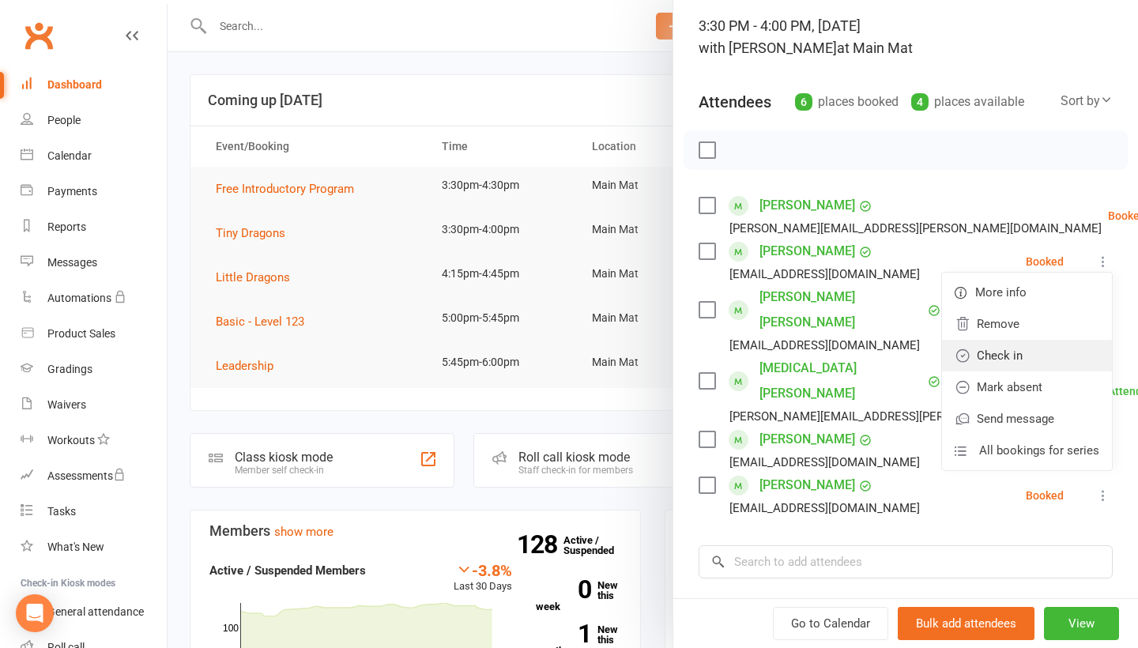
click at [1005, 352] on link "Check in" at bounding box center [1027, 356] width 170 height 32
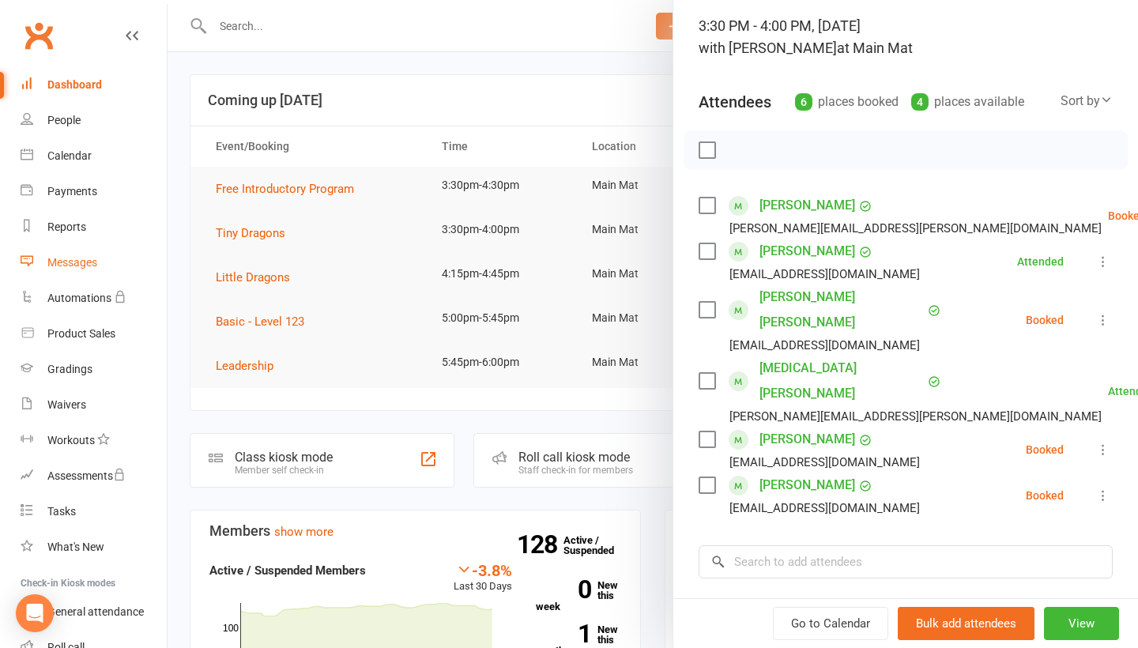
click at [133, 251] on link "Messages" at bounding box center [94, 263] width 146 height 36
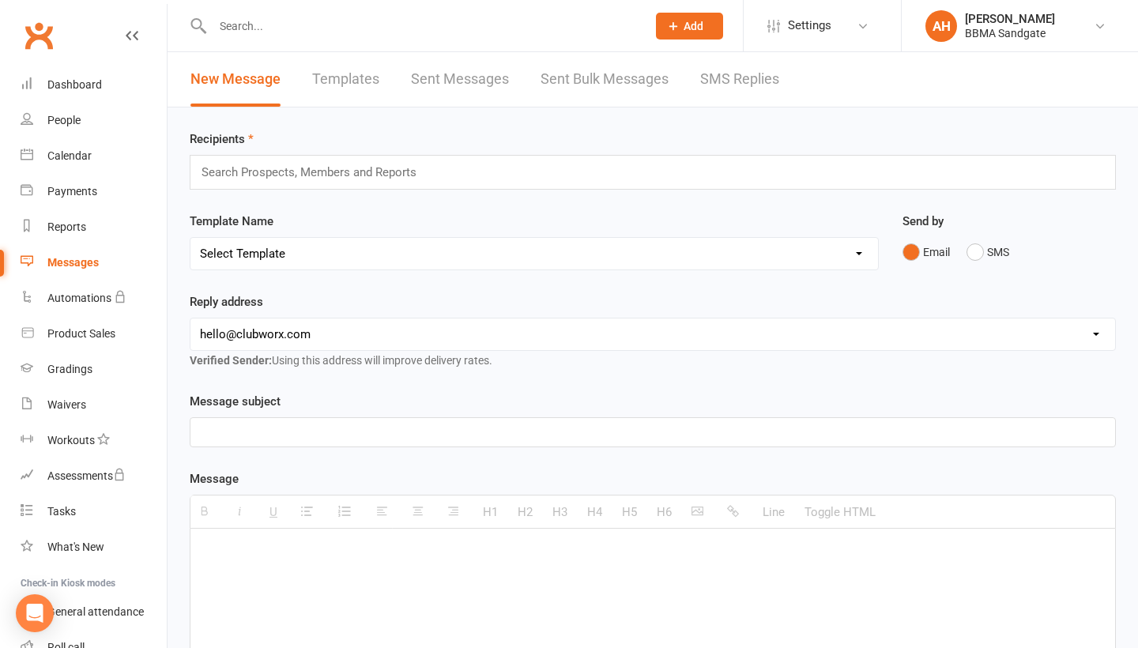
click at [757, 74] on link "SMS Replies" at bounding box center [739, 79] width 79 height 55
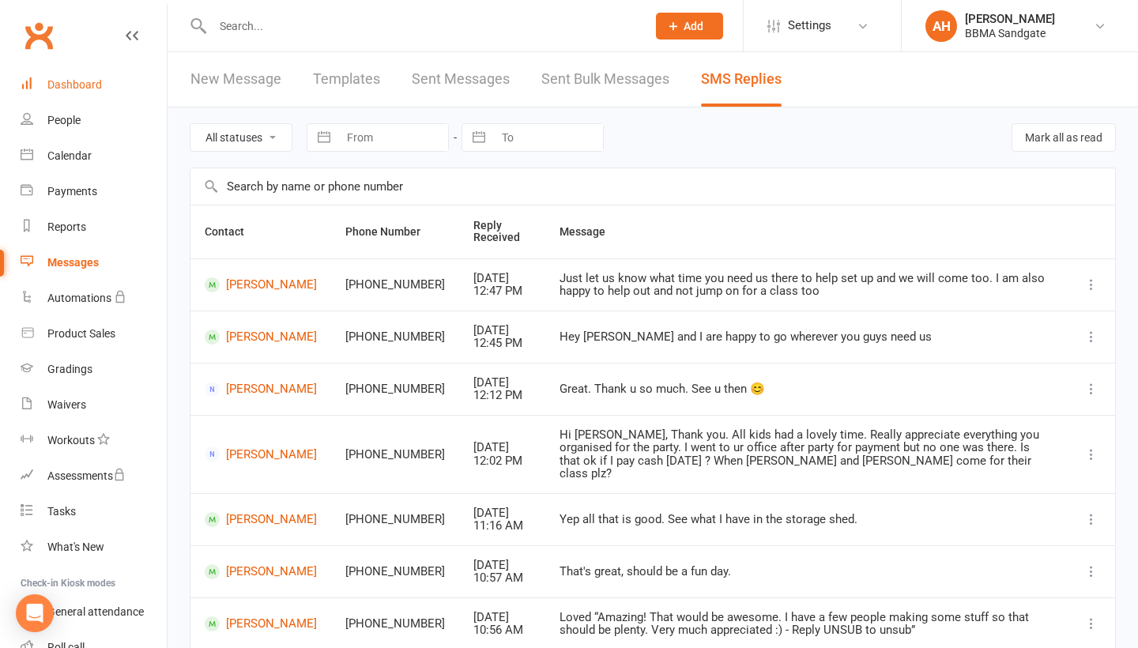
click at [122, 89] on link "Dashboard" at bounding box center [94, 85] width 146 height 36
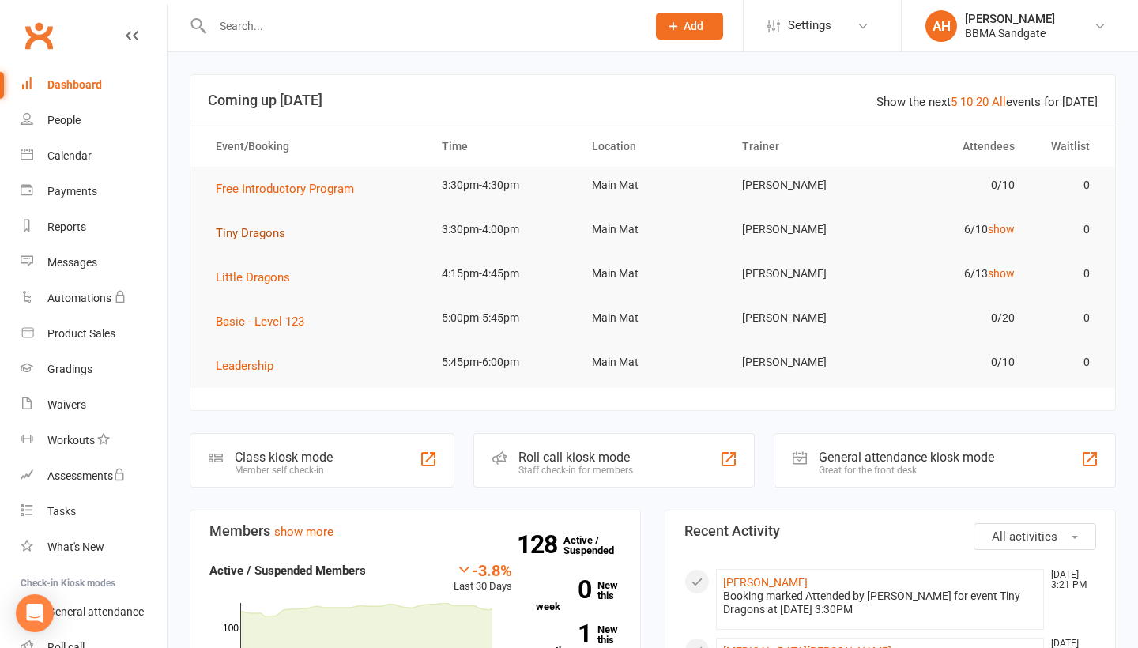
click at [232, 233] on span "Tiny Dragons" at bounding box center [251, 233] width 70 height 14
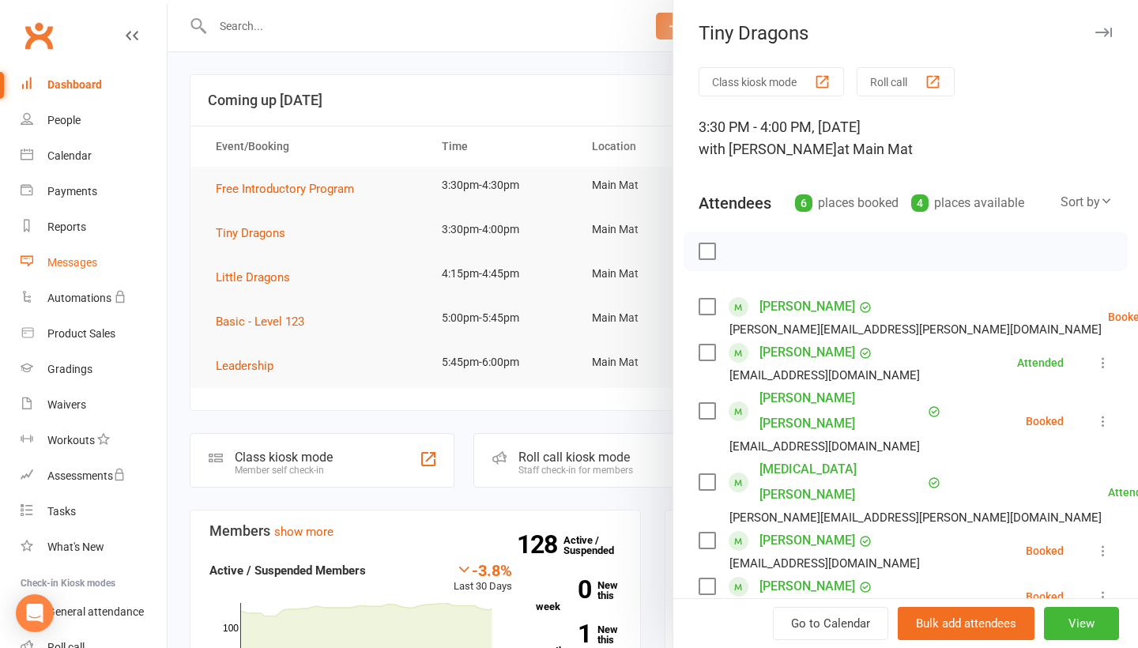
click at [110, 251] on link "Messages" at bounding box center [94, 263] width 146 height 36
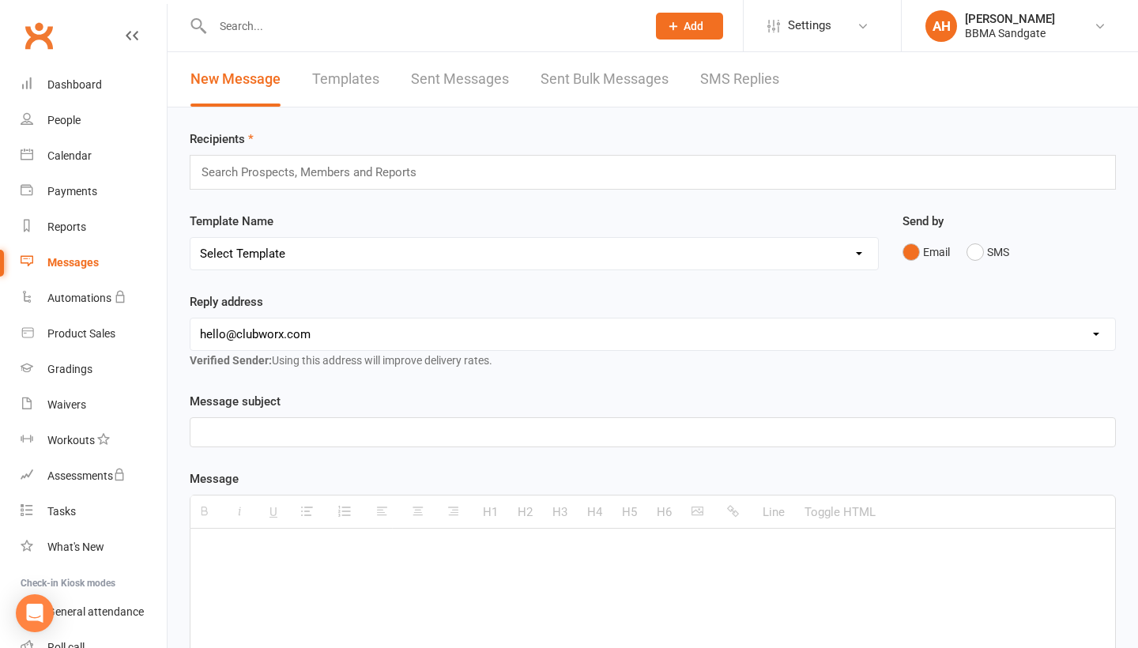
click at [752, 81] on link "SMS Replies" at bounding box center [739, 79] width 79 height 55
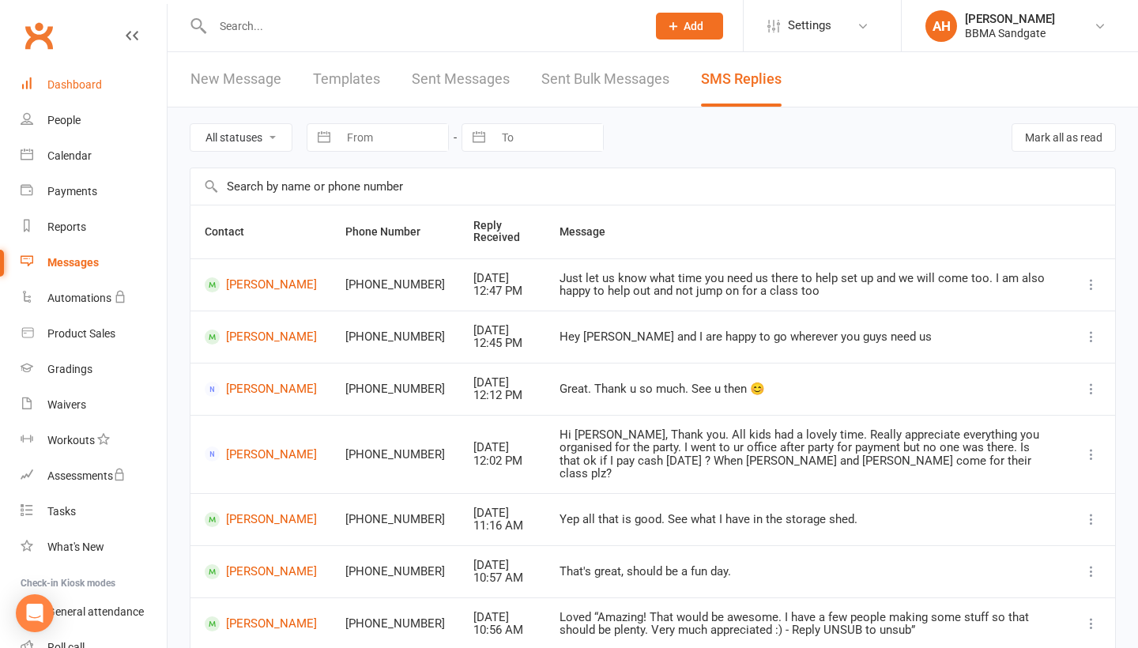
click at [112, 77] on link "Dashboard" at bounding box center [94, 85] width 146 height 36
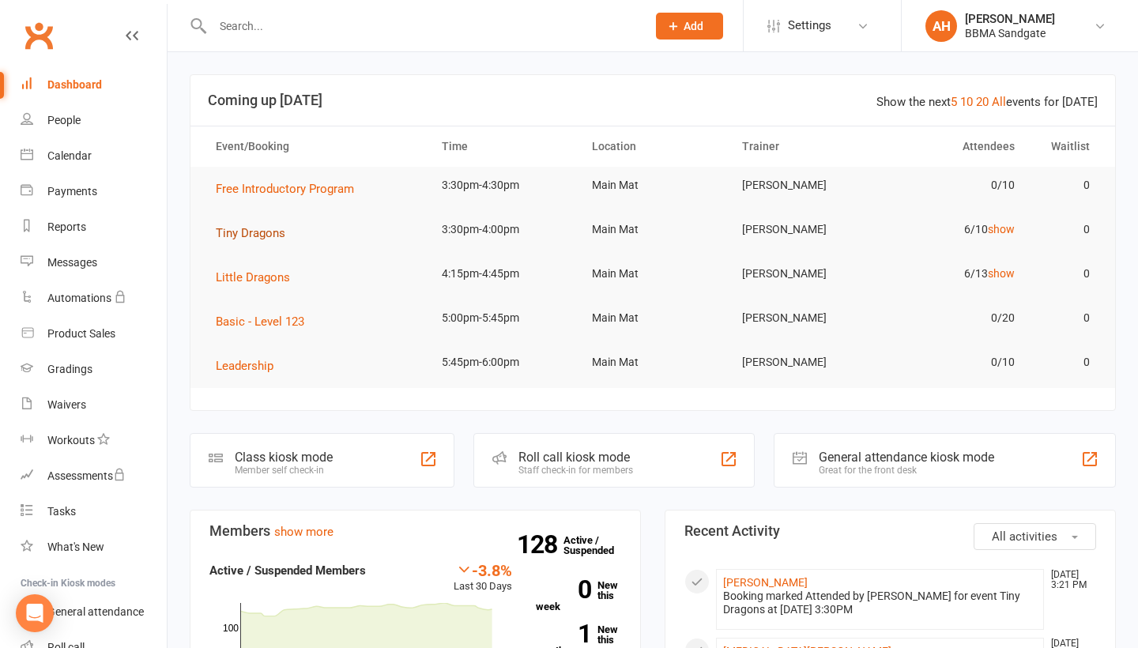
click at [263, 239] on span "Tiny Dragons" at bounding box center [251, 233] width 70 height 14
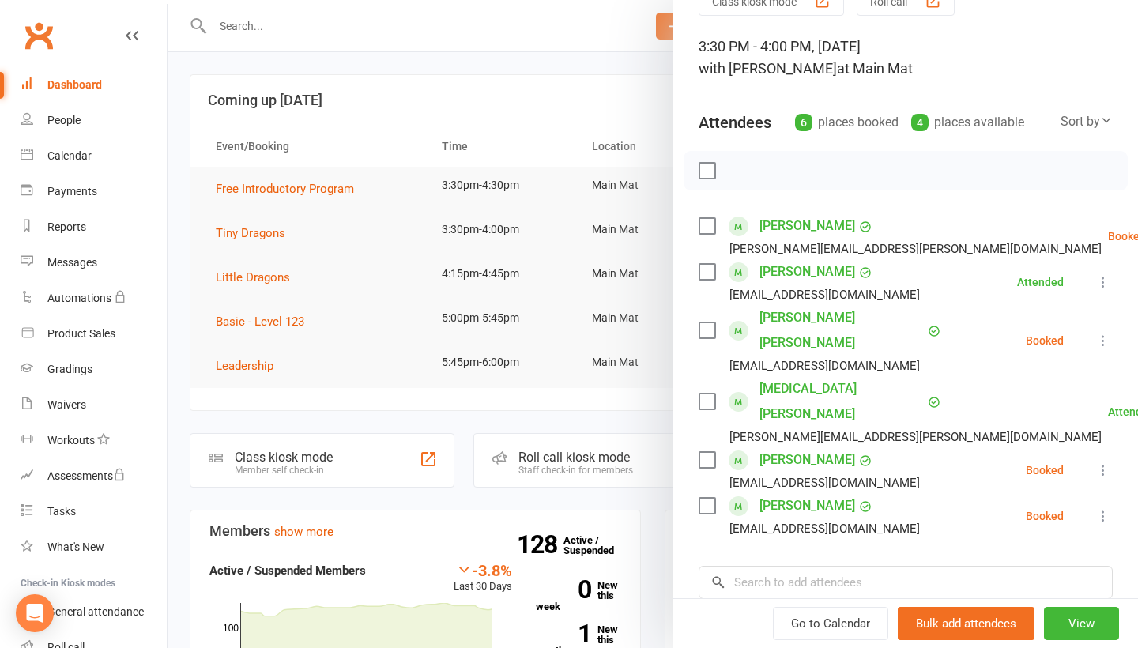
scroll to position [104, 0]
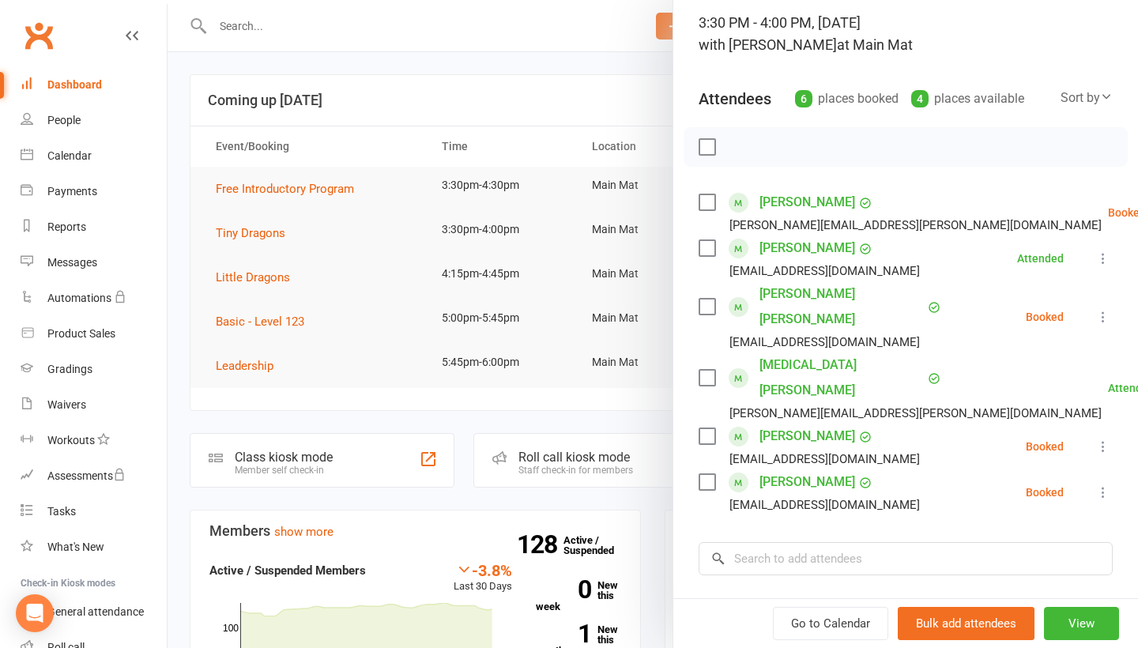
click at [1101, 439] on icon at bounding box center [1104, 447] width 16 height 16
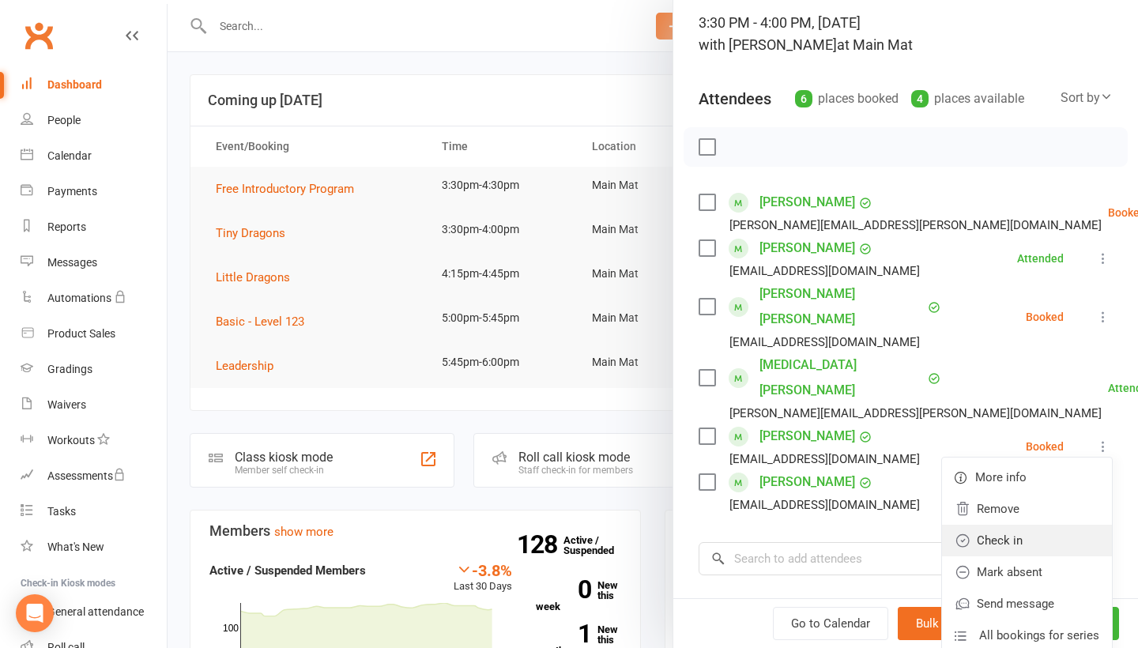
click at [1035, 525] on link "Check in" at bounding box center [1027, 541] width 170 height 32
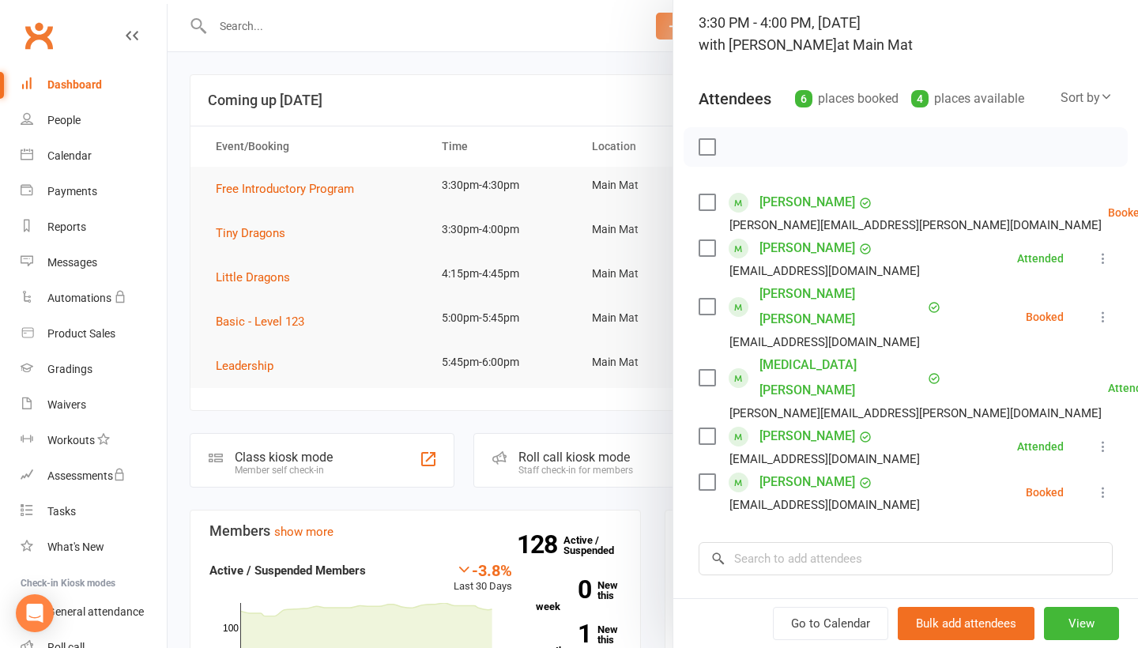
click at [1101, 485] on icon at bounding box center [1104, 493] width 16 height 16
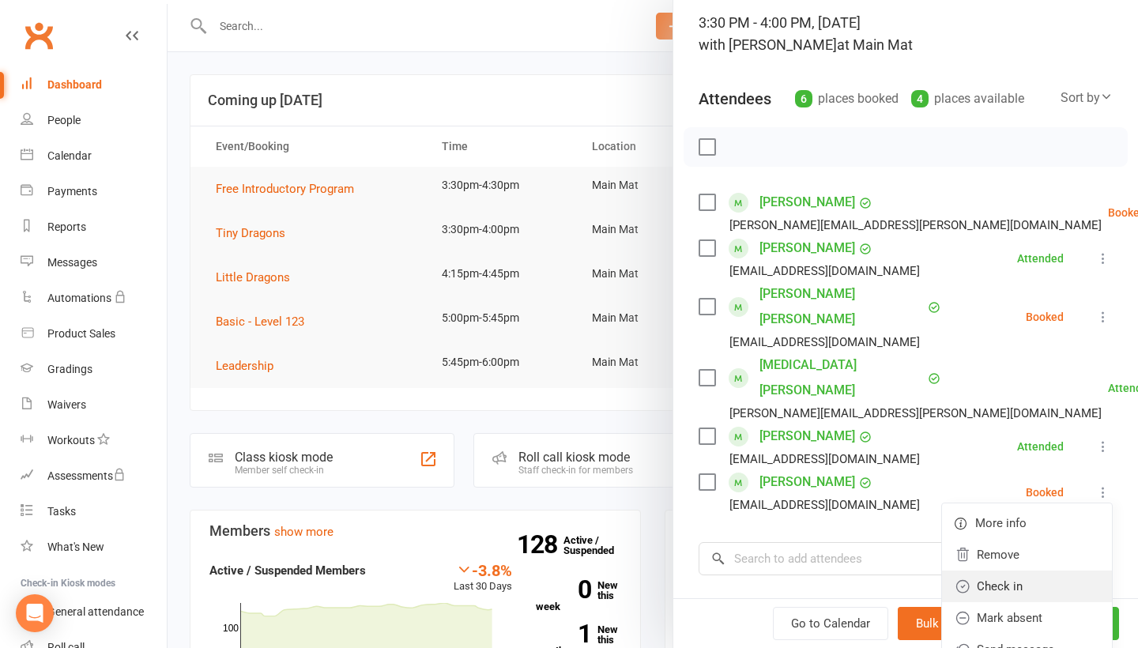
click at [1038, 571] on link "Check in" at bounding box center [1027, 587] width 170 height 32
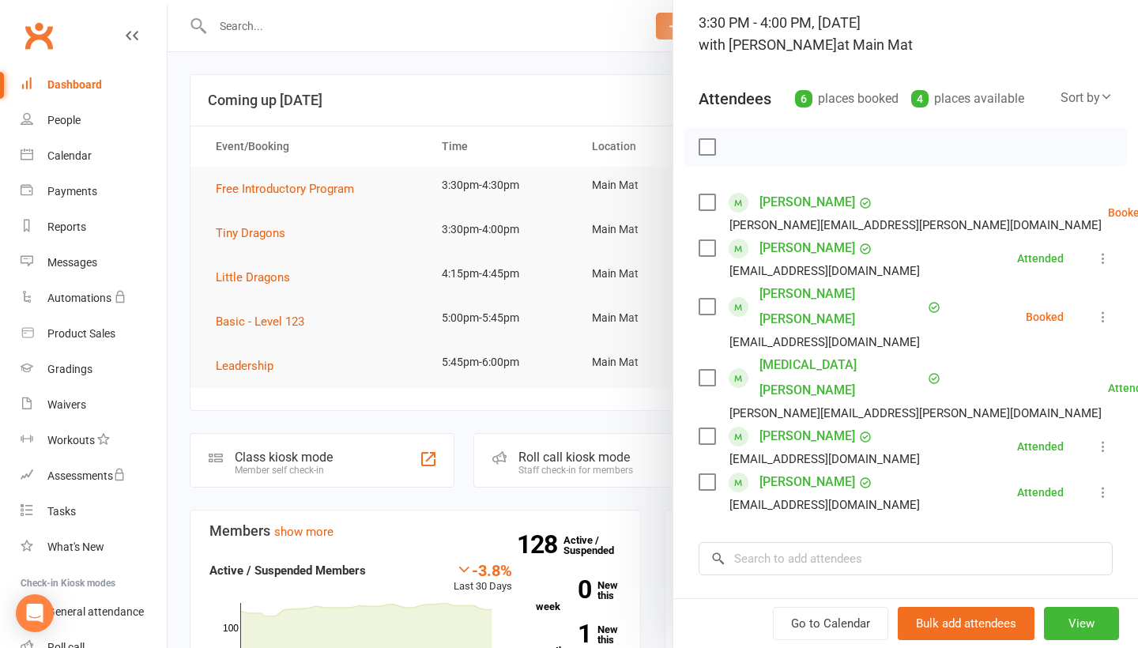
click at [470, 64] on div at bounding box center [653, 324] width 971 height 648
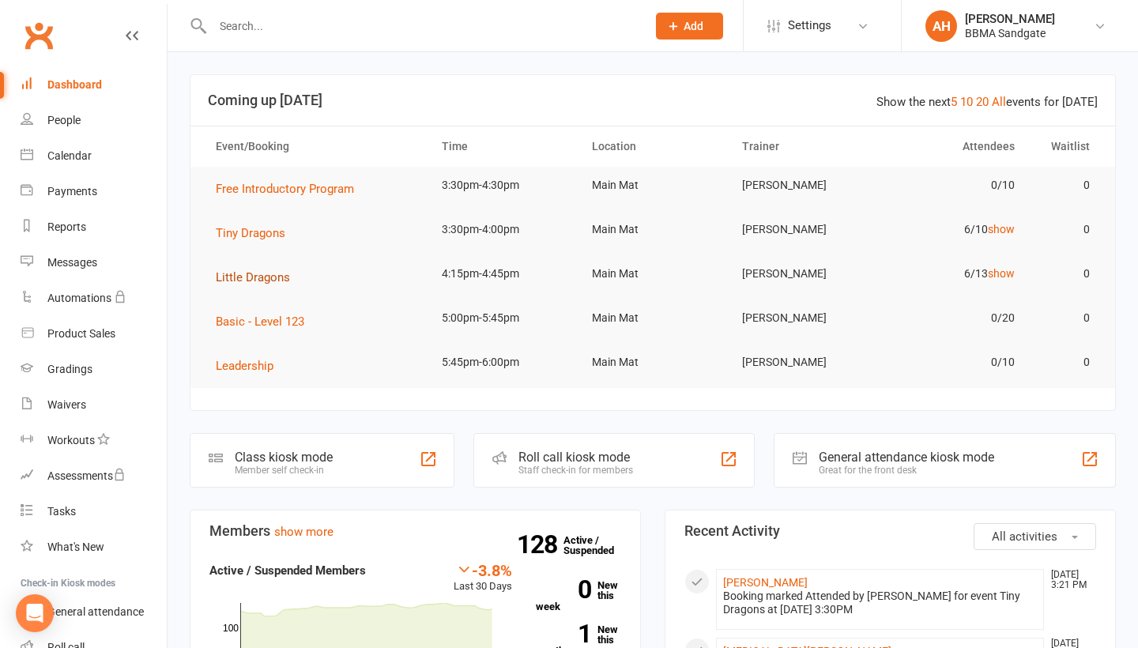
click at [264, 296] on td "Little Dragons" at bounding box center [315, 277] width 226 height 44
click at [264, 283] on span "Little Dragons" at bounding box center [253, 277] width 74 height 14
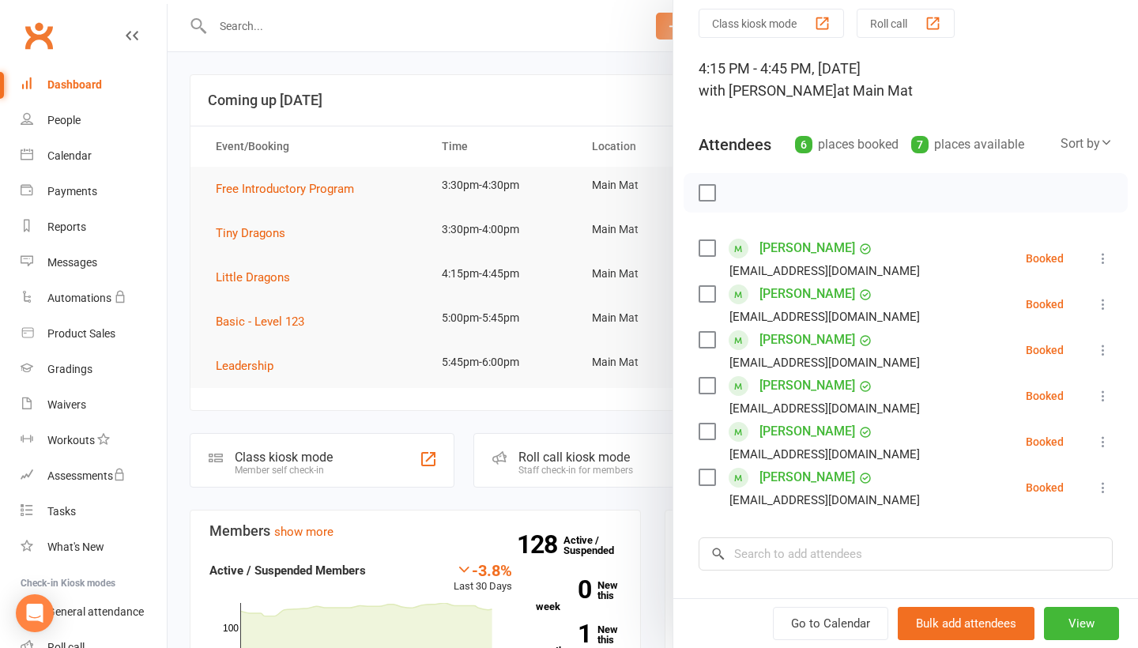
scroll to position [63, 0]
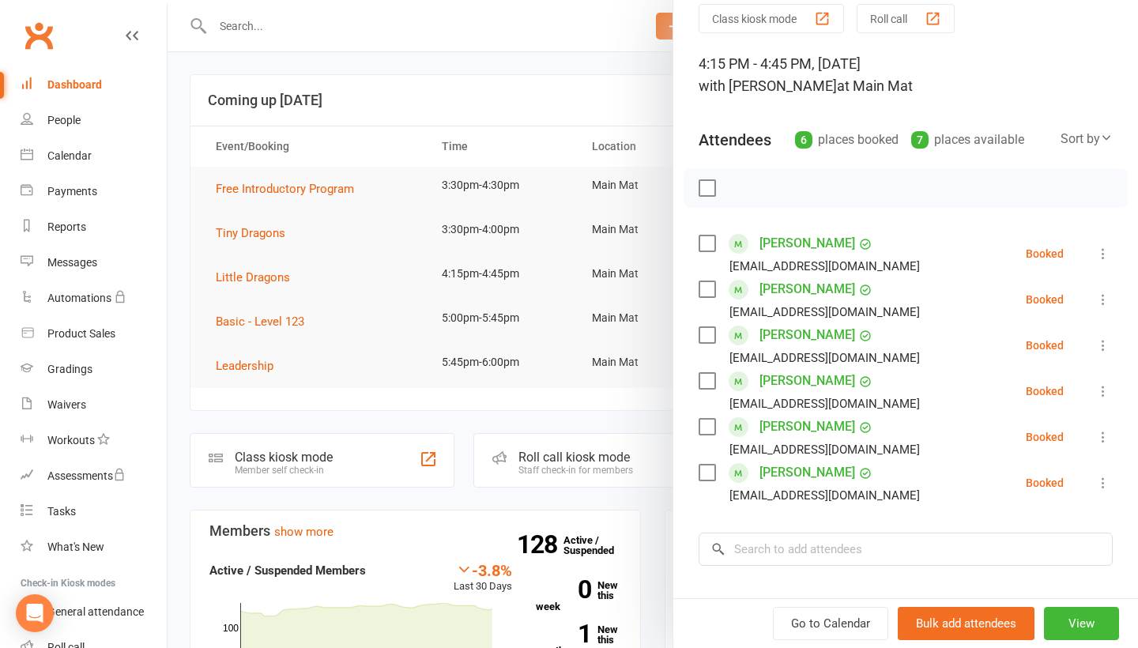
click at [1104, 434] on icon at bounding box center [1104, 437] width 16 height 16
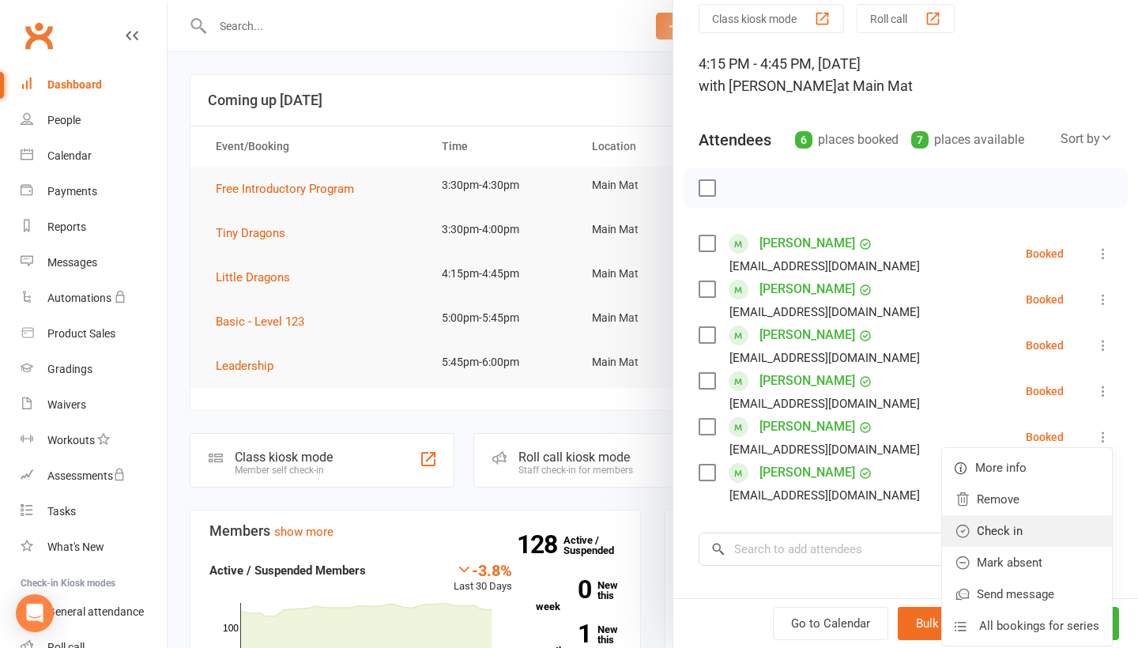
click at [1041, 524] on link "Check in" at bounding box center [1027, 531] width 170 height 32
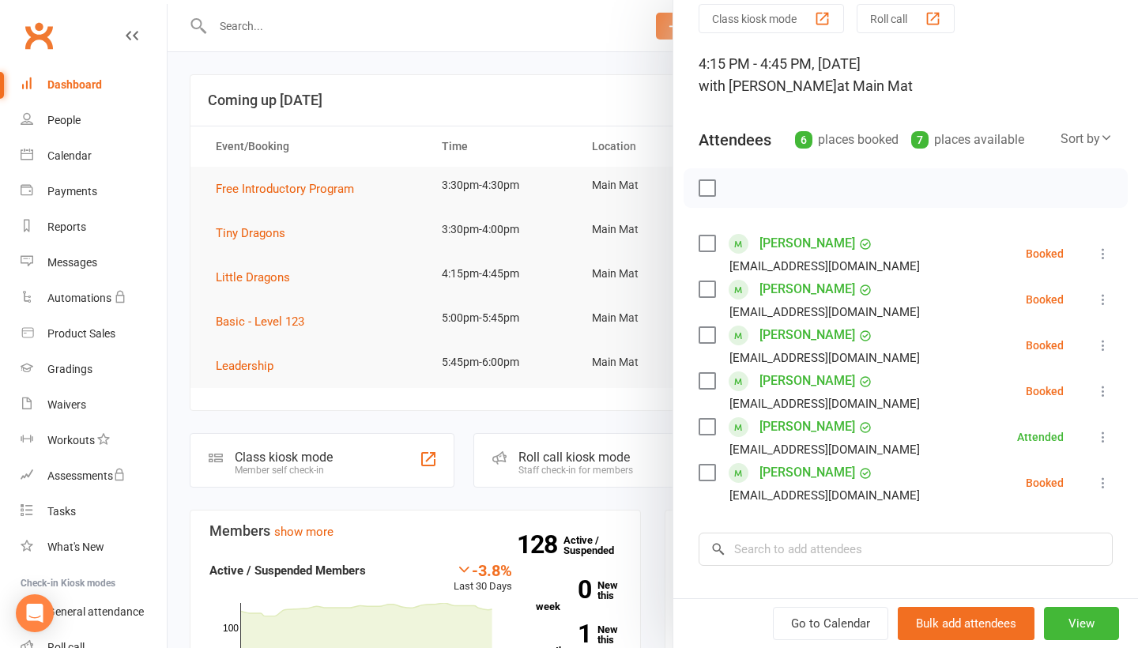
click at [1104, 489] on icon at bounding box center [1104, 483] width 16 height 16
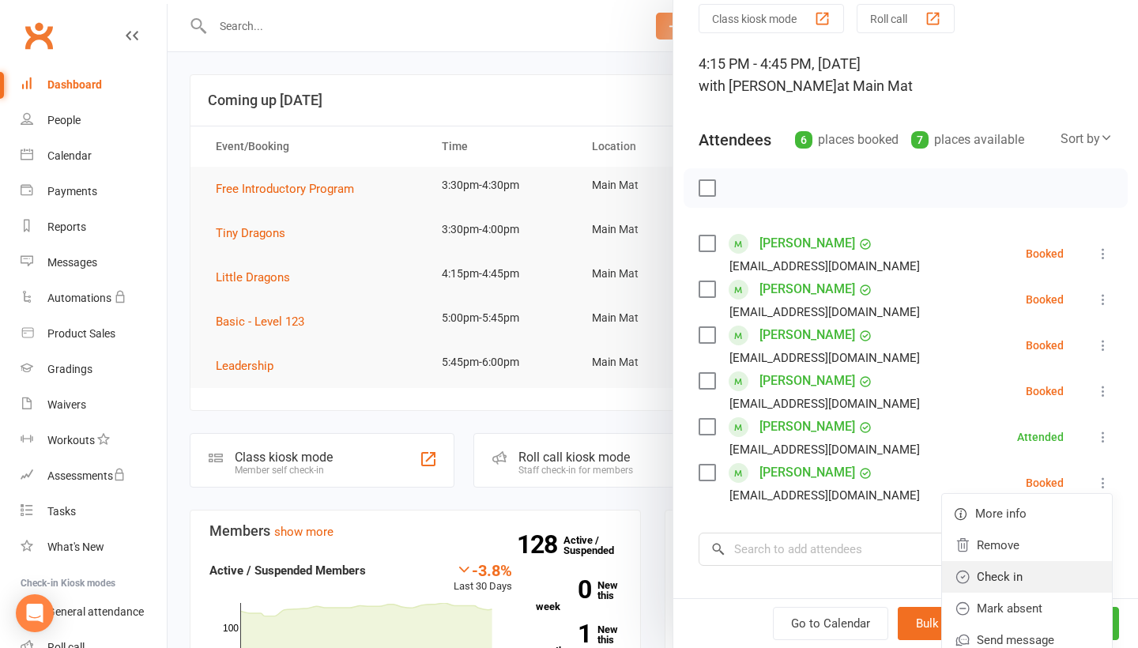
click at [1034, 576] on link "Check in" at bounding box center [1027, 577] width 170 height 32
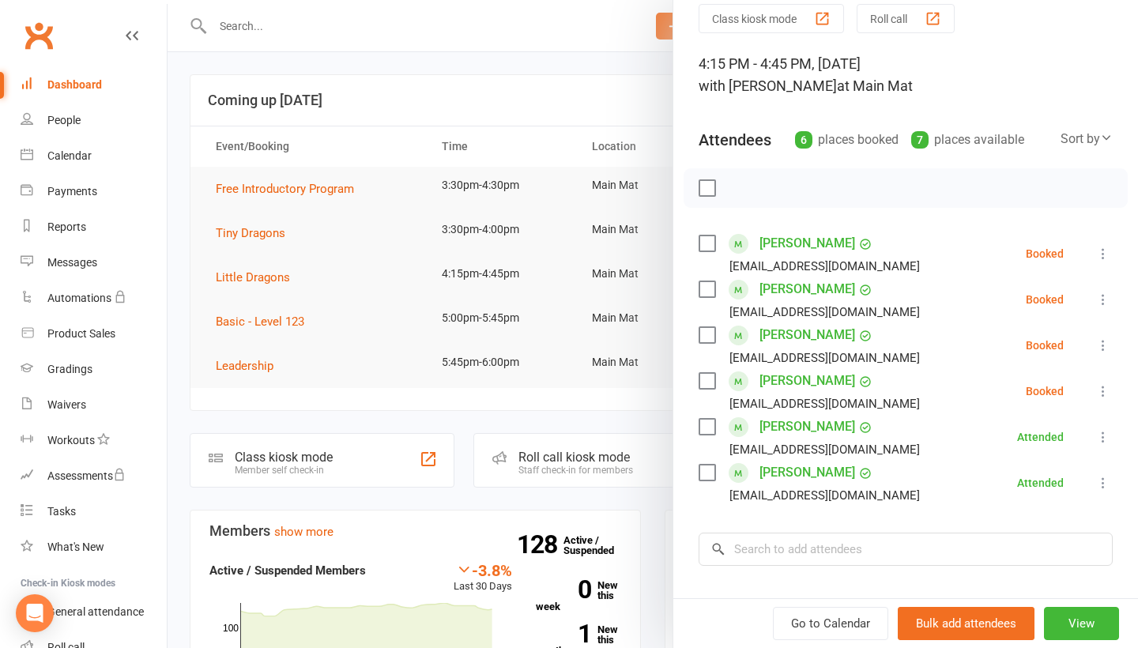
click at [1102, 351] on icon at bounding box center [1104, 346] width 16 height 16
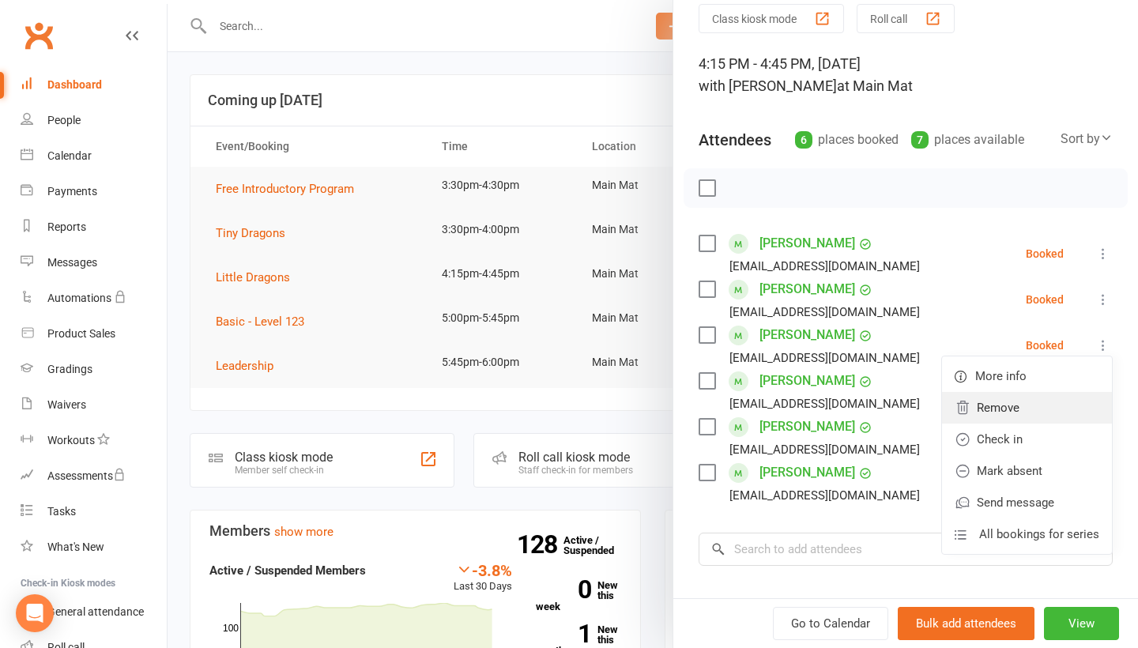
click at [1038, 417] on link "Remove" at bounding box center [1027, 408] width 170 height 32
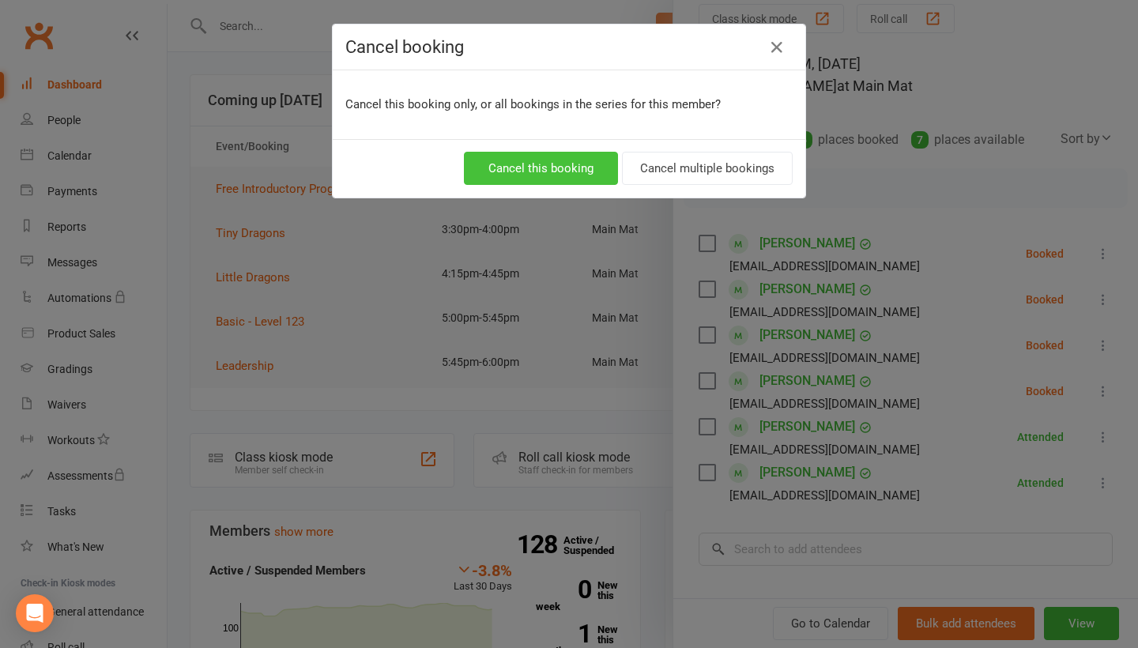
click at [556, 165] on button "Cancel this booking" at bounding box center [541, 168] width 154 height 33
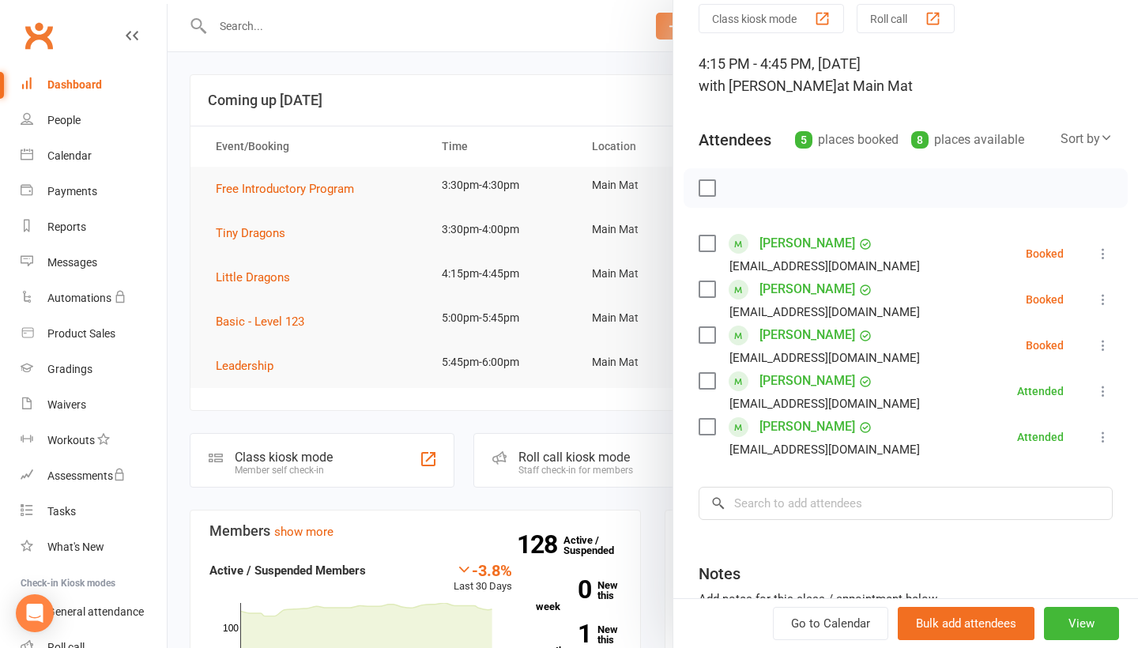
click at [63, 86] on div "Dashboard" at bounding box center [74, 84] width 55 height 13
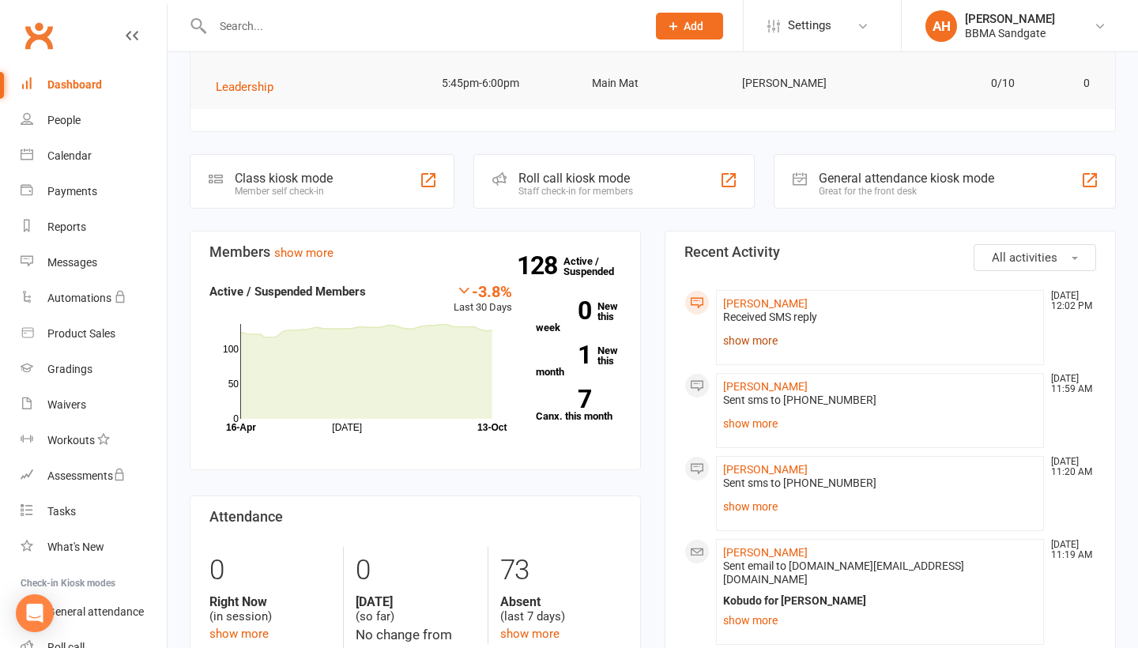
scroll to position [285, 0]
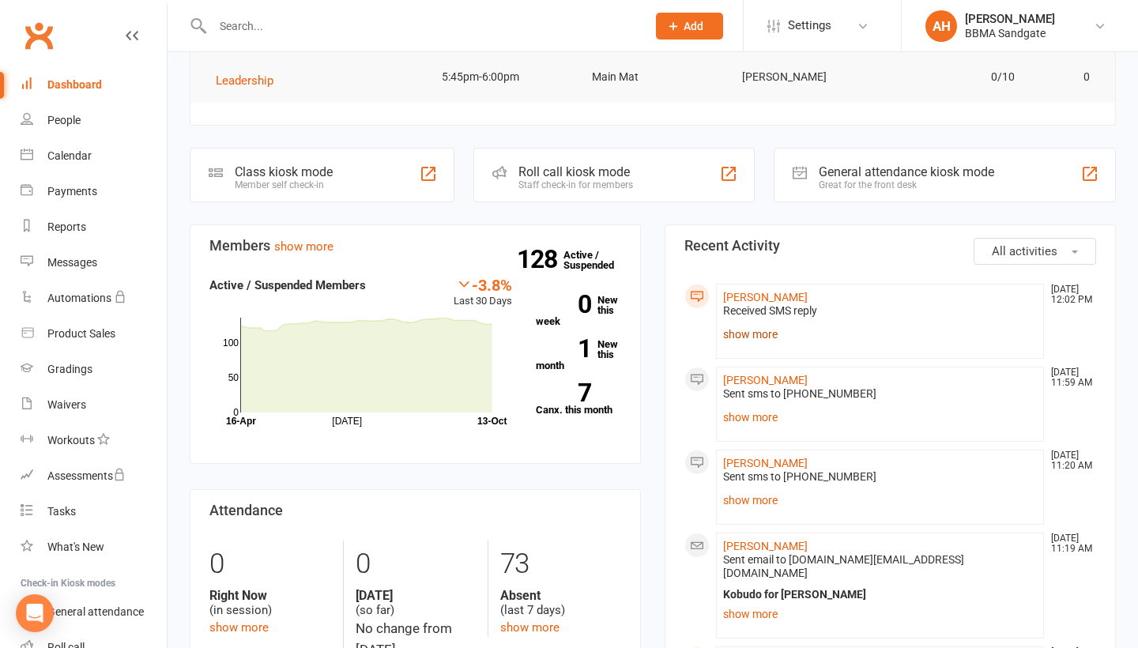
click at [752, 341] on link "show more" at bounding box center [880, 334] width 314 height 22
